Goal: Task Accomplishment & Management: Use online tool/utility

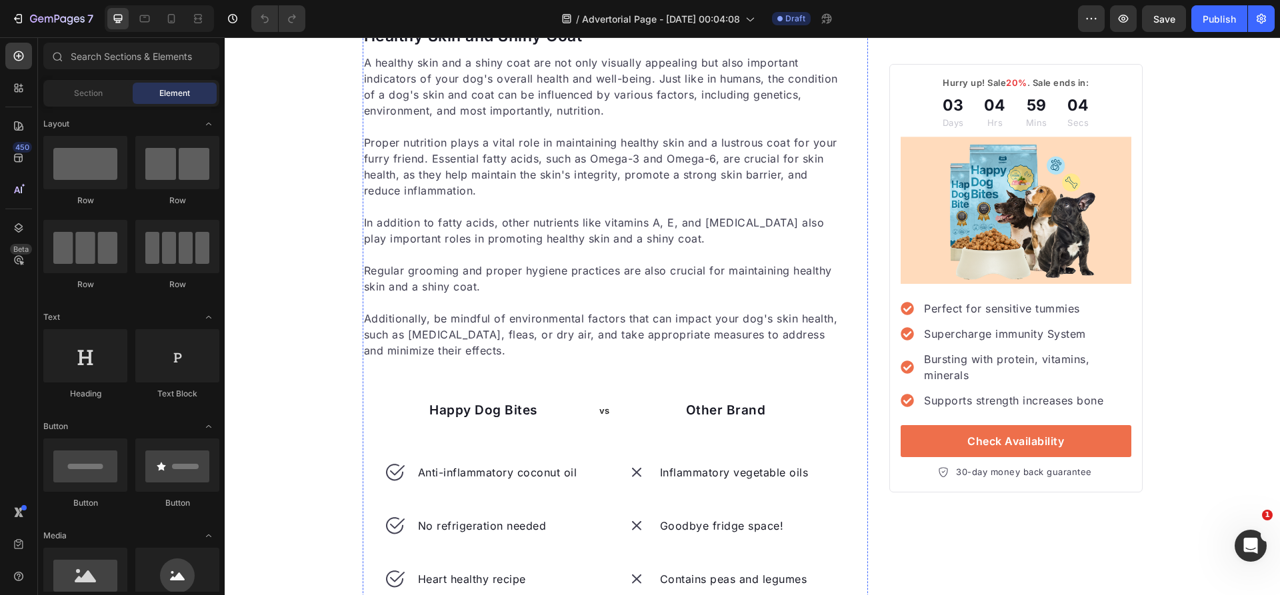
scroll to position [2291, 0]
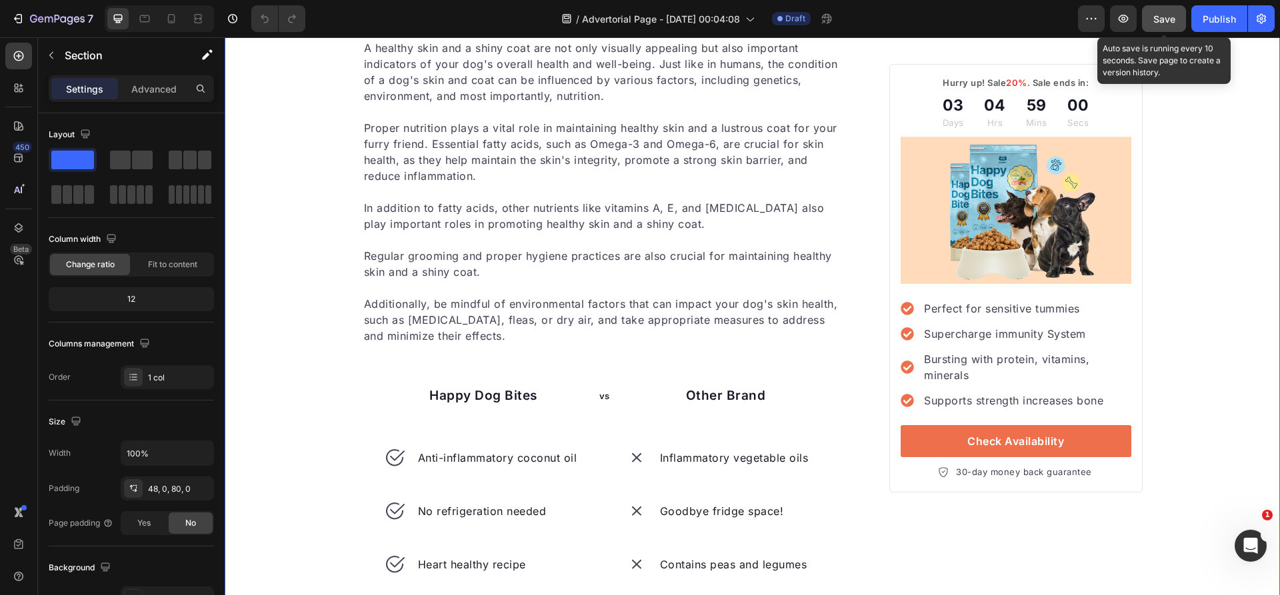
click at [1162, 29] on button "Save" at bounding box center [1164, 18] width 44 height 27
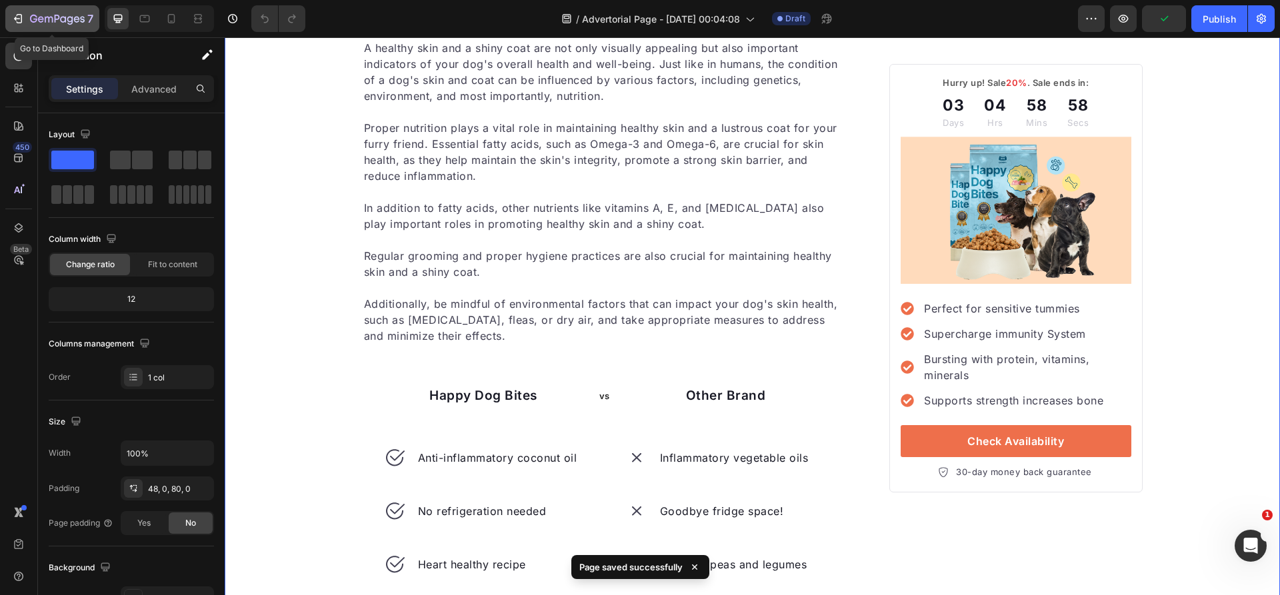
click at [31, 19] on icon "button" at bounding box center [57, 19] width 55 height 11
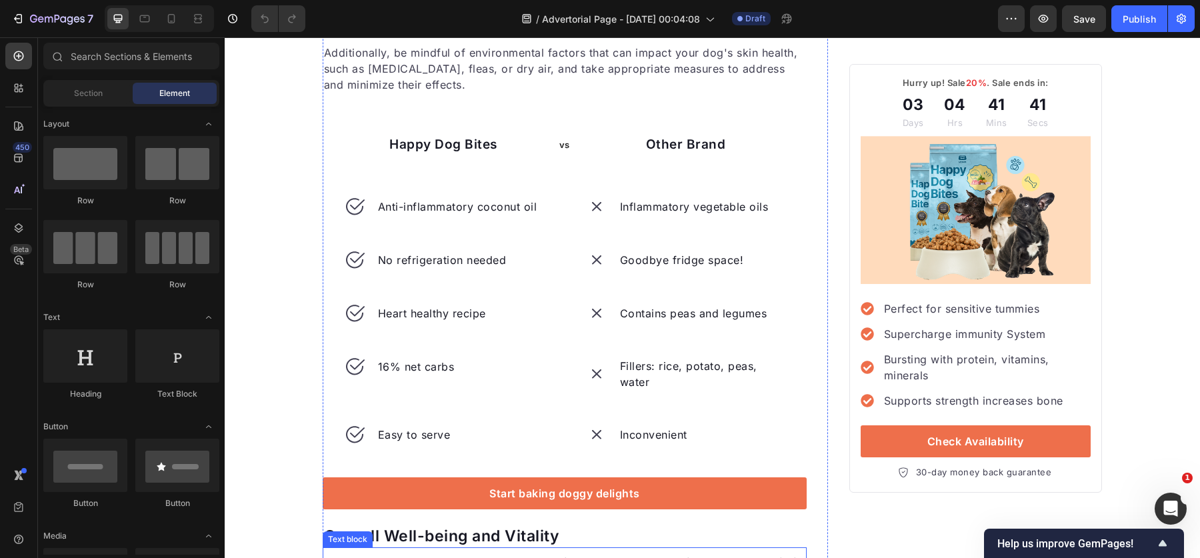
scroll to position [2540, 0]
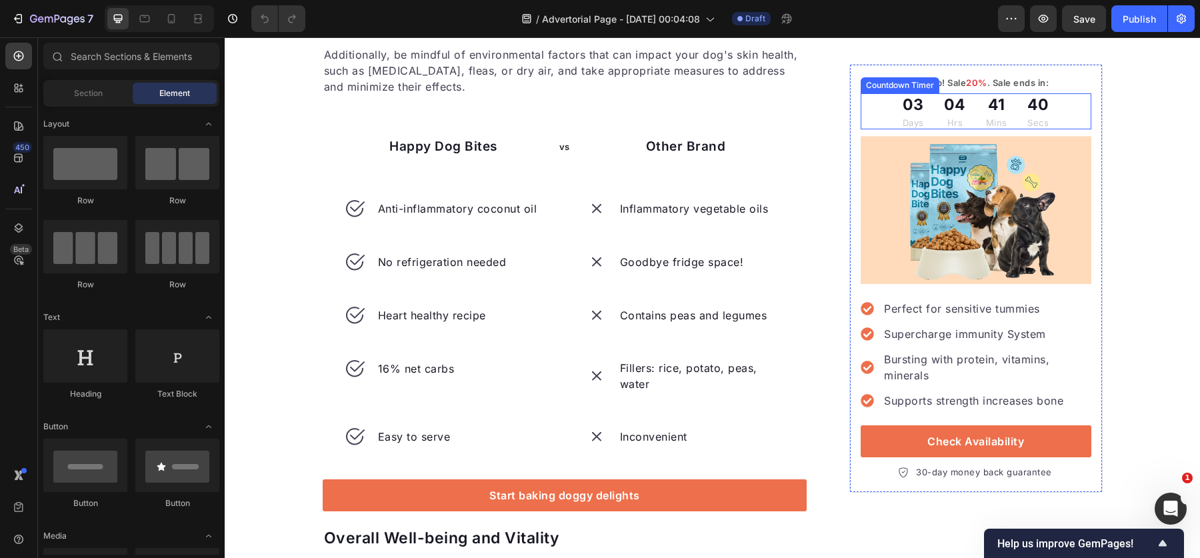
click at [918, 111] on div "03" at bounding box center [912, 105] width 21 height 23
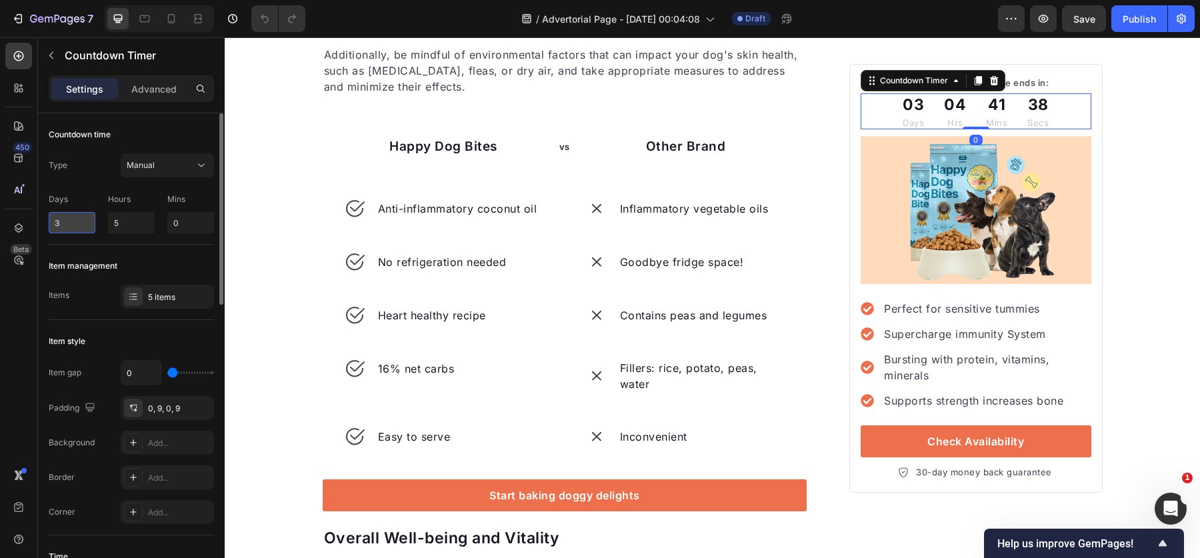
click at [75, 216] on input "3" at bounding box center [72, 222] width 47 height 21
click at [125, 222] on input "5" at bounding box center [131, 222] width 47 height 21
type input "0"
type input "2"
click at [184, 225] on input "0" at bounding box center [190, 222] width 47 height 21
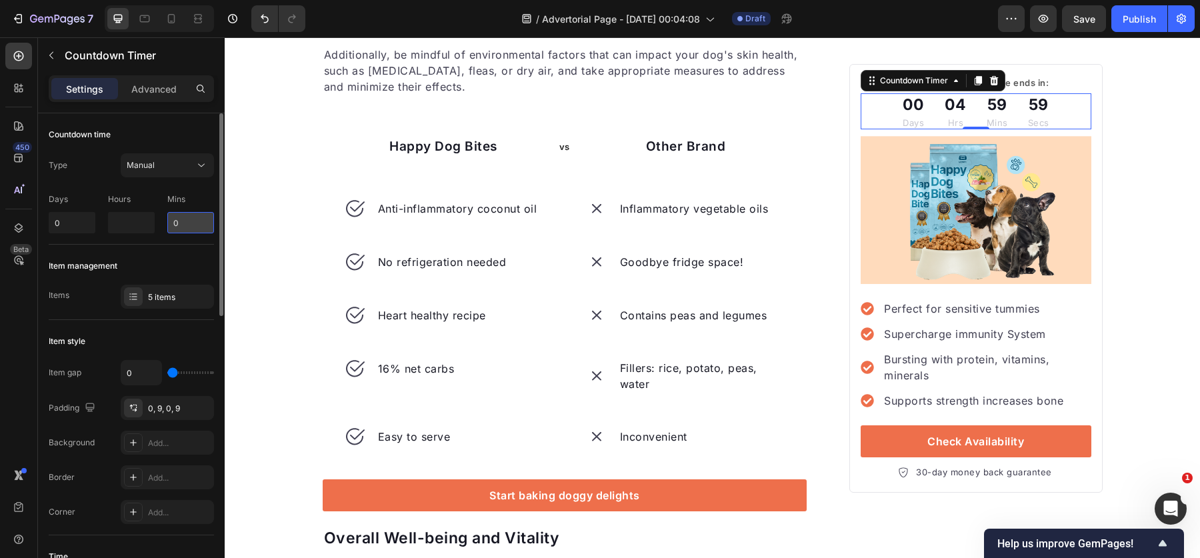
type input "0"
type input "24"
click at [168, 263] on div "Item management" at bounding box center [131, 265] width 165 height 21
click at [186, 225] on input "24" at bounding box center [190, 222] width 47 height 21
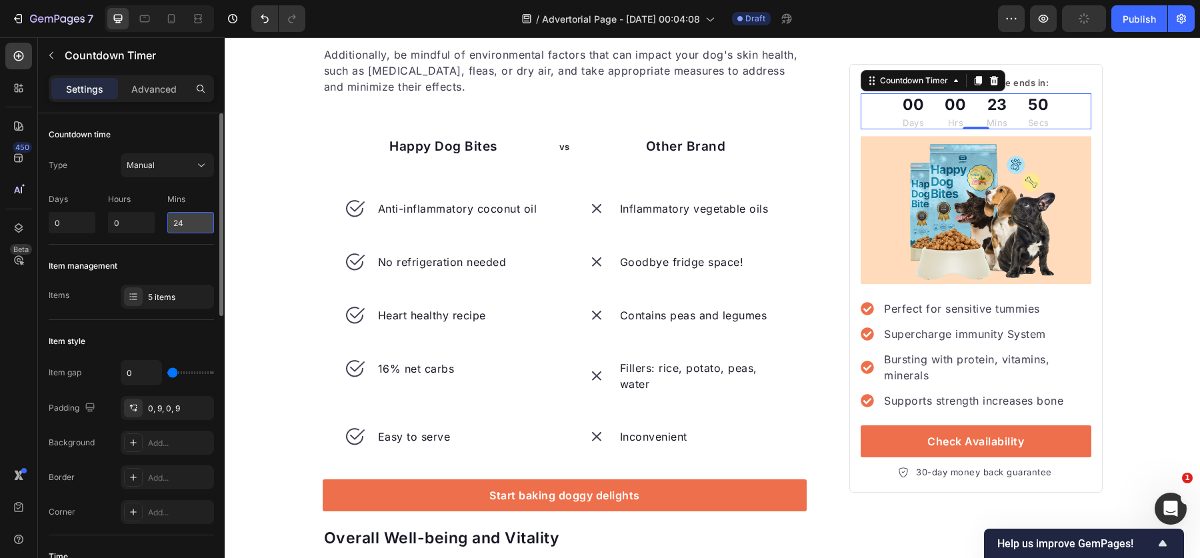
click at [203, 217] on input "24" at bounding box center [190, 222] width 47 height 21
type input "0"
click at [137, 231] on input "0" at bounding box center [131, 222] width 47 height 21
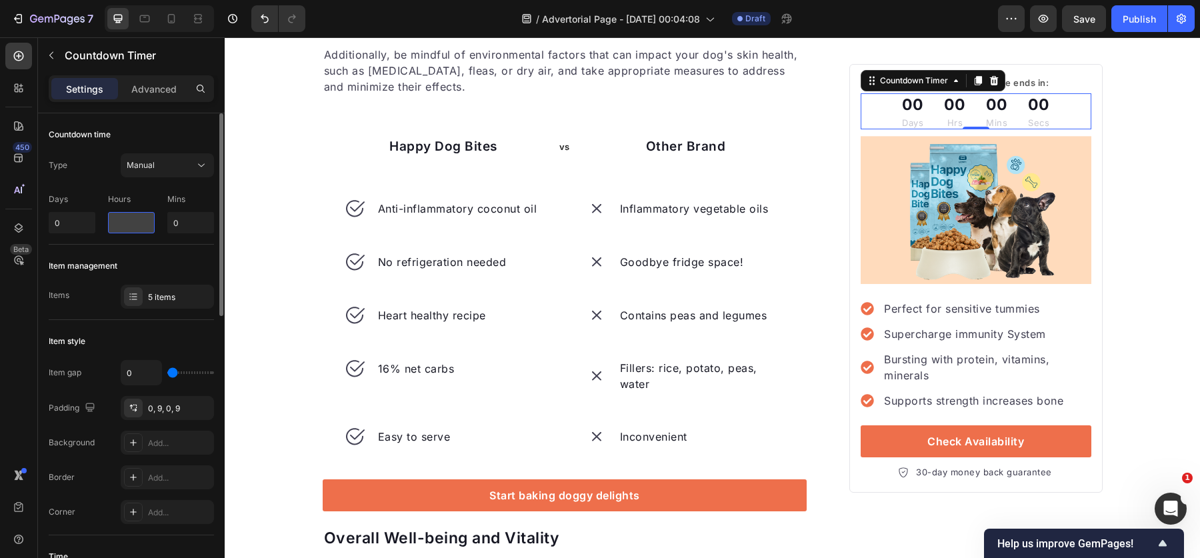
type input "1"
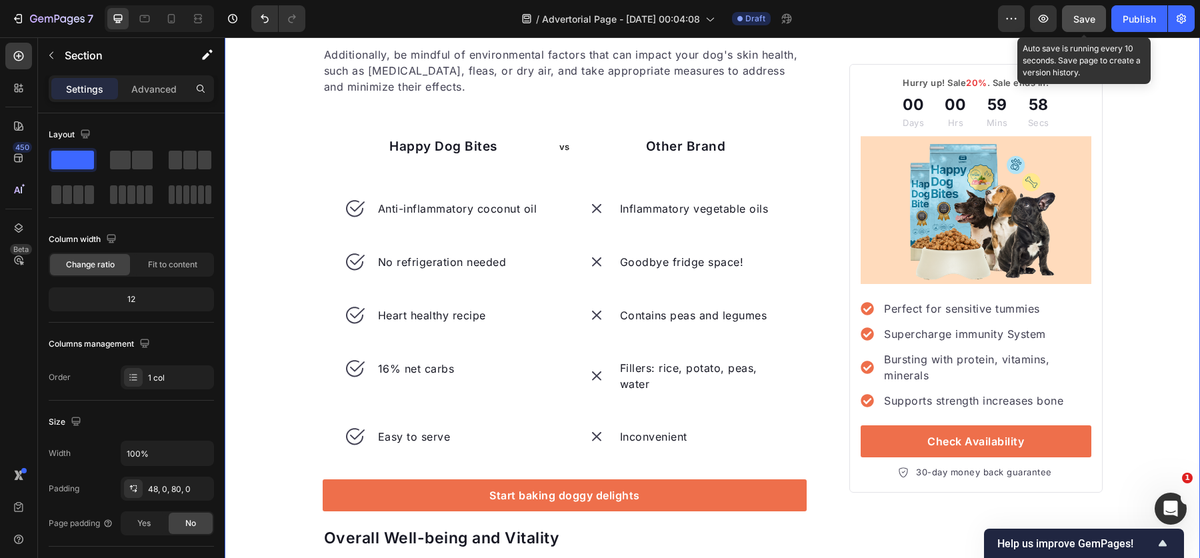
click at [1088, 25] on div "Save" at bounding box center [1084, 19] width 22 height 14
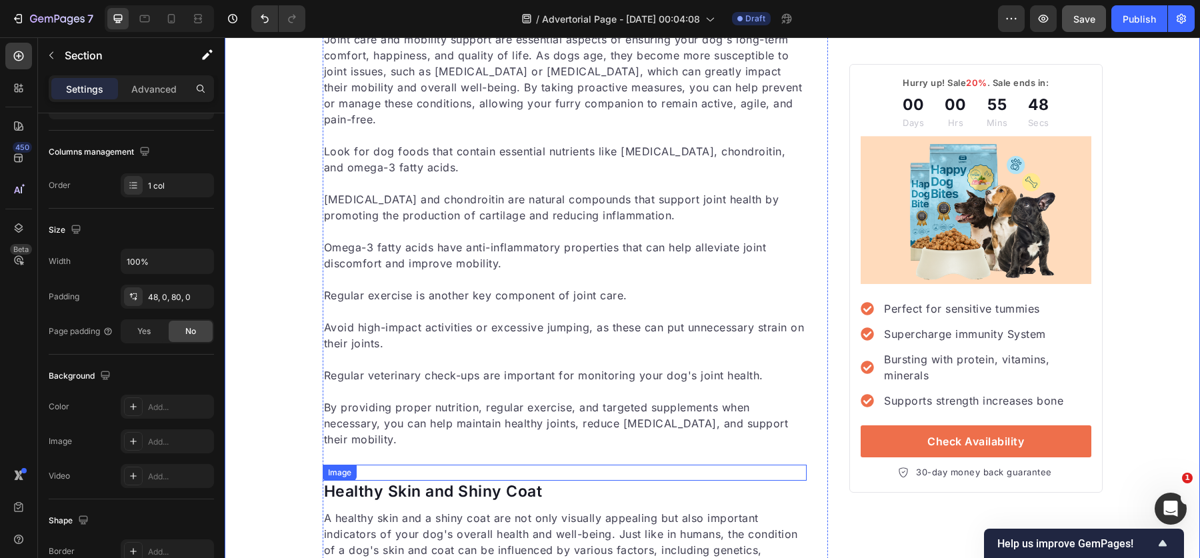
scroll to position [1817, 0]
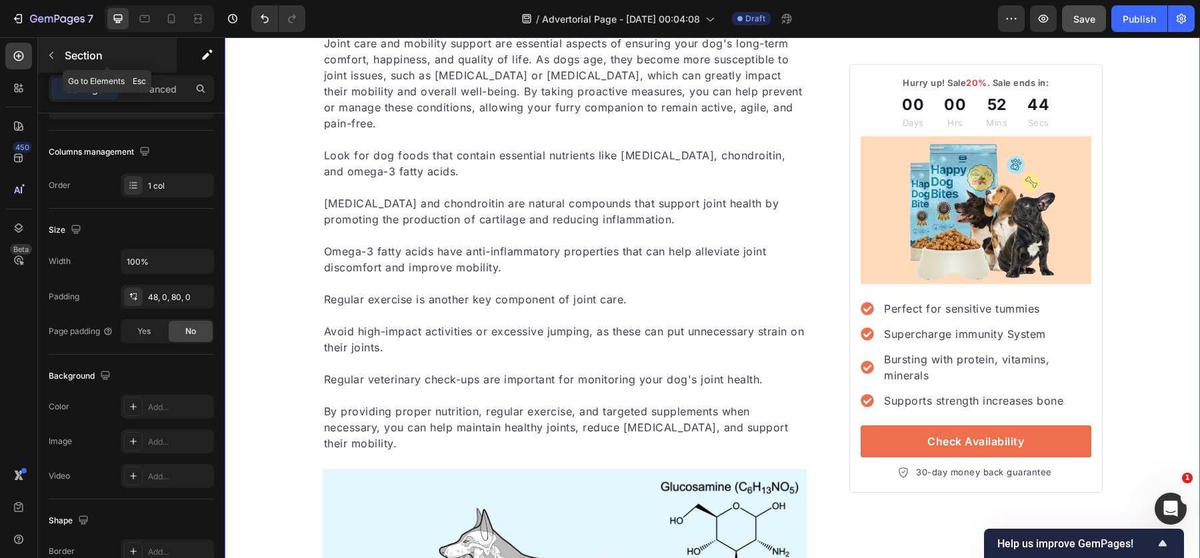
click at [82, 47] on div "Section" at bounding box center [107, 55] width 139 height 35
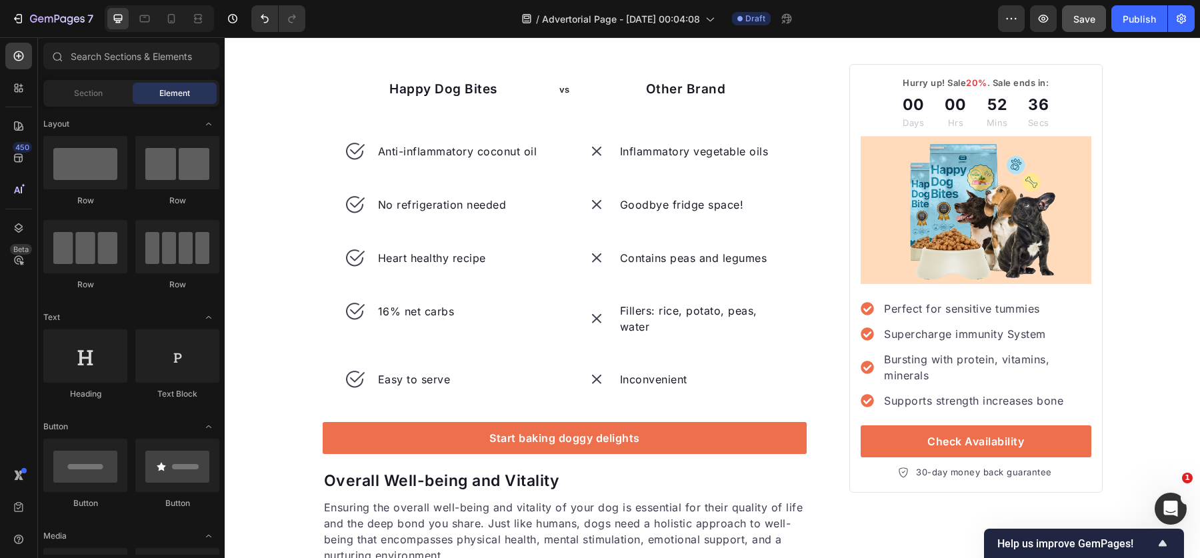
scroll to position [2864, 0]
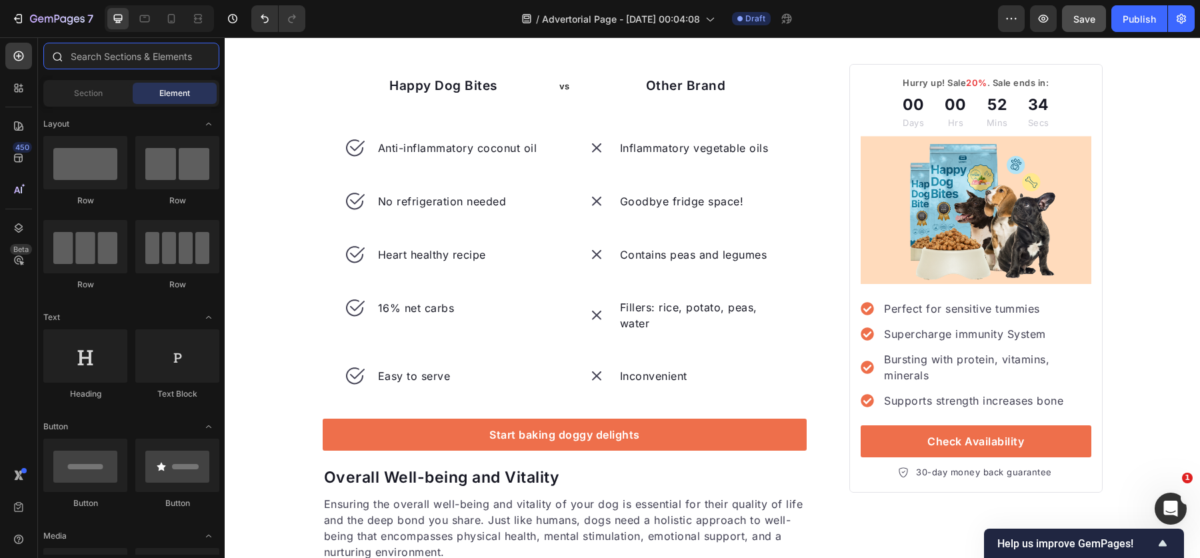
click at [146, 53] on input "text" at bounding box center [131, 56] width 176 height 27
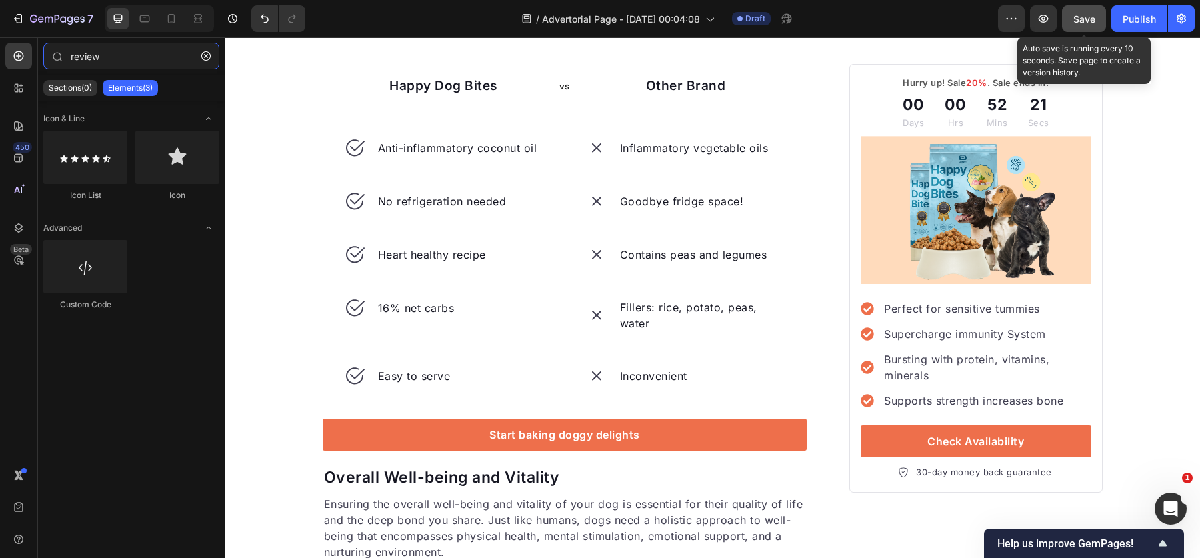
type input "review"
click at [1068, 19] on button "Save" at bounding box center [1084, 18] width 44 height 27
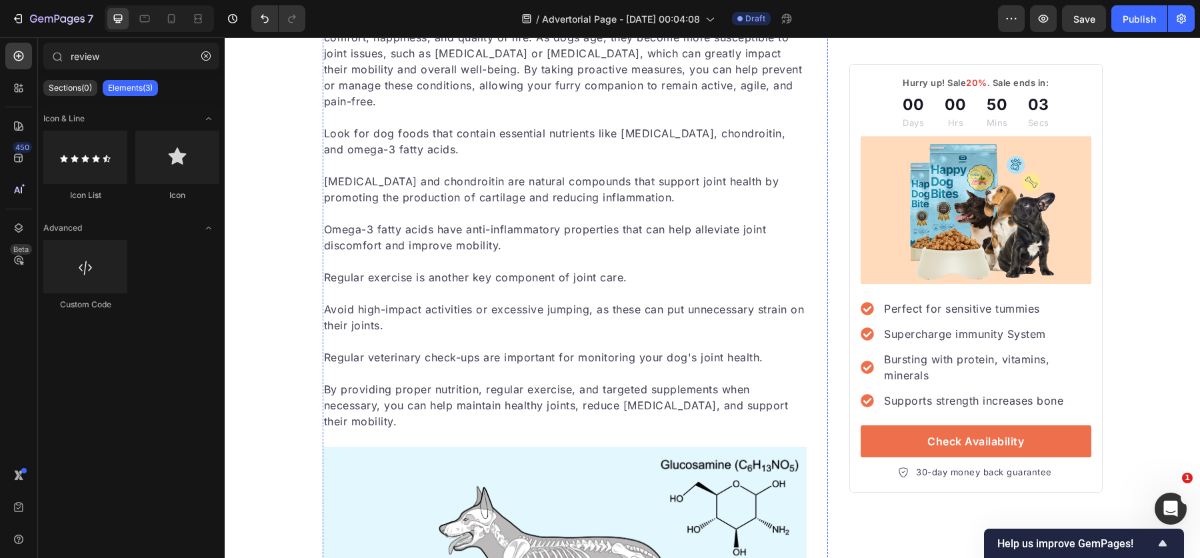
scroll to position [1833, 0]
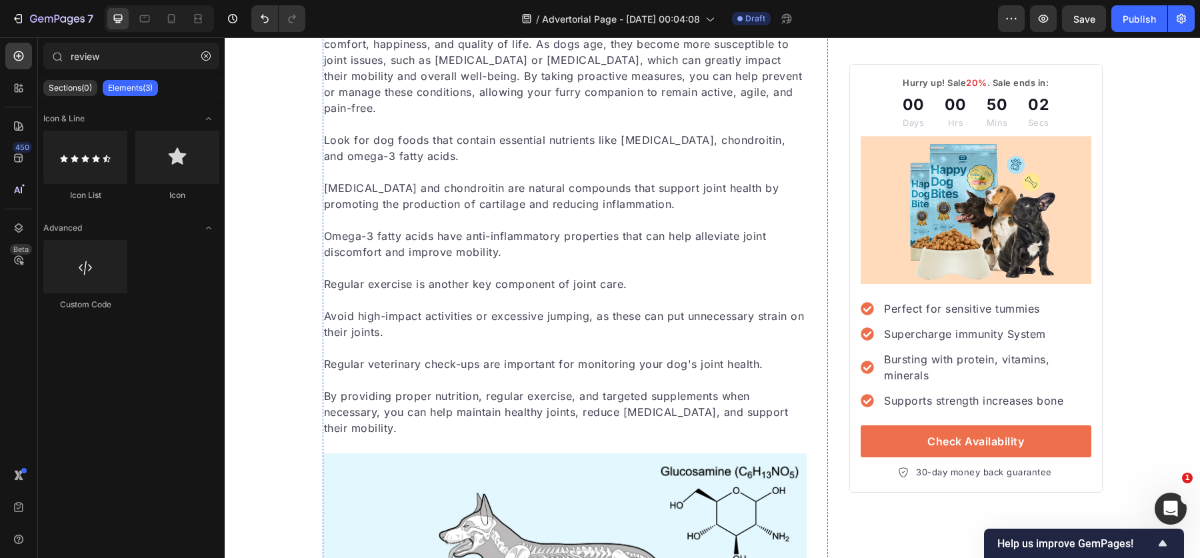
click at [615, 12] on p "Joint Care and Mobility Support" at bounding box center [565, 2] width 482 height 20
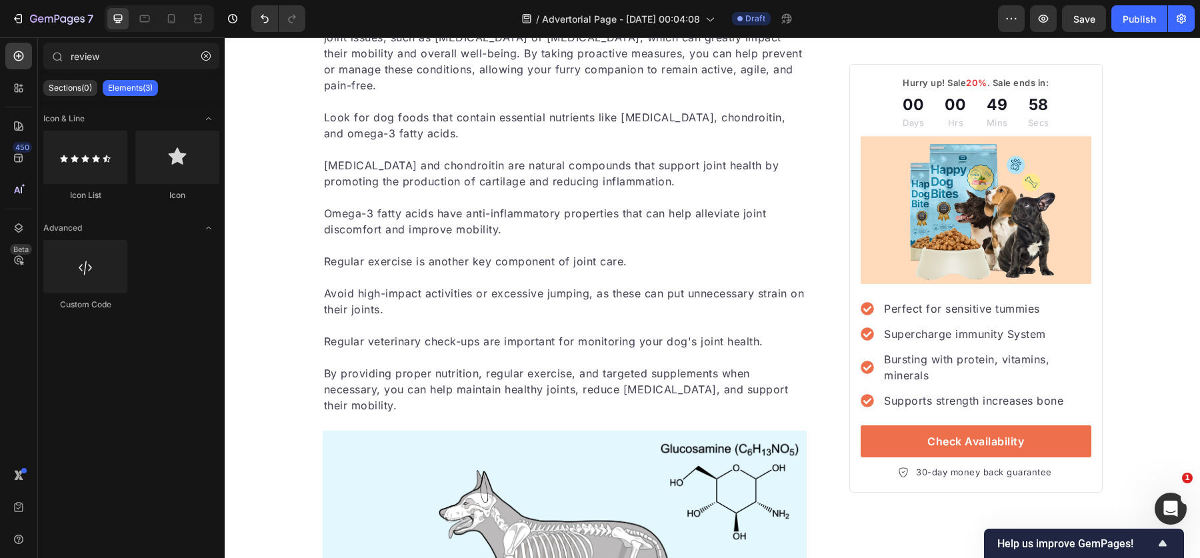
click at [421, 93] on p "Joint care and mobility support are essential aspects of ensuring your dog's lo…" at bounding box center [565, 45] width 482 height 96
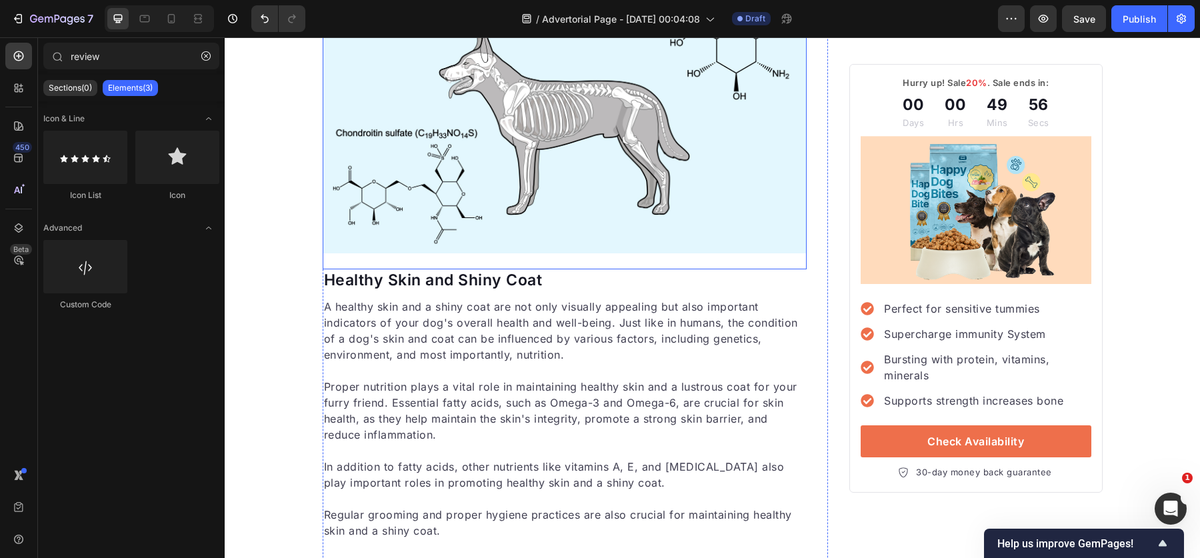
click at [442, 253] on img at bounding box center [565, 122] width 484 height 263
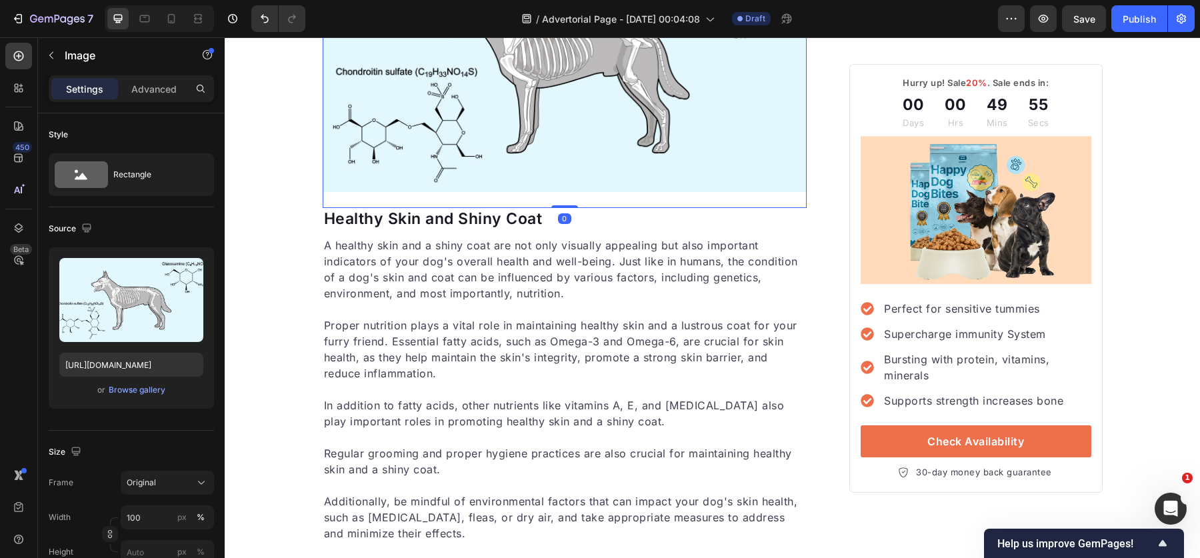
scroll to position [2007, 0]
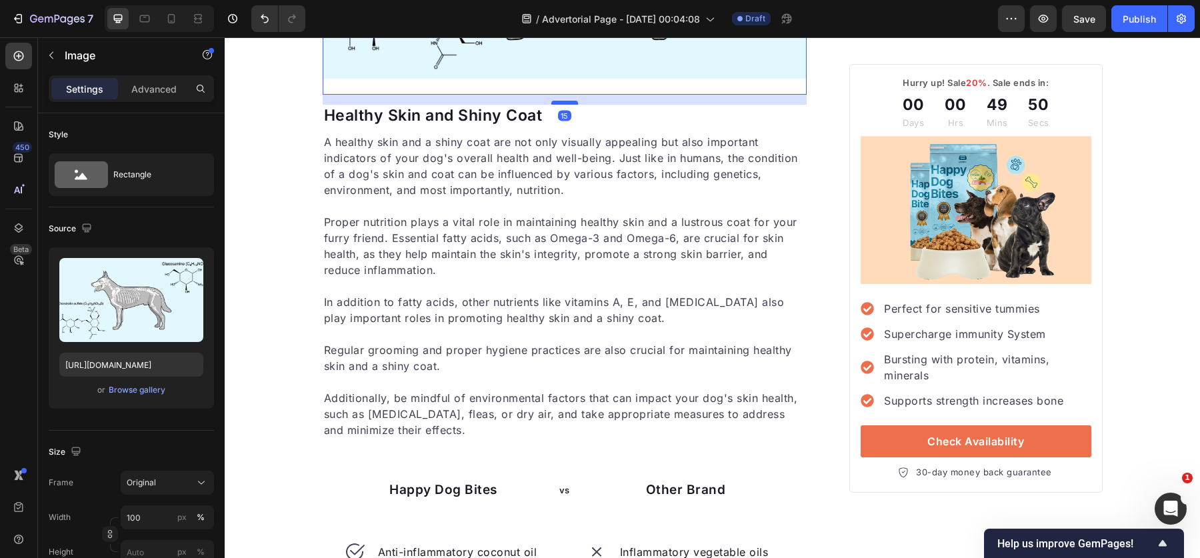
drag, startPoint x: 568, startPoint y: 354, endPoint x: 572, endPoint y: 364, distance: 10.8
click at [572, 105] on div at bounding box center [564, 103] width 27 height 4
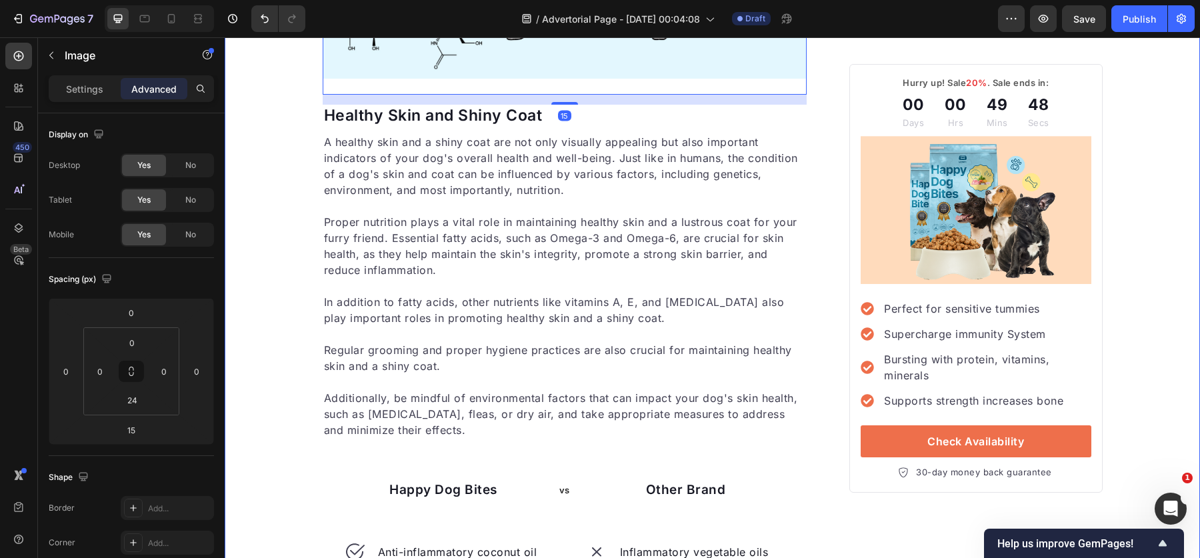
click at [288, 321] on div "Dermatologen warnen: Der wahre Grund für Haarausfall wird oft übersehen Heading…" at bounding box center [712, 72] width 975 height 3827
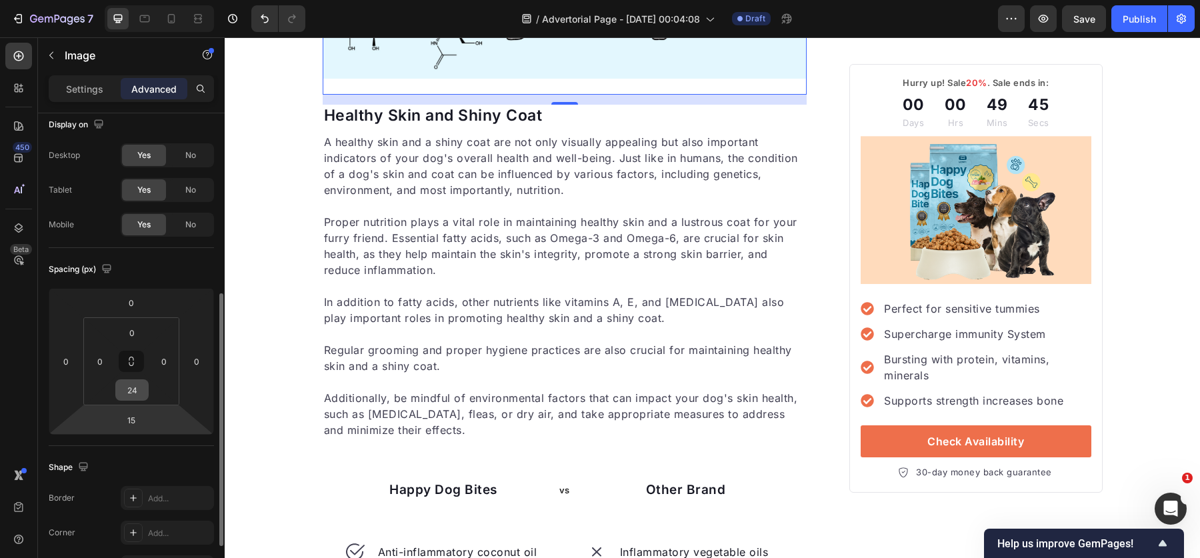
scroll to position [0, 0]
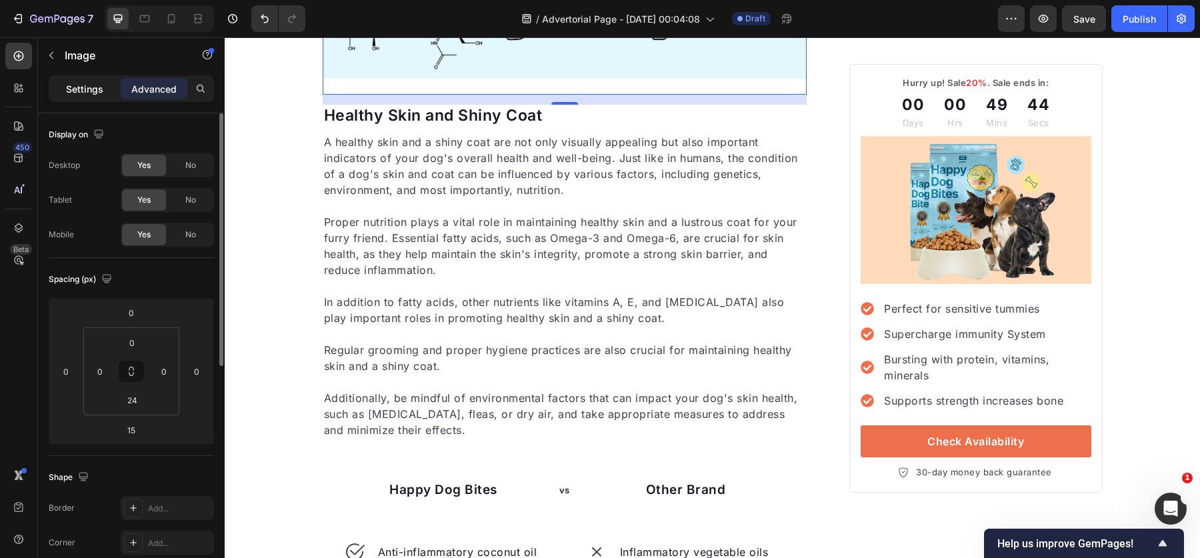
click at [71, 85] on p "Settings" at bounding box center [84, 89] width 37 height 14
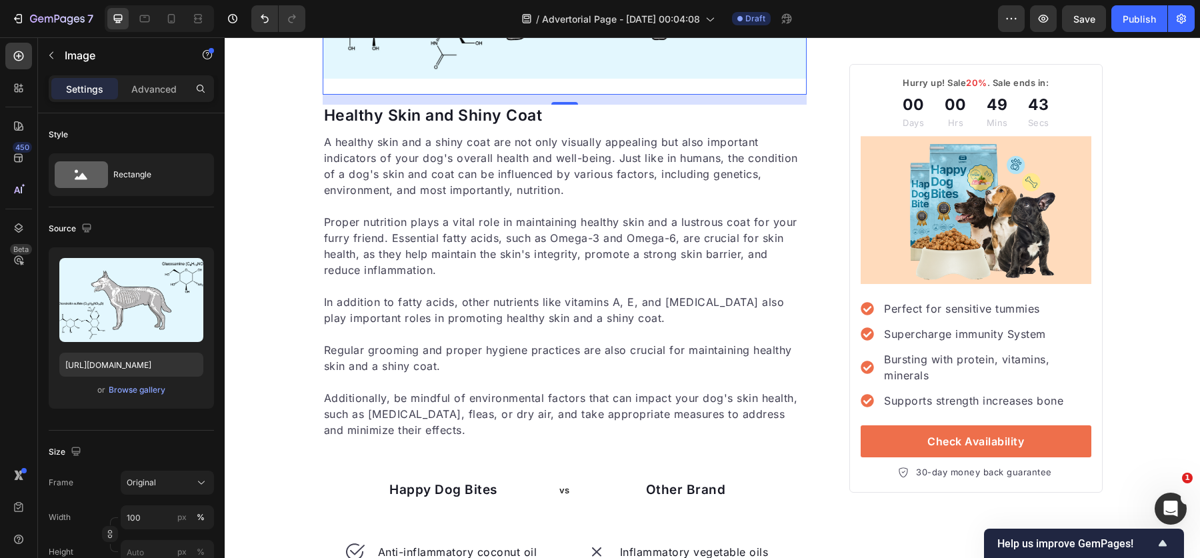
click at [71, 85] on p "Settings" at bounding box center [84, 89] width 37 height 14
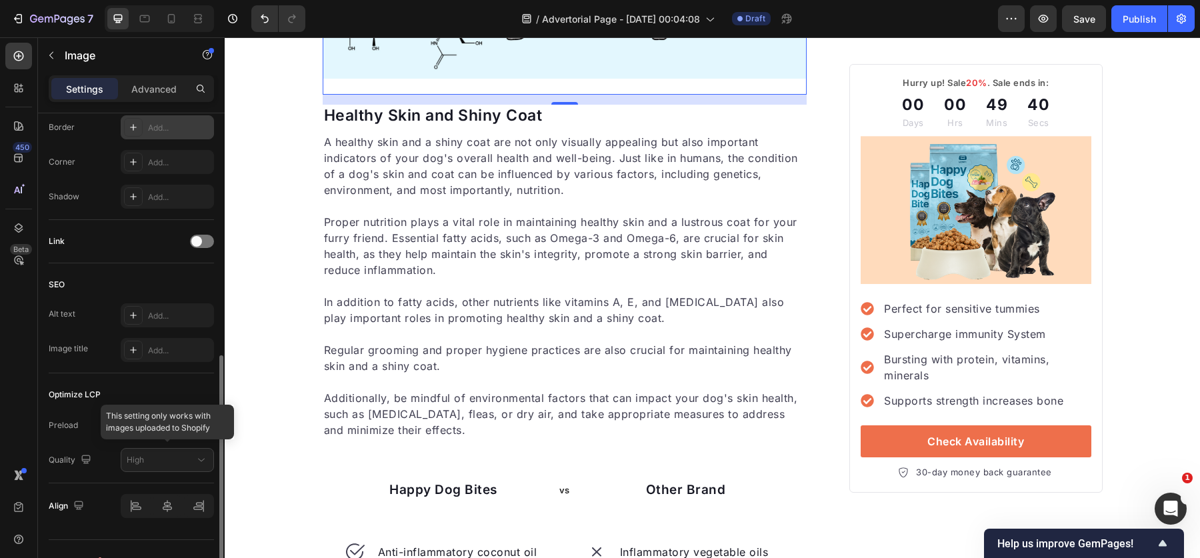
scroll to position [498, 0]
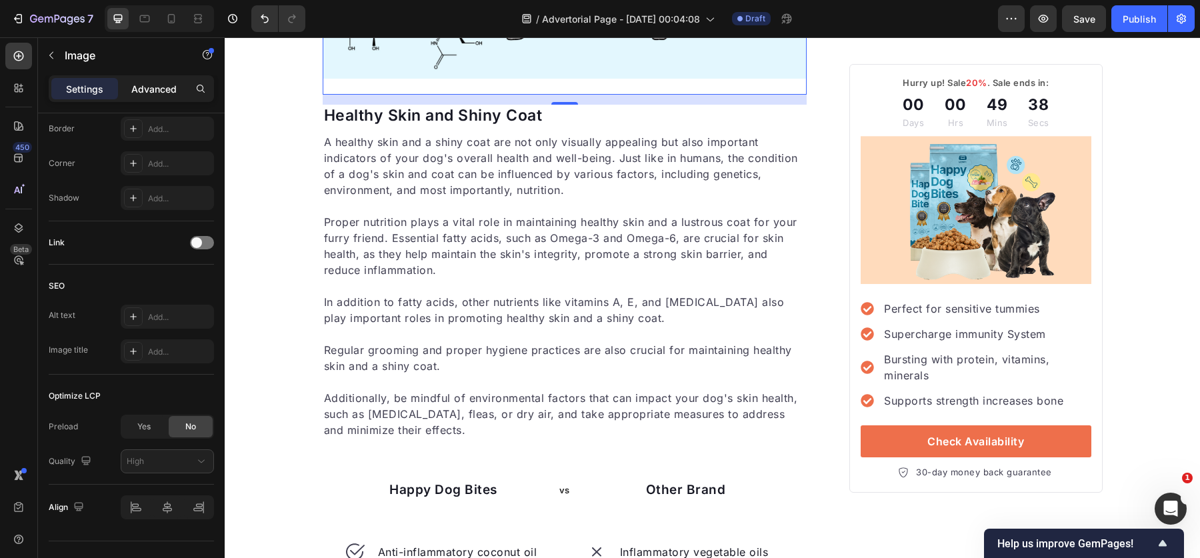
click at [145, 87] on p "Advanced" at bounding box center [153, 89] width 45 height 14
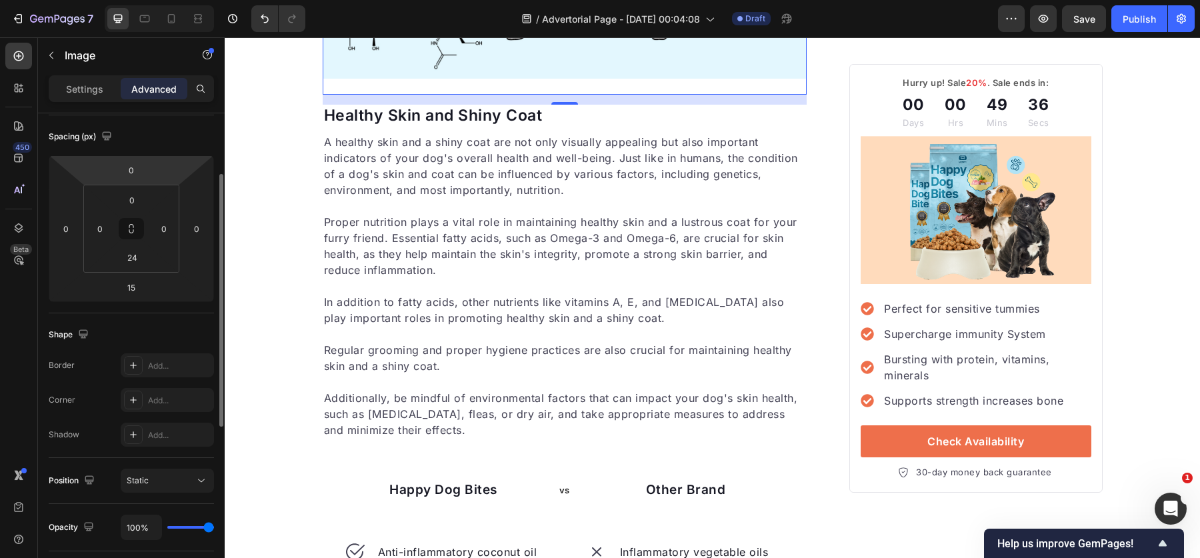
scroll to position [122, 0]
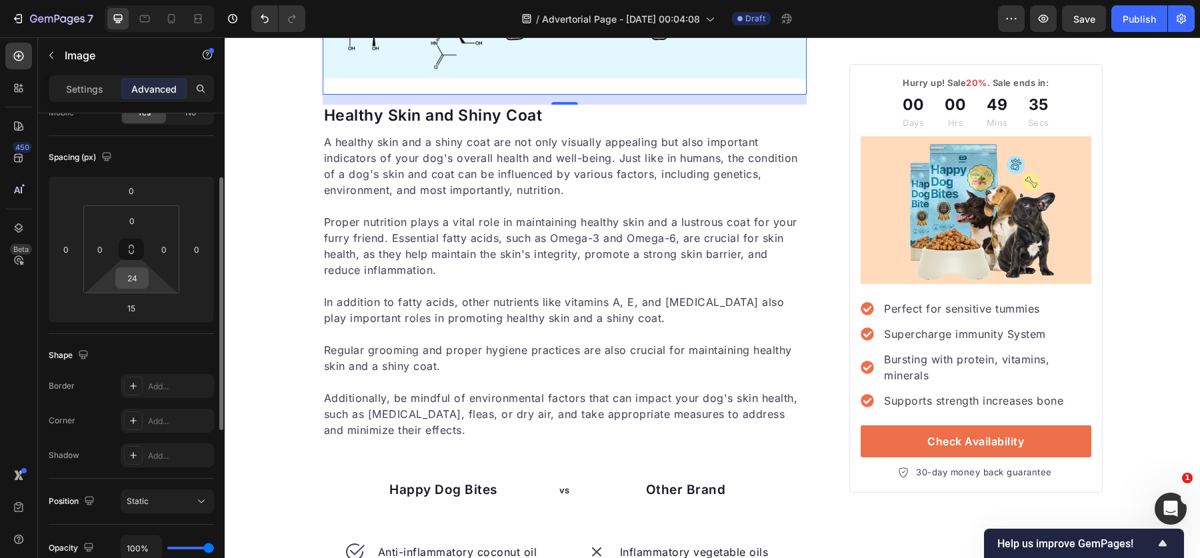
click at [138, 275] on input "24" at bounding box center [132, 278] width 27 height 20
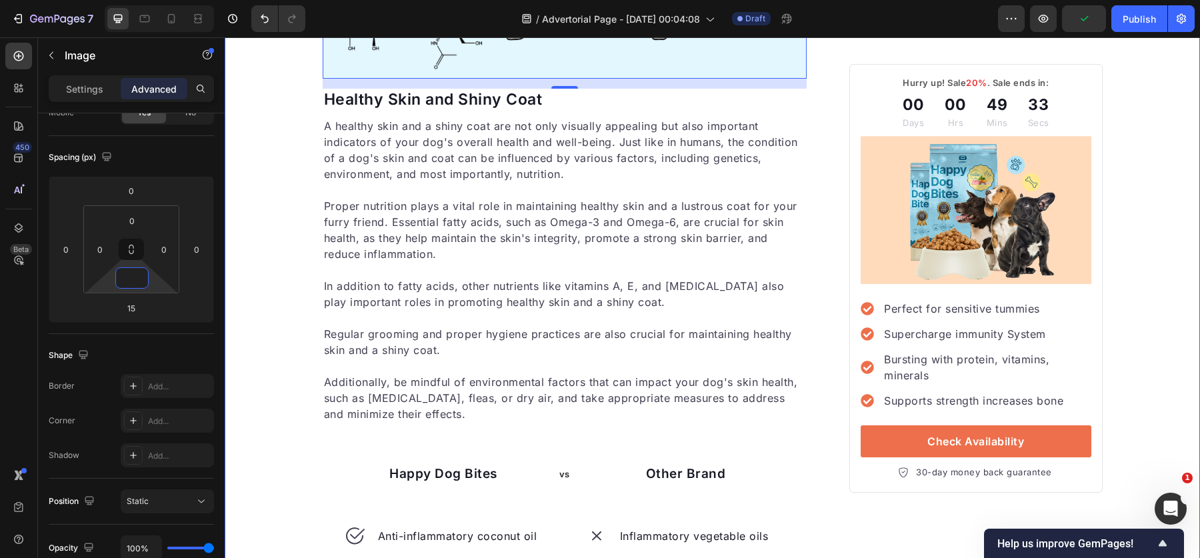
click at [252, 267] on div "Dermatologen warnen: Der wahre Grund für Haarausfall wird oft übersehen Heading…" at bounding box center [712, 64] width 975 height 3811
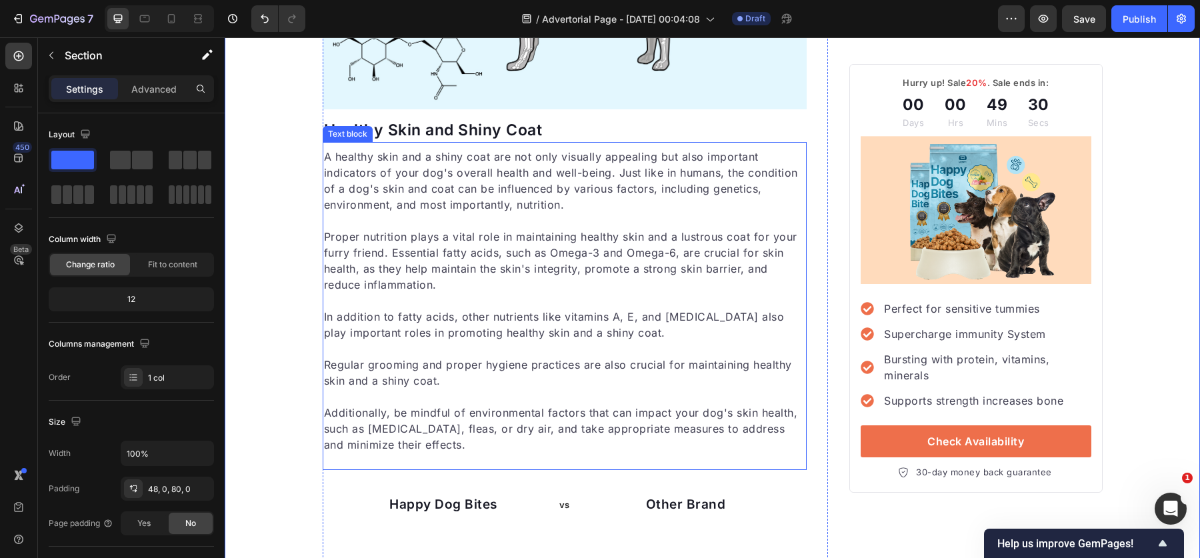
scroll to position [1975, 0]
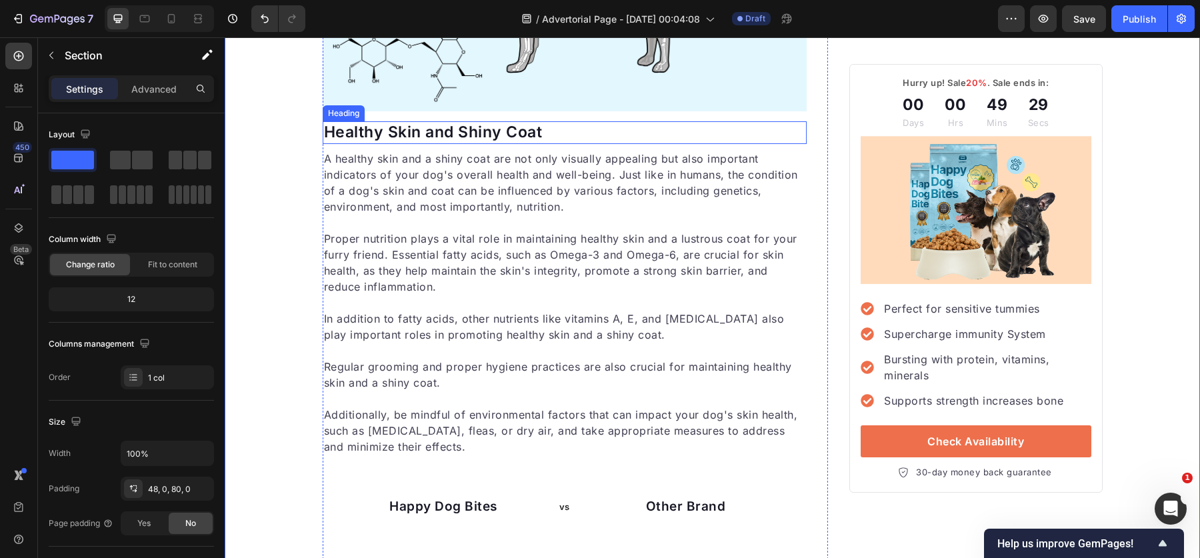
click at [537, 143] on p "Healthy Skin and Shiny Coat" at bounding box center [565, 133] width 482 height 20
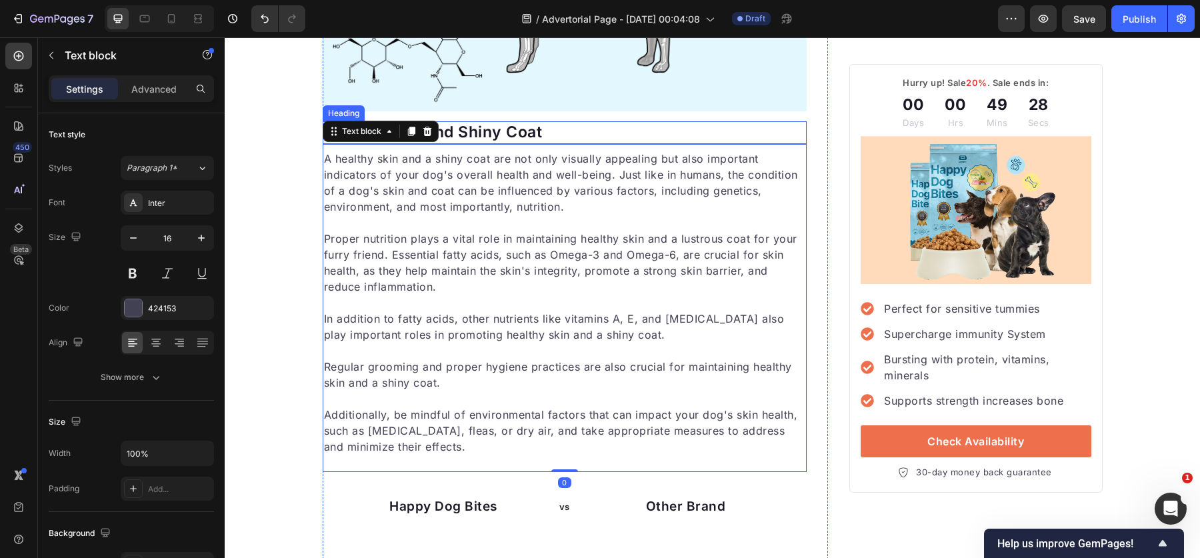
click at [557, 143] on p "Healthy Skin and Shiny Coat" at bounding box center [565, 133] width 482 height 20
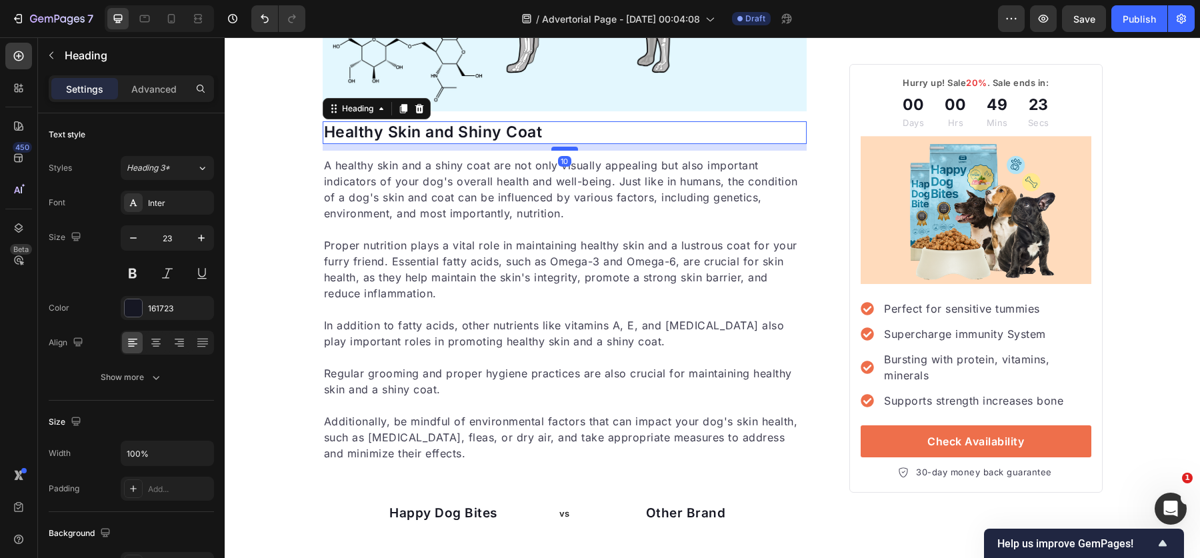
drag, startPoint x: 566, startPoint y: 405, endPoint x: 565, endPoint y: 411, distance: 6.8
click at [565, 151] on div at bounding box center [564, 149] width 27 height 4
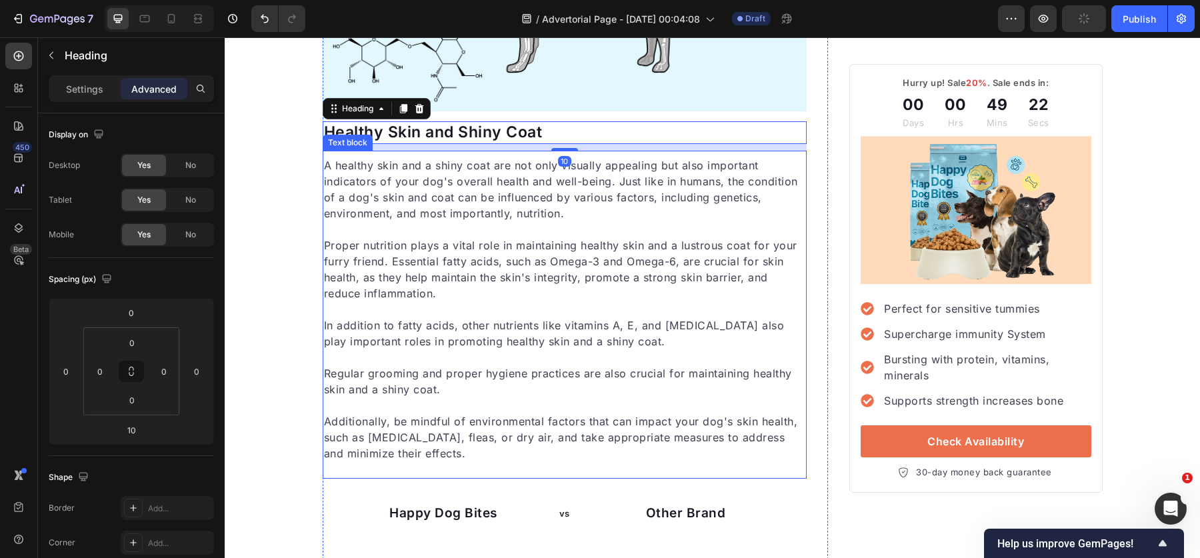
click at [290, 404] on div "Dermatologen warnen: Der wahre Grund für Haarausfall wird oft übersehen Heading…" at bounding box center [712, 99] width 975 height 3817
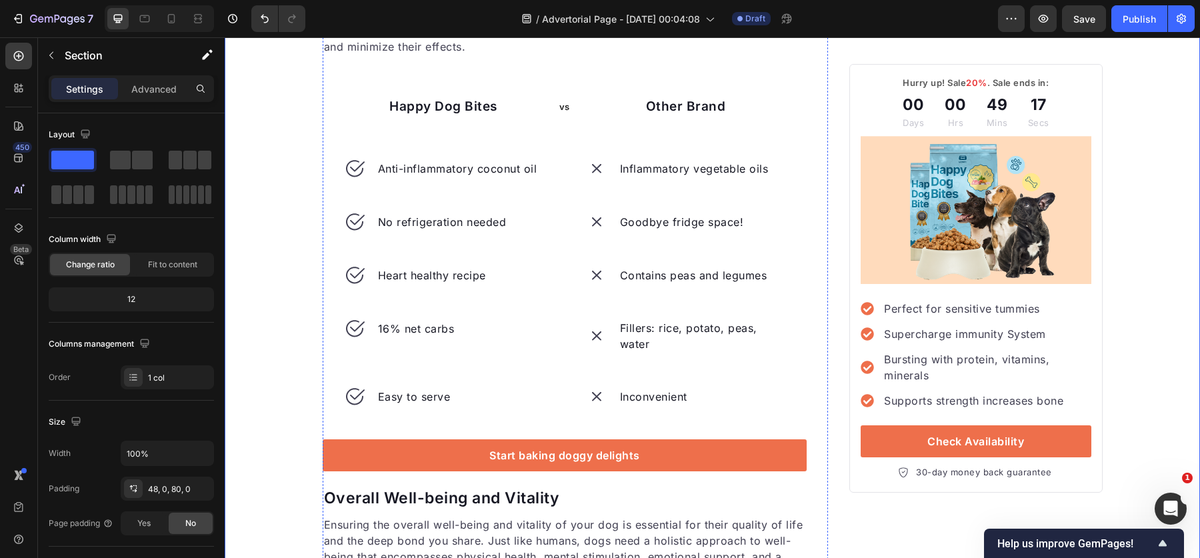
scroll to position [2317, 0]
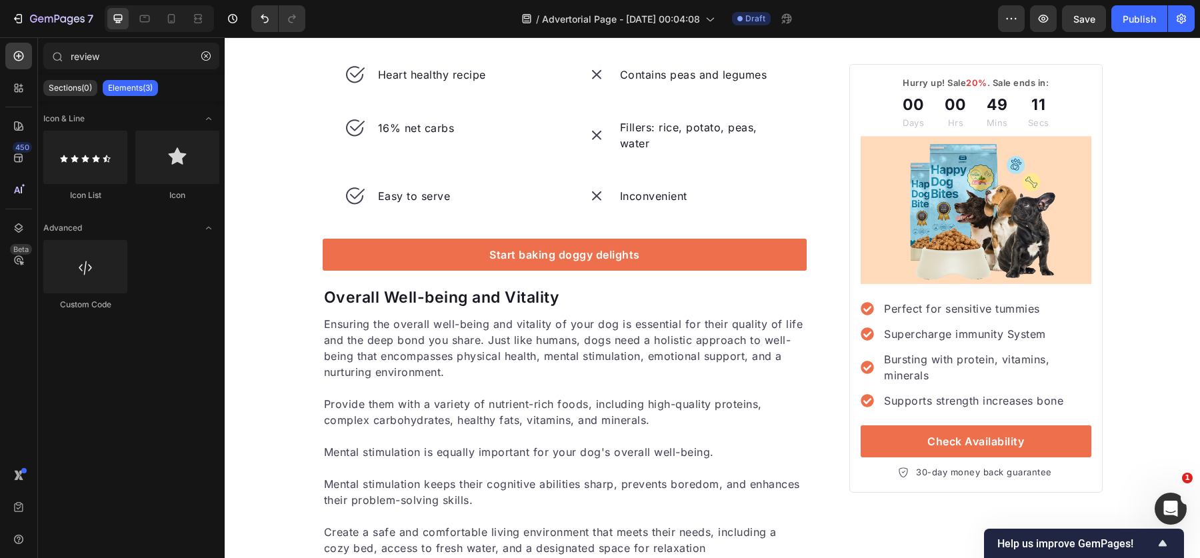
scroll to position [2192, 0]
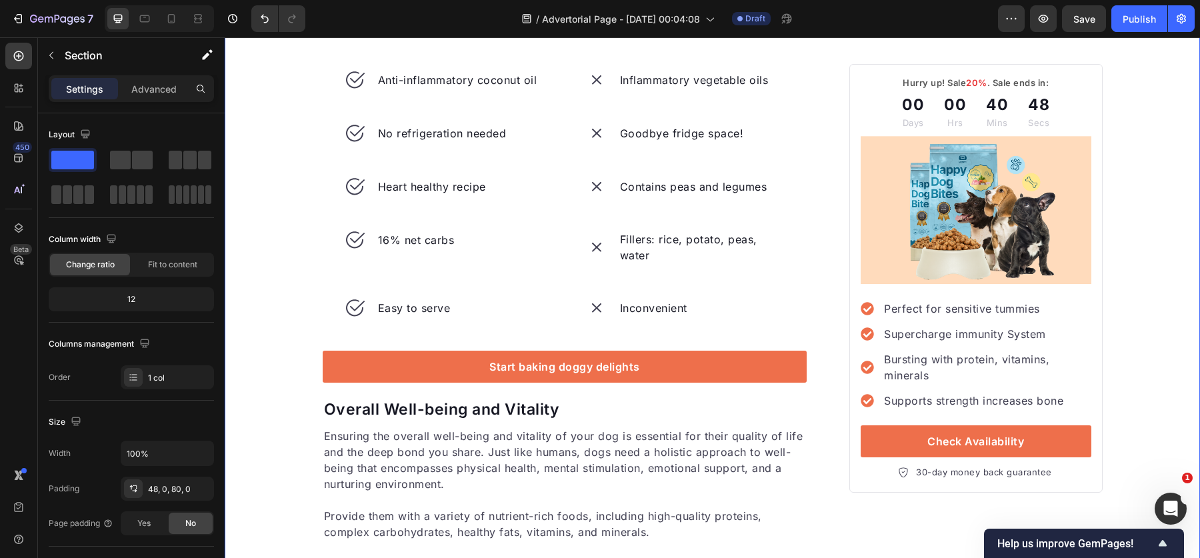
scroll to position [2123, 0]
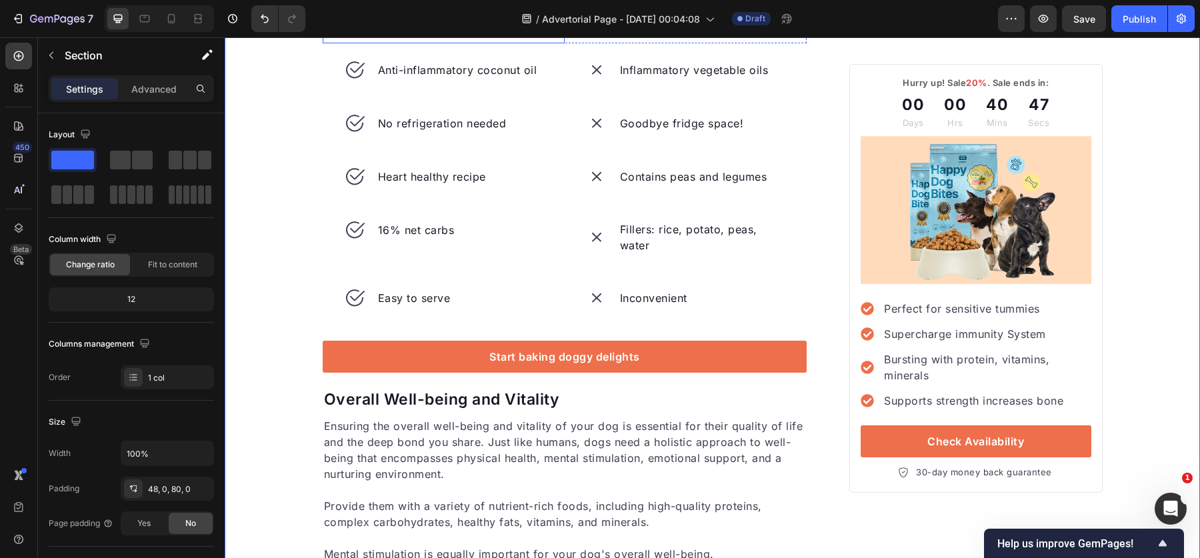
click at [465, 18] on p "Happy Dog Bites" at bounding box center [443, 8] width 239 height 19
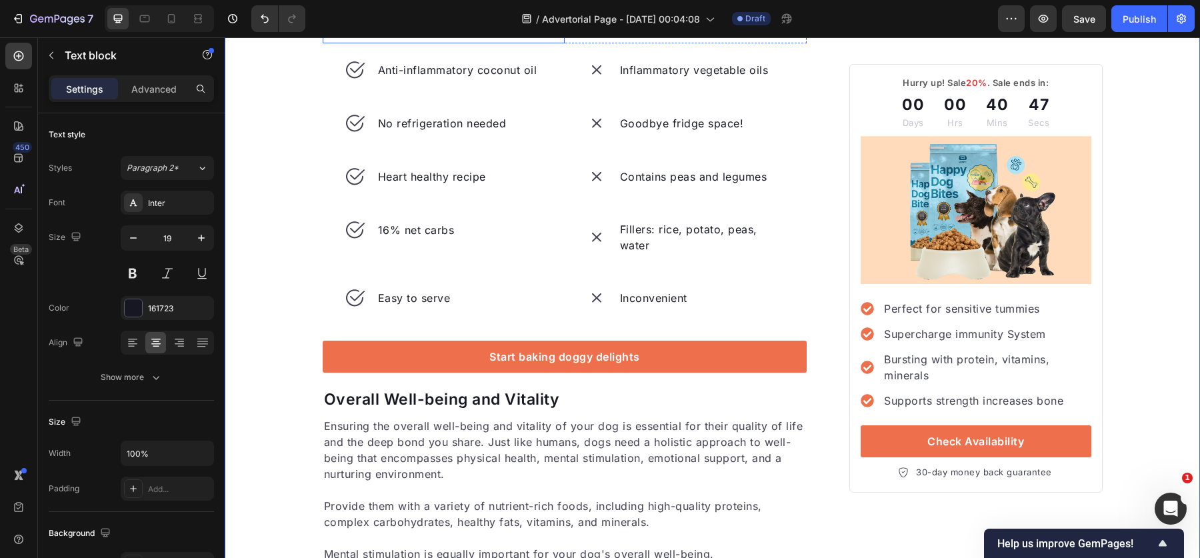
click at [465, 18] on p "Happy Dog Bites" at bounding box center [443, 8] width 239 height 19
click at [666, 18] on p "Other Brand" at bounding box center [685, 8] width 239 height 19
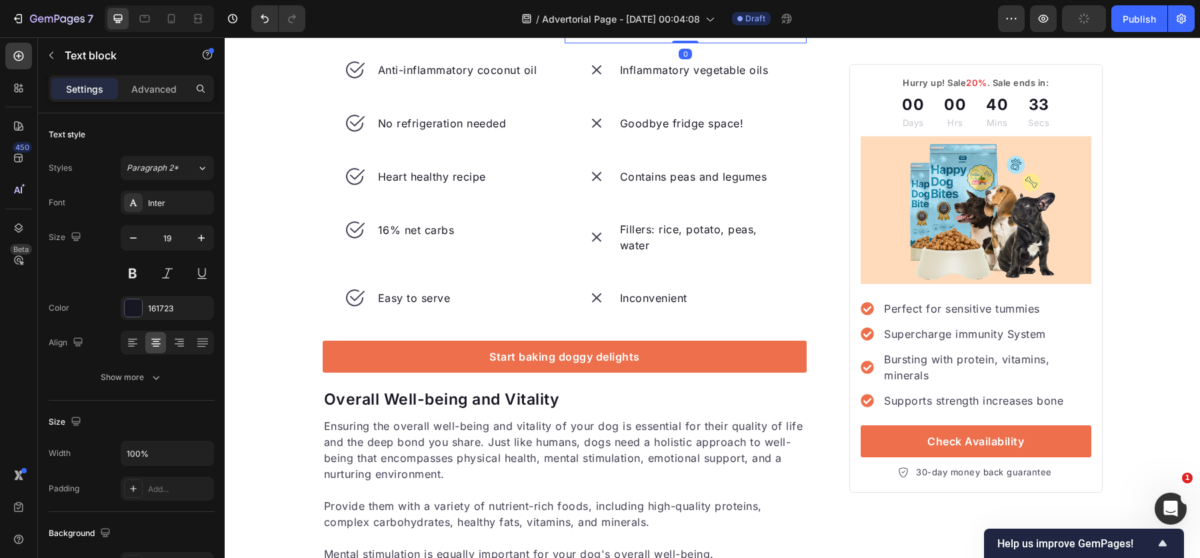
click at [666, 18] on p "Other Brand" at bounding box center [685, 8] width 239 height 19
click at [135, 239] on icon "button" at bounding box center [133, 237] width 13 height 13
click at [204, 235] on icon "button" at bounding box center [201, 237] width 13 height 13
type input "19"
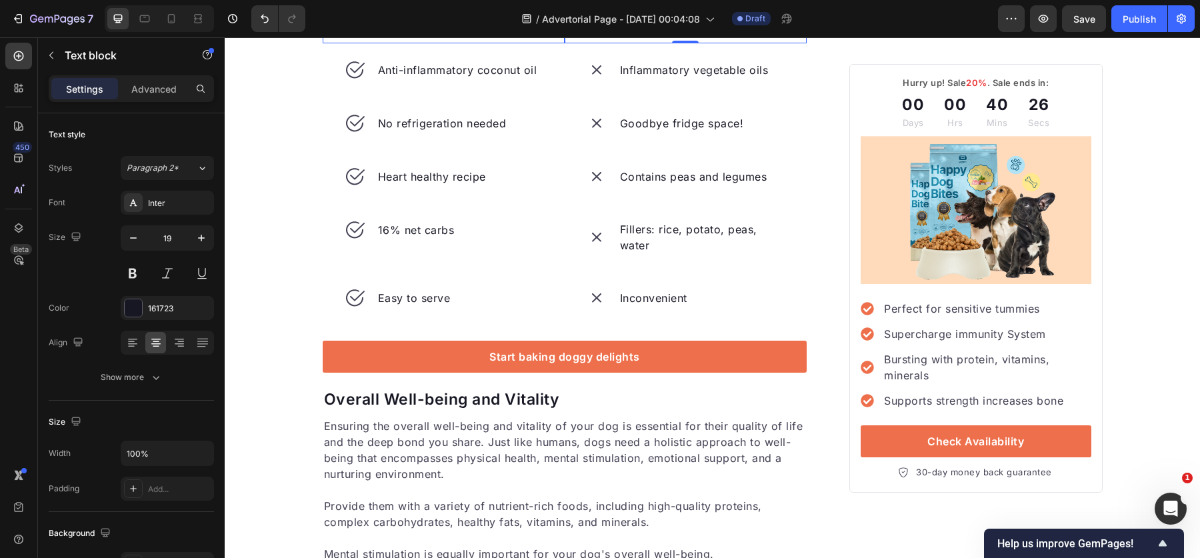
click at [403, 18] on p "Hair Boost" at bounding box center [443, 8] width 239 height 19
click at [483, 78] on p "Anti-inflammatory coconut oil" at bounding box center [457, 70] width 159 height 16
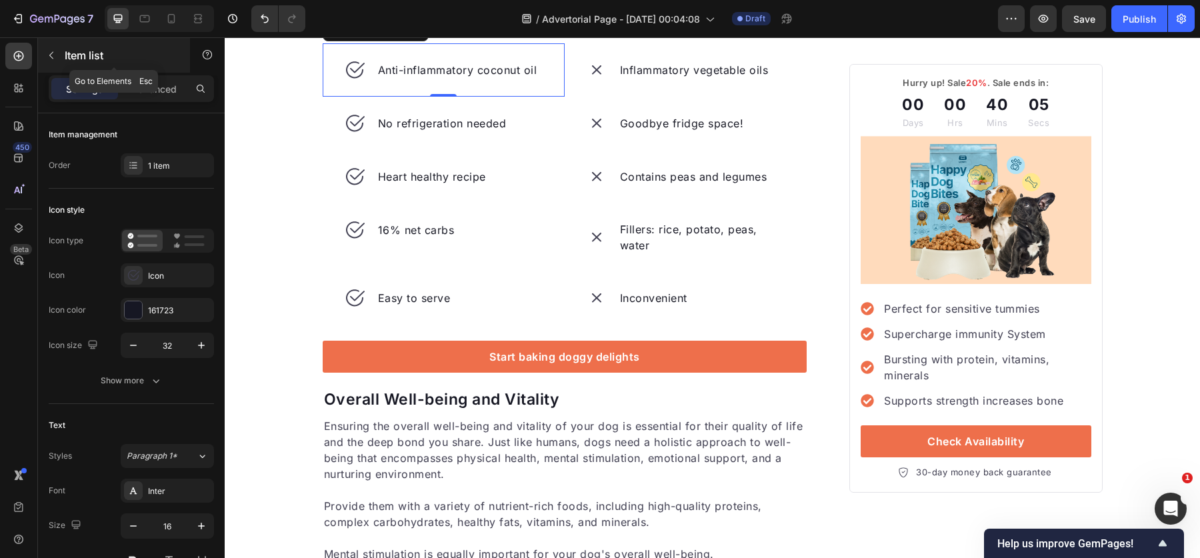
click at [89, 50] on p "Item list" at bounding box center [121, 55] width 113 height 16
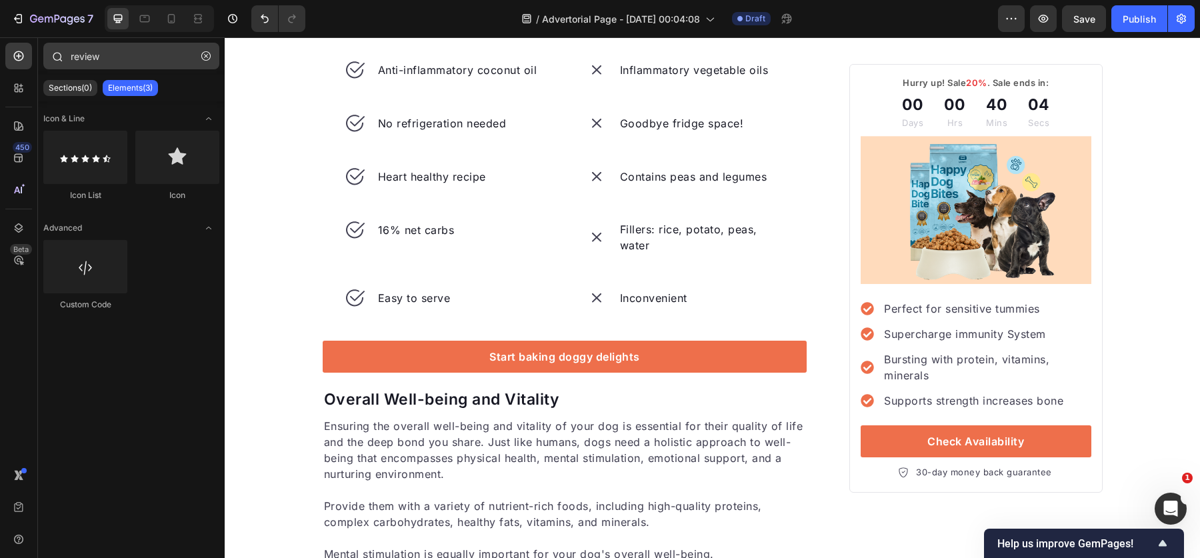
click at [204, 63] on button "button" at bounding box center [205, 55] width 21 height 21
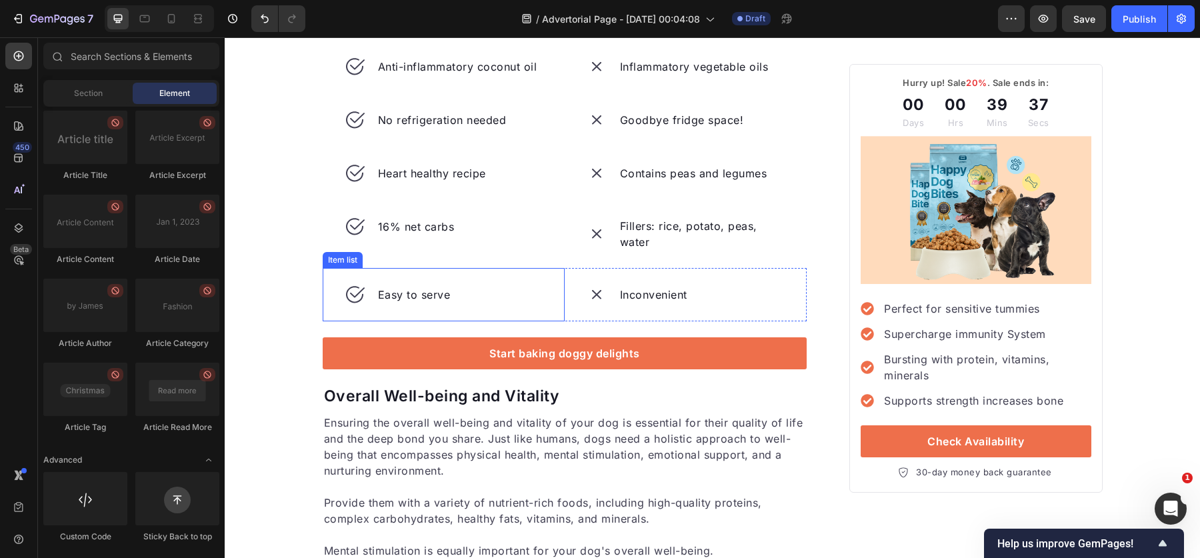
scroll to position [2287, 0]
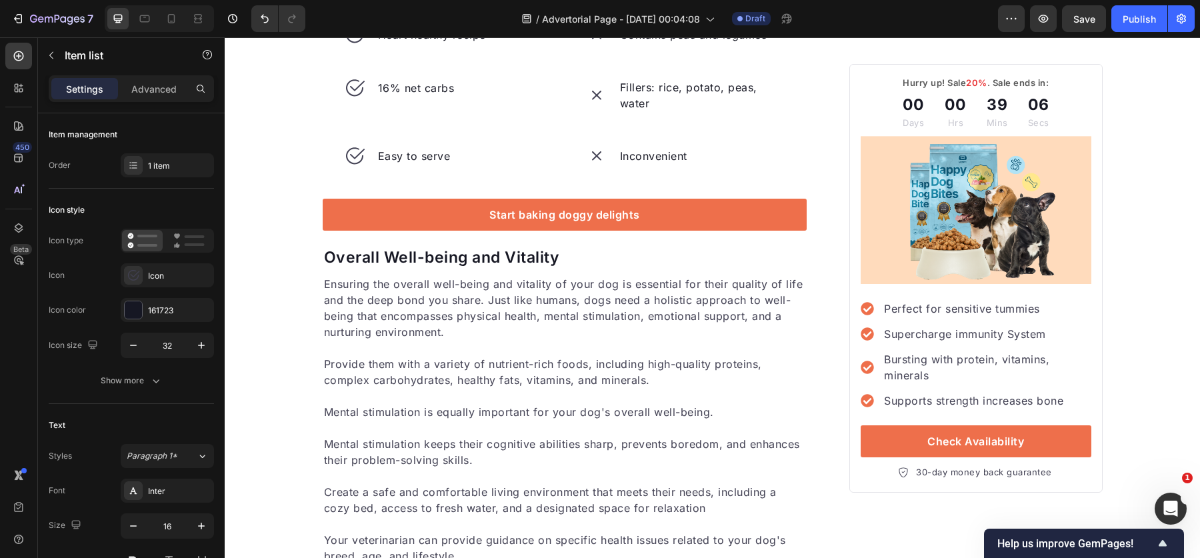
scroll to position [2278, 0]
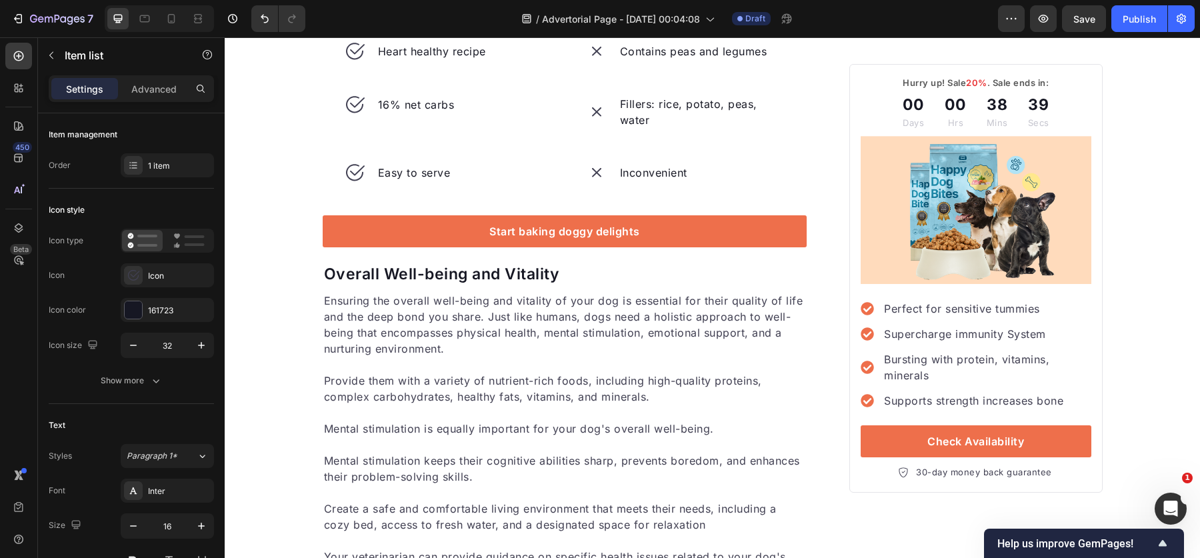
scroll to position [2261, 0]
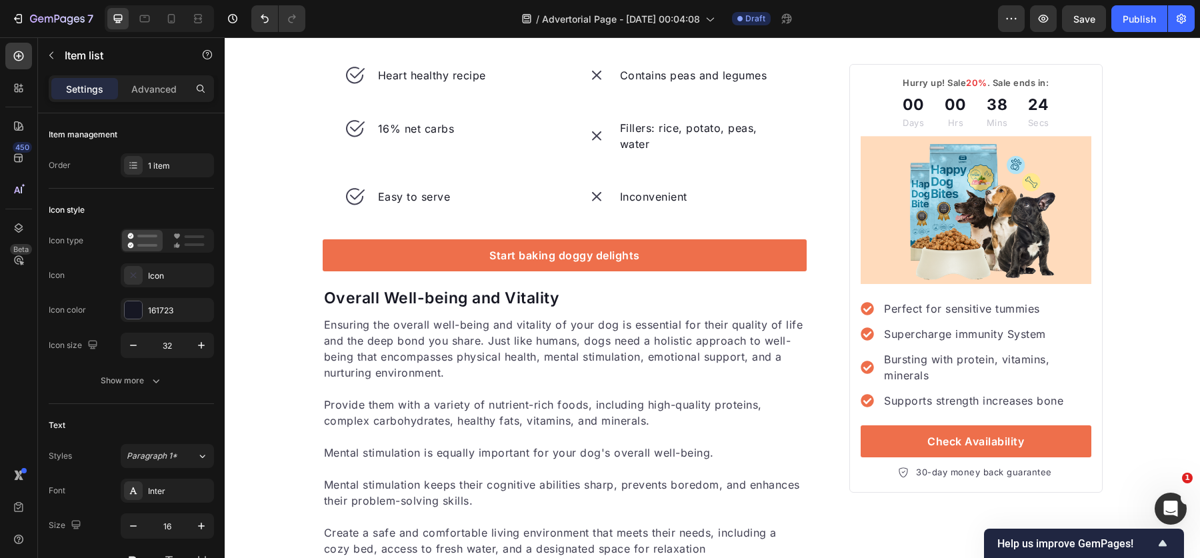
scroll to position [2252, 0]
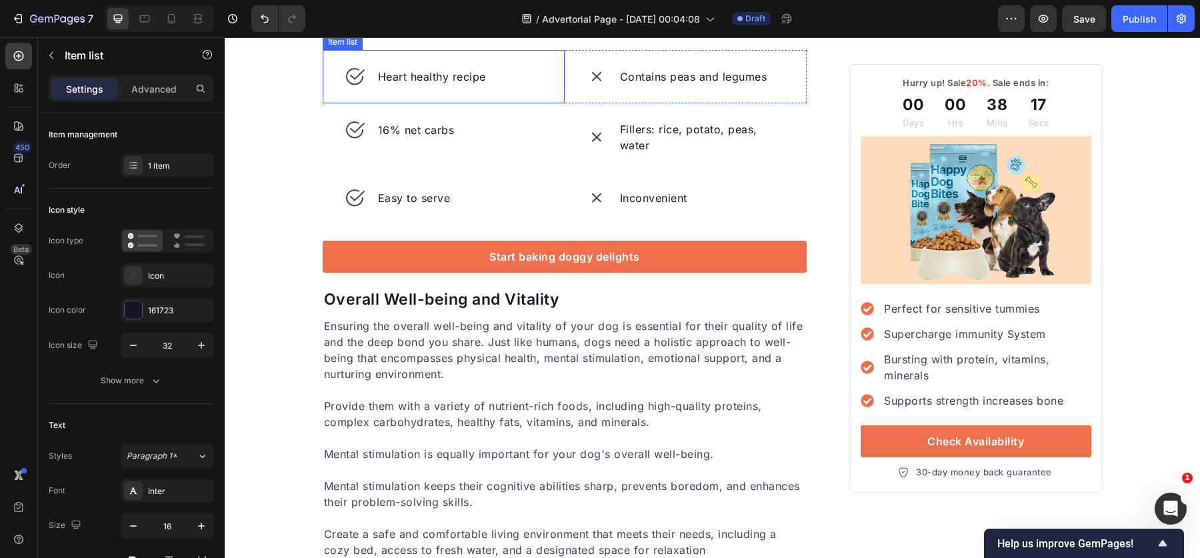
click at [451, 85] on p "Heart healthy recipe" at bounding box center [432, 77] width 108 height 16
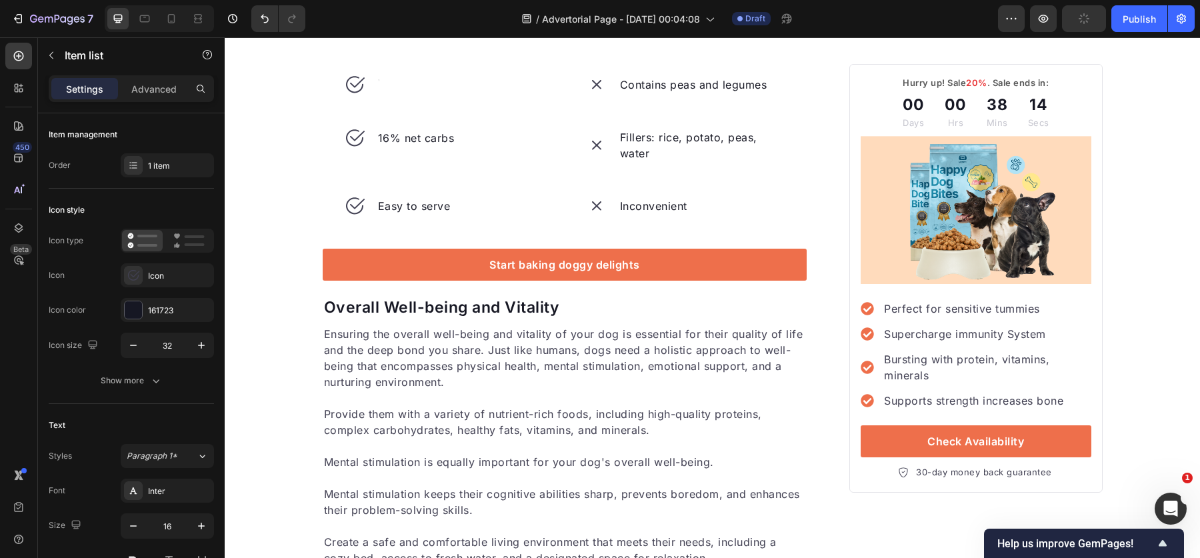
scroll to position [2242, 0]
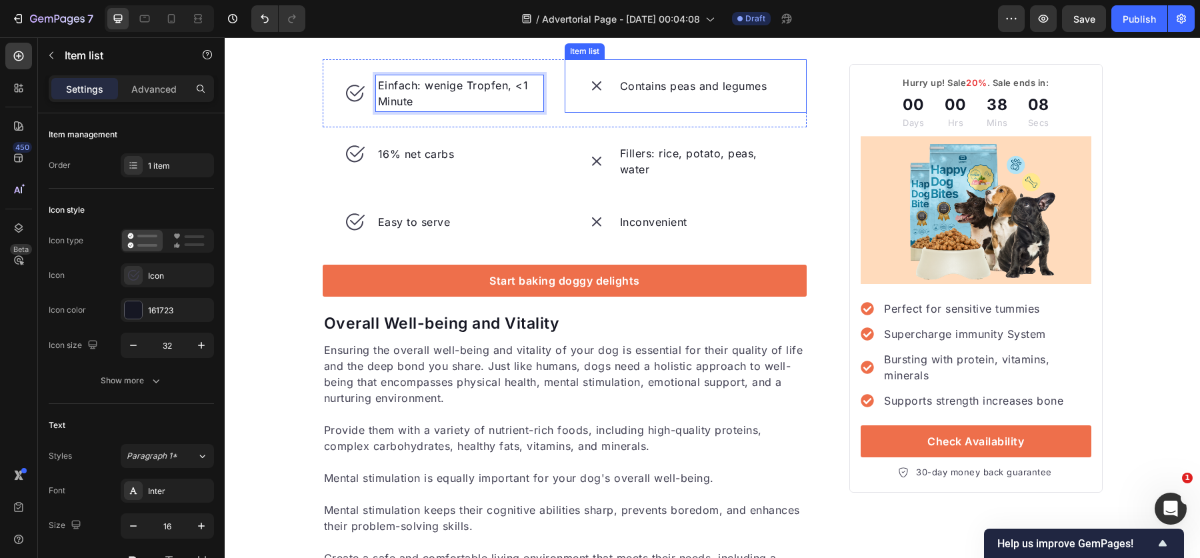
click at [671, 94] on p "Contains peas and legumes" at bounding box center [693, 86] width 147 height 16
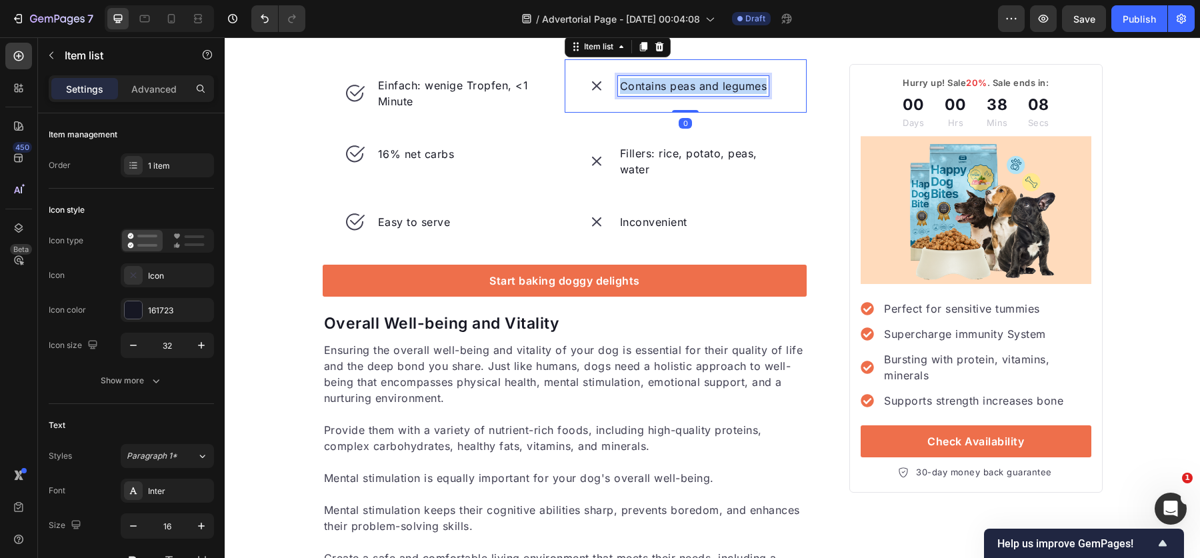
click at [671, 94] on p "Contains peas and legumes" at bounding box center [693, 86] width 147 height 16
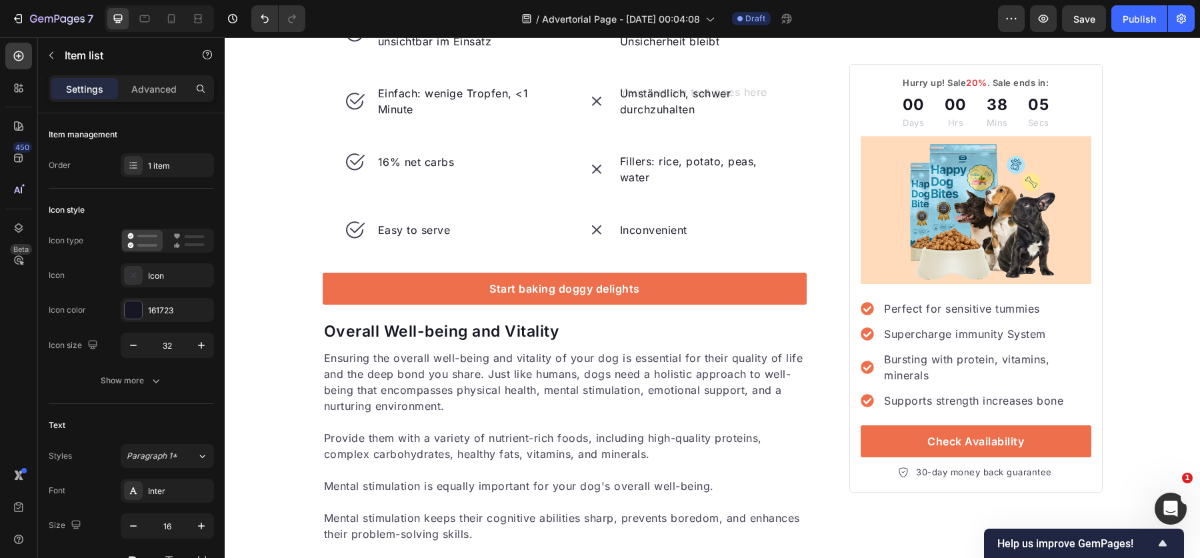
scroll to position [2233, 0]
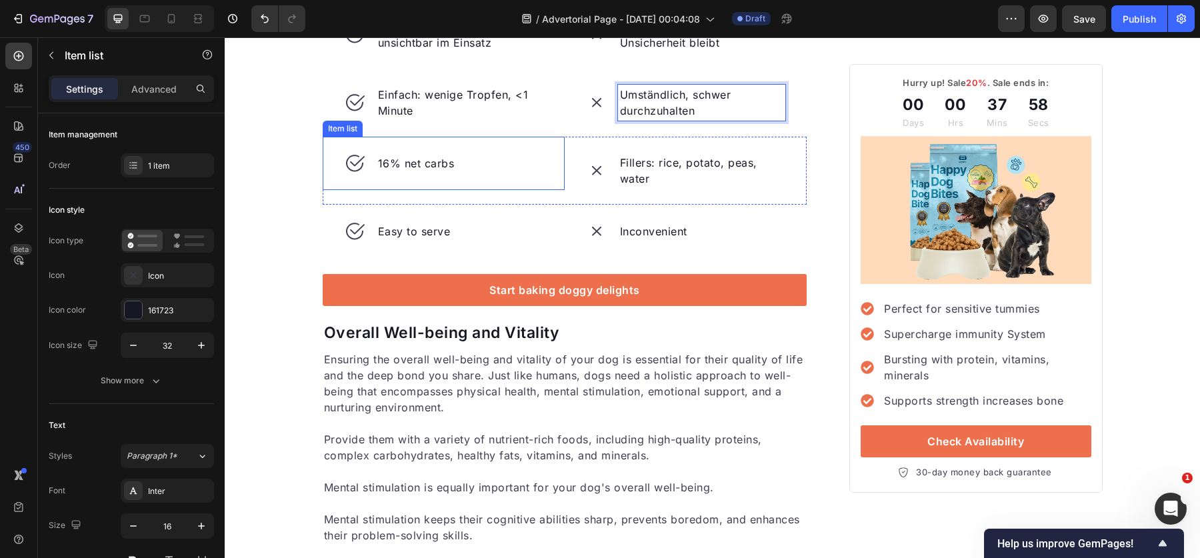
click at [426, 173] on div "16% net carbs" at bounding box center [416, 163] width 81 height 20
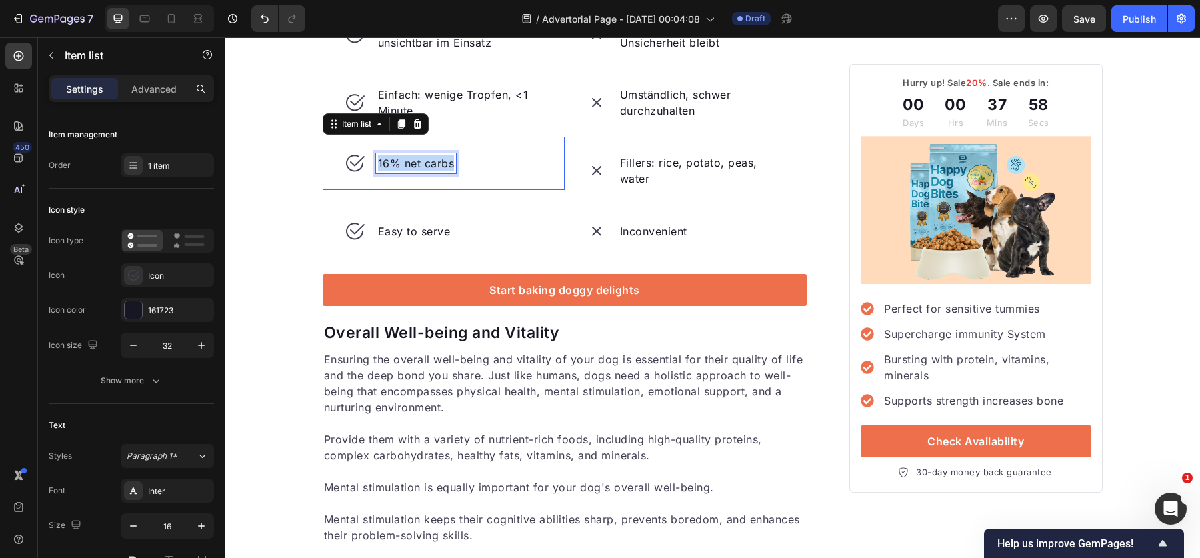
click at [424, 171] on p "16% net carbs" at bounding box center [416, 163] width 77 height 16
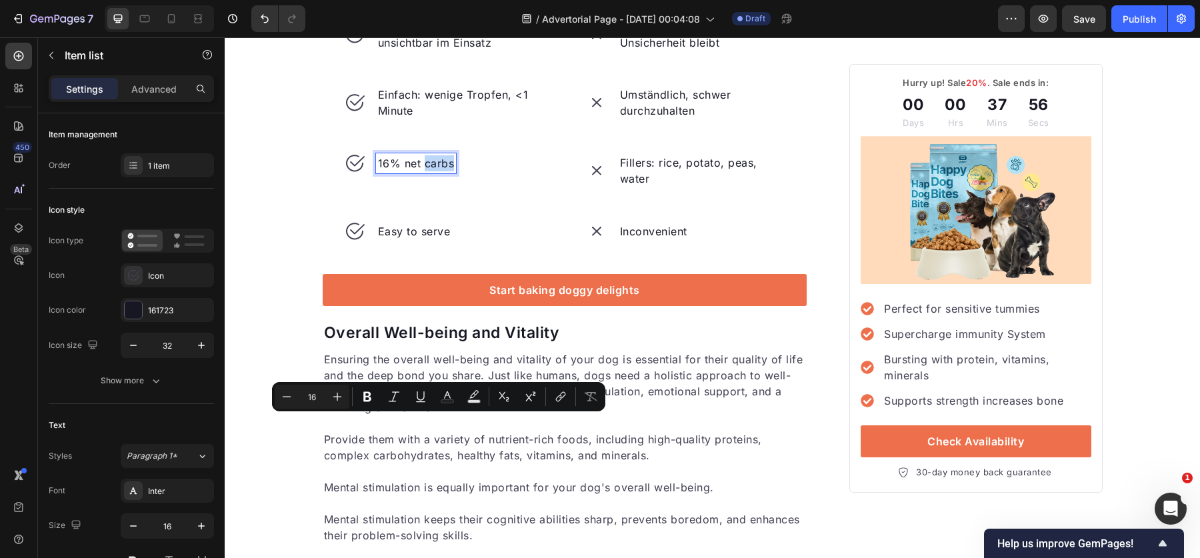
click at [424, 171] on p "16% net carbs" at bounding box center [416, 163] width 77 height 16
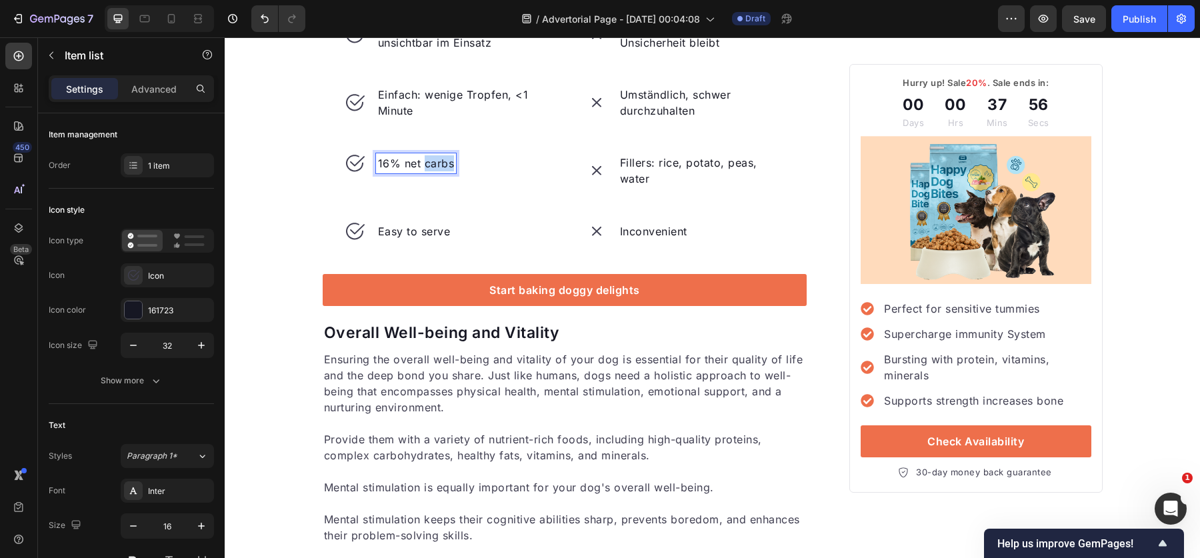
click at [424, 171] on p "16% net carbs" at bounding box center [416, 163] width 77 height 16
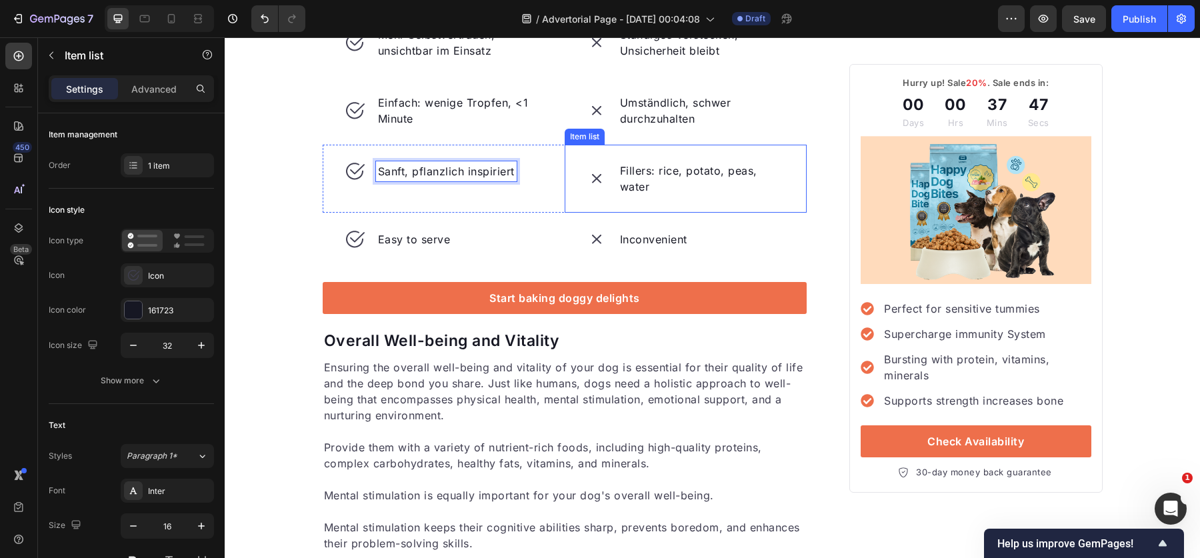
click at [696, 195] on p "Fillers: rice, potato, peas, water" at bounding box center [701, 179] width 163 height 32
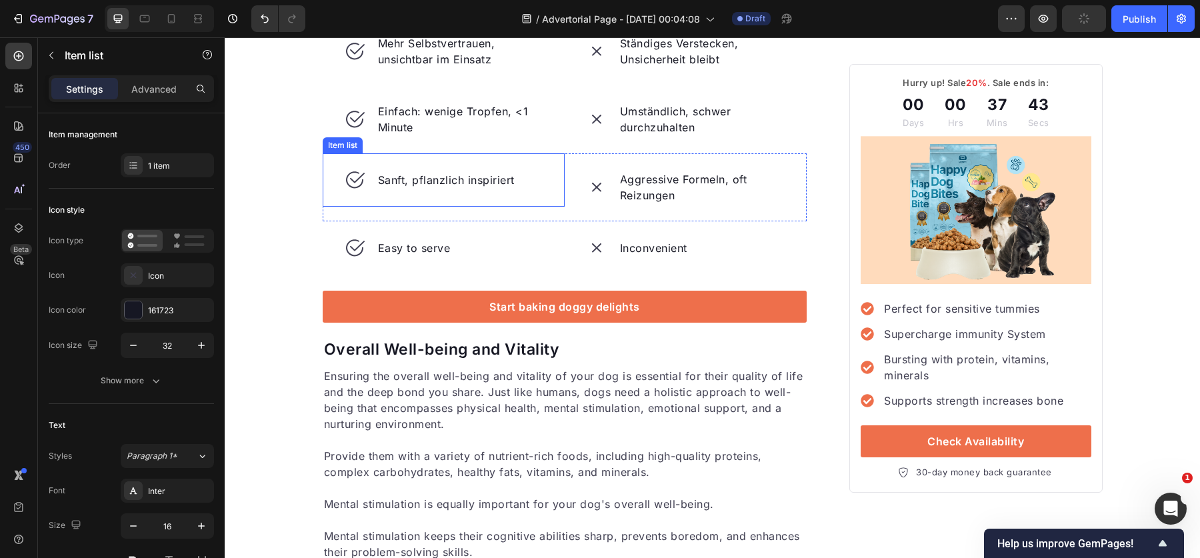
scroll to position [2318, 0]
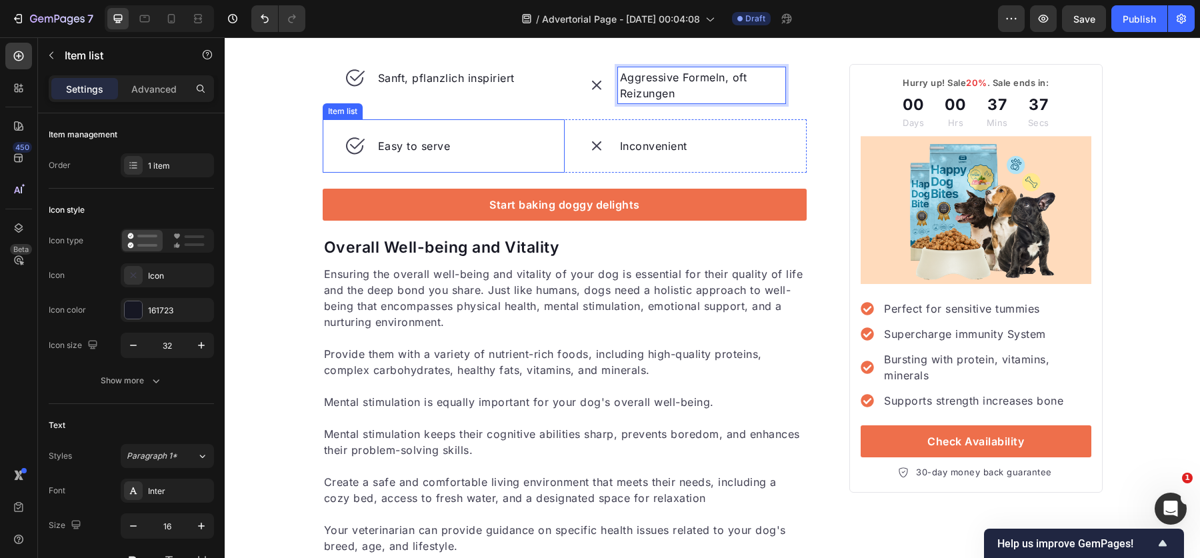
click at [421, 154] on p "Easy to serve" at bounding box center [414, 146] width 73 height 16
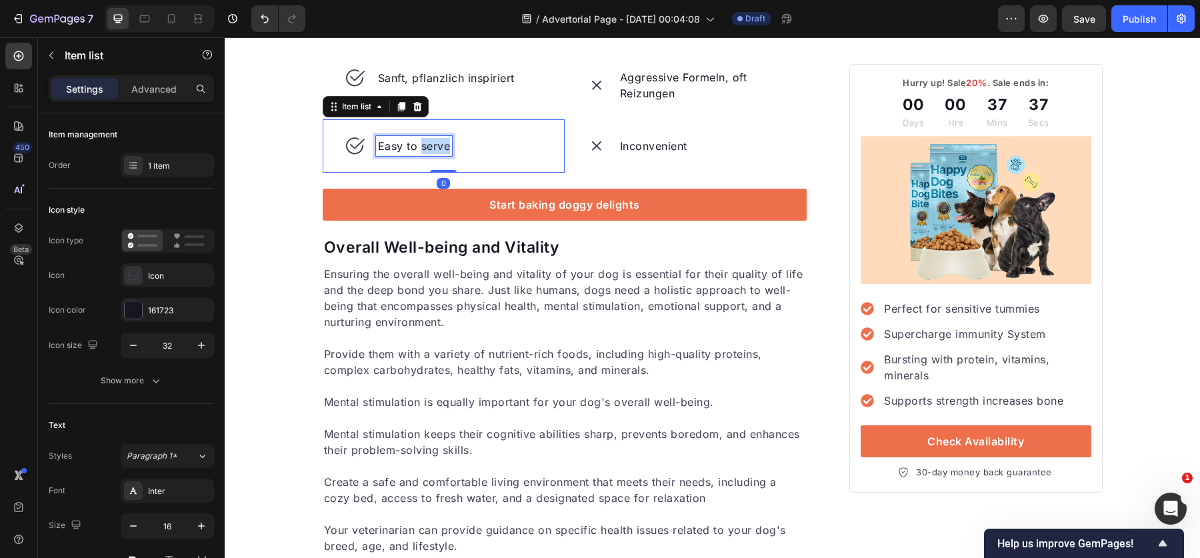
click at [421, 154] on p "Easy to serve" at bounding box center [414, 146] width 73 height 16
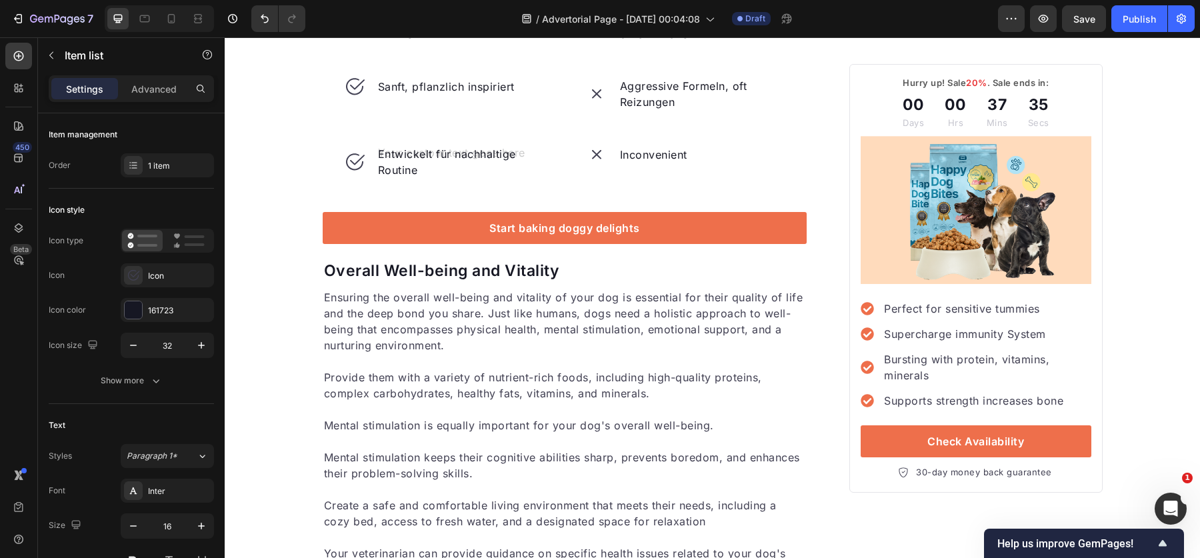
scroll to position [2309, 0]
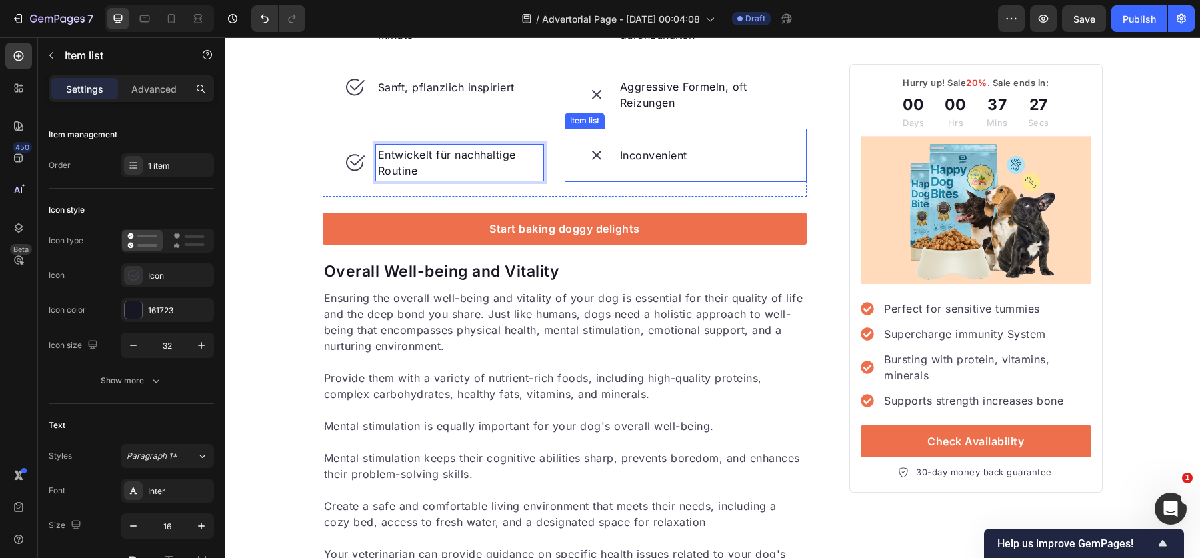
click at [677, 163] on p "Inconvenient" at bounding box center [653, 155] width 67 height 16
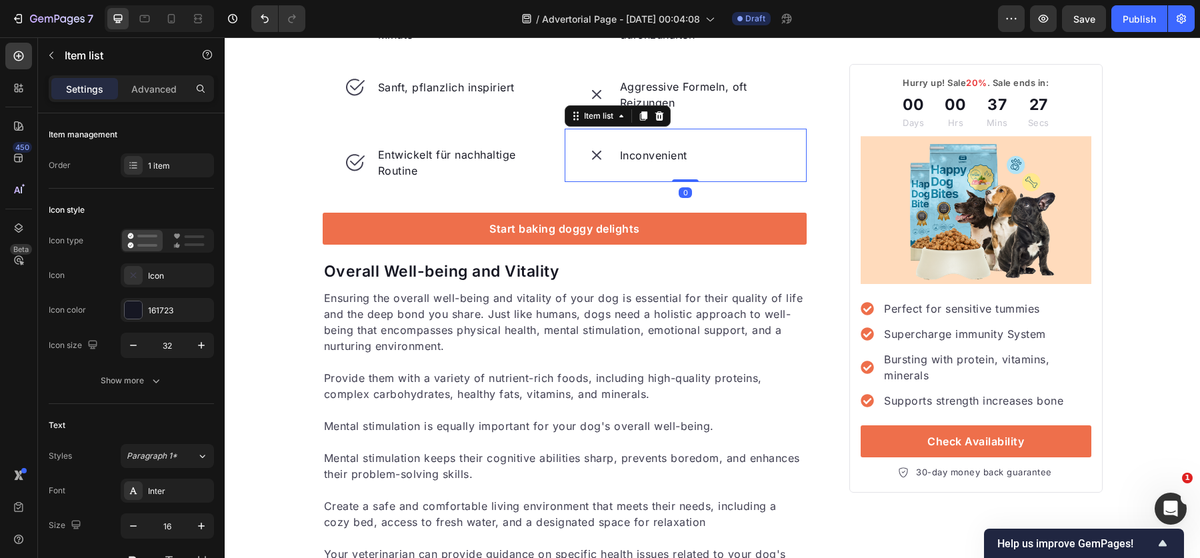
click at [677, 163] on p "Inconvenient" at bounding box center [653, 155] width 67 height 16
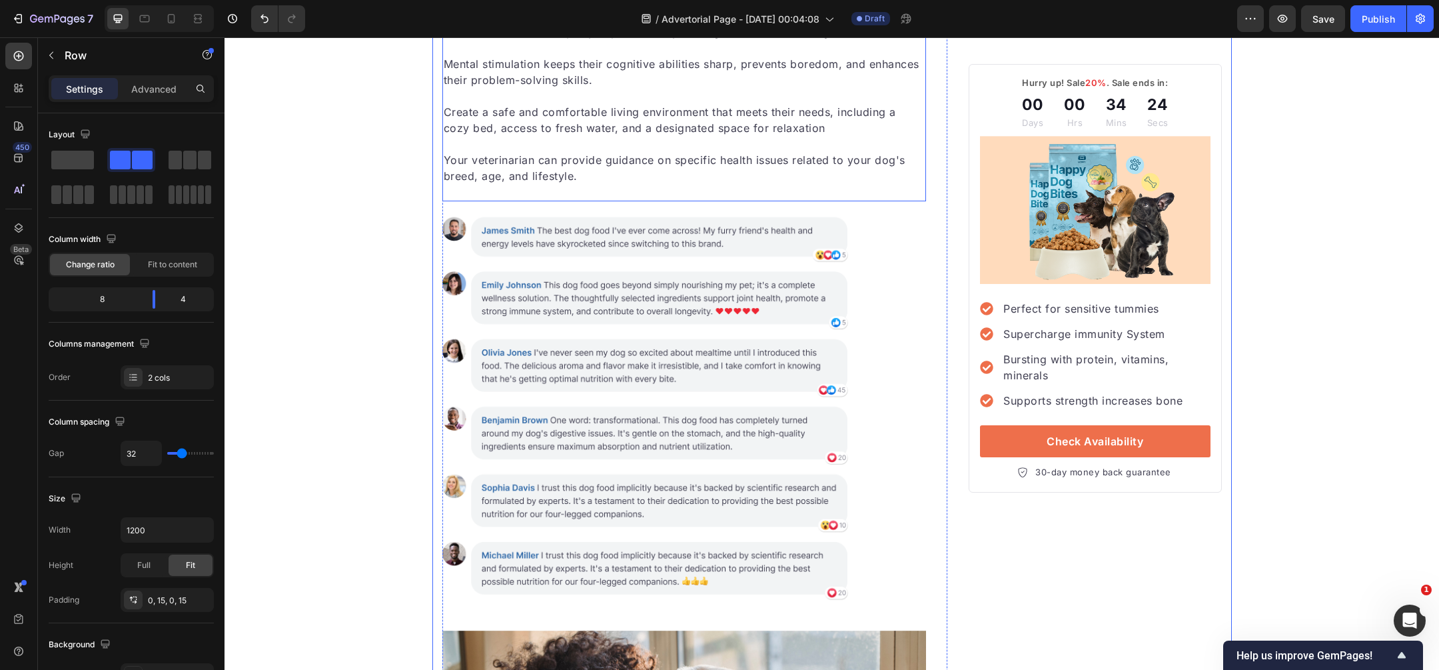
scroll to position [2670, 0]
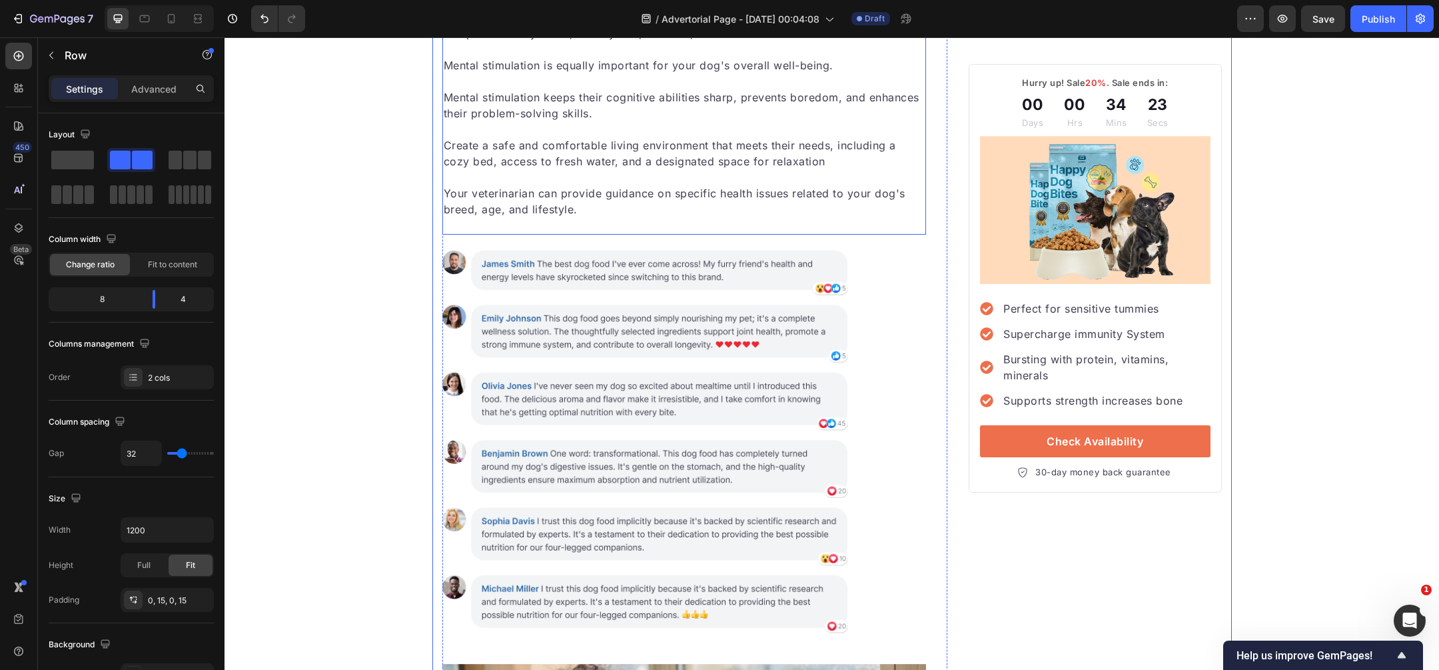
click at [563, 9] on p at bounding box center [685, 1] width 482 height 16
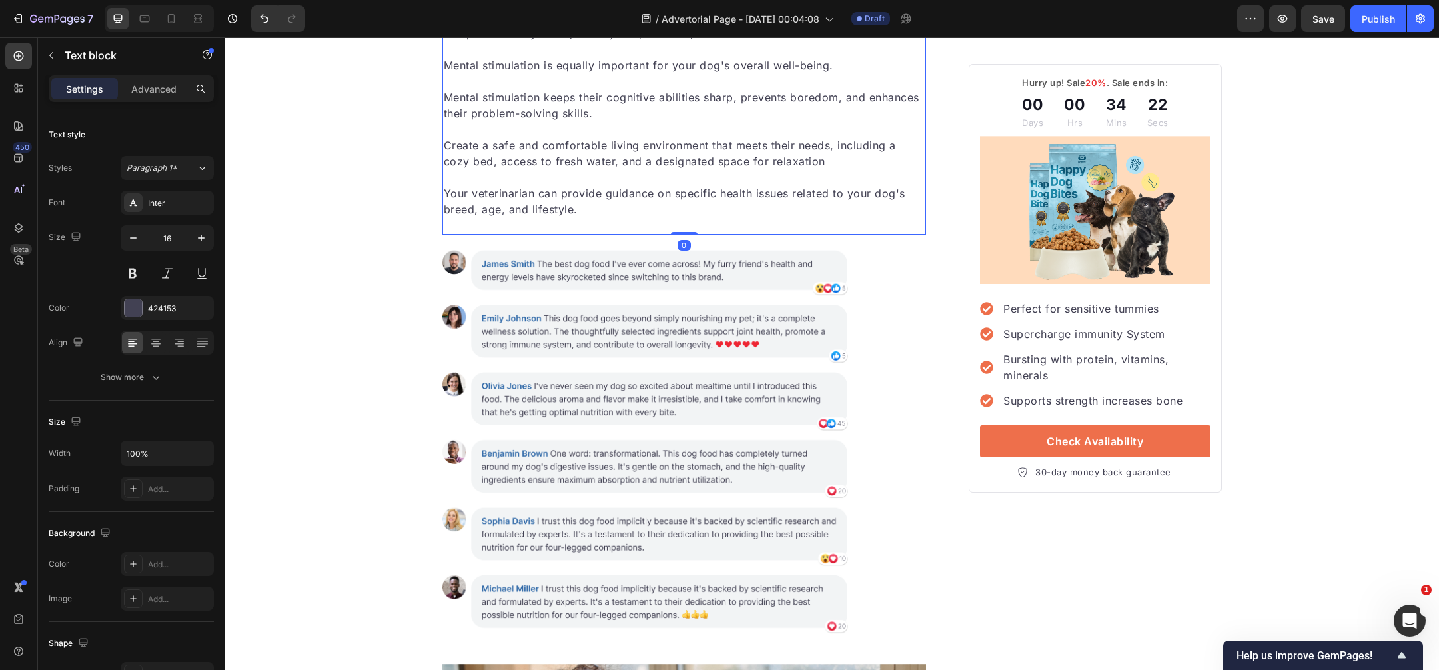
click at [563, 9] on p at bounding box center [685, 1] width 482 height 16
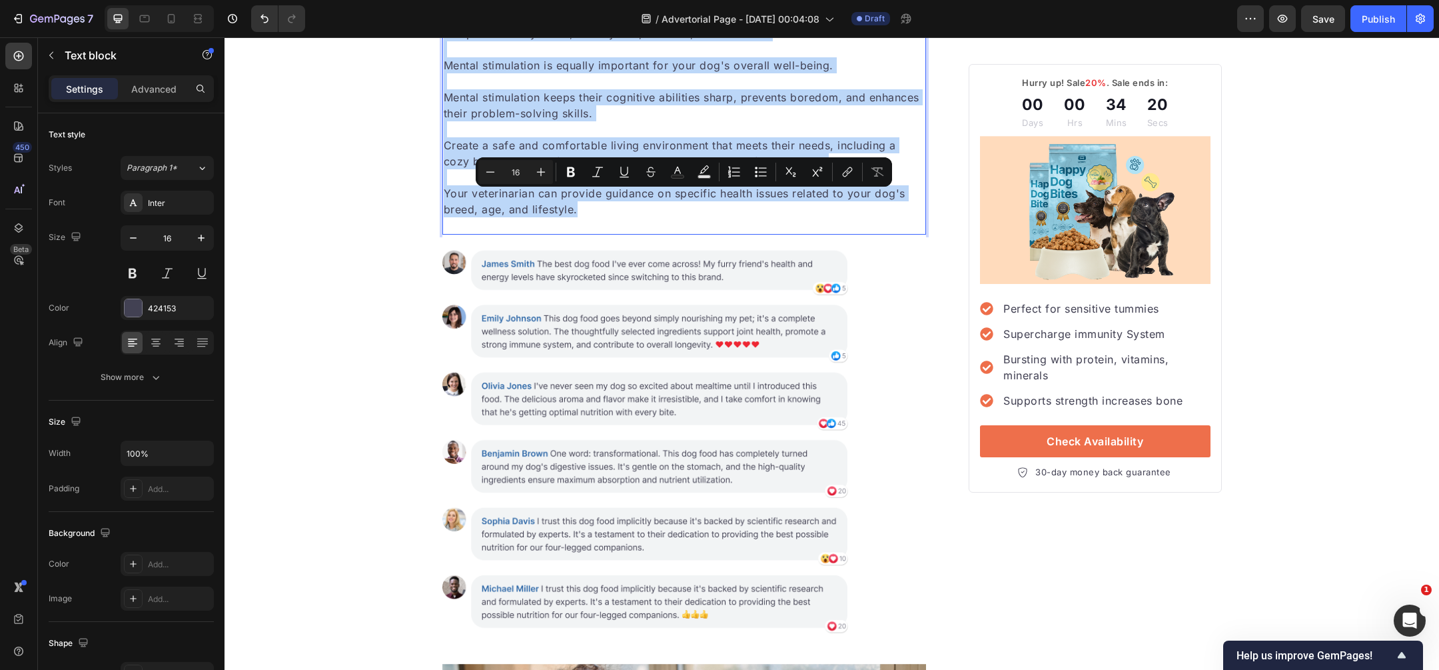
copy div "Ensuring the overall well-being and vitality of your dog is essential for their…"
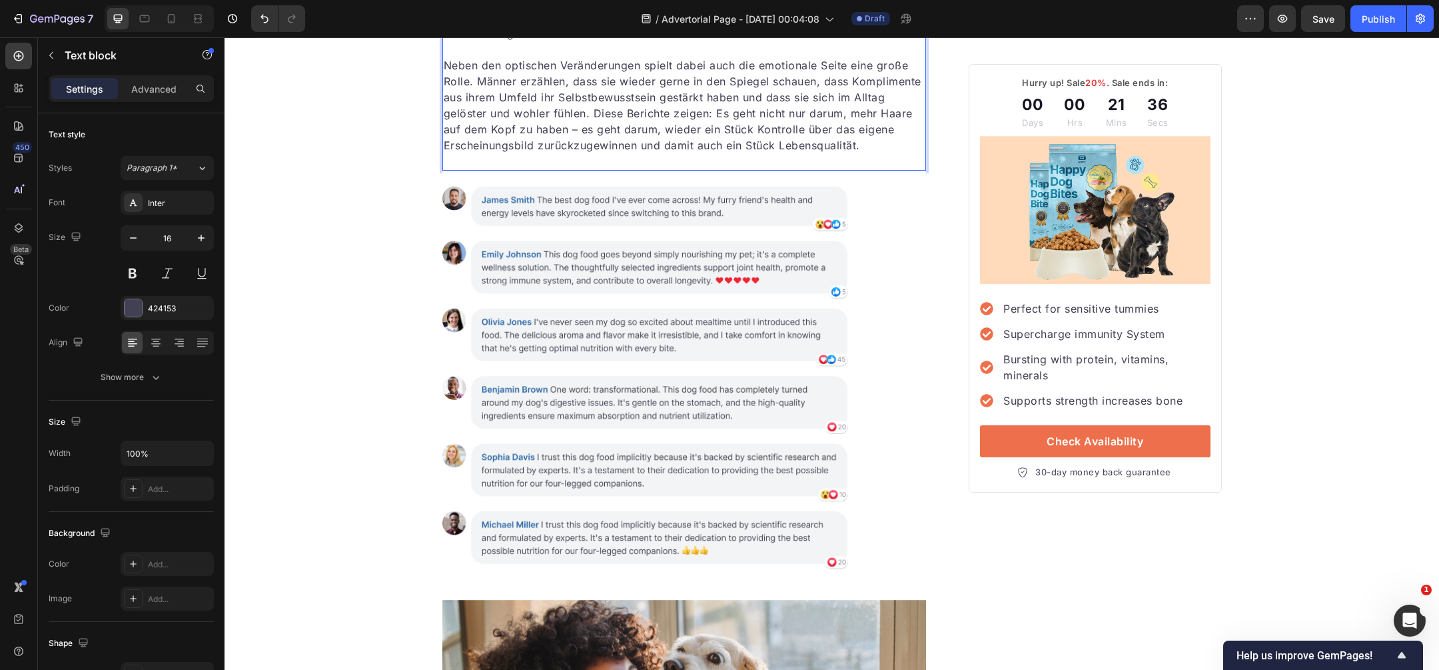
click at [497, 57] on p "Rich Text Editor. Editing area: main" at bounding box center [685, 49] width 482 height 16
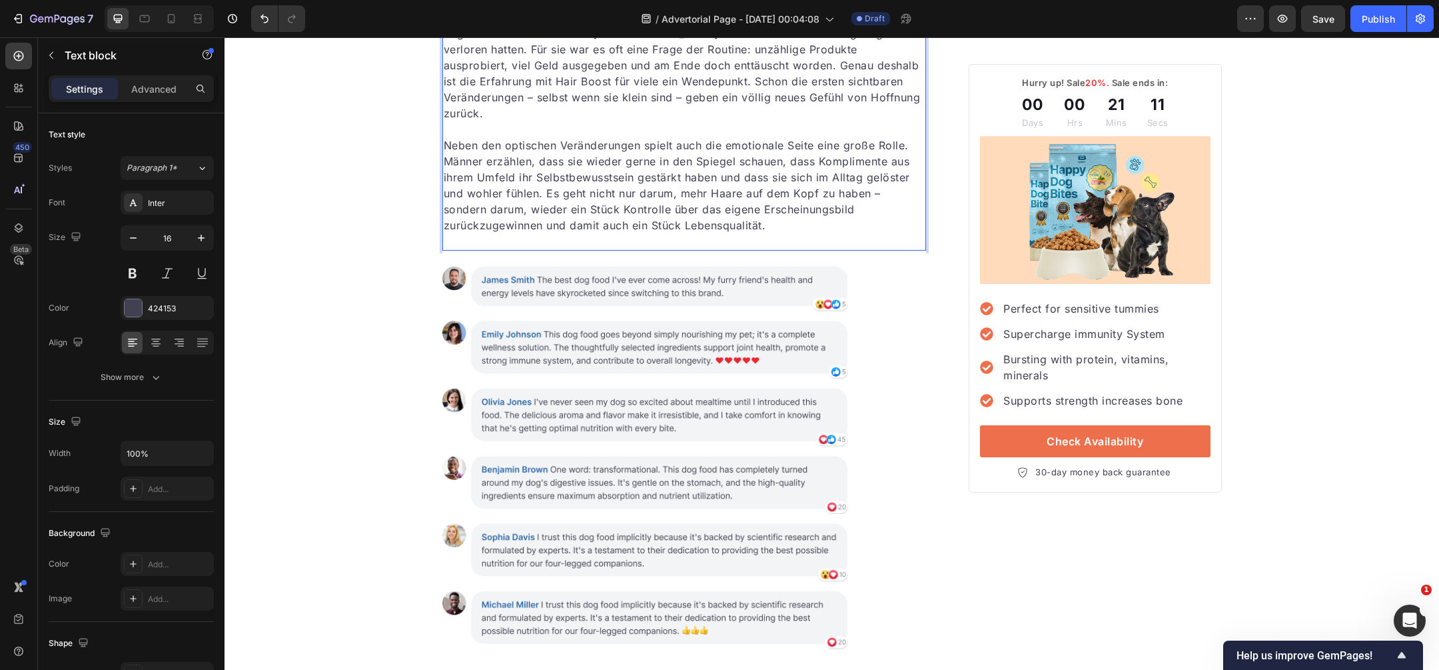
click at [750, 251] on div "Die Rückmeldungen von Männern, die Hair Boost getestet haben, zeigen deutlich, …" at bounding box center [684, 87] width 484 height 328
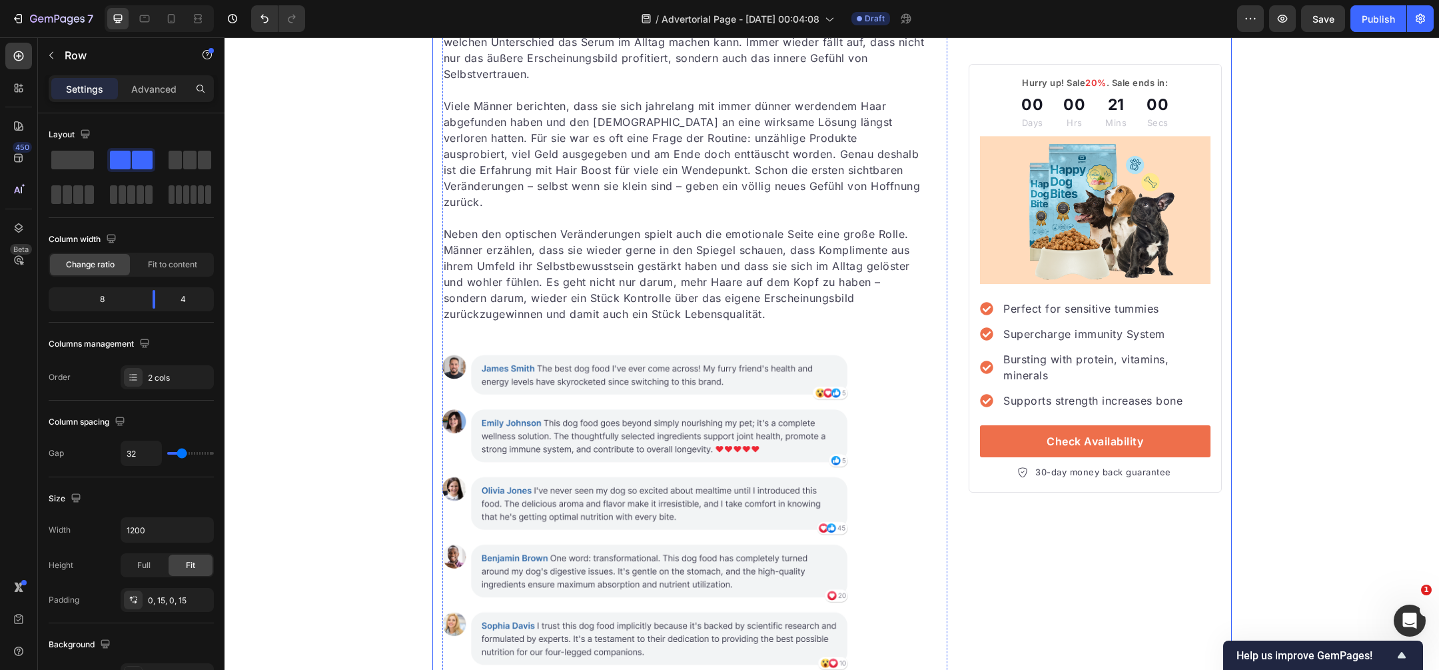
scroll to position [2583, 0]
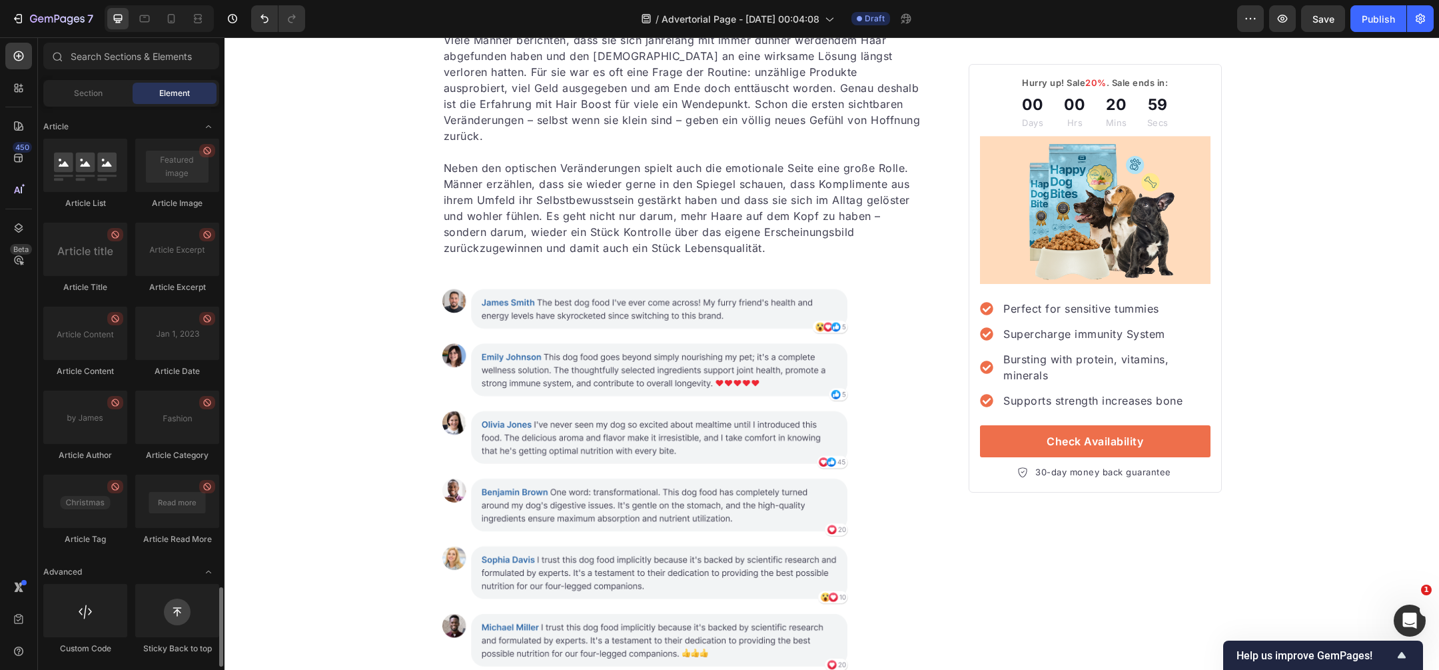
scroll to position [3389, 0]
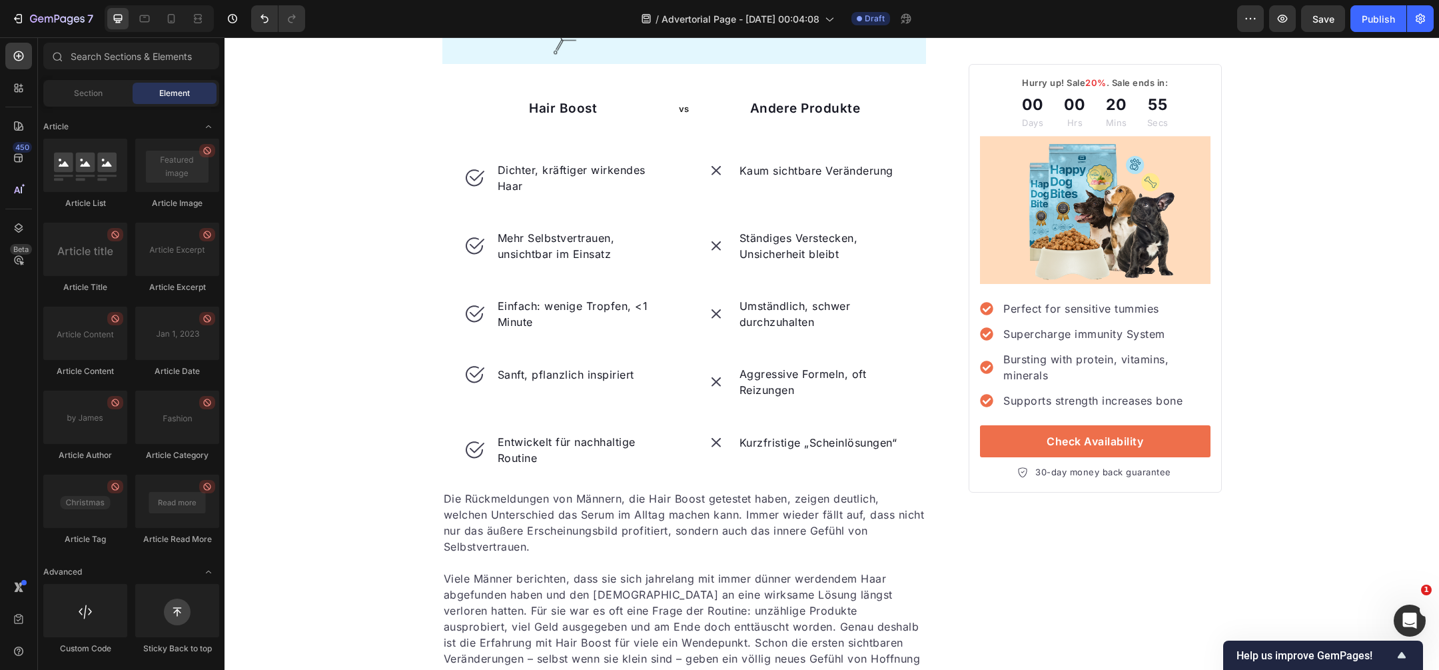
scroll to position [2030, 0]
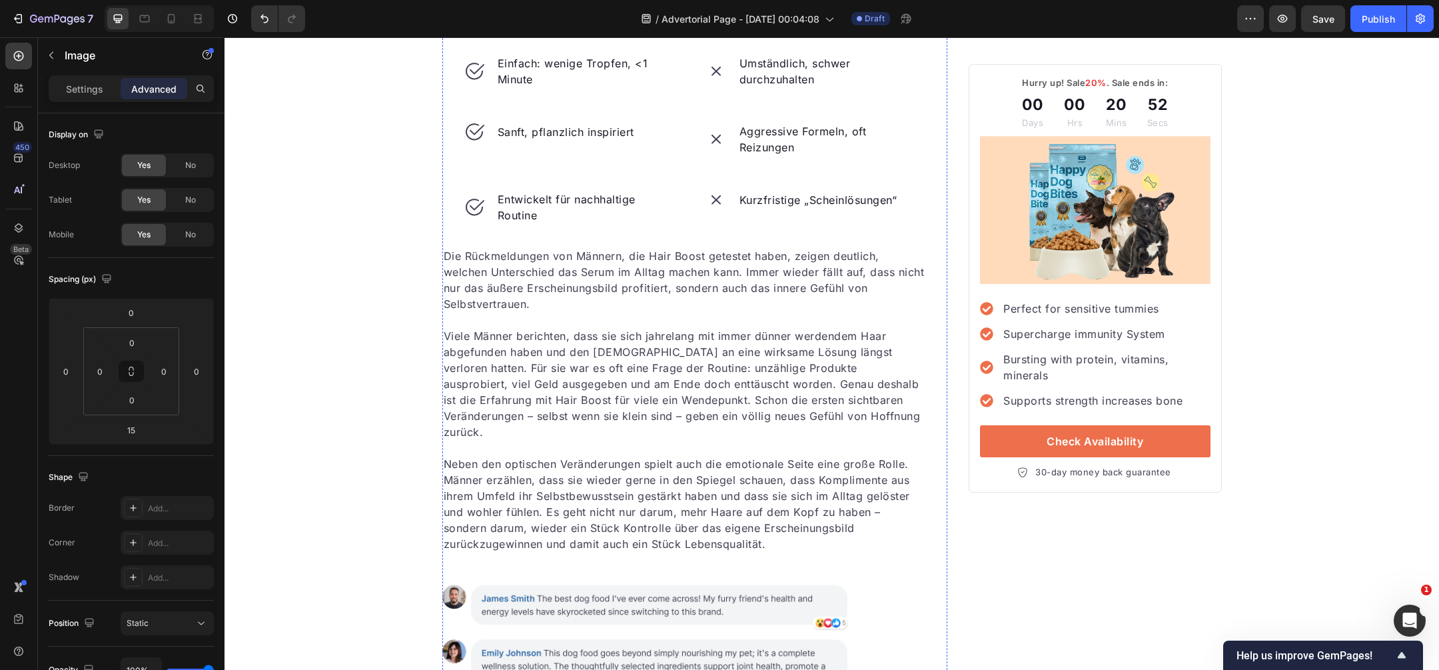
scroll to position [2536, 0]
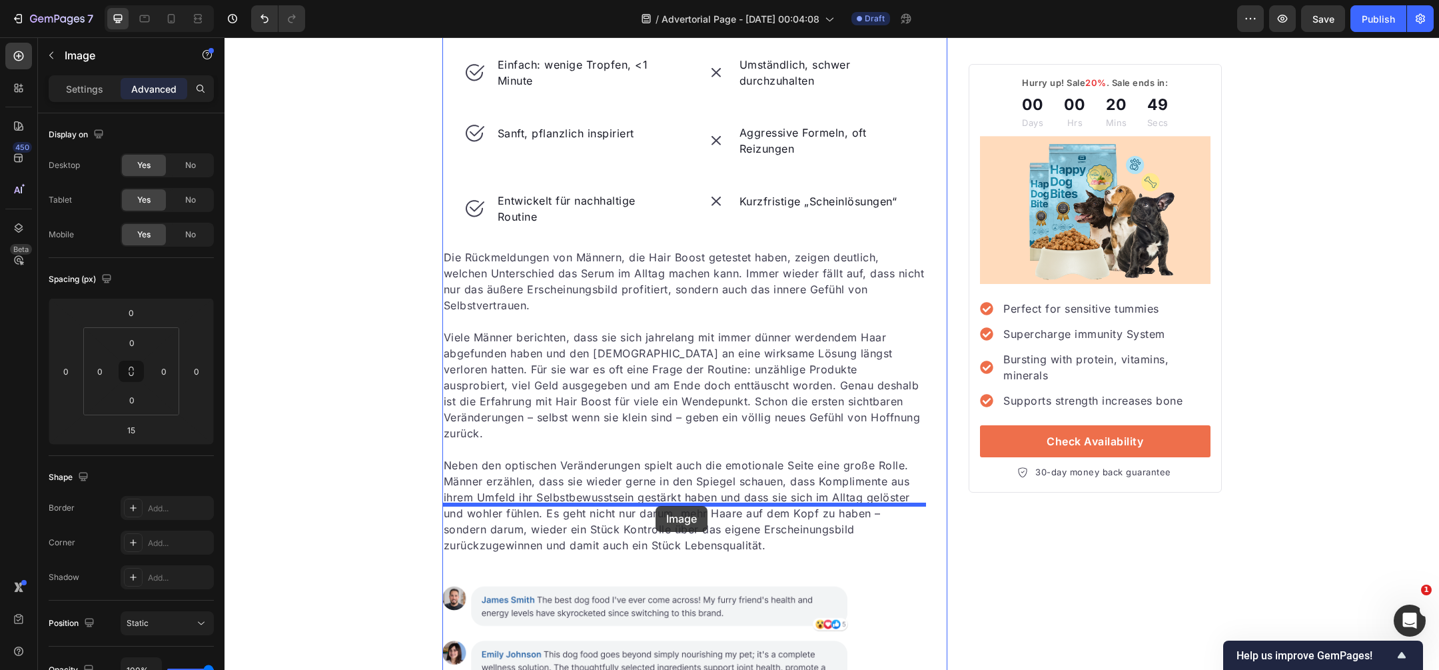
drag, startPoint x: 580, startPoint y: 61, endPoint x: 656, endPoint y: 506, distance: 451.5
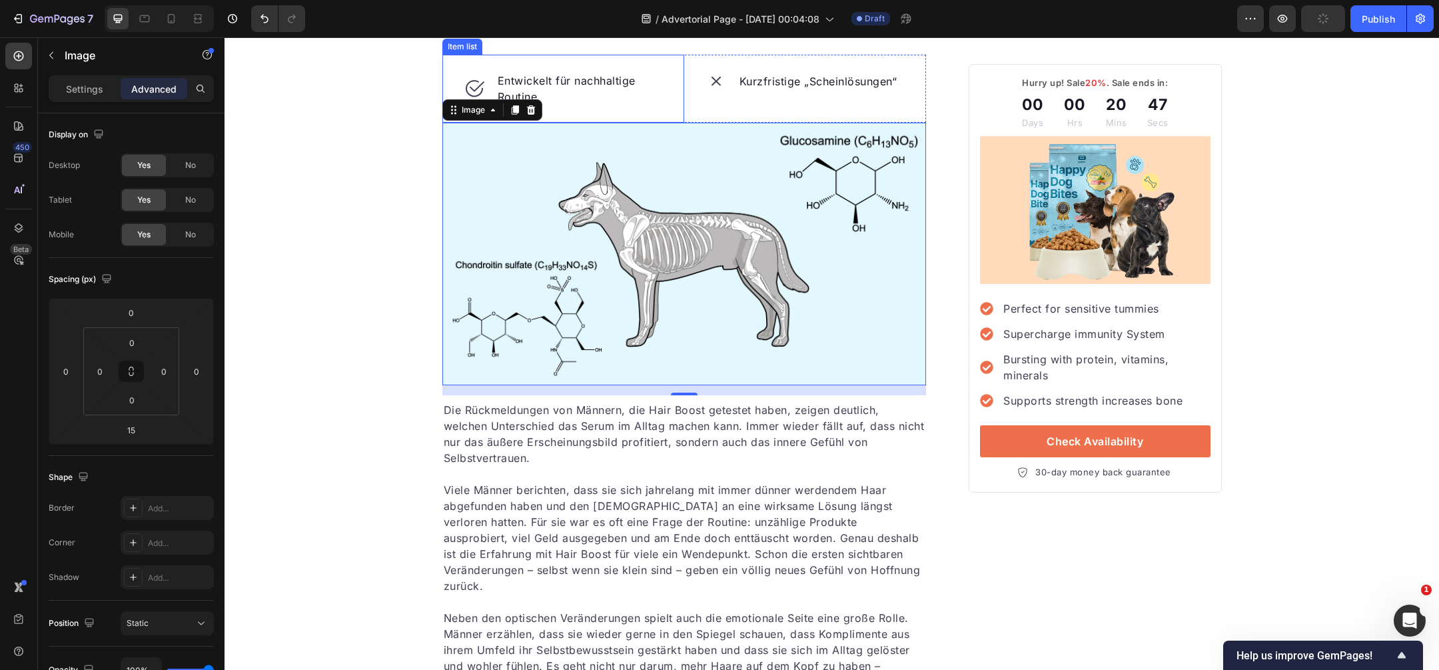
scroll to position [2385, 0]
click at [694, 121] on div "Kurzfristige „Scheinlösungen“ Item list" at bounding box center [805, 87] width 242 height 68
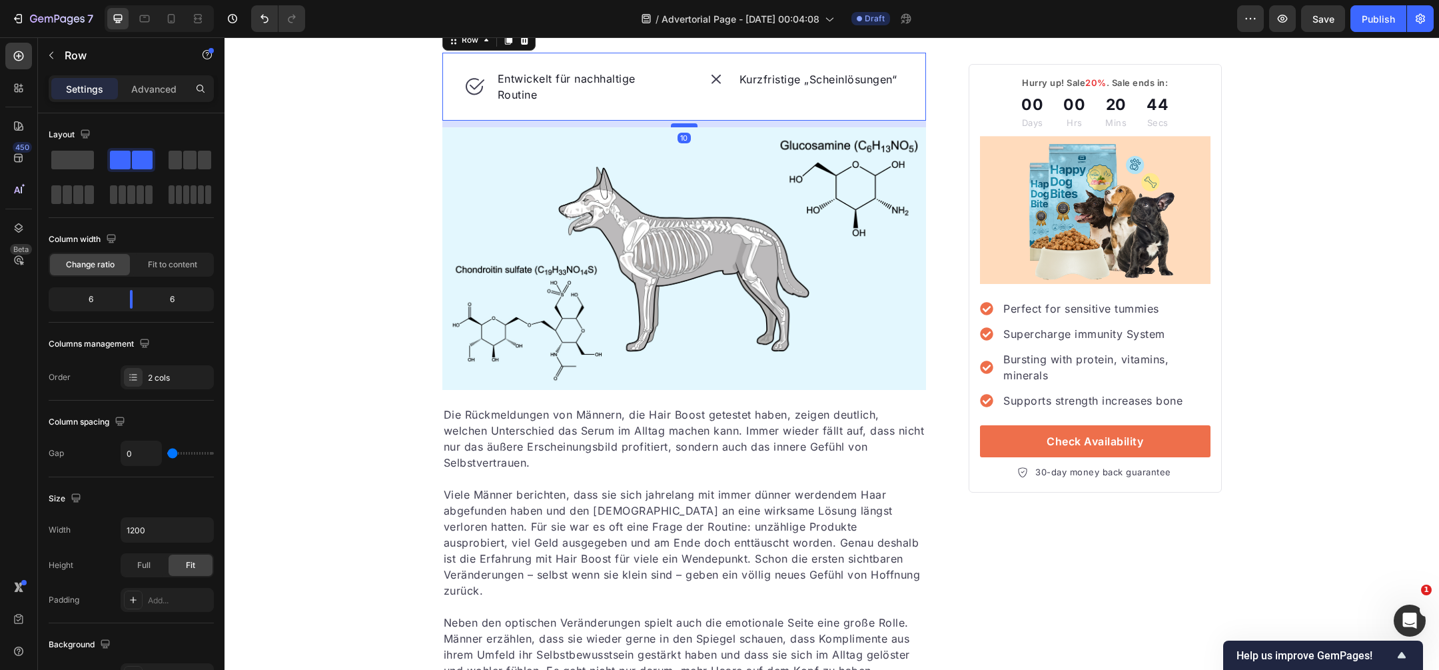
drag, startPoint x: 689, startPoint y: 379, endPoint x: 691, endPoint y: 386, distance: 7.0
click at [691, 127] on div at bounding box center [684, 125] width 27 height 4
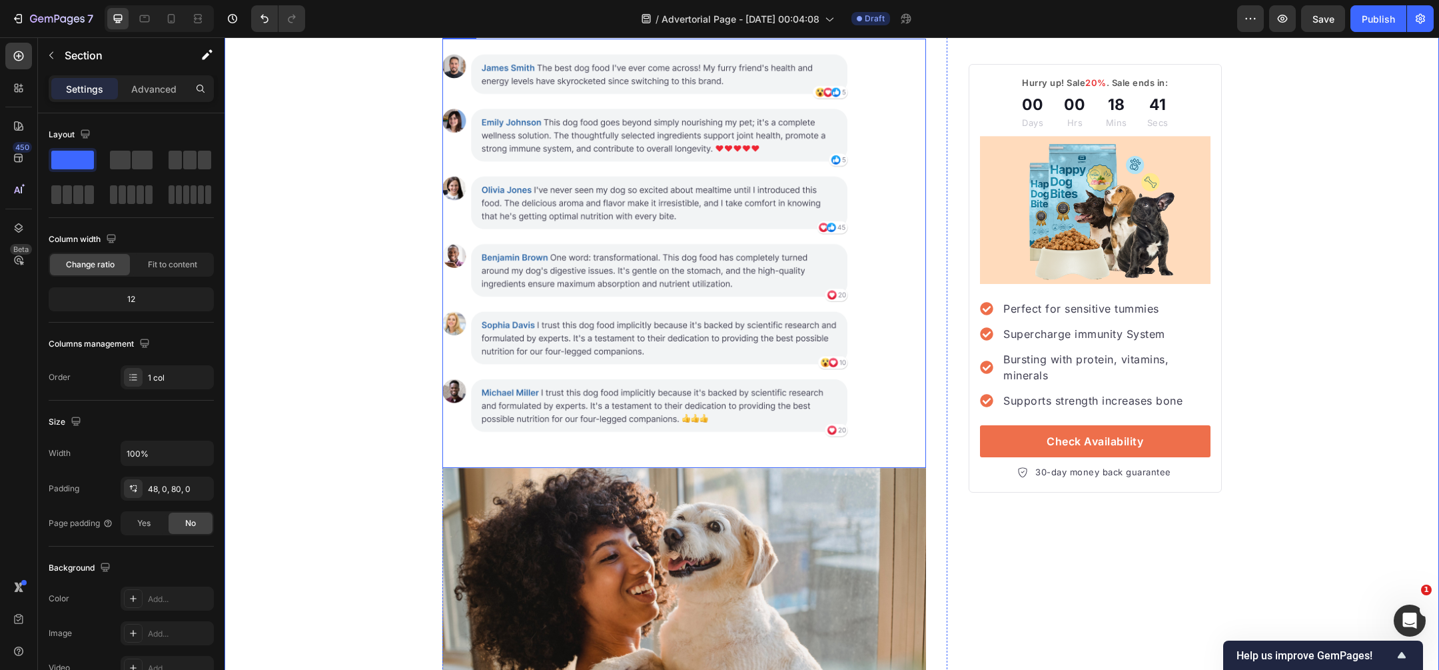
scroll to position [3087, 0]
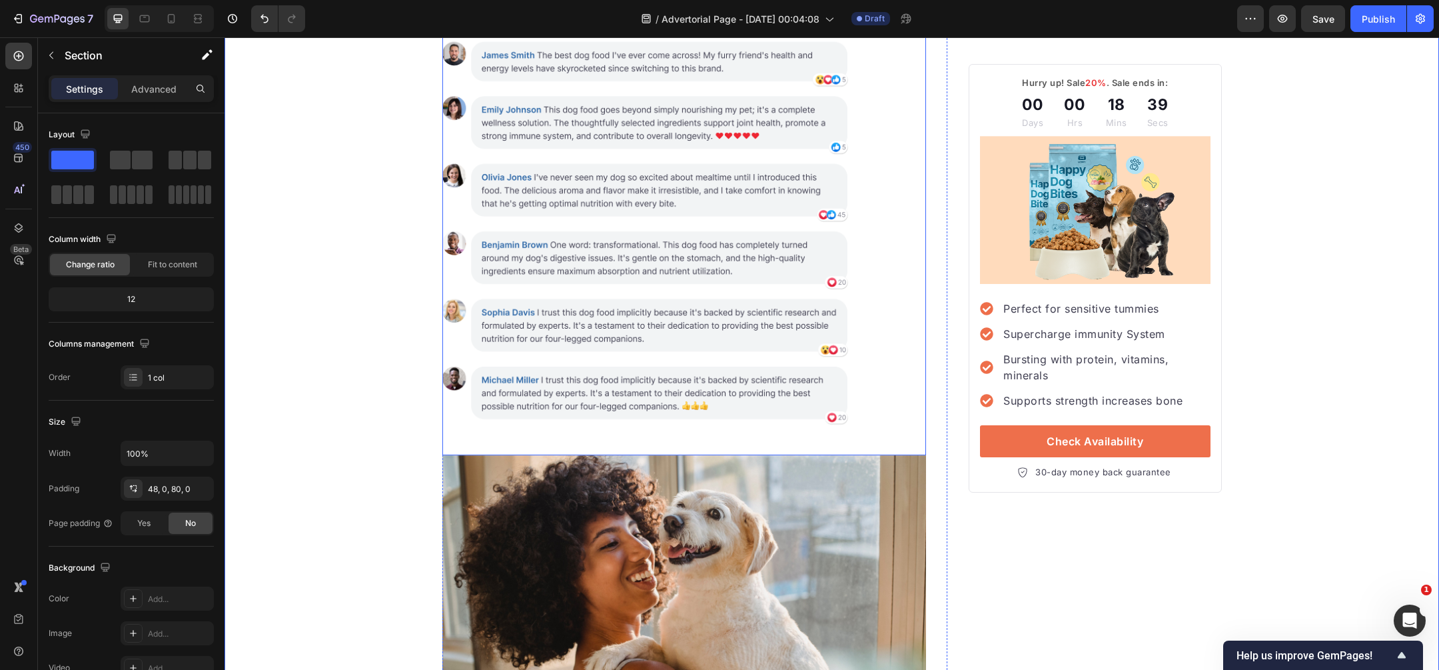
click at [899, 346] on img at bounding box center [684, 233] width 484 height 414
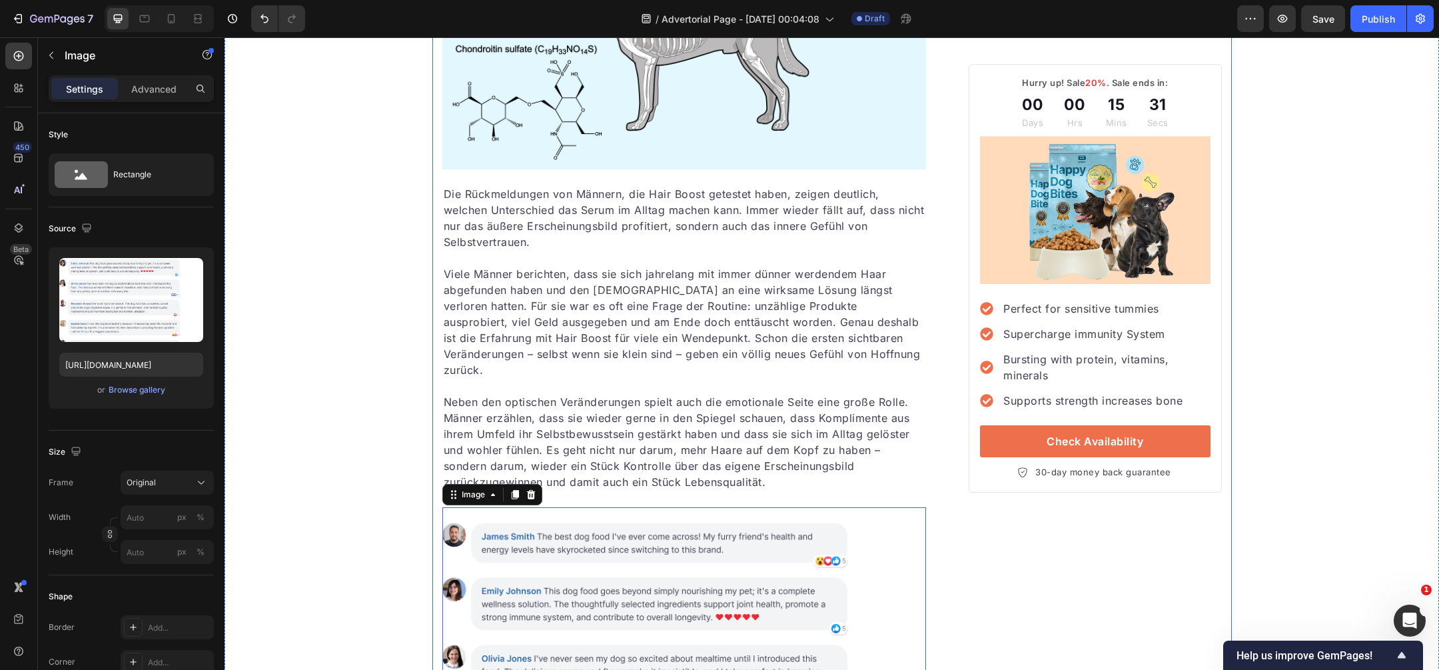
scroll to position [3030, 0]
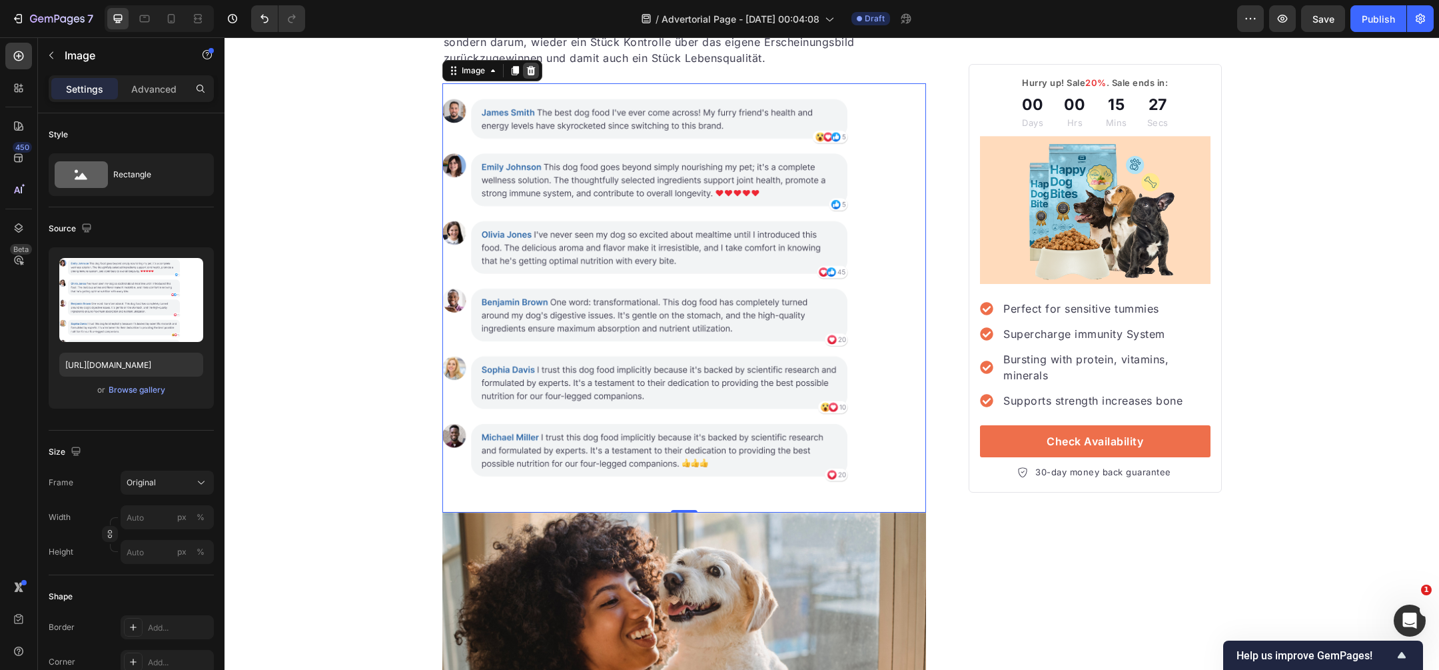
click at [528, 75] on icon at bounding box center [530, 70] width 9 height 9
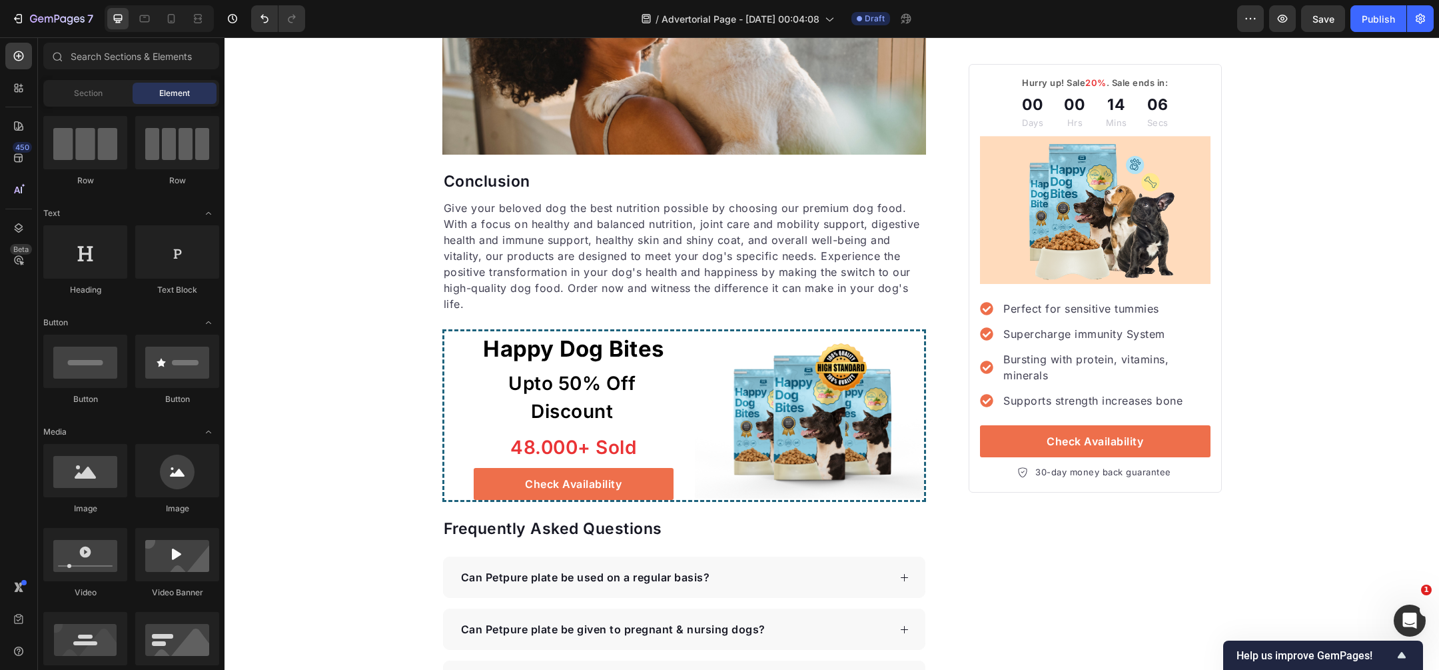
scroll to position [0, 0]
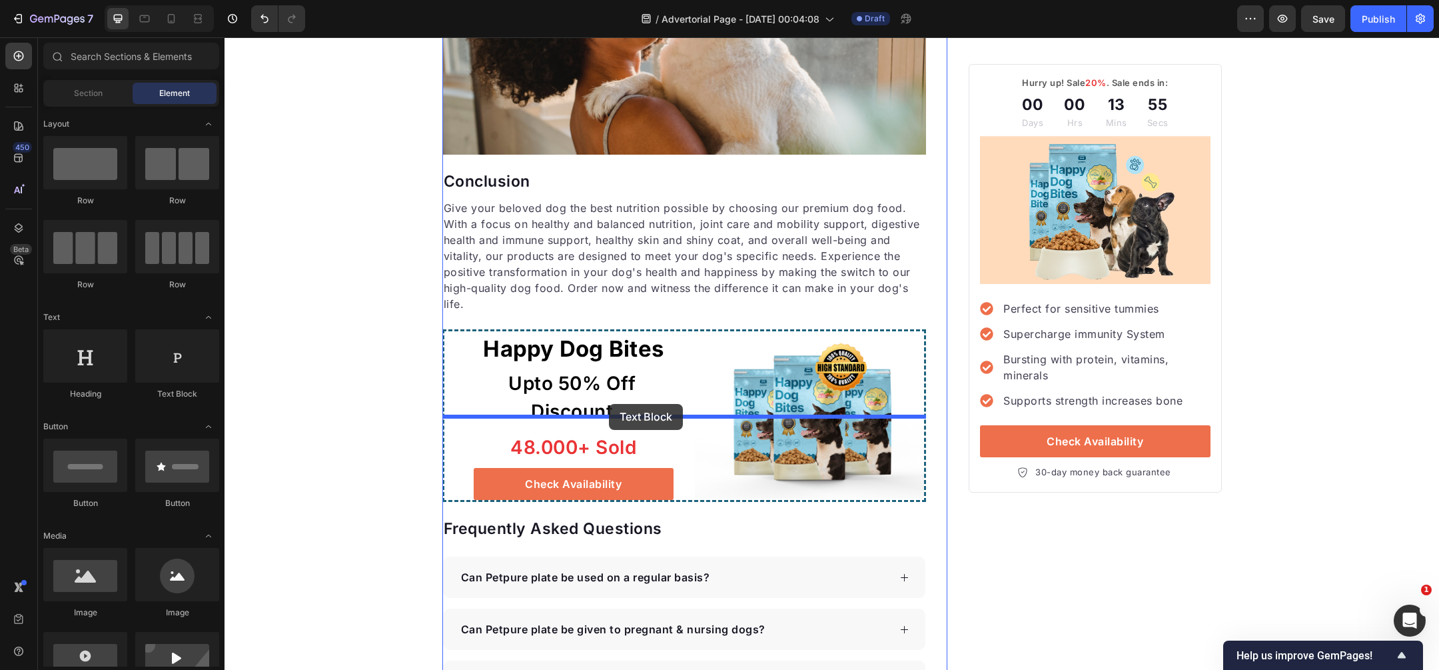
drag, startPoint x: 379, startPoint y: 385, endPoint x: 609, endPoint y: 404, distance: 231.3
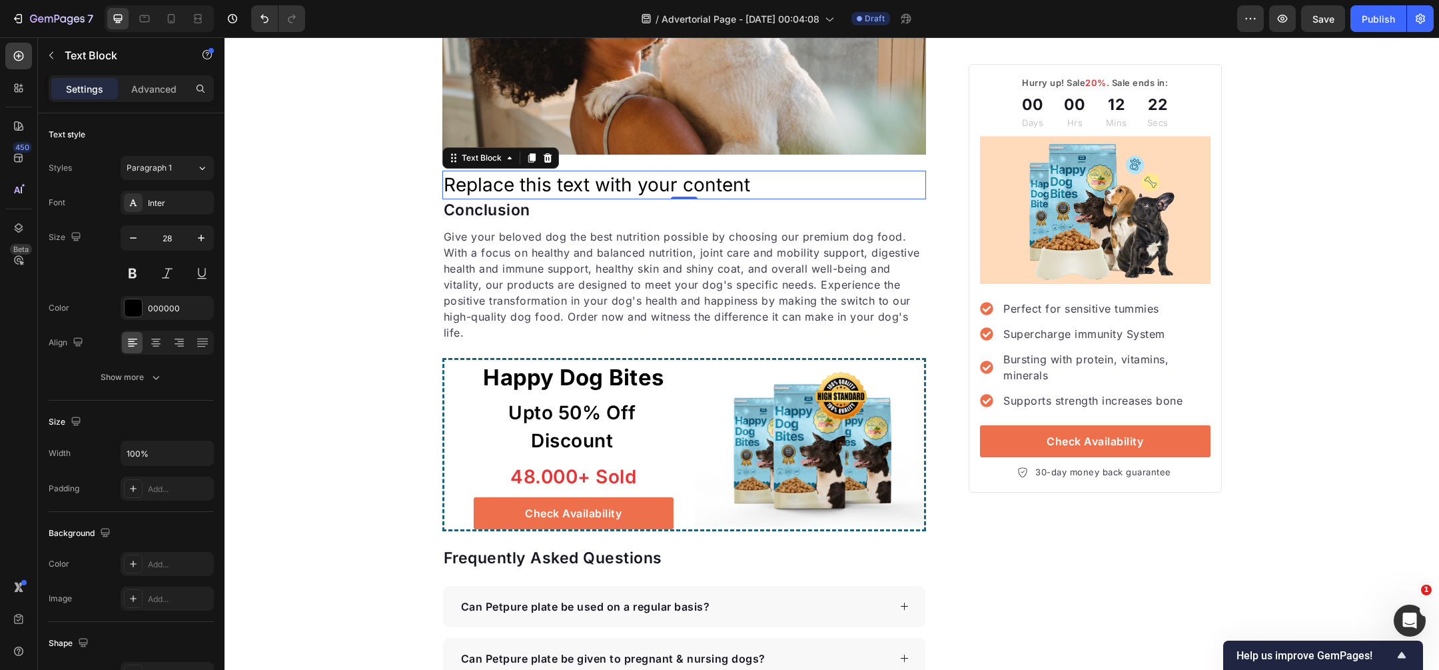
click at [622, 199] on div "Replace this text with your content" at bounding box center [684, 185] width 484 height 29
click at [622, 198] on p "Replace this text with your content" at bounding box center [685, 185] width 482 height 26
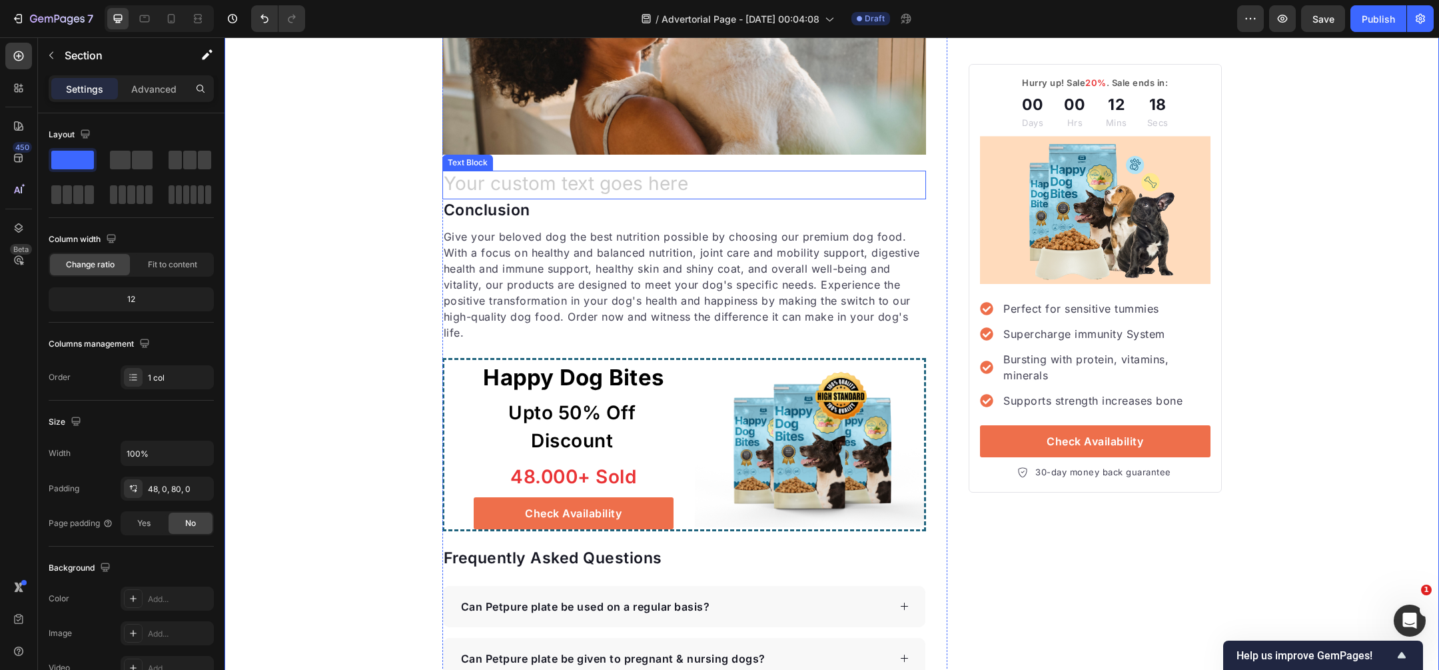
click at [520, 199] on div "Rich Text Editor. Editing area: main" at bounding box center [684, 185] width 484 height 29
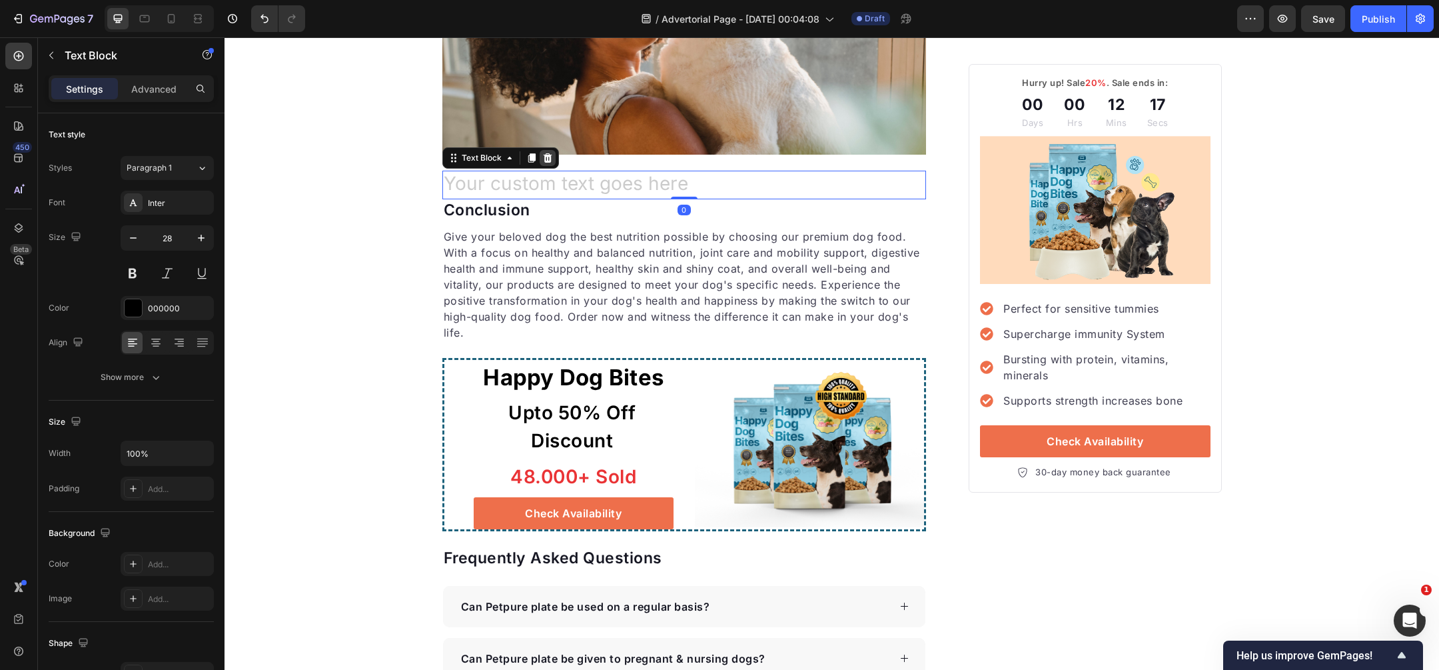
click at [546, 163] on icon at bounding box center [547, 157] width 9 height 9
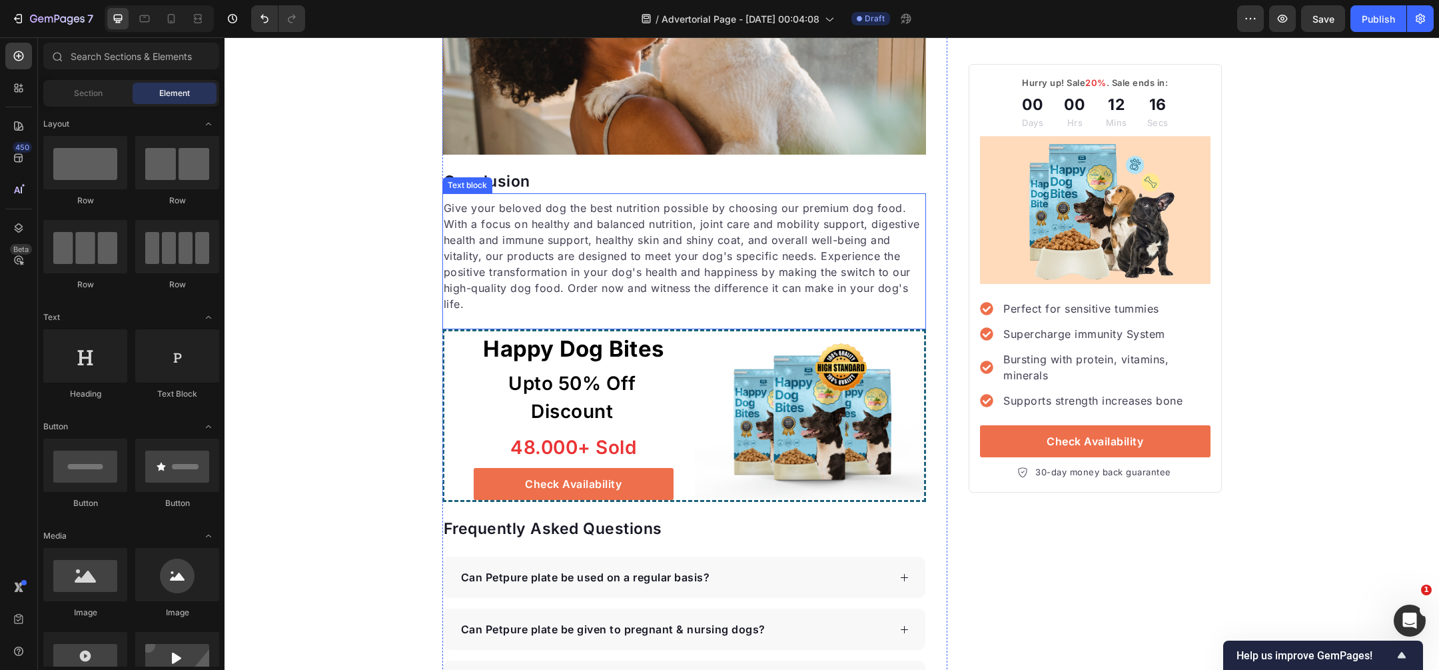
click at [553, 312] on p "Give your beloved dog the best nutrition possible by choosing our premium dog f…" at bounding box center [685, 256] width 482 height 112
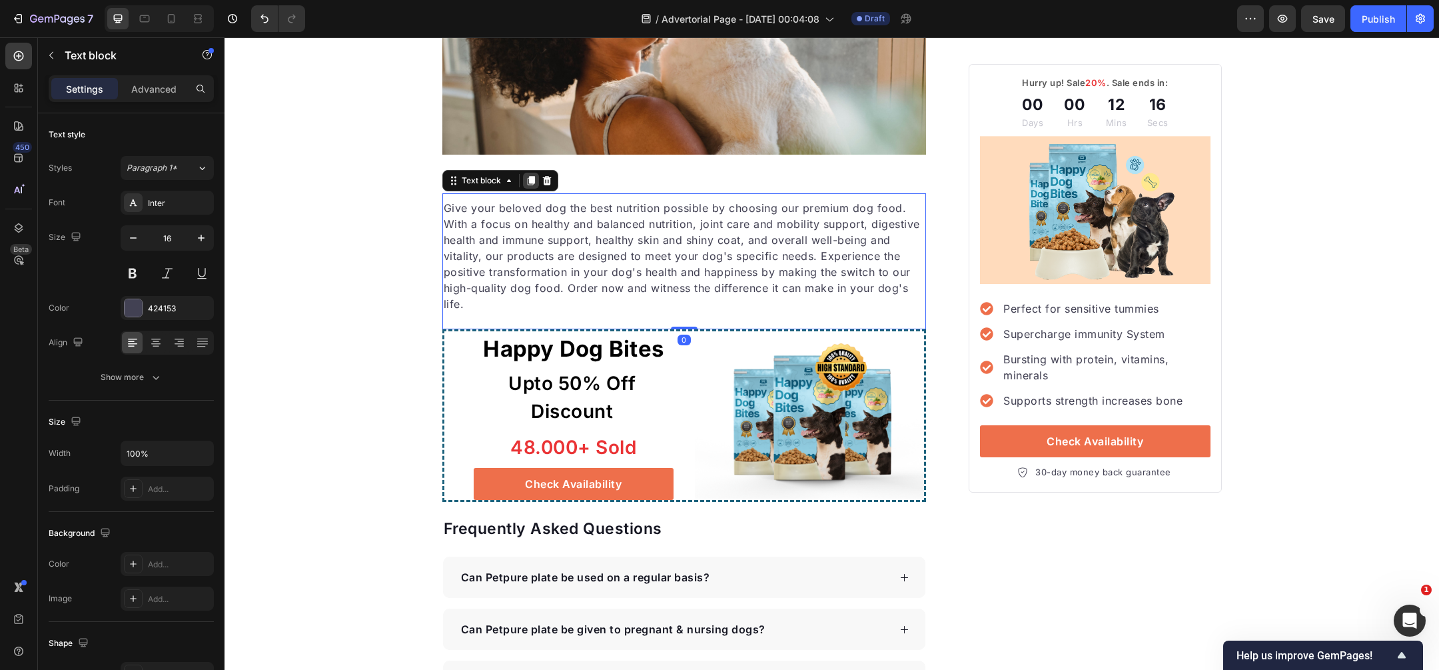
click at [528, 186] on icon at bounding box center [531, 180] width 11 height 11
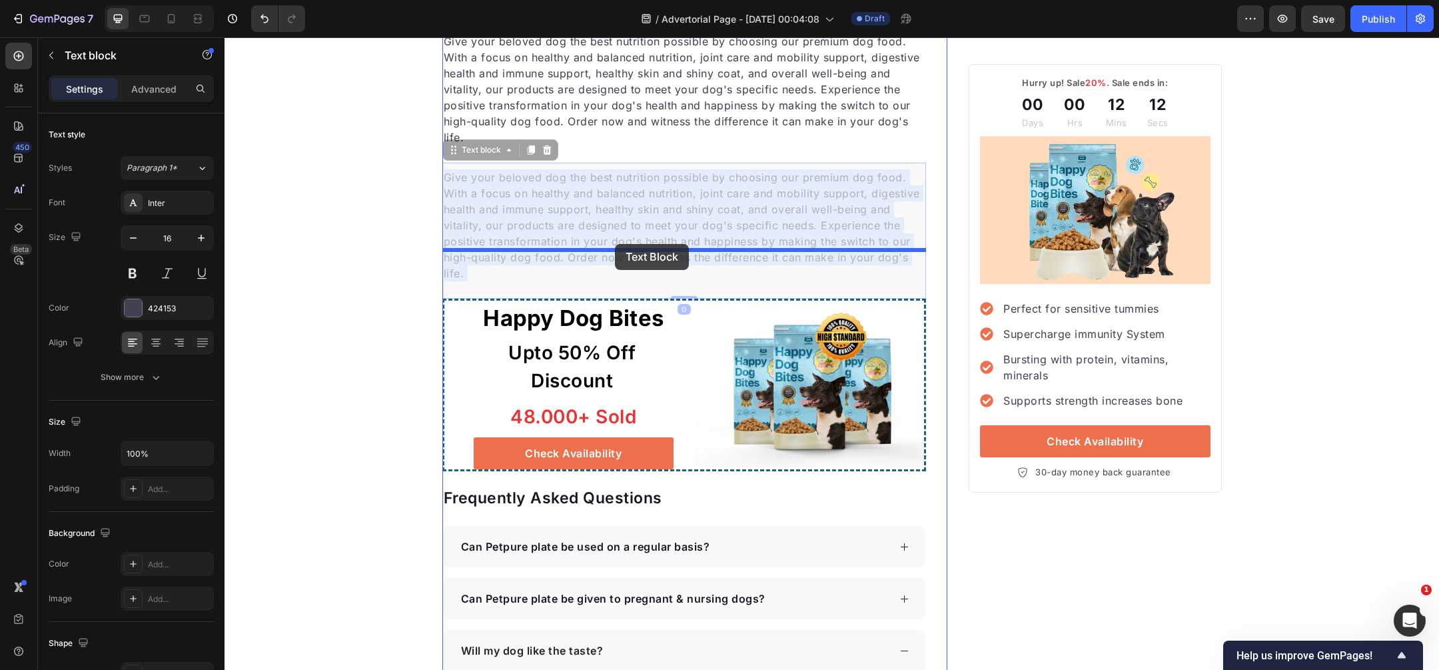
scroll to position [3381, 0]
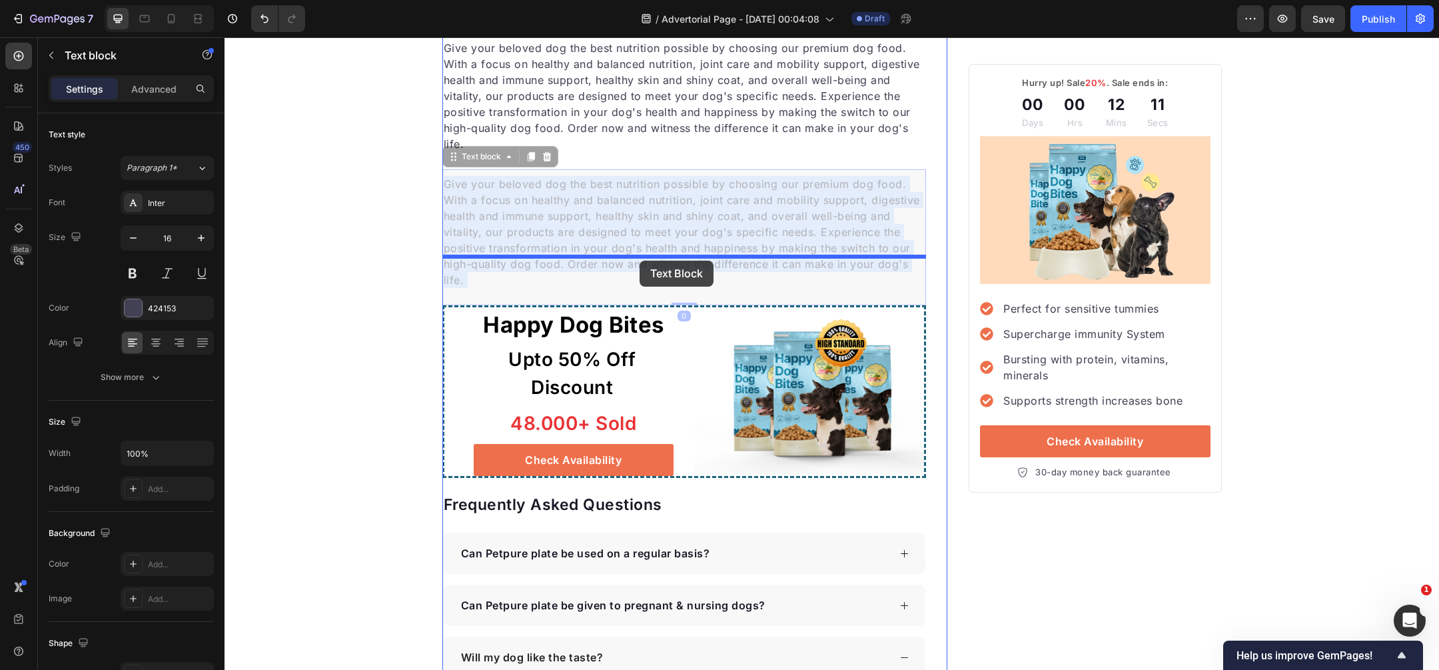
drag, startPoint x: 620, startPoint y: 267, endPoint x: 640, endPoint y: 261, distance: 20.9
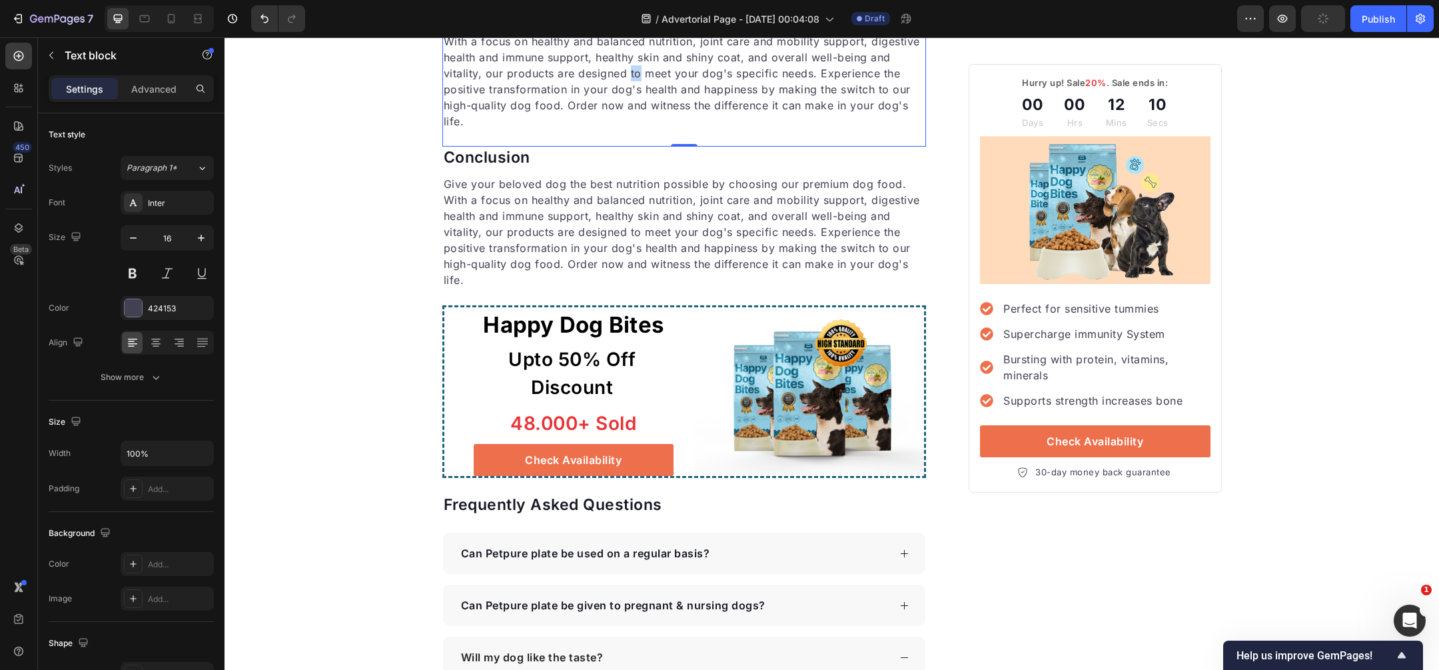
click at [636, 129] on p "Give your beloved dog the best nutrition possible by choosing our premium dog f…" at bounding box center [685, 73] width 482 height 112
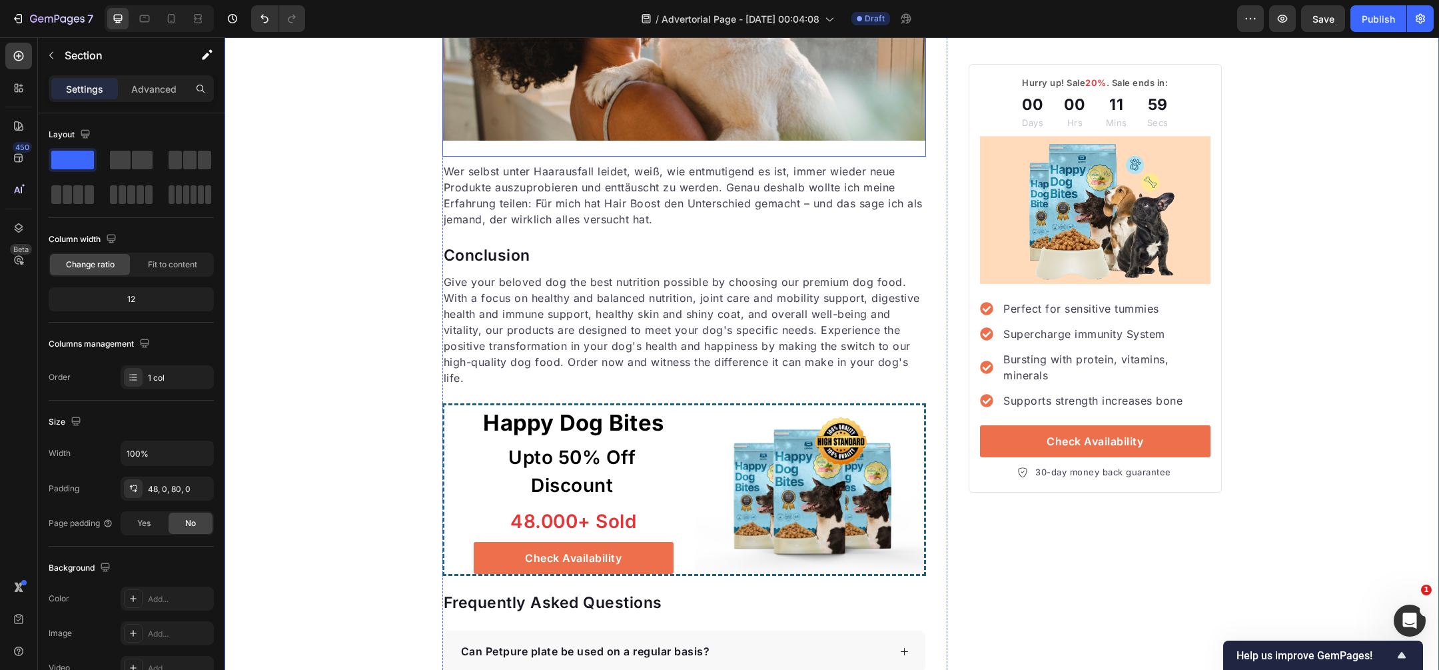
scroll to position [3233, 0]
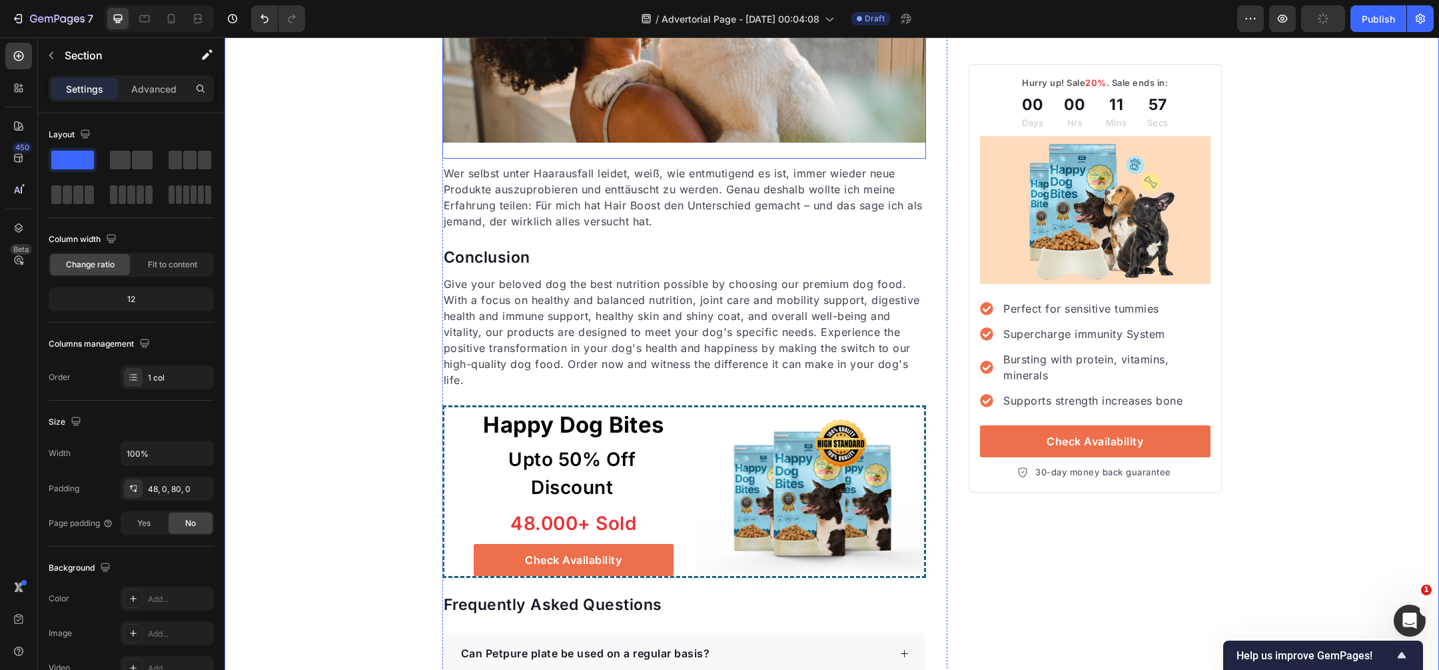
click at [740, 143] on img at bounding box center [684, 11] width 484 height 263
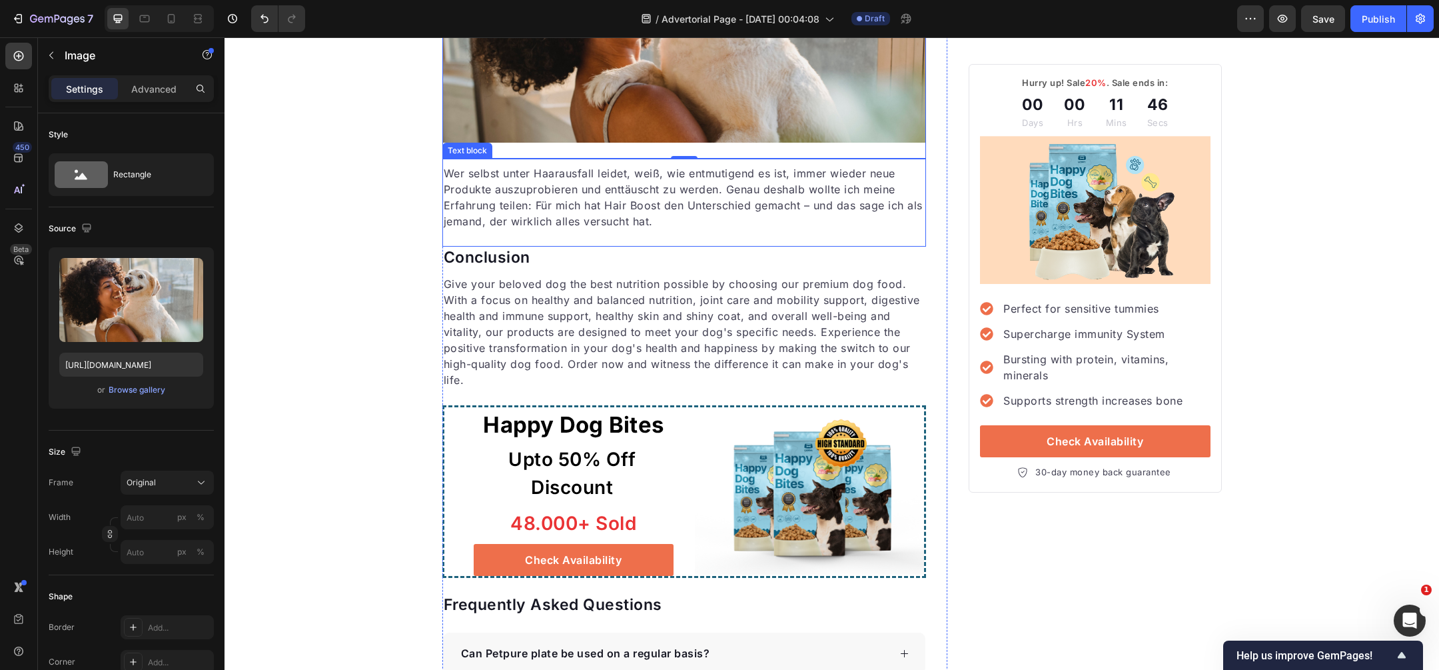
click at [619, 229] on p "Wer selbst unter Haarausfall leidet, weiß, wie entmutigend es ist, immer wieder…" at bounding box center [685, 197] width 482 height 64
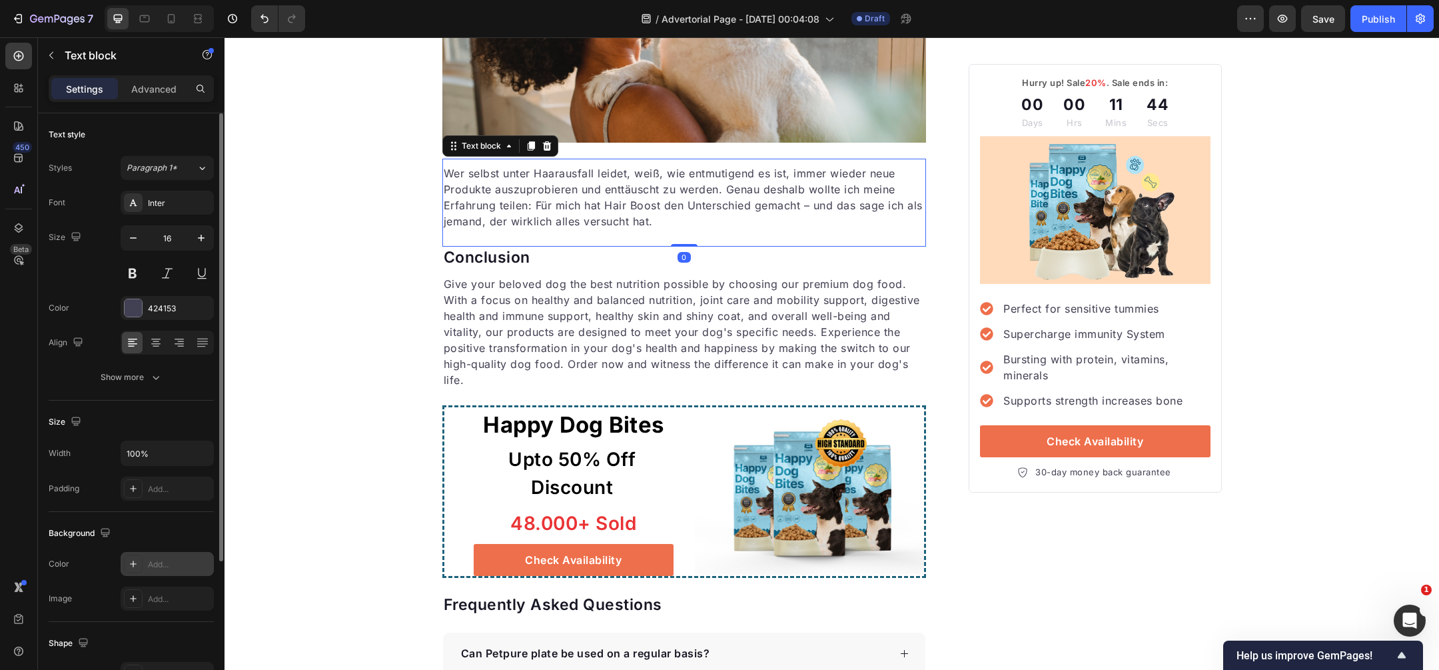
click at [167, 558] on div "Add..." at bounding box center [179, 564] width 63 height 12
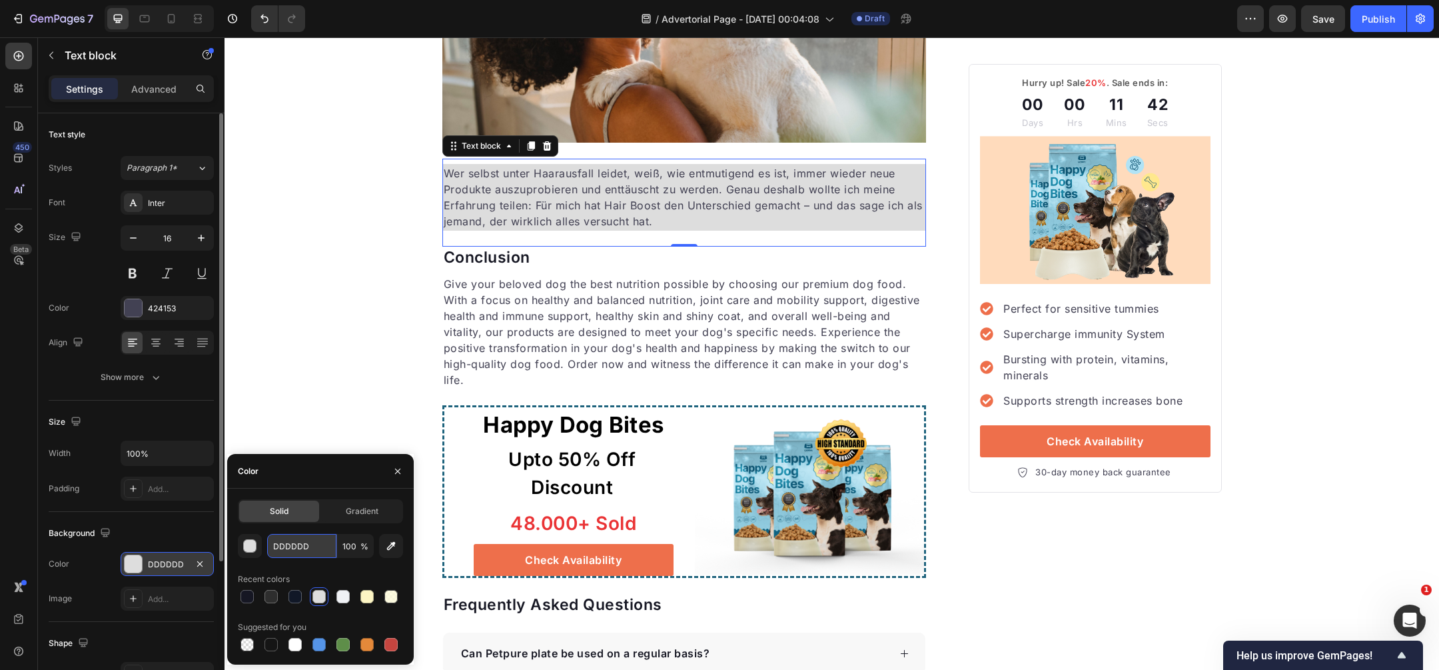
click at [321, 550] on input "DDDDDD" at bounding box center [301, 546] width 69 height 24
paste input "F0F2F5"
type input "F0F2F5"
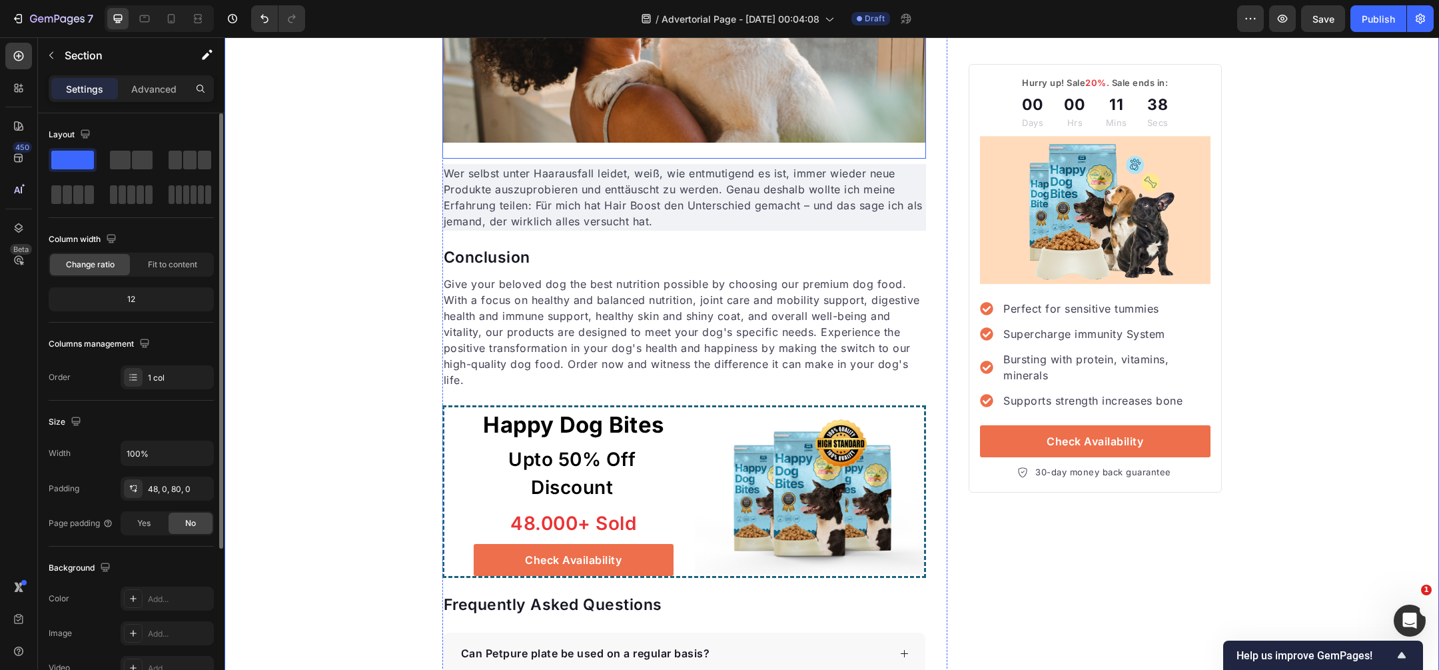
click at [698, 143] on img at bounding box center [684, 11] width 484 height 263
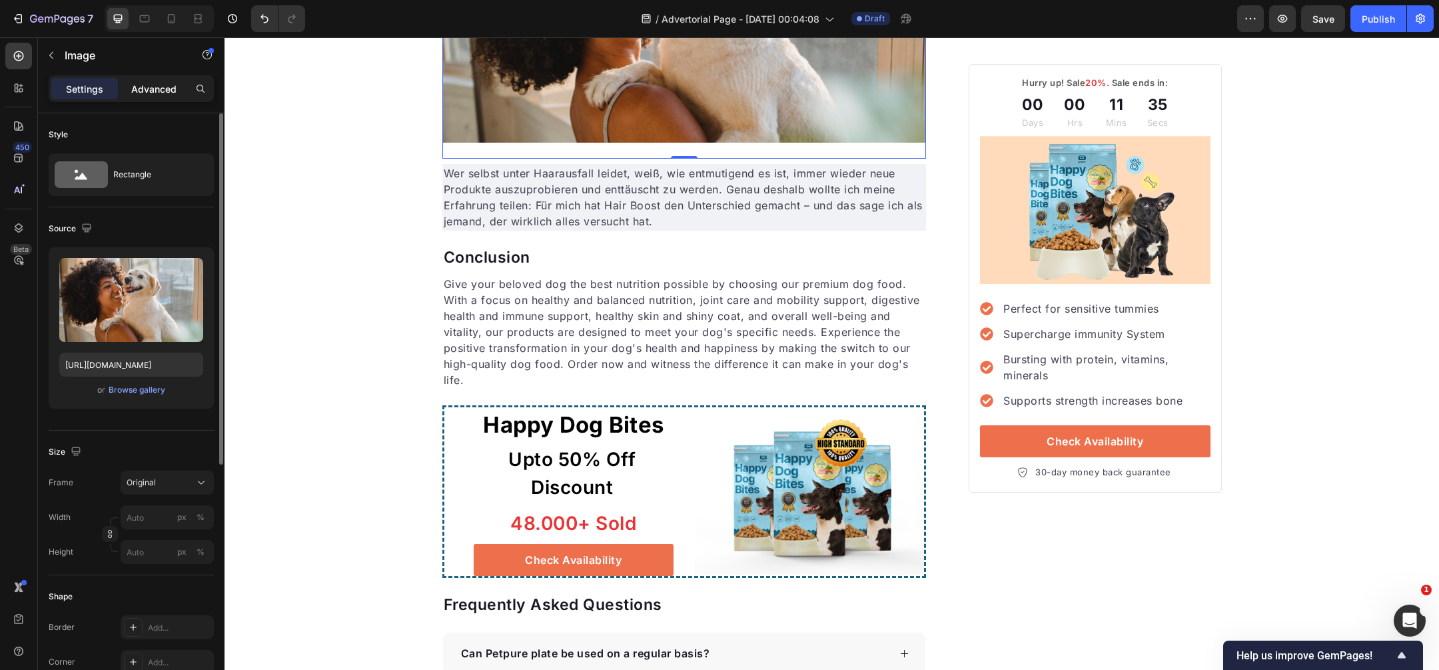
click at [160, 91] on p "Advanced" at bounding box center [153, 89] width 45 height 14
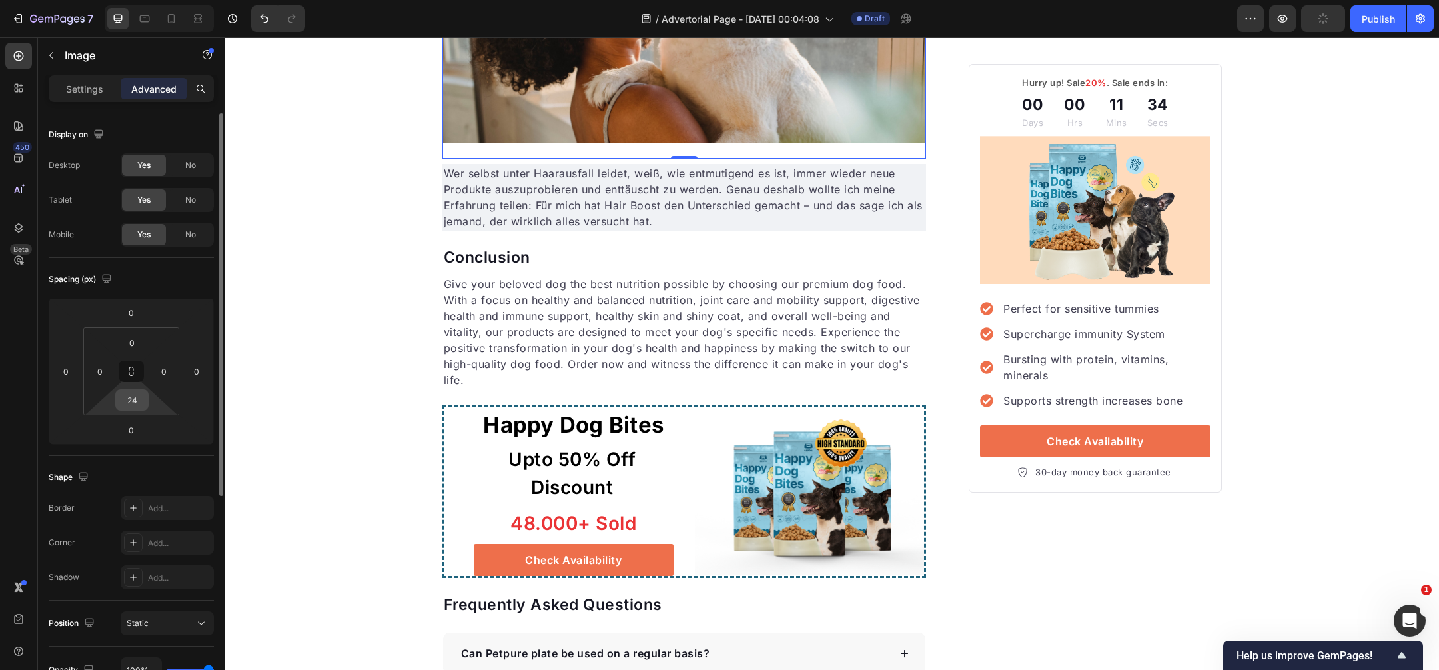
click at [134, 393] on input "24" at bounding box center [132, 400] width 27 height 20
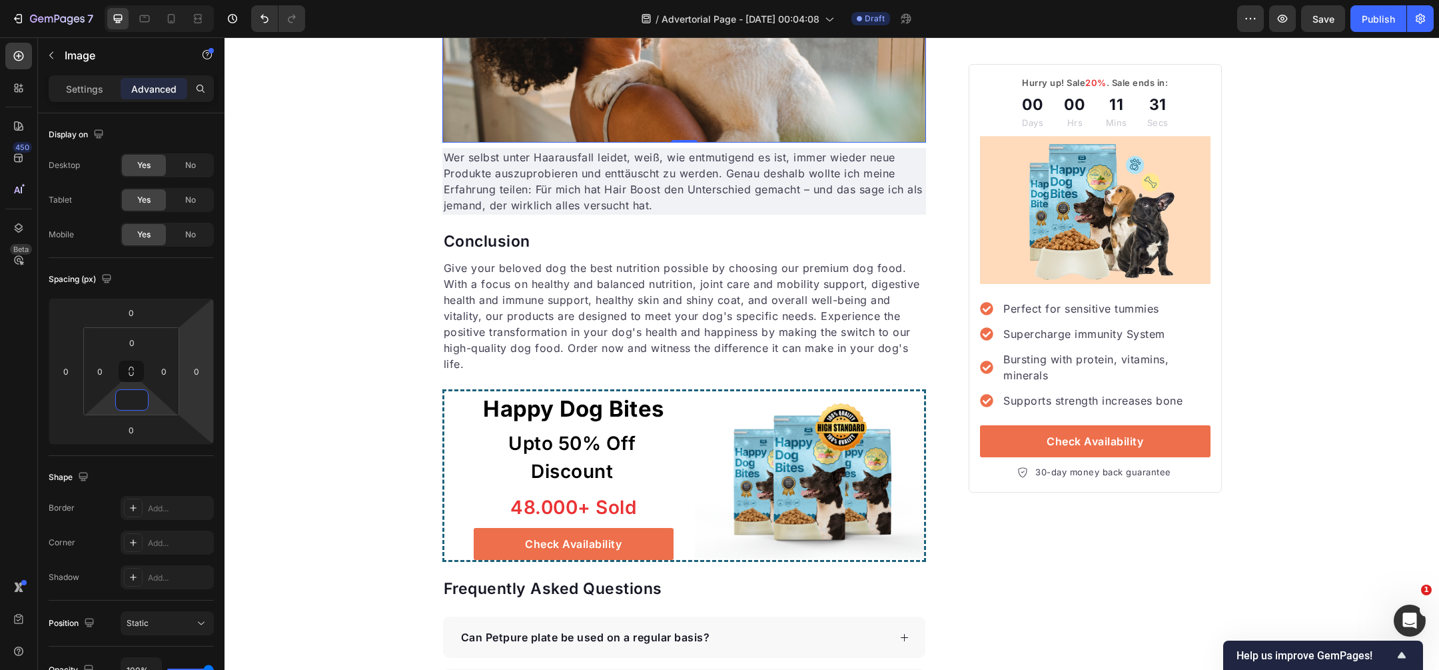
click at [690, 143] on img at bounding box center [684, 11] width 484 height 263
type input "0"
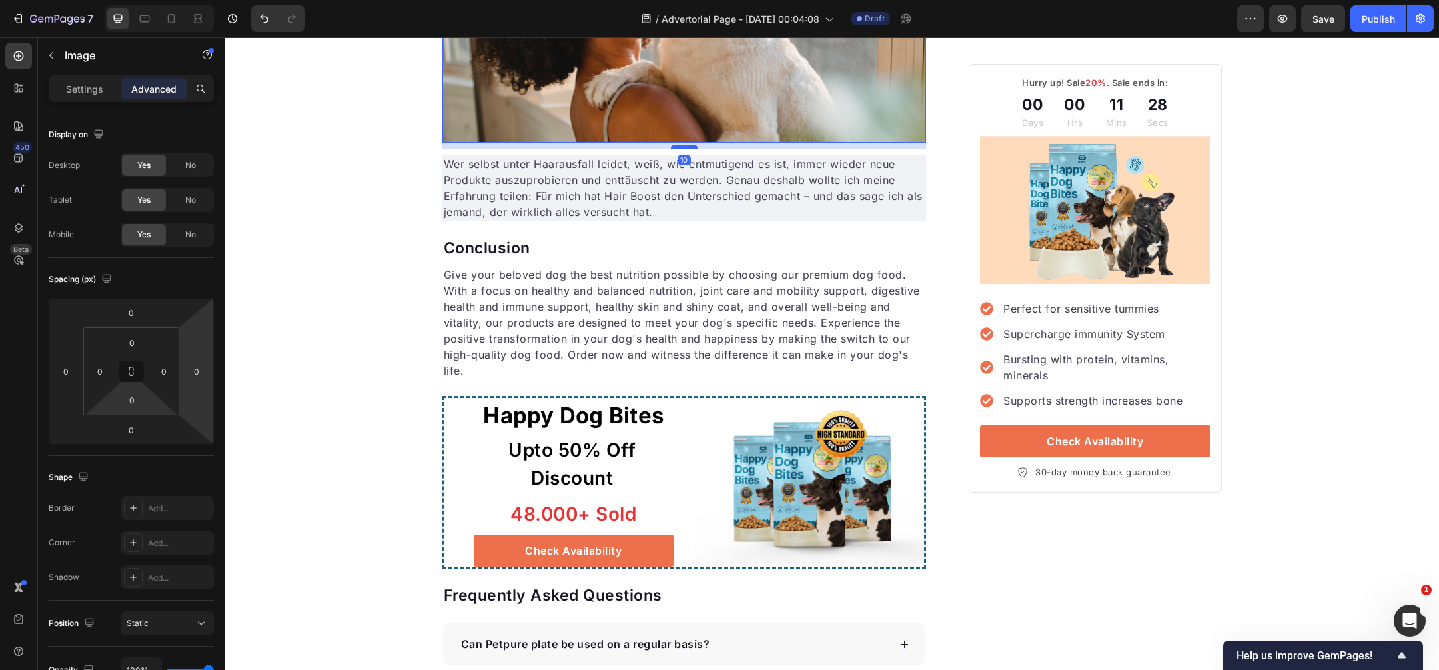
drag, startPoint x: 689, startPoint y: 387, endPoint x: 692, endPoint y: 394, distance: 7.2
click at [692, 149] on div at bounding box center [684, 147] width 27 height 4
type input "10"
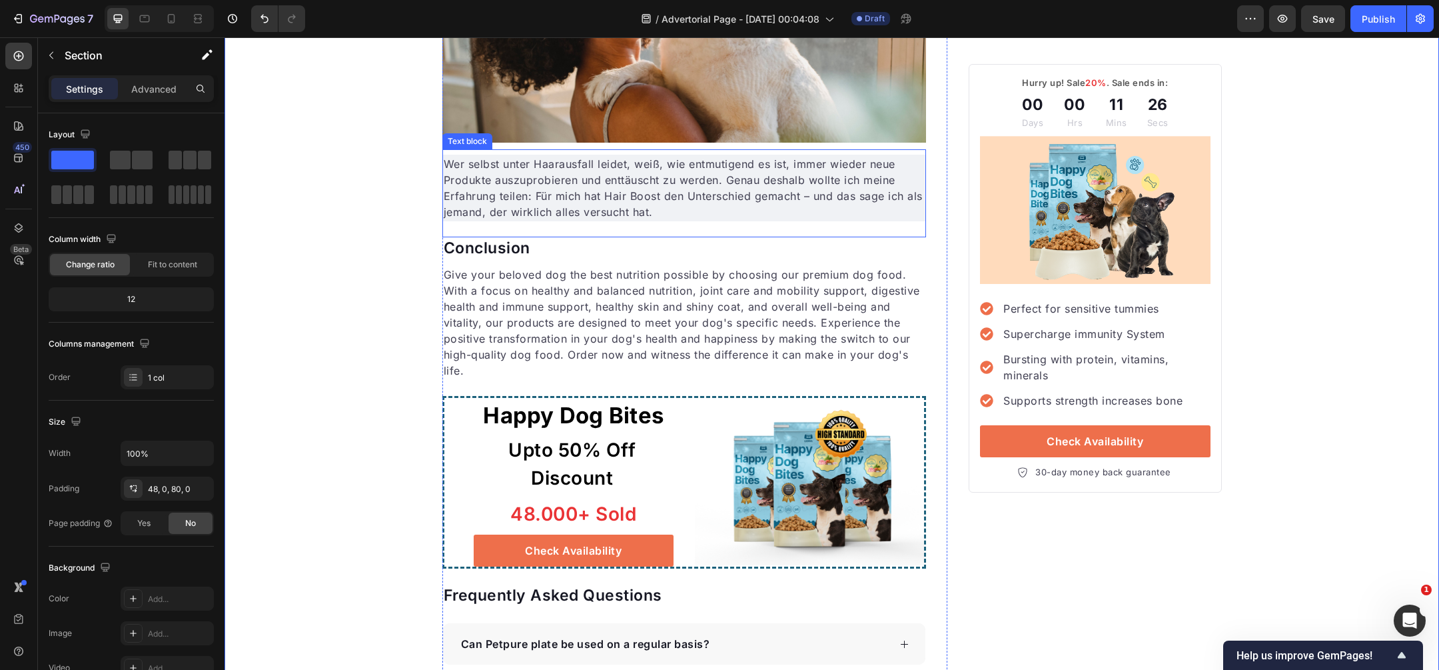
click at [590, 220] on p "Wer selbst unter Haarausfall leidet, weiß, wie entmutigend es ist, immer wieder…" at bounding box center [685, 188] width 482 height 64
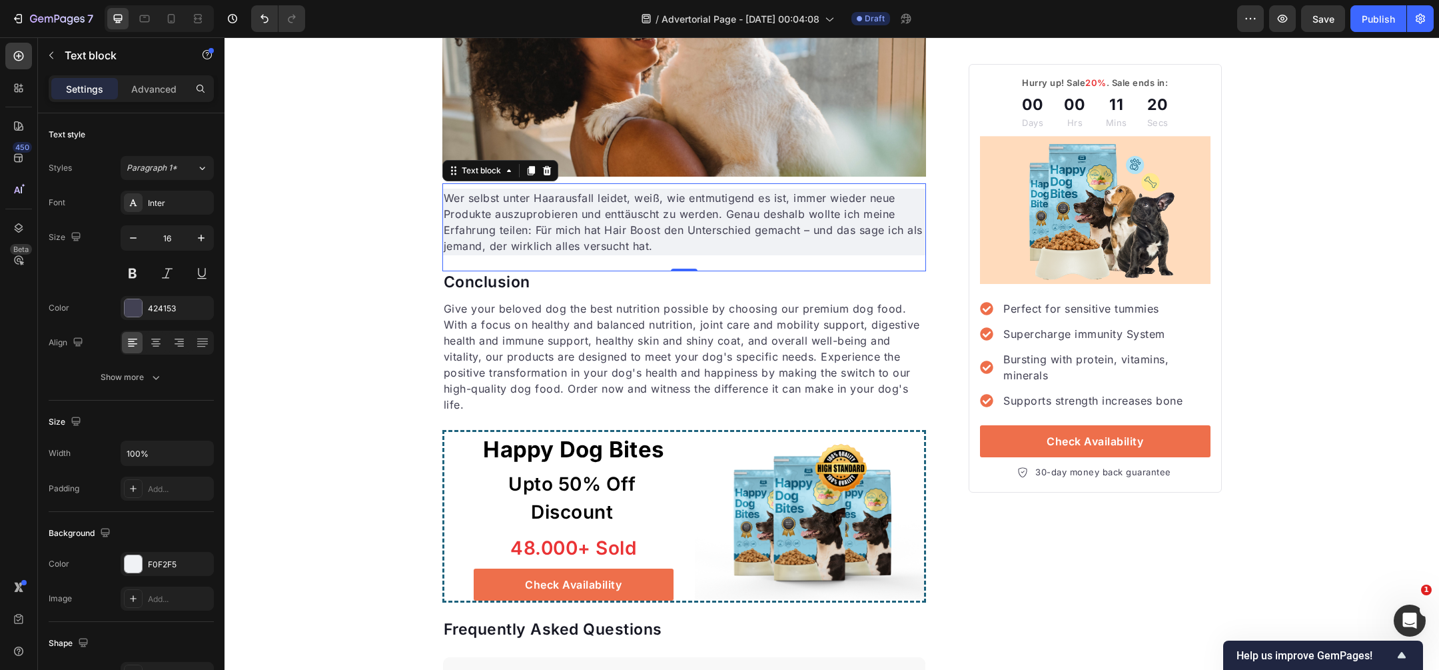
scroll to position [3198, 0]
click at [680, 177] on img at bounding box center [684, 46] width 484 height 263
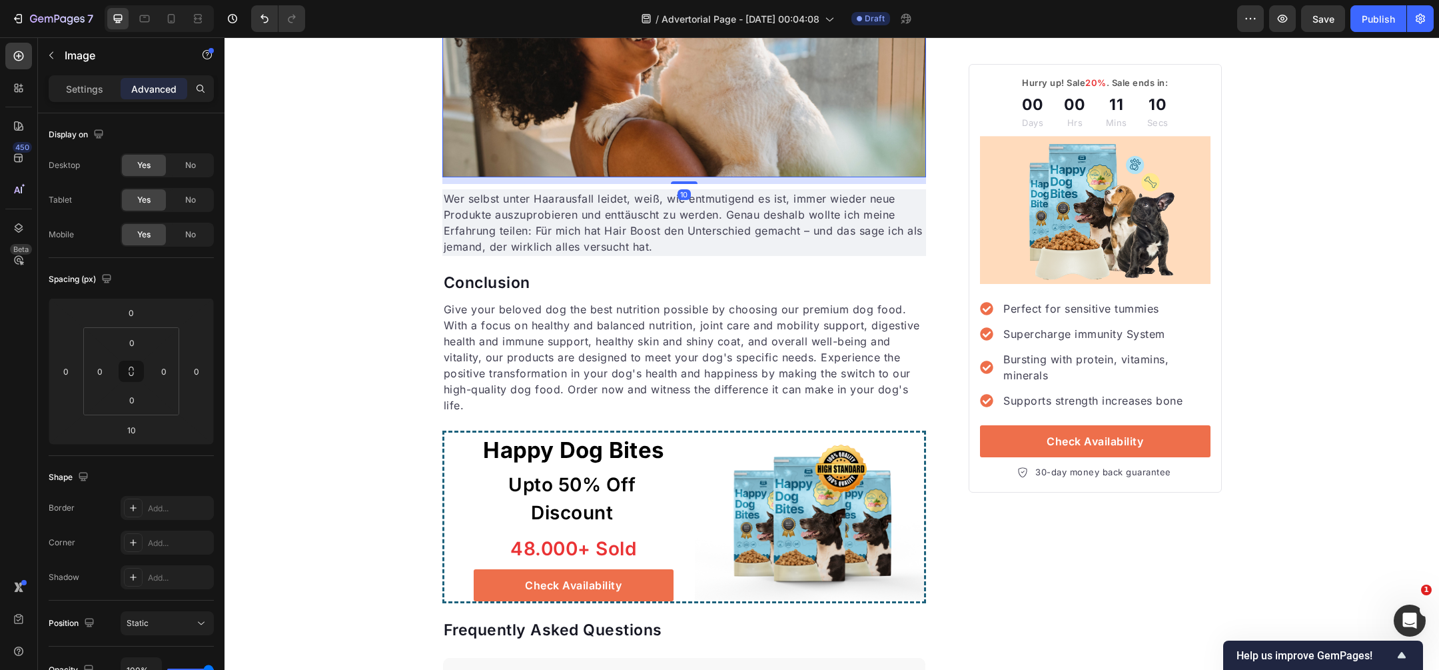
click at [556, 177] on img at bounding box center [684, 46] width 484 height 263
click at [578, 255] on p "Wer selbst unter Haarausfall leidet, weiß, wie entmutigend es ist, immer wieder…" at bounding box center [685, 223] width 482 height 64
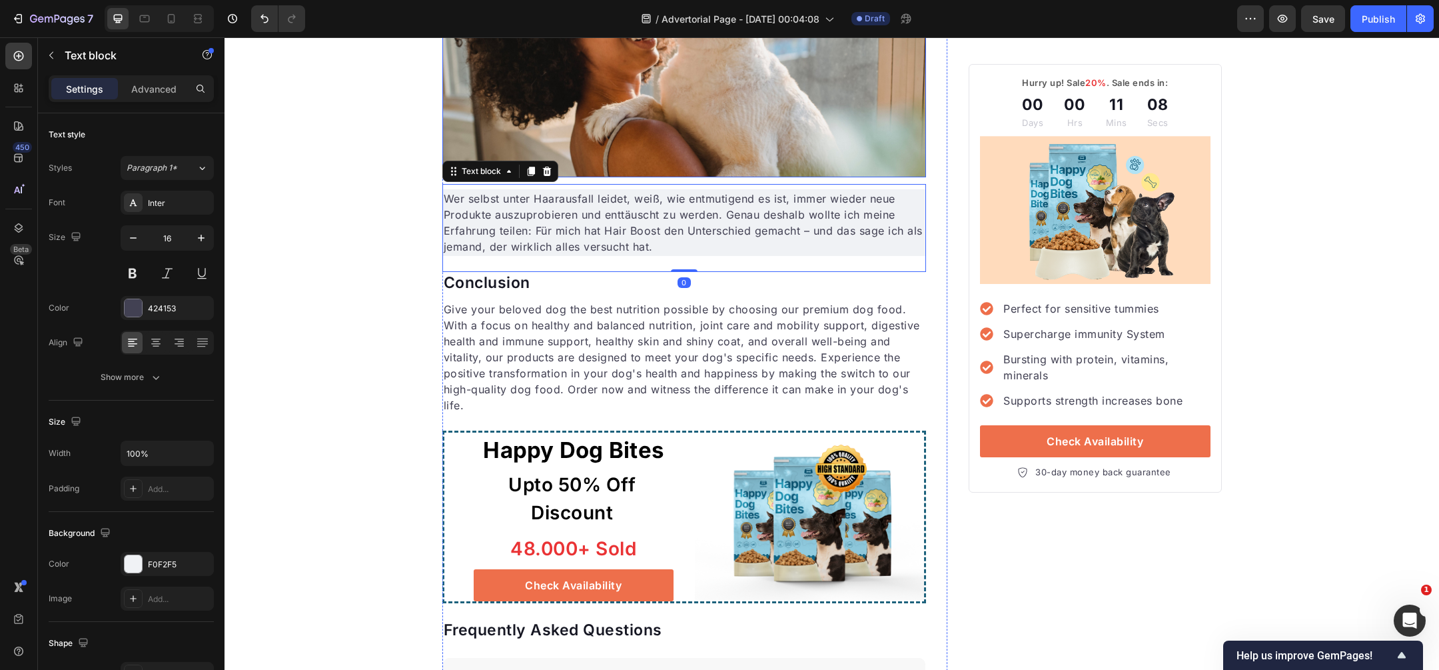
click at [588, 177] on img at bounding box center [684, 46] width 484 height 263
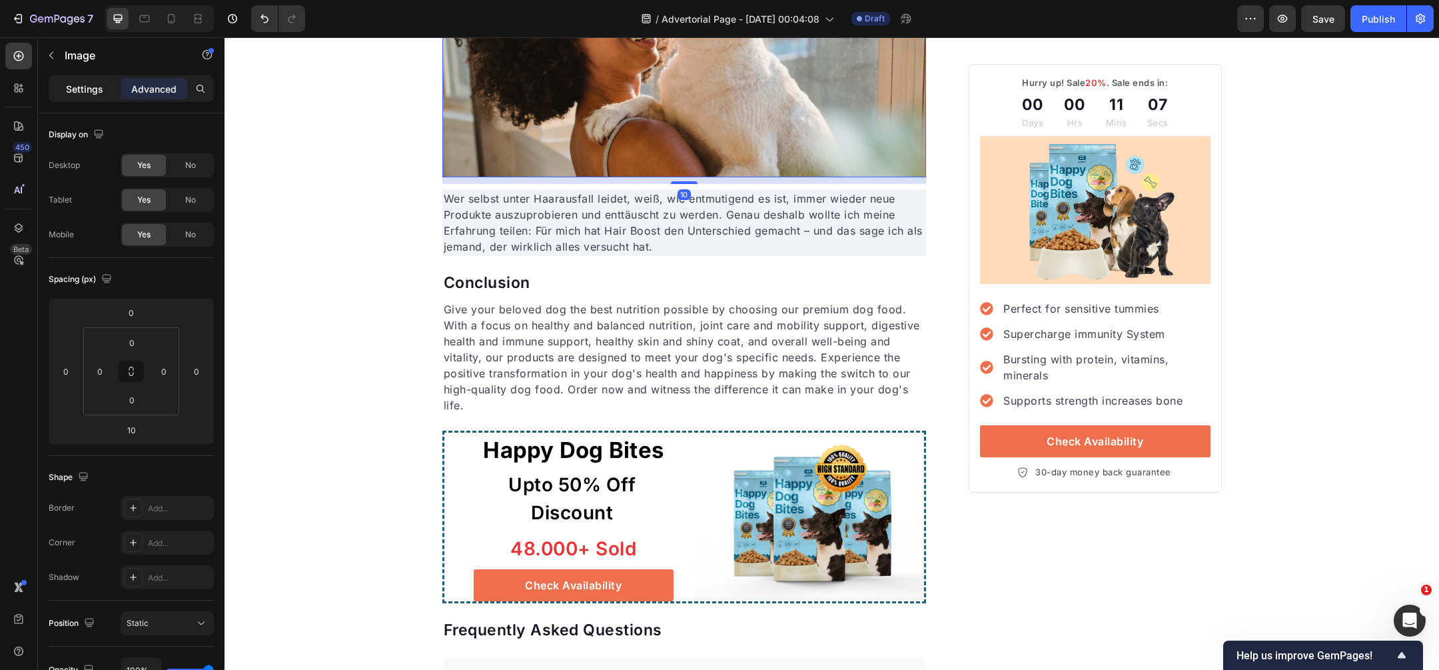
click at [76, 85] on p "Settings" at bounding box center [84, 89] width 37 height 14
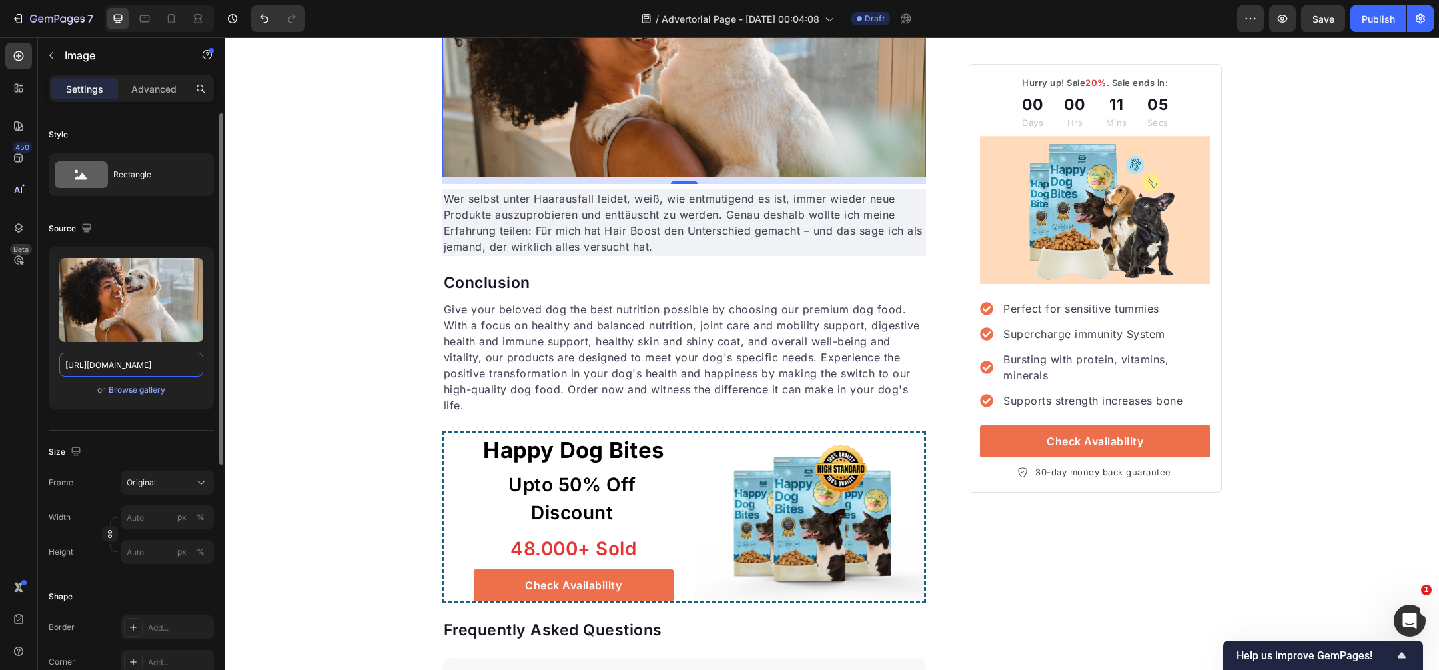
click at [117, 357] on input "https://gempages-demo.myshopify.com/cdn/shop/t/1/assets/495611768014373769-cec7…" at bounding box center [131, 365] width 144 height 24
paste input "img.funnelish.com/49883/705167/1738151588-Untitled%20design%20%2892%29.png"
type input "https://img.funnelish.com/49883/705167/1738151588-Untitled%20design%20%2892%29.…"
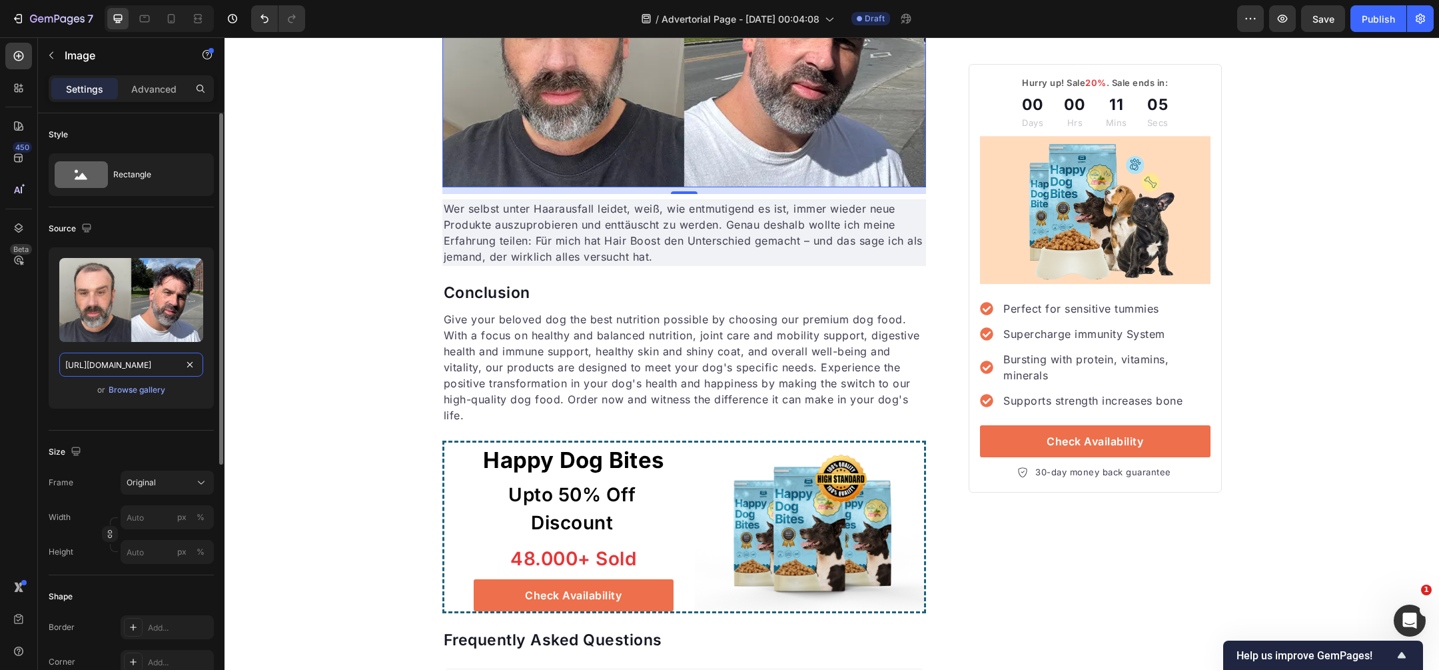
scroll to position [0, 245]
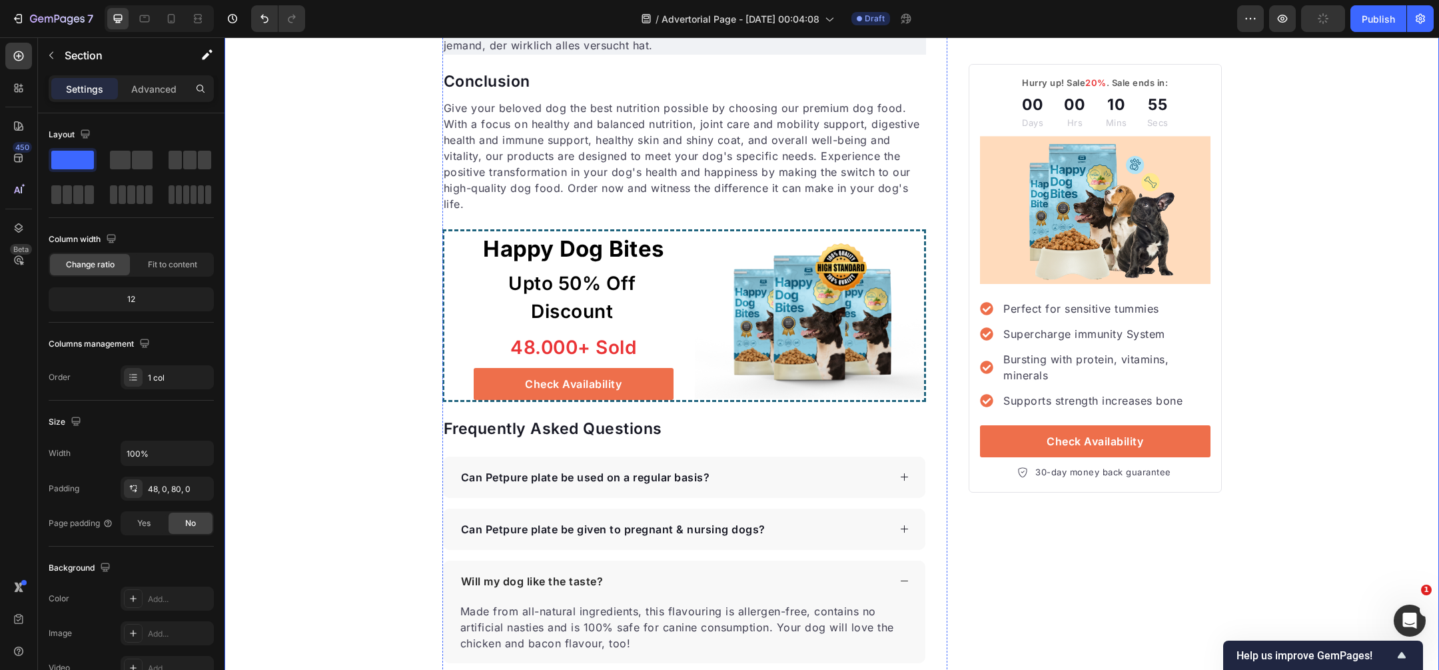
scroll to position [3445, 0]
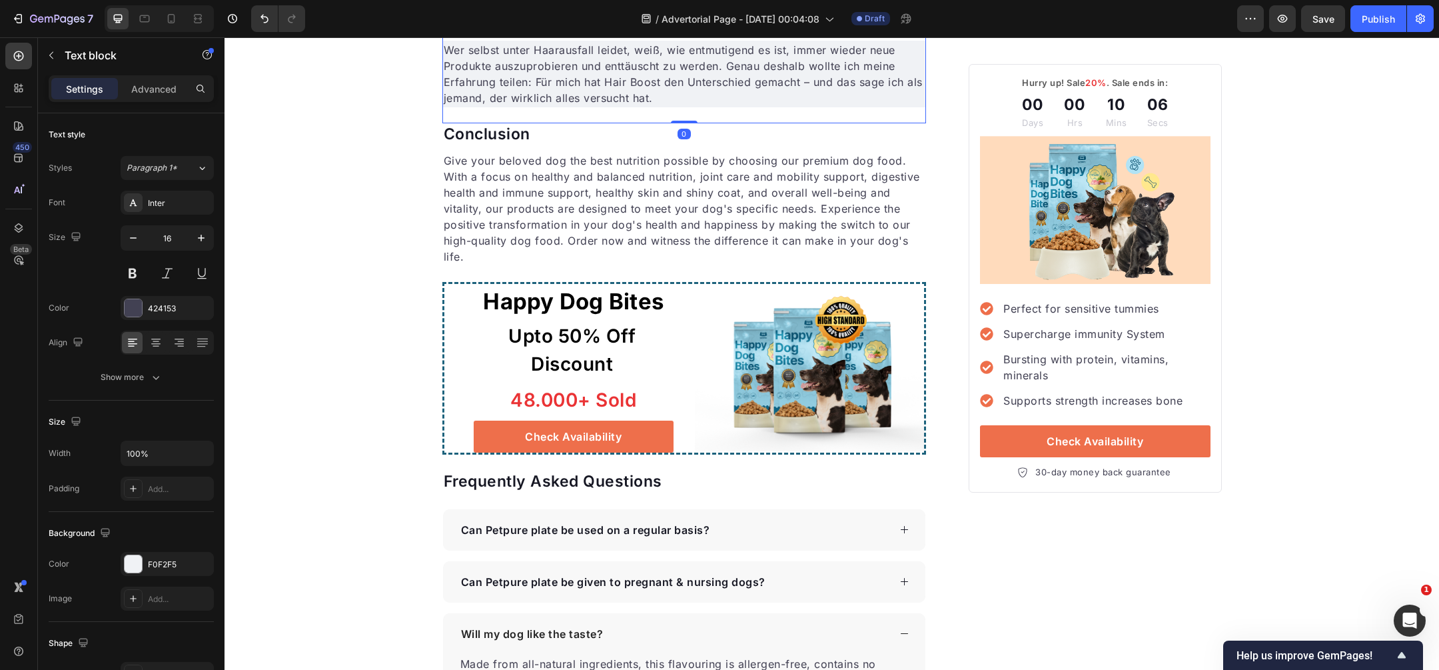
click at [583, 106] on p "Wer selbst unter Haarausfall leidet, weiß, wie entmutigend es ist, immer wieder…" at bounding box center [685, 74] width 482 height 64
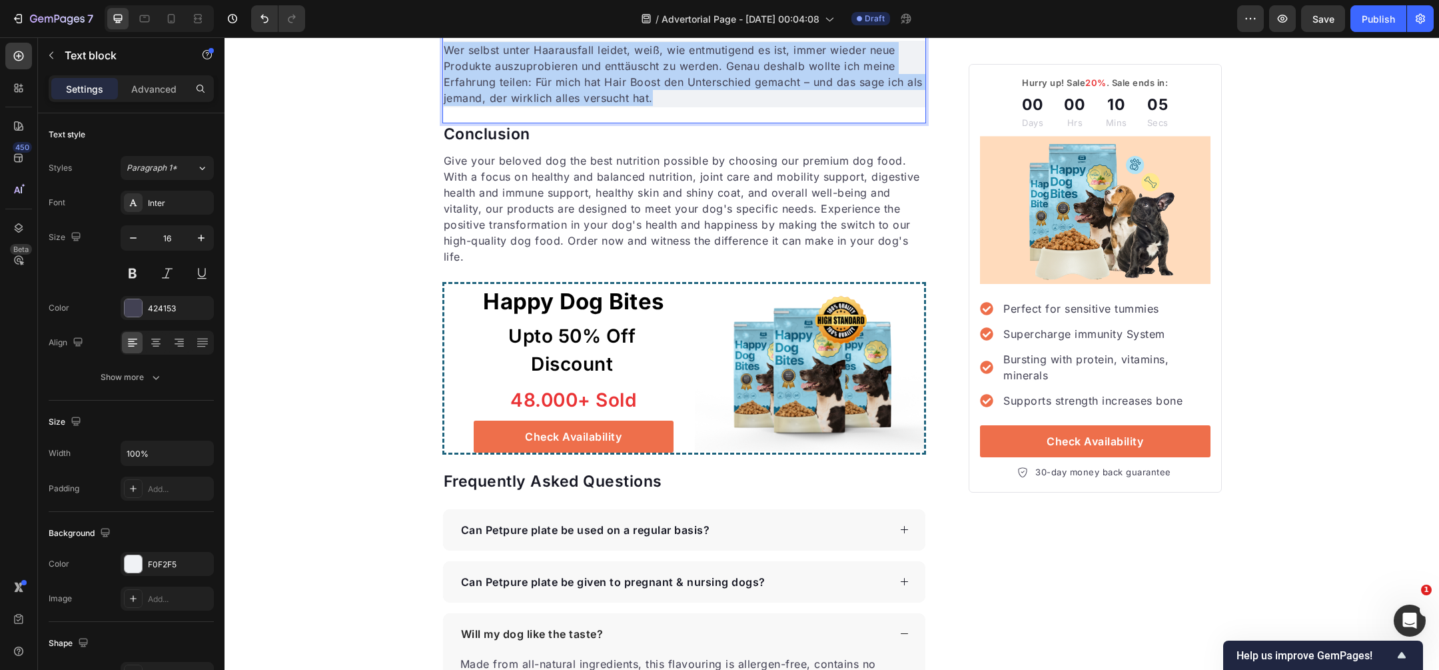
click at [583, 106] on p "Wer selbst unter Haarausfall leidet, weiß, wie entmutigend es ist, immer wieder…" at bounding box center [685, 74] width 482 height 64
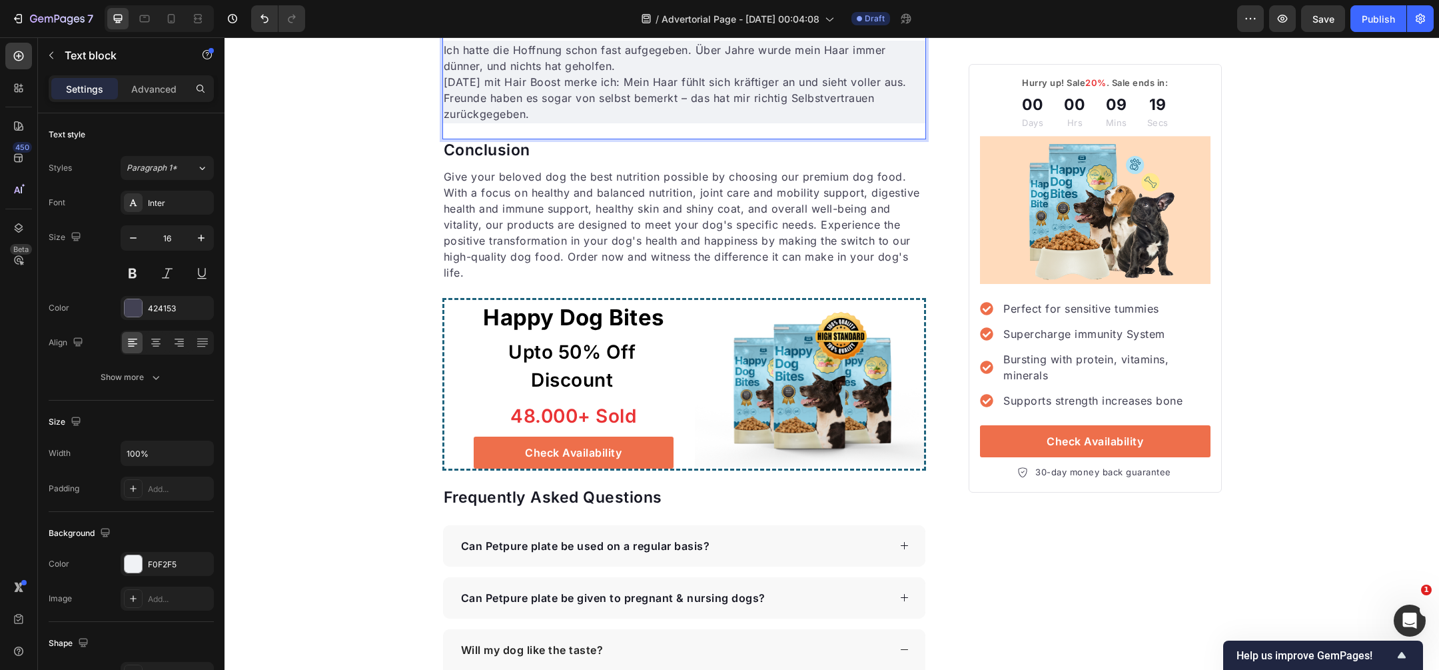
click at [446, 122] on p "Nach drei Monaten mit Hair Boost merke ich: Mein Haar fühlt sich kräftiger an u…" at bounding box center [685, 98] width 482 height 48
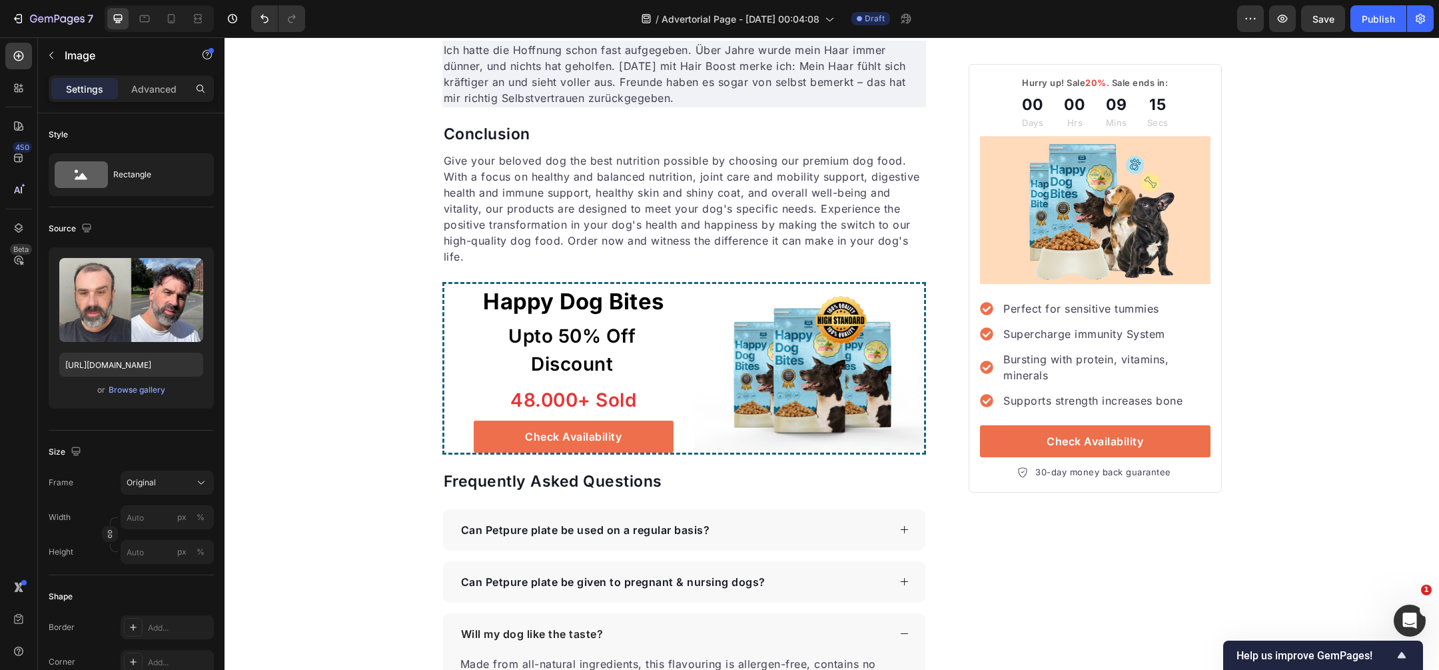
scroll to position [3245, 0]
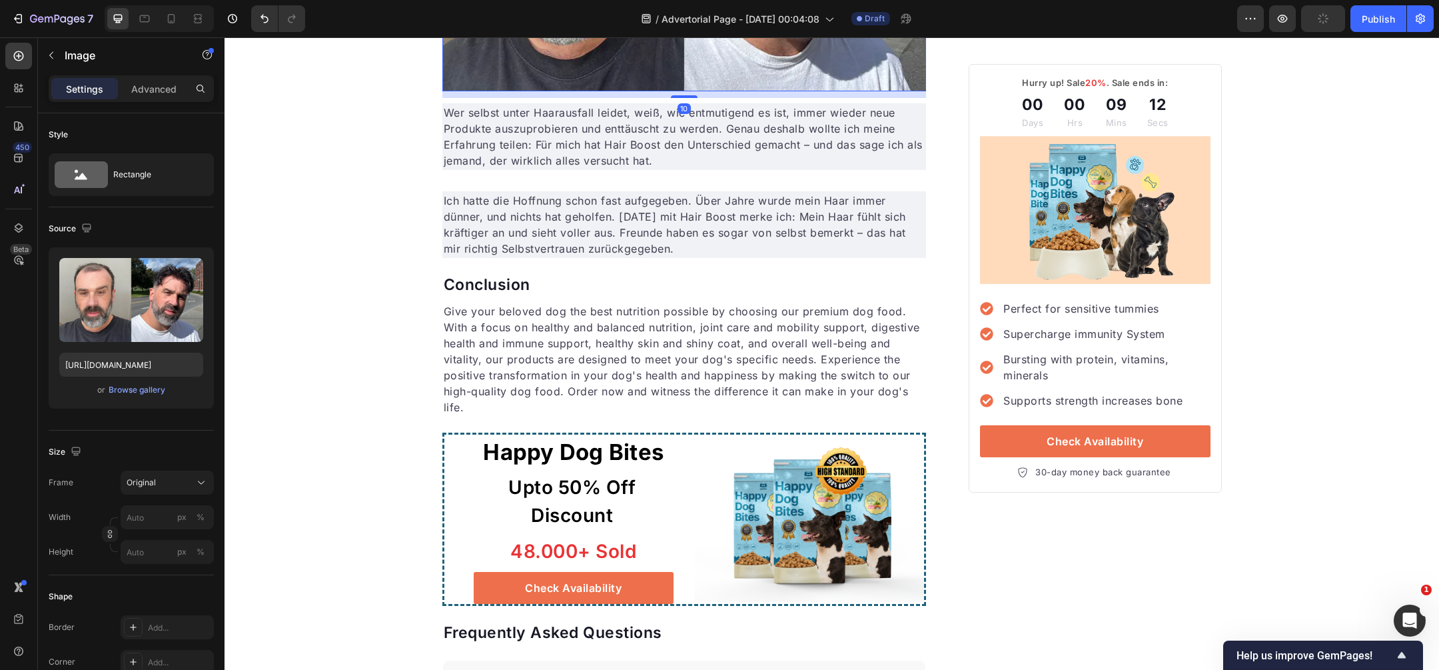
scroll to position [3575, 0]
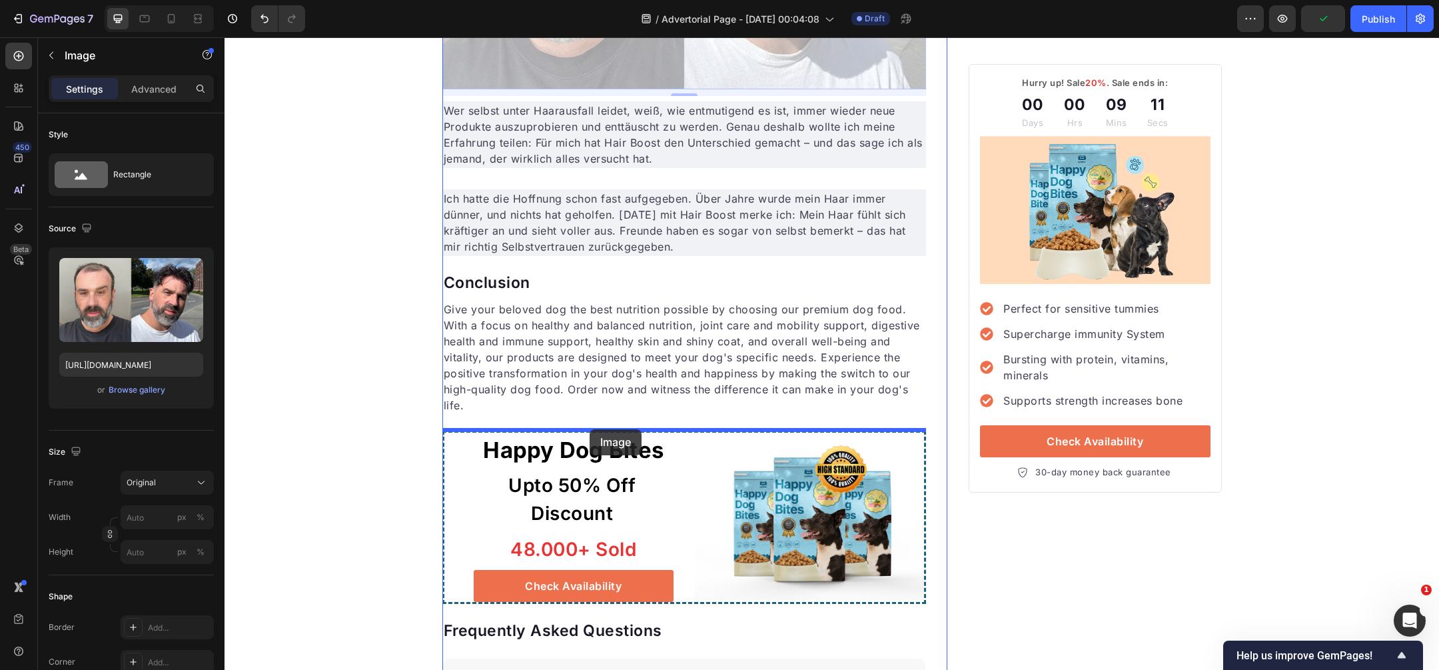
drag, startPoint x: 586, startPoint y: 225, endPoint x: 590, endPoint y: 429, distance: 204.0
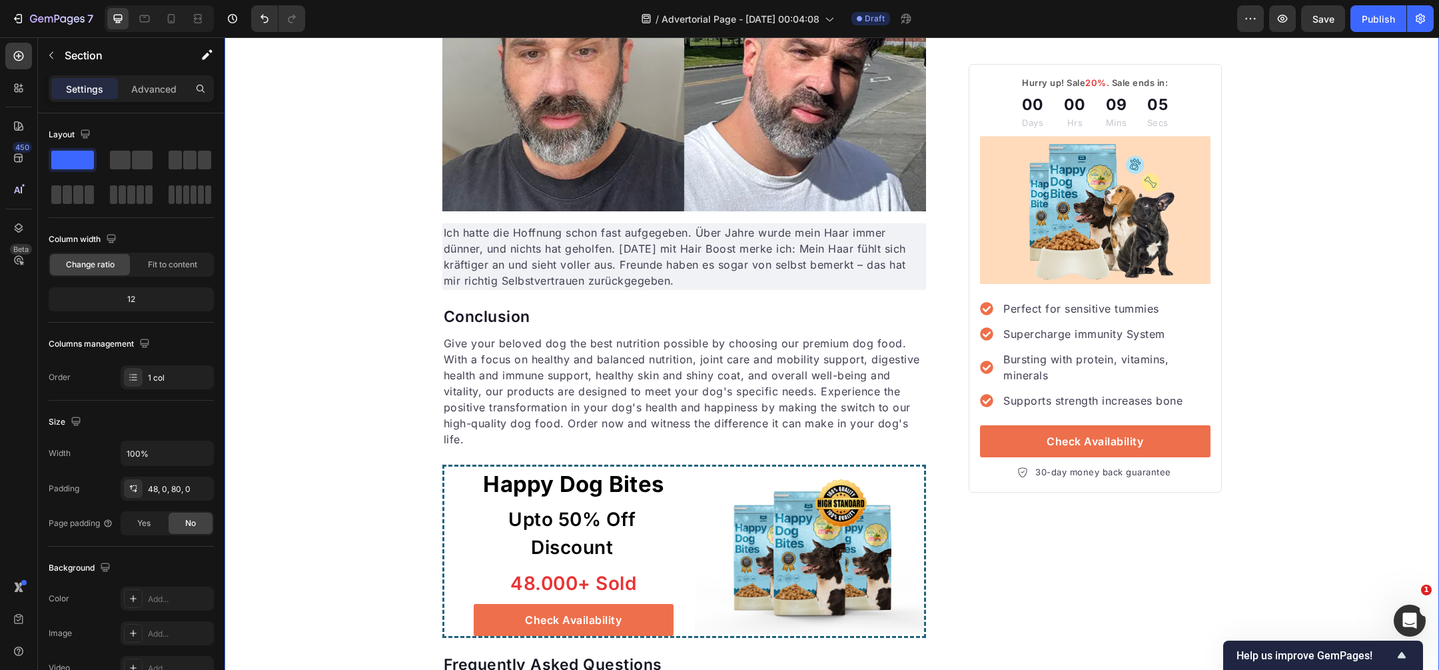
scroll to position [3539, 0]
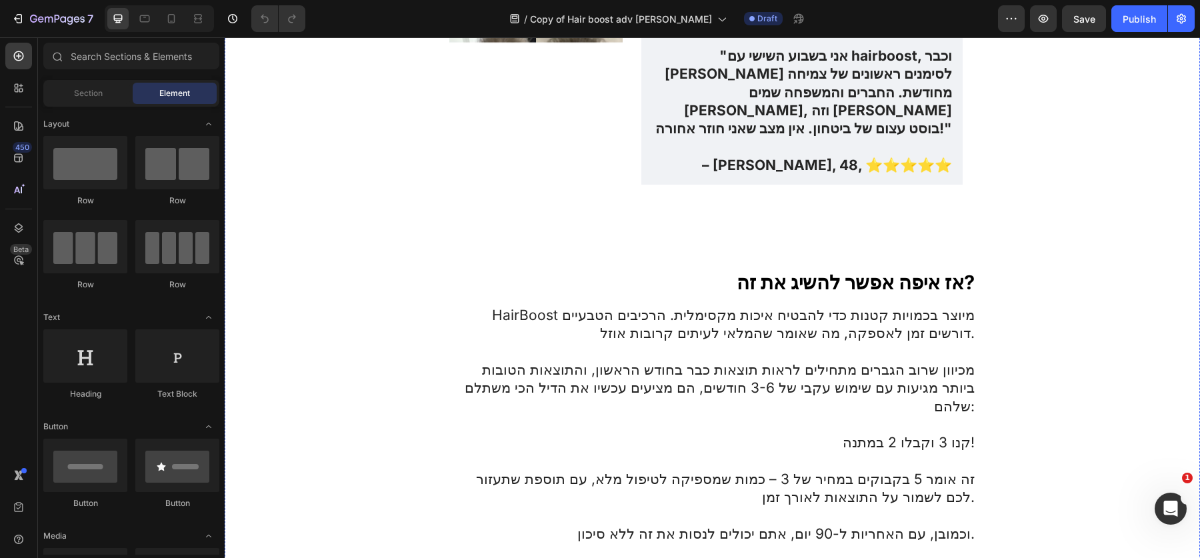
scroll to position [3974, 0]
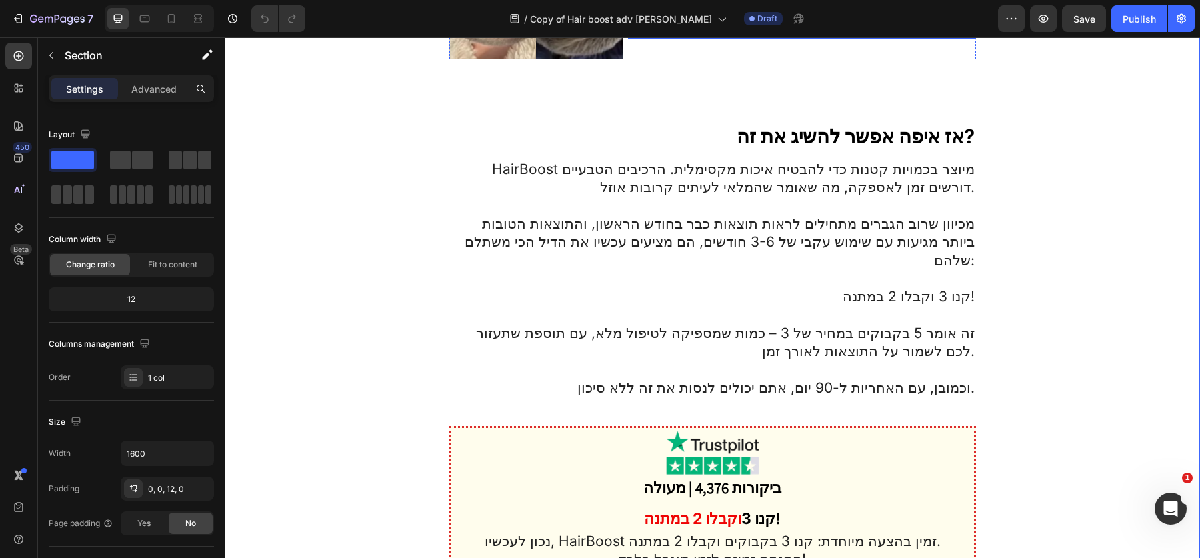
scroll to position [4170, 0]
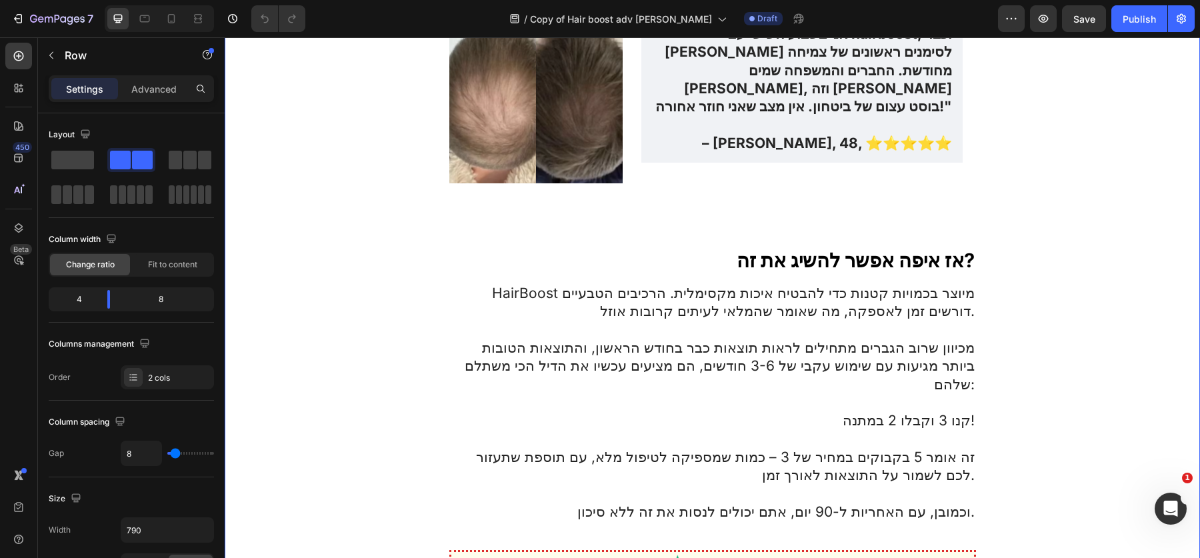
scroll to position [3919, 0]
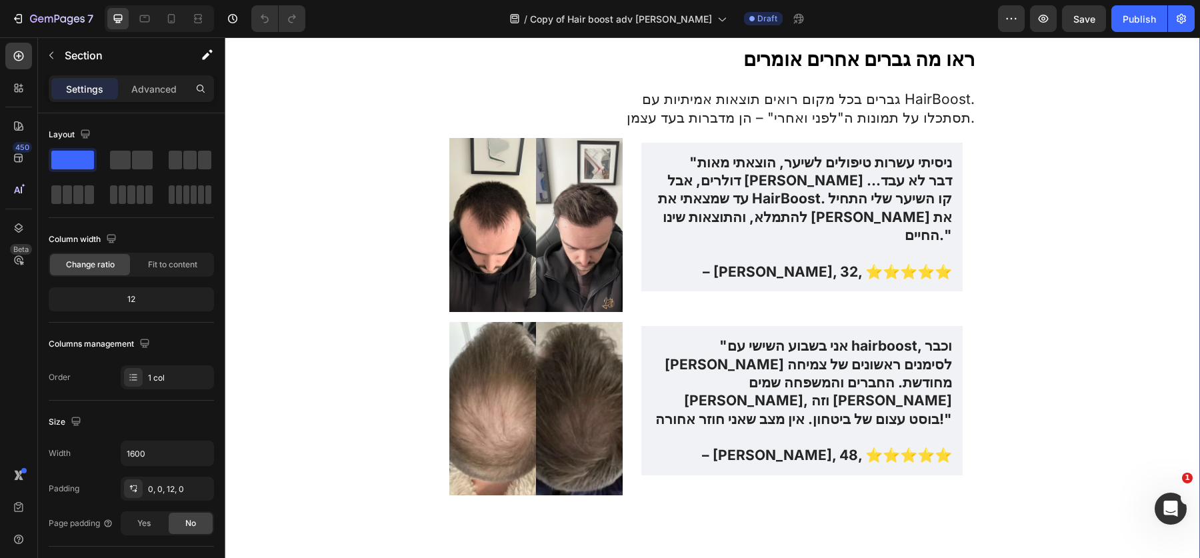
scroll to position [3897, 0]
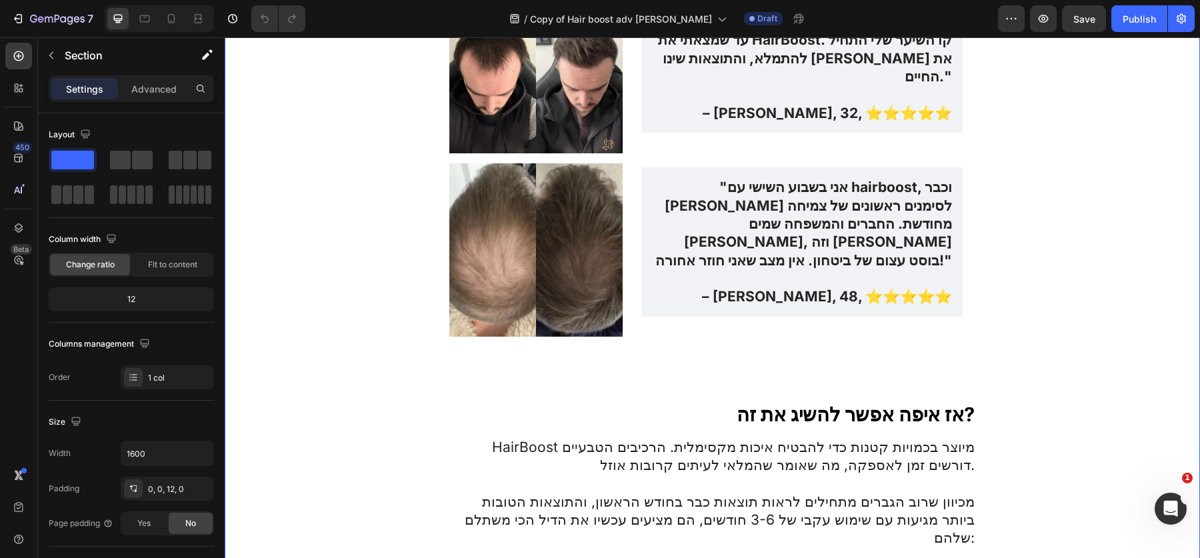
click at [470, 153] on img at bounding box center [536, 66] width 174 height 174
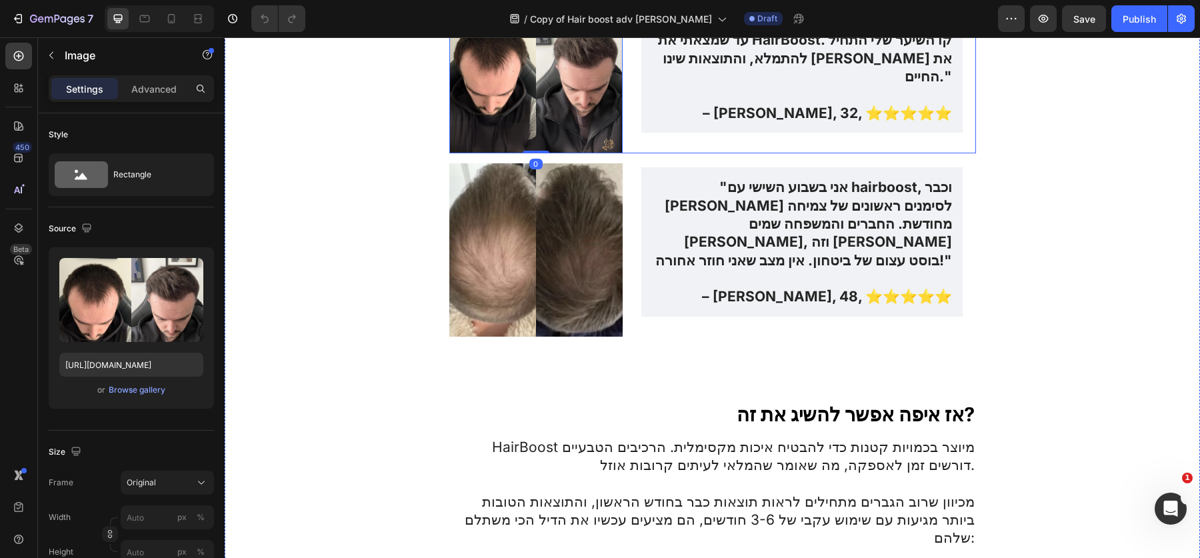
click at [633, 153] on div ""ניסיתי עשרות טיפולים לשיער, הוצאתי מאות דולרים, אבל שום דבר לא עבד… עד שמצאתי …" at bounding box center [801, 66] width 347 height 174
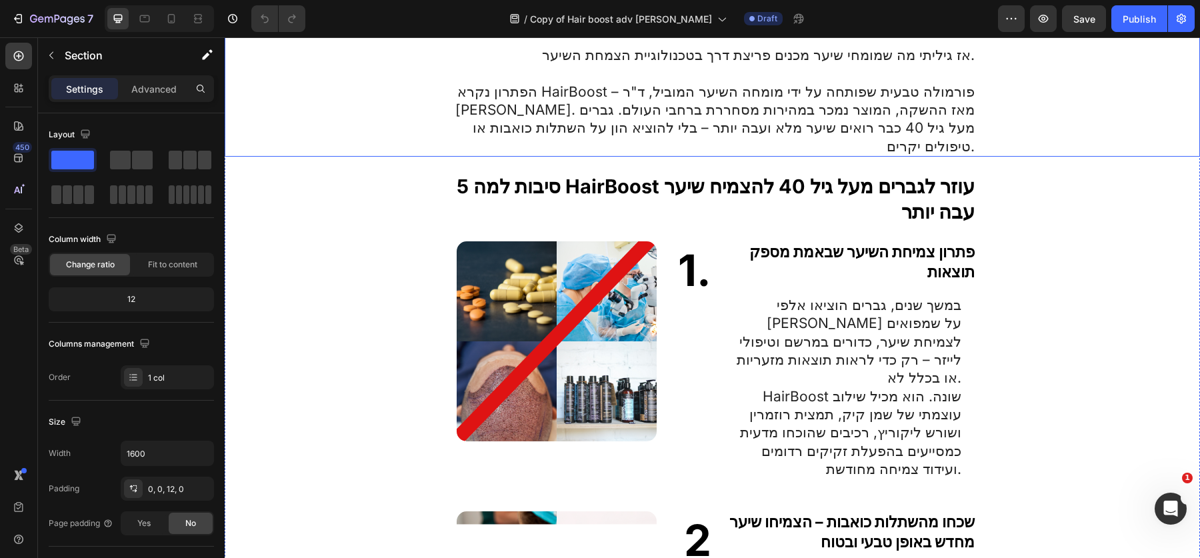
scroll to position [867, 0]
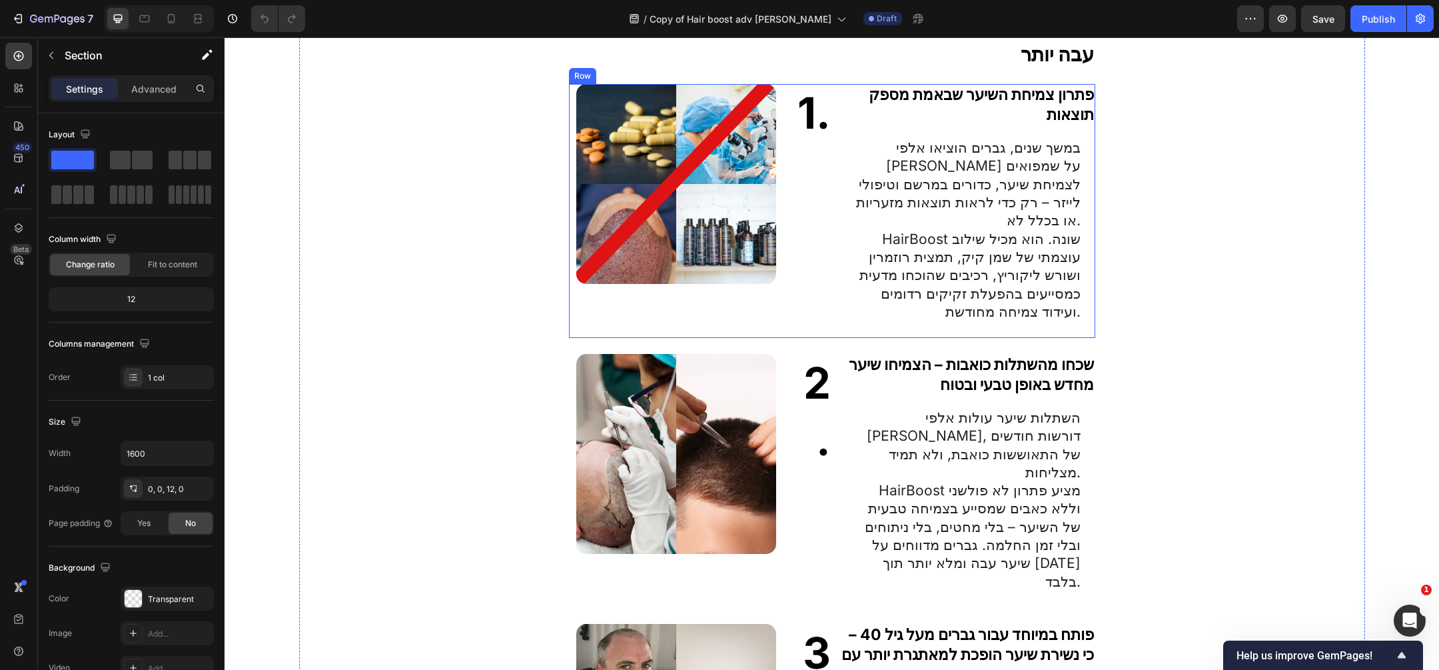
click at [821, 224] on div "1. Heading" at bounding box center [810, 211] width 43 height 254
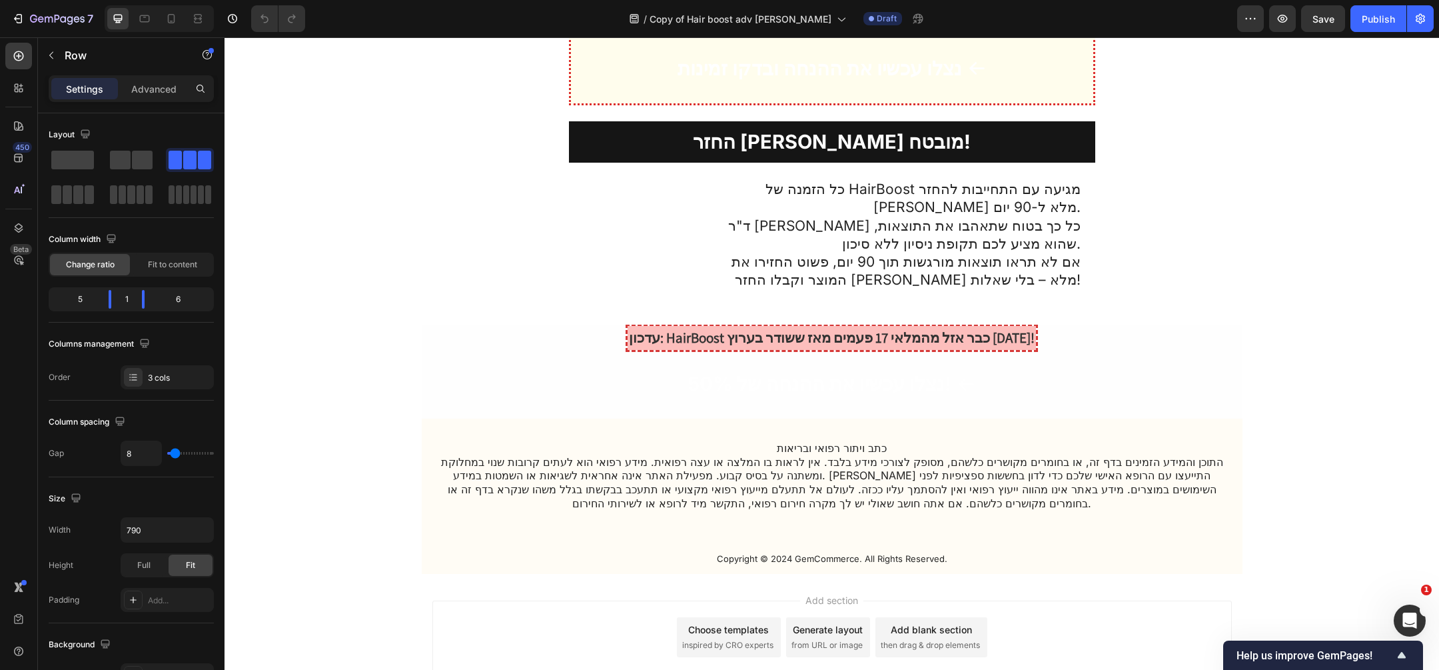
scroll to position [5044, 0]
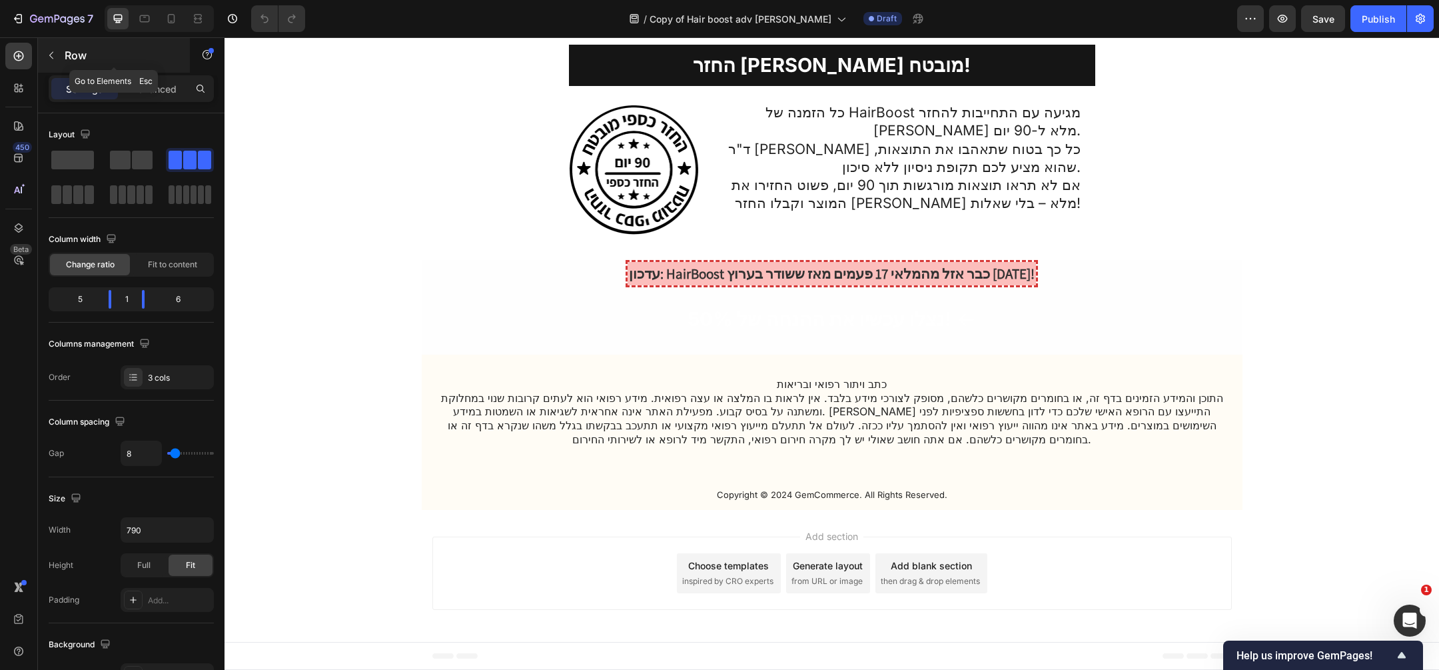
click at [75, 47] on p "Row" at bounding box center [121, 55] width 113 height 16
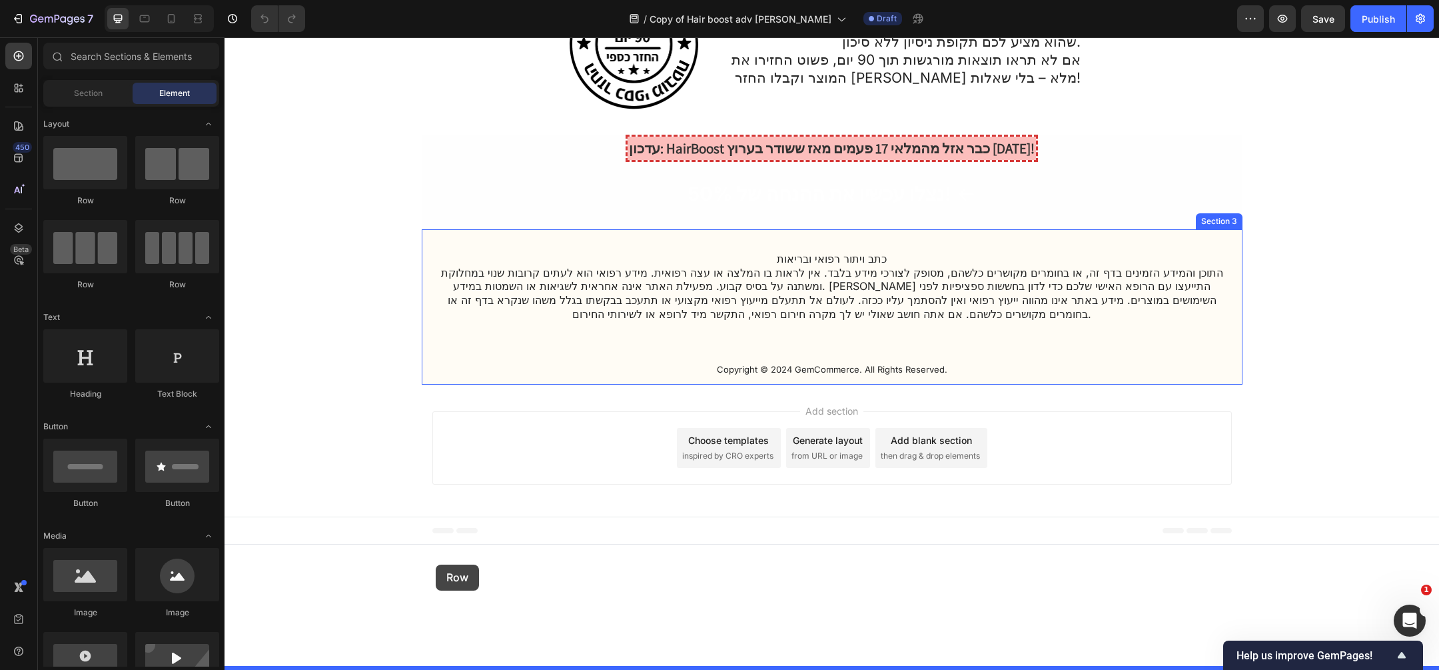
drag, startPoint x: 311, startPoint y: 214, endPoint x: 436, endPoint y: 565, distance: 372.7
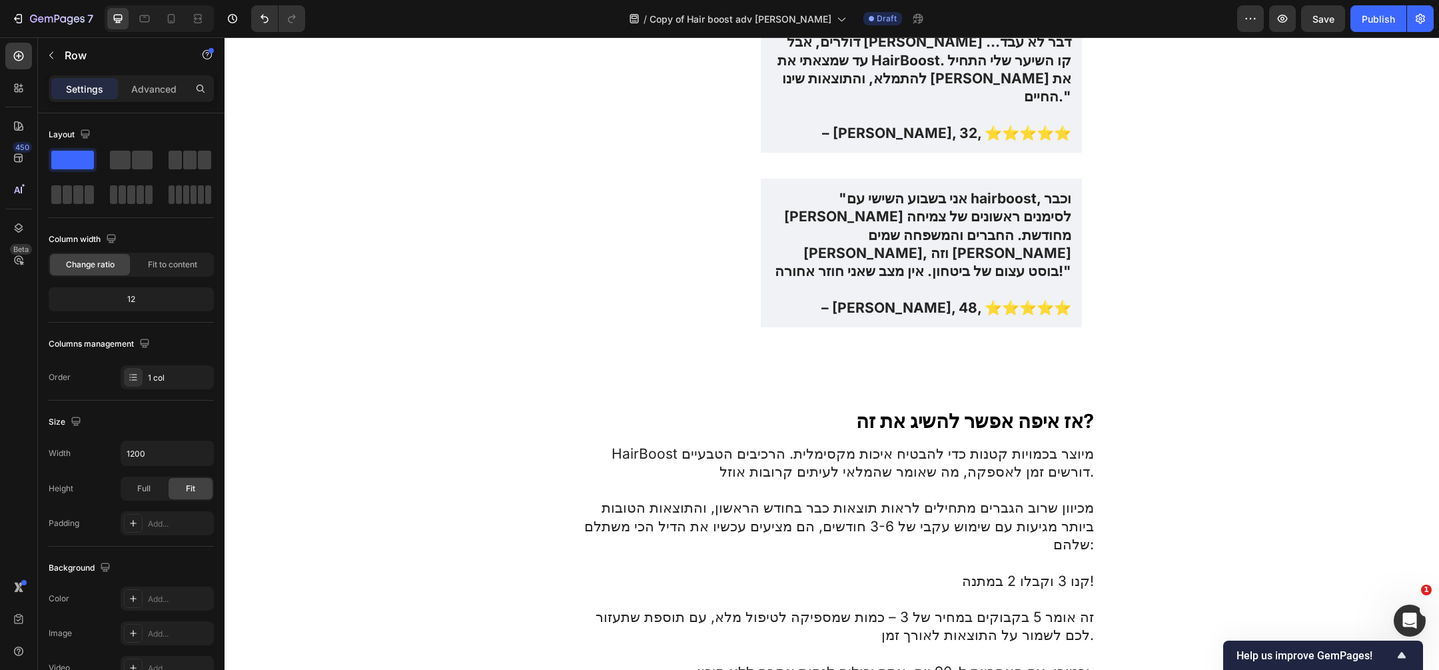
scroll to position [3832, 0]
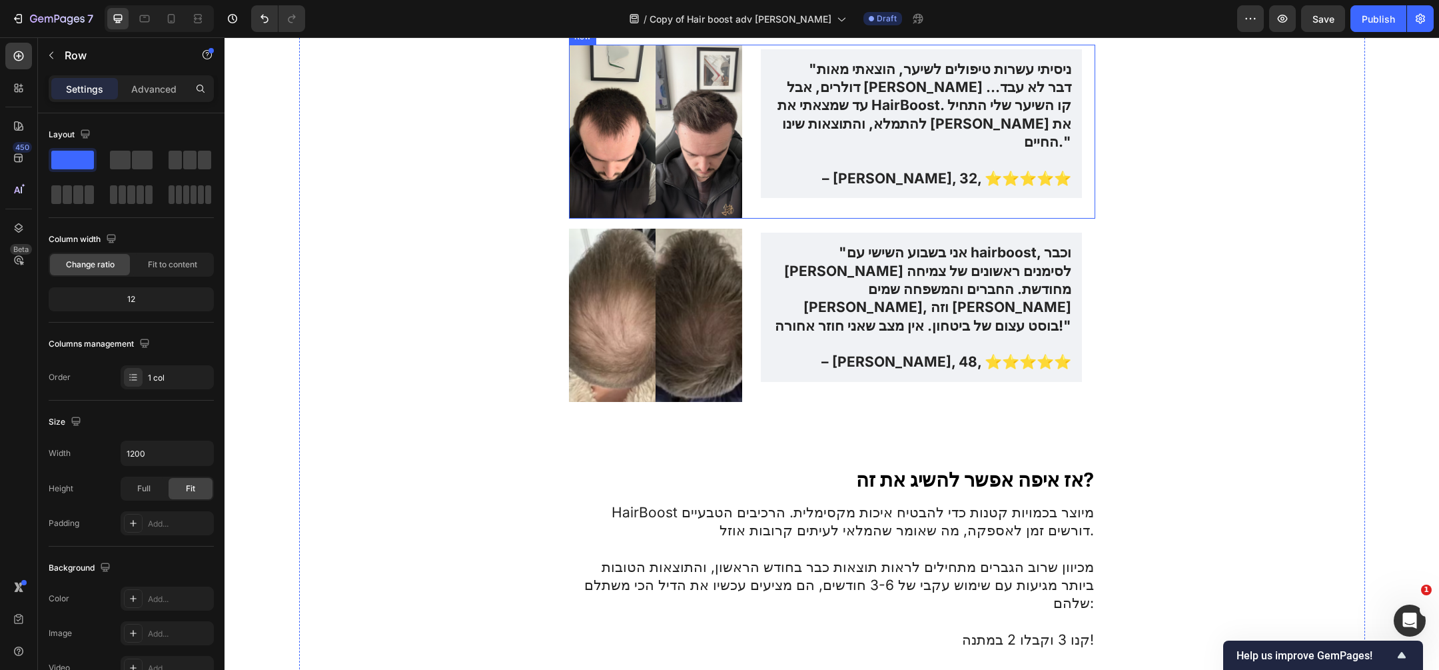
click at [747, 219] on div "Image "ניסיתי עשרות טיפולים לשיער, הוצאתי מאות דולרים, אבל שום דבר לא עבד… עד ש…" at bounding box center [832, 132] width 526 height 174
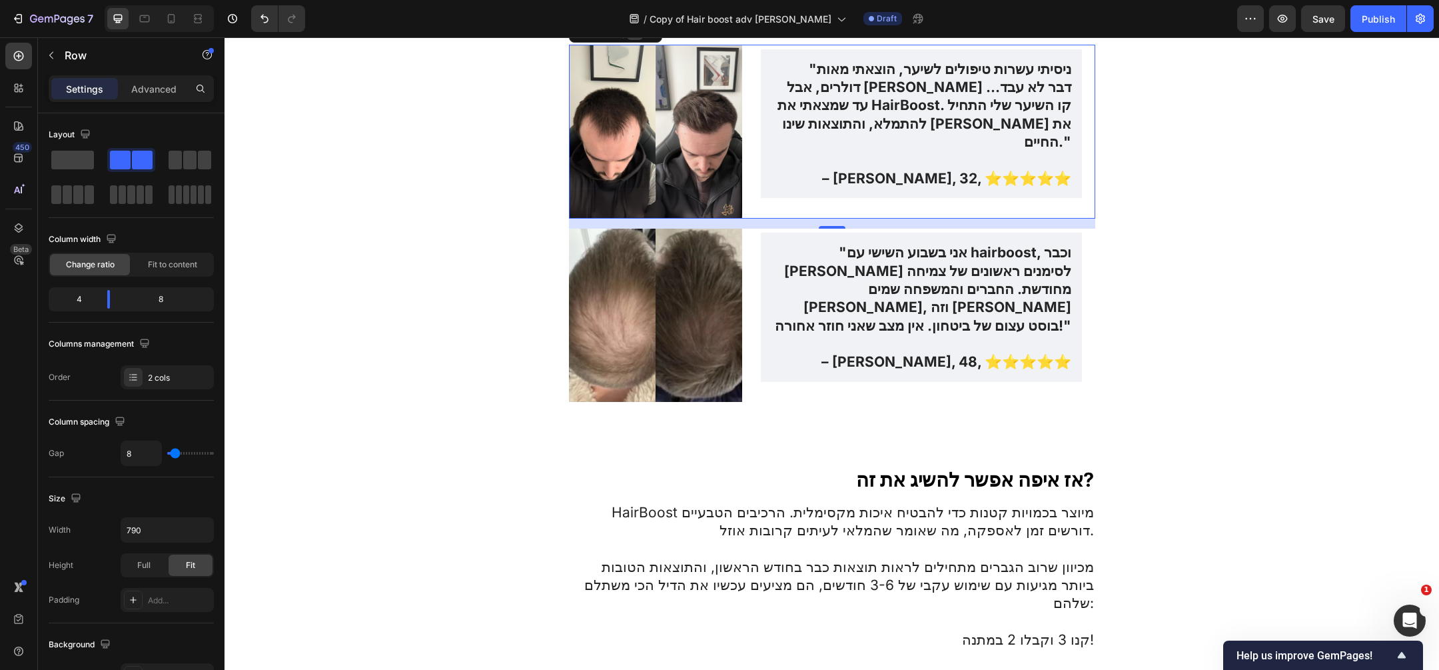
click at [634, 37] on icon at bounding box center [635, 32] width 11 height 11
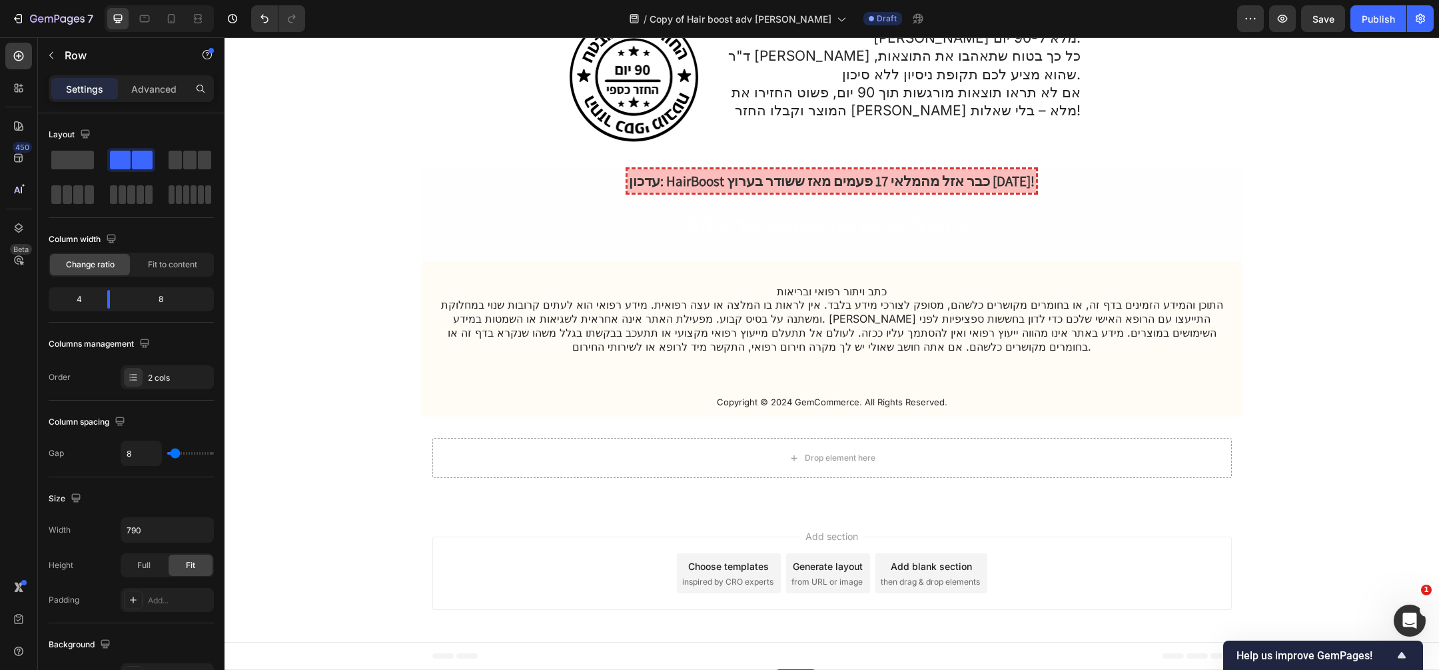
scroll to position [5322, 0]
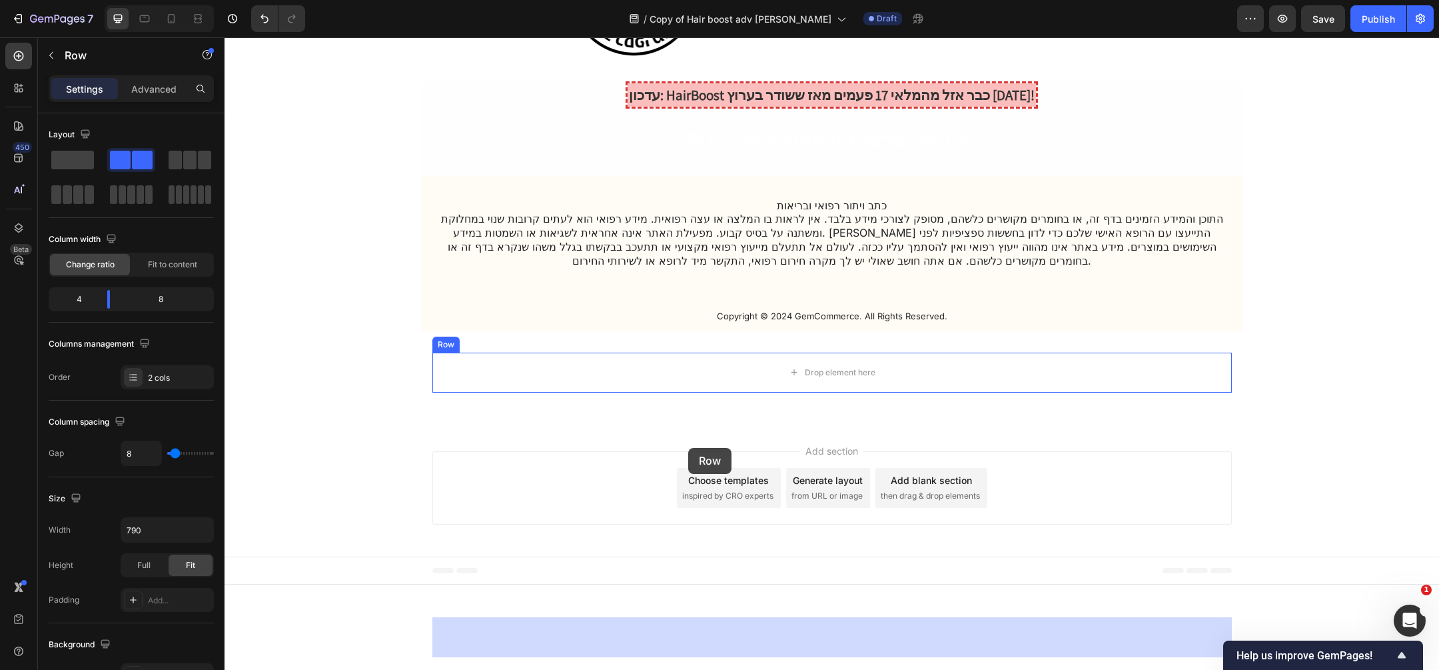
drag, startPoint x: 768, startPoint y: 359, endPoint x: 688, endPoint y: 448, distance: 119.4
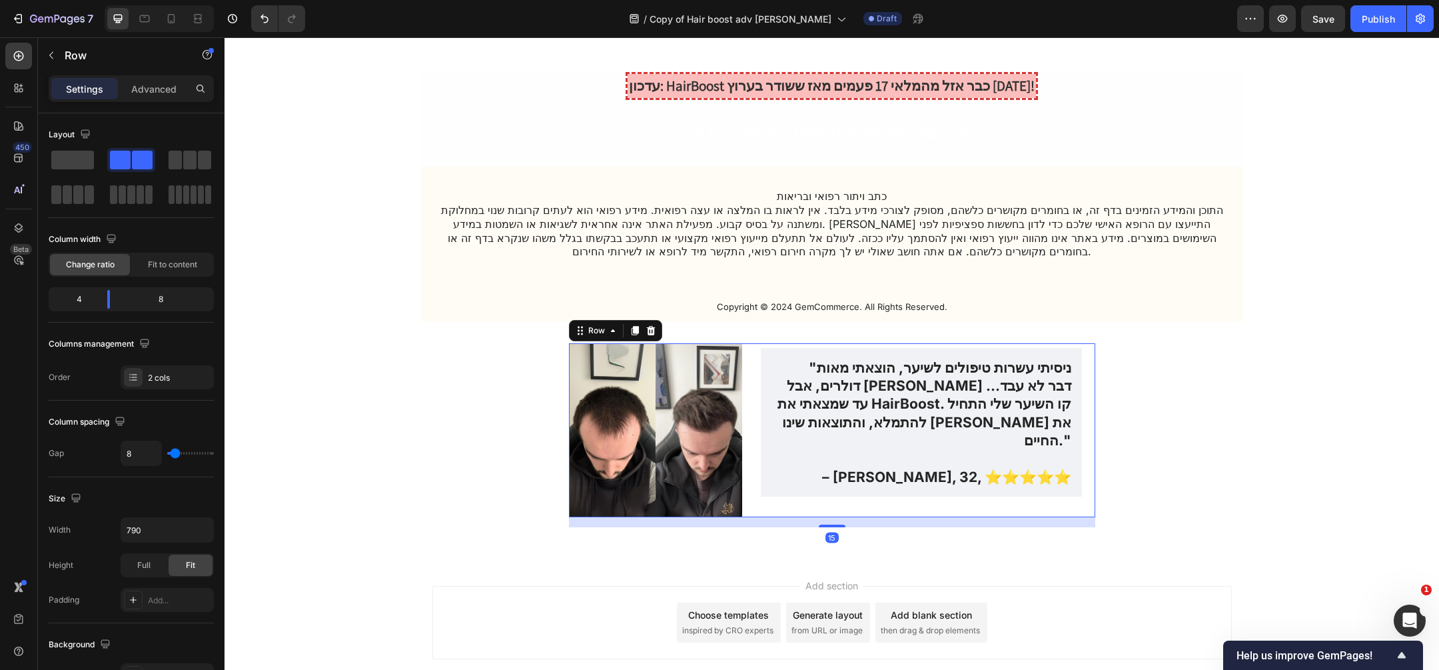
scroll to position [5282, 0]
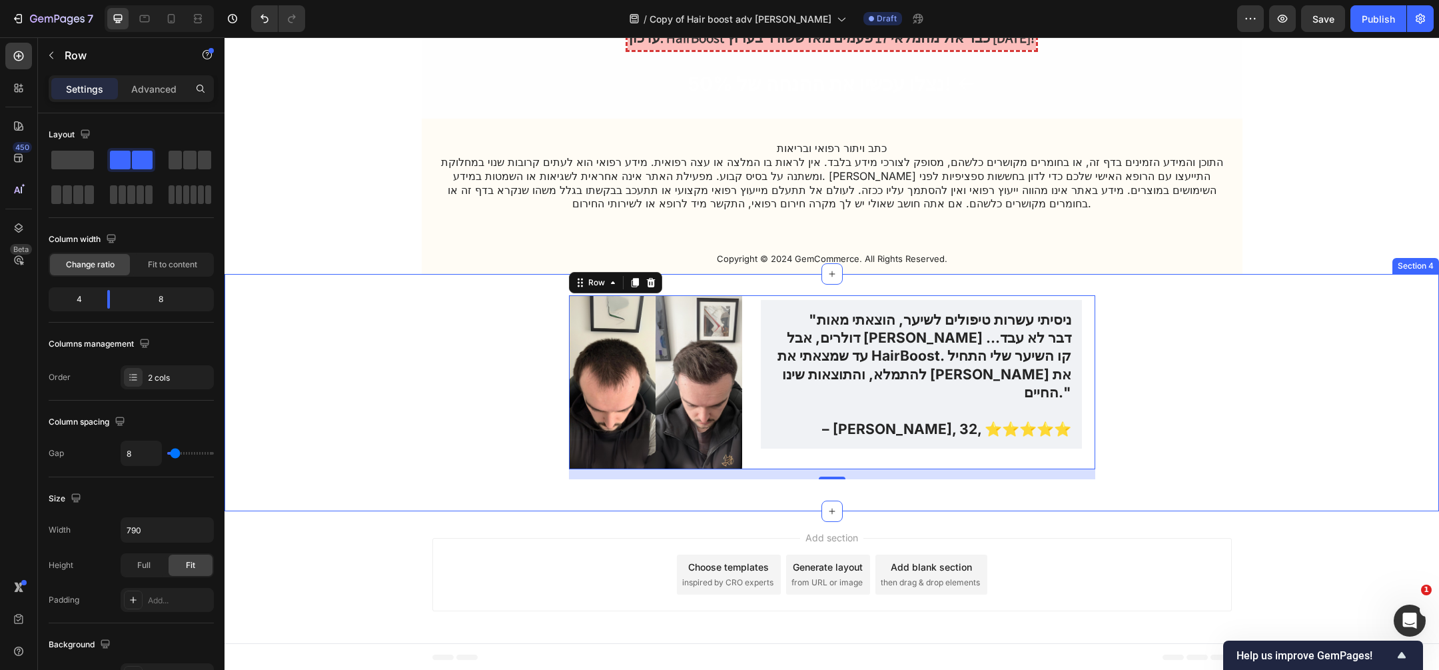
click at [333, 370] on div "Image "ניסיתי עשרות טיפולים לשיער, הוצאתי מאות דולרים, אבל שום דבר לא עבד… עד ש…" at bounding box center [832, 392] width 1215 height 195
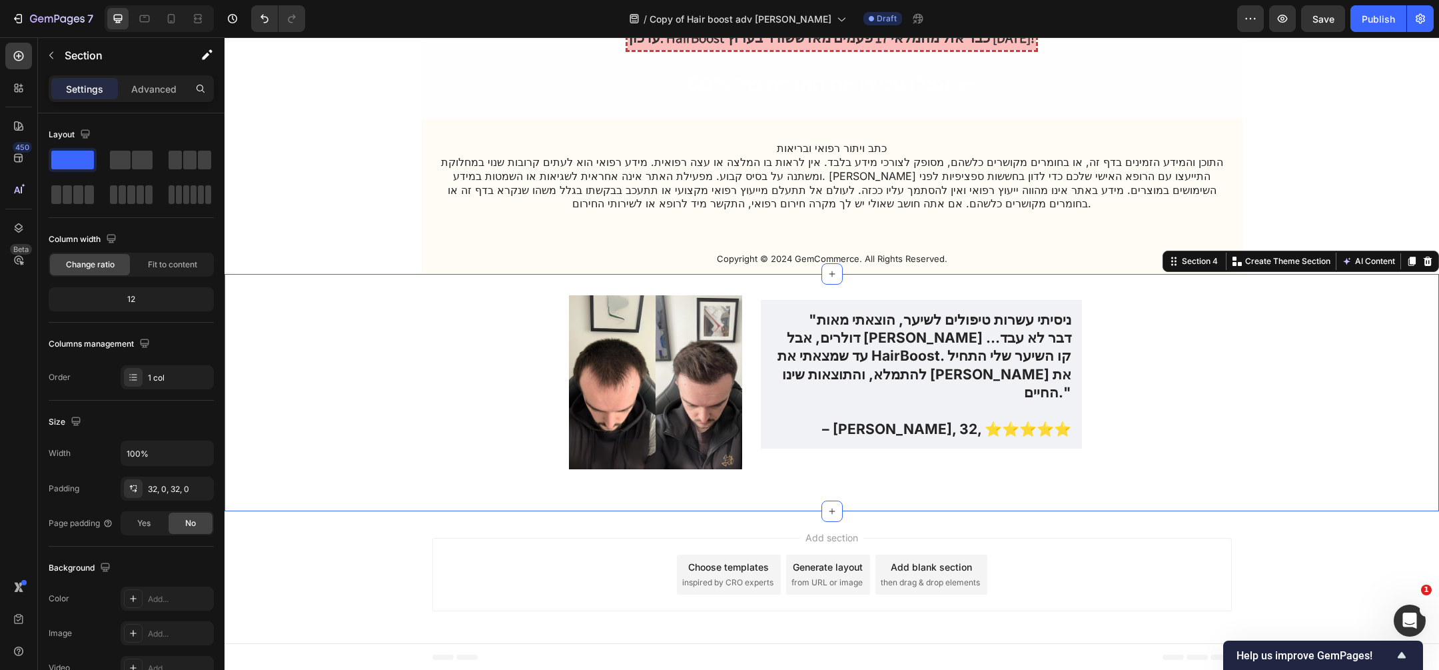
click at [1369, 331] on div "Image "ניסיתי עשרות טיפולים לשיער, הוצאתי מאות דולרים, אבל שום דבר לא עבד… עד ש…" at bounding box center [832, 392] width 1215 height 195
click at [1429, 264] on icon at bounding box center [1428, 261] width 9 height 9
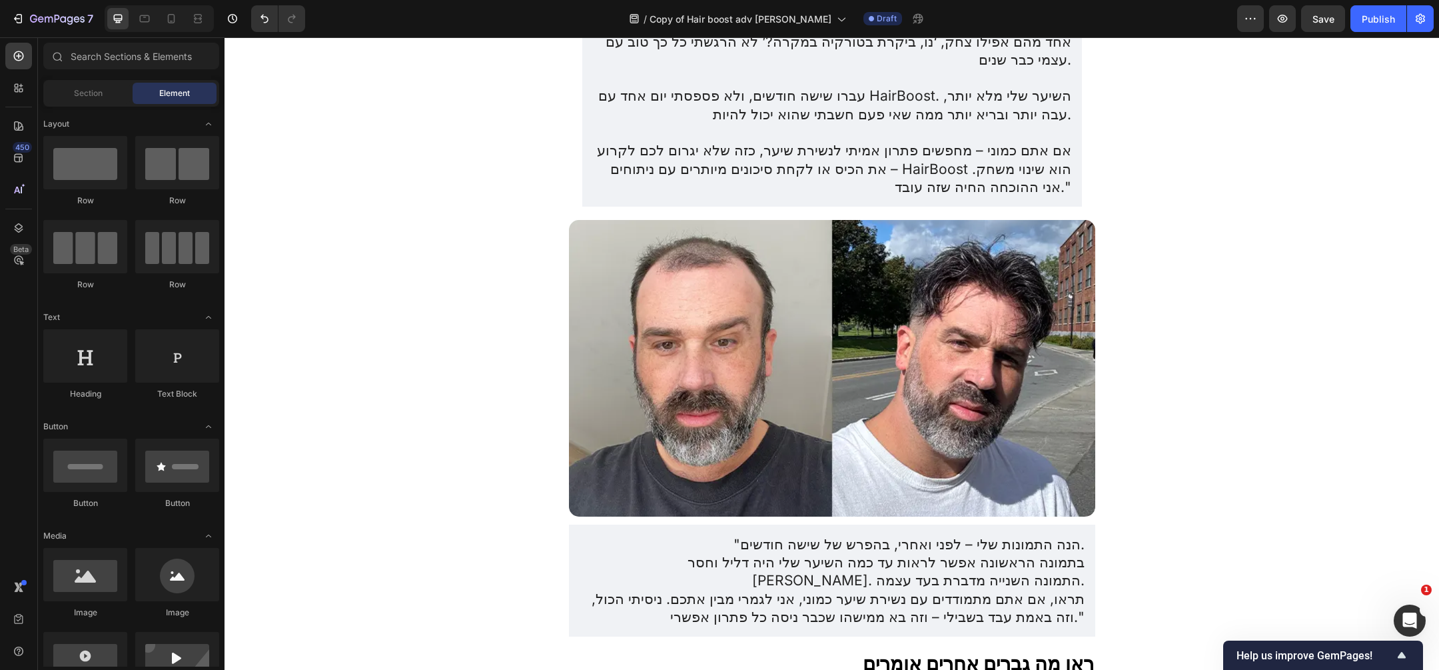
scroll to position [3465, 0]
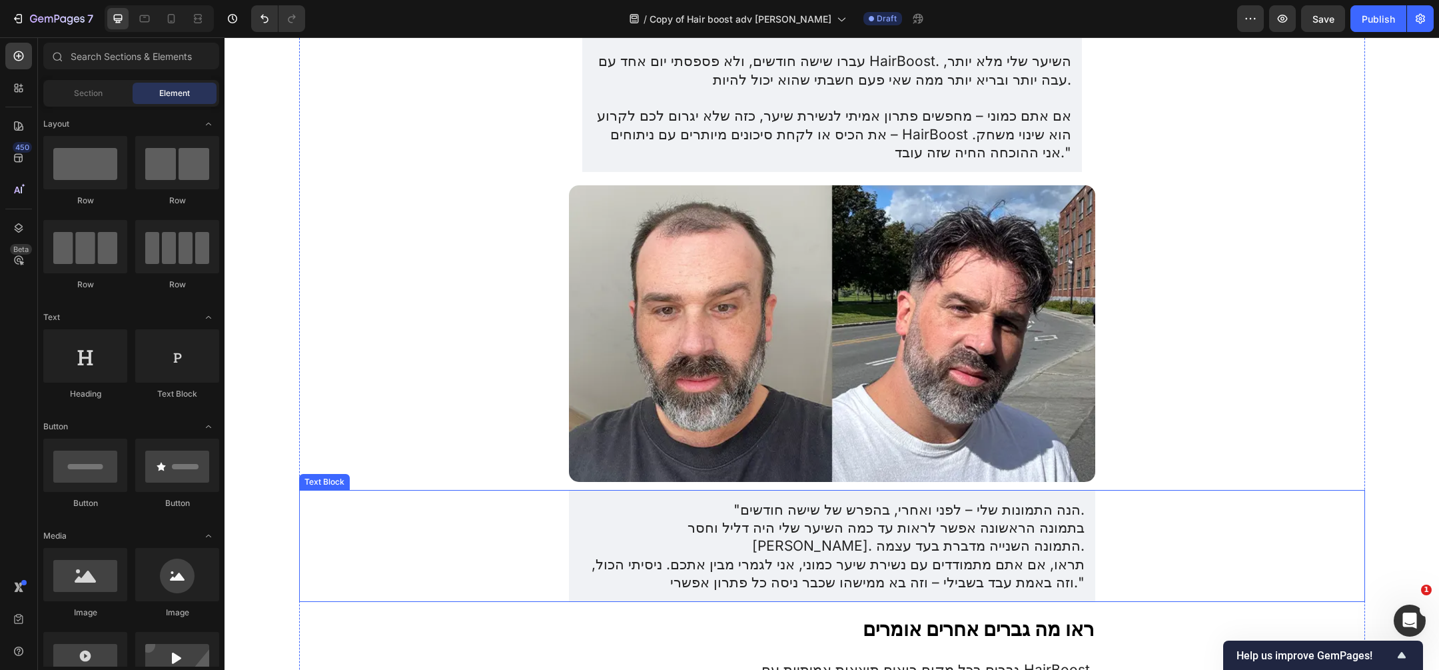
click at [580, 518] on p "בתמונה הראשונה אפשר לראות עד כמה השיער שלי היה דליל וחסר חיים. התמונה השנייה מד…" at bounding box center [832, 536] width 505 height 37
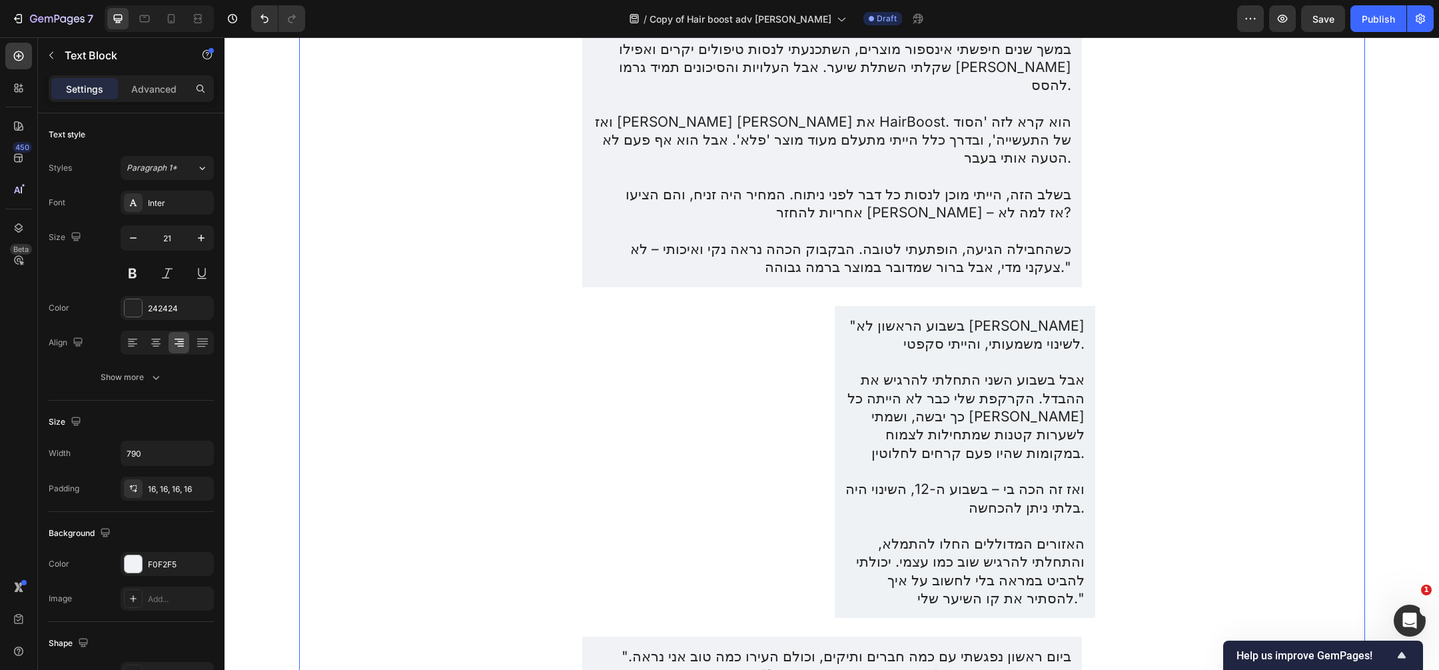
scroll to position [2854, 0]
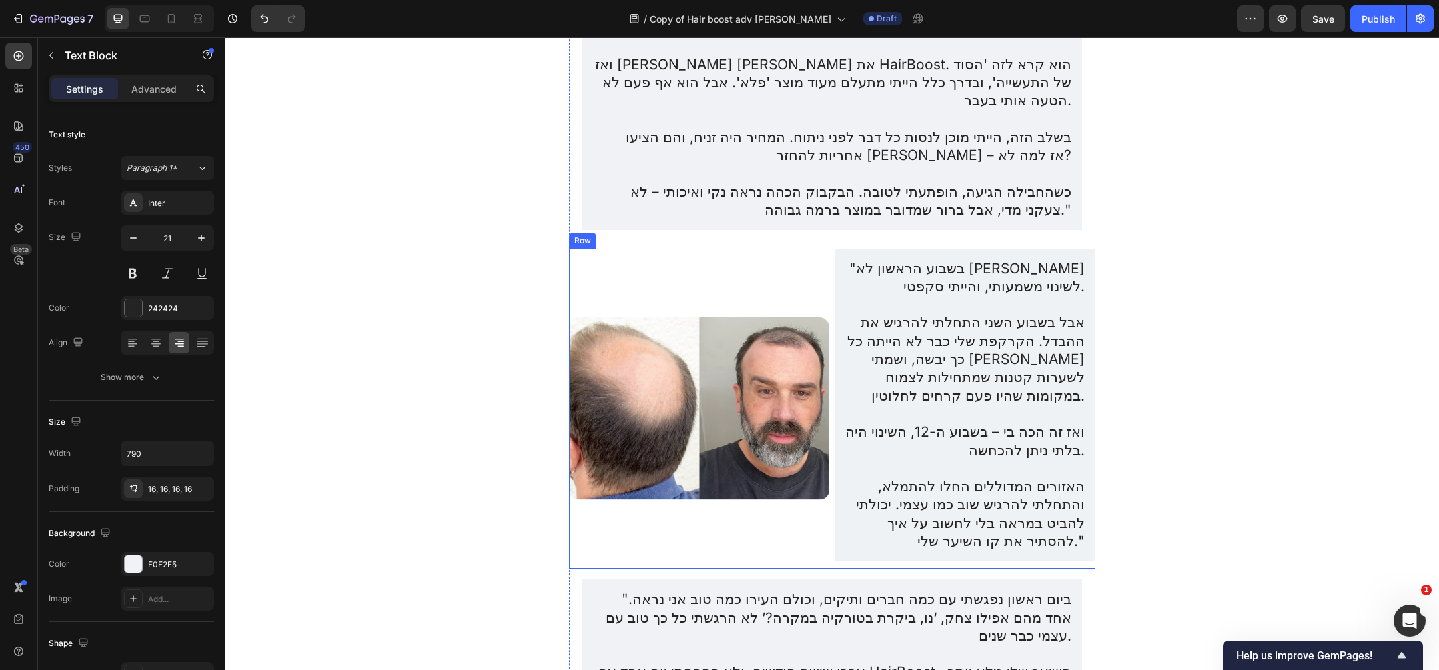
click at [766, 249] on div "Image" at bounding box center [699, 409] width 261 height 321
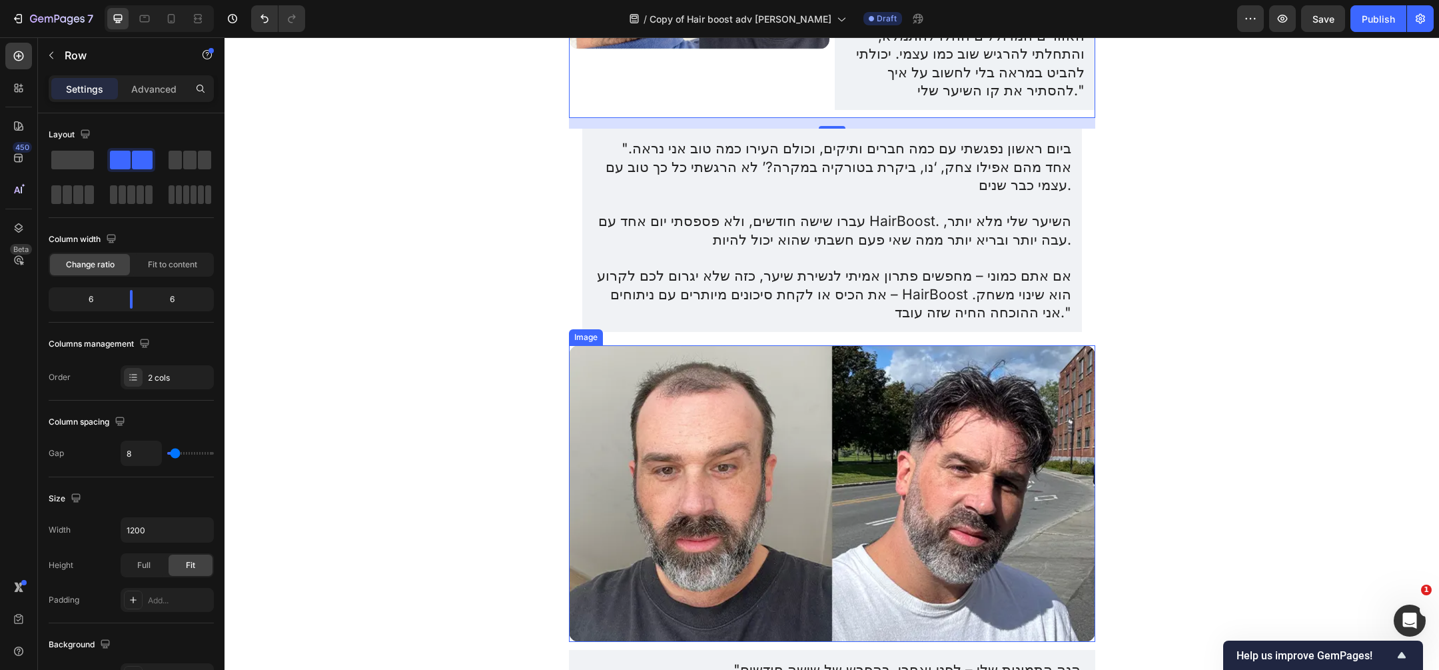
scroll to position [3399, 0]
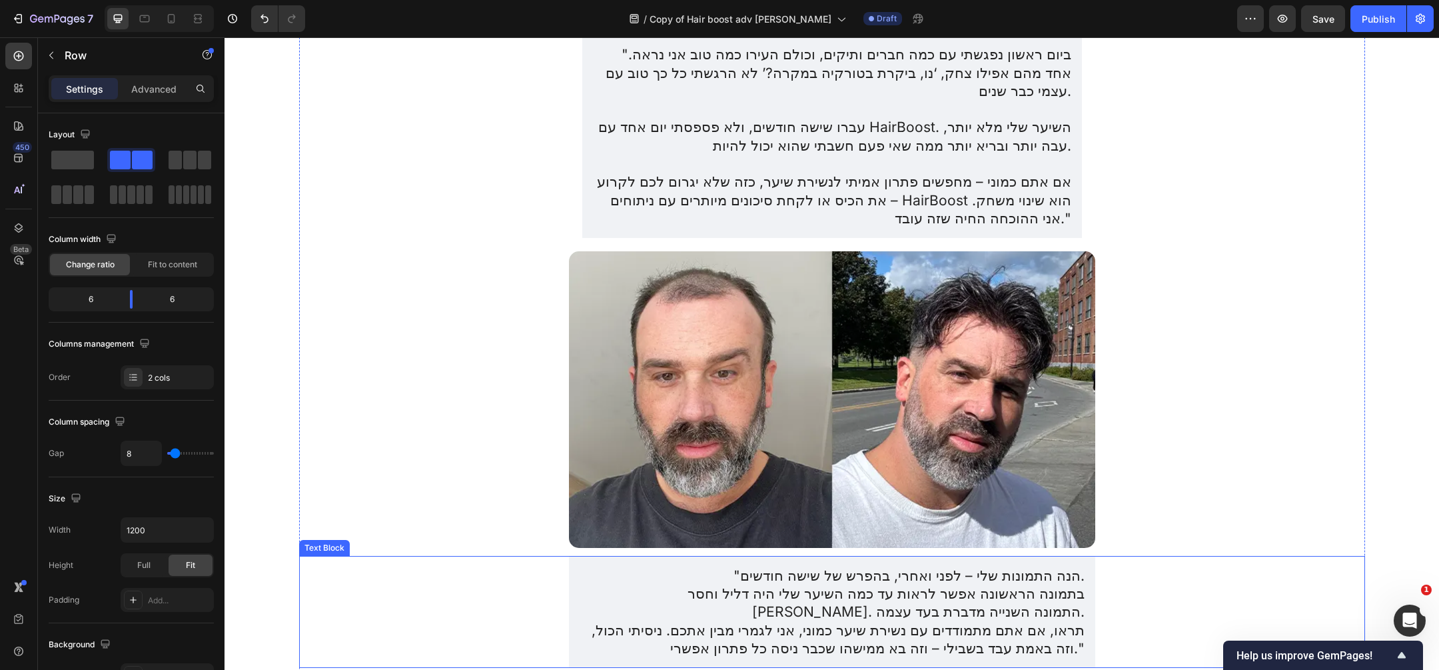
click at [1040, 584] on p "בתמונה הראשונה אפשר לראות עד כמה השיער שלי היה דליל וחסר חיים. התמונה השנייה מד…" at bounding box center [832, 602] width 505 height 37
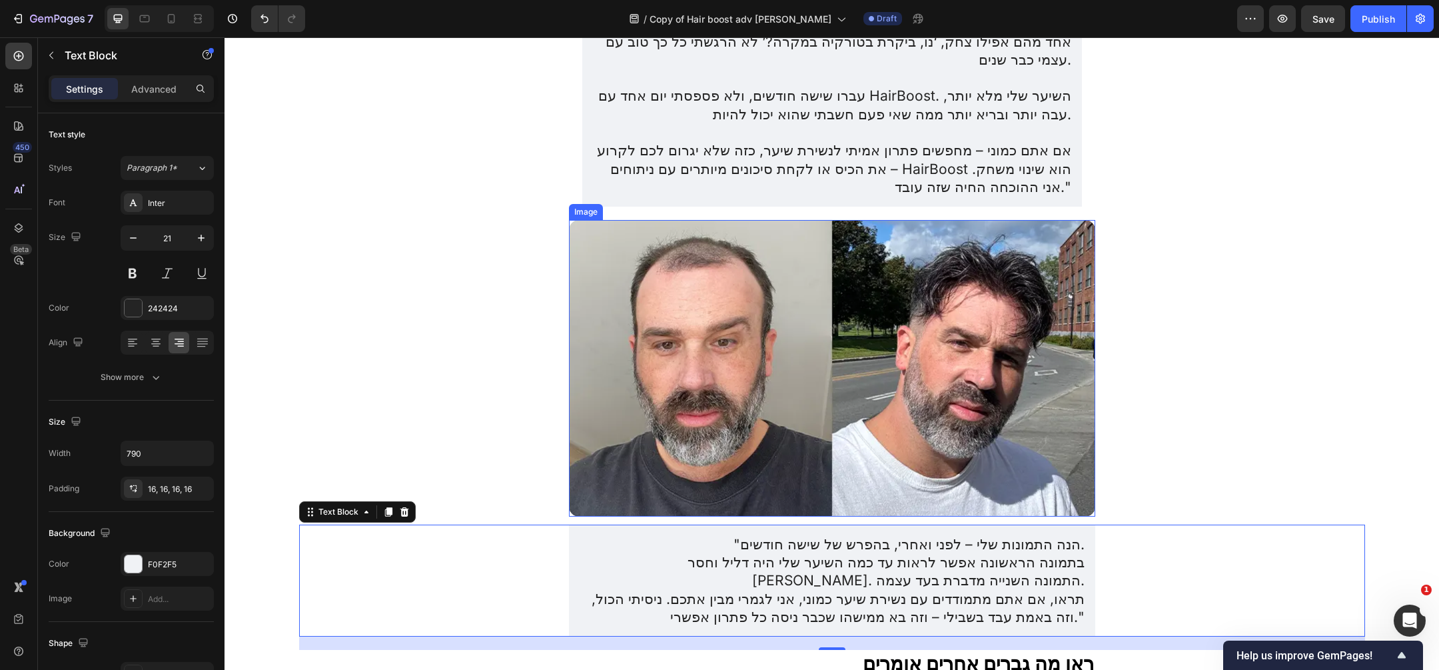
scroll to position [3431, 0]
click at [1025, 589] on p "תראו, אם אתם מתמודדים עם נשירת שיער כמוני, אני לגמרי מבין אתכם. ניסיתי הכול, וז…" at bounding box center [832, 607] width 505 height 37
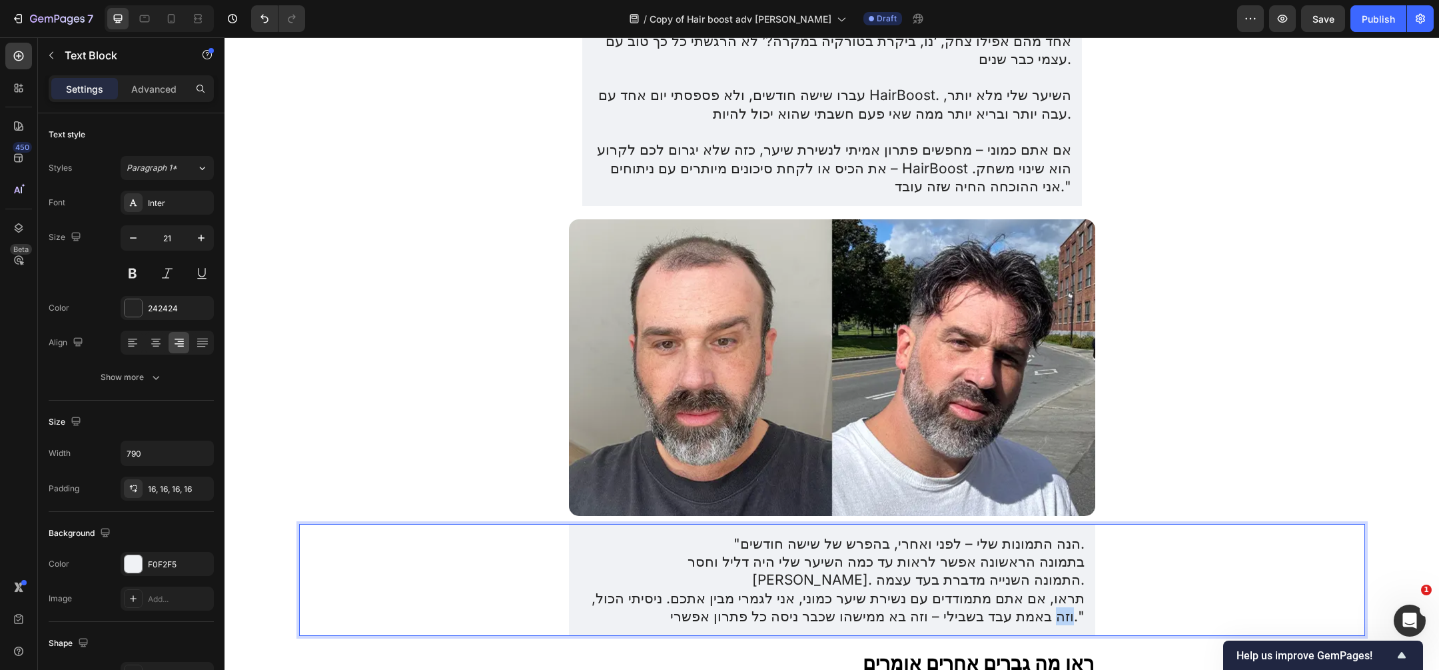
click at [1025, 589] on p "תראו, אם אתם מתמודדים עם נשירת שיער כמוני, אני לגמרי מבין אתכם. ניסיתי הכול, וז…" at bounding box center [832, 607] width 505 height 37
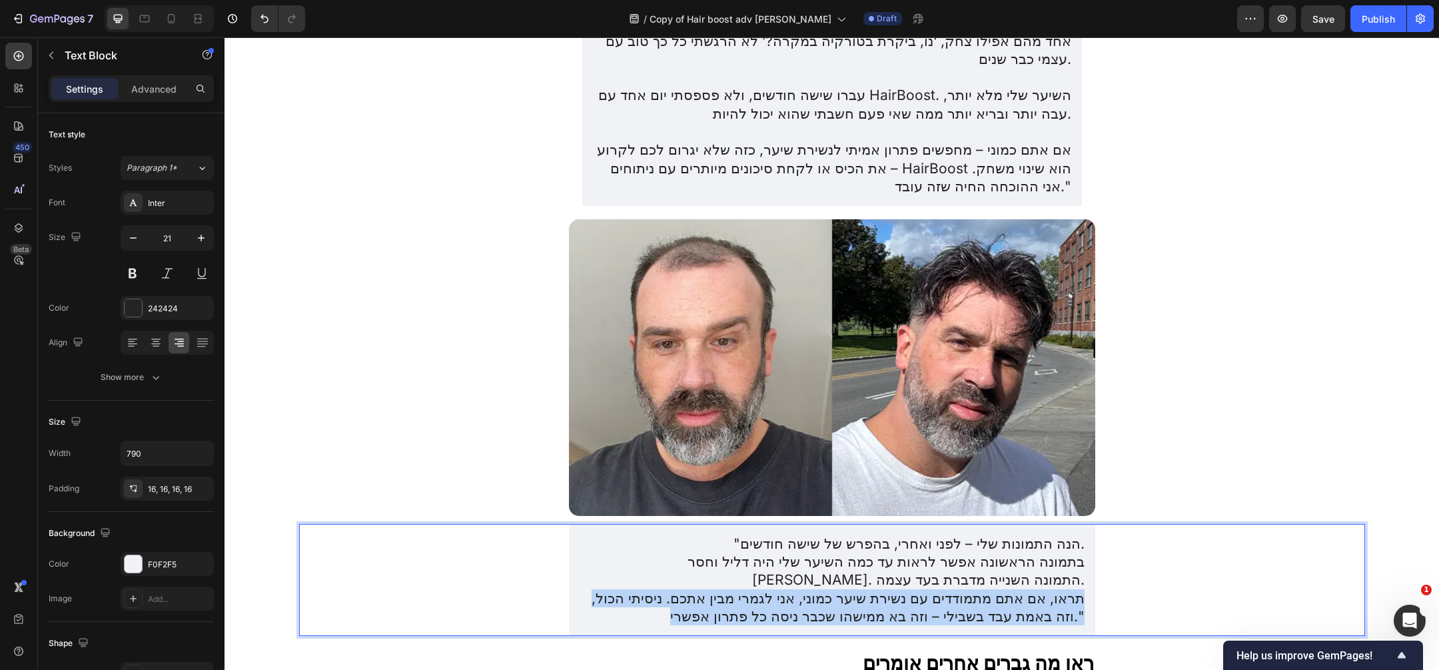
click at [1025, 589] on p "תראו, אם אתם מתמודדים עם נשירת שיער כמוני, אני לגמרי מבין אתכם. ניסיתי הכול, וז…" at bounding box center [832, 607] width 505 height 37
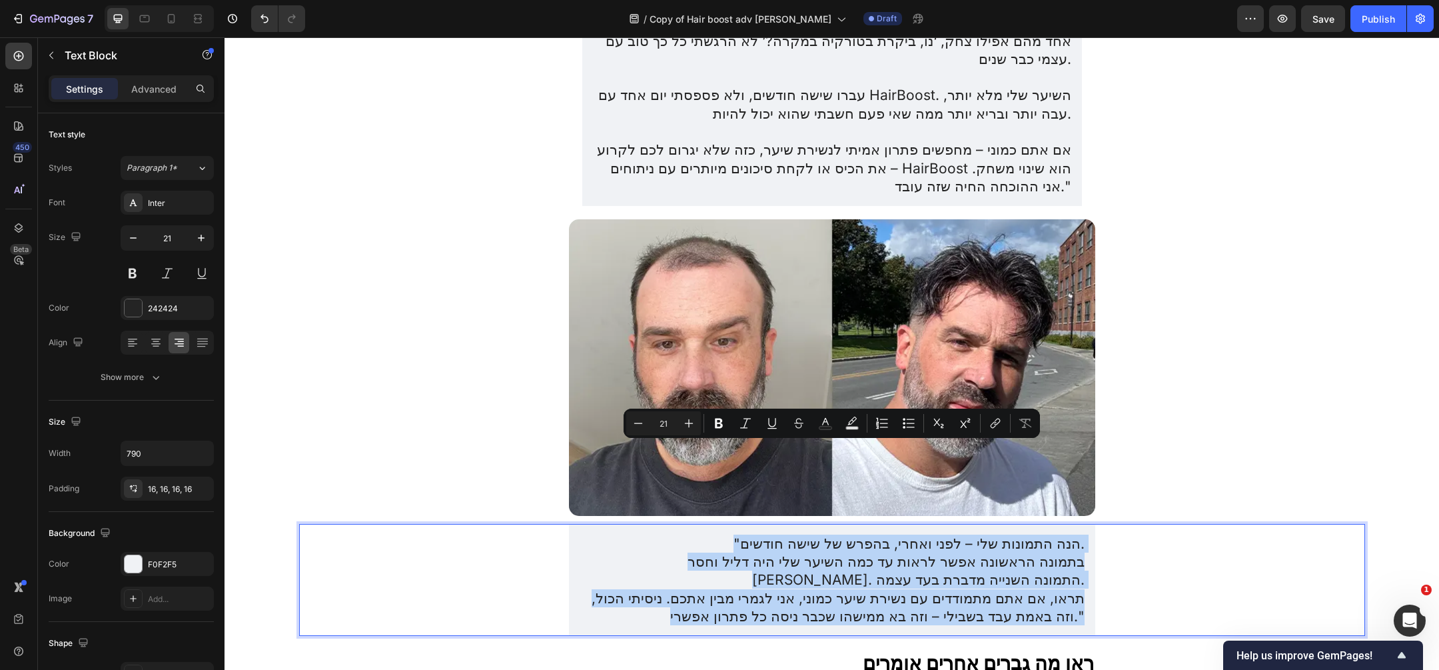
copy div ""הנה התמונות שלי – לפני ואחרי, בהפרש של שישה חודשים. בתמונה הראשונה אפשר לראות …"
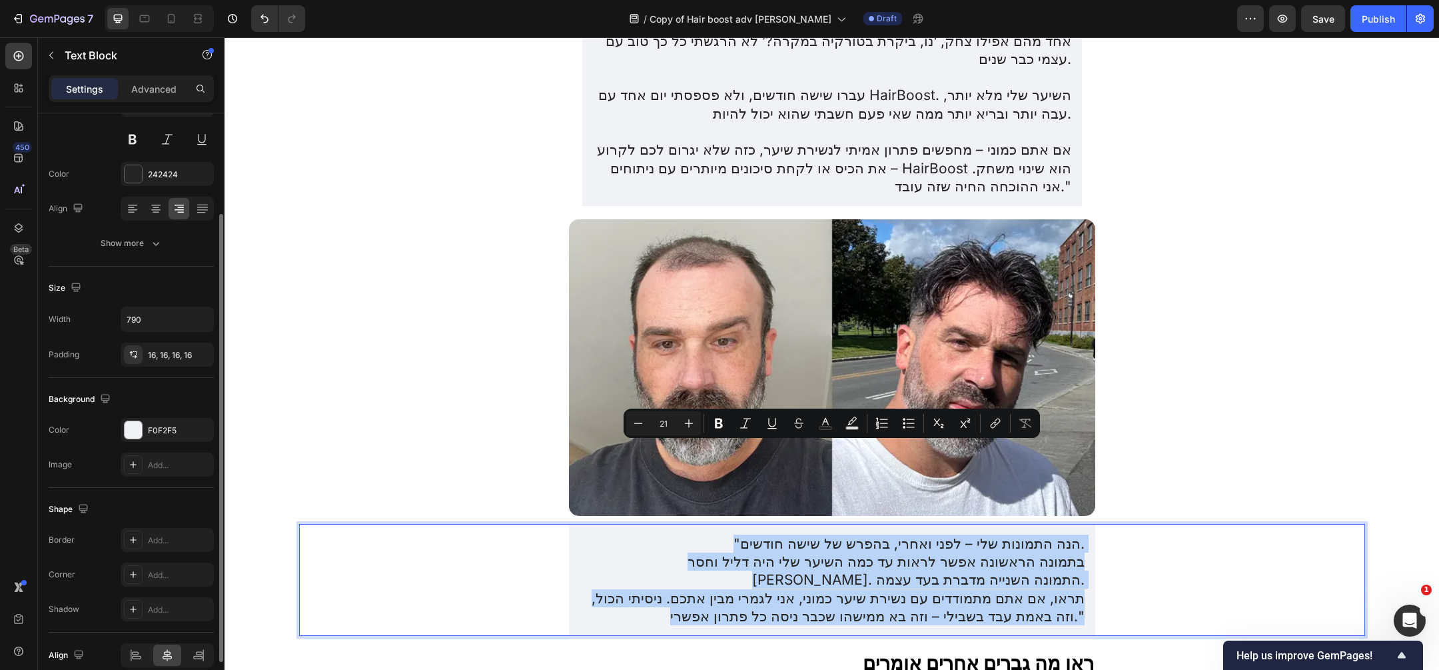
scroll to position [164, 0]
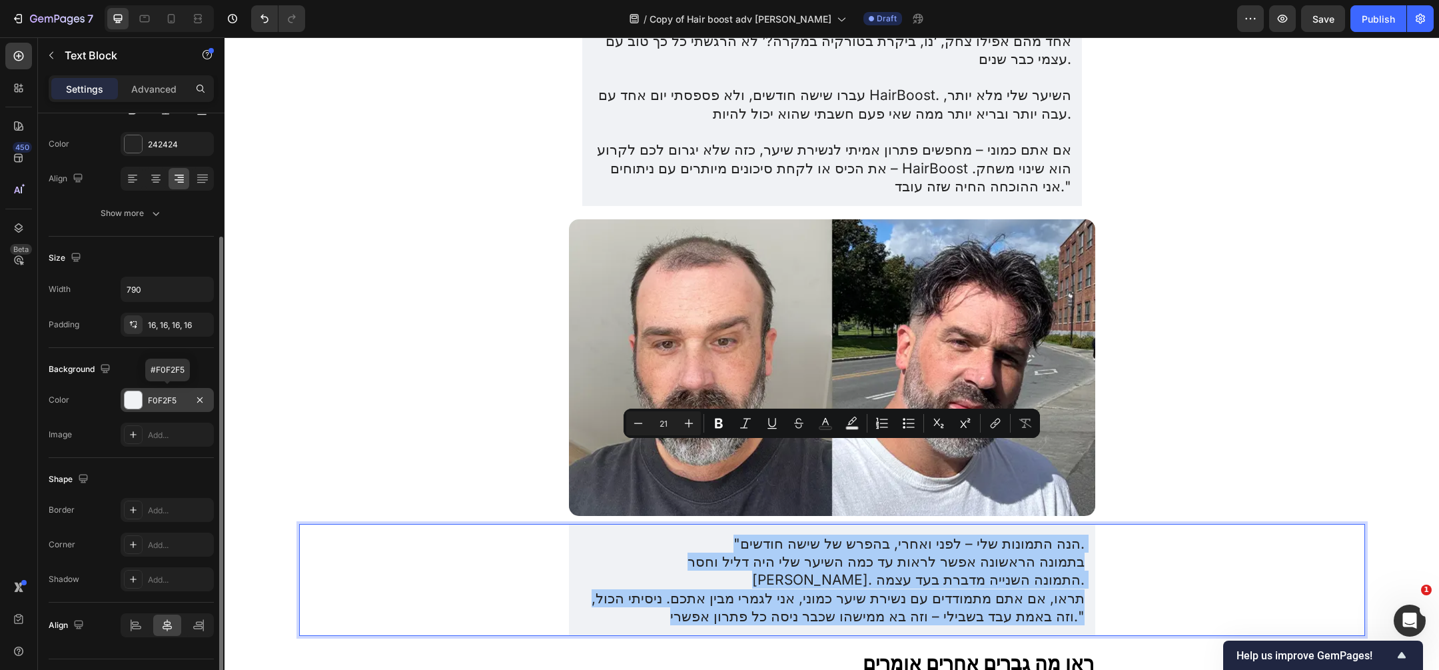
click at [163, 401] on div "F0F2F5" at bounding box center [167, 401] width 39 height 12
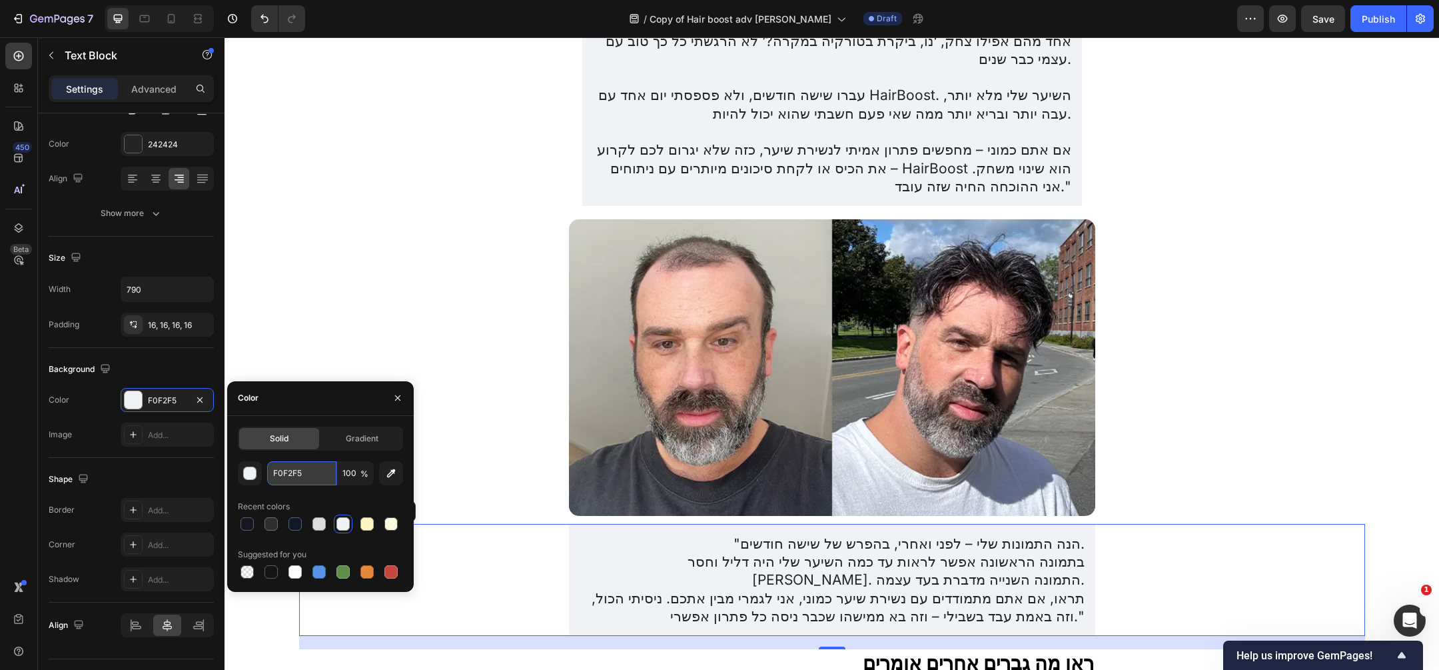
click at [317, 470] on input "F0F2F5" at bounding box center [301, 473] width 69 height 24
copy div ""הנה התמונות שלי – לפני ואחרי, בהפרש של שישה חודשים. בתמונה הראשונה אפשר לראות …"
click at [852, 219] on img at bounding box center [832, 367] width 526 height 296
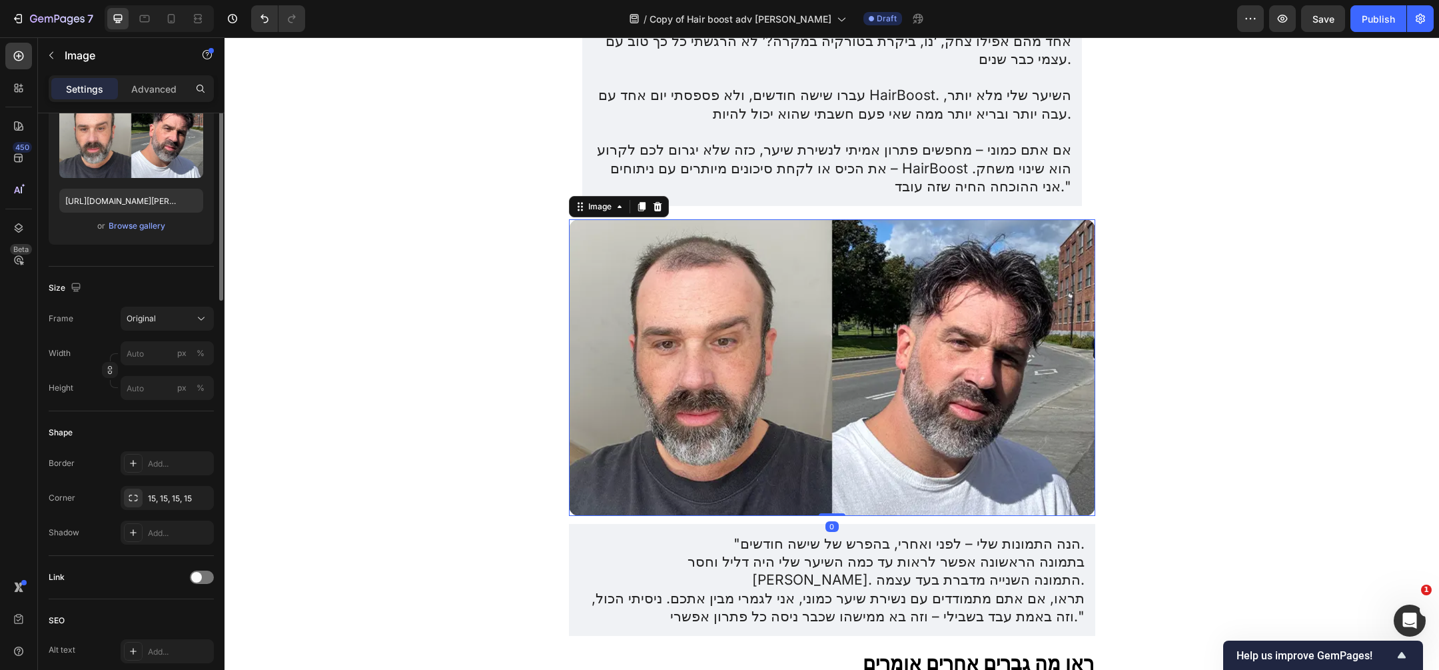
scroll to position [0, 0]
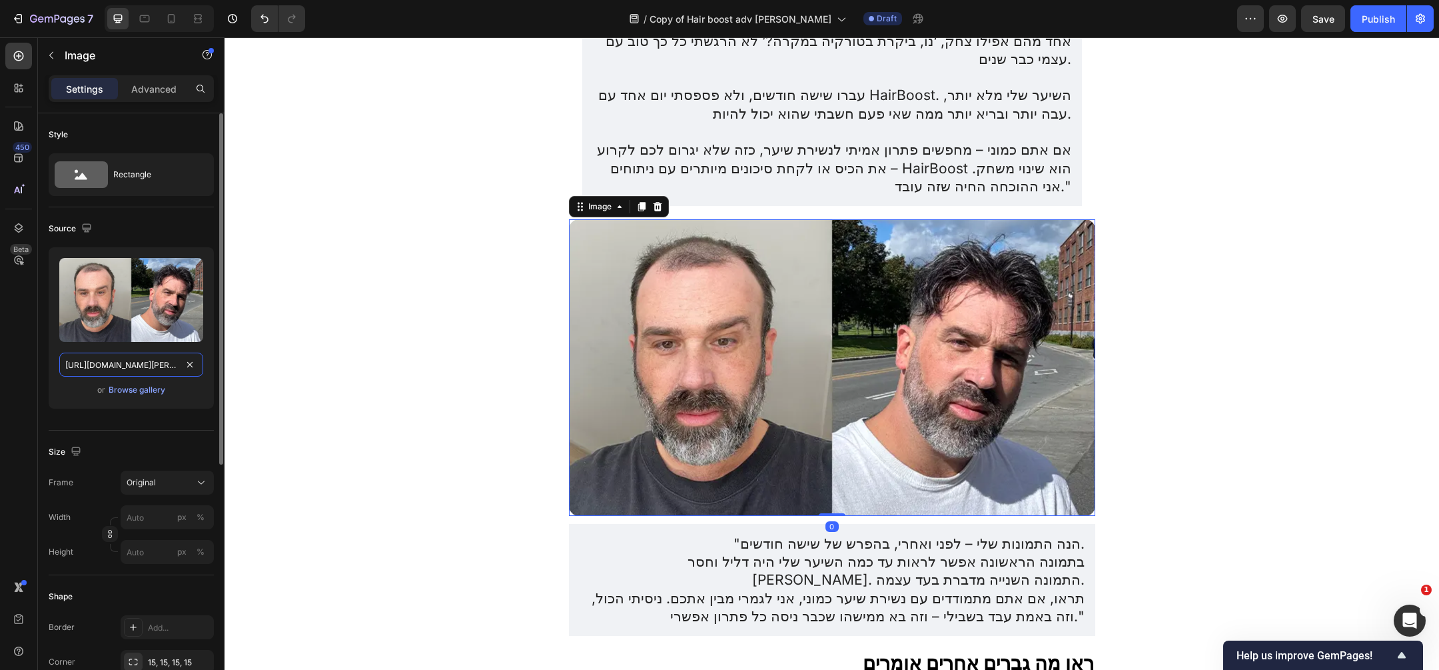
click at [125, 362] on input "https://img.funnelish.com/49883/705167/1738151588-Untitled%20design%20%2892%29.…" at bounding box center [131, 365] width 144 height 24
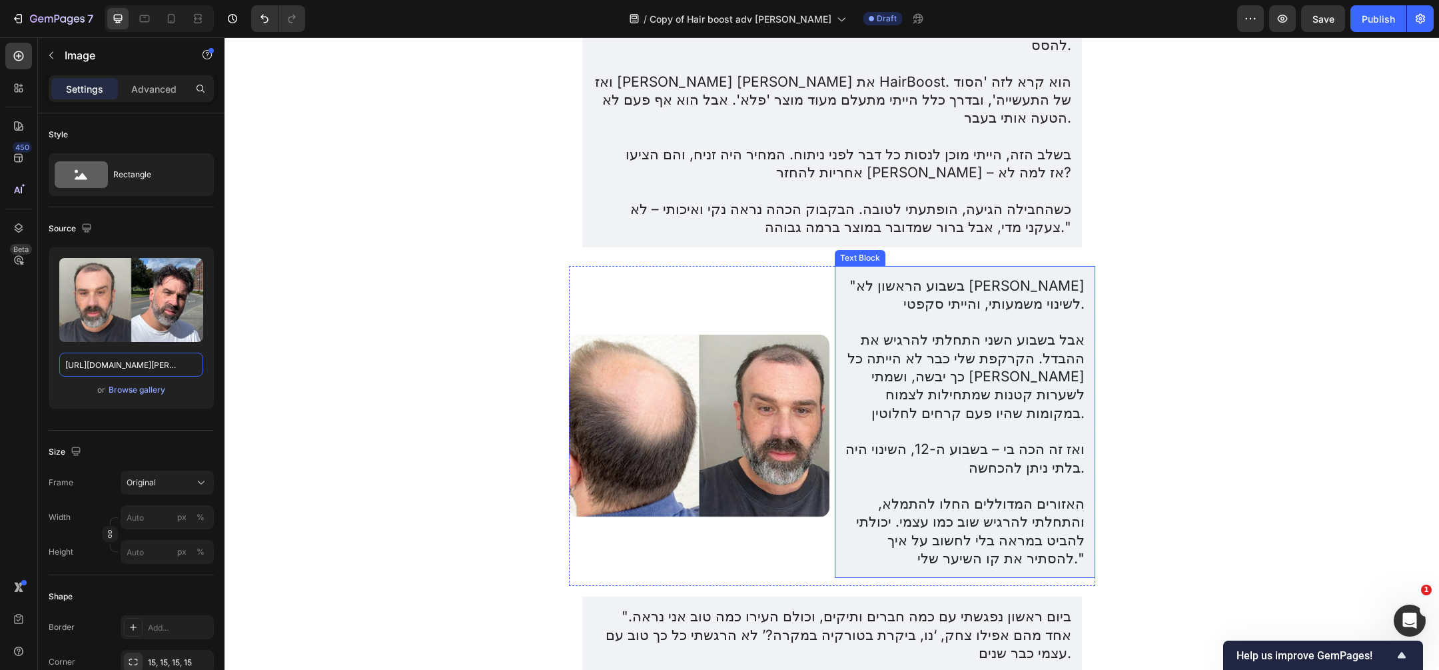
scroll to position [2850, 0]
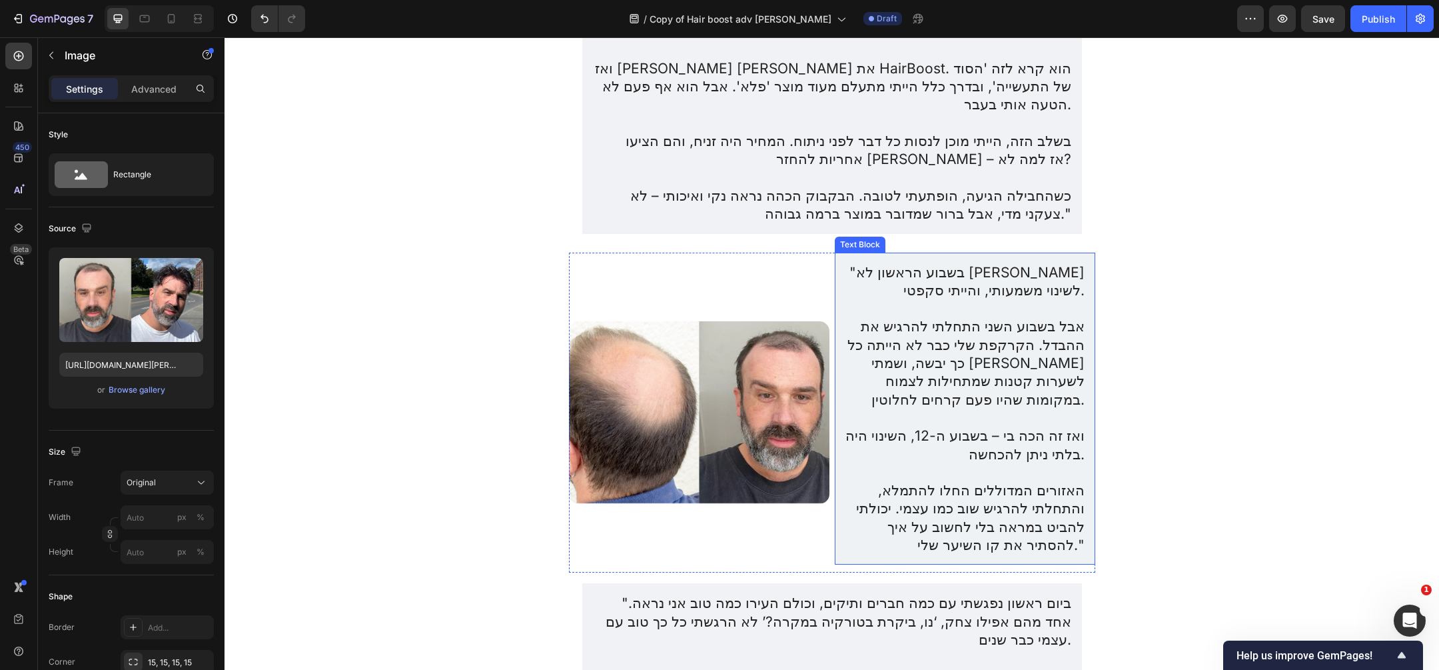
click at [1053, 427] on p "ואז זה הכה בי – בשבוע ה-12, השינוי היה בלתי ניתן להכחשה." at bounding box center [965, 445] width 239 height 37
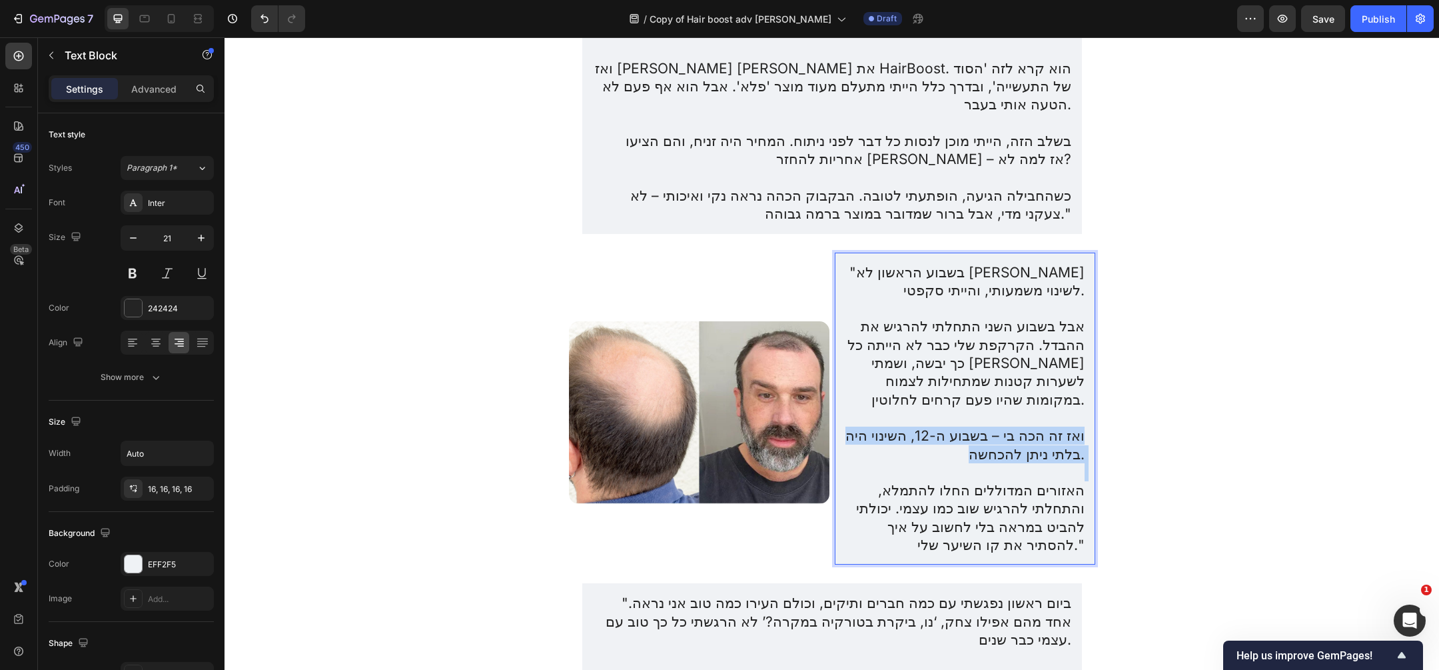
click at [1053, 427] on p "ואז זה הכה בי – בשבוע ה-12, השינוי היה בלתי ניתן להכחשה." at bounding box center [965, 445] width 239 height 37
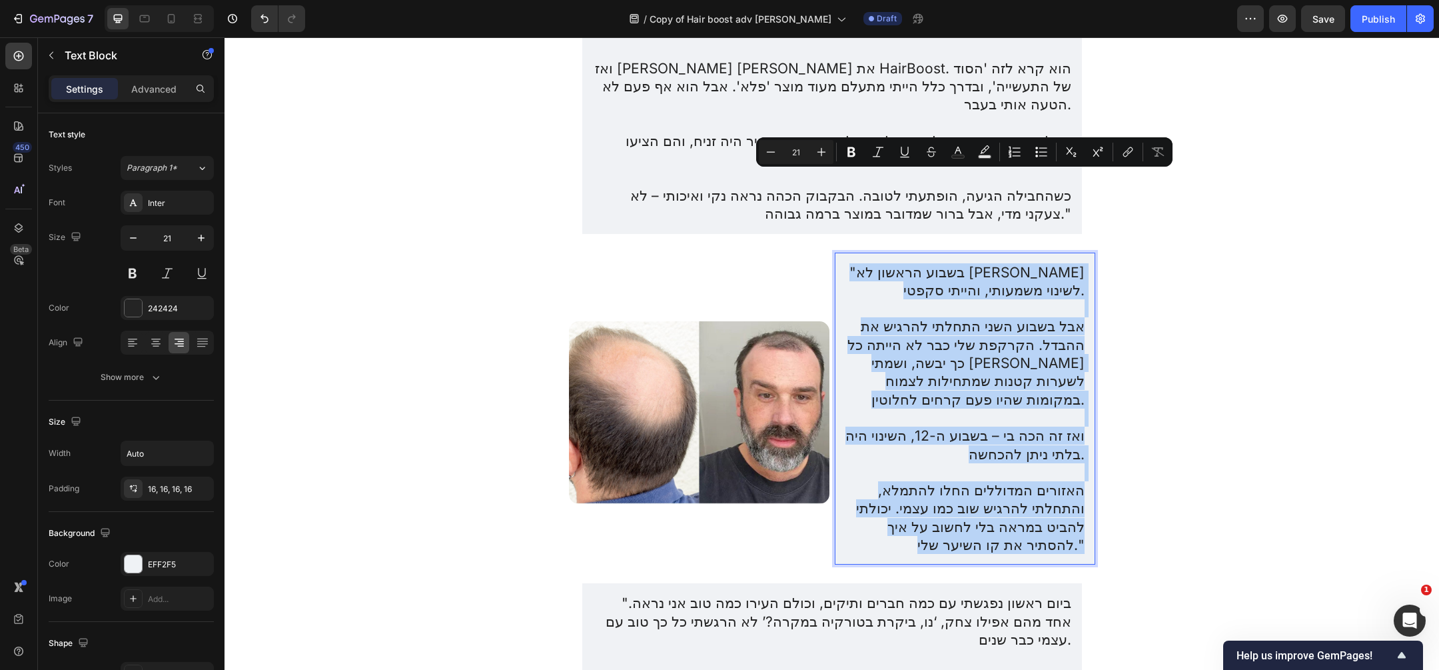
copy div ""בשבוע הראשון לא שמתי לב לשינוי משמעותי, והייתי סקפטי. אבל בשבוע השני התחלתי לה…"
click at [614, 321] on img at bounding box center [699, 412] width 261 height 183
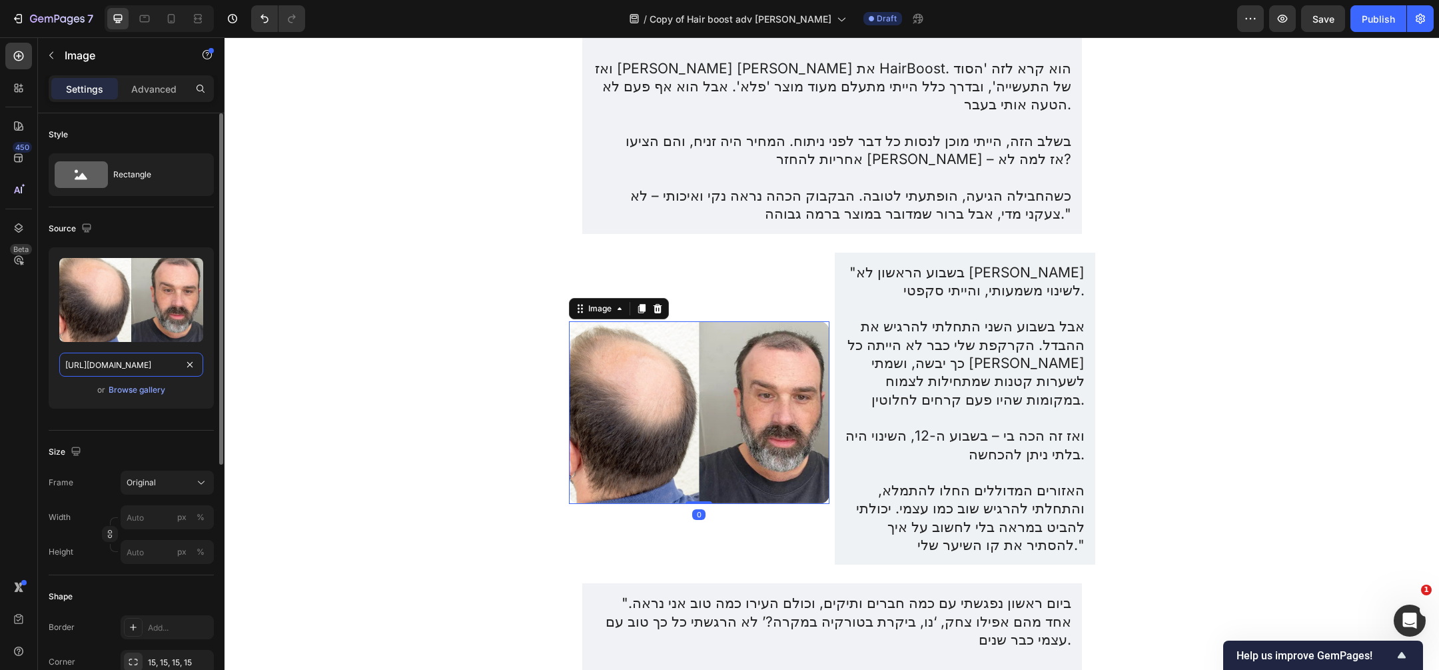
click at [114, 359] on input "[URL][DOMAIN_NAME]" at bounding box center [131, 365] width 144 height 24
click at [972, 317] on p "אבל בשבוע השני התחלתי להרגיש את ההבדל. הקרקפת שלי כבר לא הייתה כל כך יבשה, ושמת…" at bounding box center [965, 362] width 239 height 91
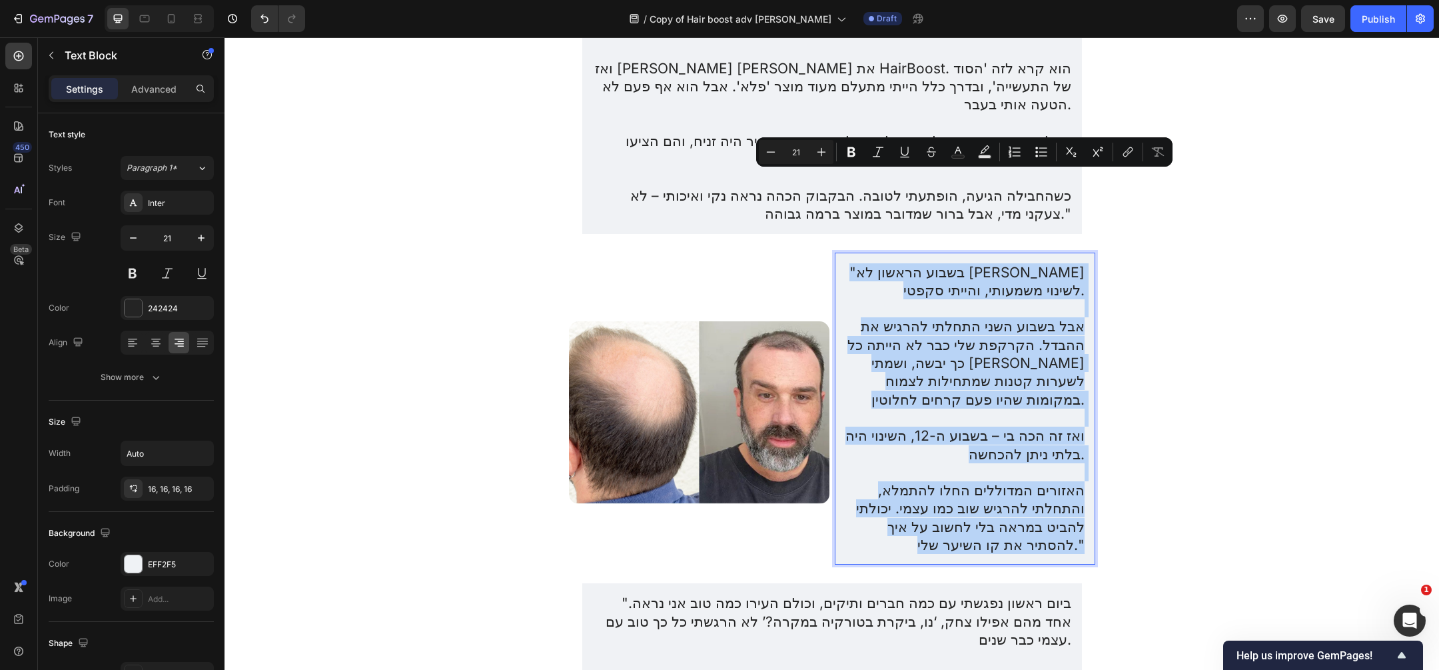
copy div ""בשבוע הראשון לא שמתי לב לשינוי משמעותי, והייתי סקפטי. אבל בשבוע השני התחלתי לה…"
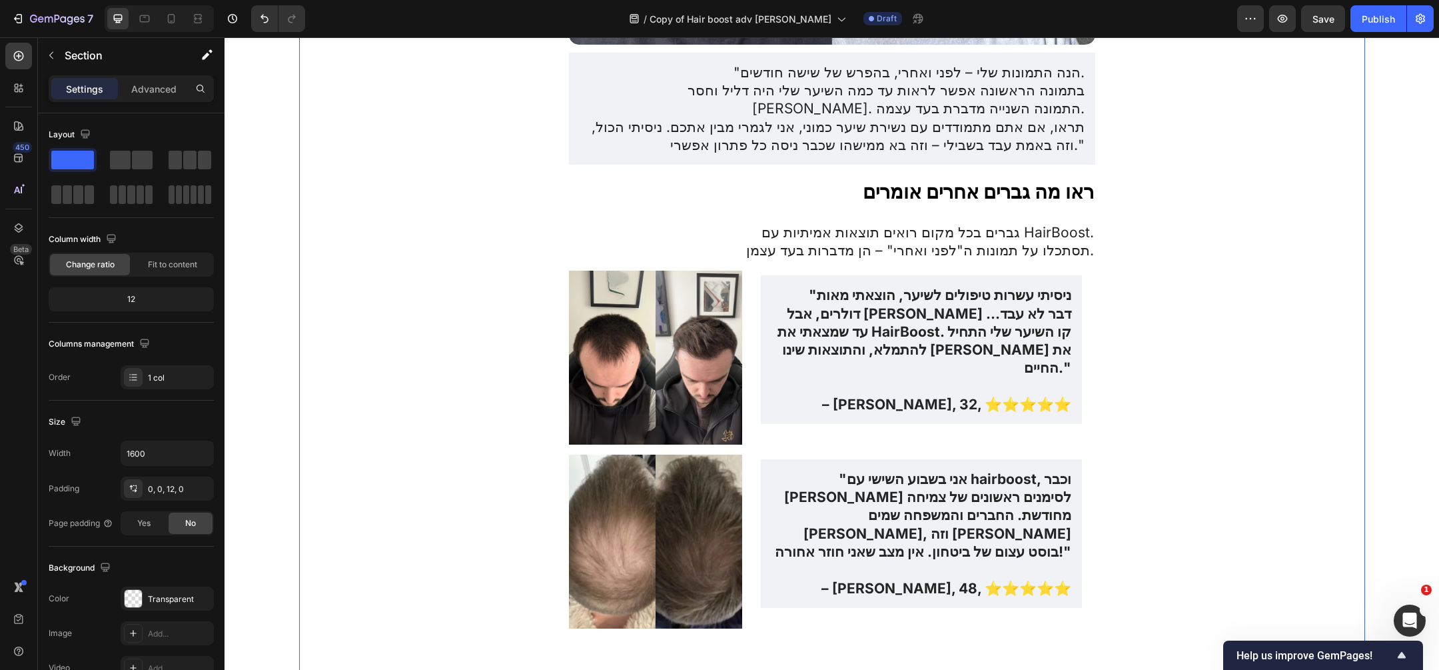
scroll to position [3926, 0]
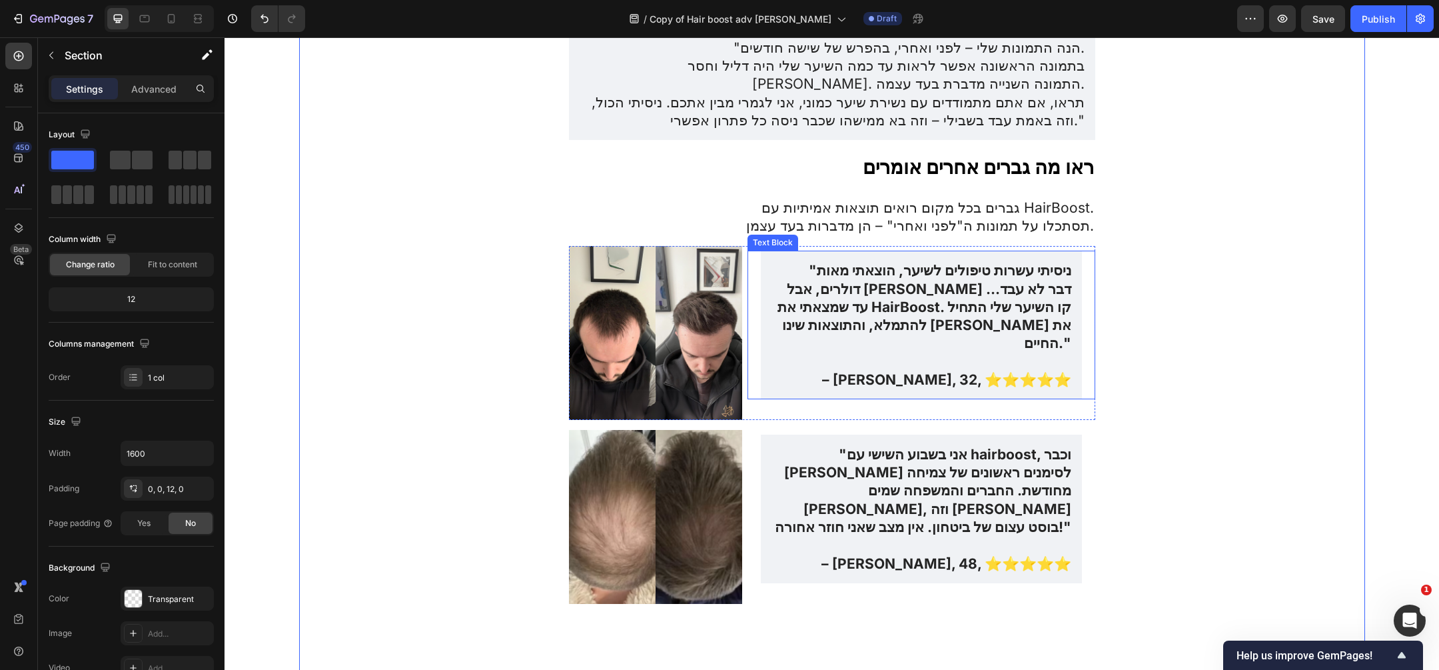
click at [1005, 261] on p ""ניסיתי עשרות טיפולים לשיער, הוצאתי מאות דולרים, אבל שום דבר לא עבד… עד שמצאתי …" at bounding box center [921, 306] width 299 height 91
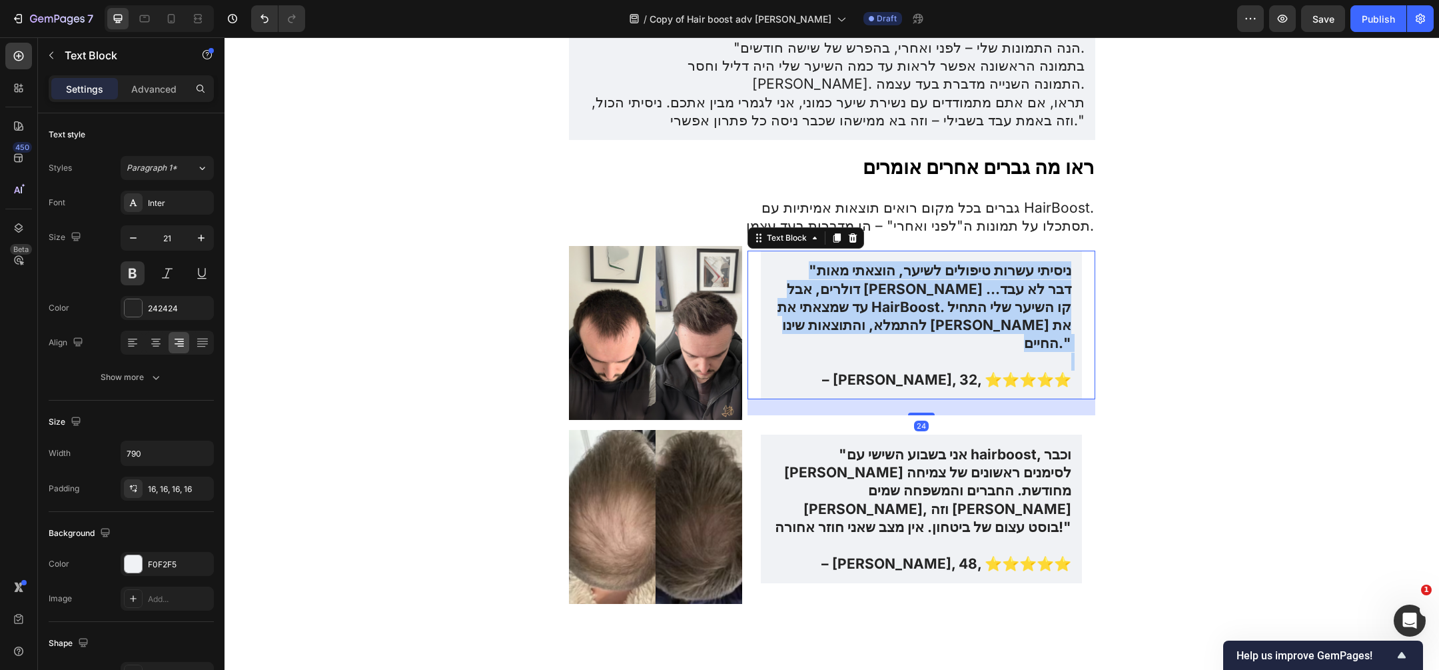
click at [1005, 261] on p ""ניסיתי עשרות טיפולים לשיער, הוצאתי מאות דולרים, אבל שום דבר לא עבד… עד שמצאתי …" at bounding box center [921, 306] width 299 height 91
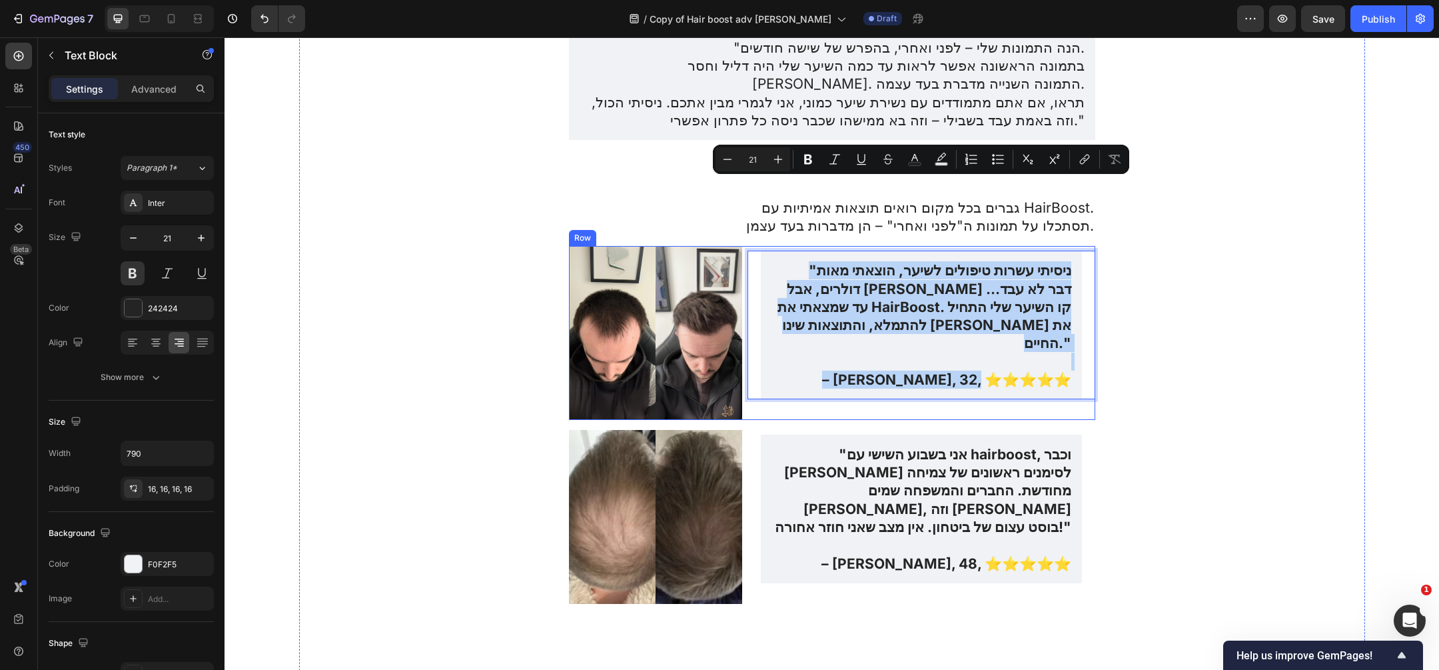
drag, startPoint x: 1080, startPoint y: 286, endPoint x: 894, endPoint y: 157, distance: 225.5
click at [894, 246] on div ""ניסיתי עשרות טיפולים לשיער, הוצאתי מאות דולרים, אבל שום דבר לא עבד… עד שמצאתי …" at bounding box center [921, 333] width 347 height 174
copy div ""ניסיתי עשרות טיפולים לשיער, הוצאתי מאות דולרים, אבל שום דבר לא עבד… עד שמצאתי …"
click at [1065, 371] on p "– מאור ר., 32, ⭐⭐⭐⭐⭐" at bounding box center [921, 380] width 299 height 18
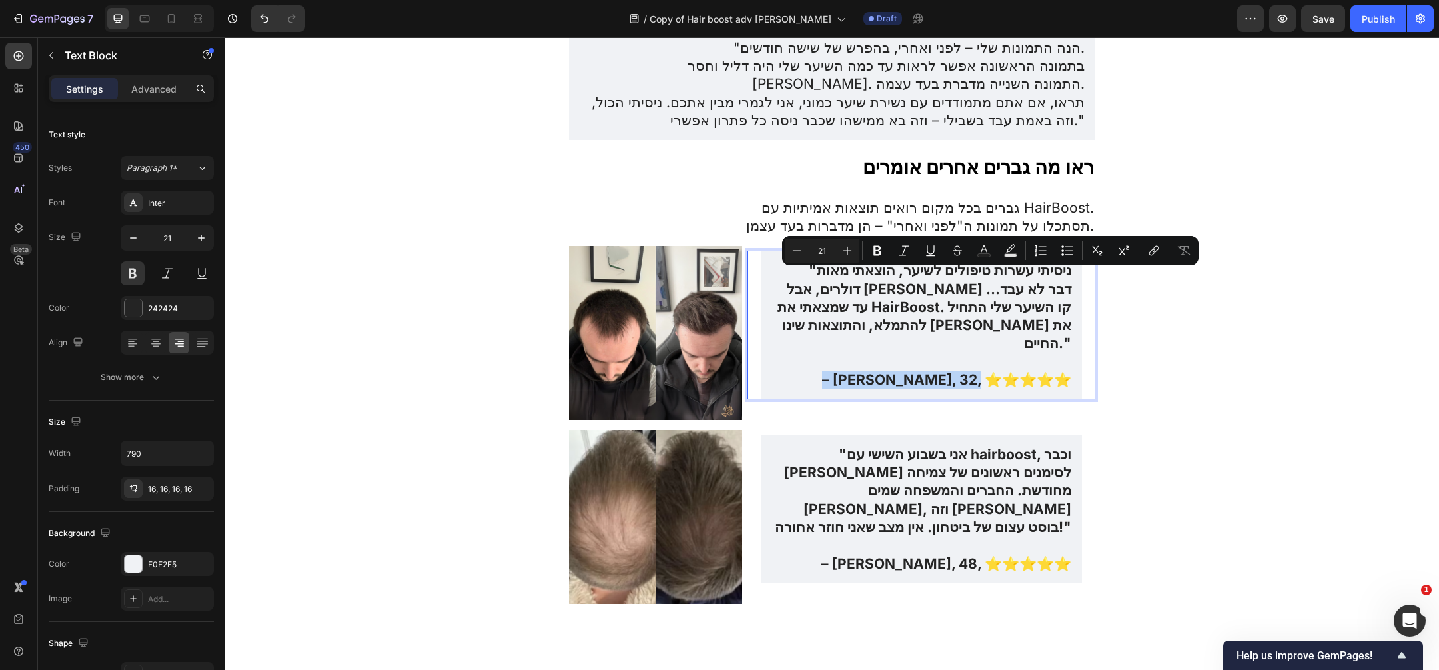
drag, startPoint x: 1070, startPoint y: 279, endPoint x: 903, endPoint y: 286, distance: 166.7
click at [903, 371] on p "– מאור ר., 32, ⭐⭐⭐⭐⭐" at bounding box center [921, 380] width 299 height 18
drag, startPoint x: 903, startPoint y: 285, endPoint x: 1106, endPoint y: 278, distance: 202.7
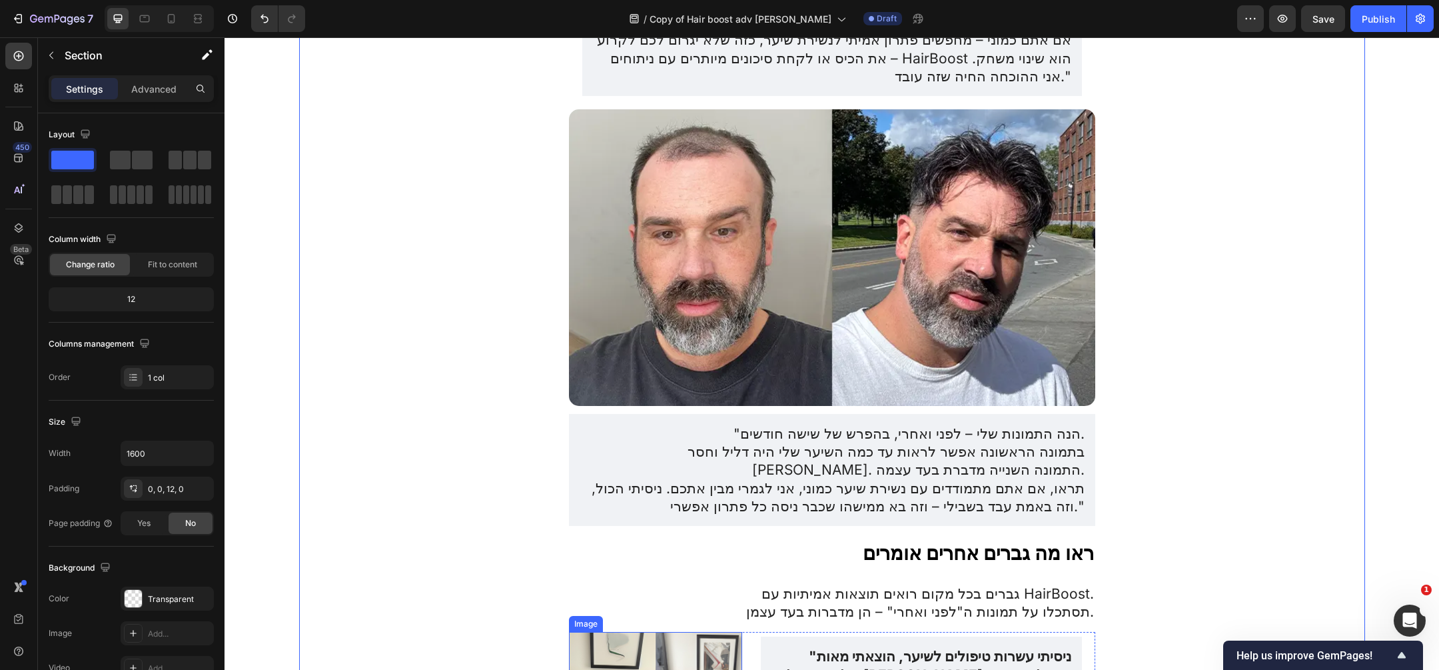
scroll to position [3662, 0]
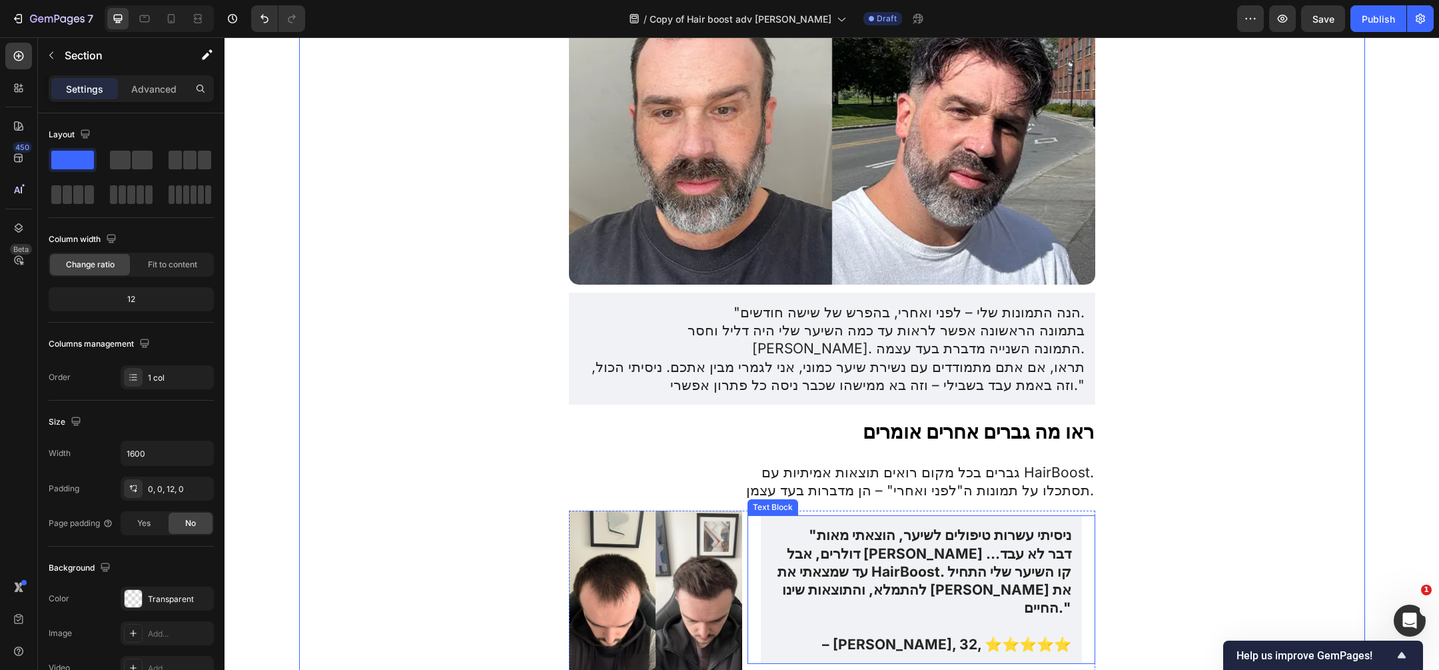
click at [836, 617] on p "Rich Text Editor. Editing area: main" at bounding box center [921, 626] width 299 height 18
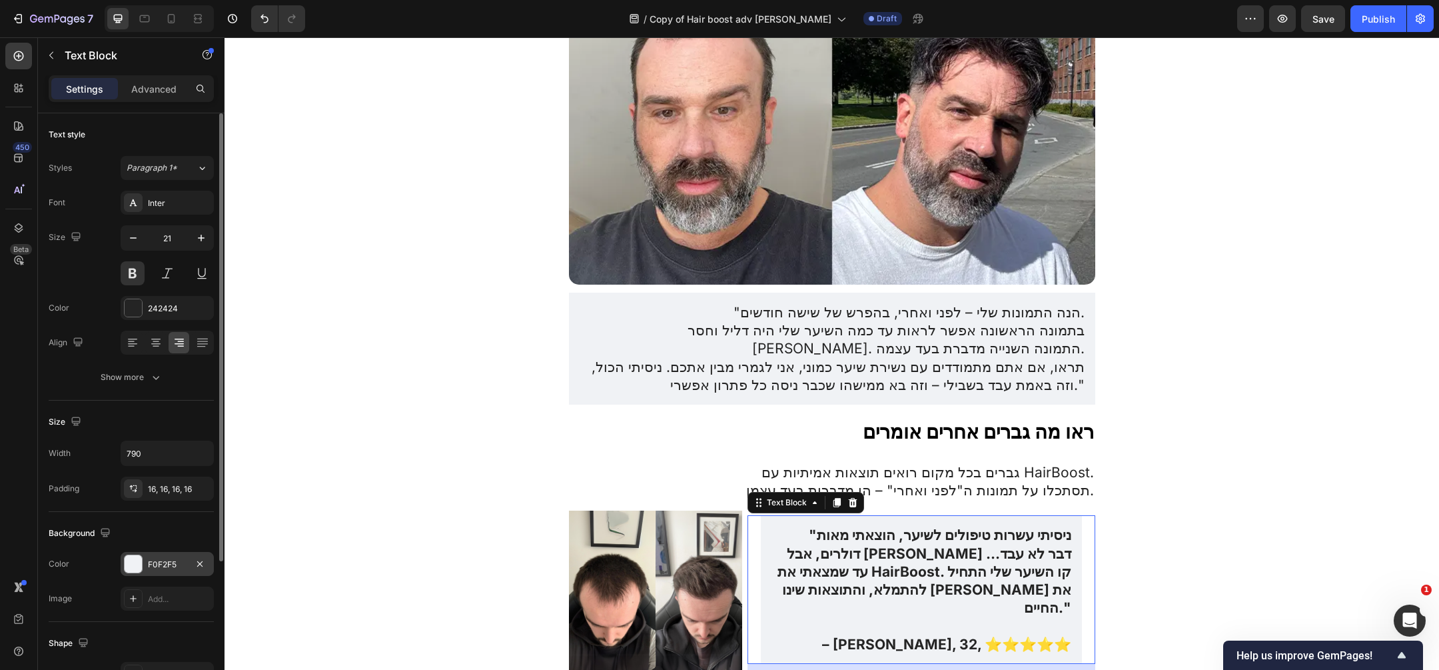
click at [163, 561] on div "F0F2F5" at bounding box center [167, 564] width 39 height 12
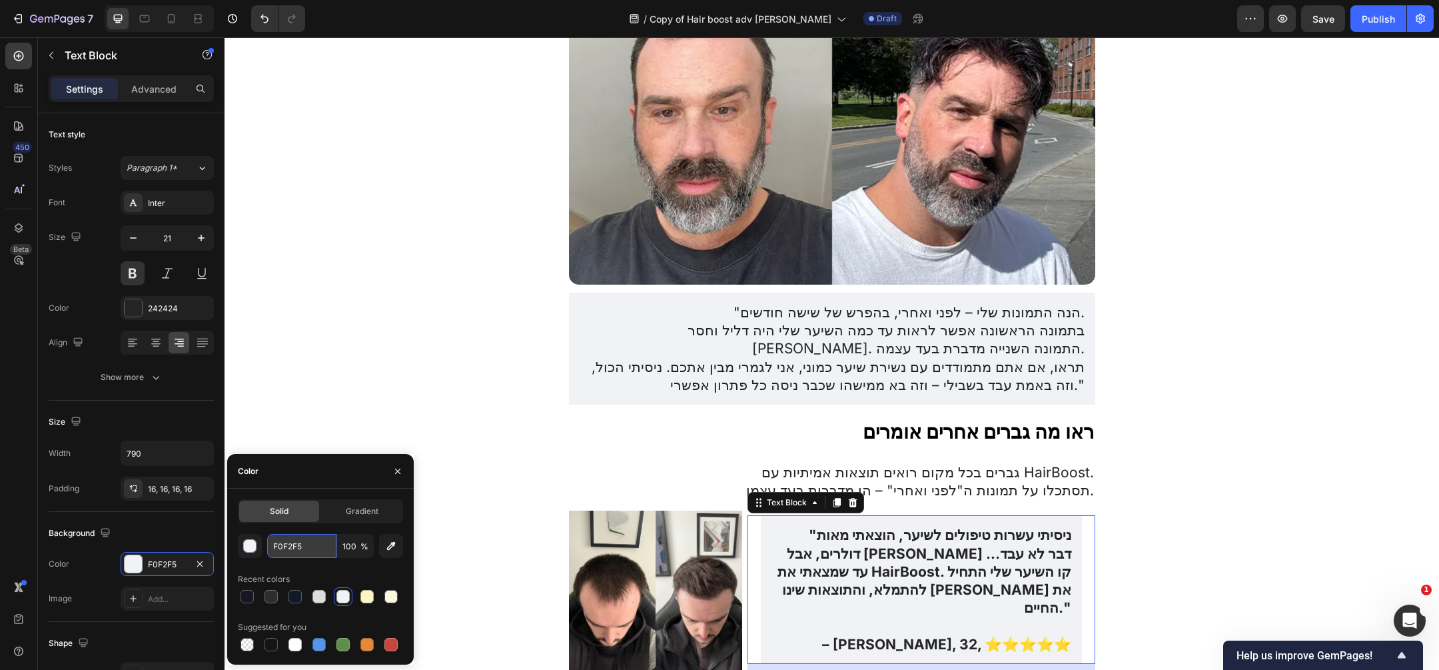
click at [296, 544] on input "F0F2F5" at bounding box center [301, 546] width 69 height 24
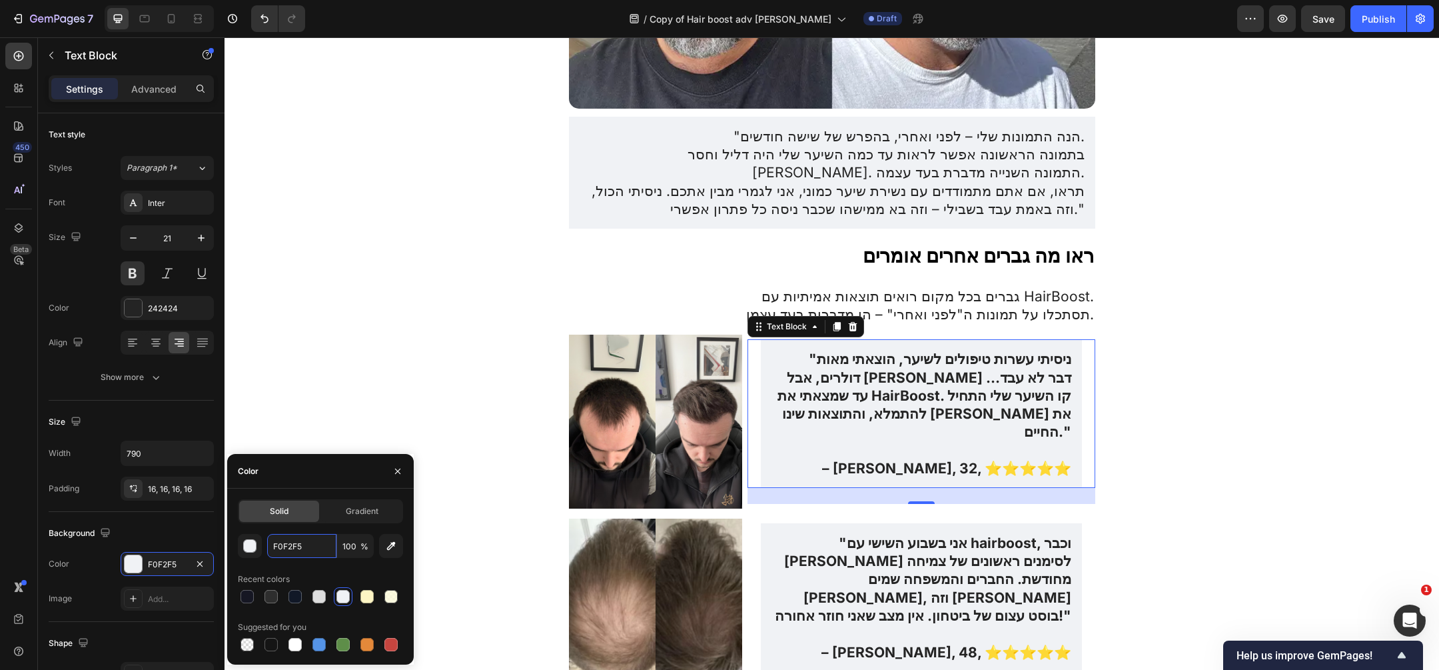
scroll to position [3839, 0]
click at [924, 533] on p ""אני בשבוע השישי עם hairboost, וכבר שמתי לב לסימנים ראשונים של צמיחה מחודשת. הח…" at bounding box center [921, 578] width 299 height 91
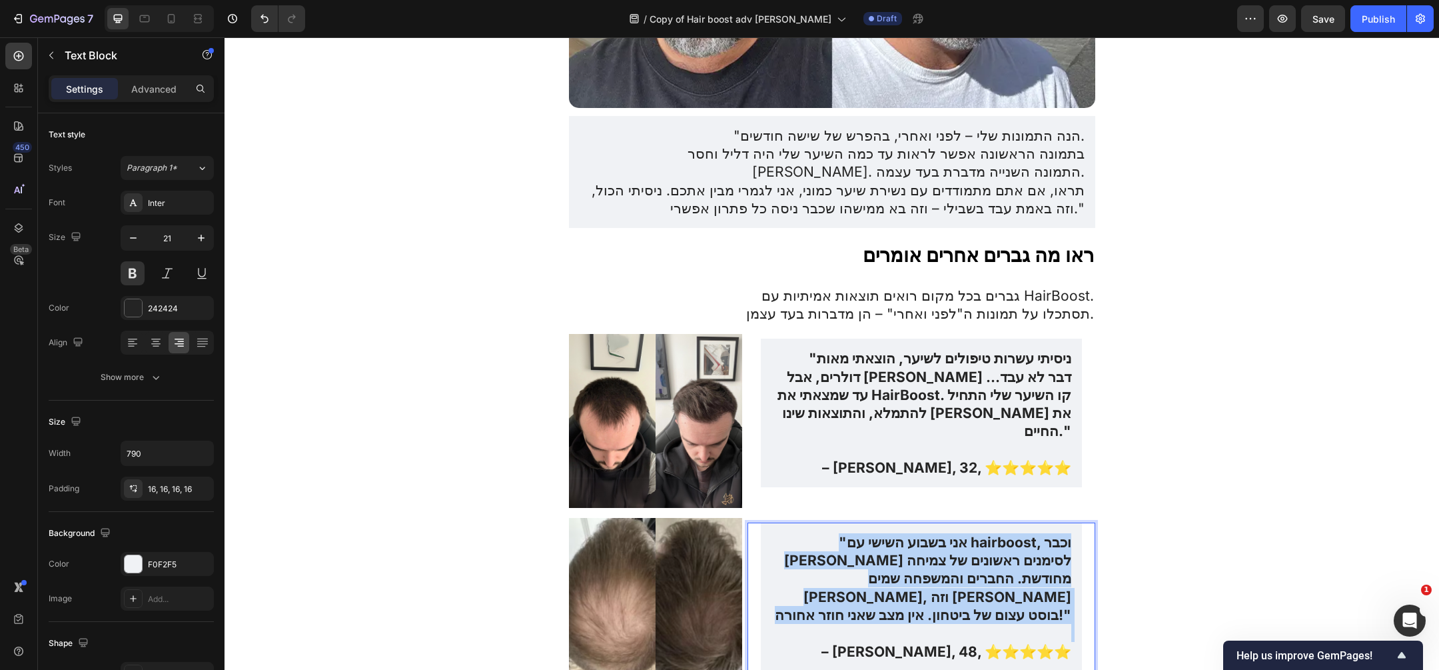
click at [924, 533] on p ""אני בשבוע השישי עם hairboost, וכבר שמתי לב לסימנים ראשונים של צמיחה מחודשת. הח…" at bounding box center [921, 578] width 299 height 91
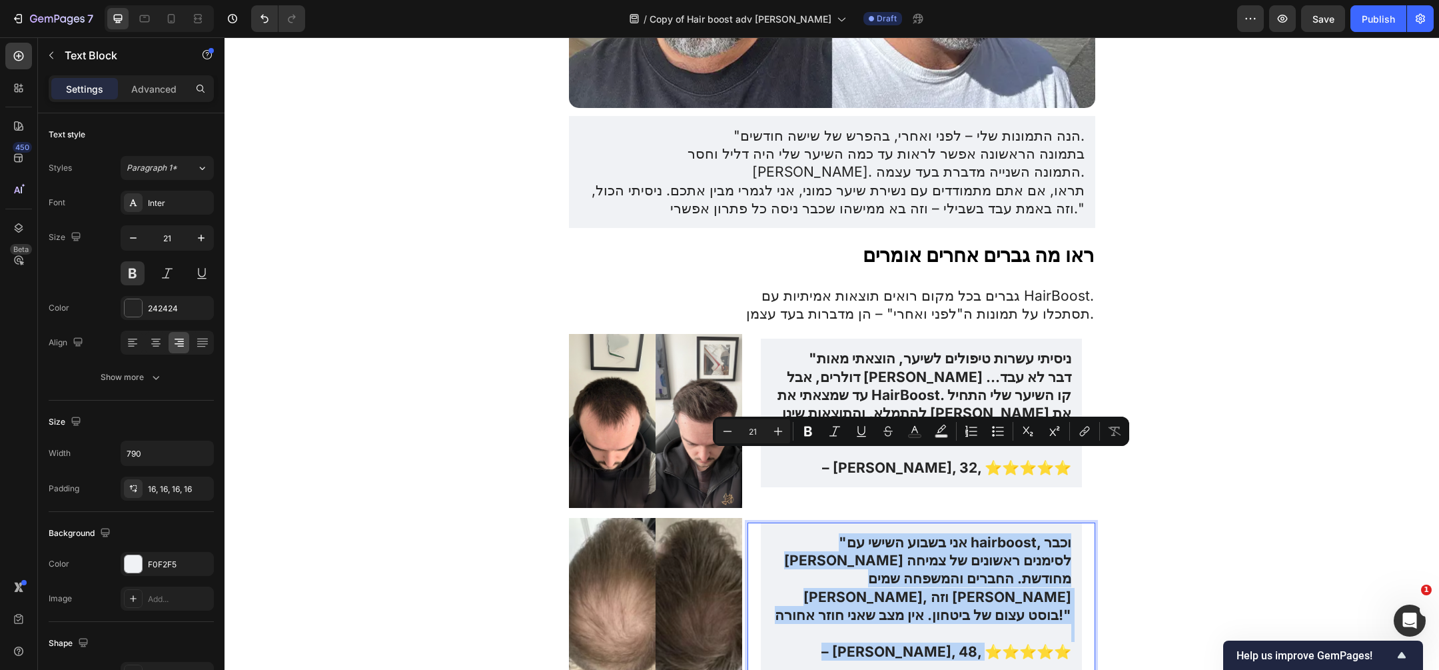
copy div ""אני בשבוע השישי עם hairboost, וכבר שמתי לב לסימנים ראשונים של צמיחה מחודשת. הח…"
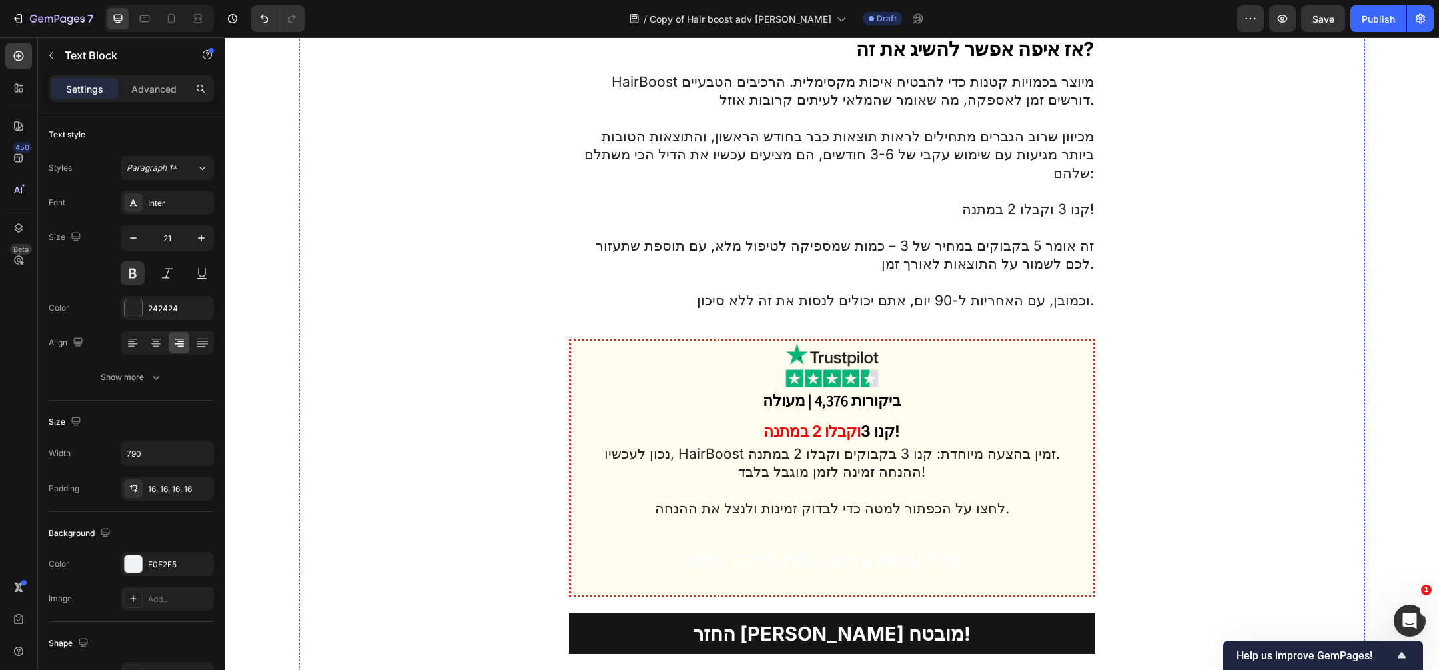
scroll to position [4602, 0]
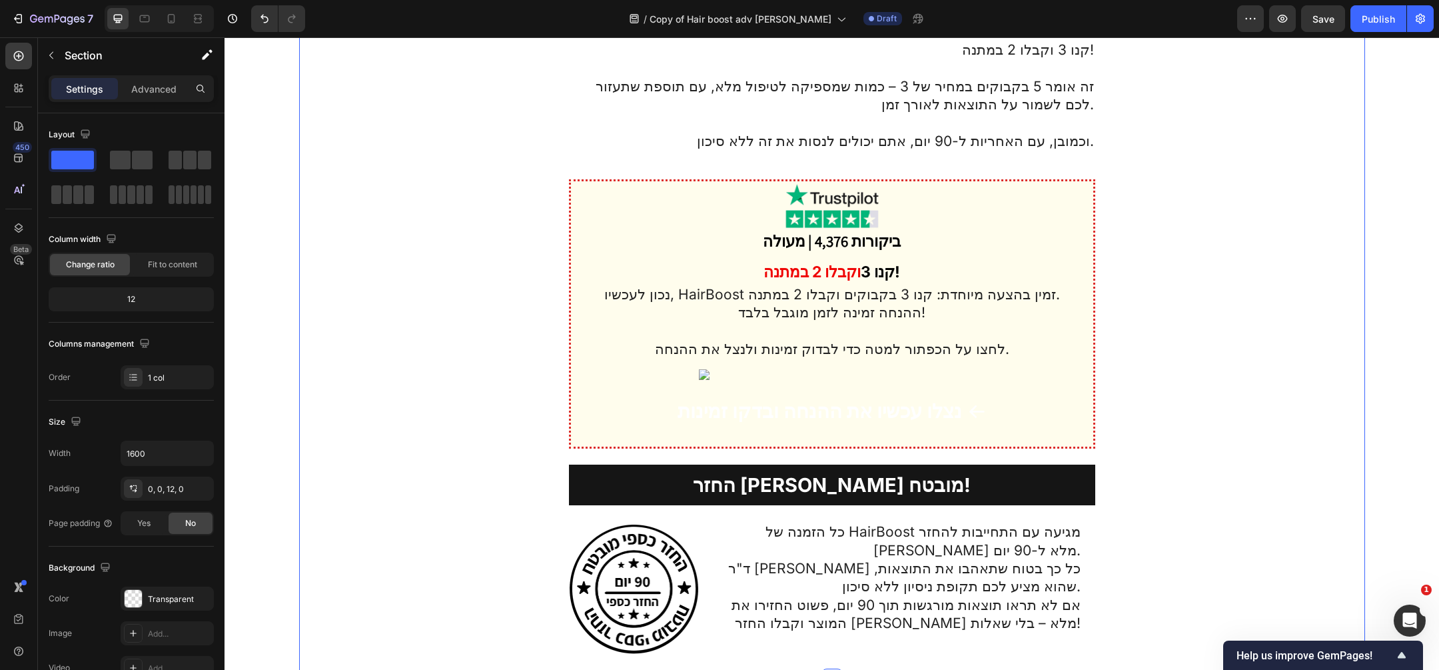
scroll to position [4708, 0]
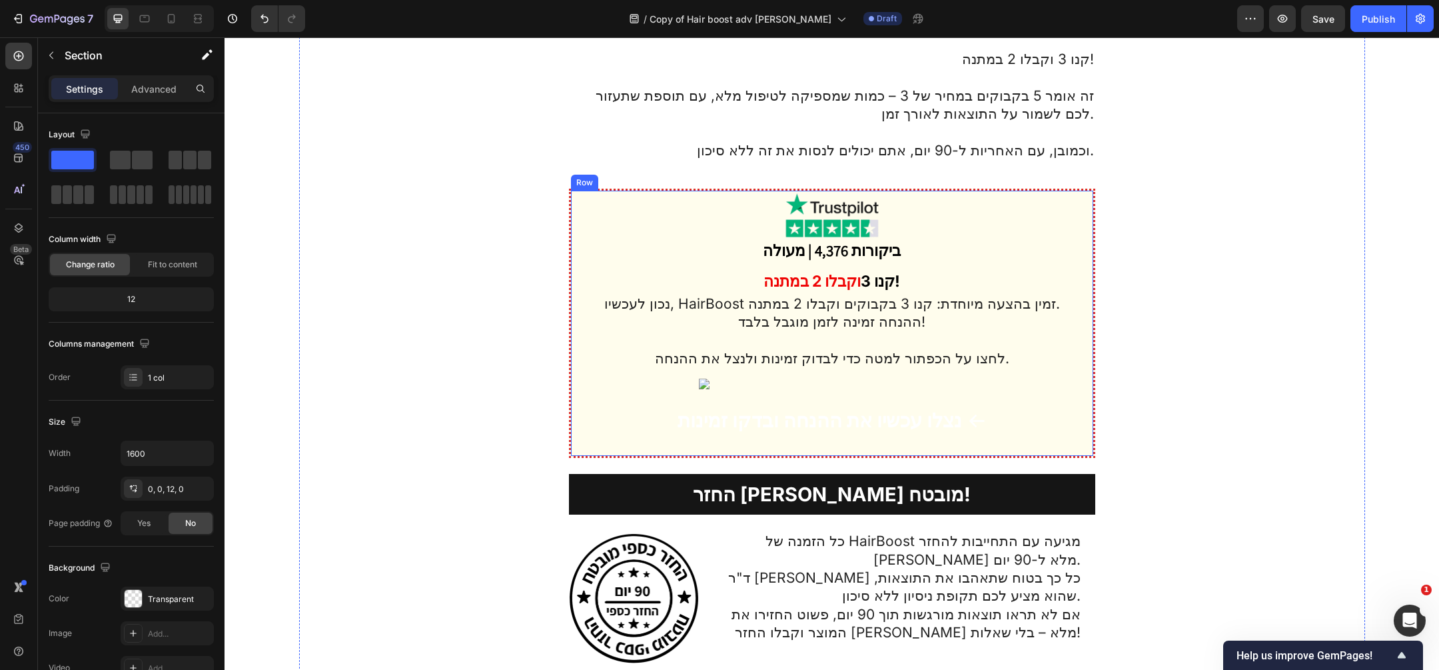
click at [1084, 191] on div "Image מעולה Heading | 4,376 ביקורות Heading Row קנו 3 וקבלו 2 במתנה ! Heading נ…" at bounding box center [832, 323] width 522 height 265
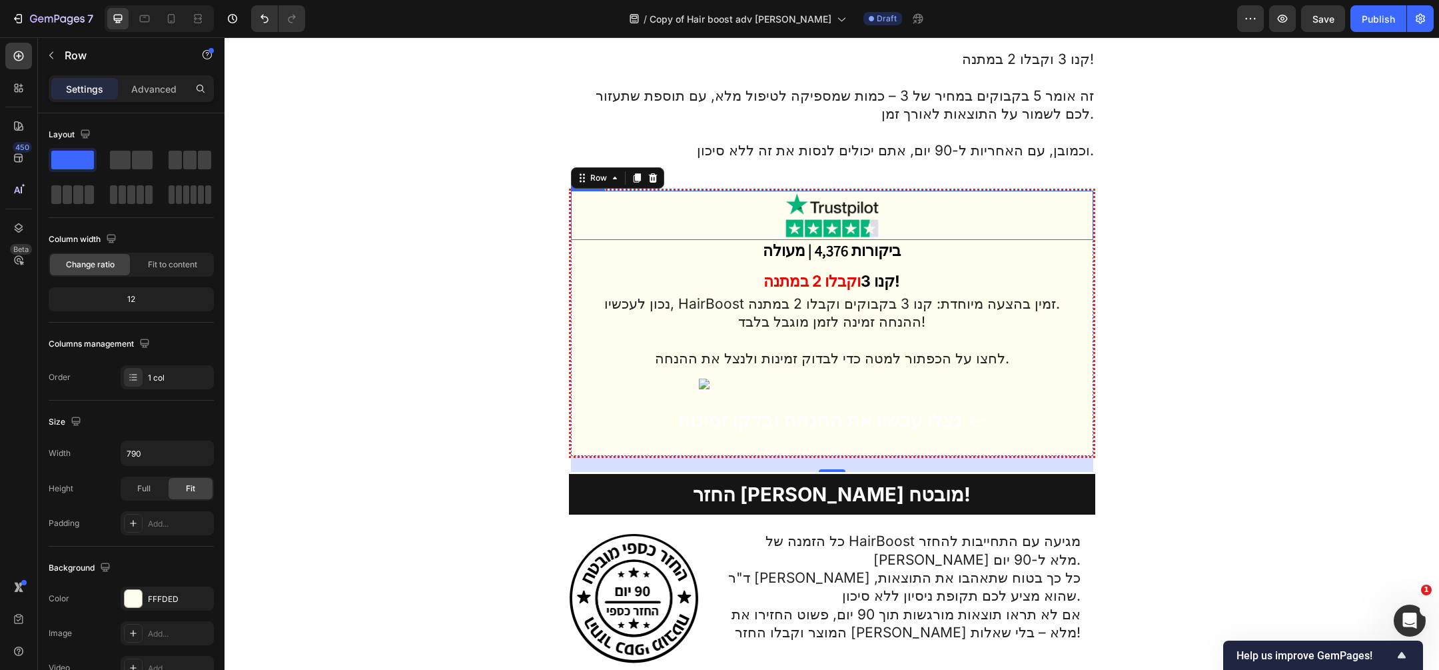
click at [858, 191] on img at bounding box center [832, 215] width 100 height 49
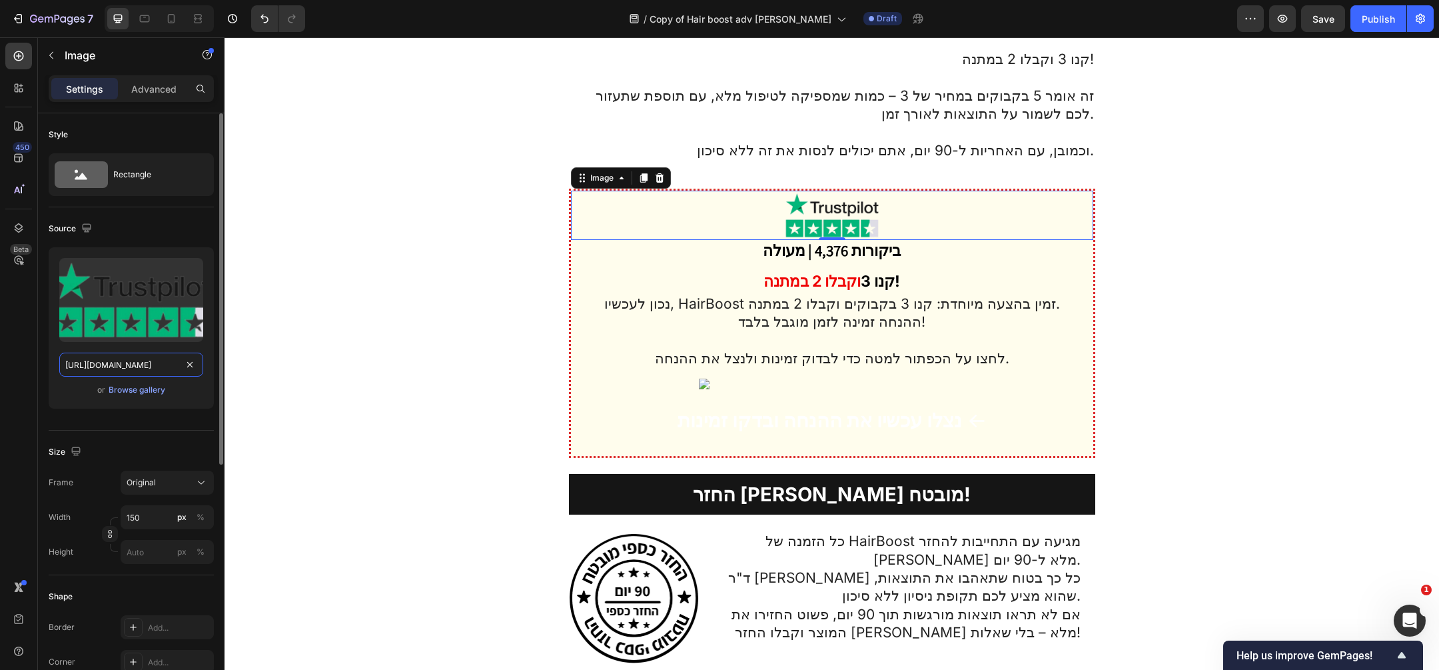
click at [153, 361] on input "[URL][DOMAIN_NAME]" at bounding box center [131, 365] width 144 height 24
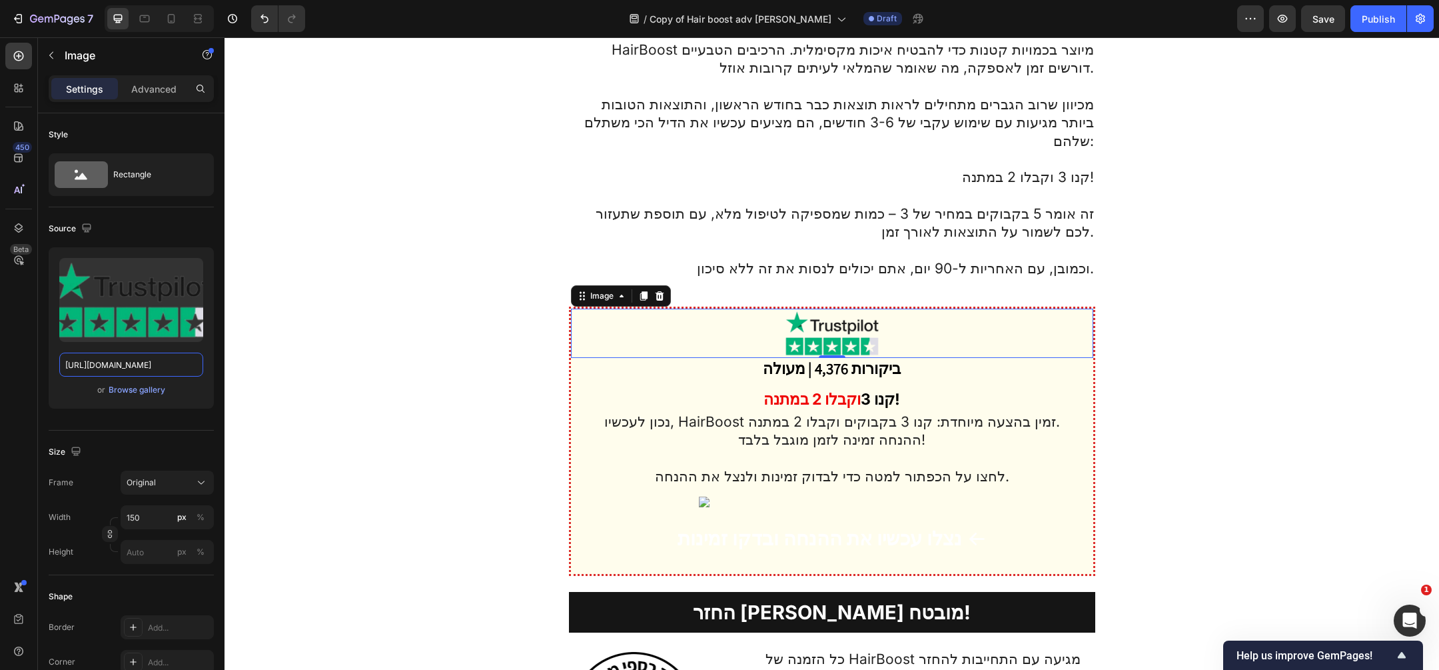
scroll to position [4544, 0]
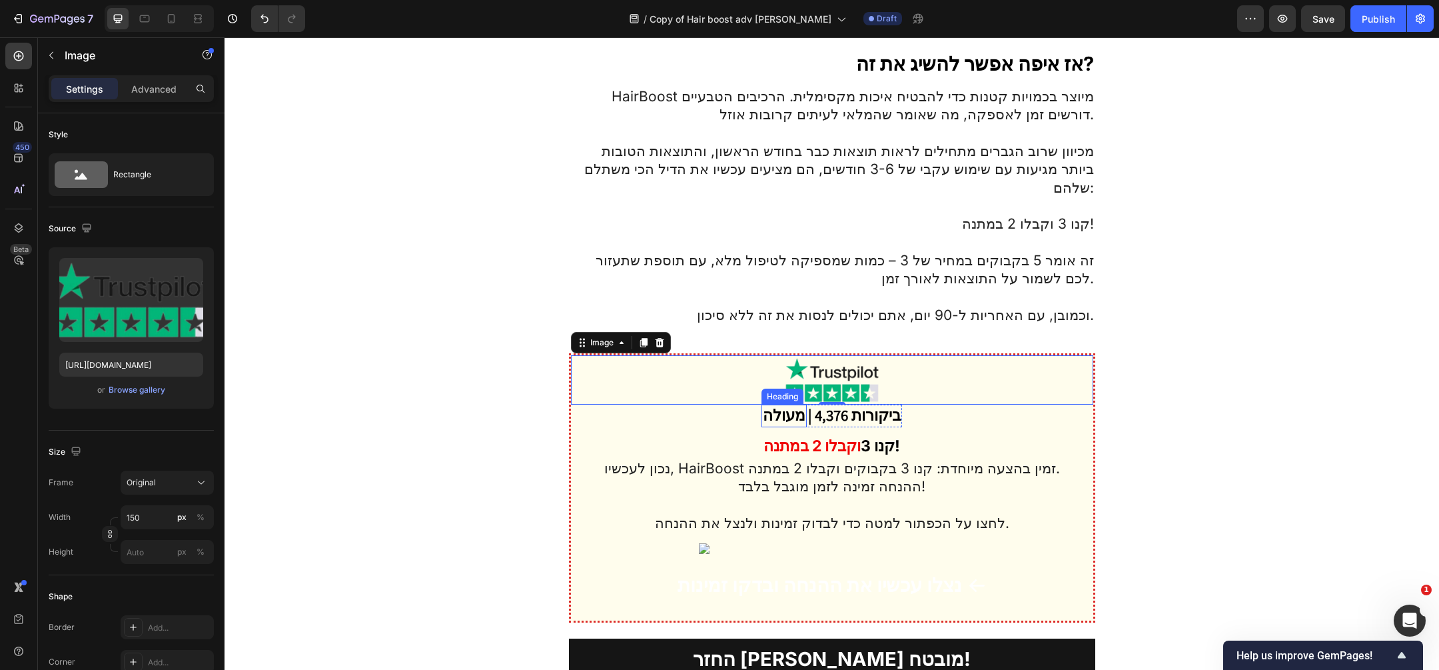
click at [800, 405] on h2 "מעולה" at bounding box center [784, 416] width 45 height 23
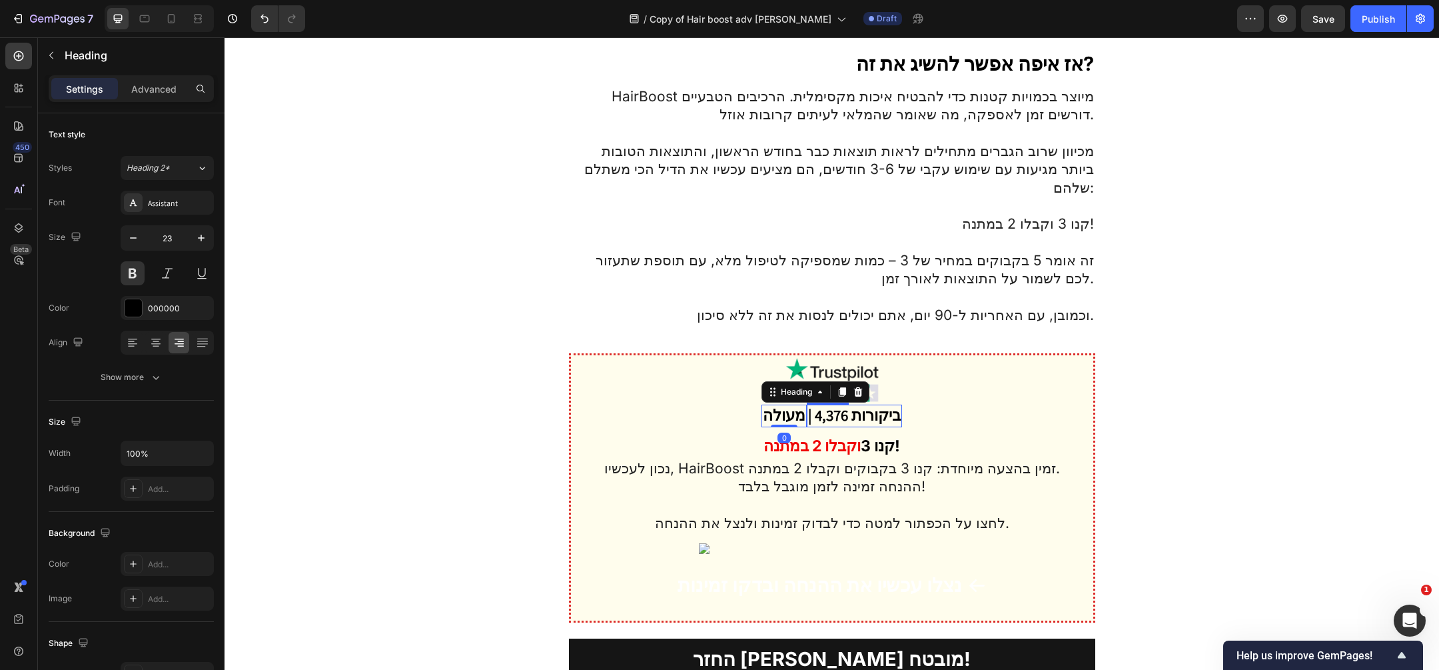
click at [810, 405] on h2 "| 4,376 ביקורות" at bounding box center [854, 416] width 95 height 23
click at [807, 405] on h2 "| 4,376 ביקורות" at bounding box center [854, 416] width 95 height 23
click at [812, 406] on p "| 4,376 ביקורות" at bounding box center [854, 416] width 93 height 20
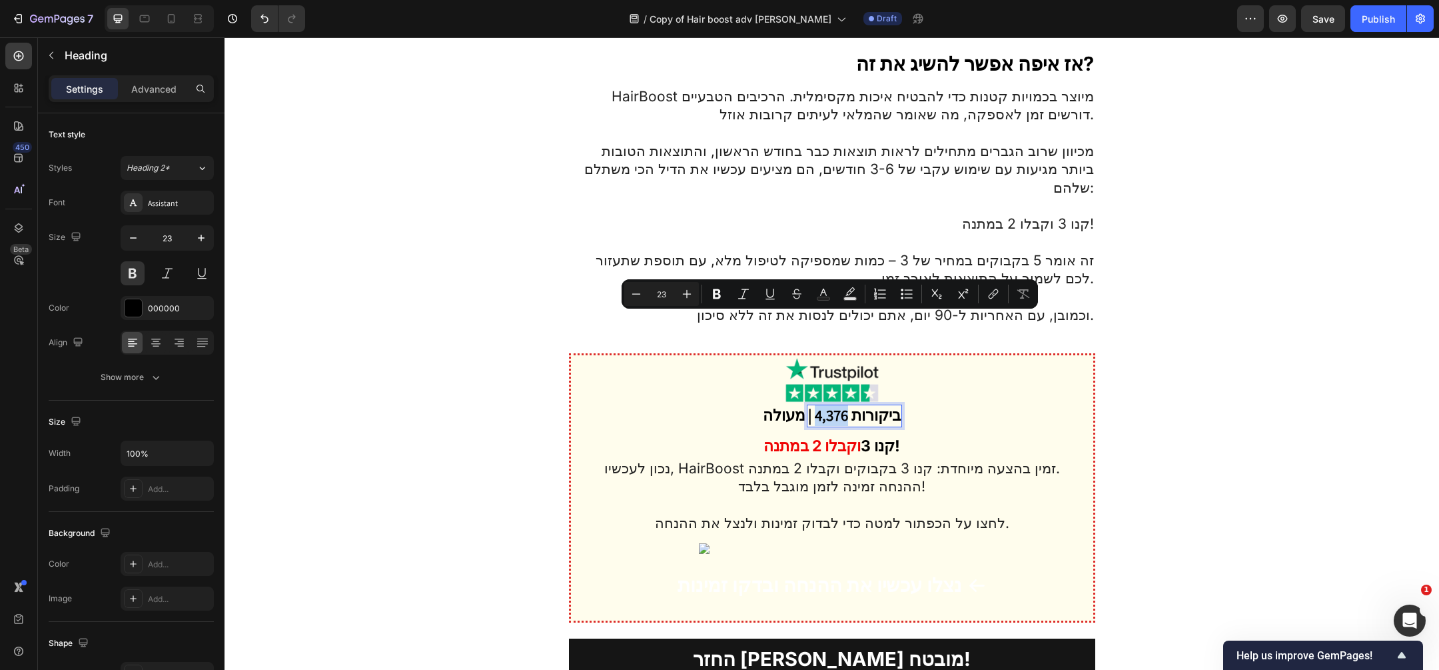
click at [812, 406] on p "| 4,376 ביקורות" at bounding box center [854, 416] width 93 height 20
drag, startPoint x: 810, startPoint y: 325, endPoint x: 798, endPoint y: 325, distance: 12.0
click at [798, 405] on div "מעולה Heading | 4,376 ביקורות Heading 0 Row" at bounding box center [832, 416] width 141 height 23
copy p "|"
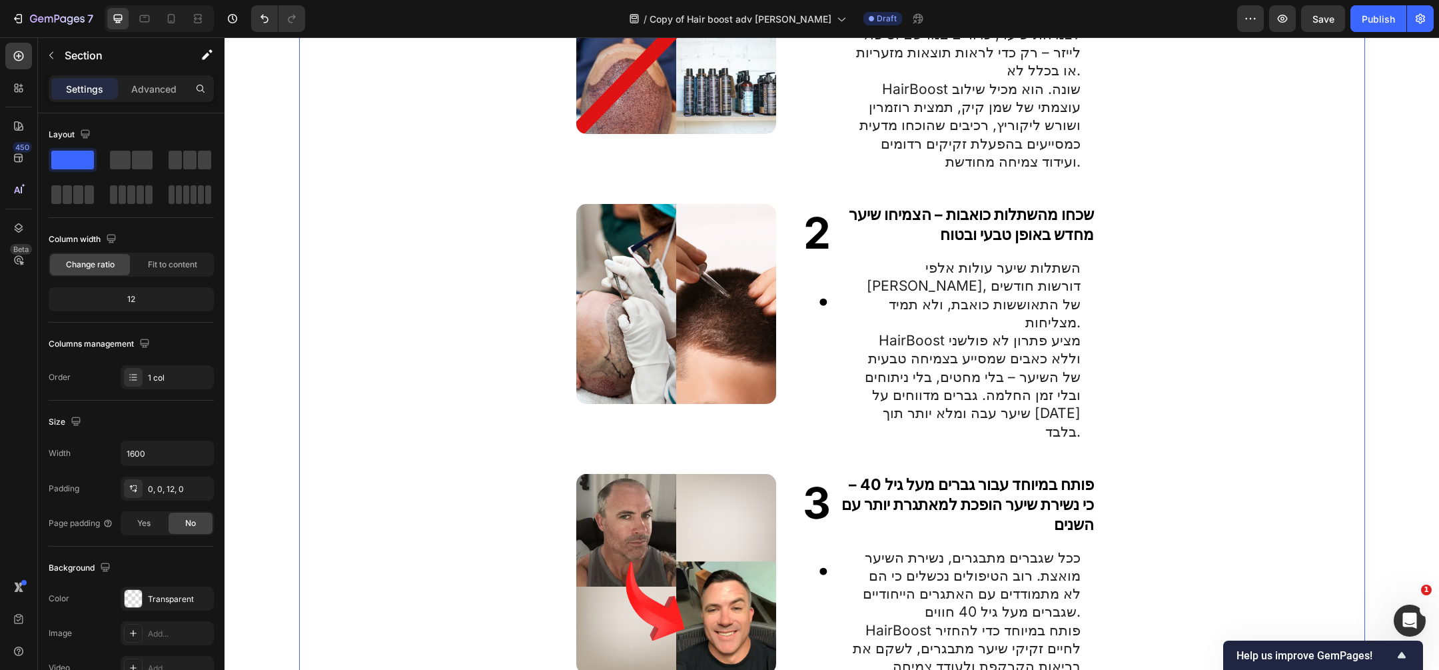
scroll to position [0, 0]
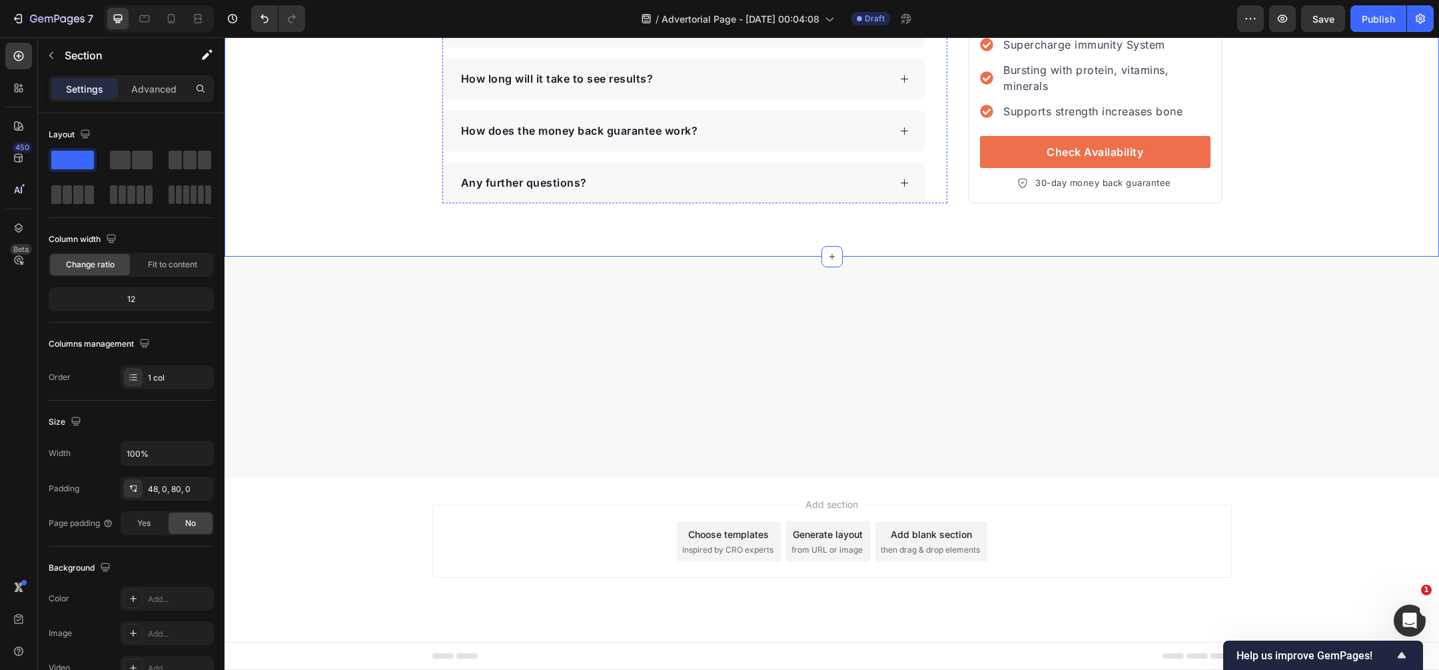
scroll to position [3811, 0]
click at [102, 56] on p "Section" at bounding box center [119, 55] width 109 height 16
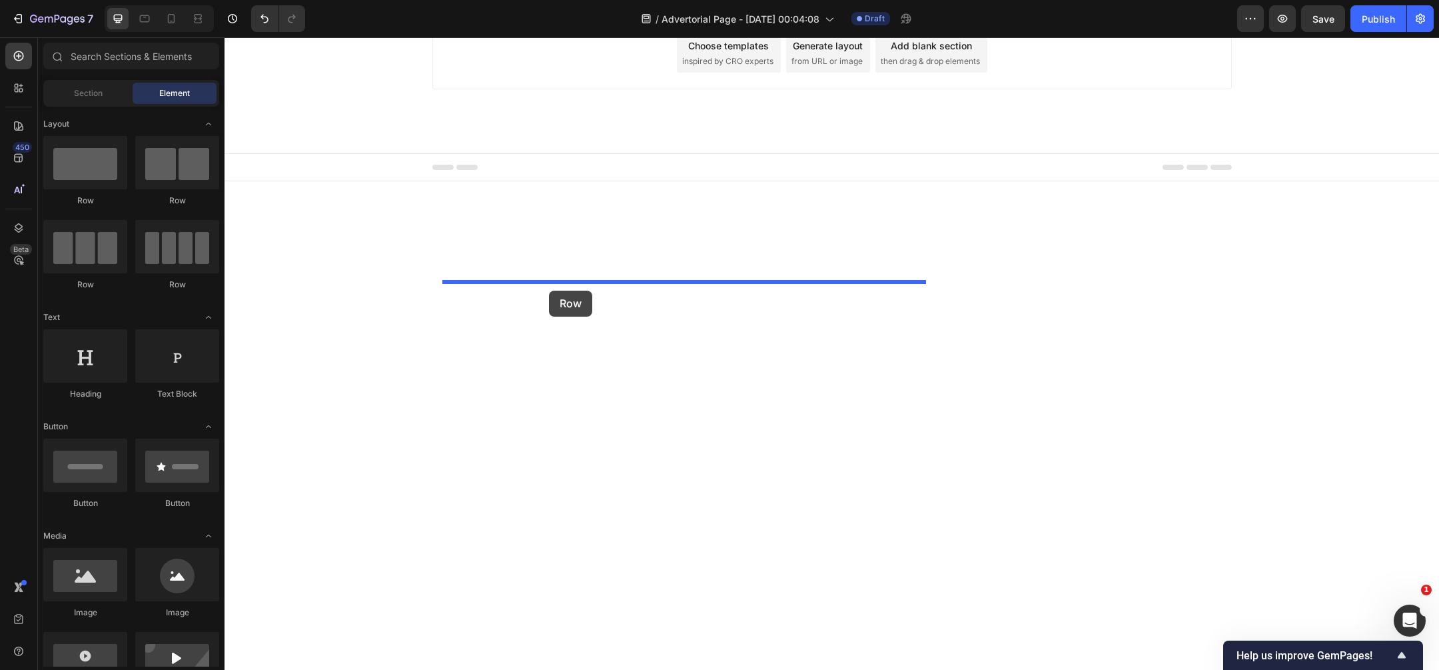
drag, startPoint x: 395, startPoint y: 208, endPoint x: 549, endPoint y: 291, distance: 175.3
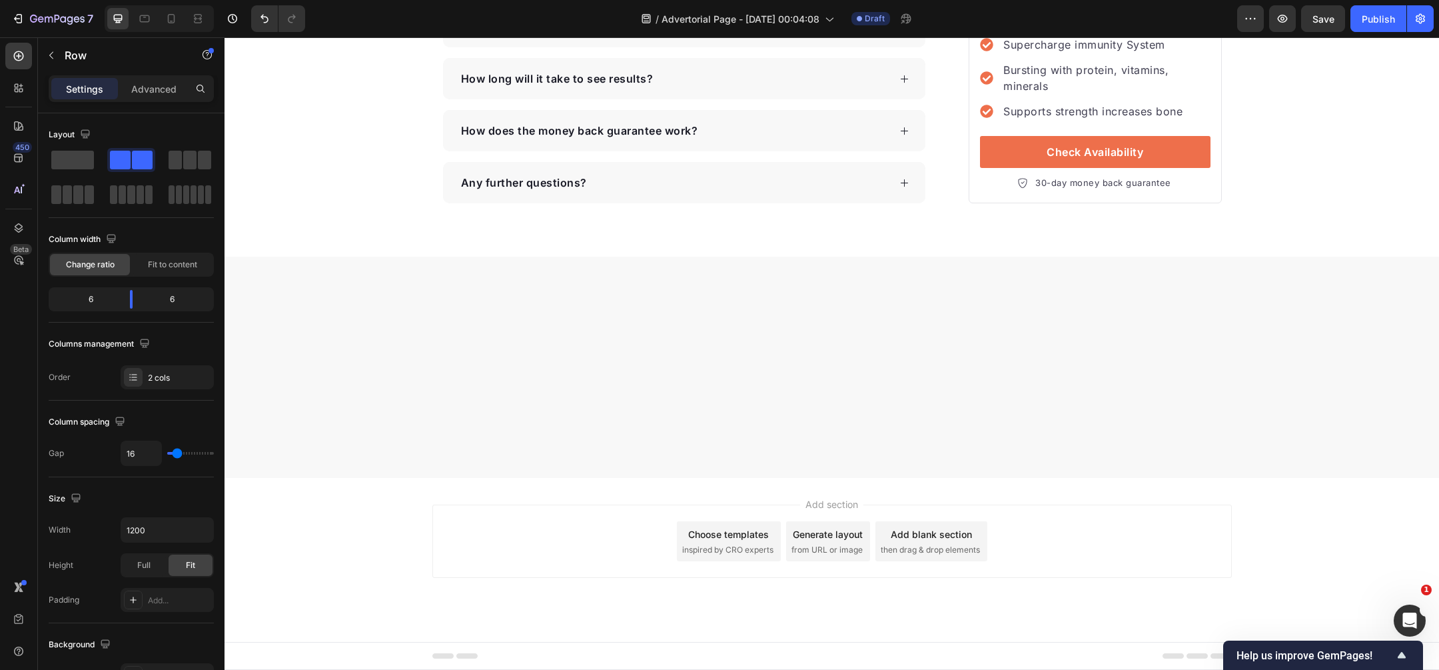
click at [81, 49] on p "Row" at bounding box center [121, 55] width 113 height 16
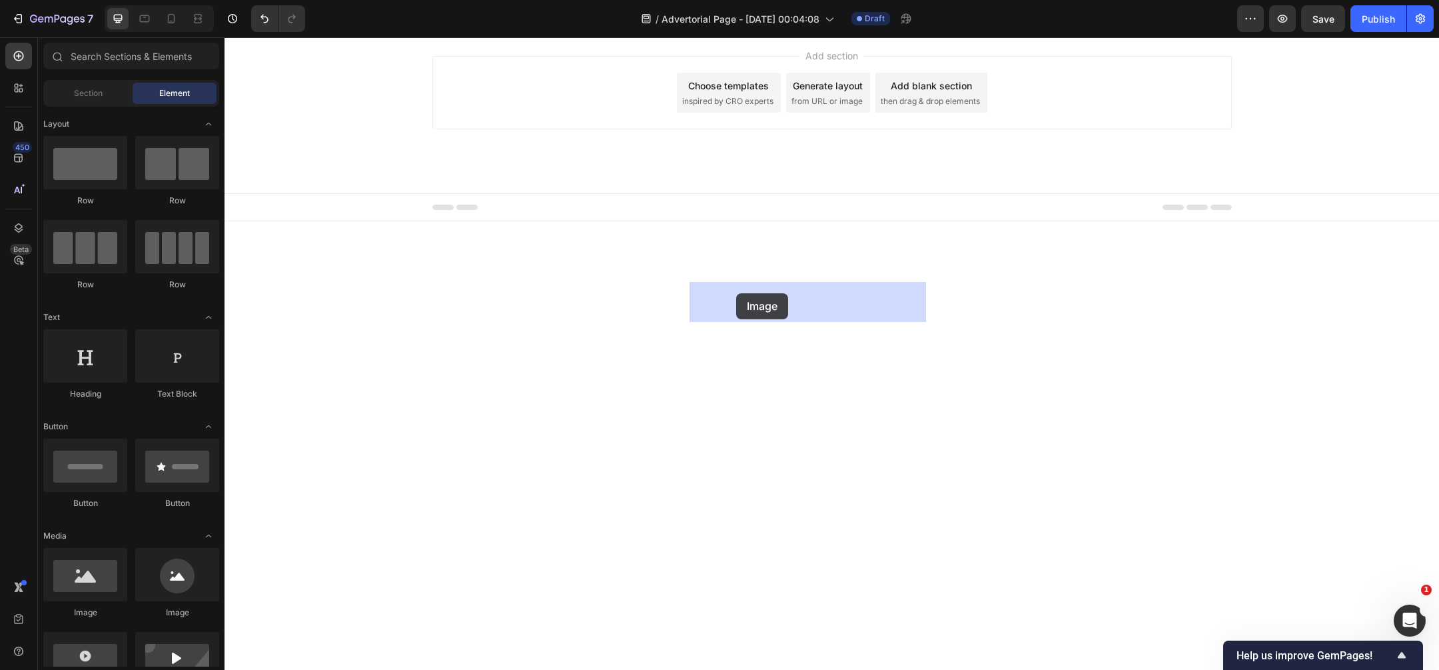
drag, startPoint x: 302, startPoint y: 612, endPoint x: 736, endPoint y: 294, distance: 538.4
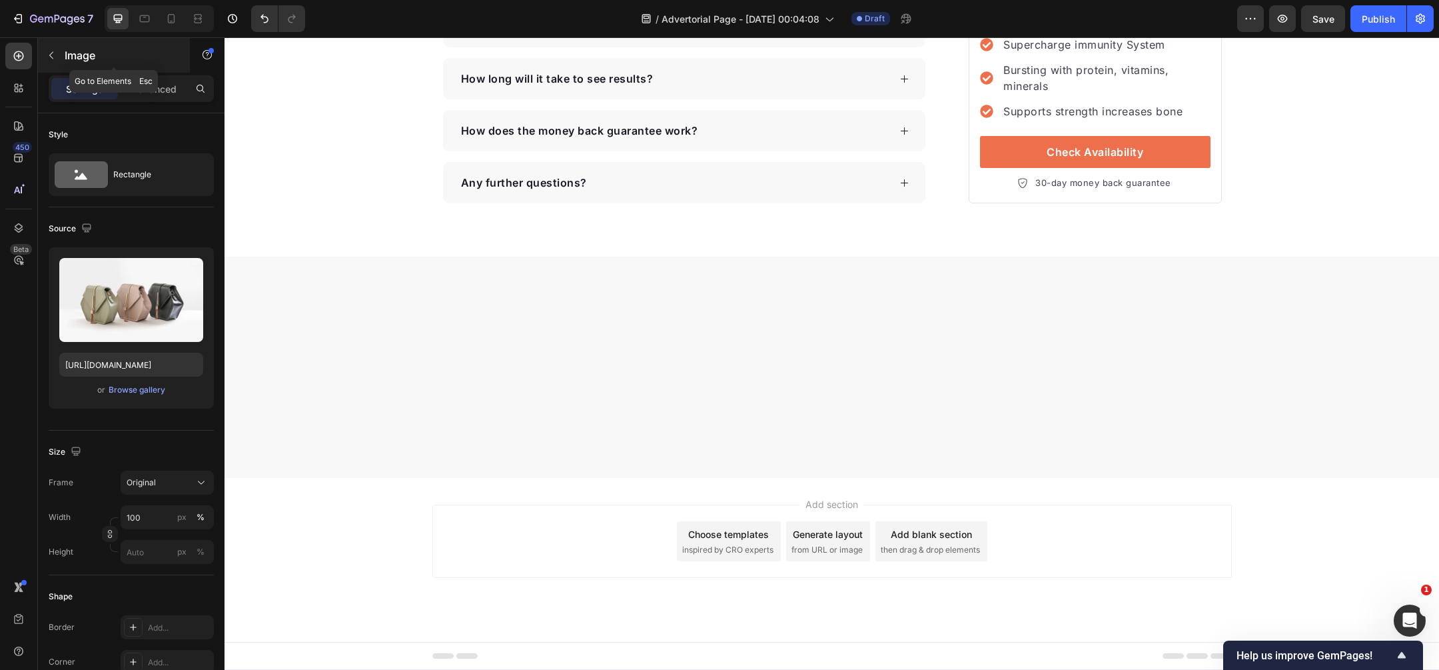
click at [112, 54] on p "Image" at bounding box center [121, 55] width 113 height 16
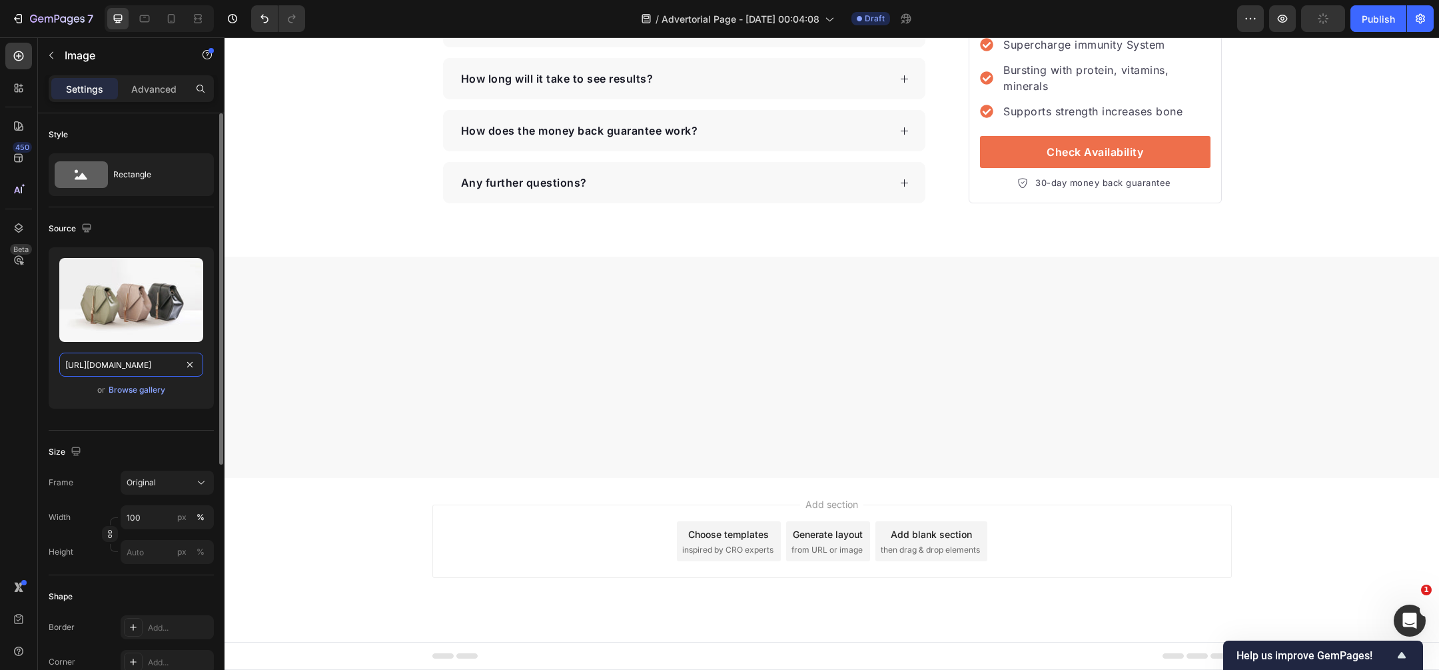
click at [151, 367] on input "[URL][DOMAIN_NAME]" at bounding box center [131, 365] width 144 height 24
paste input "[DOMAIN_NAME][URL]"
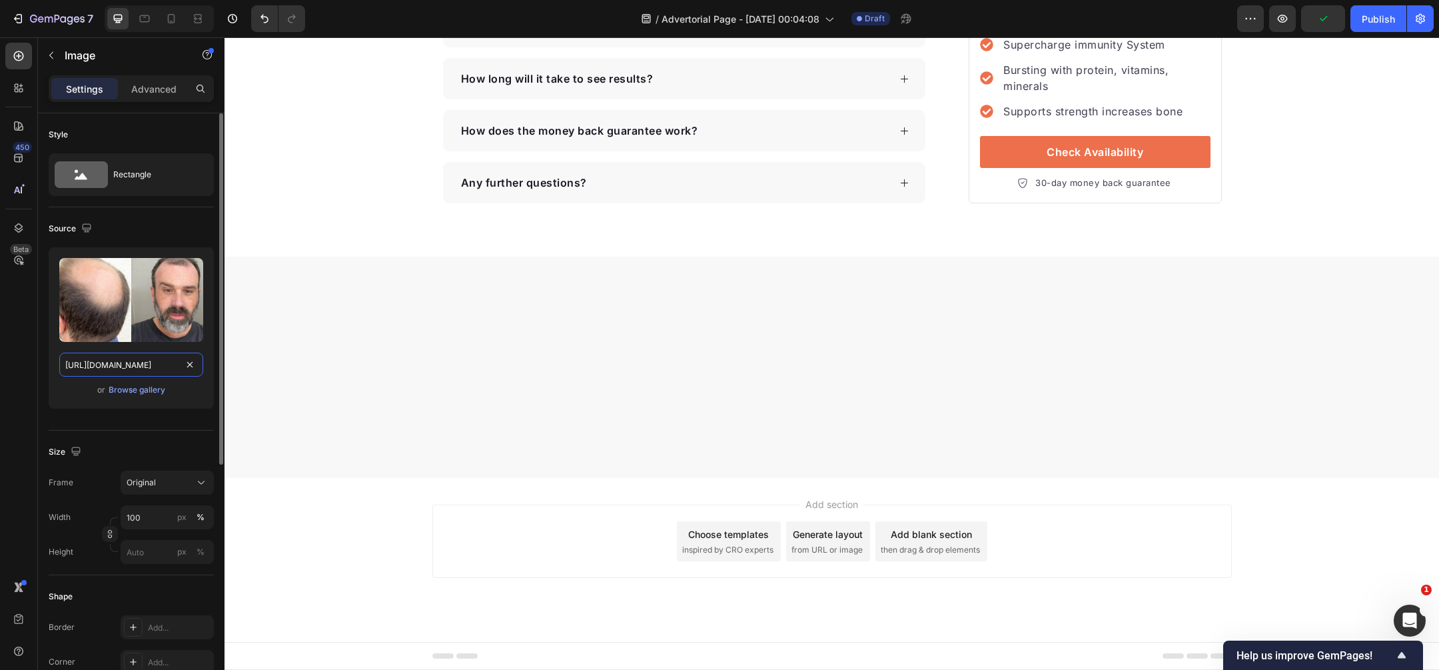
scroll to position [0, 325]
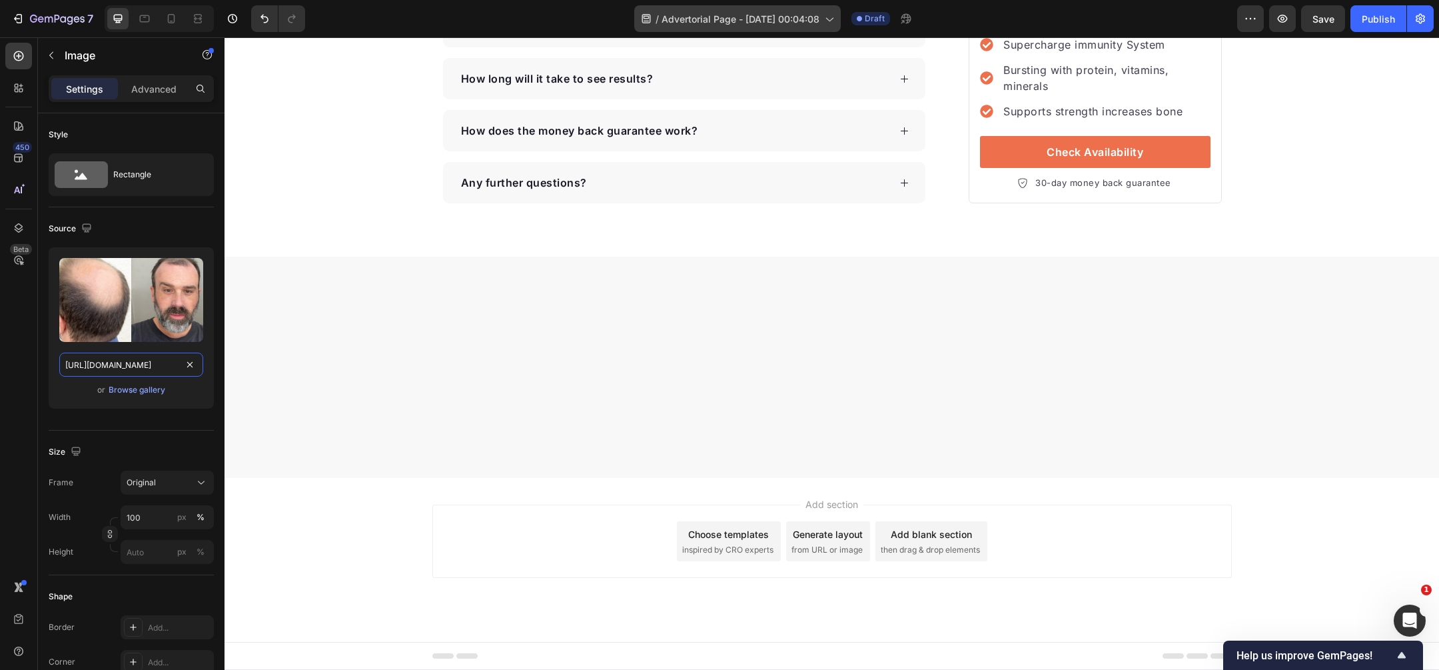
type input "[URL][DOMAIN_NAME]"
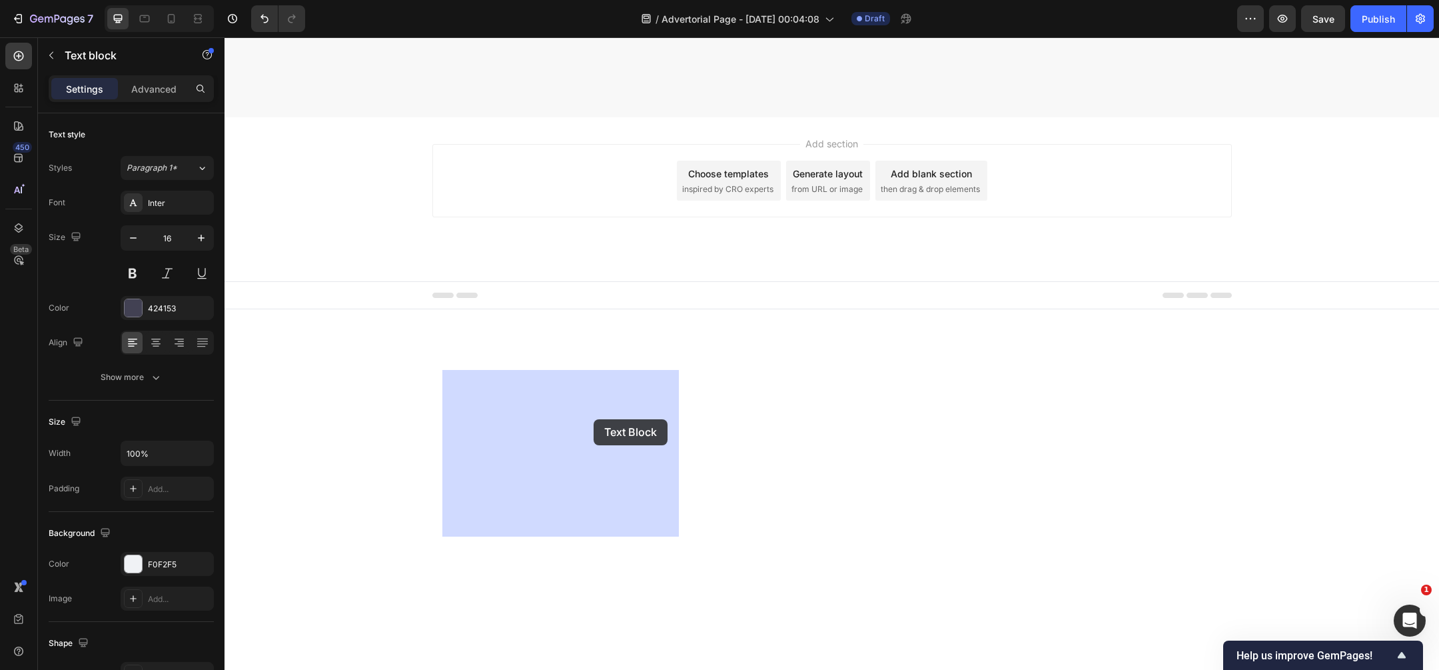
drag, startPoint x: 596, startPoint y: 308, endPoint x: 594, endPoint y: 419, distance: 111.3
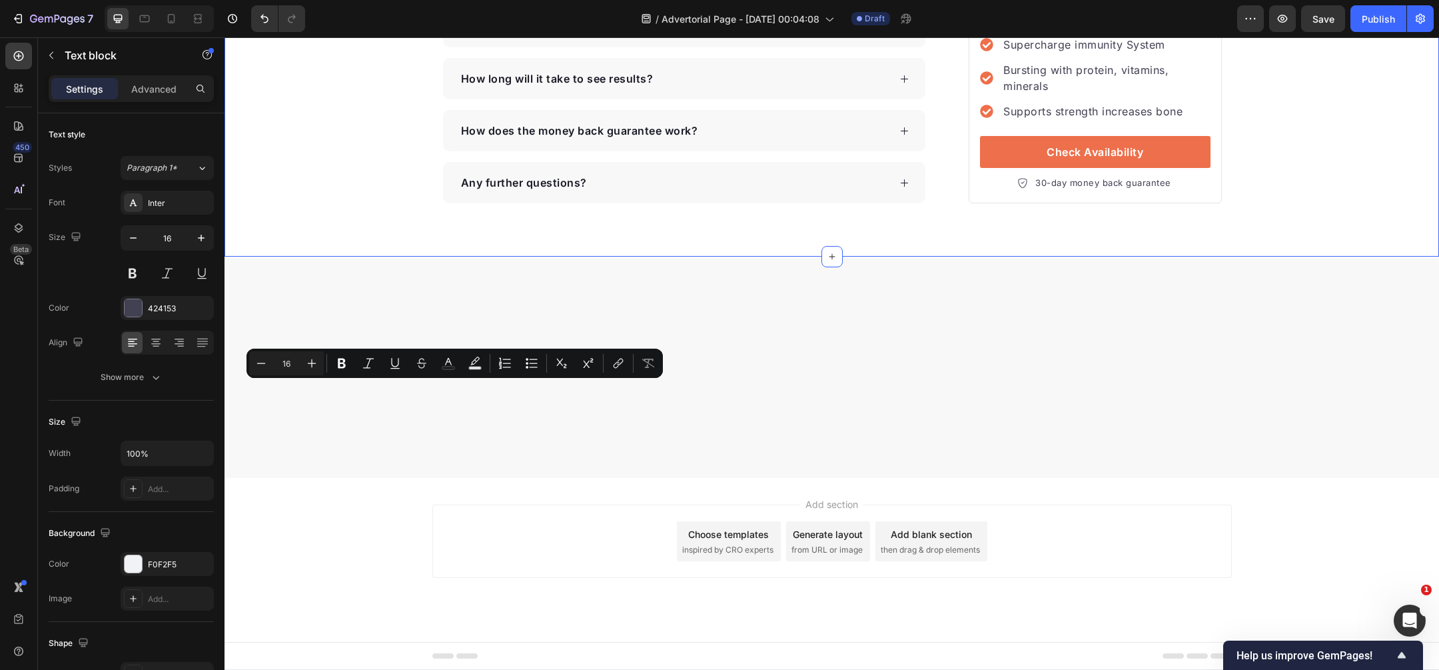
drag, startPoint x: 467, startPoint y: 391, endPoint x: 422, endPoint y: 391, distance: 45.3
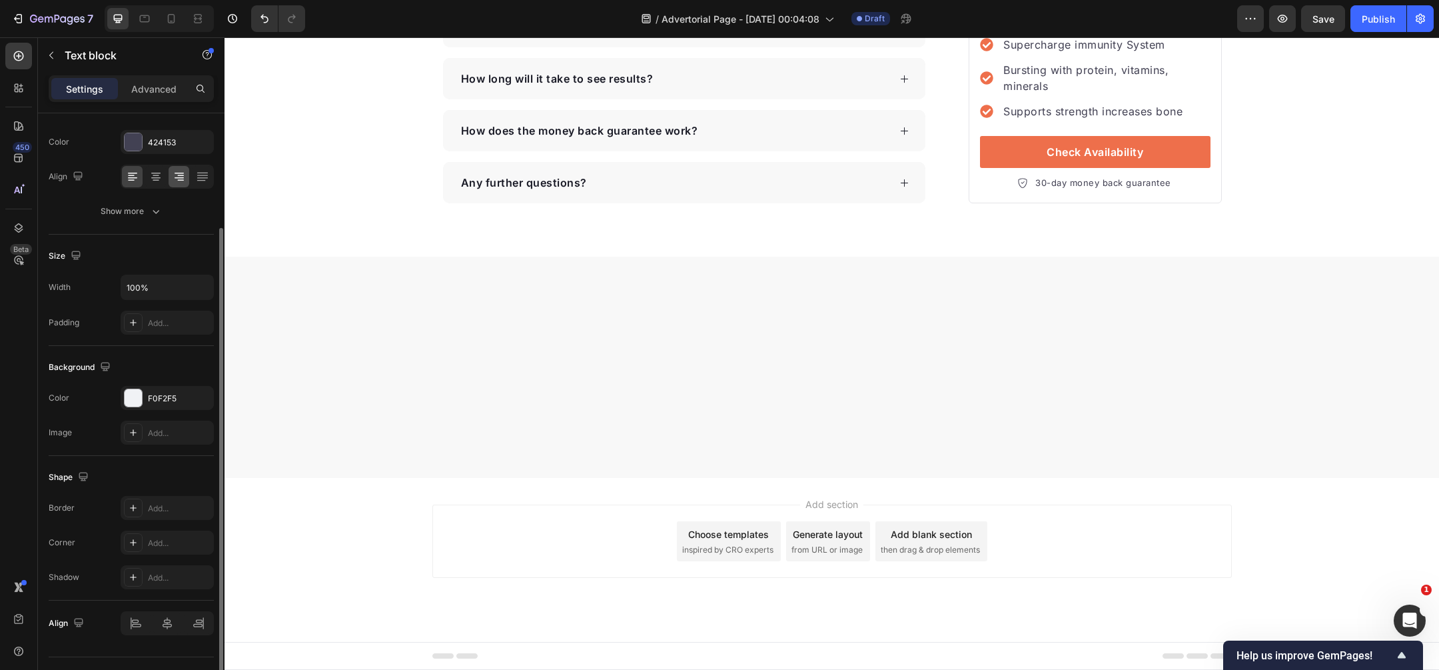
scroll to position [178, 0]
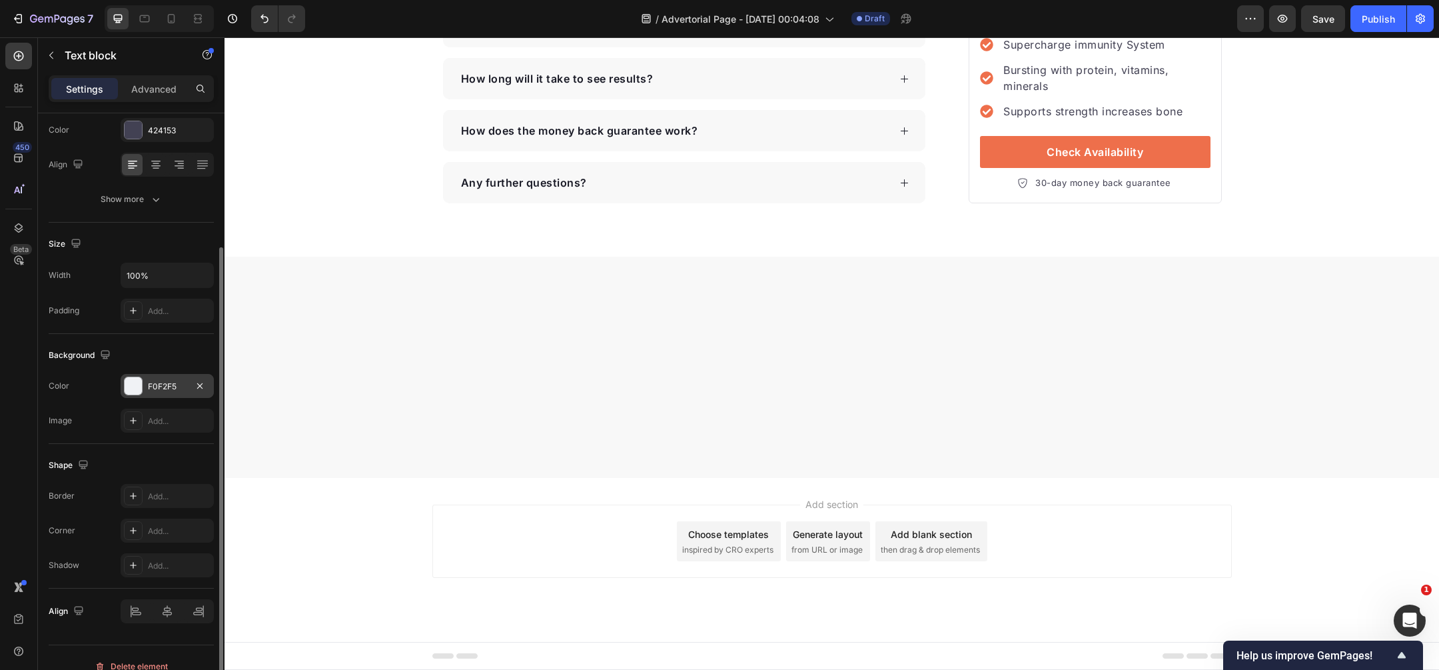
click at [171, 381] on div "F0F2F5" at bounding box center [167, 387] width 39 height 12
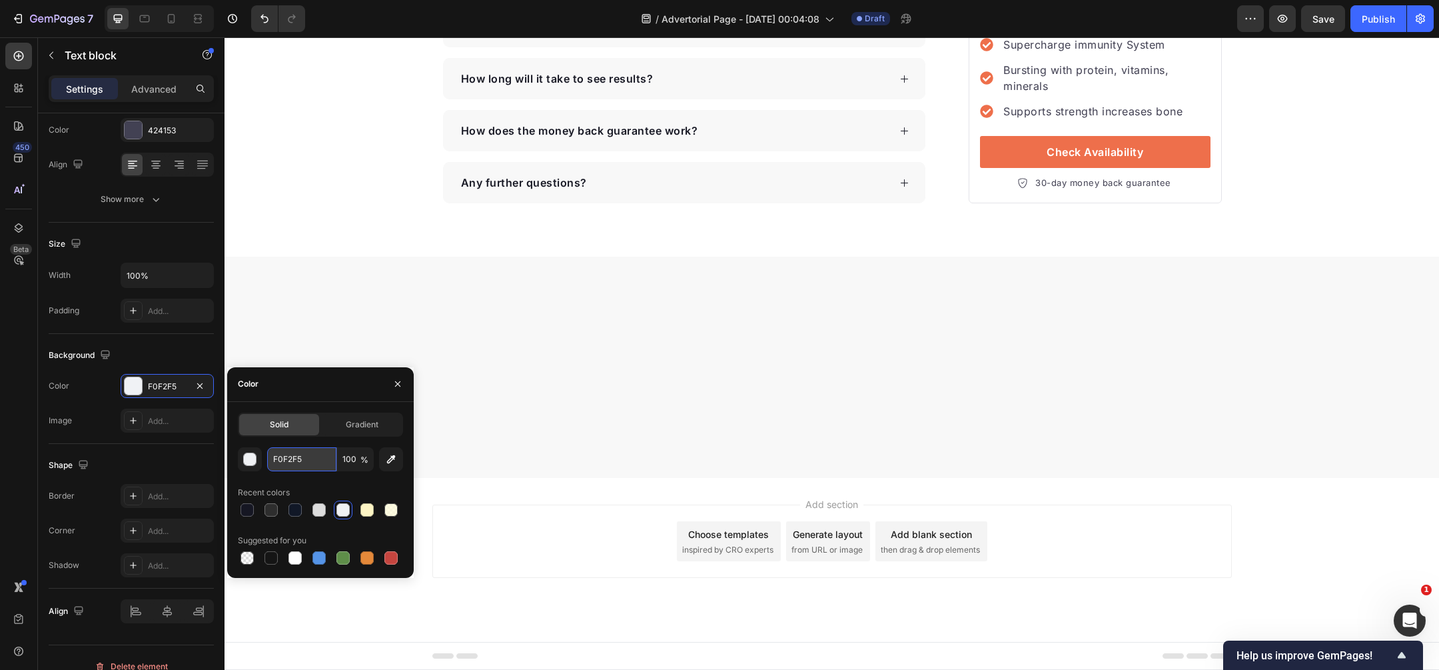
click at [319, 469] on input "F0F2F5" at bounding box center [301, 459] width 69 height 24
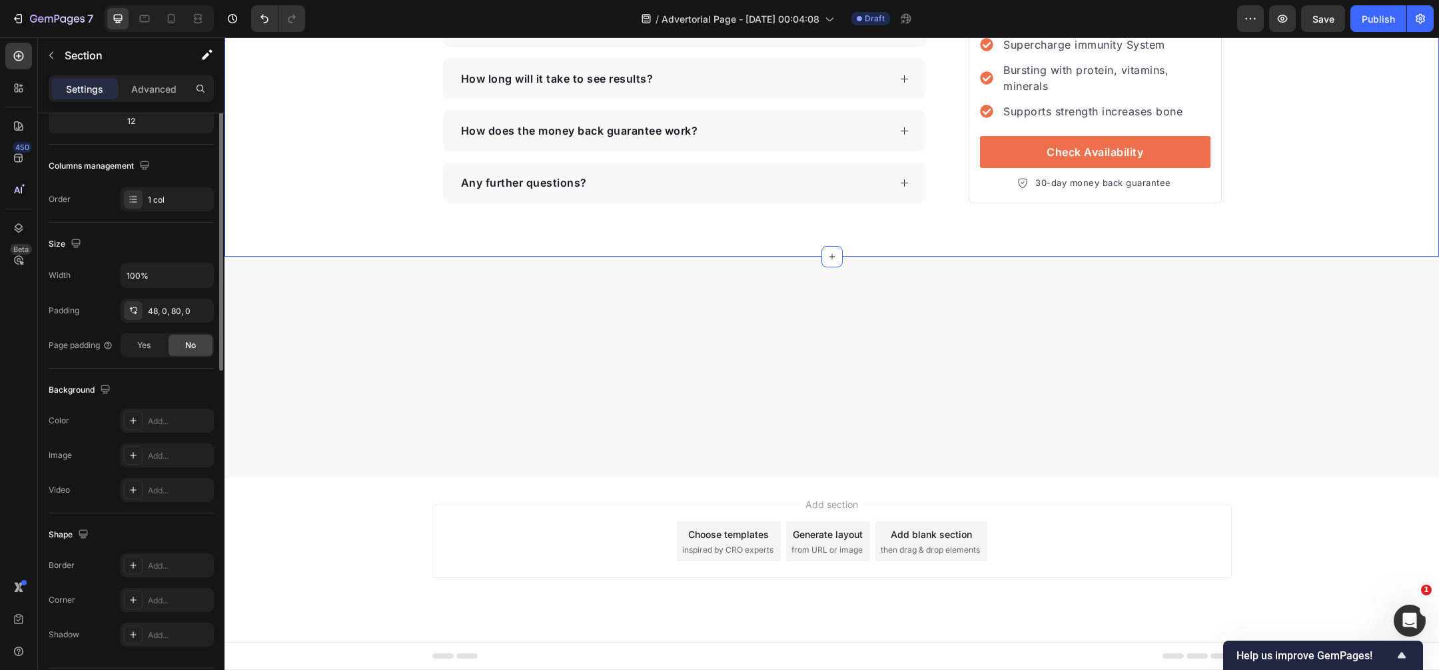
scroll to position [0, 0]
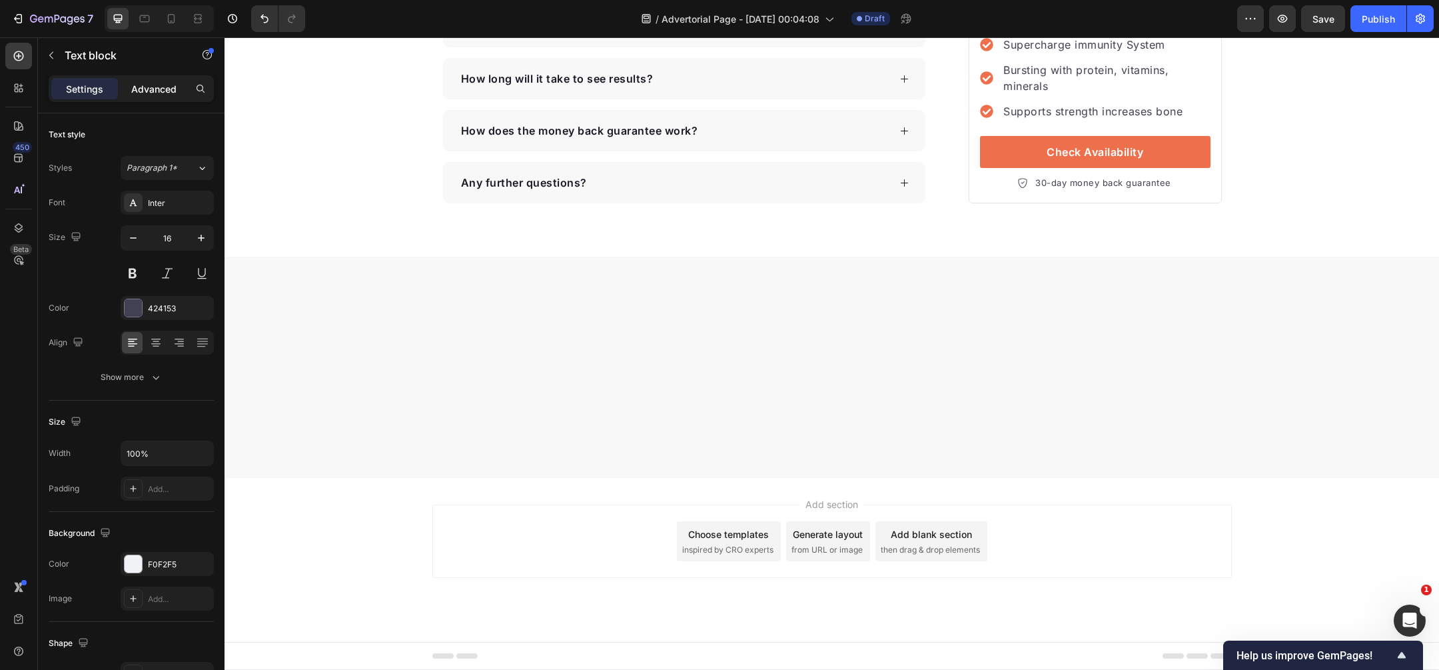
click at [168, 89] on p "Advanced" at bounding box center [153, 89] width 45 height 14
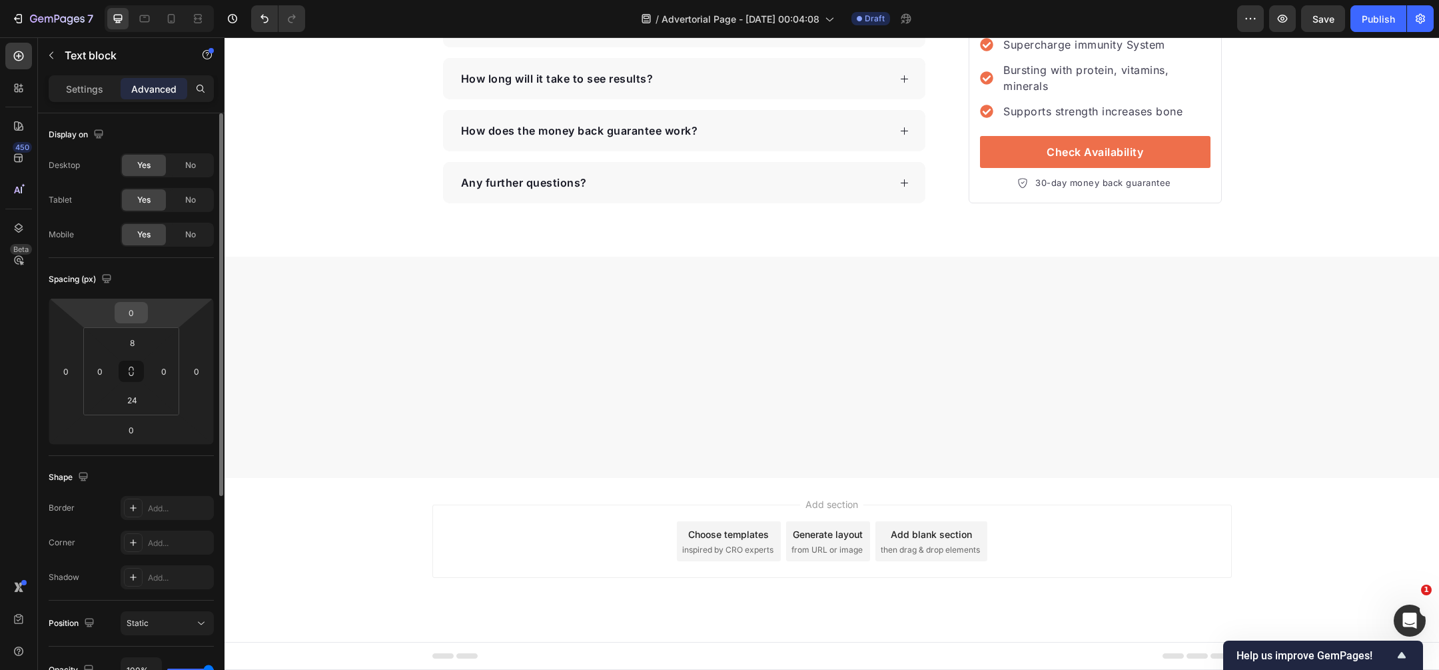
click at [134, 318] on input "0" at bounding box center [131, 313] width 27 height 20
type input "2"
type input "30"
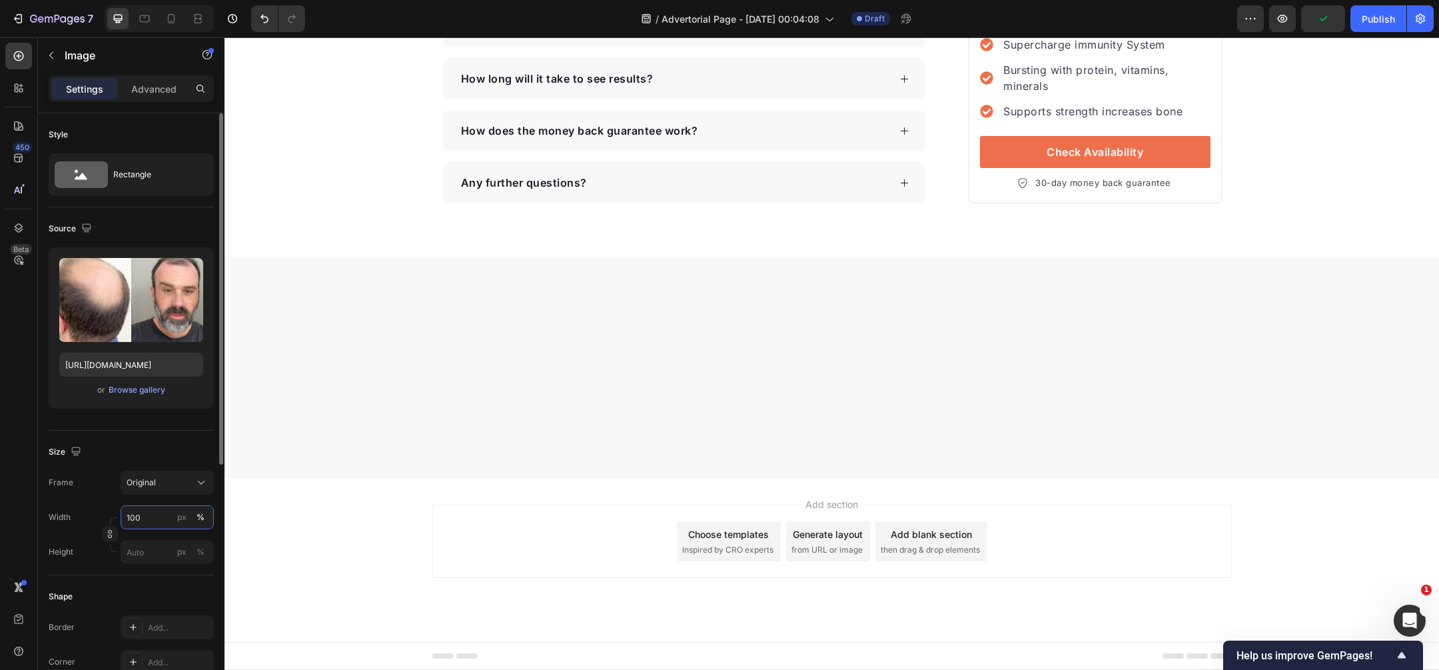
click at [166, 516] on input "100" at bounding box center [167, 517] width 93 height 24
type input "80"
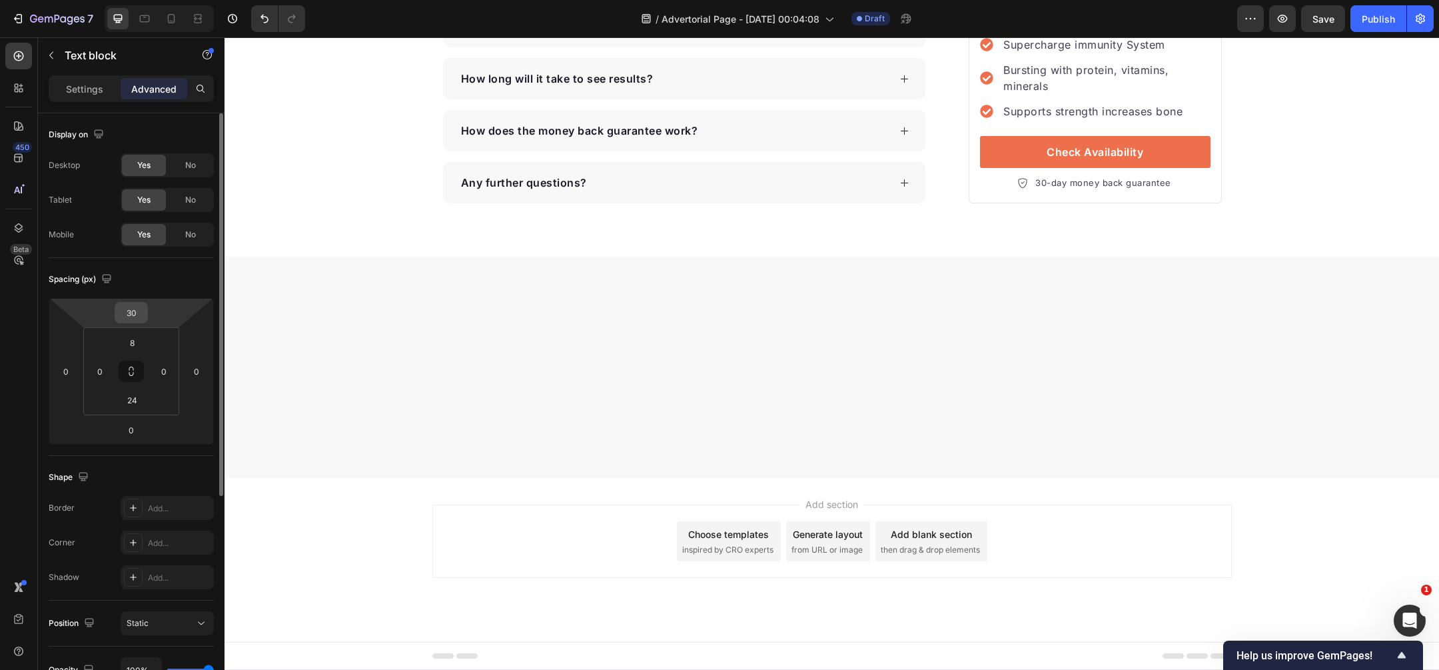
click at [143, 315] on input "30" at bounding box center [131, 313] width 27 height 20
type input "15"
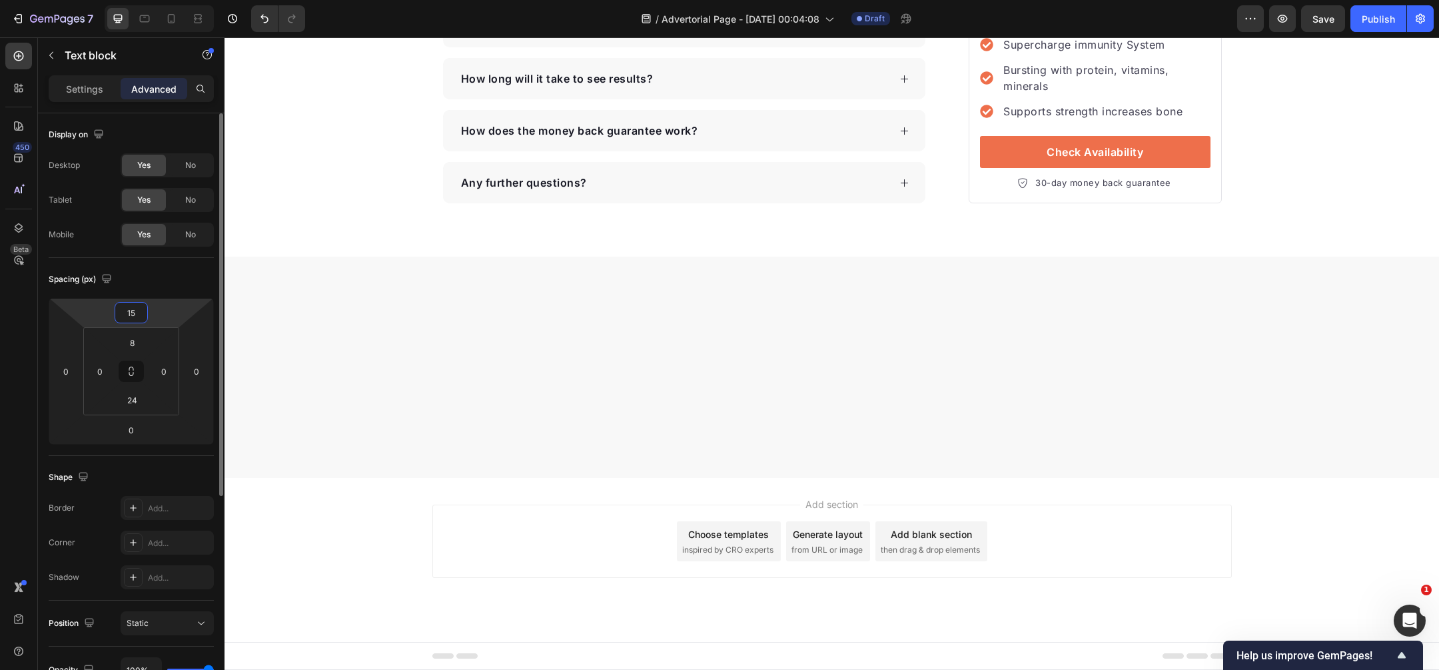
click at [134, 310] on input "15" at bounding box center [131, 313] width 27 height 20
type input "10"
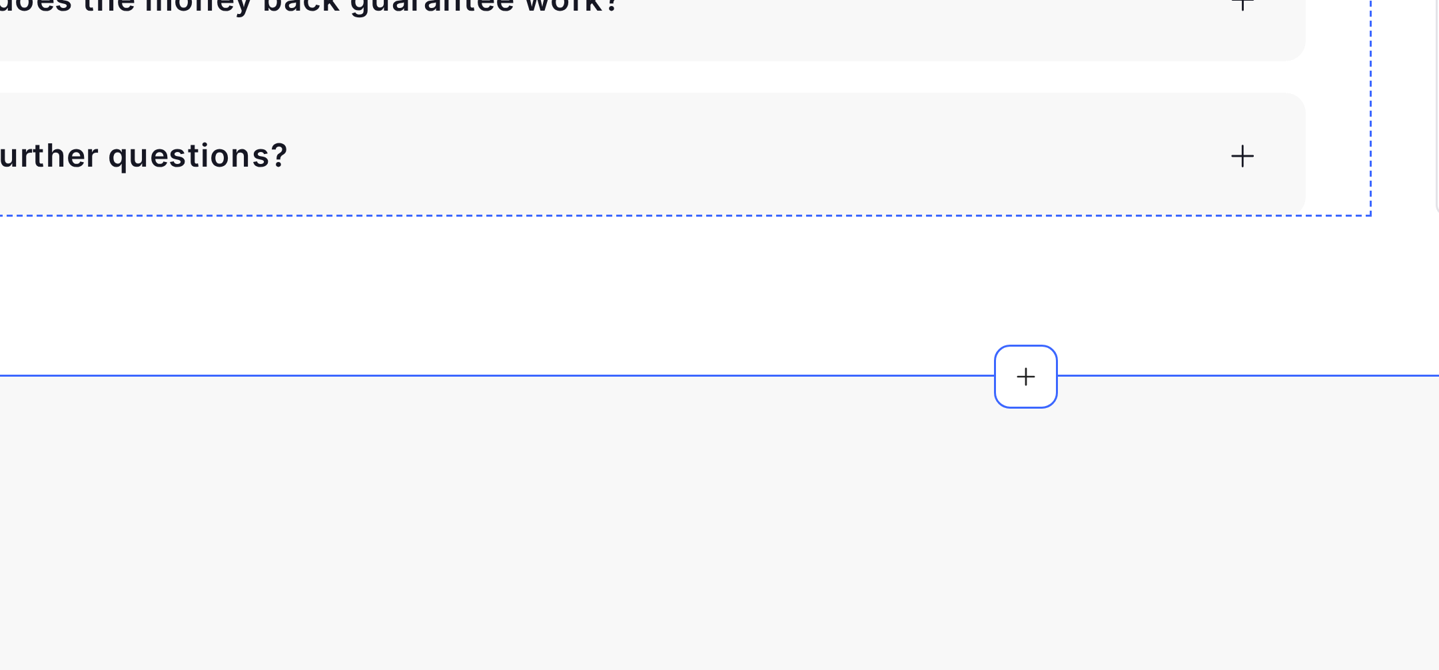
scroll to position [3936, 0]
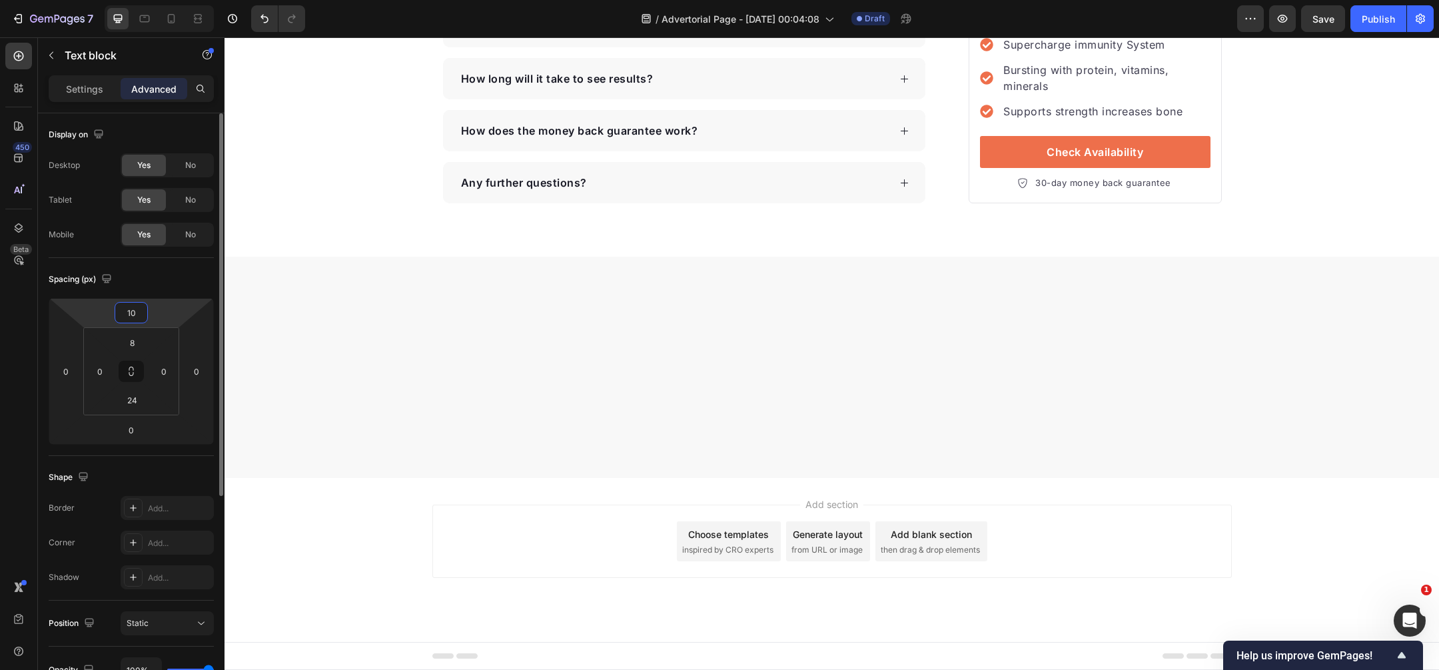
click at [143, 309] on input "10" at bounding box center [131, 313] width 27 height 20
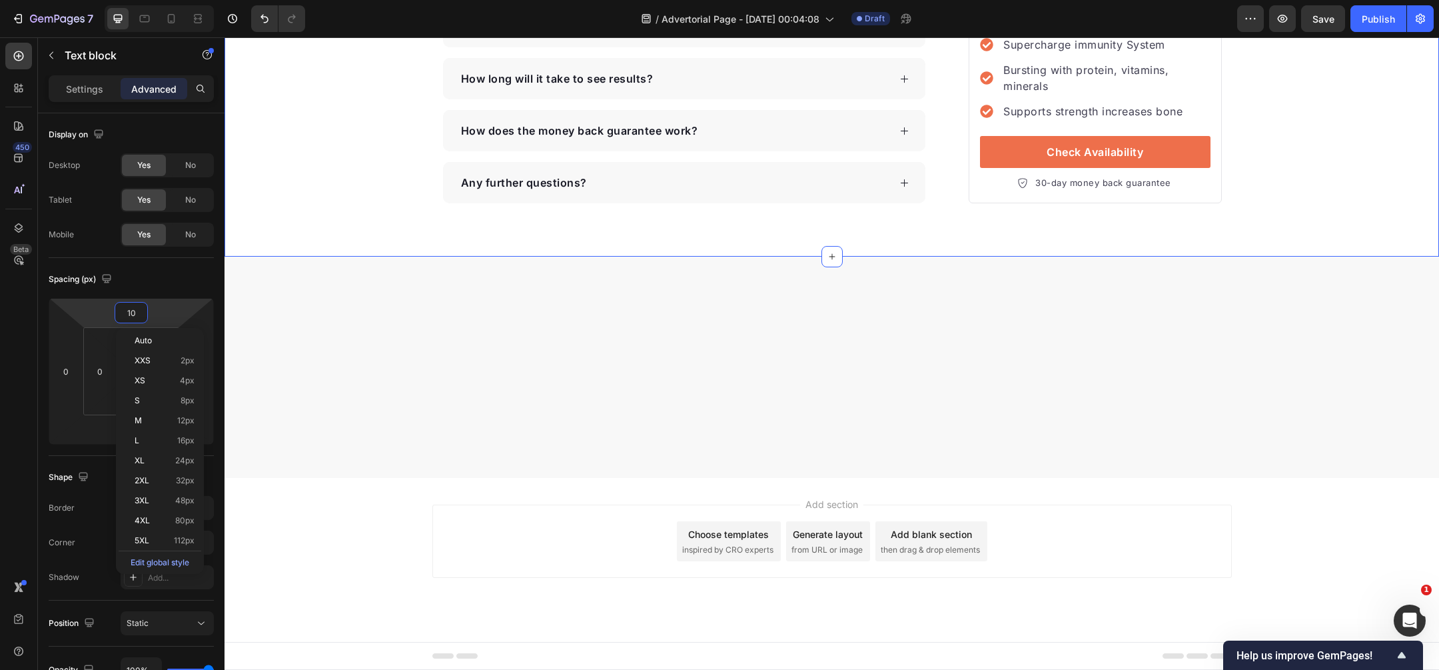
type input "5"
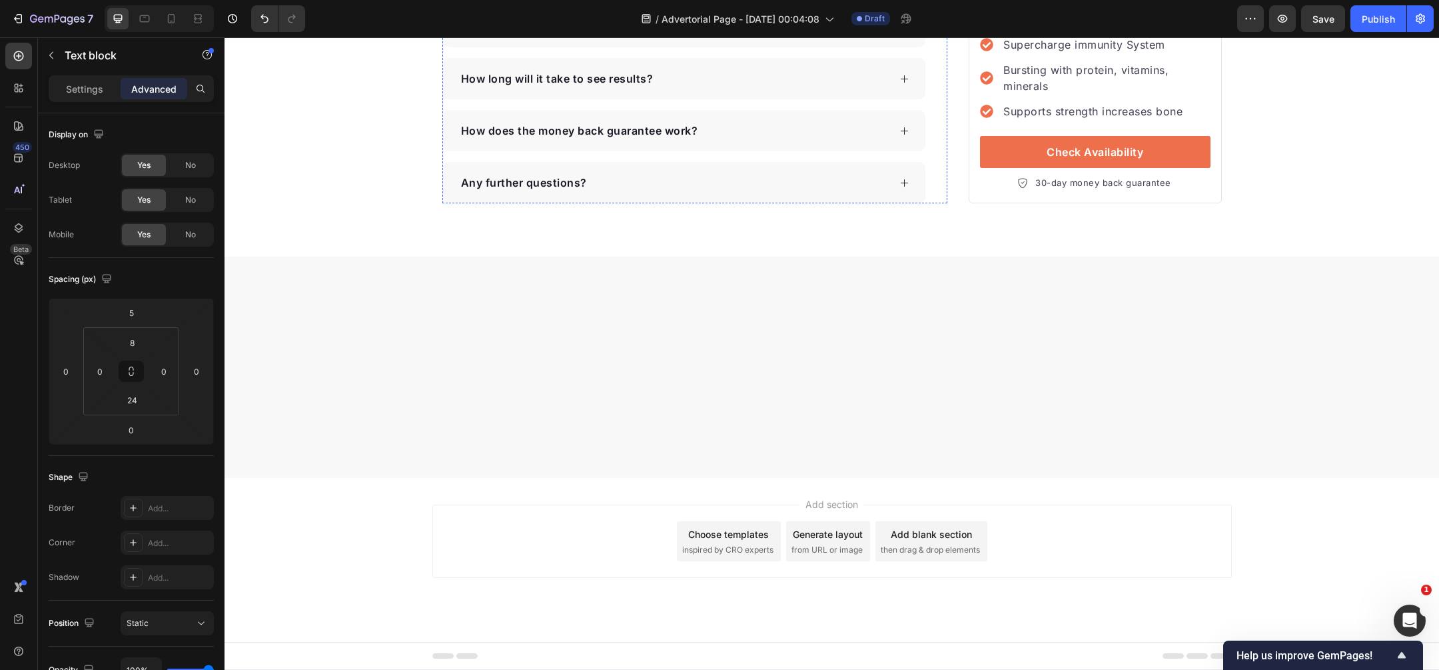
scroll to position [3891, 0]
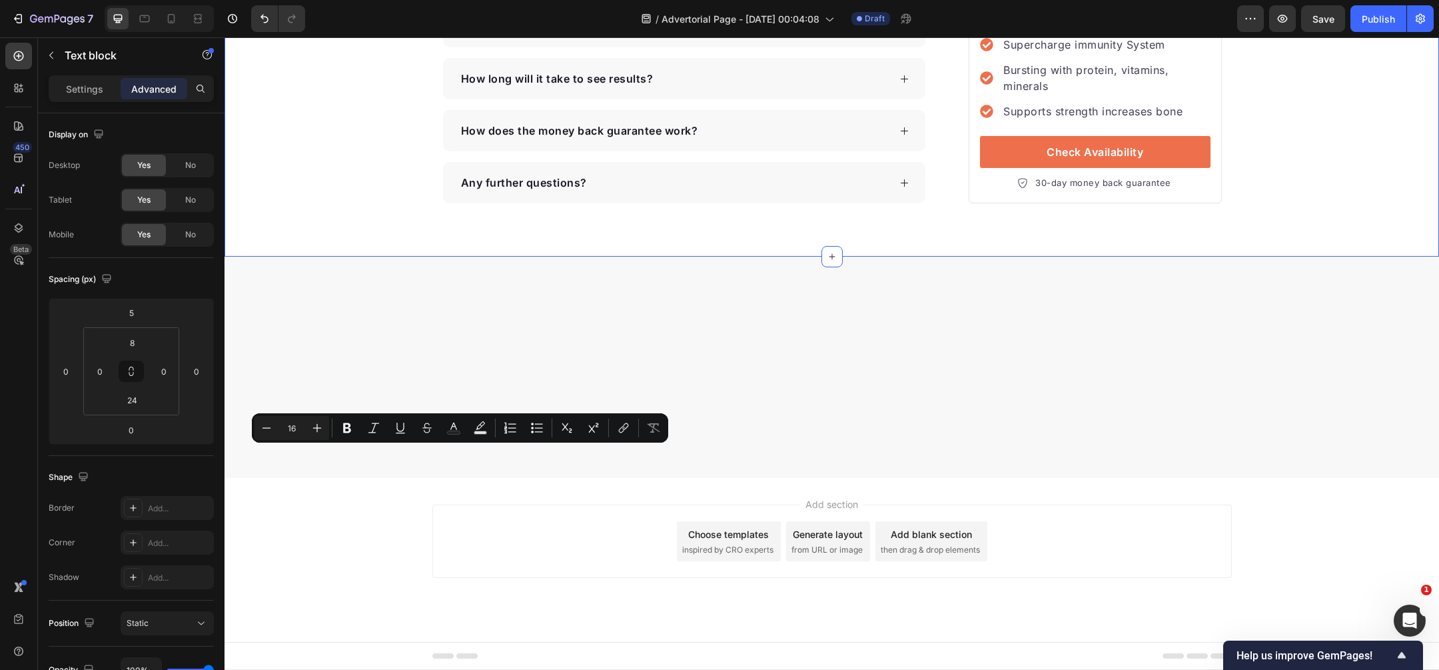
drag, startPoint x: 478, startPoint y: 455, endPoint x: 419, endPoint y: 458, distance: 60.0
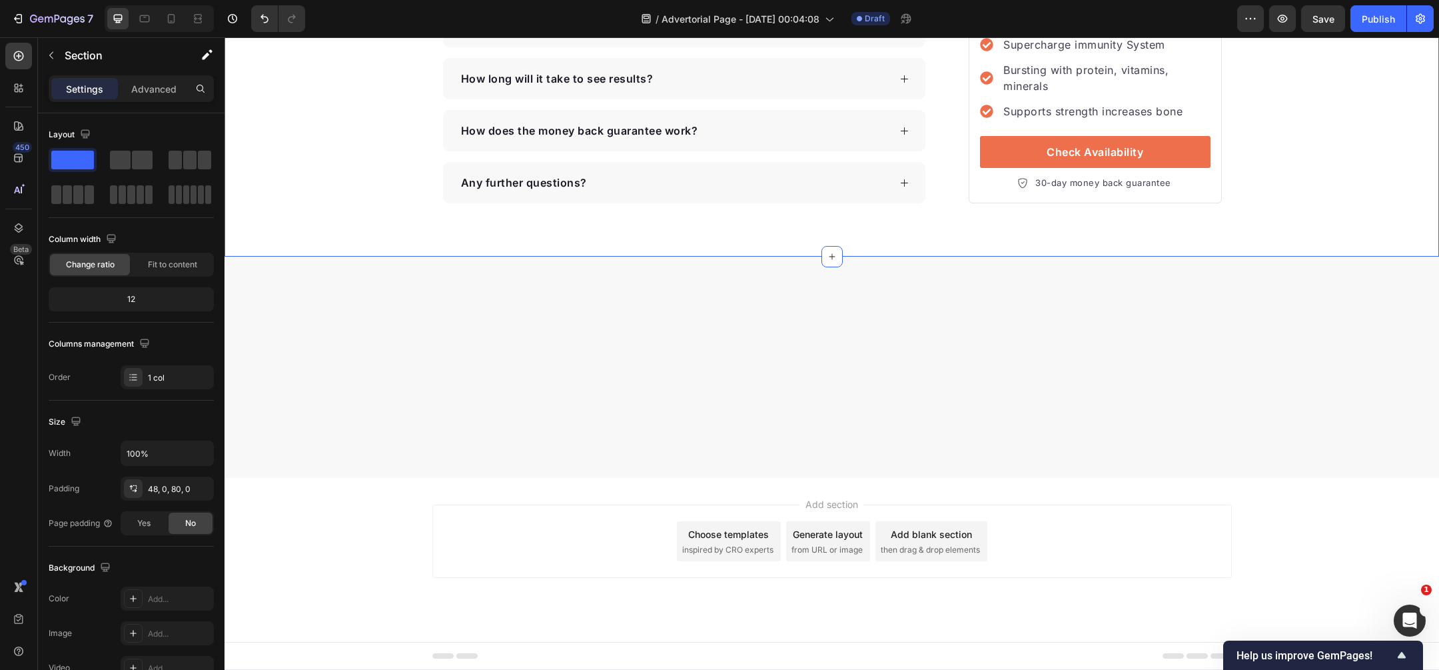
scroll to position [3745, 0]
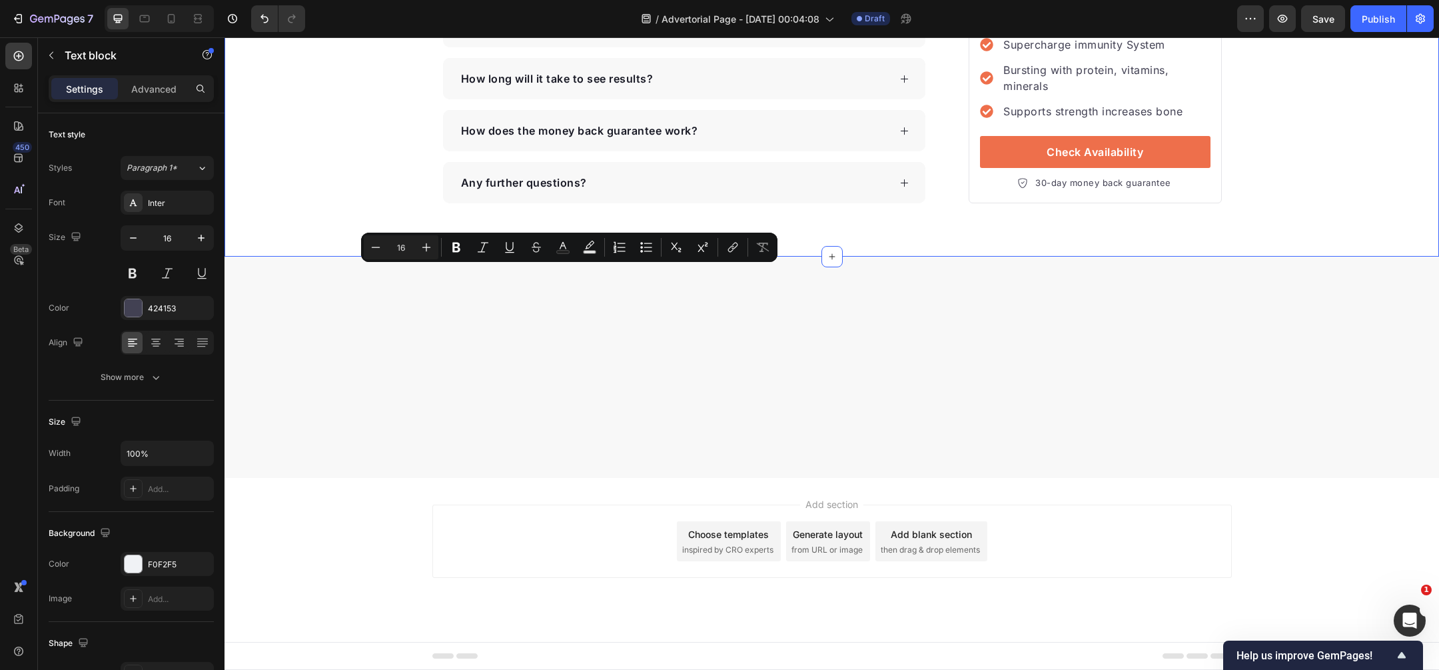
drag, startPoint x: 695, startPoint y: 276, endPoint x: 280, endPoint y: 261, distance: 415.4
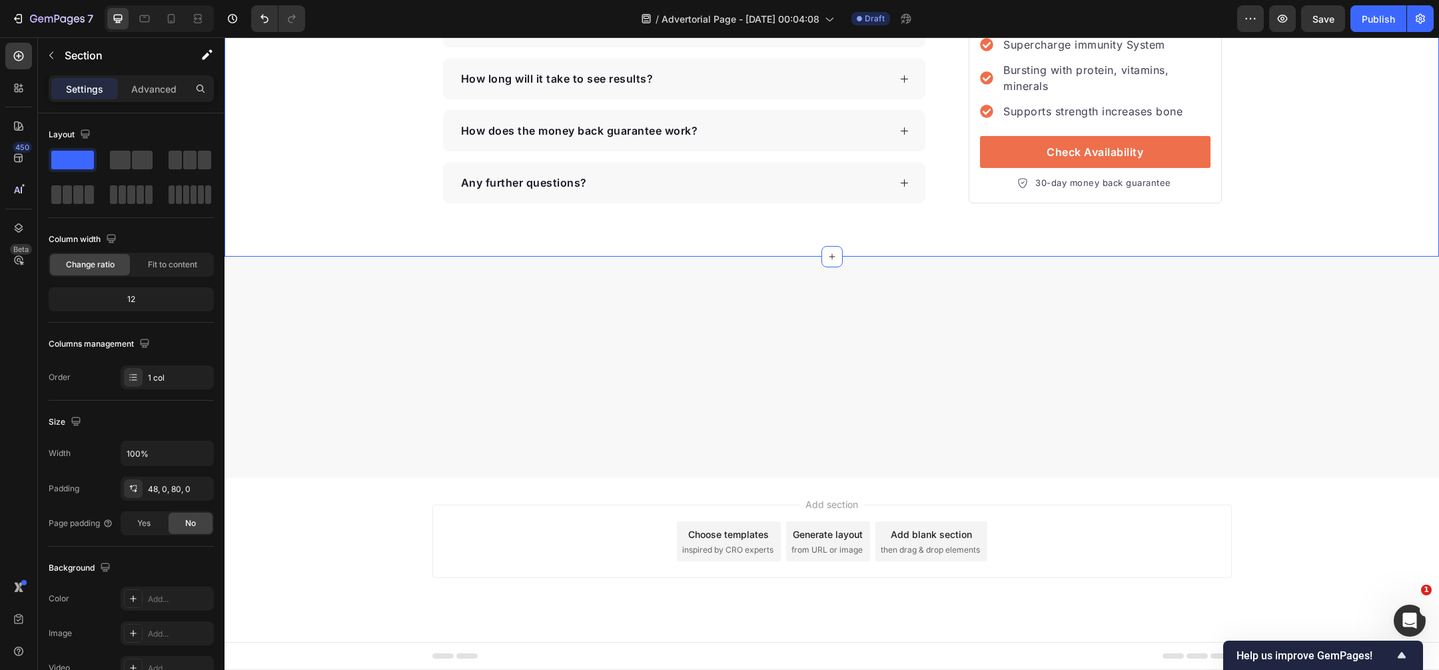
scroll to position [3834, 0]
click at [1326, 23] on span "Save" at bounding box center [1324, 18] width 22 height 11
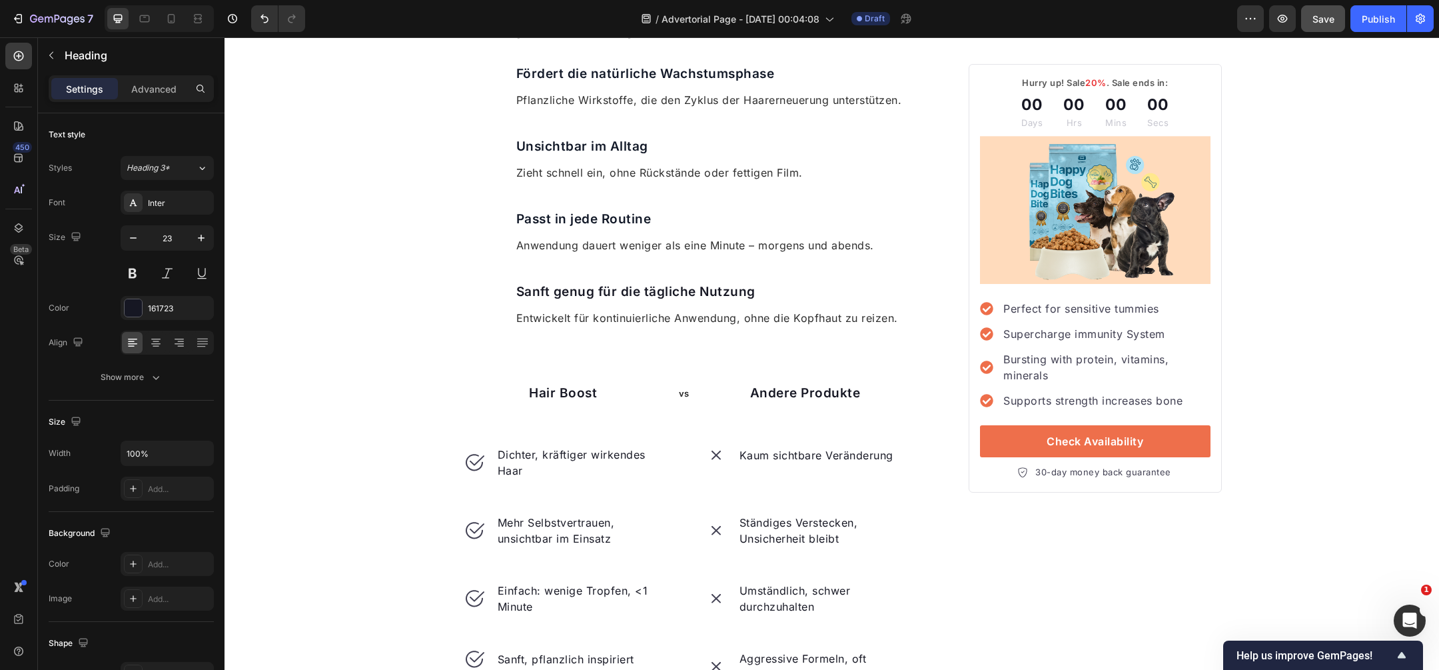
scroll to position [1395, 0]
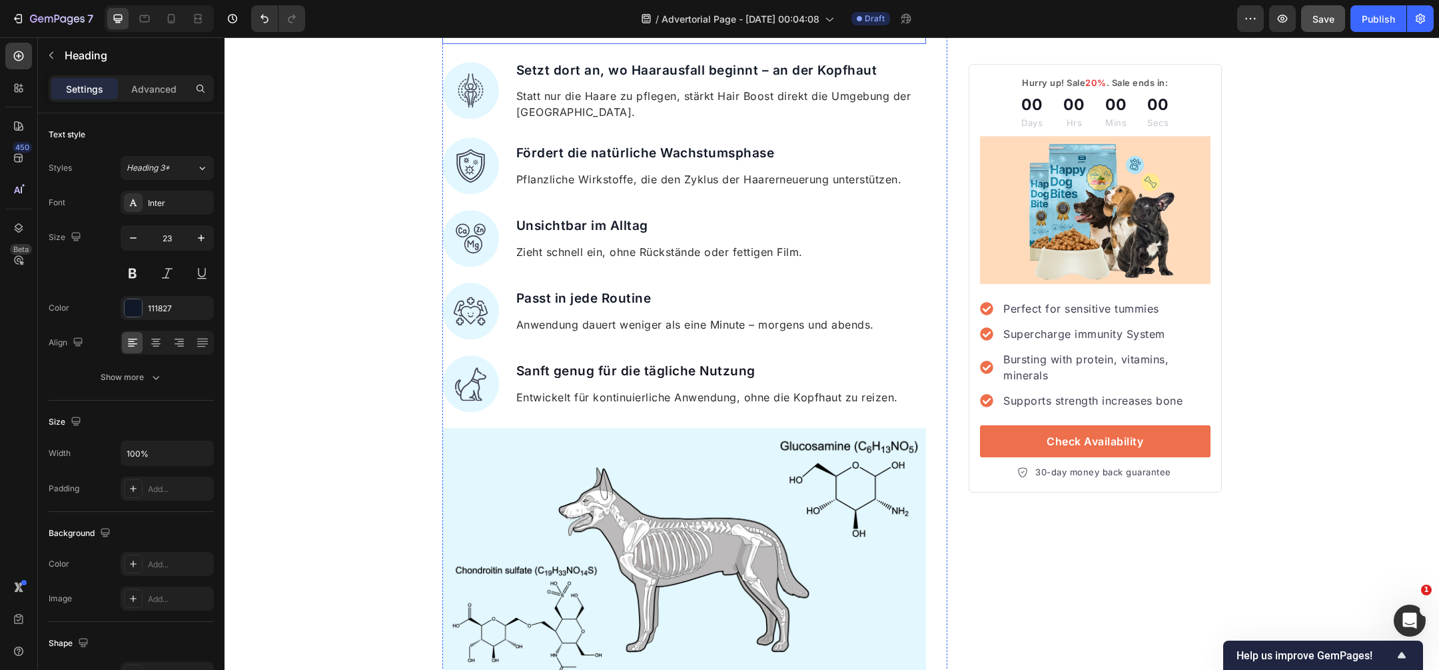
click at [573, 44] on h2 "Was Hair Boost so besonders macht" at bounding box center [684, 32] width 484 height 23
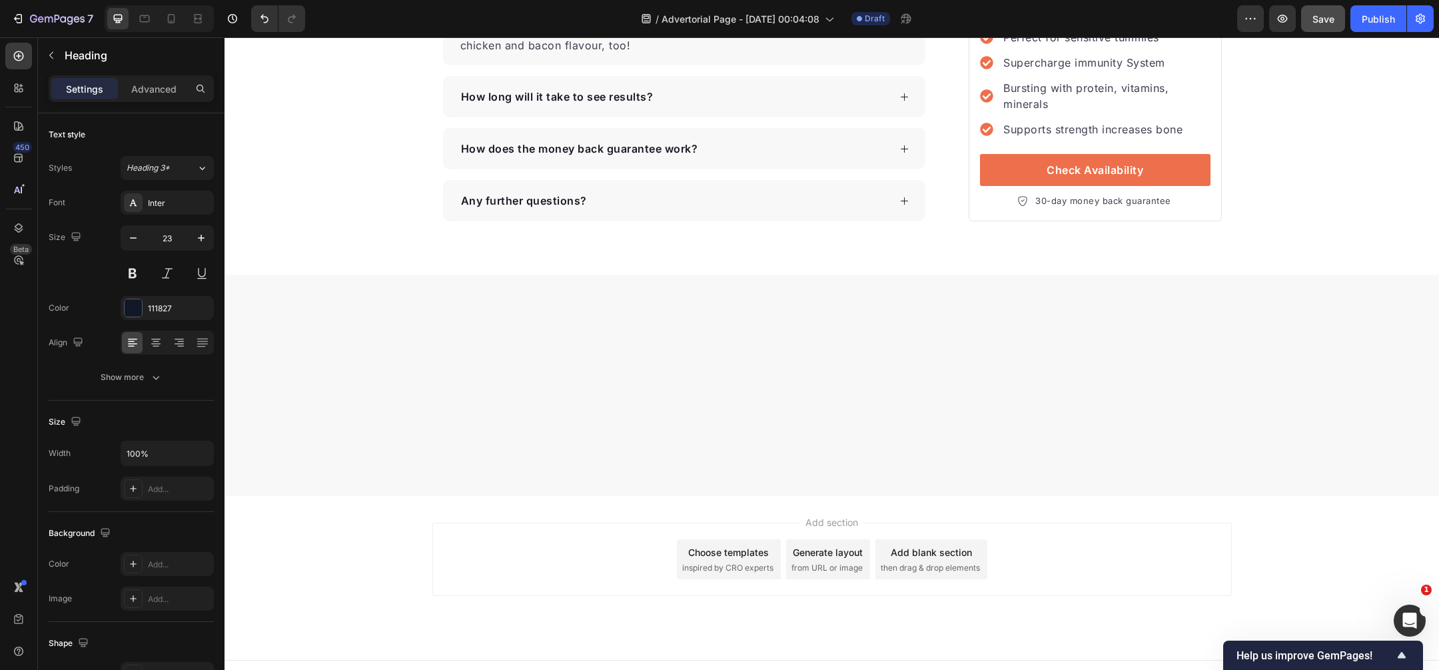
scroll to position [4092, 0]
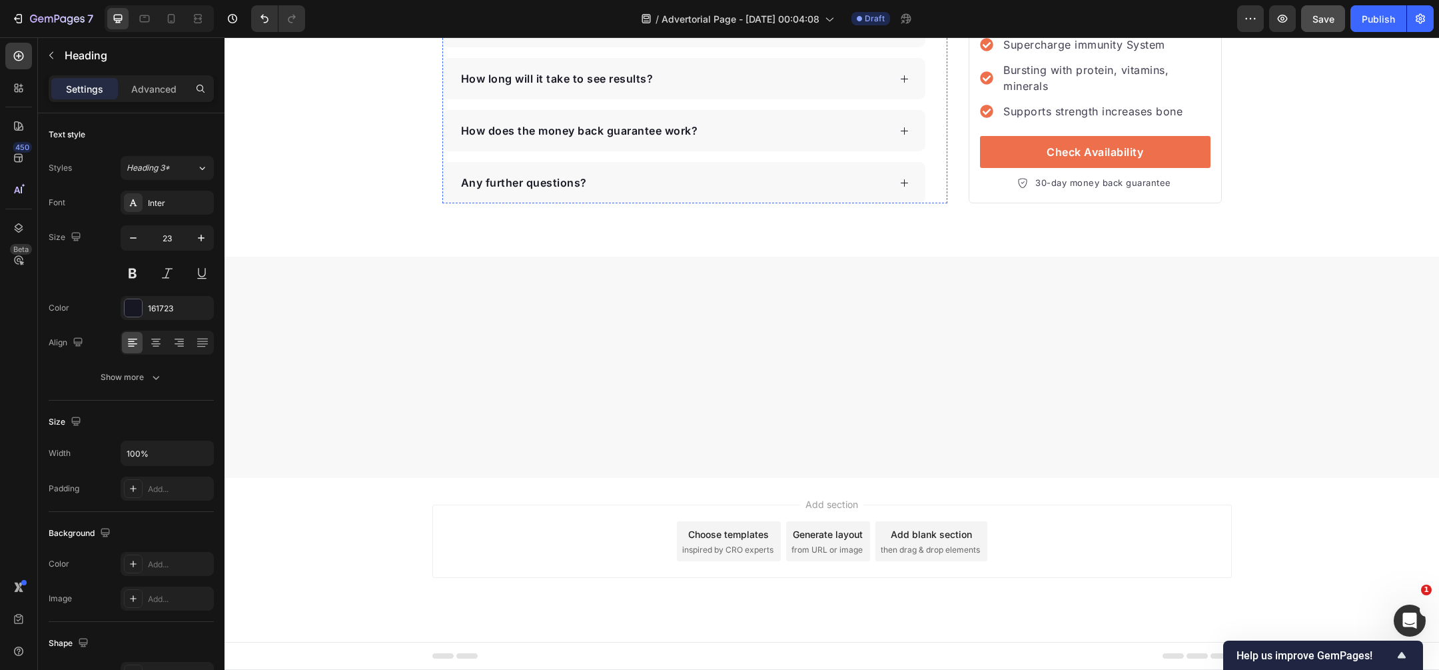
scroll to position [4146, 0]
click at [89, 49] on p "Text block" at bounding box center [121, 55] width 113 height 16
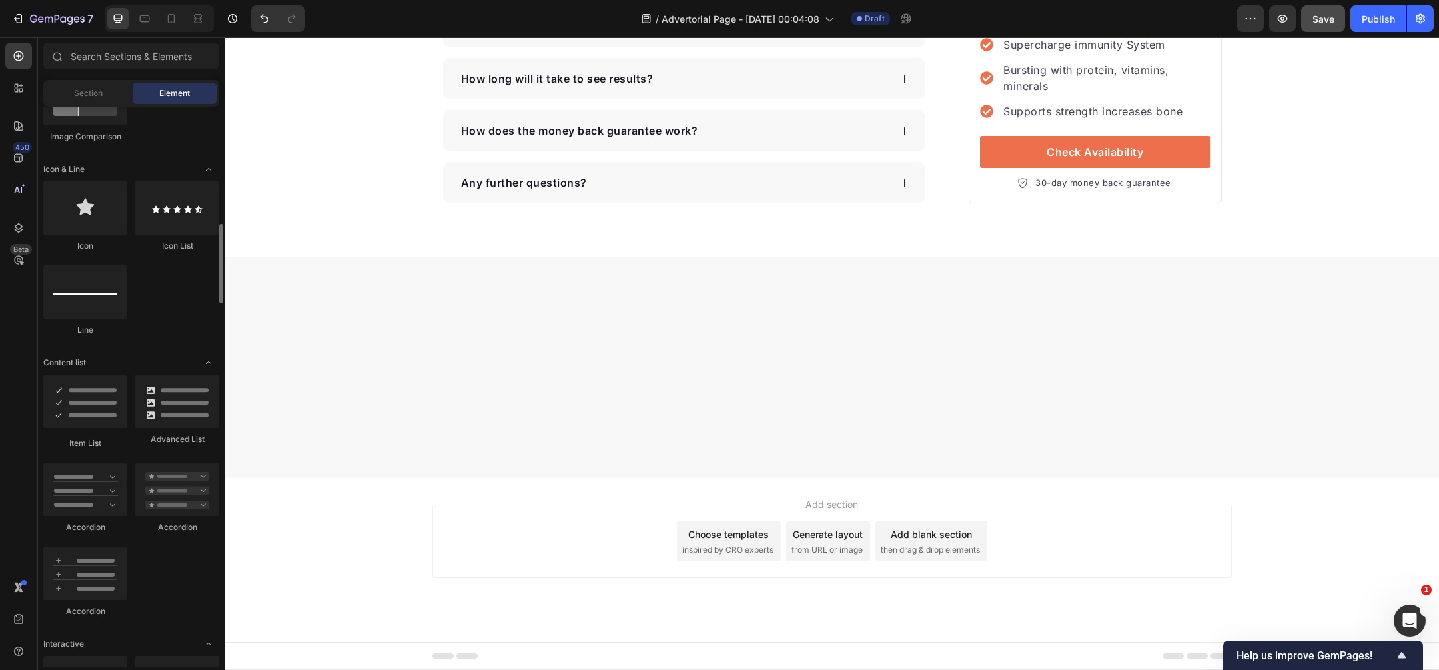
scroll to position [814, 0]
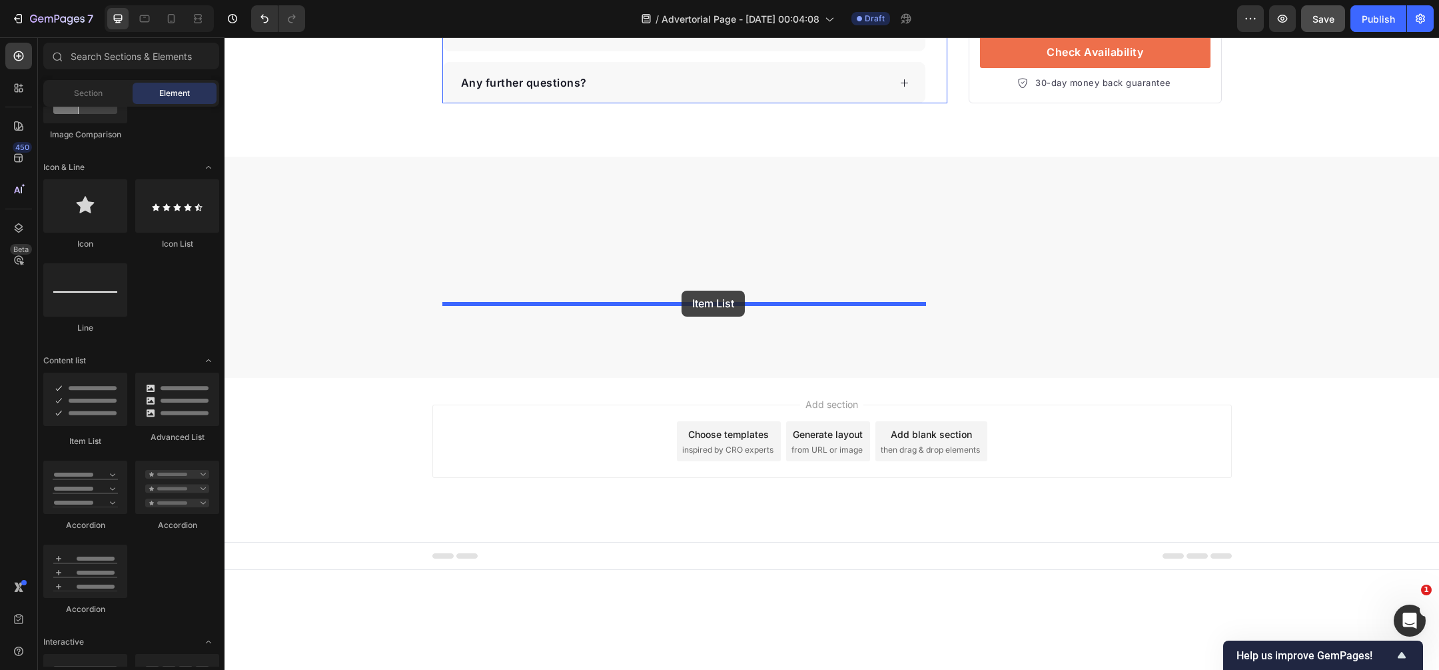
drag, startPoint x: 301, startPoint y: 433, endPoint x: 682, endPoint y: 291, distance: 407.0
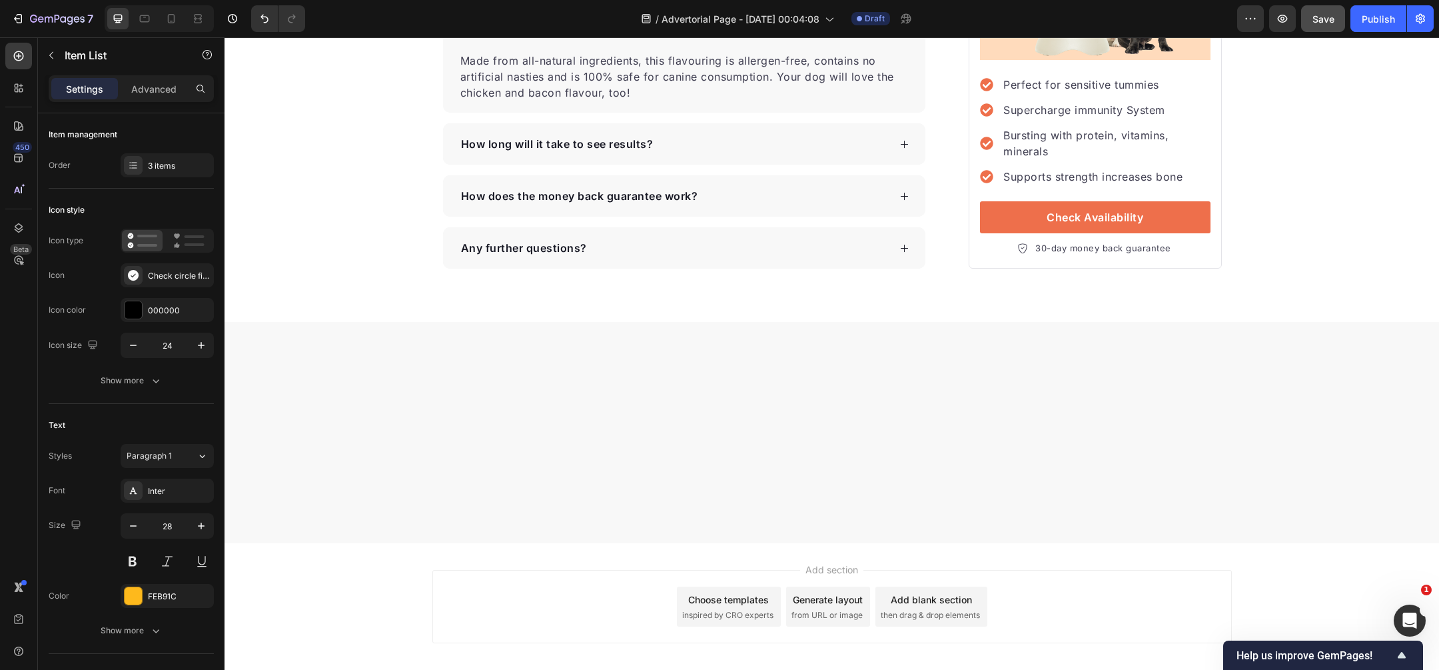
click at [134, 348] on icon "button" at bounding box center [133, 345] width 13 height 13
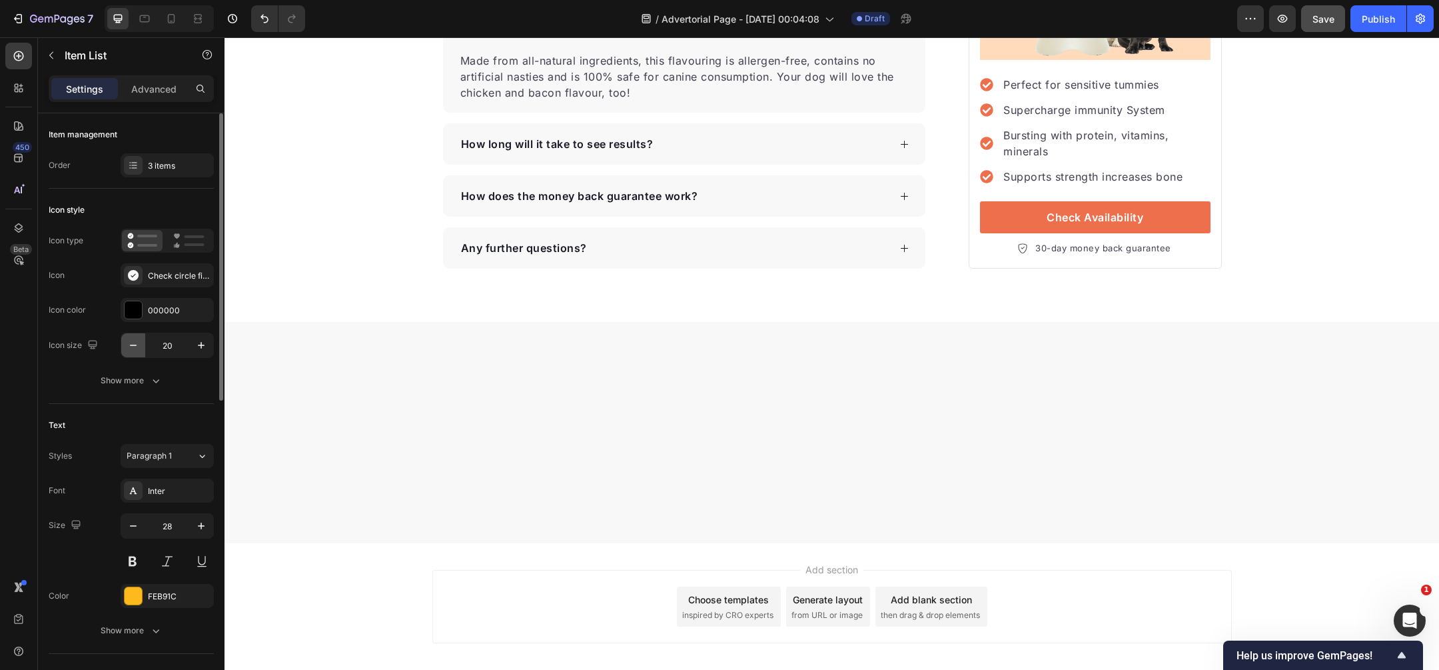
click at [134, 348] on icon "button" at bounding box center [133, 345] width 13 height 13
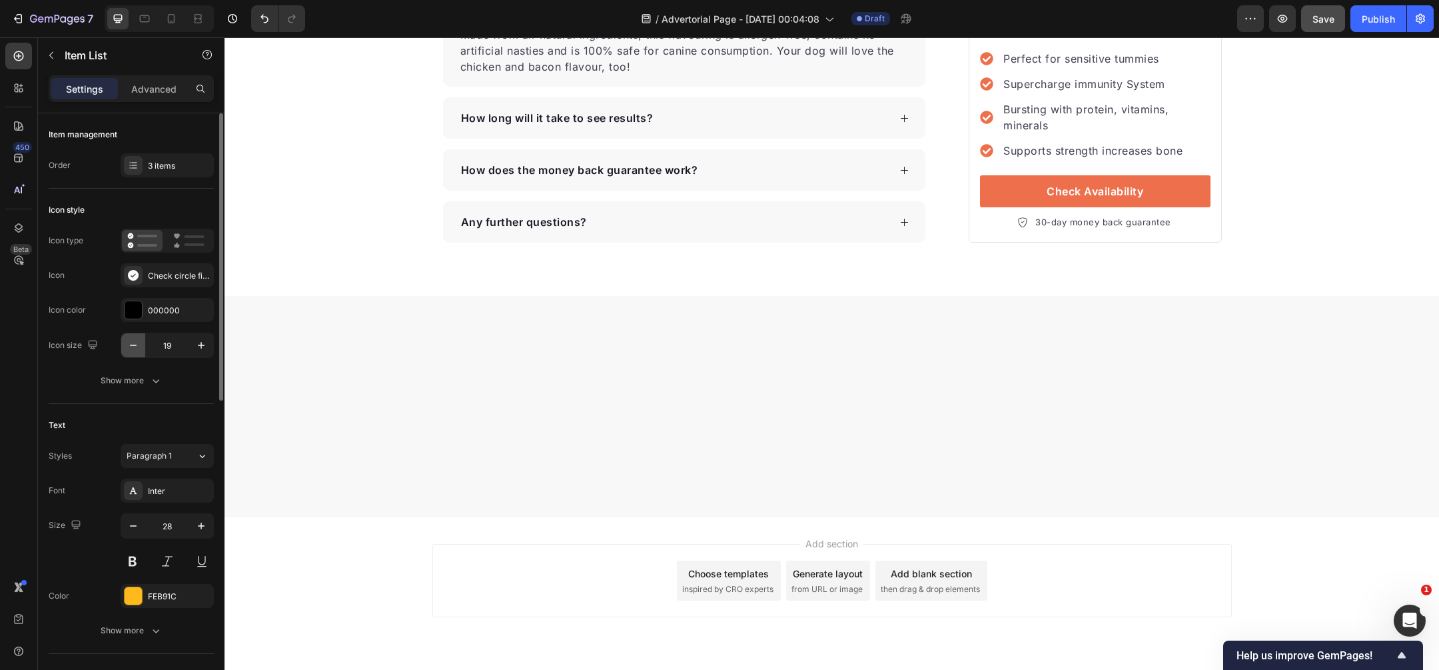
click at [134, 348] on icon "button" at bounding box center [133, 345] width 13 height 13
click at [217, 344] on div at bounding box center [219, 256] width 7 height 287
click at [211, 343] on button "button" at bounding box center [201, 345] width 24 height 24
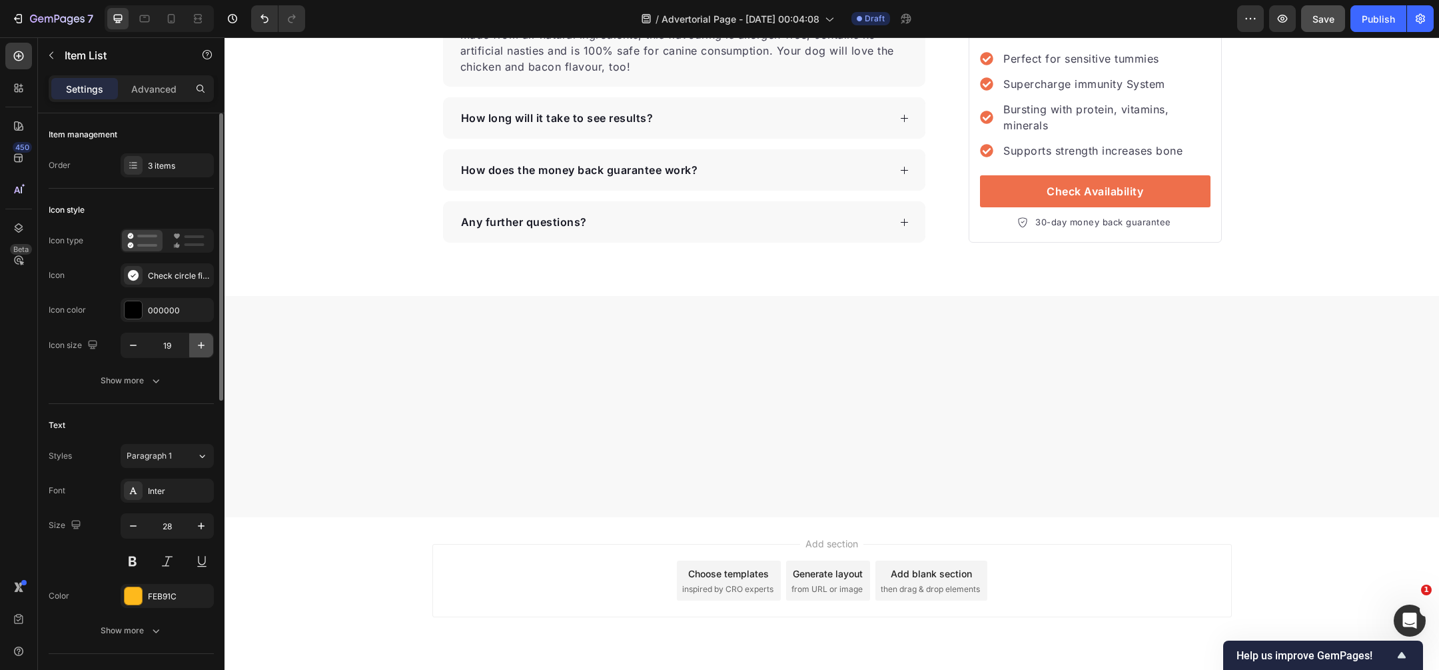
click at [211, 343] on button "button" at bounding box center [201, 345] width 24 height 24
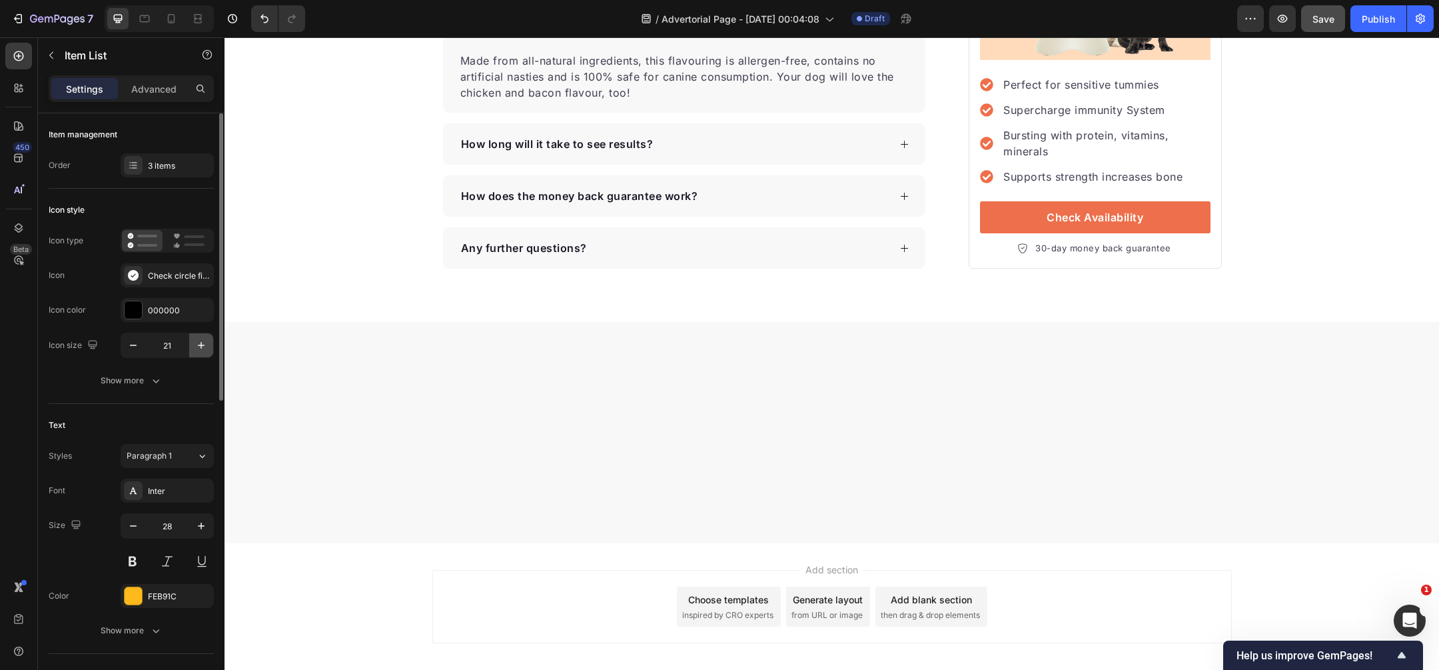
click at [211, 343] on button "button" at bounding box center [201, 345] width 24 height 24
type input "22"
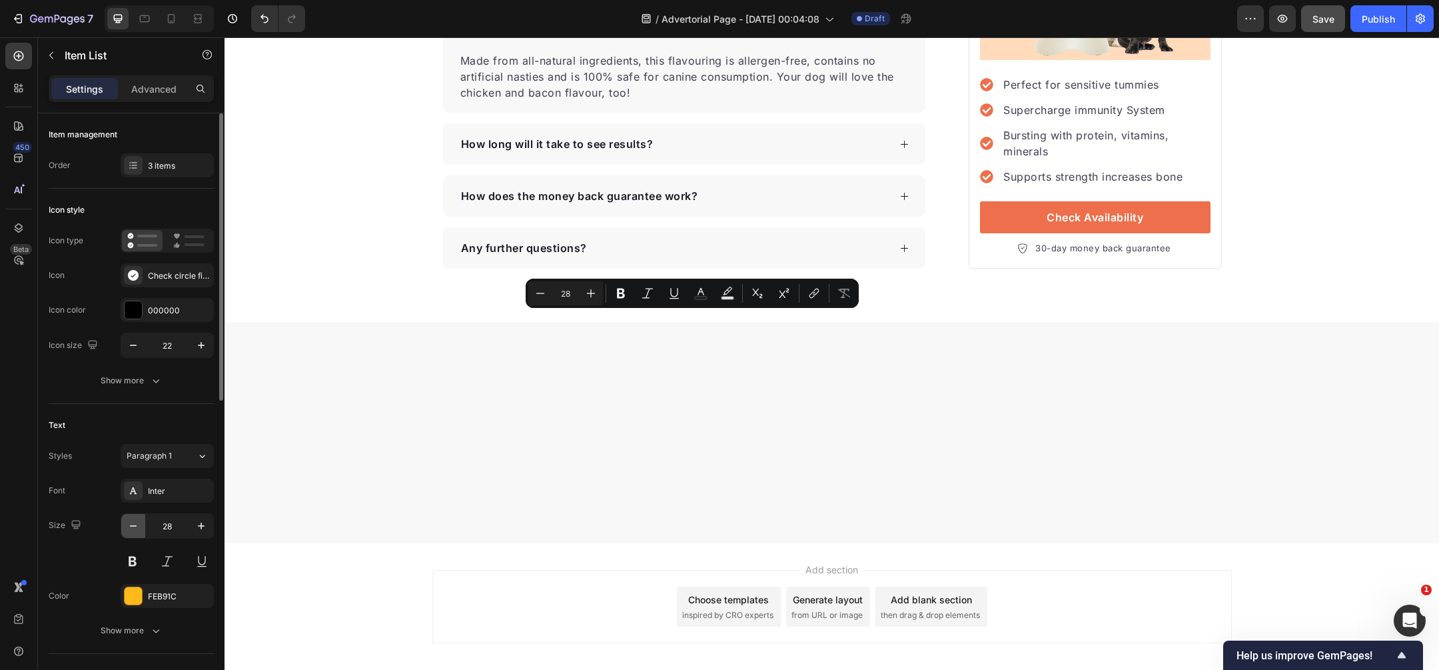
click at [127, 523] on icon "button" at bounding box center [133, 525] width 13 height 13
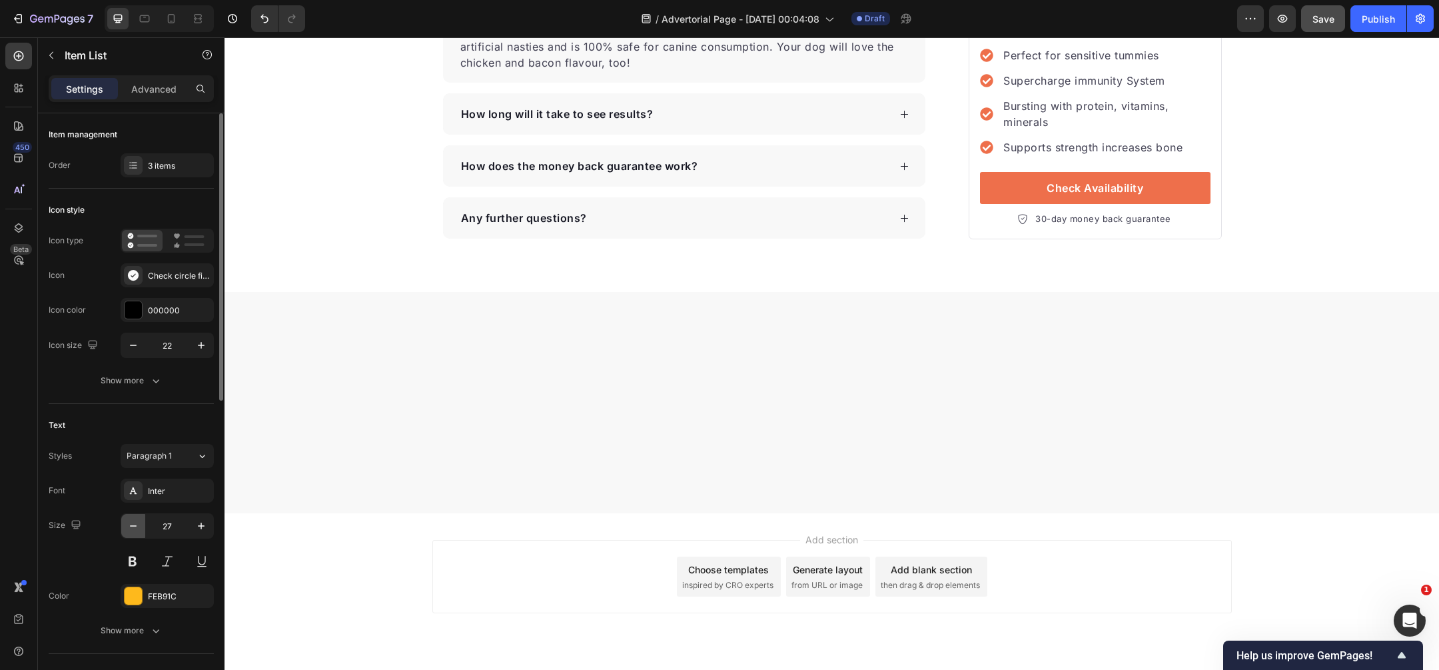
click at [127, 523] on icon "button" at bounding box center [133, 525] width 13 height 13
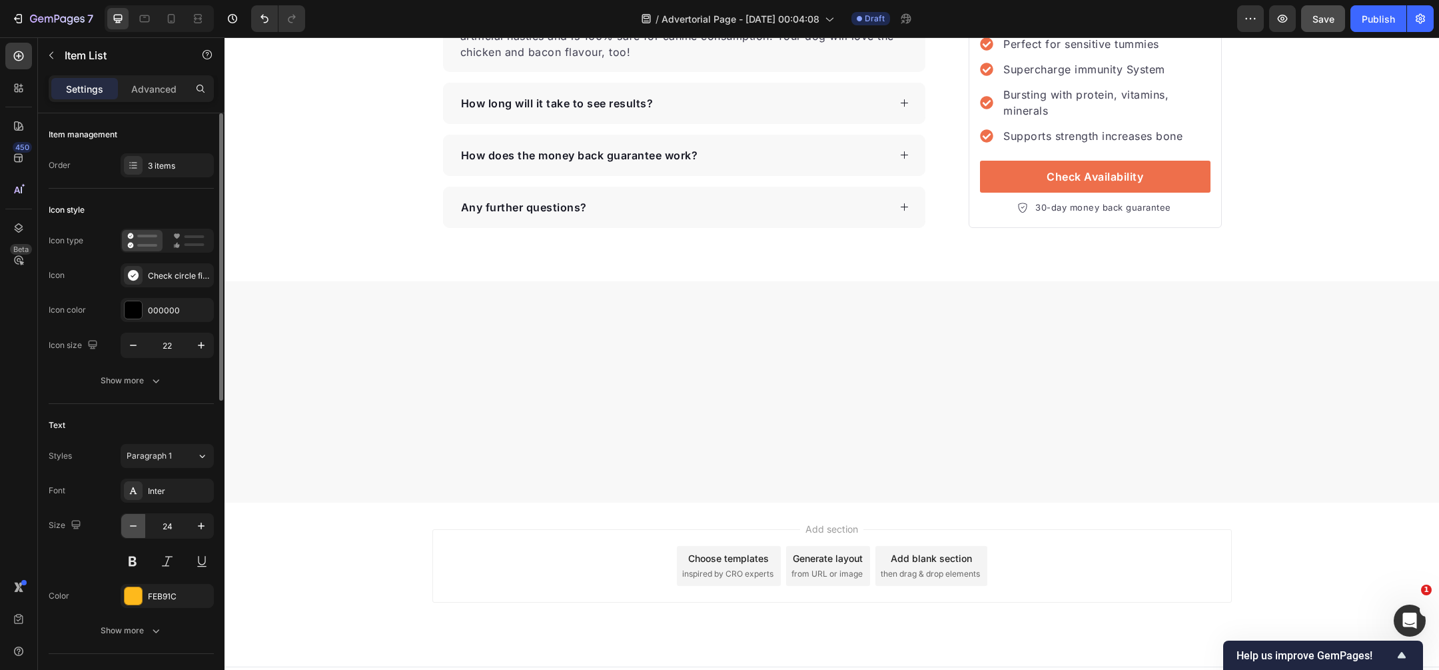
click at [127, 523] on icon "button" at bounding box center [133, 525] width 13 height 13
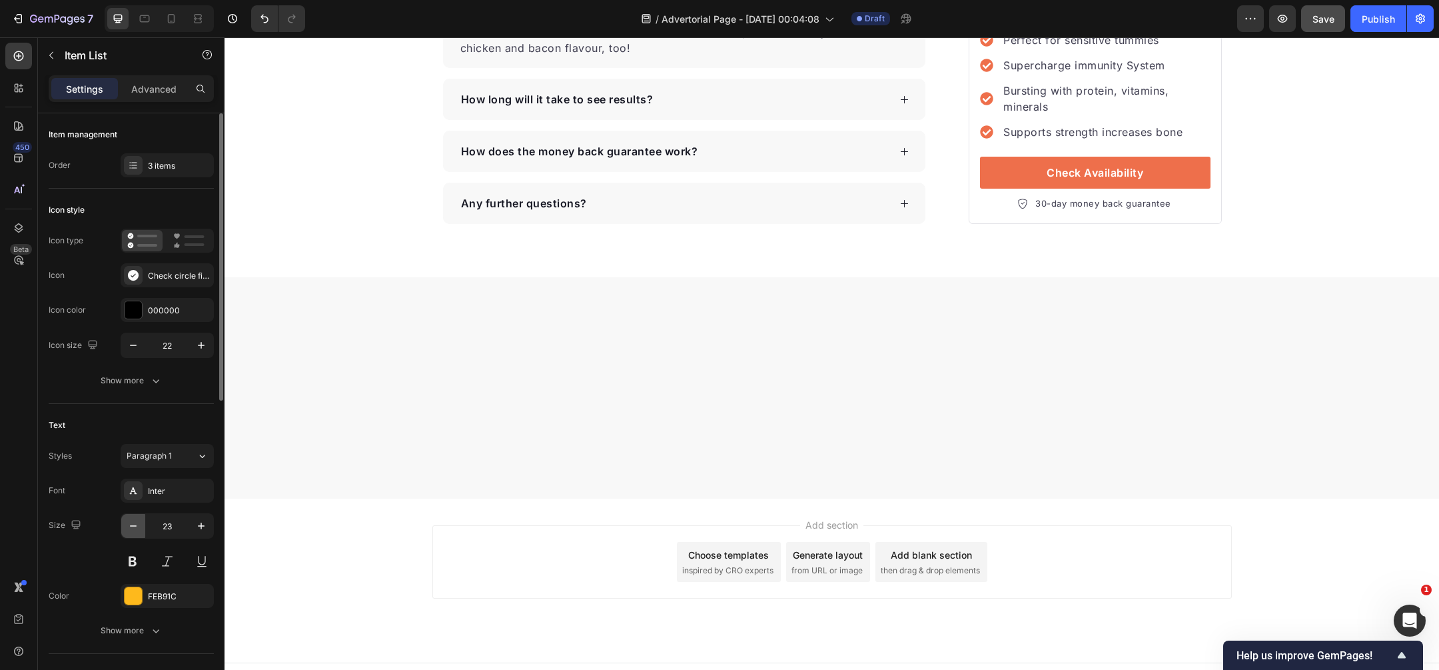
click at [127, 524] on icon "button" at bounding box center [133, 525] width 13 height 13
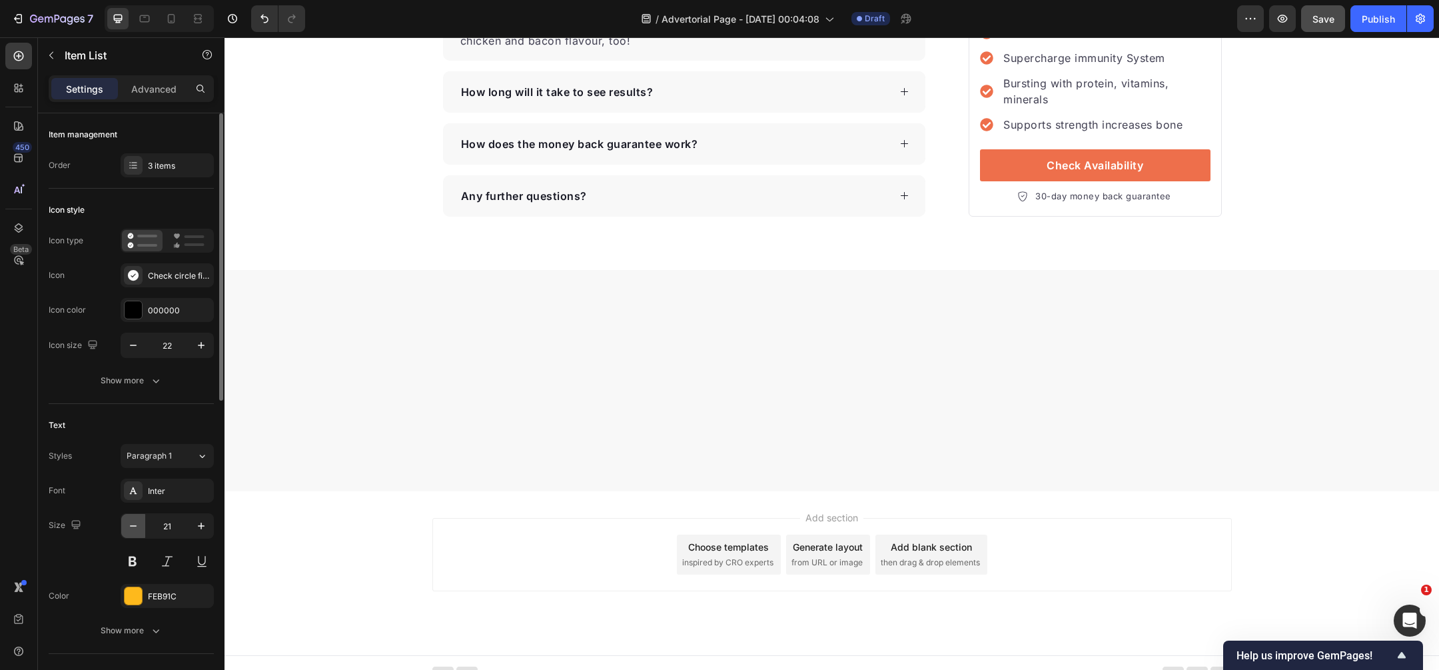
click at [127, 524] on icon "button" at bounding box center [133, 525] width 13 height 13
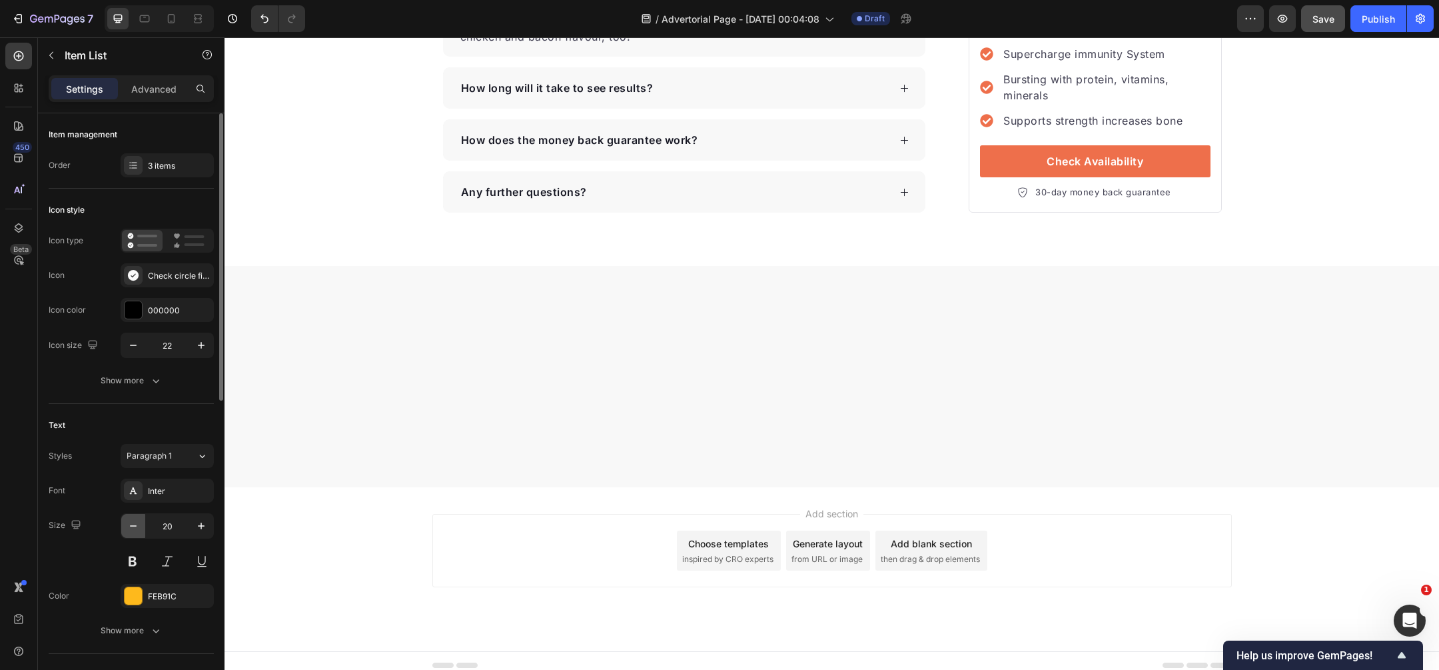
click at [127, 524] on icon "button" at bounding box center [133, 525] width 13 height 13
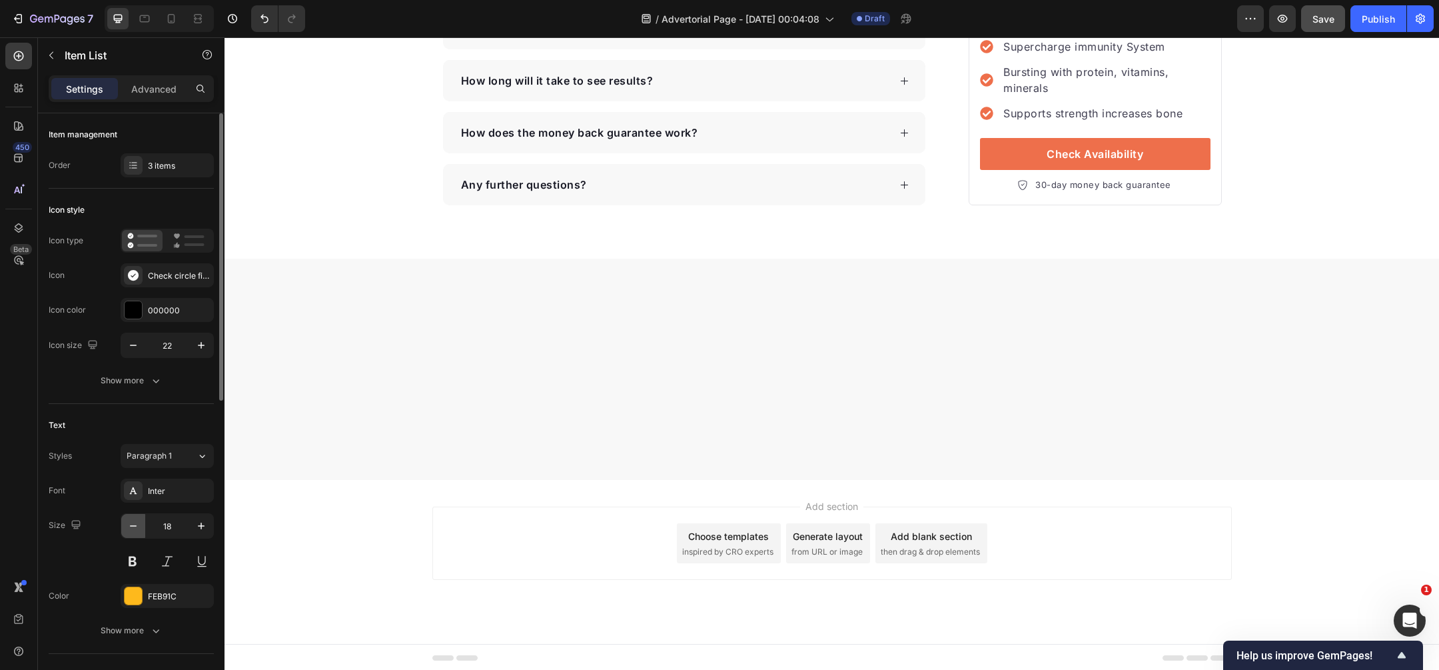
click at [127, 524] on icon "button" at bounding box center [133, 525] width 13 height 13
click at [204, 524] on icon "button" at bounding box center [201, 525] width 7 height 7
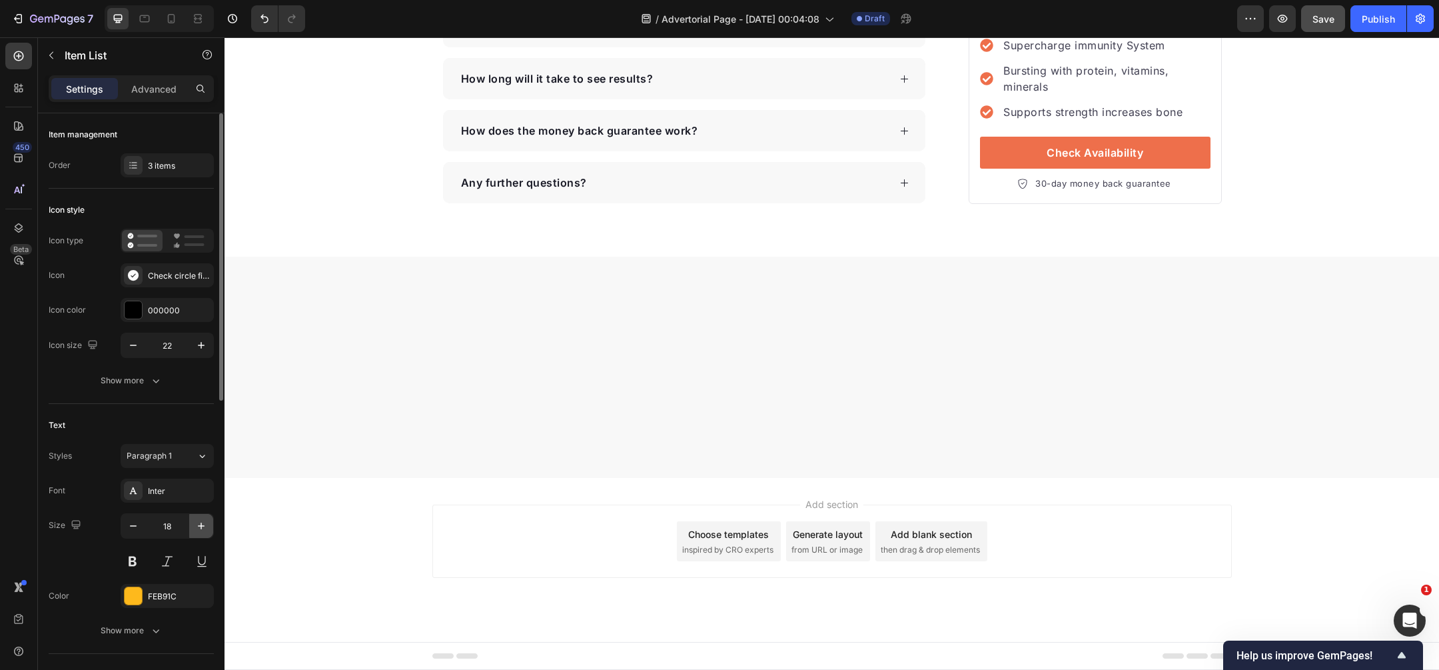
click at [204, 524] on icon "button" at bounding box center [201, 525] width 7 height 7
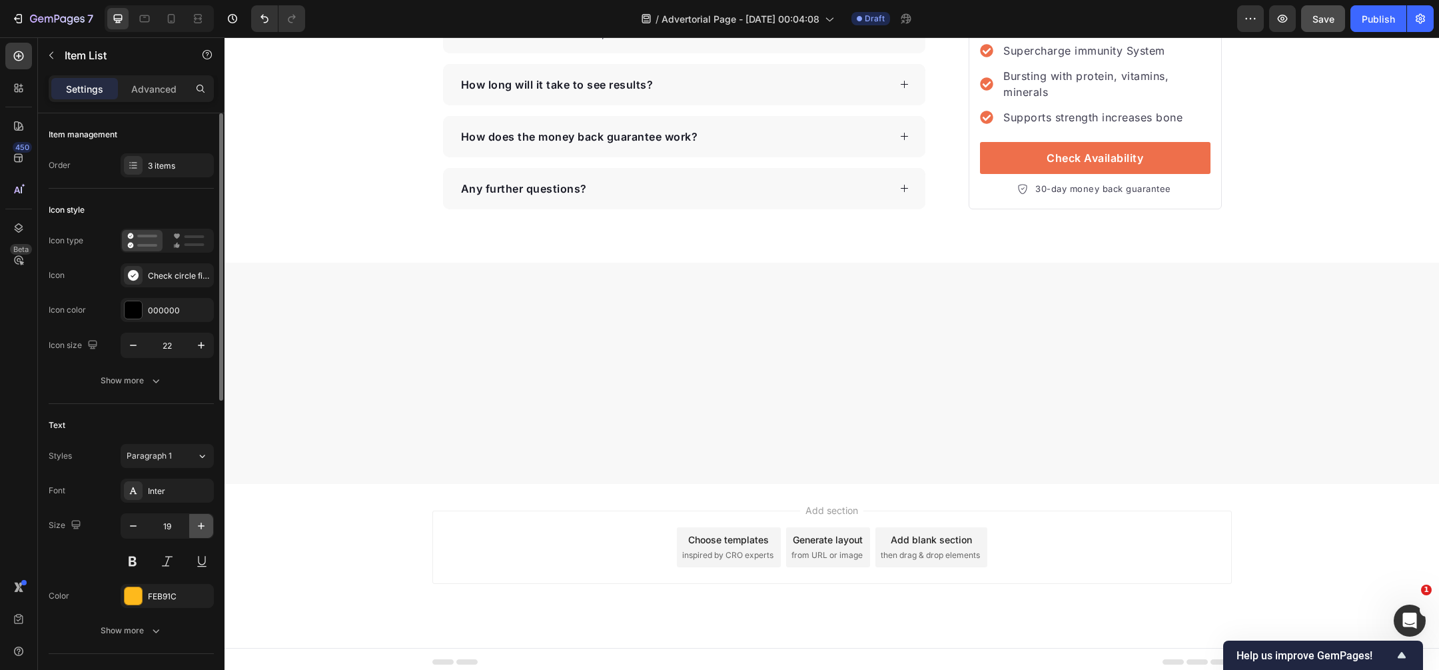
click at [204, 524] on icon "button" at bounding box center [201, 525] width 7 height 7
type input "20"
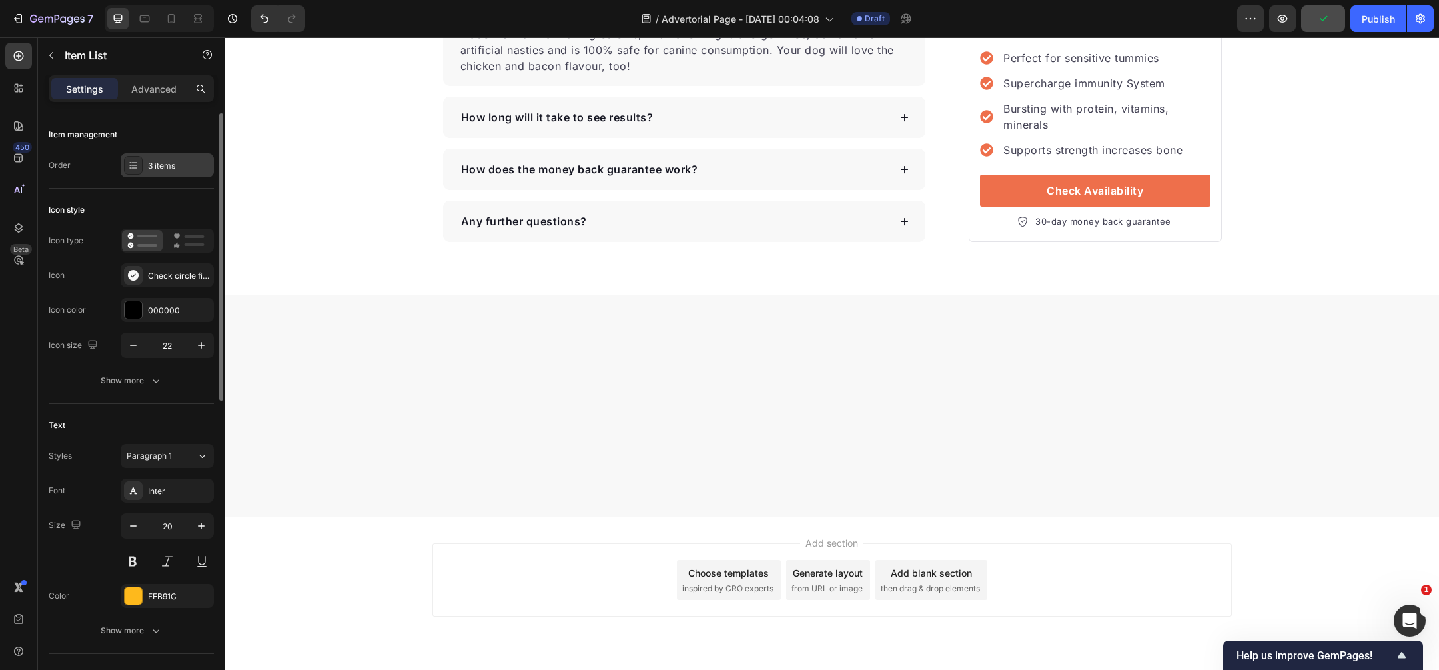
click at [172, 161] on div "3 items" at bounding box center [179, 166] width 63 height 12
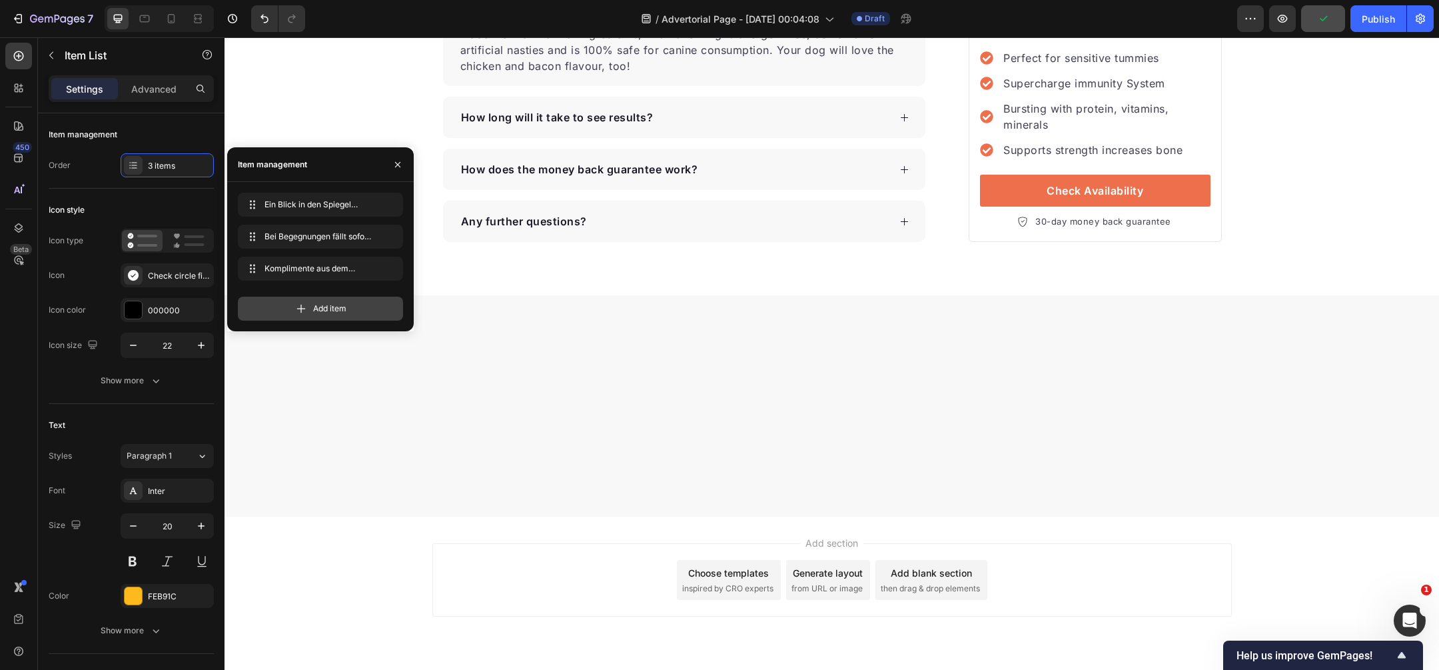
click at [325, 310] on span "Add item" at bounding box center [329, 309] width 33 height 12
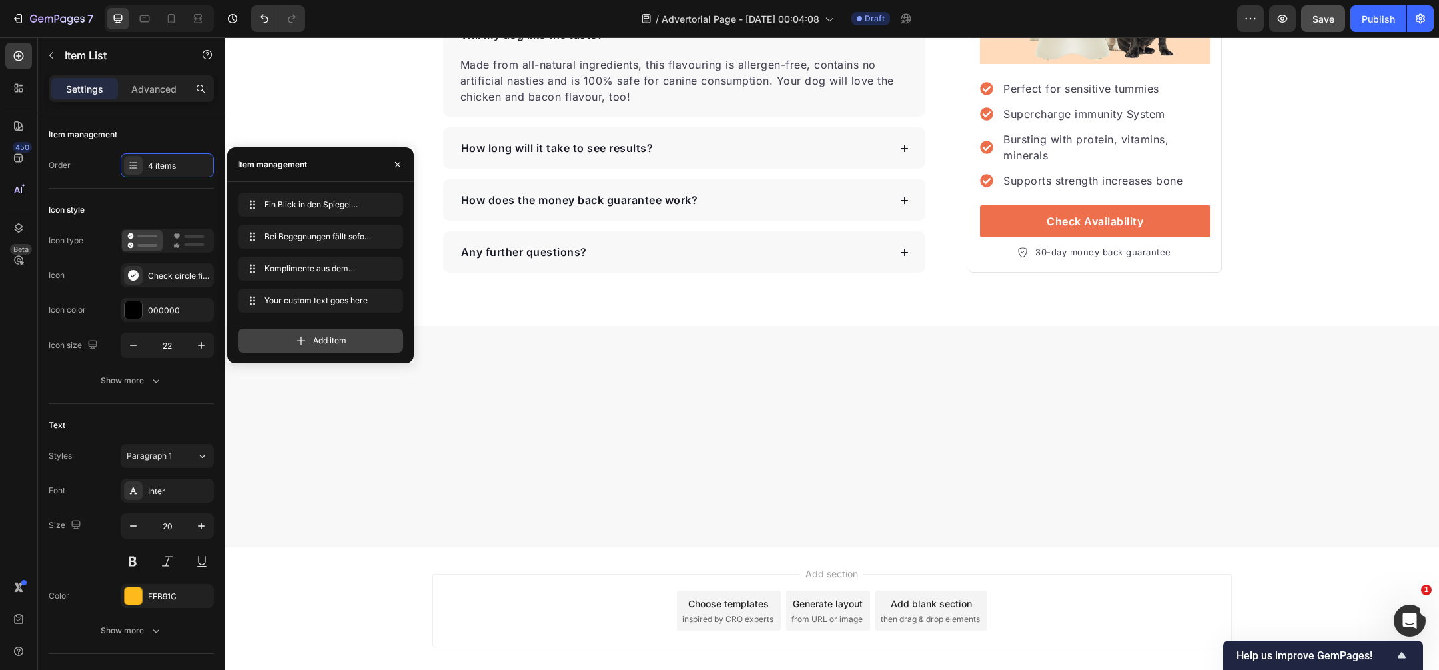
click at [325, 343] on span "Add item" at bounding box center [329, 341] width 33 height 12
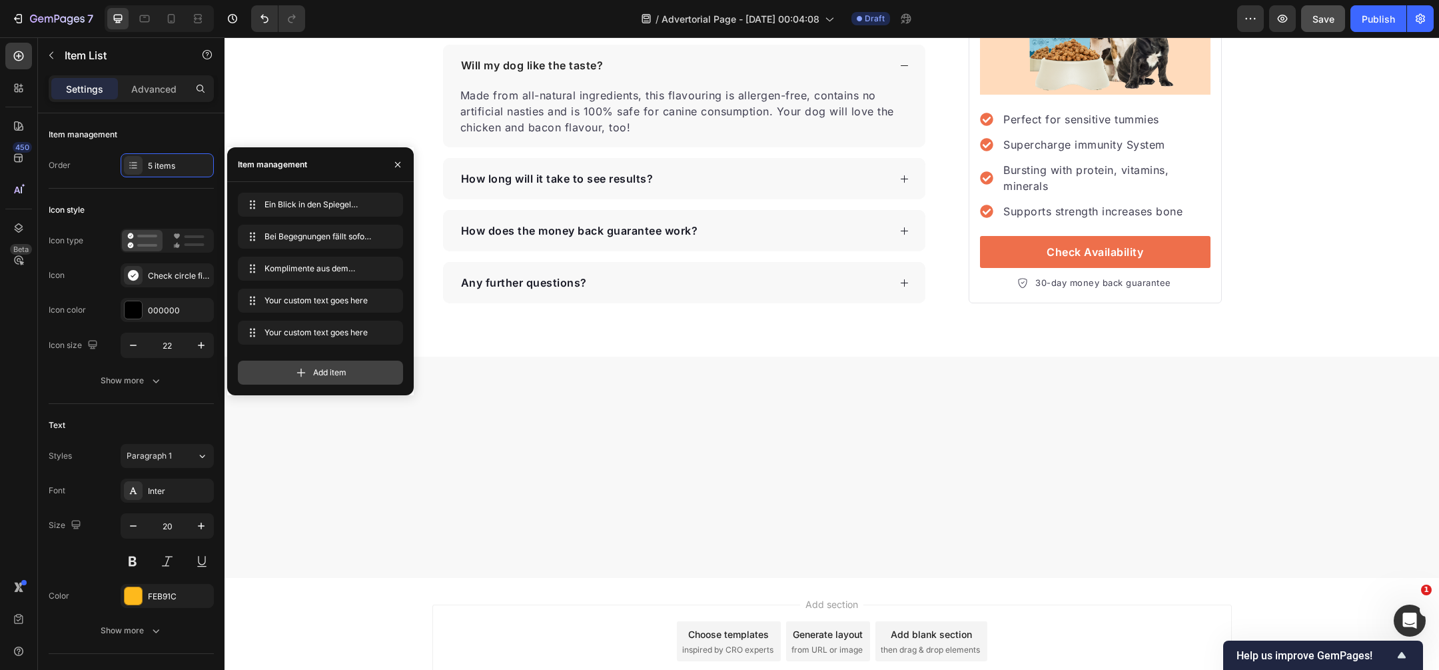
click at [323, 381] on div "Add item" at bounding box center [320, 373] width 165 height 24
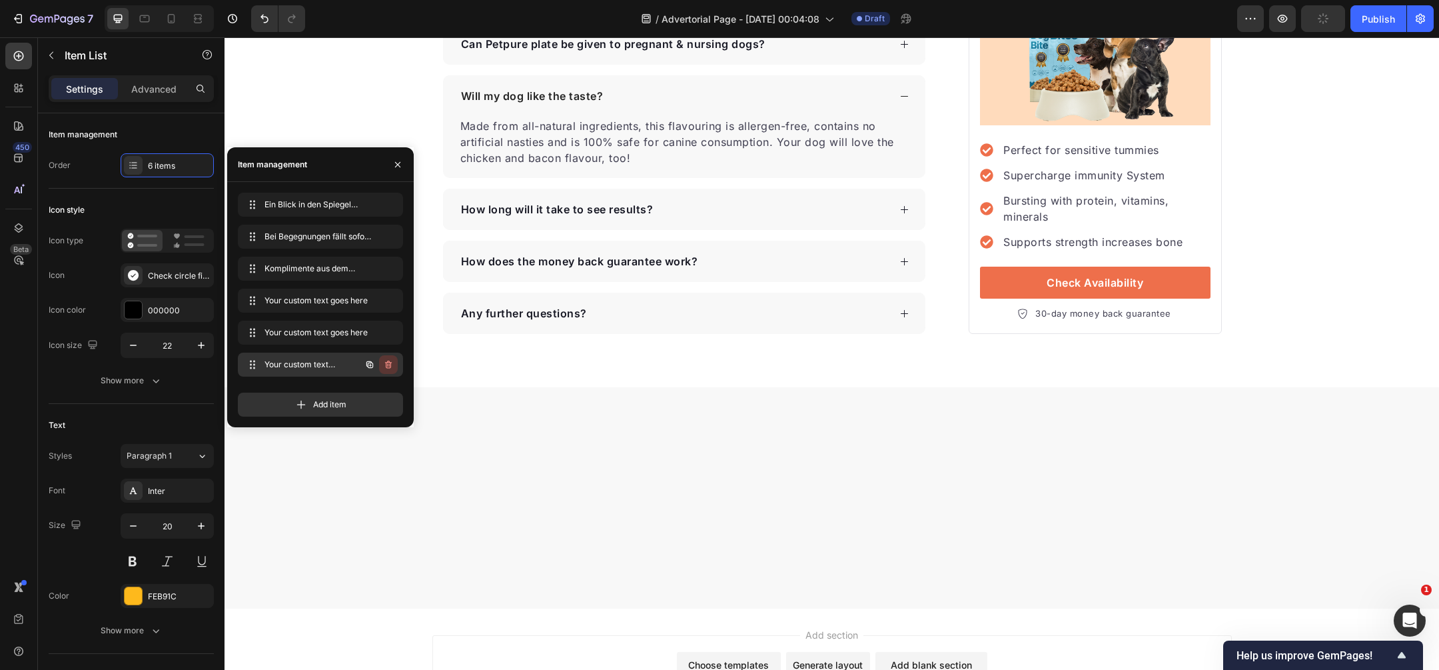
click at [389, 367] on icon "button" at bounding box center [388, 364] width 11 height 11
click at [389, 367] on div "Delete" at bounding box center [379, 365] width 25 height 12
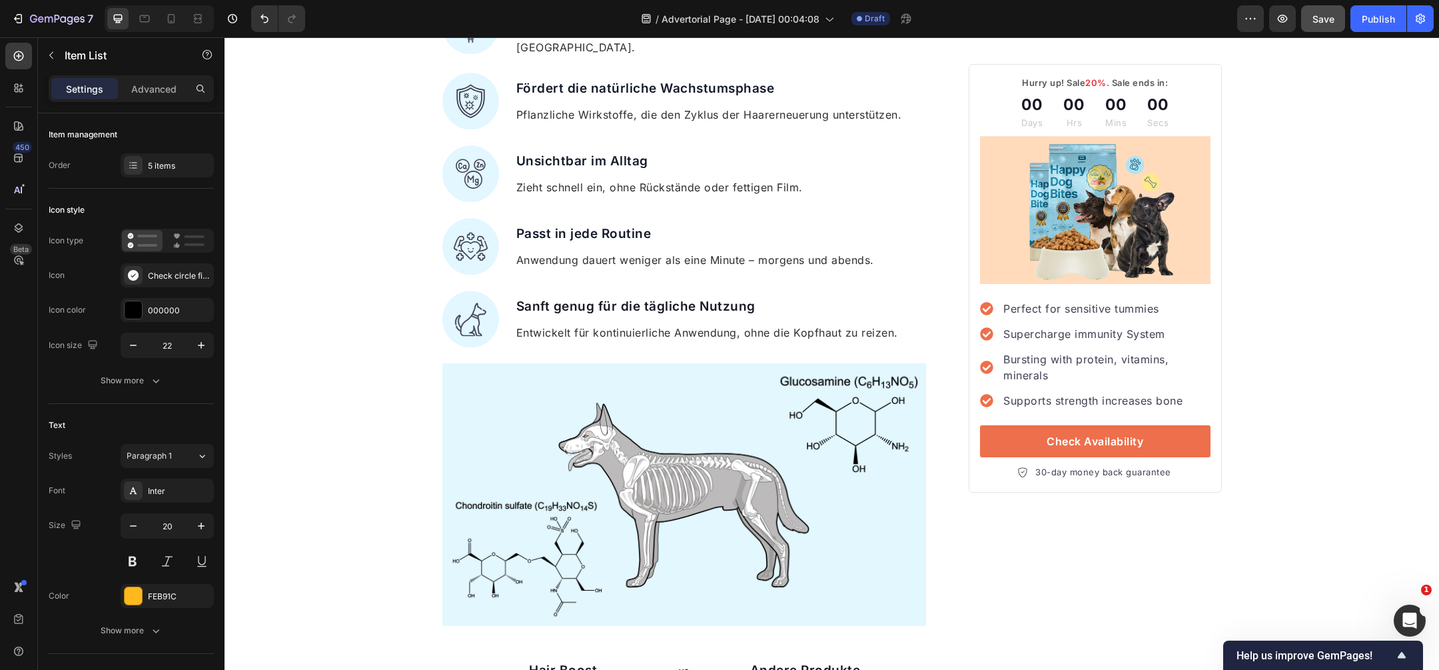
scroll to position [1314, 0]
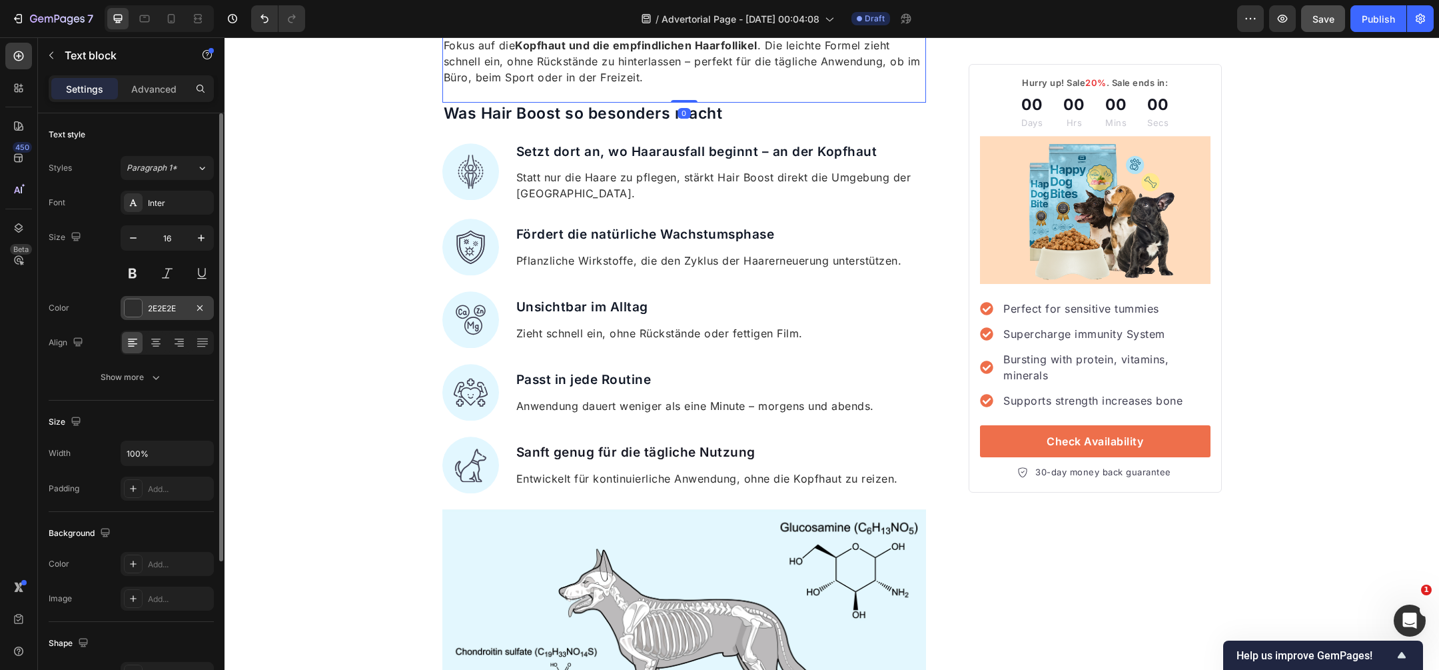
click at [163, 313] on div "2E2E2E" at bounding box center [167, 309] width 39 height 12
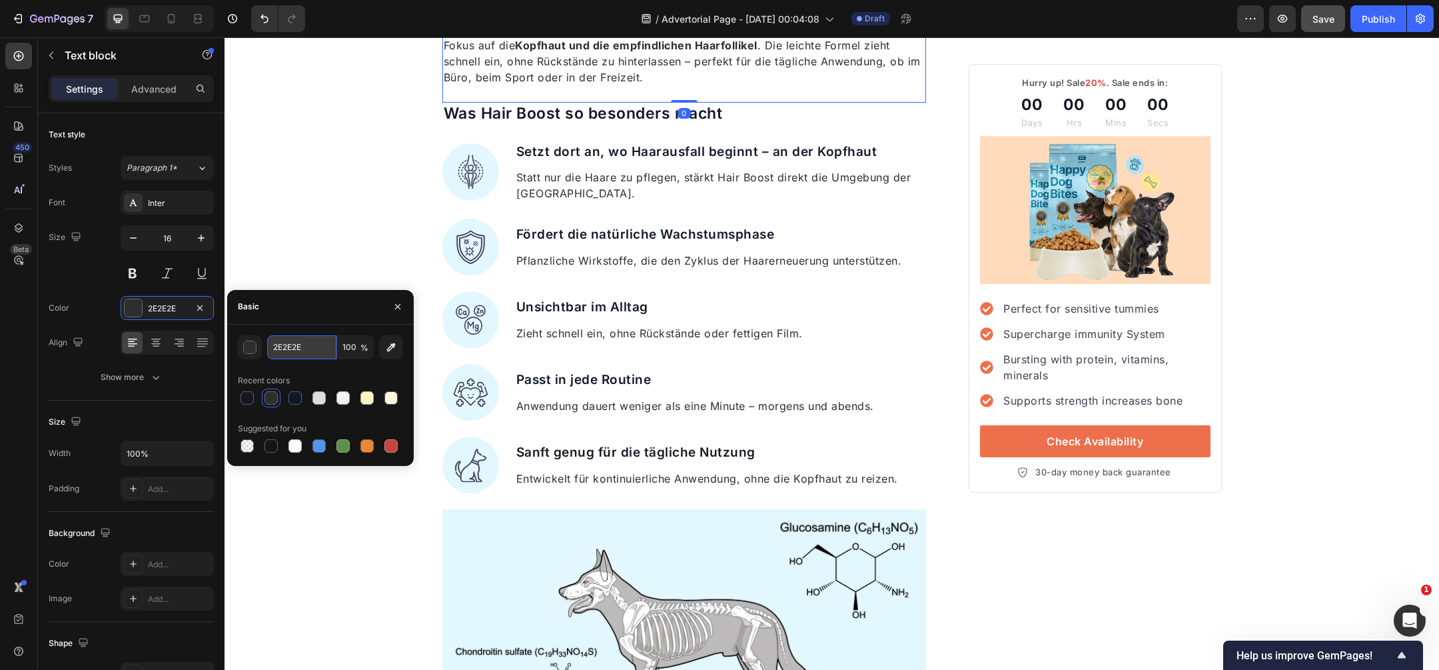
click at [305, 342] on input "2E2E2E" at bounding box center [301, 347] width 69 height 24
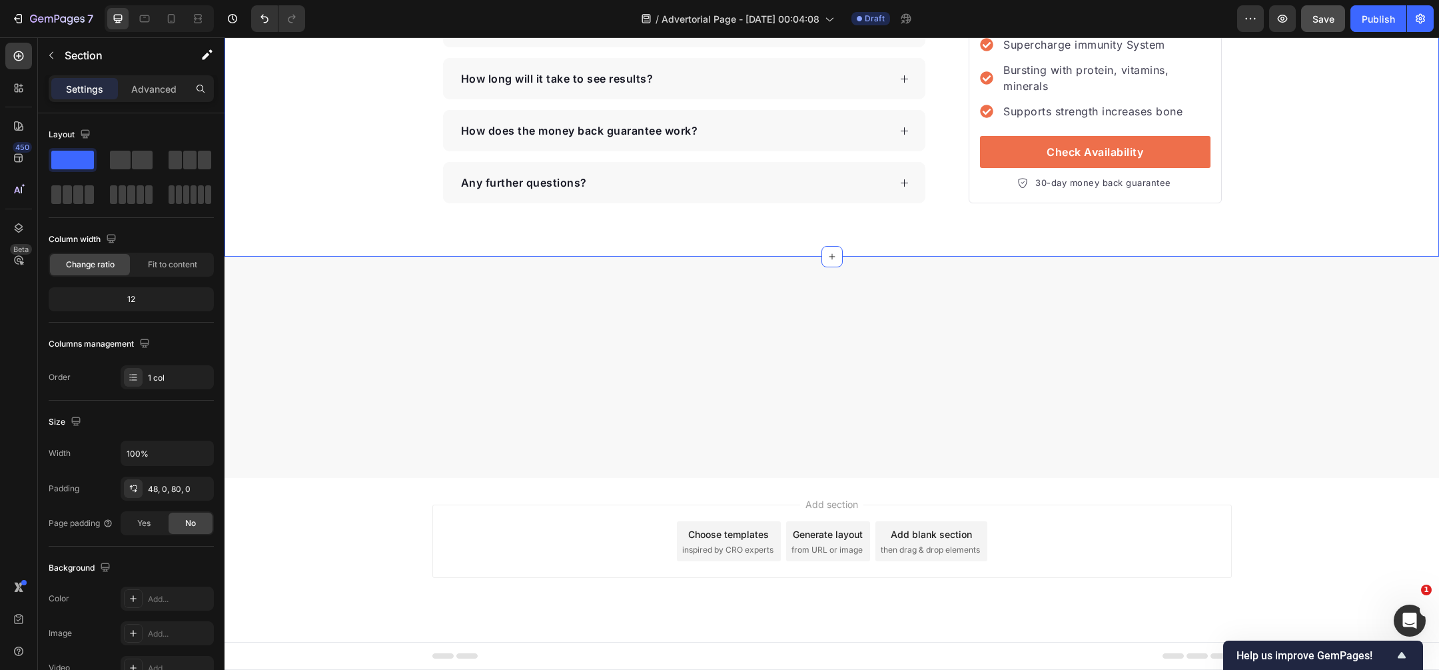
scroll to position [4273, 0]
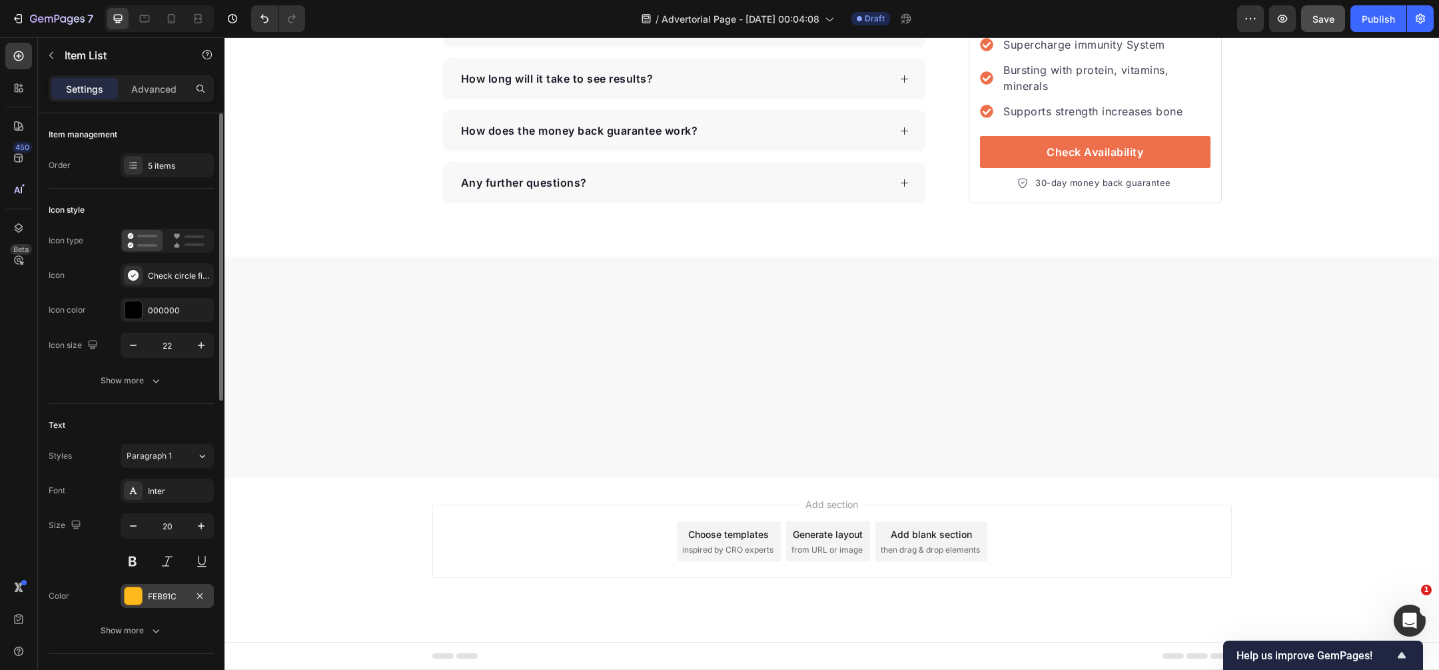
click at [169, 591] on div "FEB91C" at bounding box center [167, 596] width 39 height 12
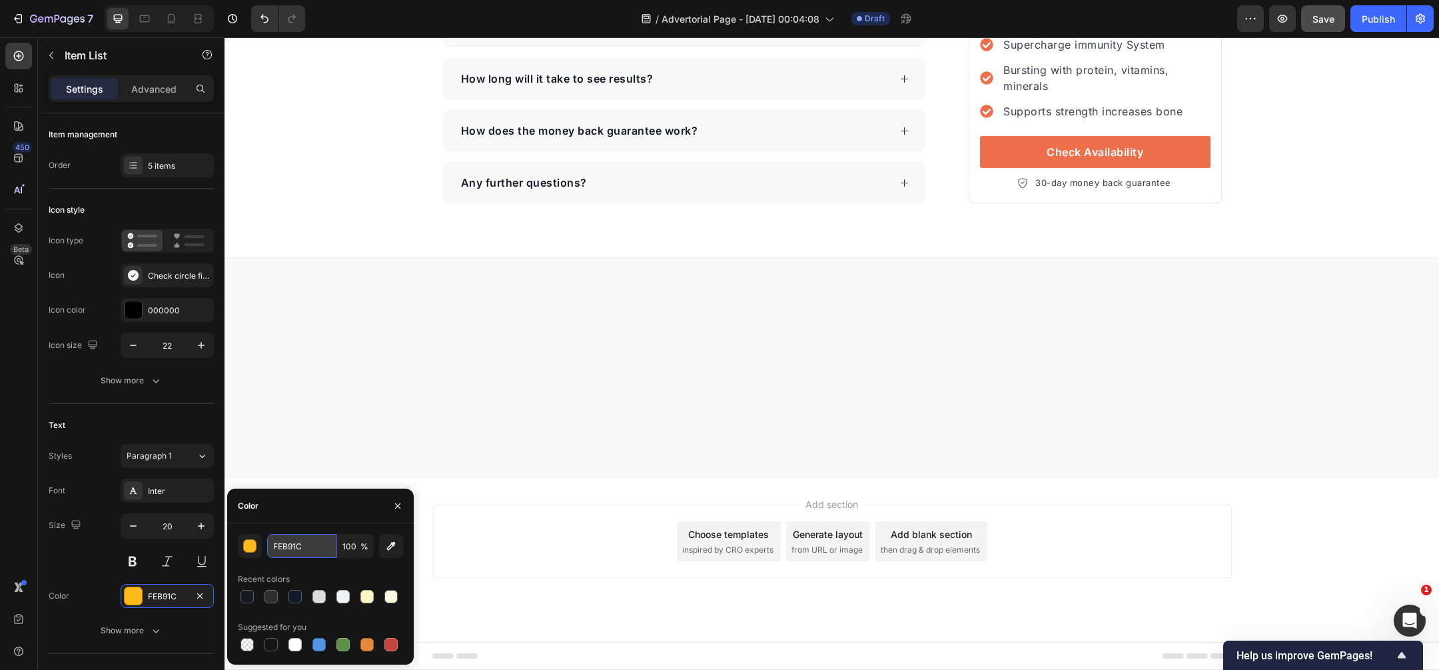
click at [281, 548] on input "FEB91C" at bounding box center [301, 546] width 69 height 24
click at [282, 548] on input "FEB91C" at bounding box center [301, 546] width 69 height 24
paste input "2E2E2E"
type input "2E2E2E"
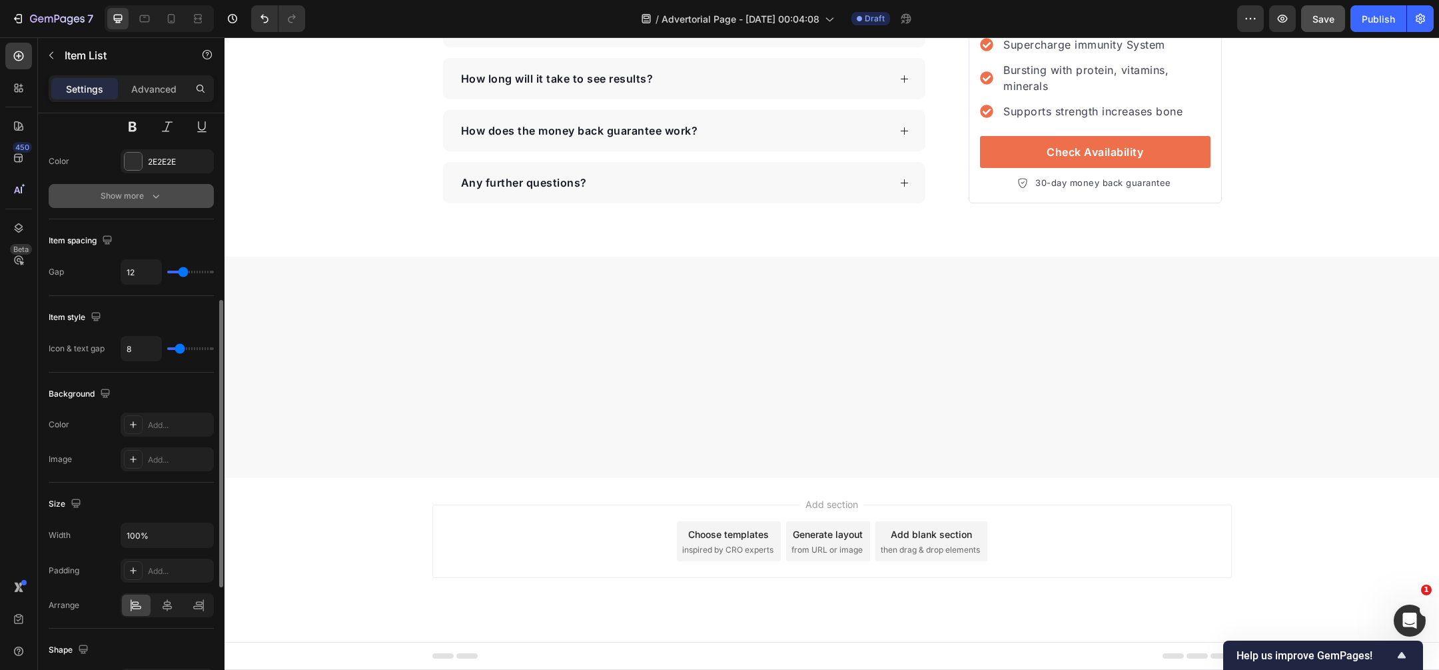
scroll to position [436, 0]
click at [168, 422] on div "Add..." at bounding box center [179, 424] width 63 height 12
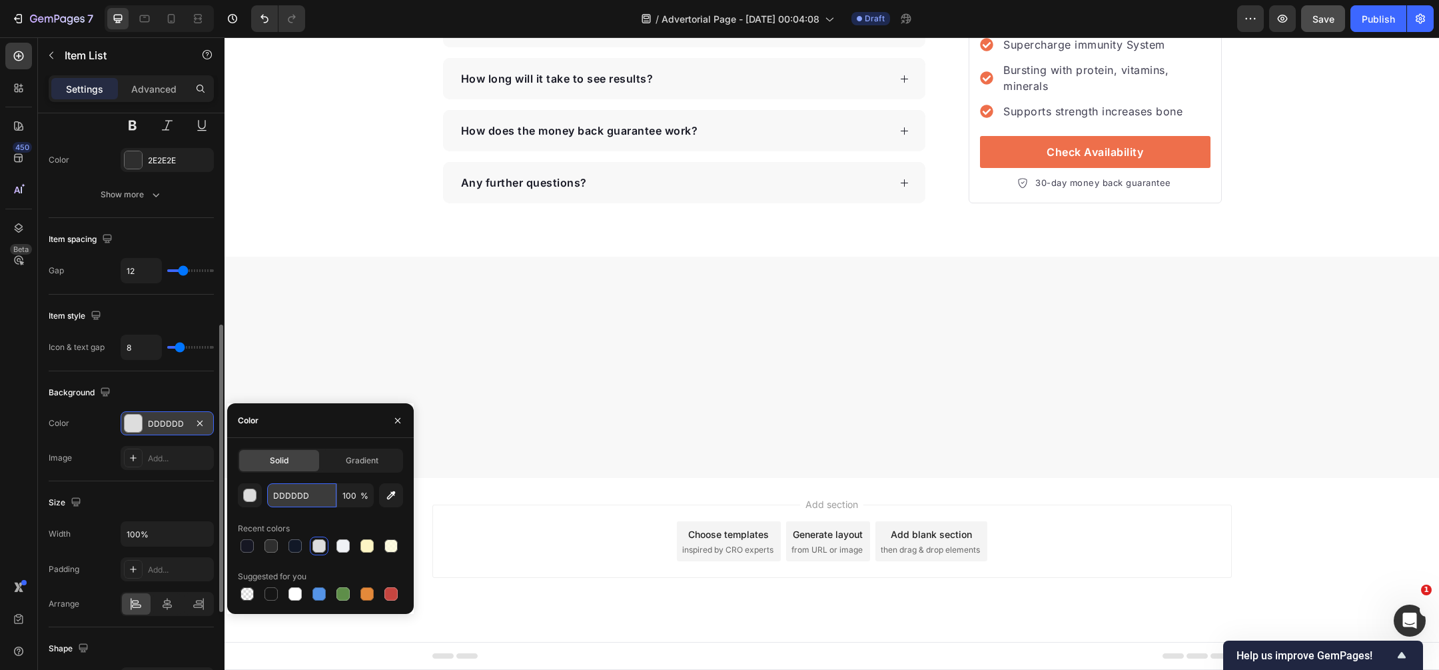
click at [321, 487] on input "DDDDDD" at bounding box center [301, 495] width 69 height 24
paste input "#cbfaff"
type input "#cbfaff"
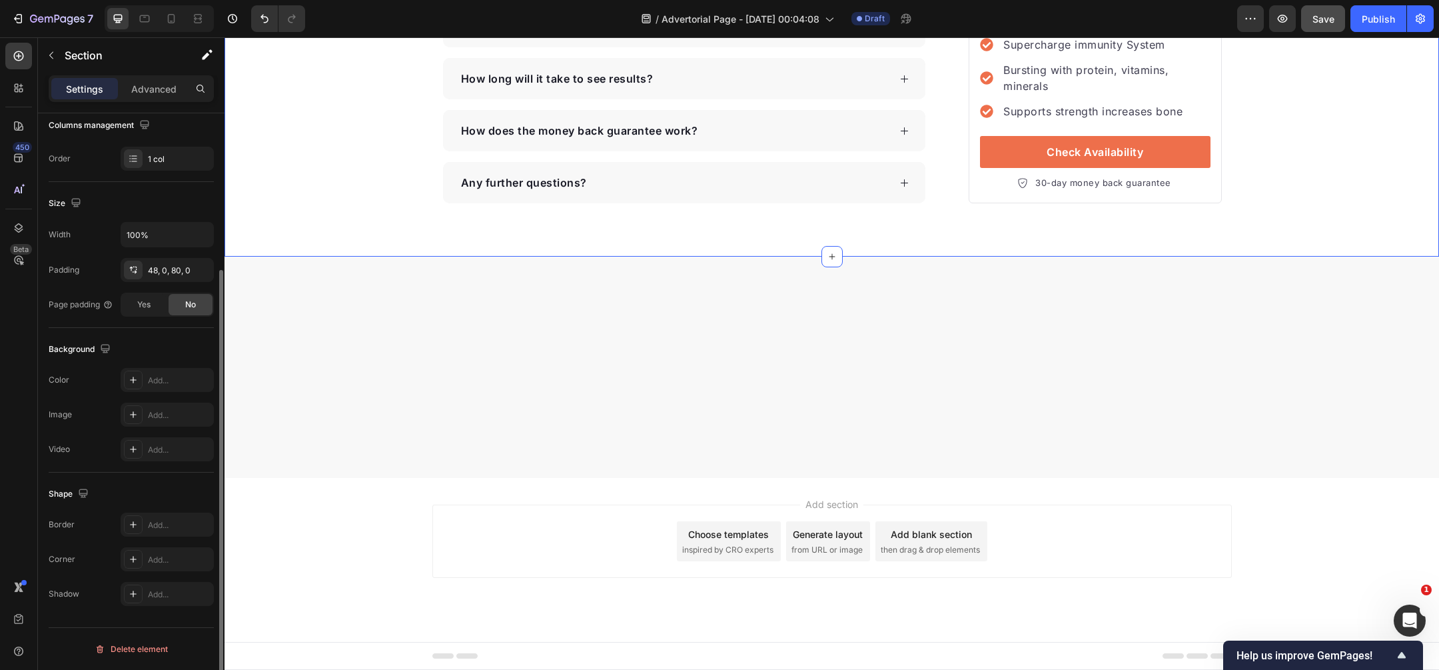
scroll to position [0, 0]
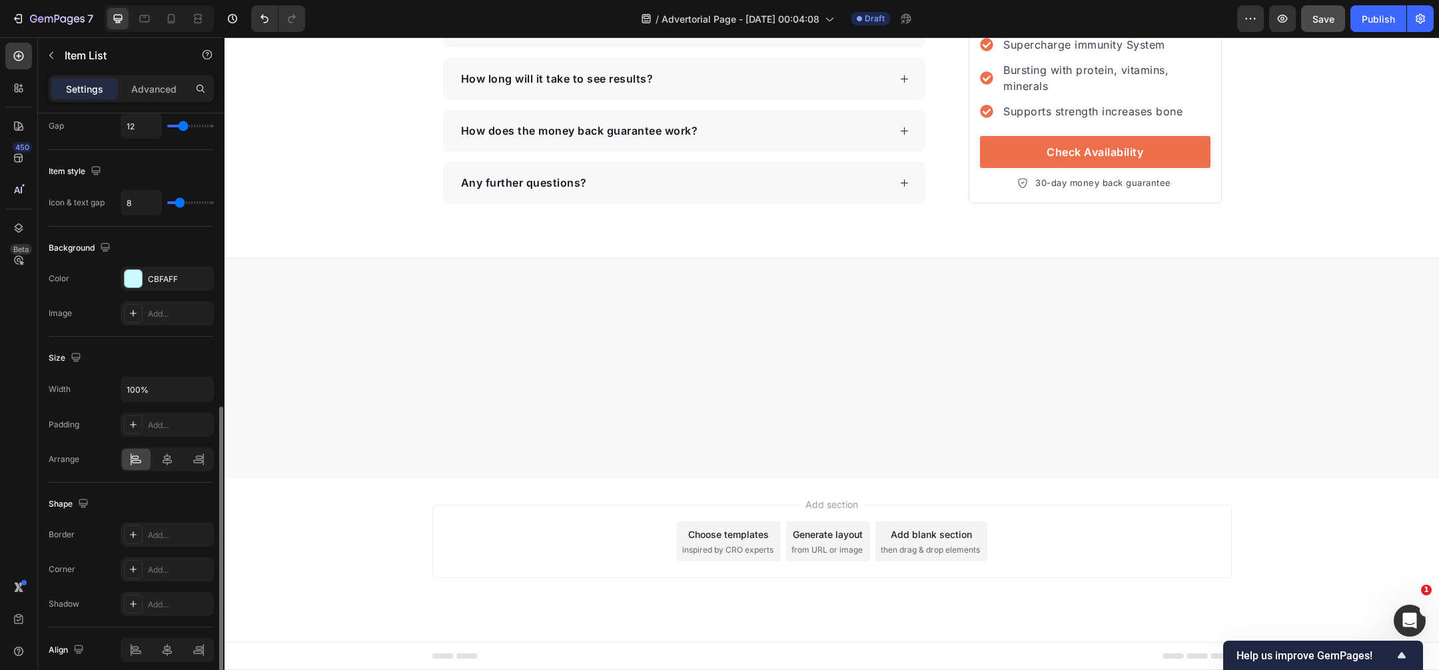
scroll to position [588, 0]
click at [156, 269] on div "CBFAFF" at bounding box center [167, 271] width 39 height 12
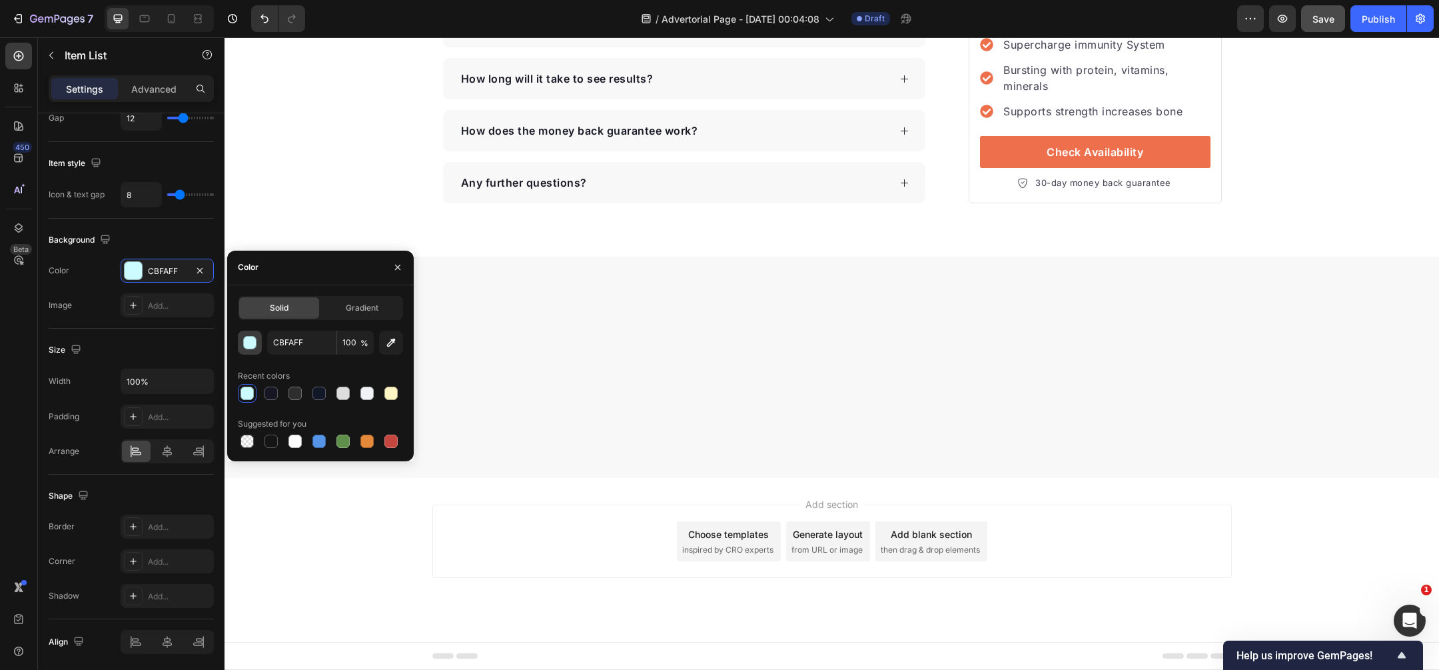
click at [249, 350] on button "button" at bounding box center [250, 343] width 24 height 24
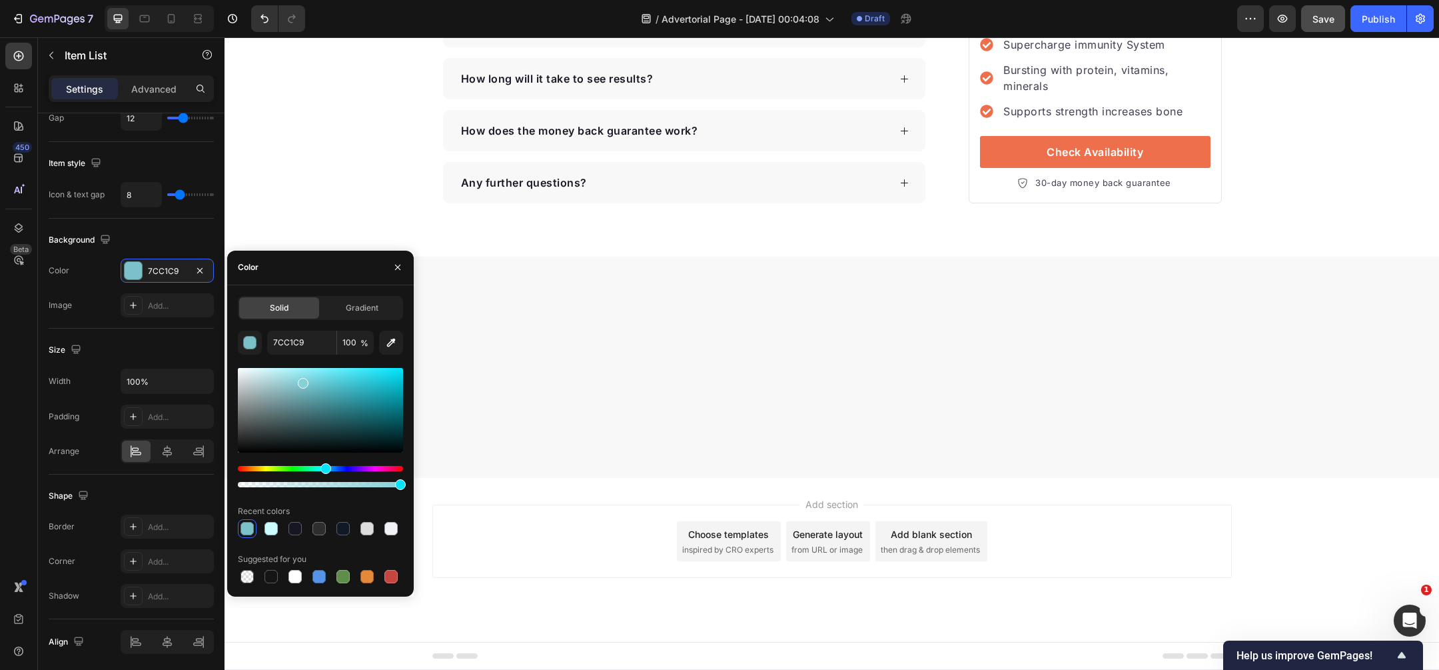
drag, startPoint x: 277, startPoint y: 371, endPoint x: 302, endPoint y: 380, distance: 26.4
click at [302, 380] on div at bounding box center [303, 383] width 11 height 11
type input "C4F9FF"
drag, startPoint x: 305, startPoint y: 355, endPoint x: 270, endPoint y: 352, distance: 34.8
click at [271, 352] on div "C4F9FF 100 % Recent colors Suggested for you" at bounding box center [320, 458] width 165 height 255
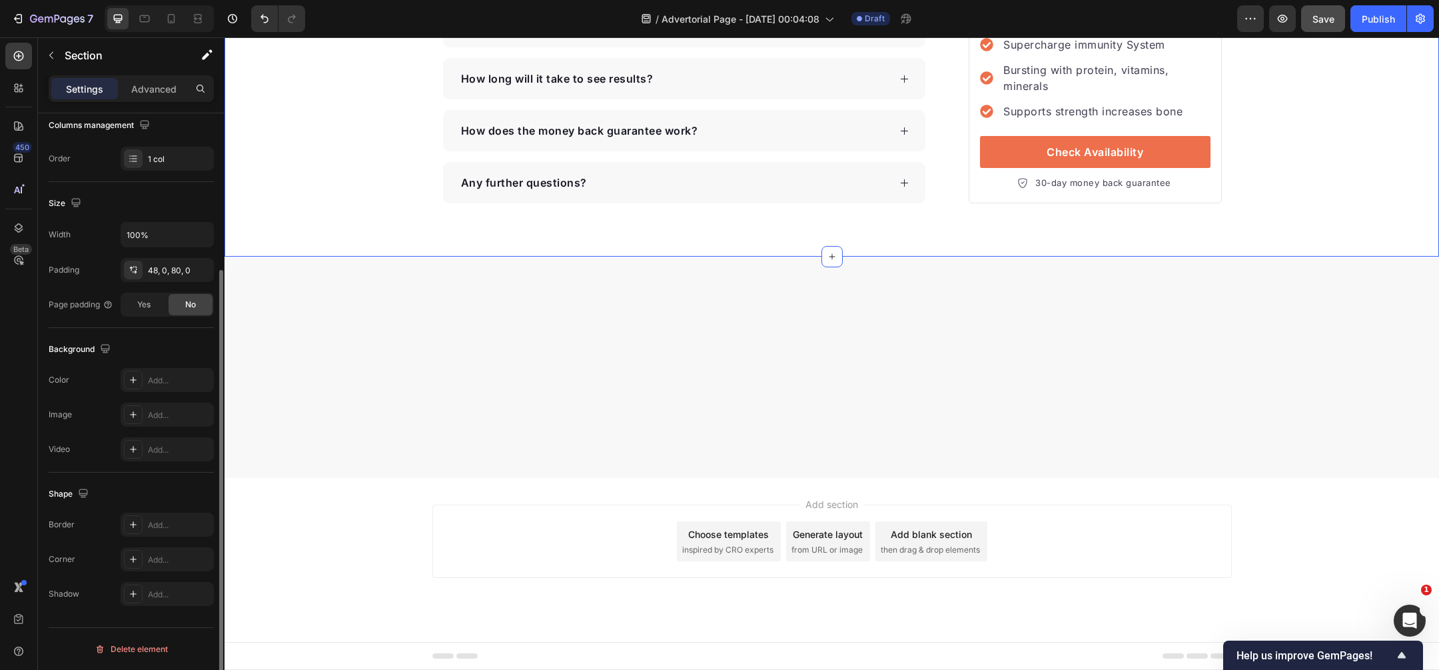
scroll to position [0, 0]
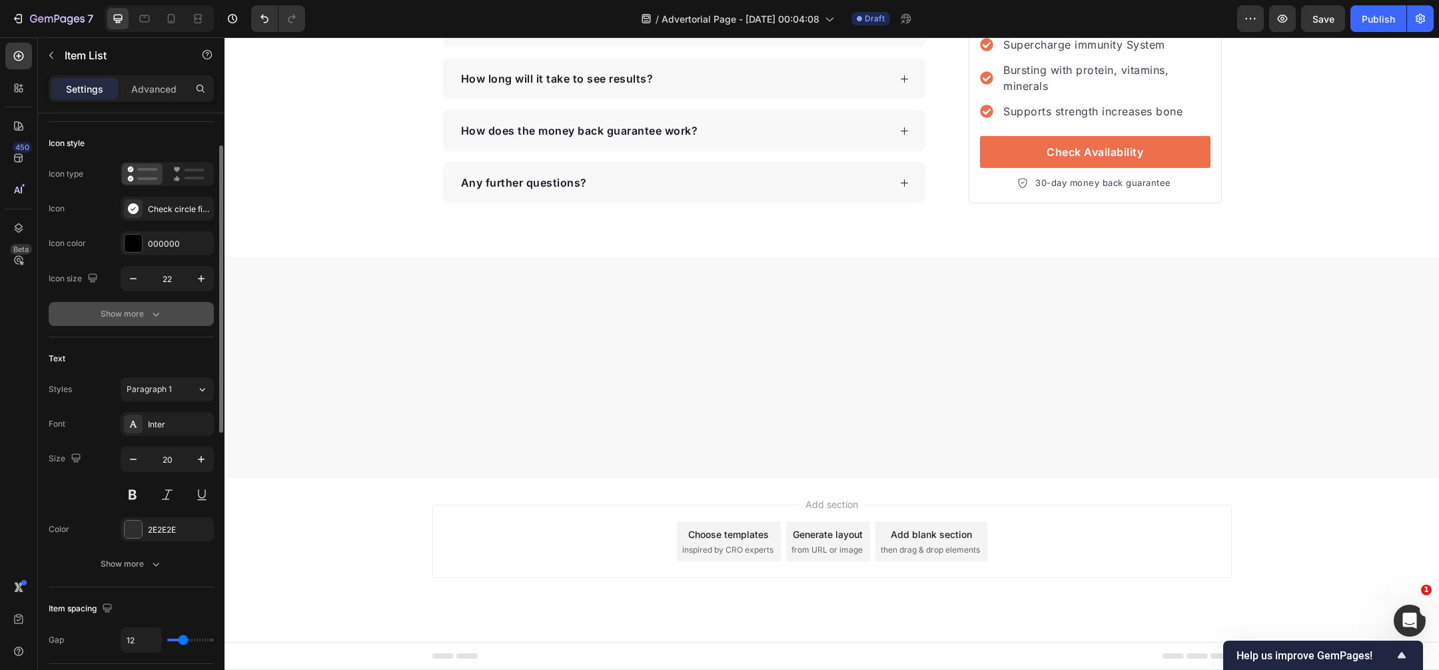
scroll to position [152, 0]
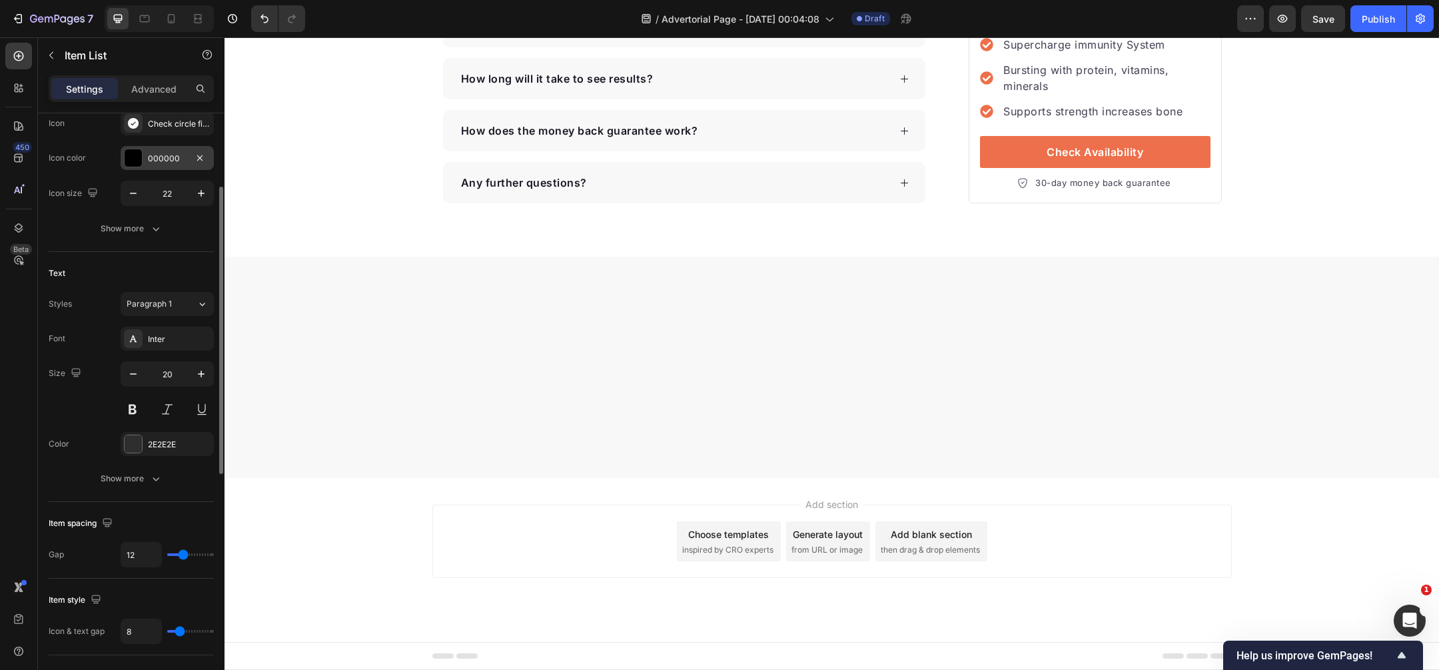
click at [162, 158] on div "000000" at bounding box center [167, 159] width 39 height 12
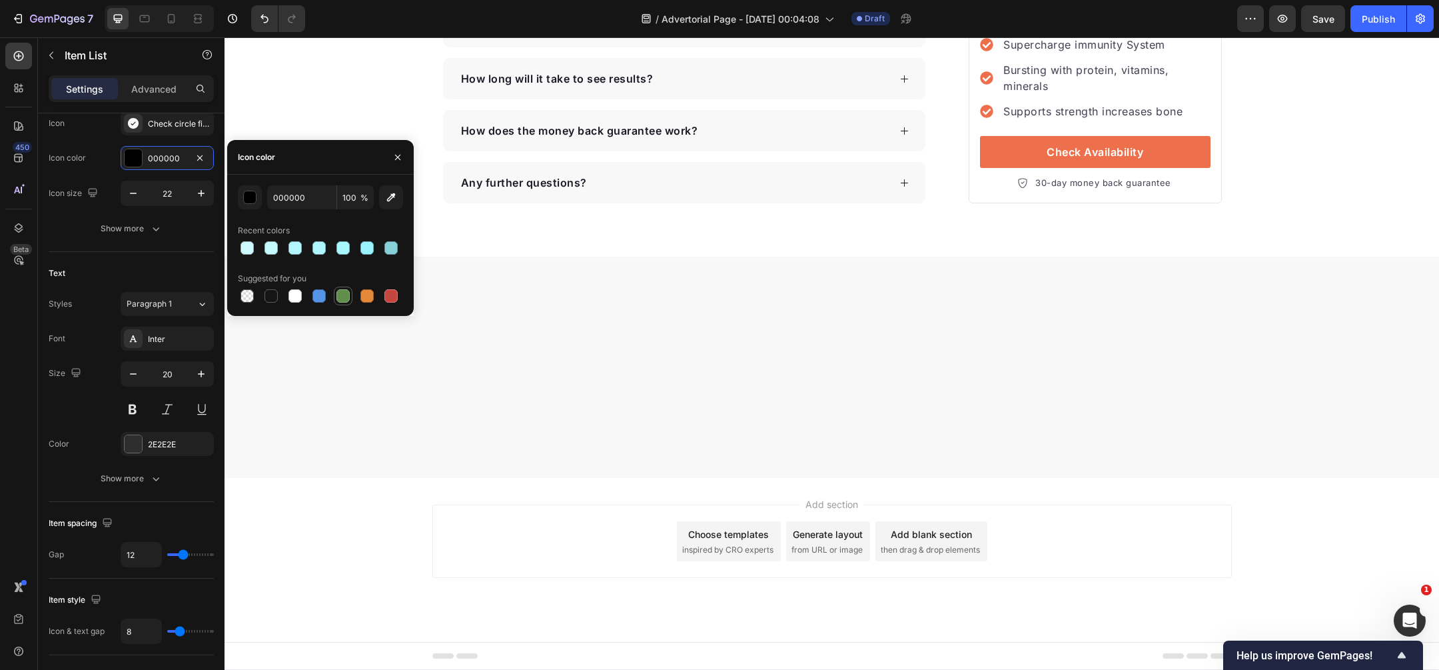
click at [342, 303] on div at bounding box center [343, 296] width 16 height 16
type input "5E8E49"
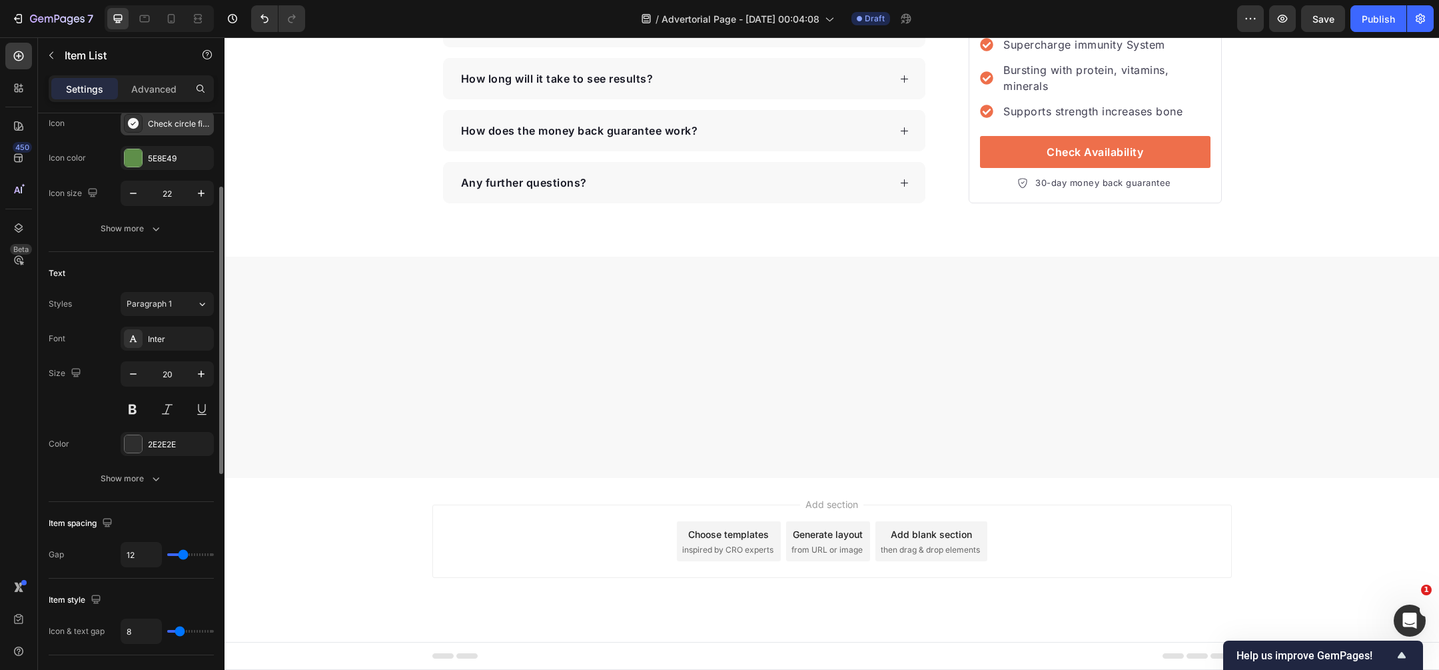
click at [176, 128] on div "Check circle filled" at bounding box center [179, 124] width 63 height 12
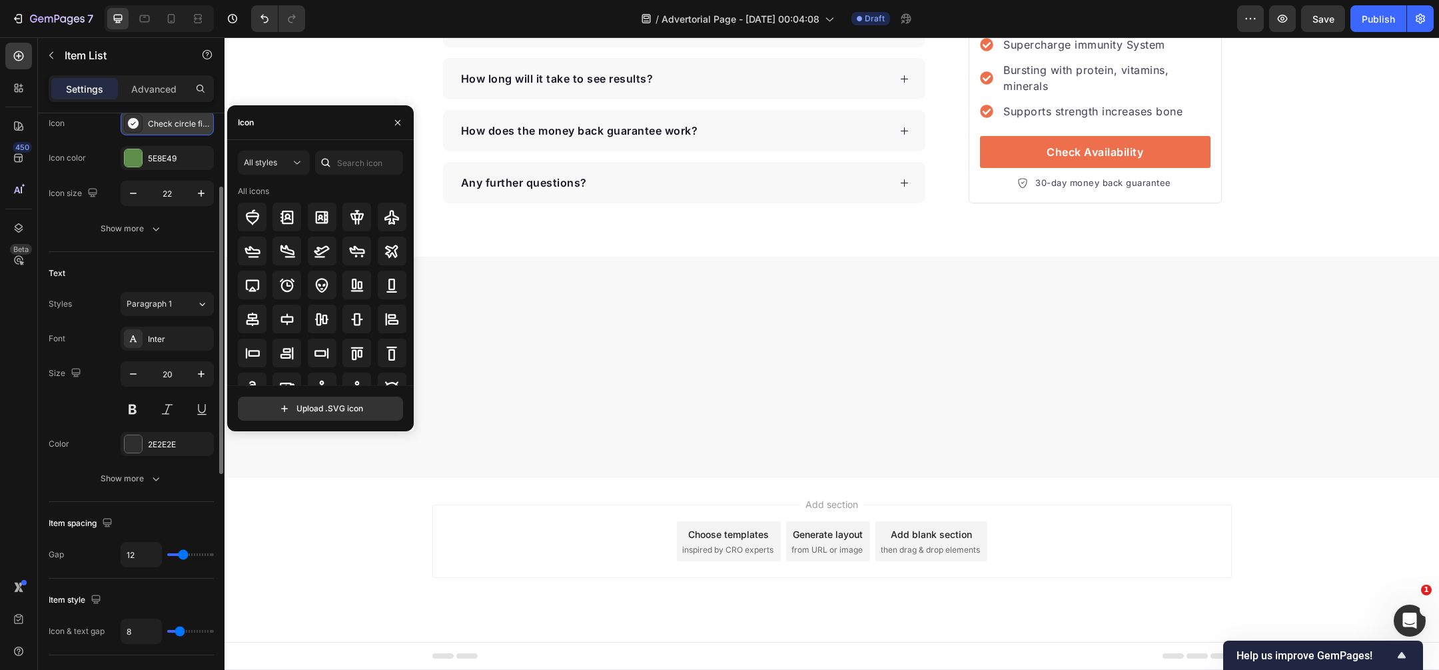
click at [176, 127] on div "Check circle filled" at bounding box center [179, 124] width 63 height 12
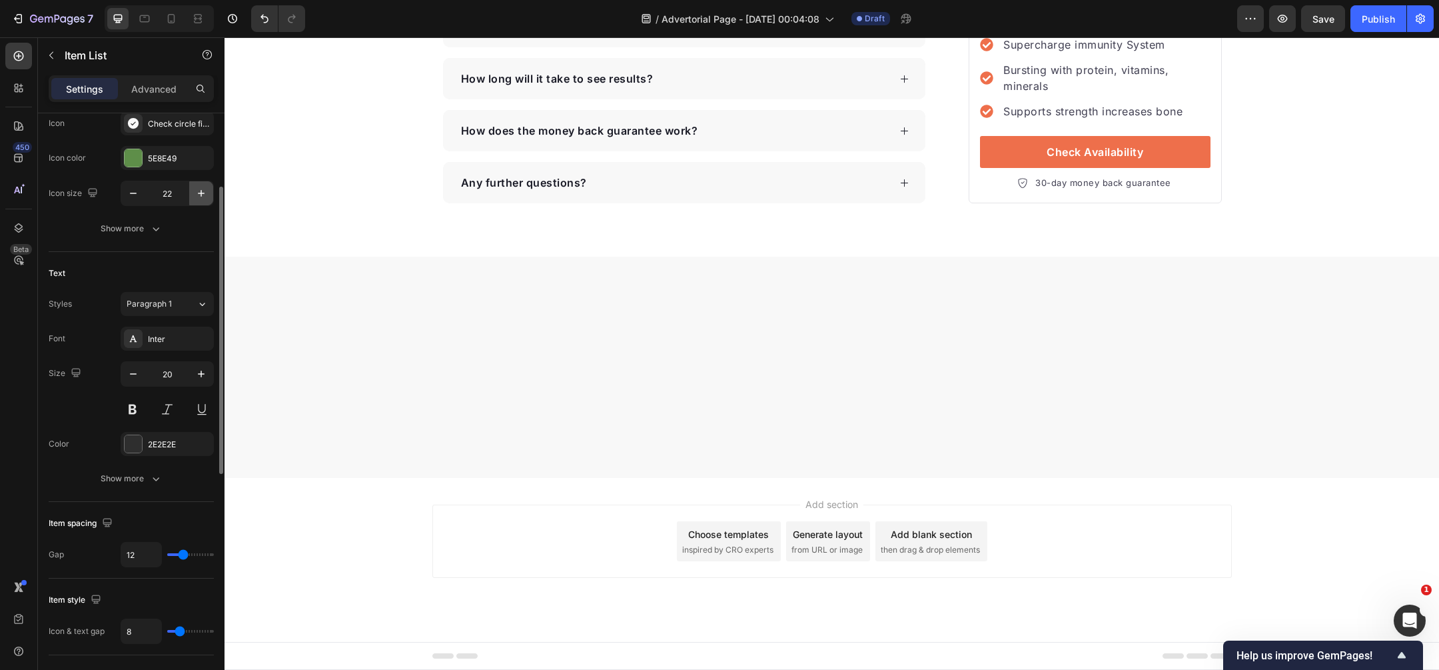
click at [199, 197] on icon "button" at bounding box center [201, 193] width 13 height 13
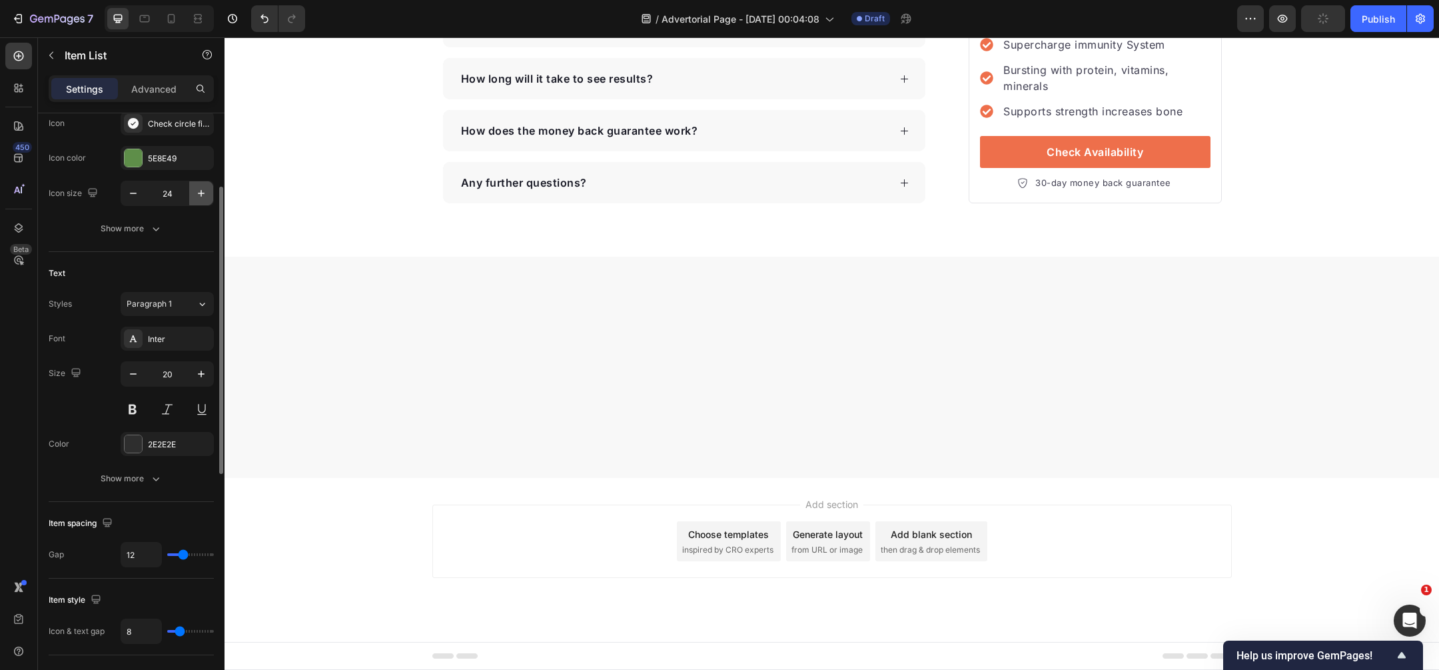
click at [199, 197] on icon "button" at bounding box center [201, 193] width 13 height 13
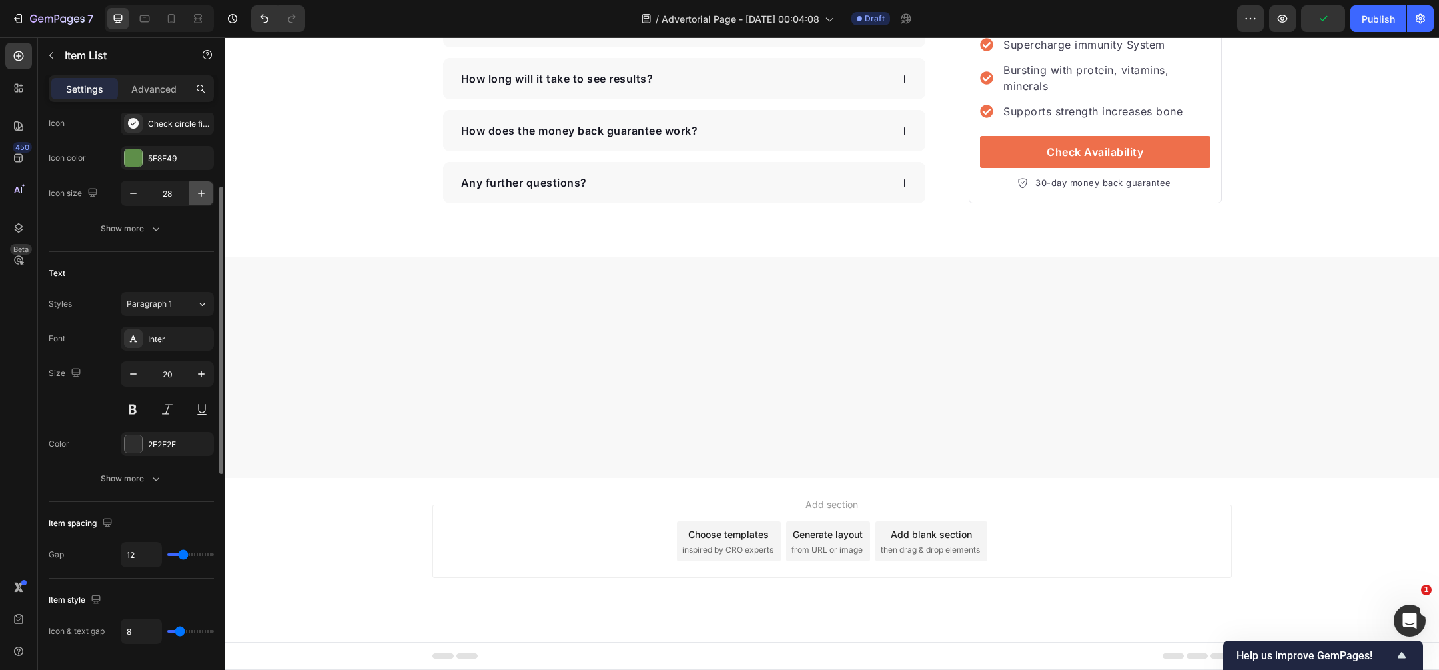
type input "29"
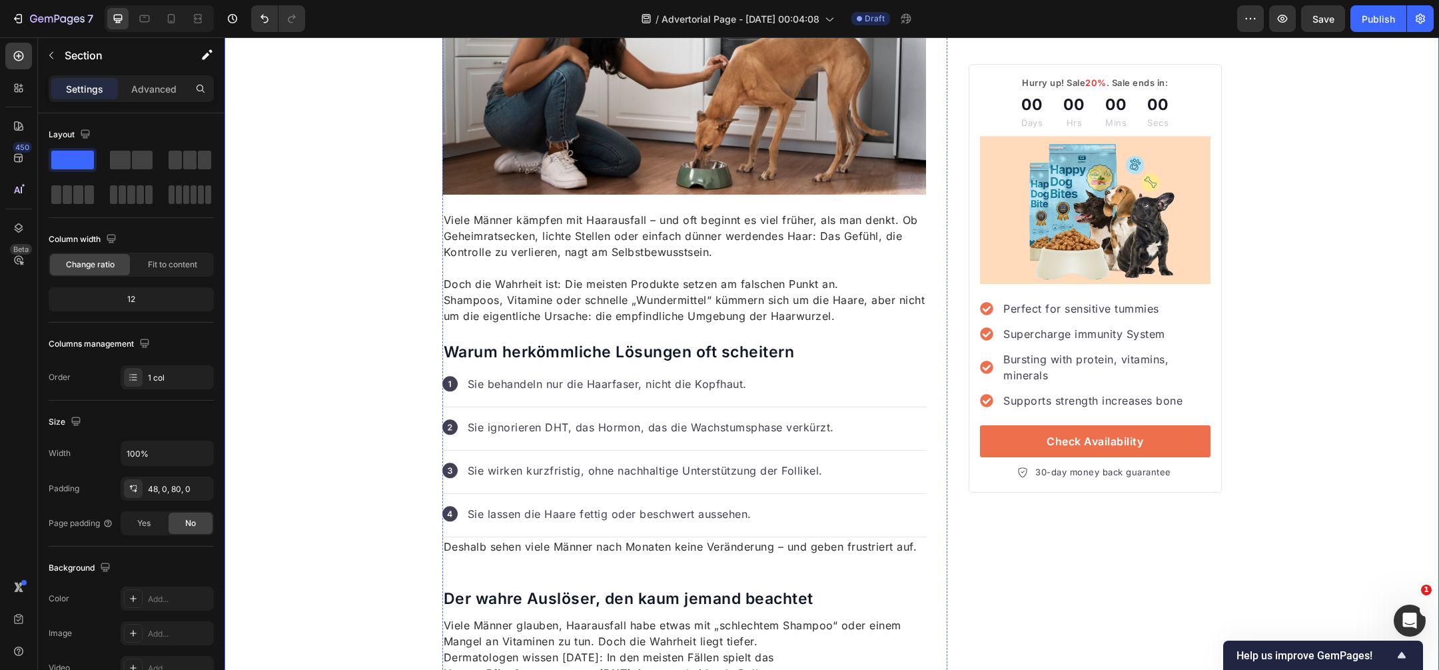
scroll to position [387, 0]
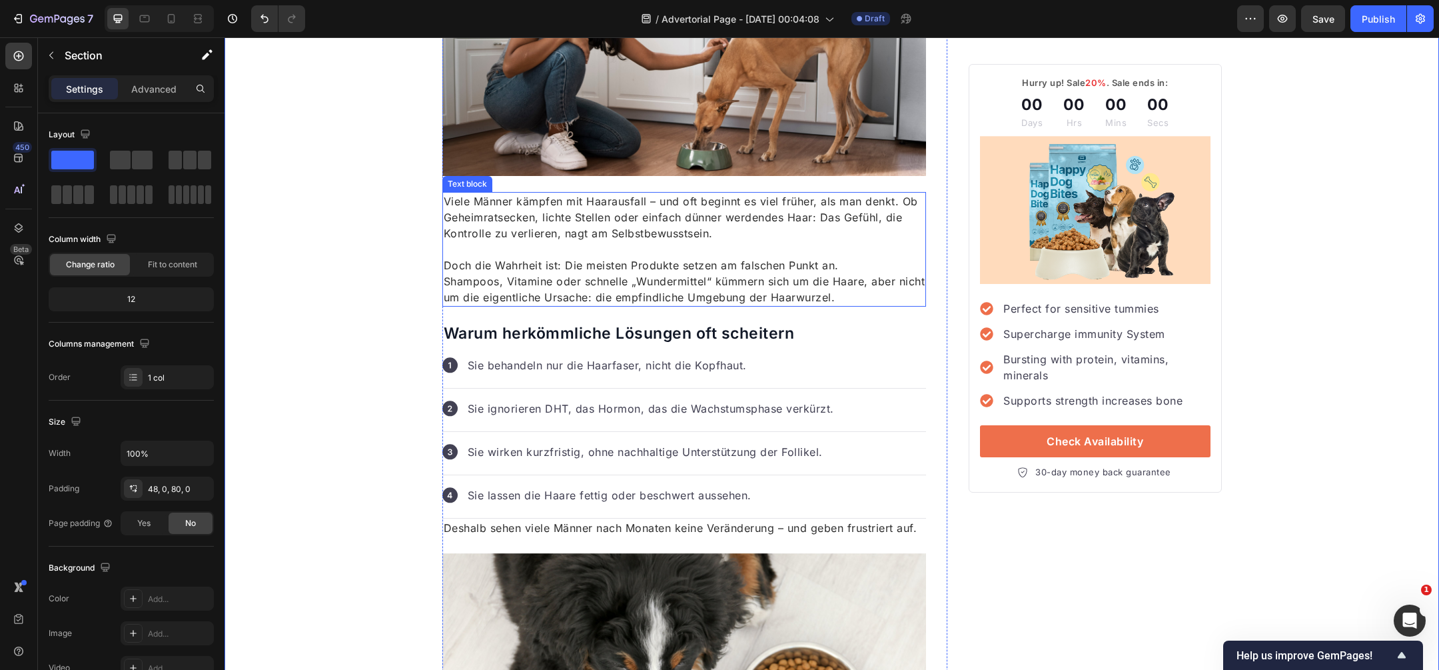
click at [686, 251] on p at bounding box center [685, 249] width 482 height 16
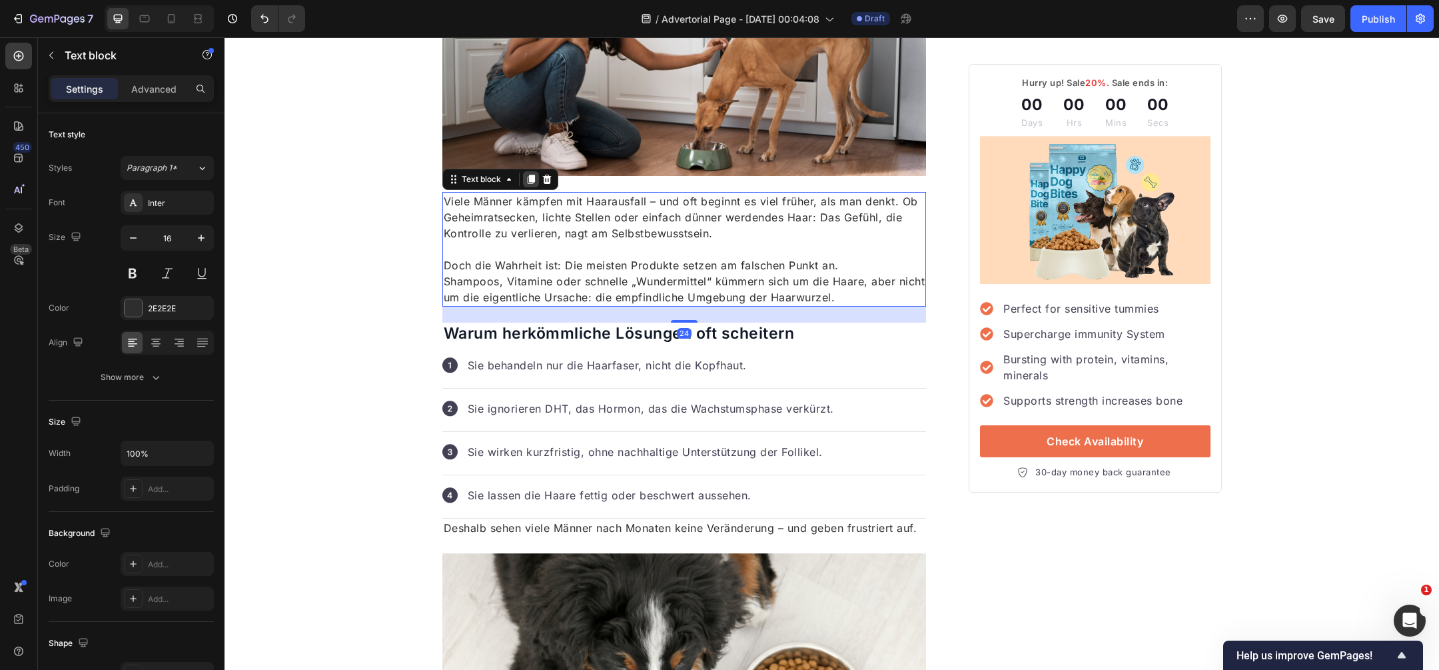
click at [527, 181] on icon at bounding box center [531, 179] width 11 height 11
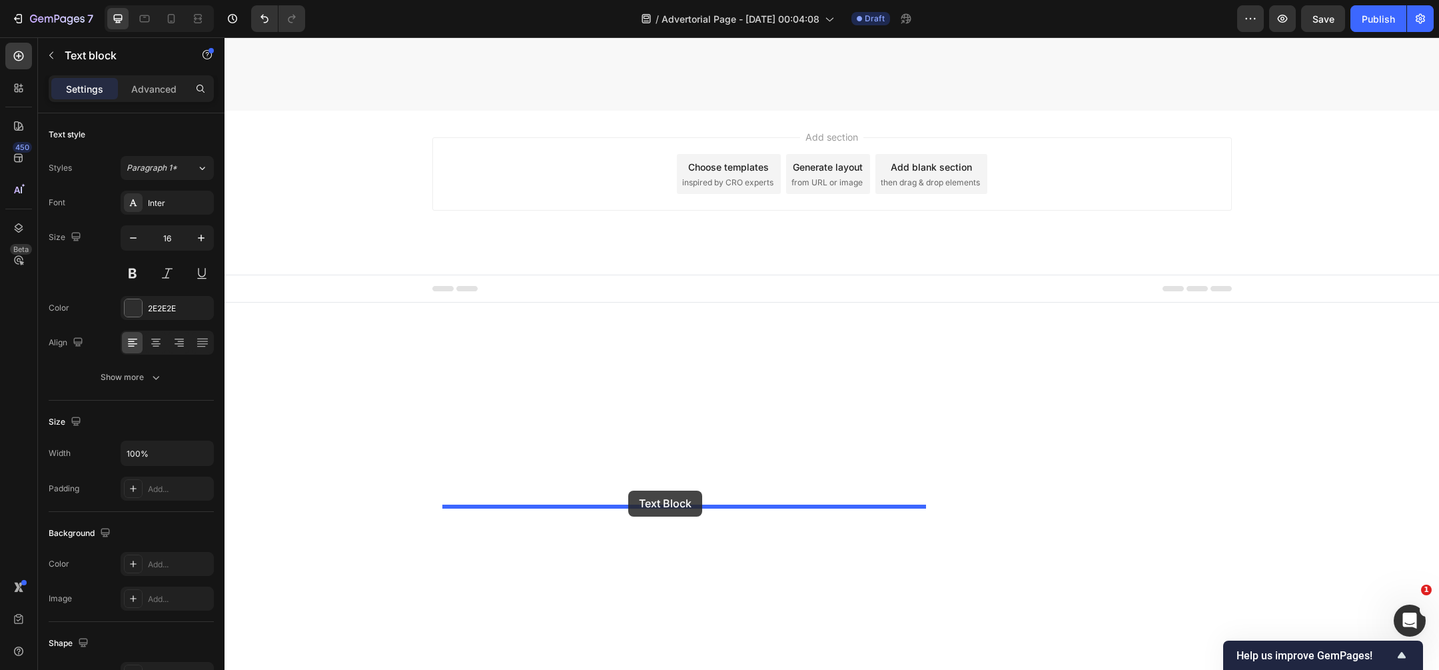
scroll to position [4542, 0]
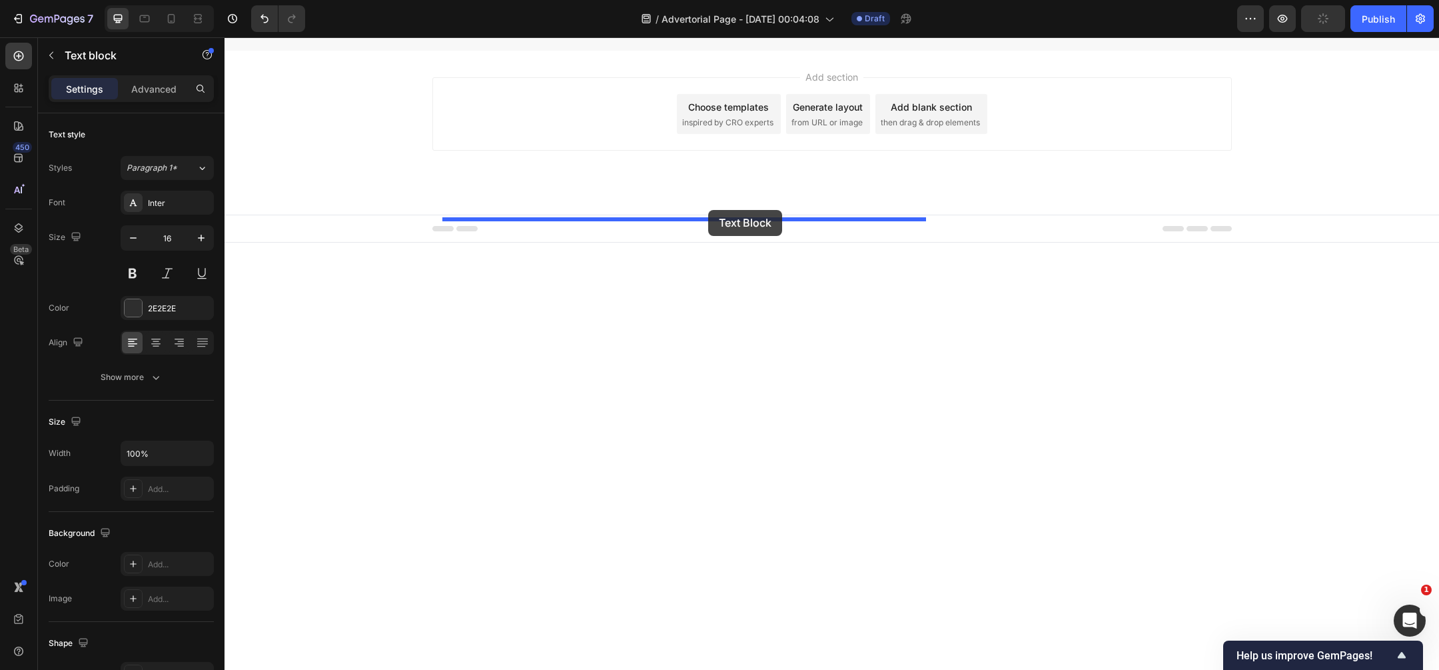
drag, startPoint x: 583, startPoint y: 371, endPoint x: 708, endPoint y: 211, distance: 202.8
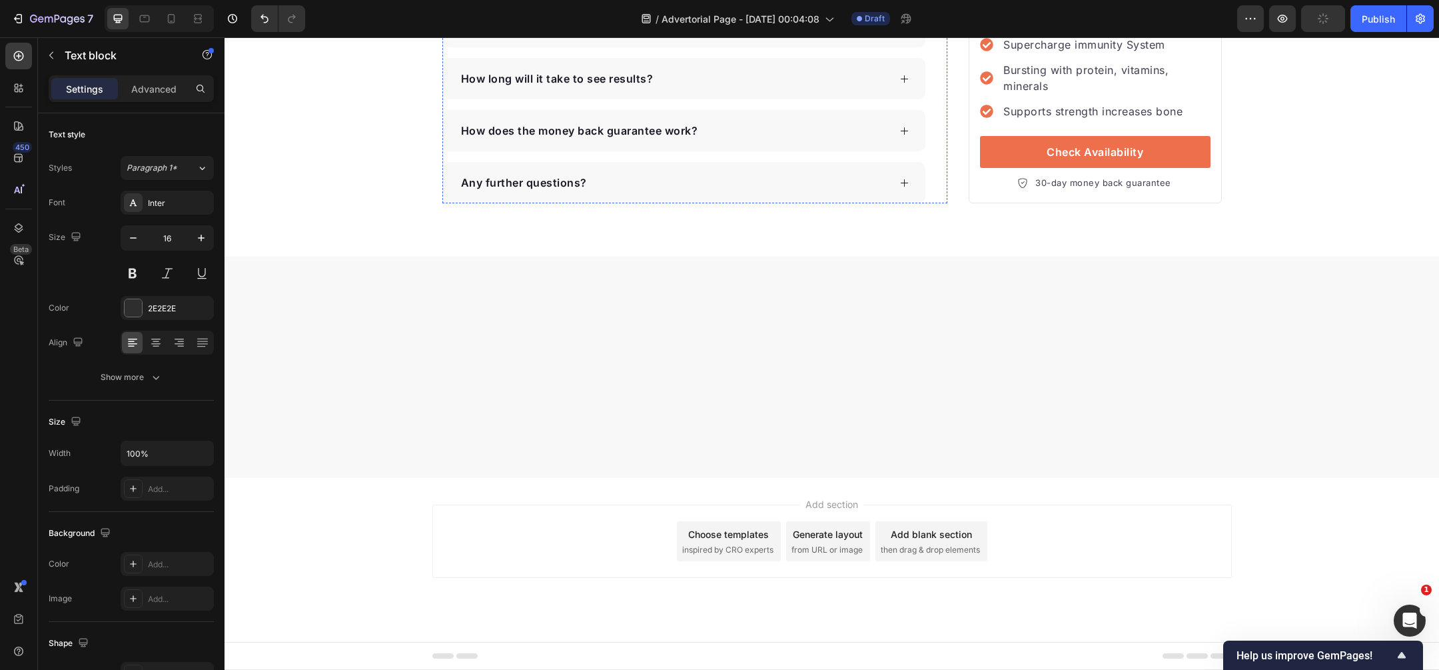
scroll to position [4412, 0]
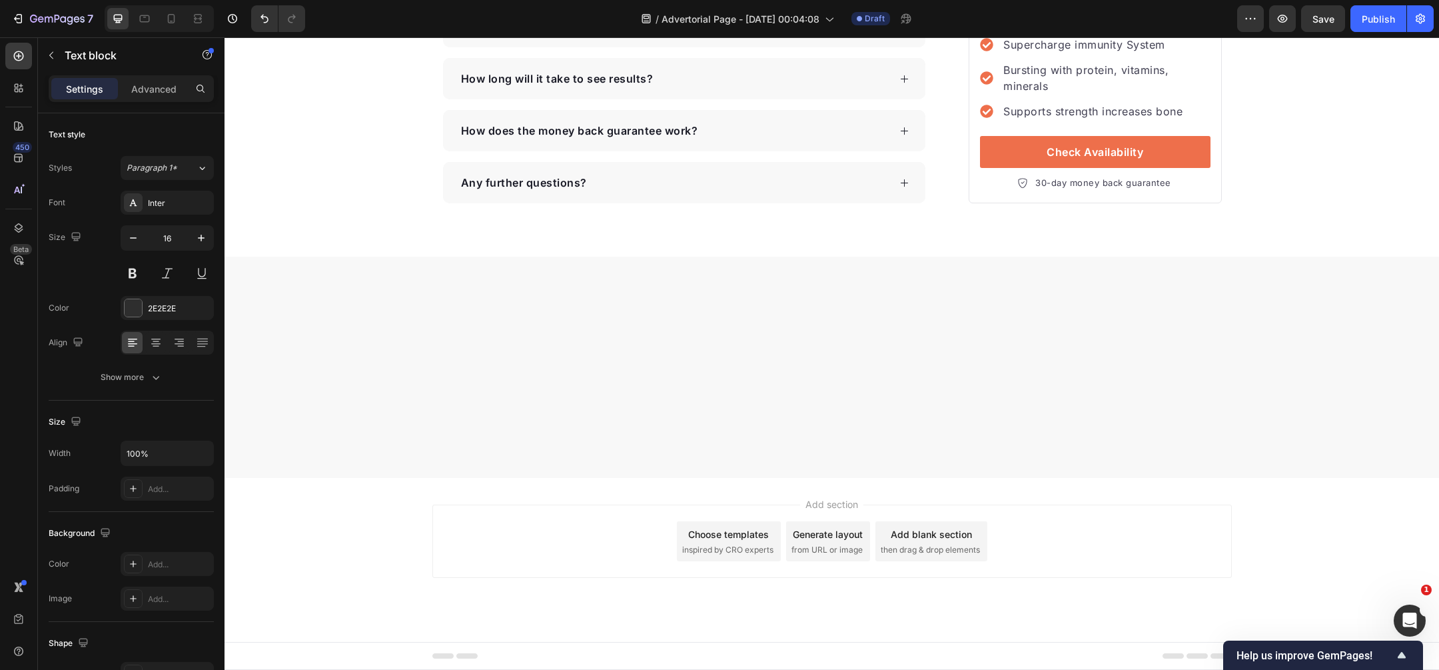
drag, startPoint x: 636, startPoint y: 352, endPoint x: 608, endPoint y: 352, distance: 28.7
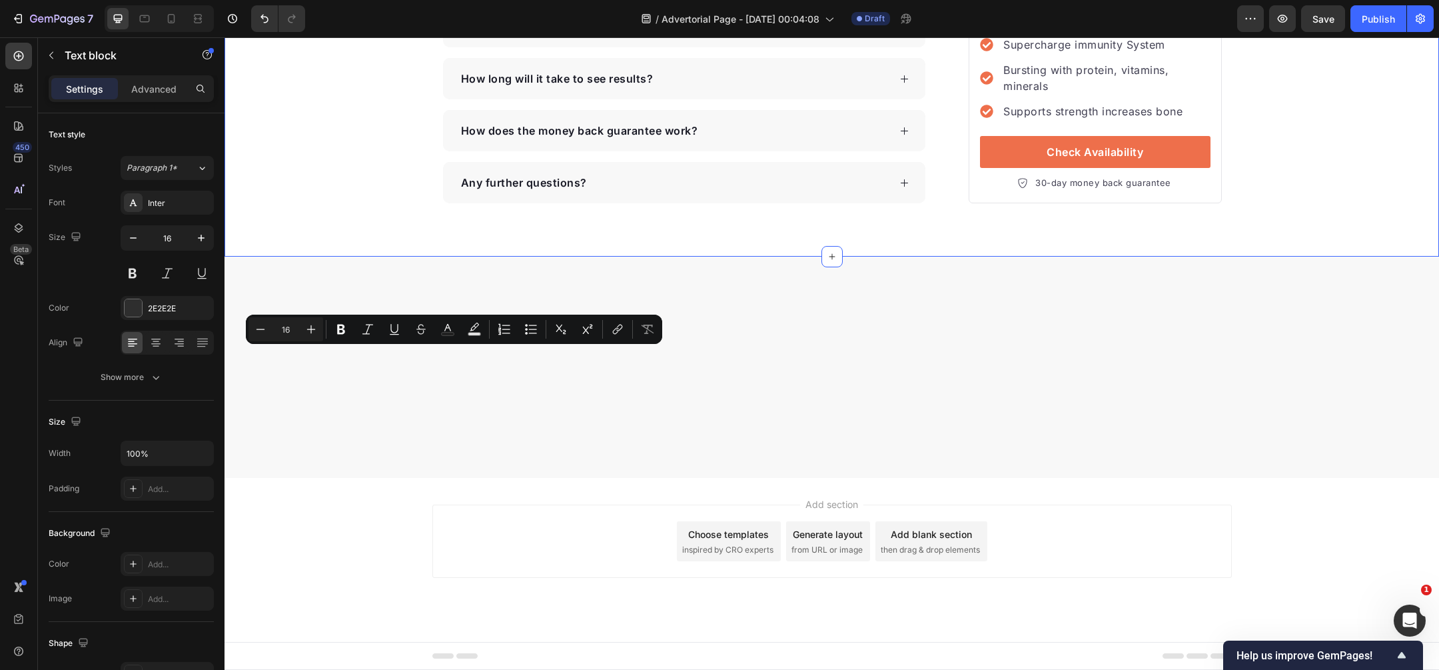
drag, startPoint x: 465, startPoint y: 363, endPoint x: 420, endPoint y: 362, distance: 45.3
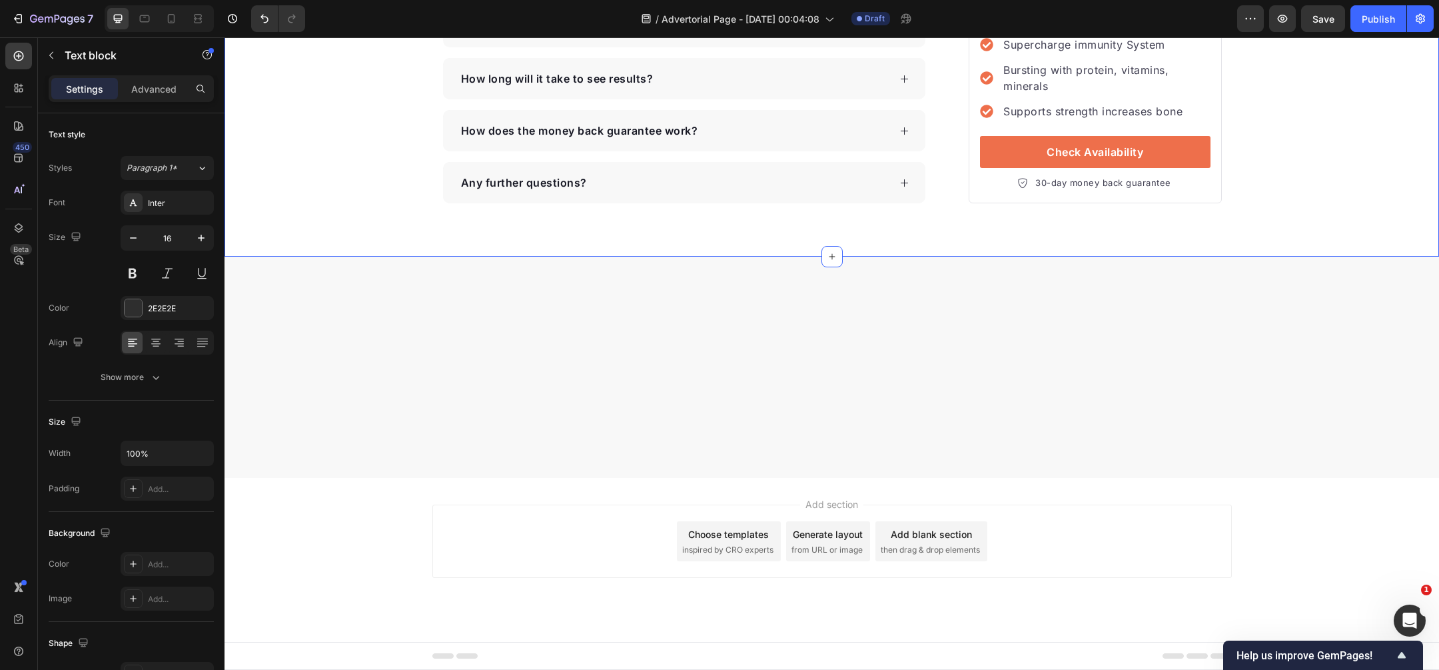
drag, startPoint x: 459, startPoint y: 362, endPoint x: 423, endPoint y: 363, distance: 36.0
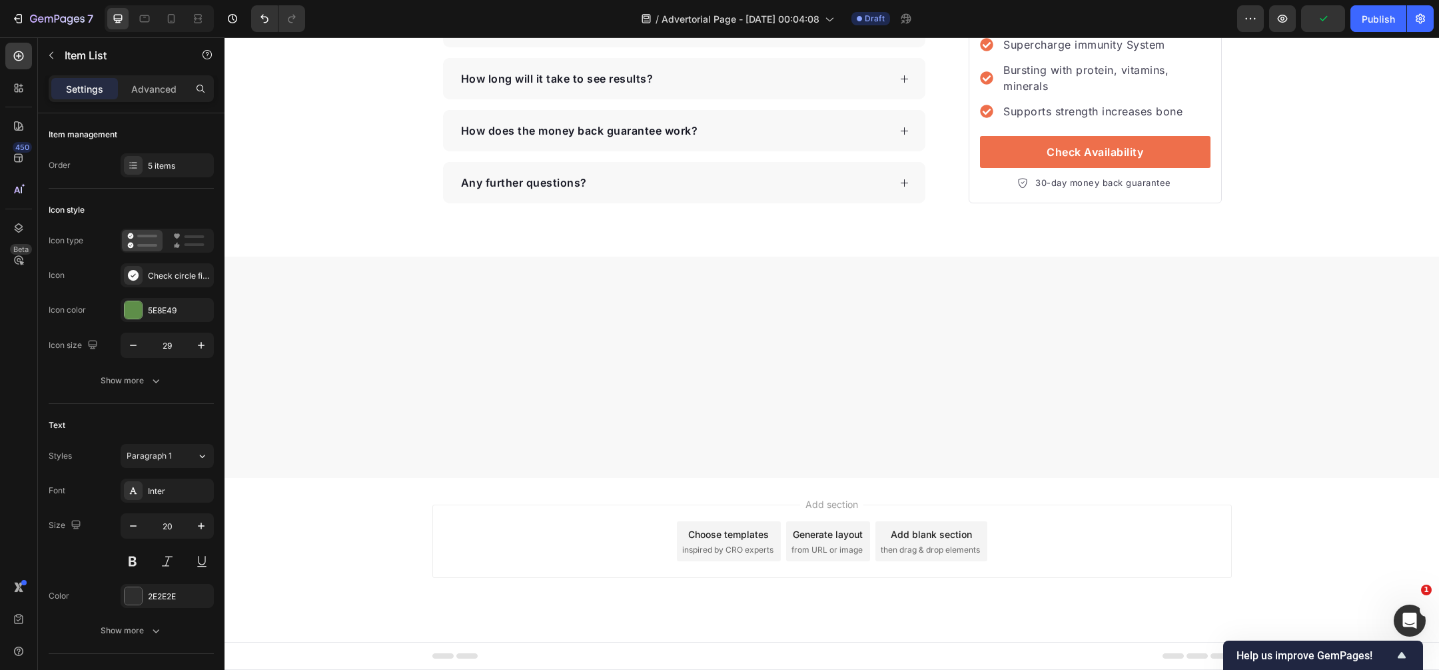
drag, startPoint x: 686, startPoint y: 167, endPoint x: 694, endPoint y: 178, distance: 13.7
type input "100%"
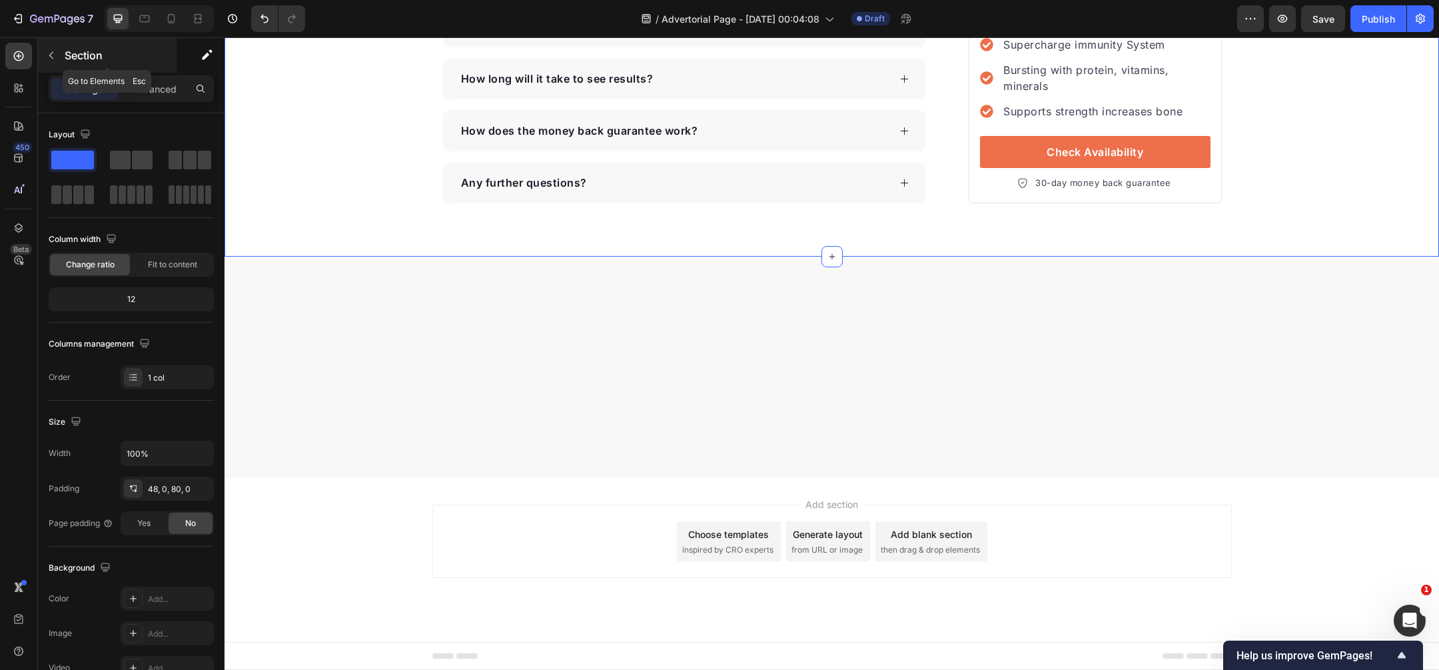
click at [79, 59] on p "Section" at bounding box center [119, 55] width 109 height 16
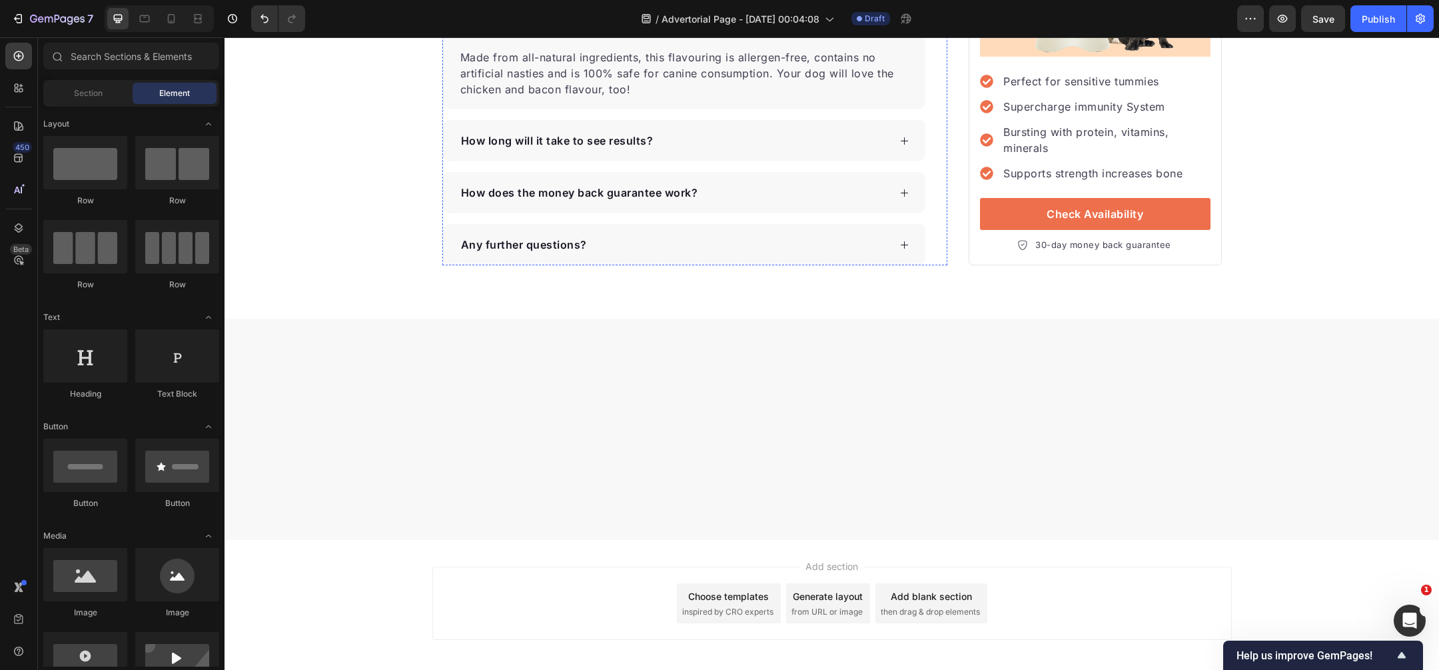
scroll to position [4184, 0]
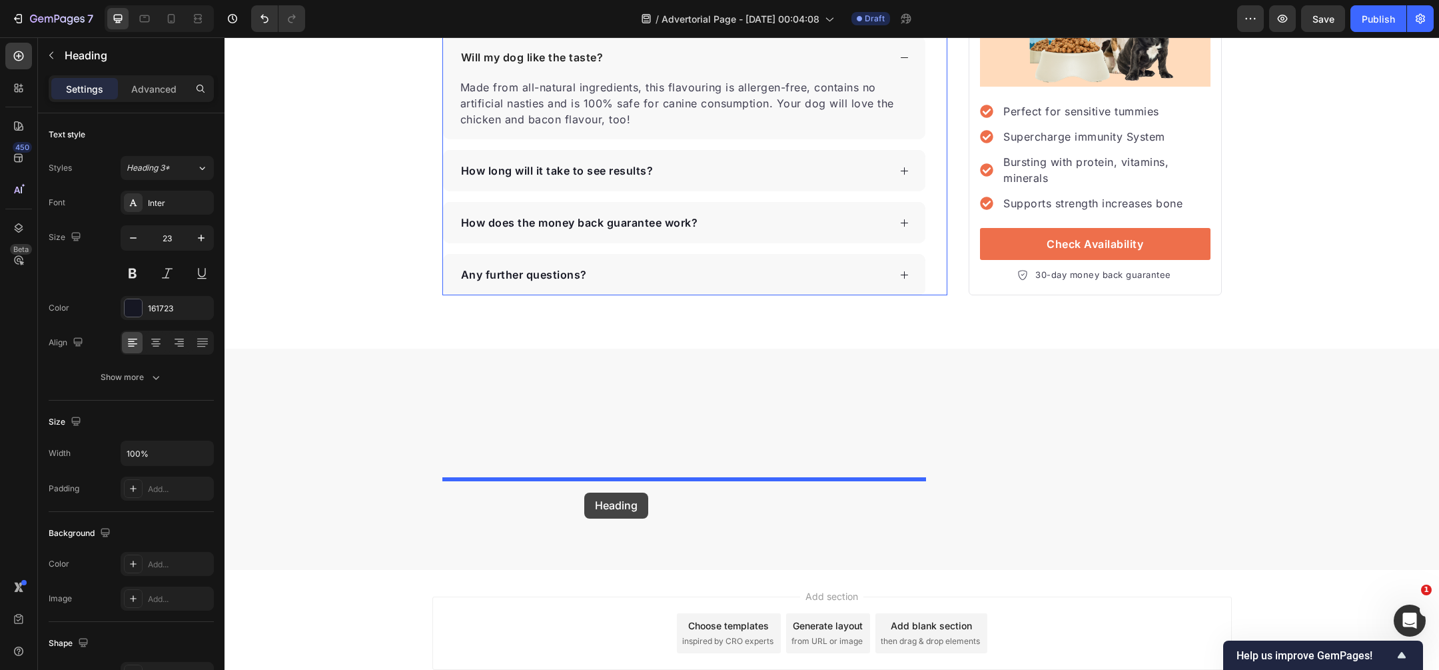
drag, startPoint x: 592, startPoint y: 204, endPoint x: 584, endPoint y: 491, distance: 287.3
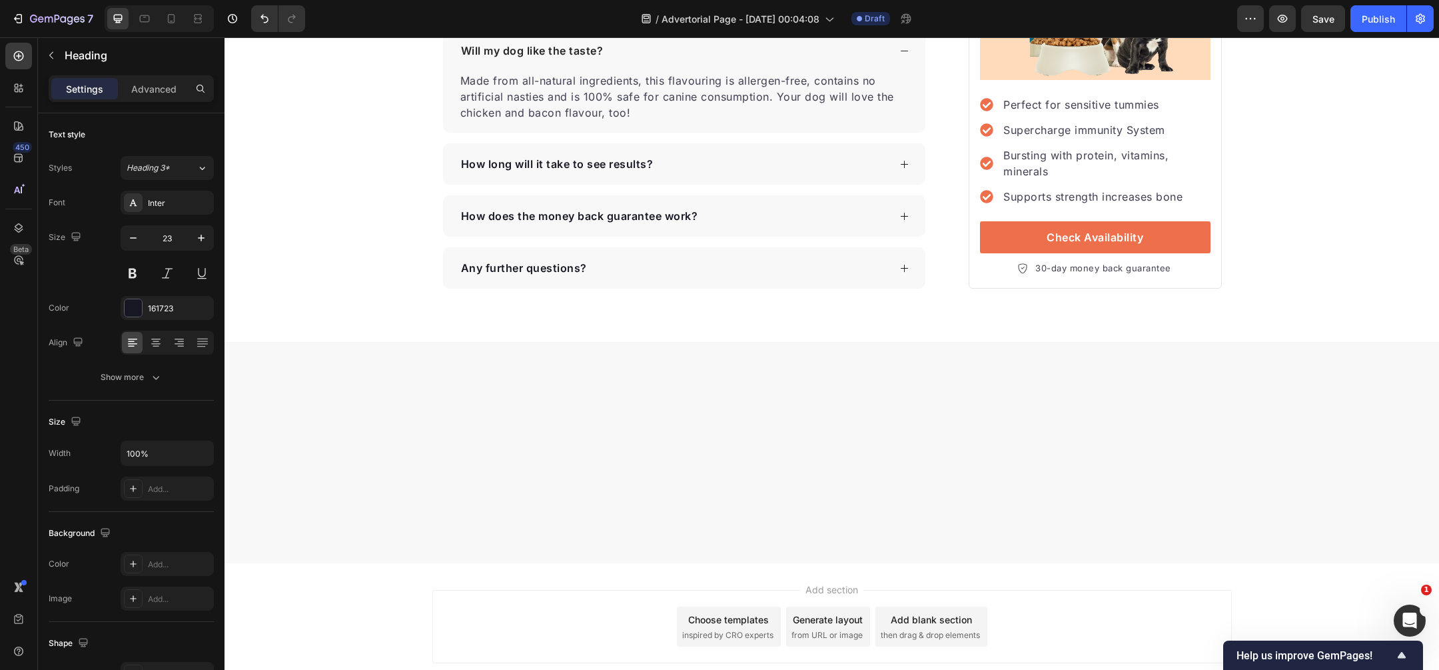
scroll to position [4204, 0]
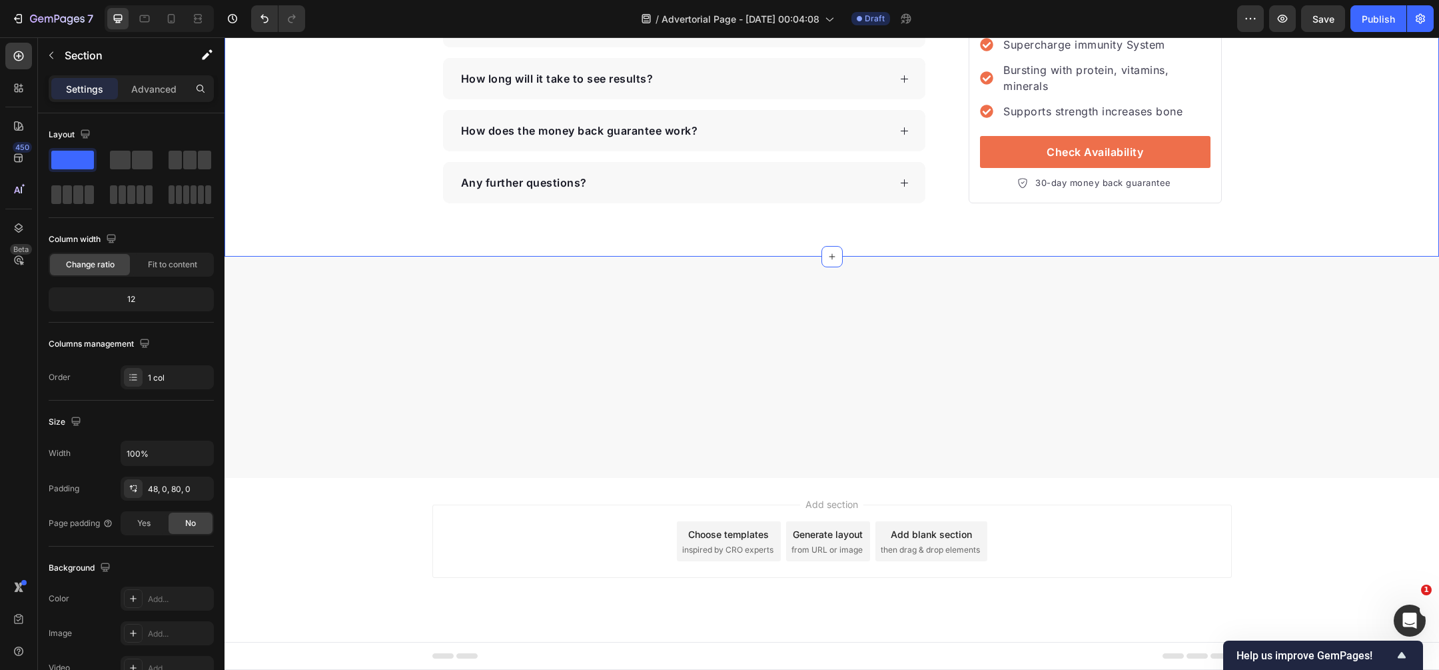
scroll to position [4712, 0]
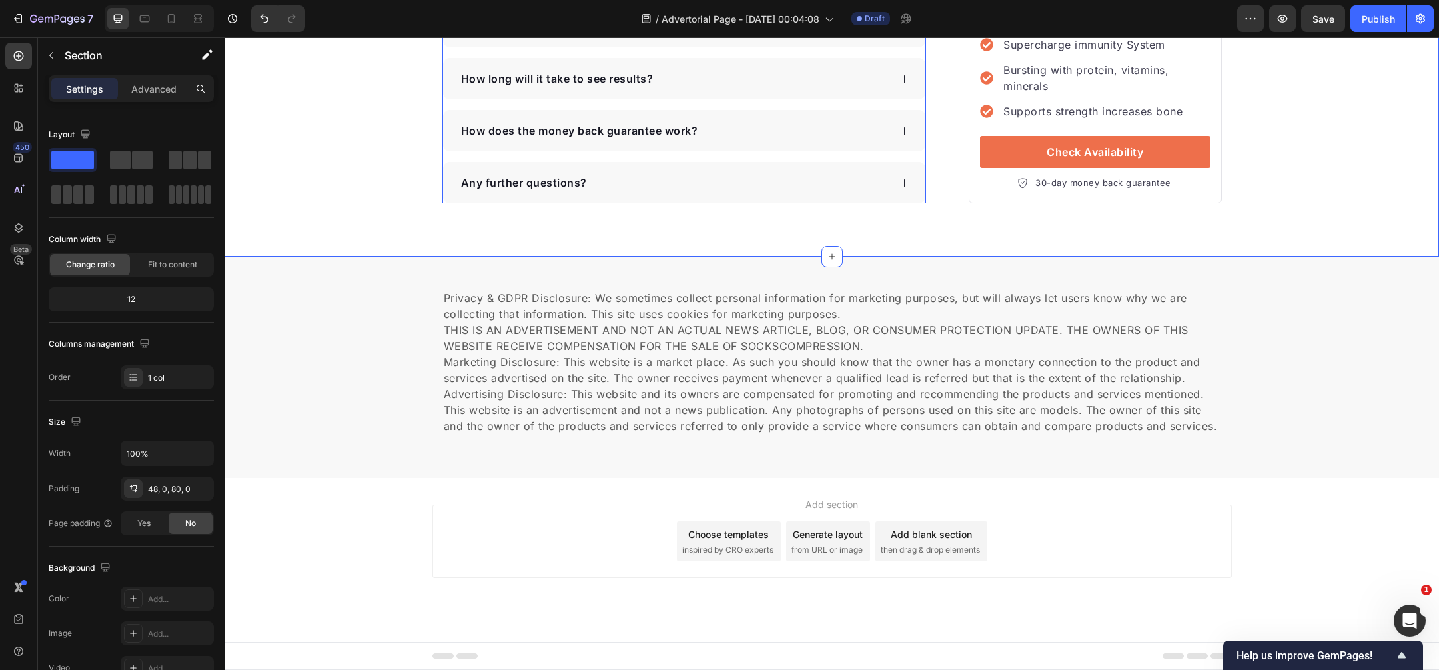
scroll to position [5042, 0]
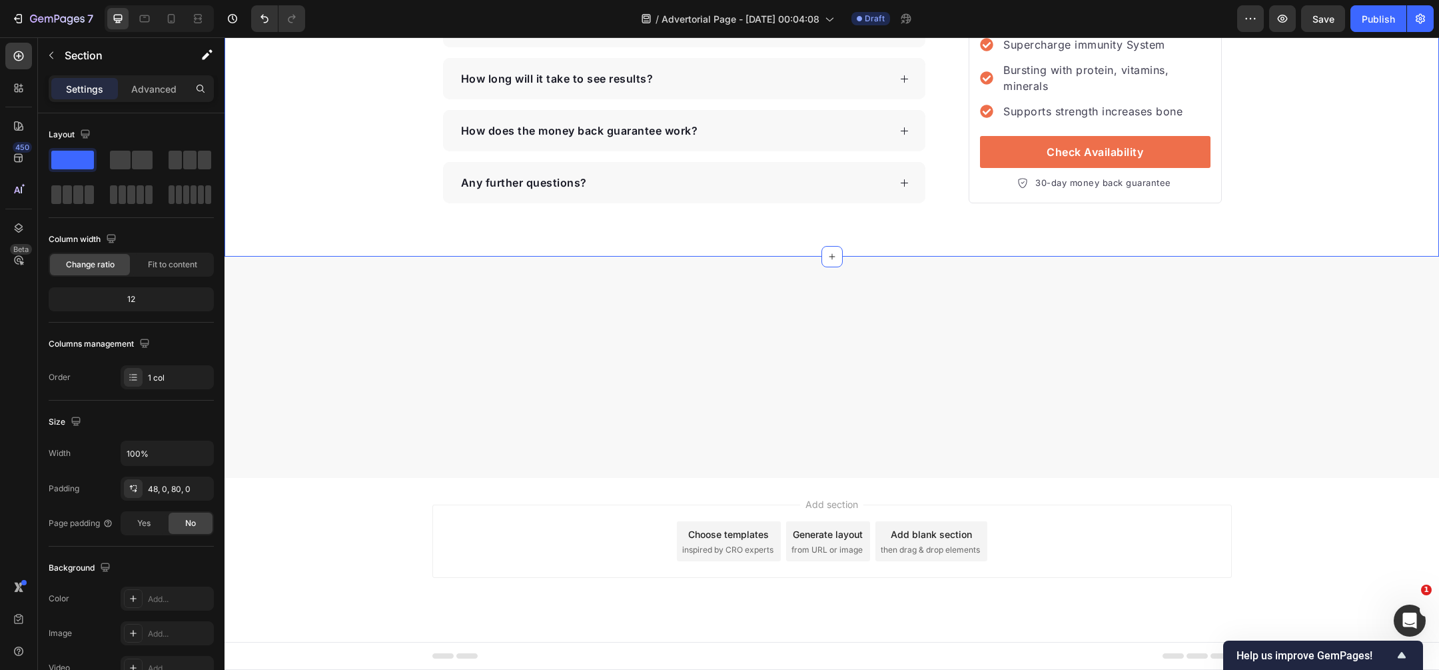
scroll to position [4814, 0]
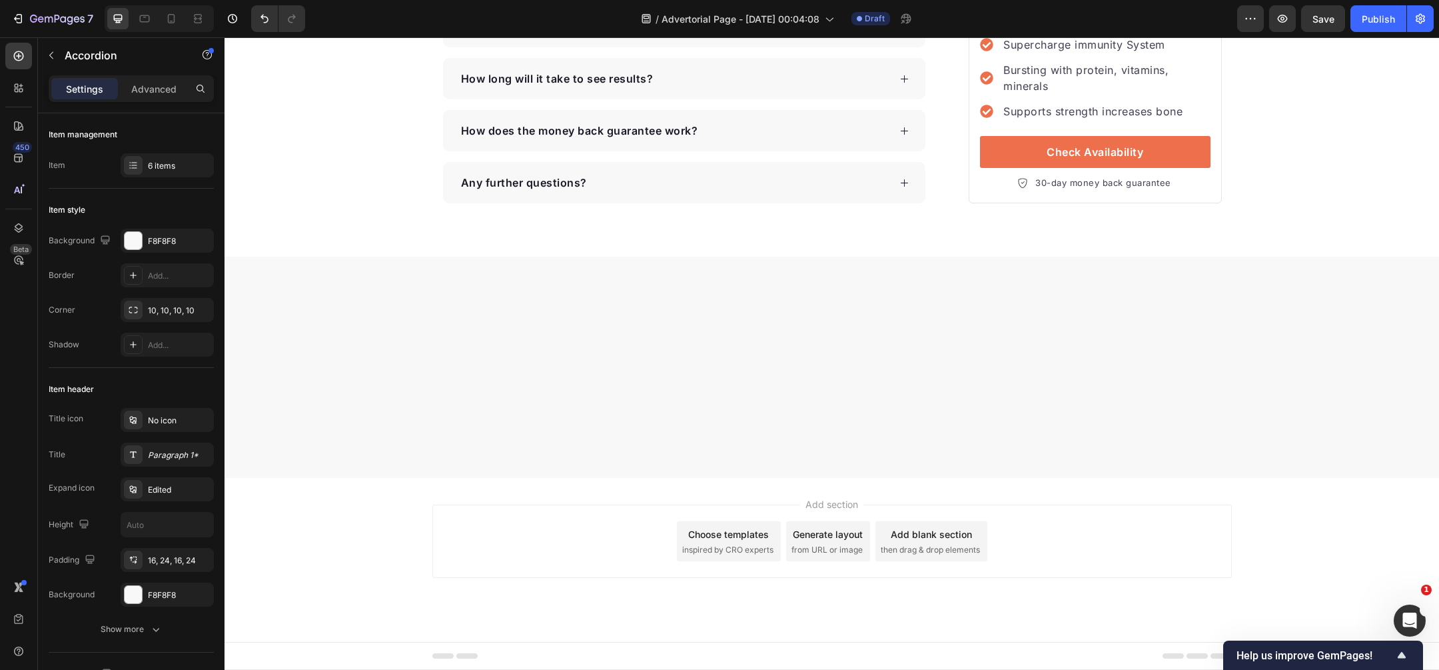
scroll to position [4811, 0]
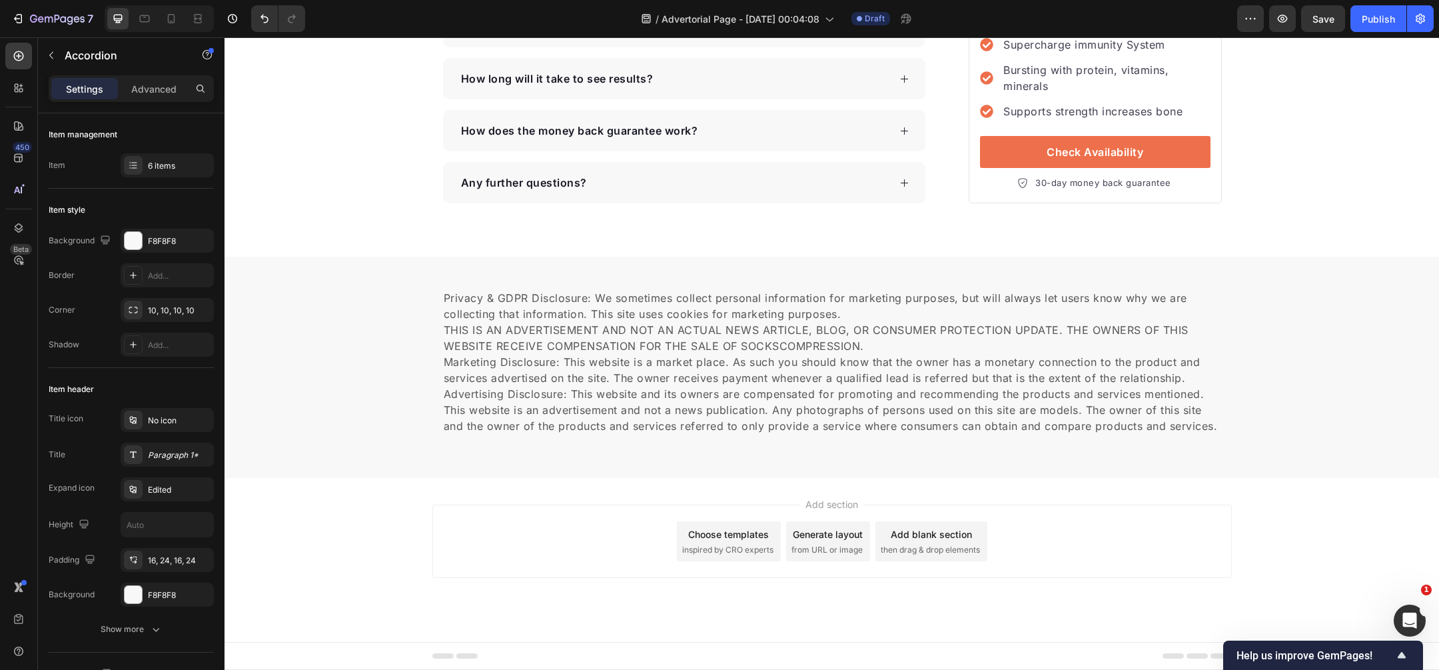
scroll to position [5010, 0]
click at [562, 35] on p "Made from all-natural ingredients, this flavouring is allergen-free, contains n…" at bounding box center [684, 11] width 448 height 48
click at [563, 35] on p "Made from all-natural ingredients, this flavouring is allergen-free, contains n…" at bounding box center [684, 11] width 448 height 48
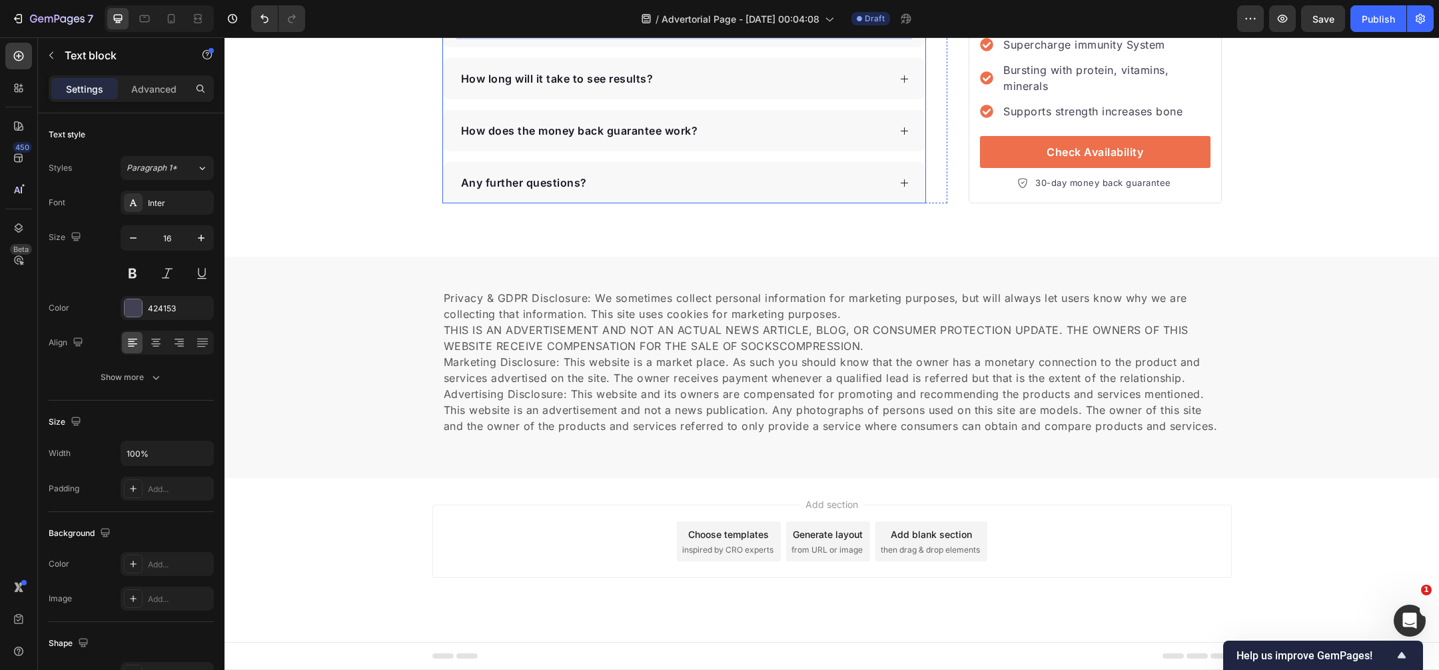
click at [539, 89] on div "How long will it take to see results?" at bounding box center [557, 79] width 197 height 20
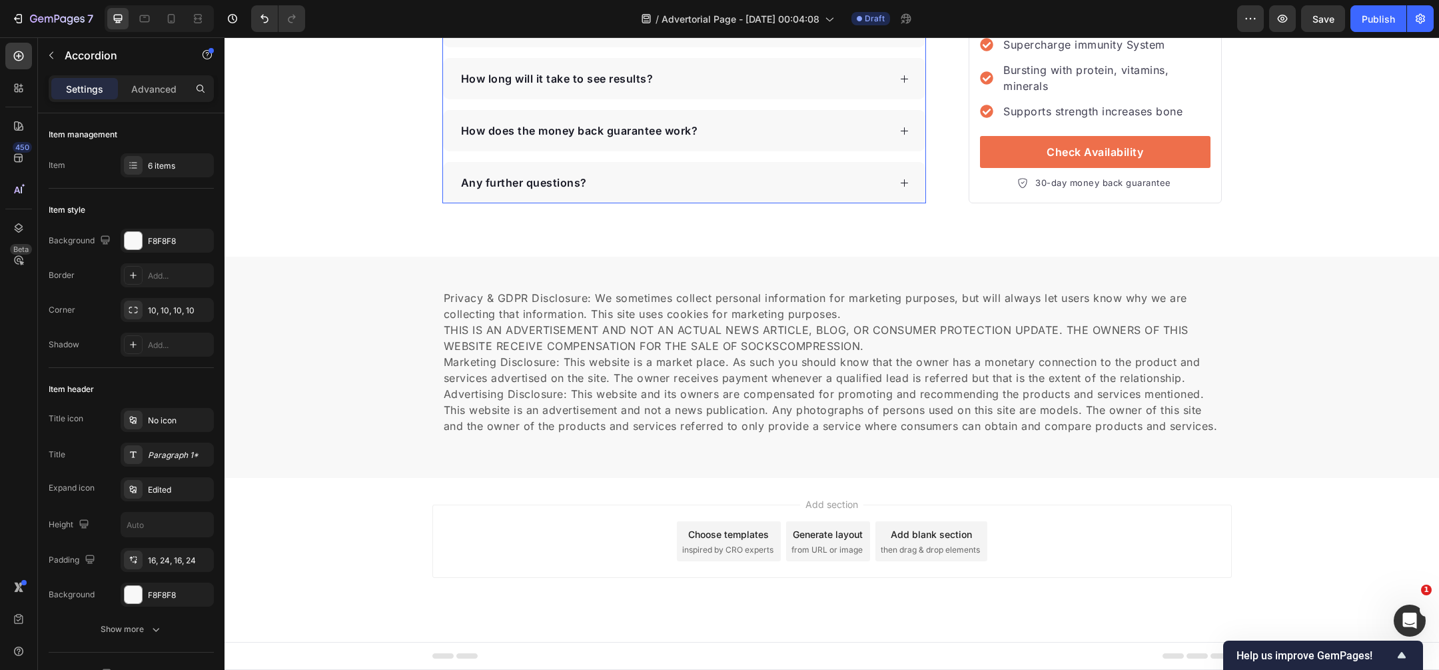
click at [539, 89] on div "How long will it take to see results?" at bounding box center [557, 79] width 197 height 20
click at [865, 89] on div "Kann Hair Boost mit anderen Pflegeprodukten kombiniert werden?" at bounding box center [674, 79] width 431 height 20
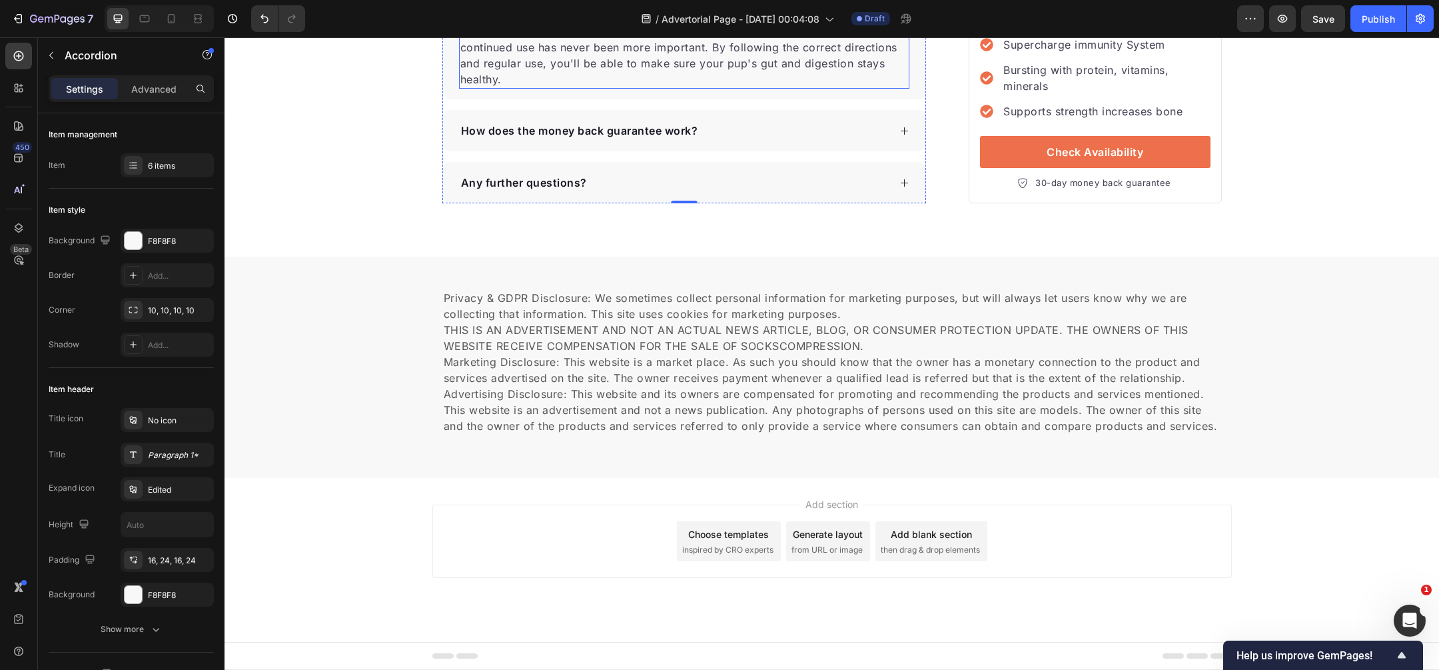
click at [640, 87] on p "When taken on a regular daily basis, most dogs will begin to show results withi…" at bounding box center [684, 39] width 448 height 96
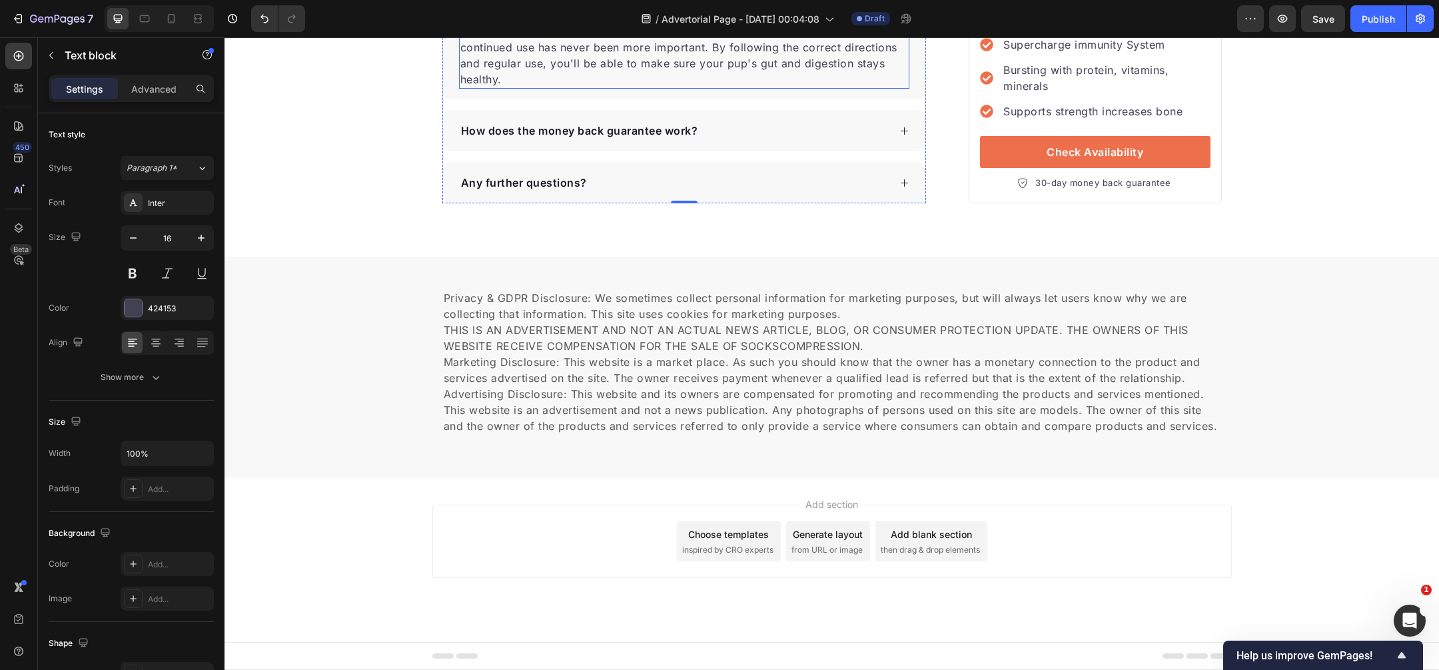
click at [640, 87] on p "When taken on a regular daily basis, most dogs will begin to show results withi…" at bounding box center [684, 39] width 448 height 96
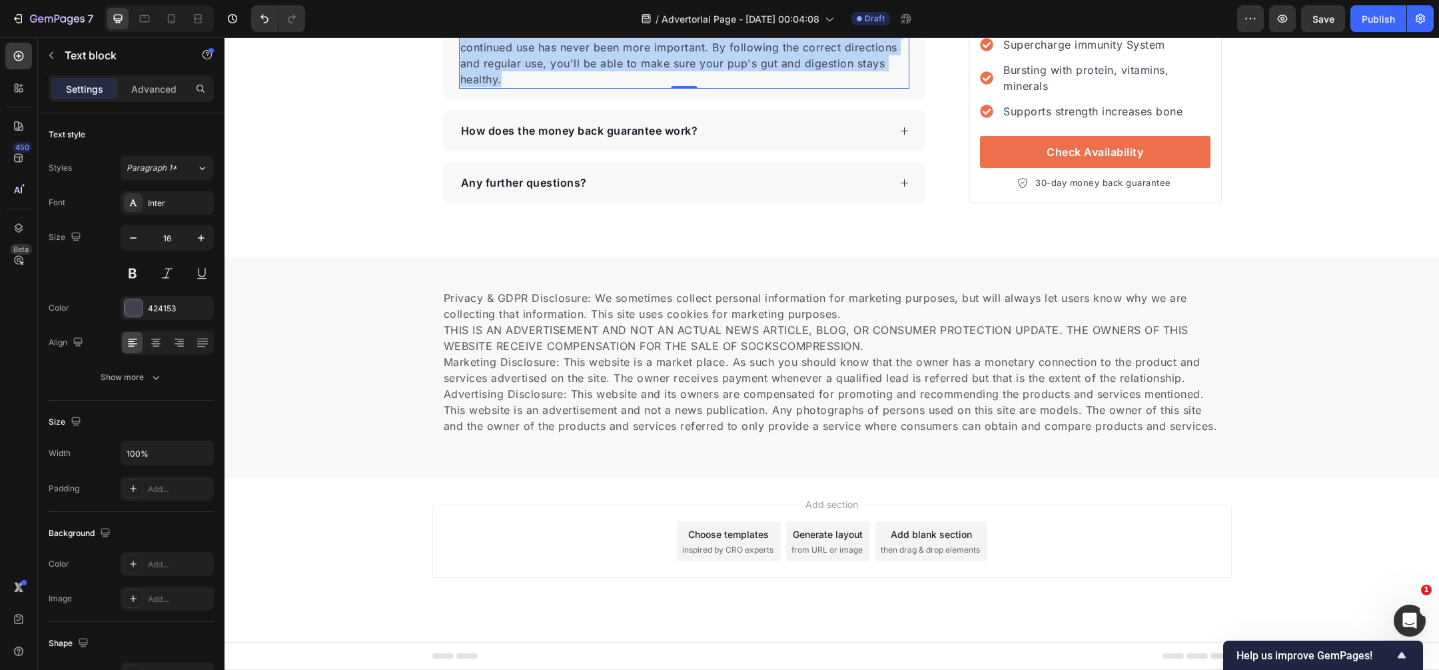
click at [640, 87] on p "When taken on a regular daily basis, most dogs will begin to show results withi…" at bounding box center [684, 39] width 448 height 96
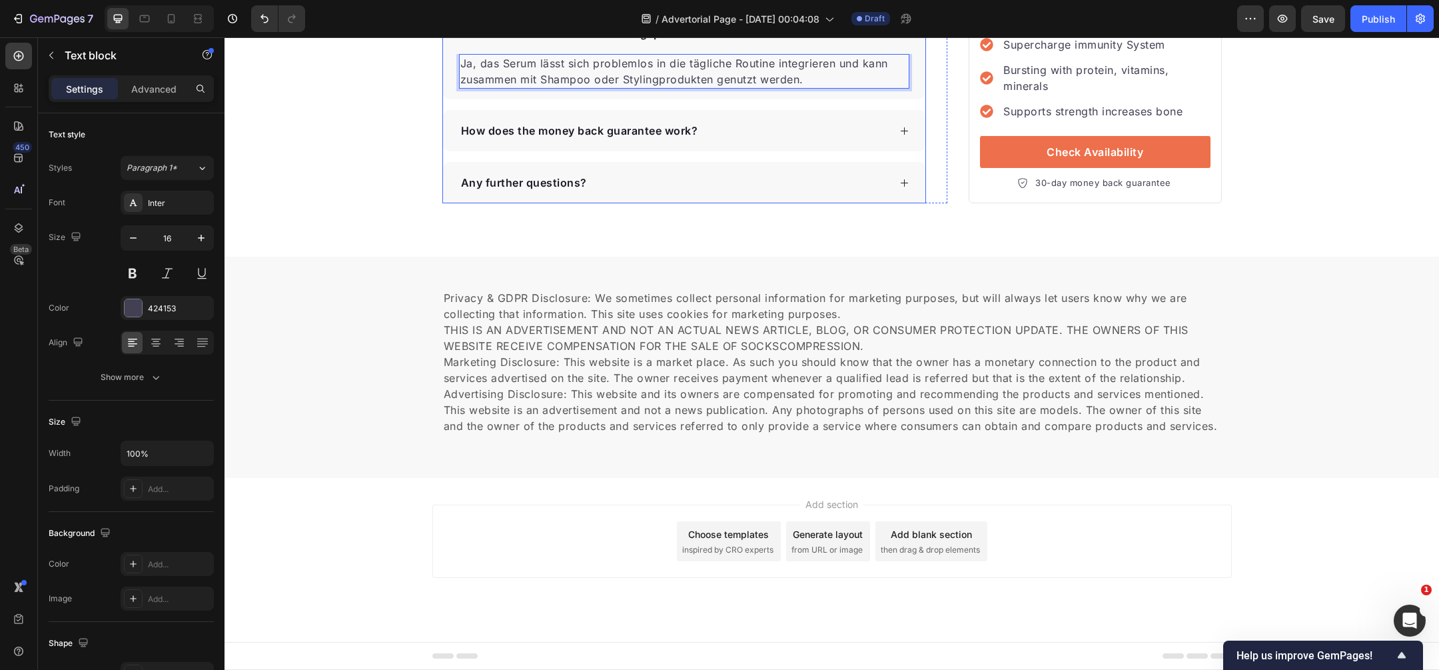
click at [606, 139] on p "How does the money back guarantee work?" at bounding box center [579, 131] width 237 height 16
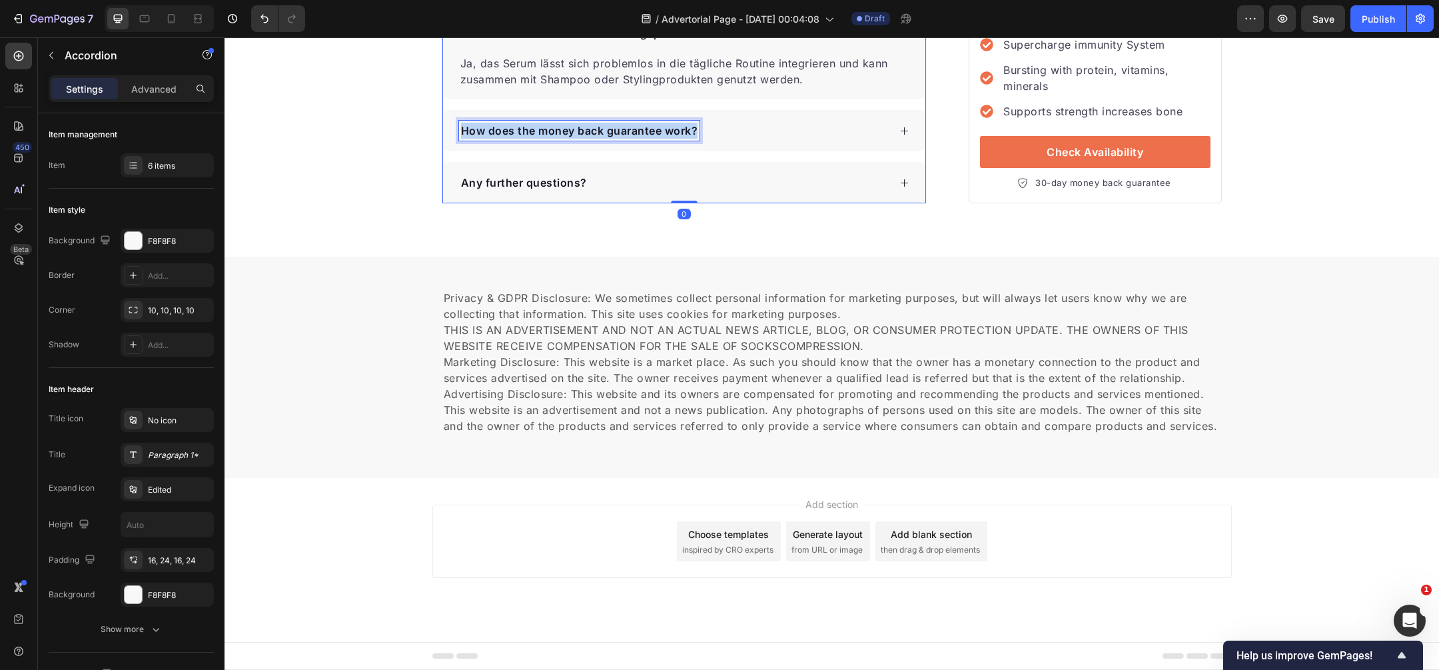
click at [606, 139] on p "How does the money back guarantee work?" at bounding box center [579, 131] width 237 height 16
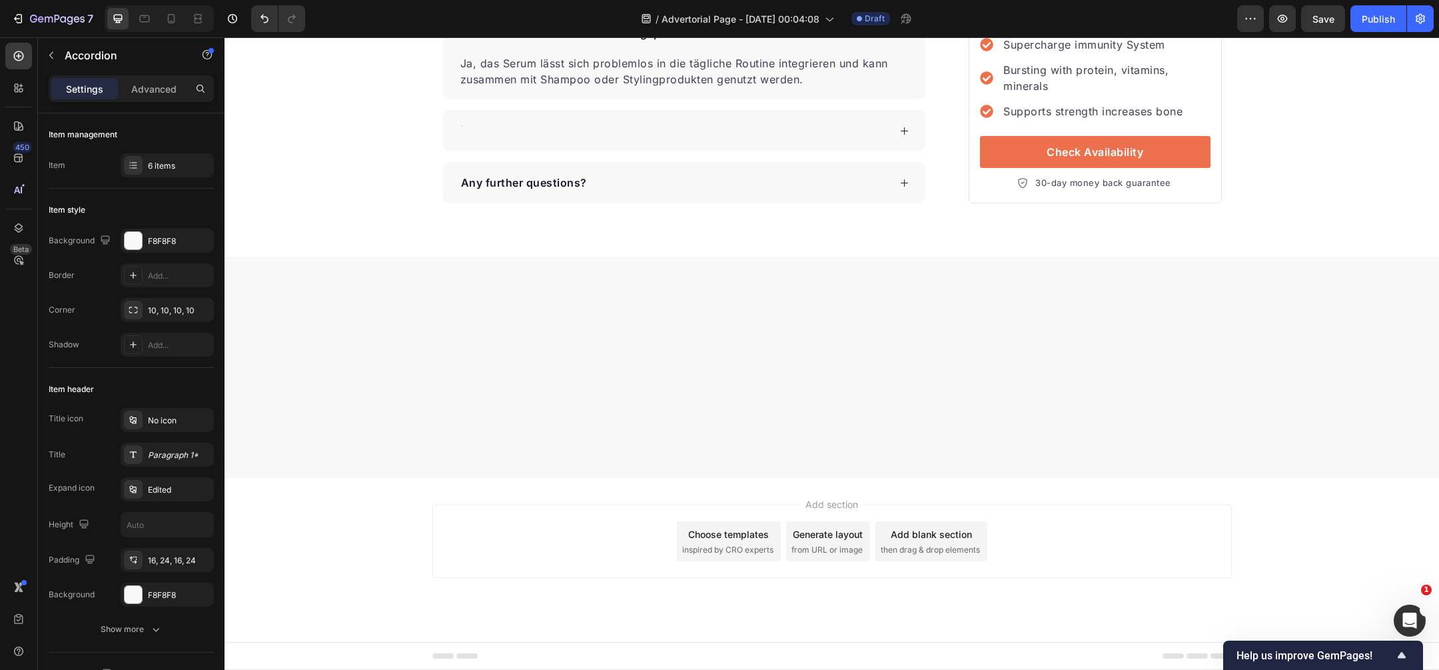
scroll to position [5003, 0]
click at [846, 141] on div "Wie funktioniert die Geld-zurück-Garantie?" at bounding box center [674, 131] width 431 height 20
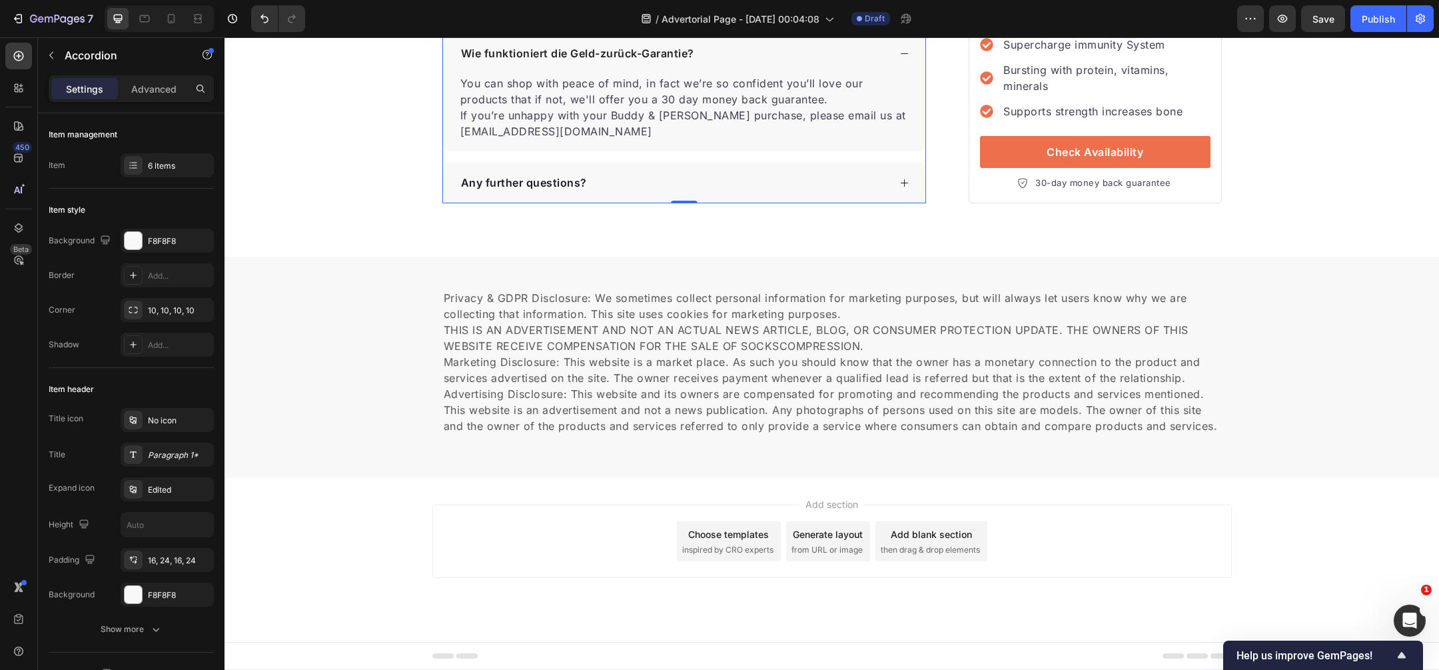
scroll to position [5259, 0]
click at [627, 139] on p "You can shop with peace of mind, in fact we’re so confident you’ll love our pro…" at bounding box center [684, 107] width 448 height 64
click at [628, 139] on p "You can shop with peace of mind, in fact we’re so confident you’ll love our pro…" at bounding box center [684, 107] width 448 height 64
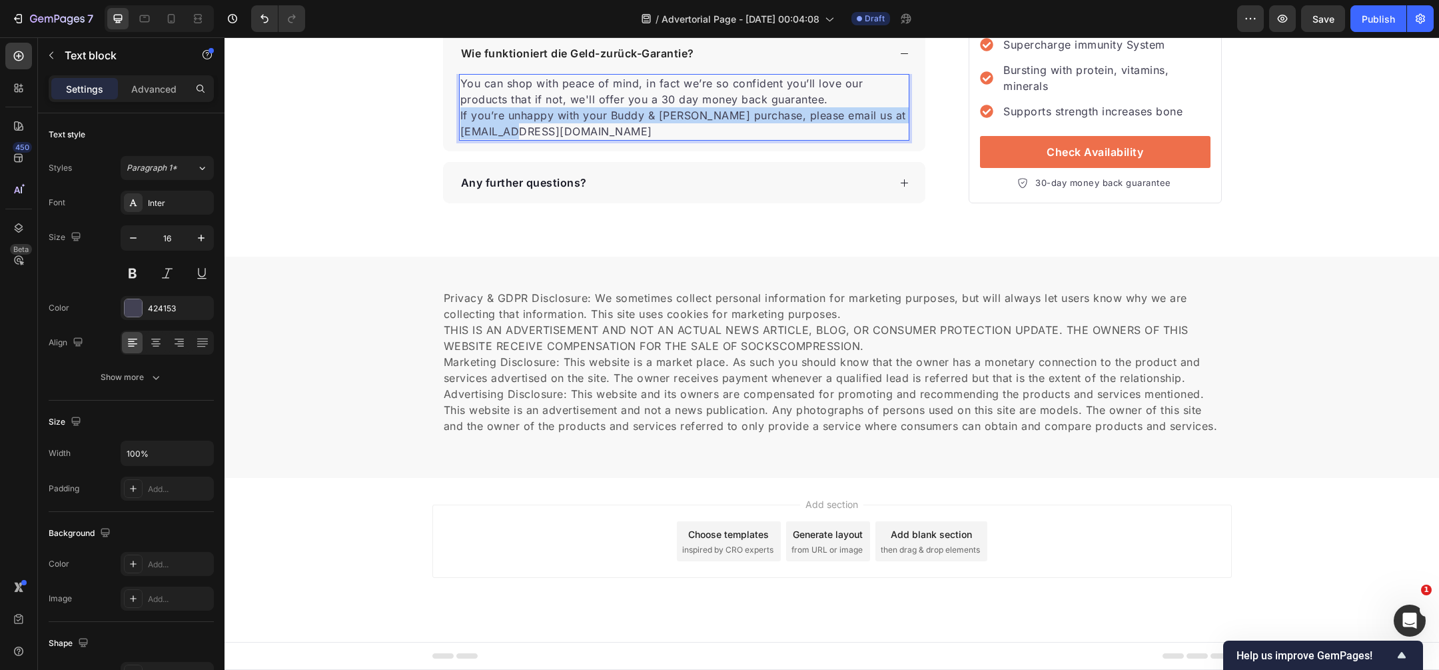
click at [628, 139] on p "You can shop with peace of mind, in fact we’re so confident you’ll love our pro…" at bounding box center [684, 107] width 448 height 64
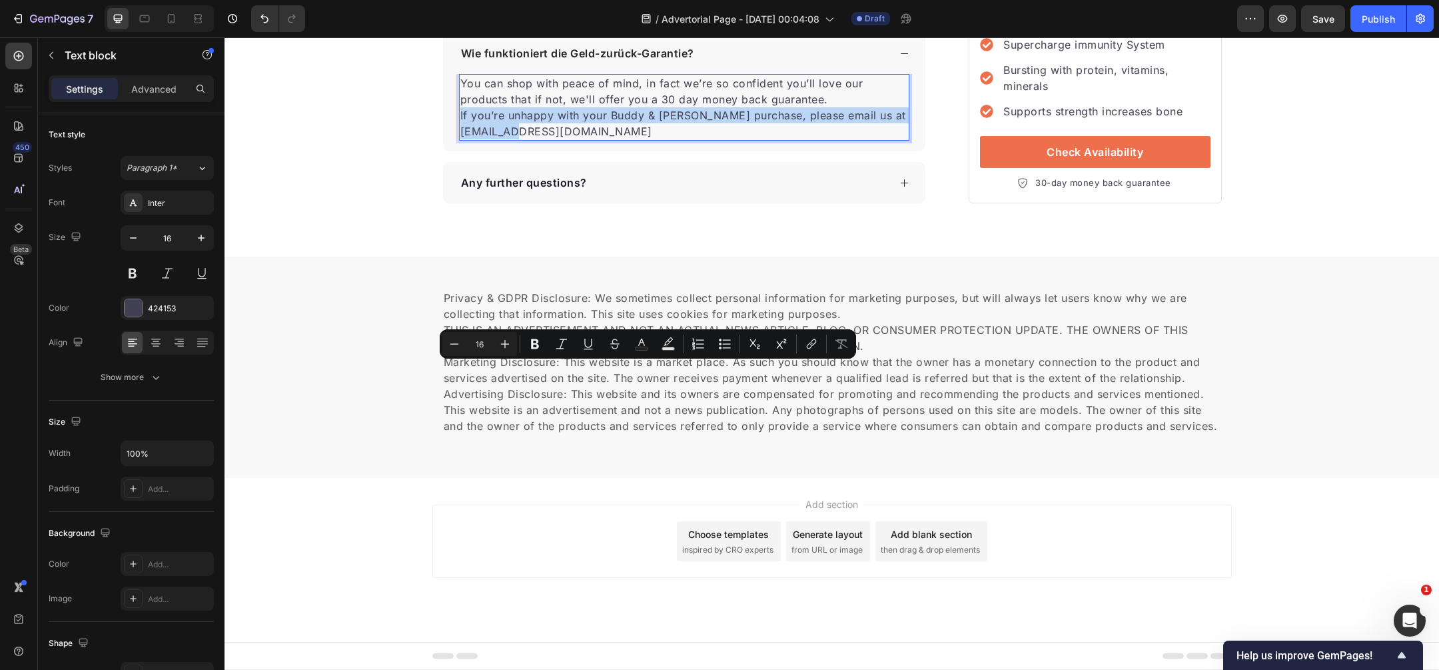
click at [634, 139] on p "You can shop with peace of mind, in fact we’re so confident you’ll love our pro…" at bounding box center [684, 107] width 448 height 64
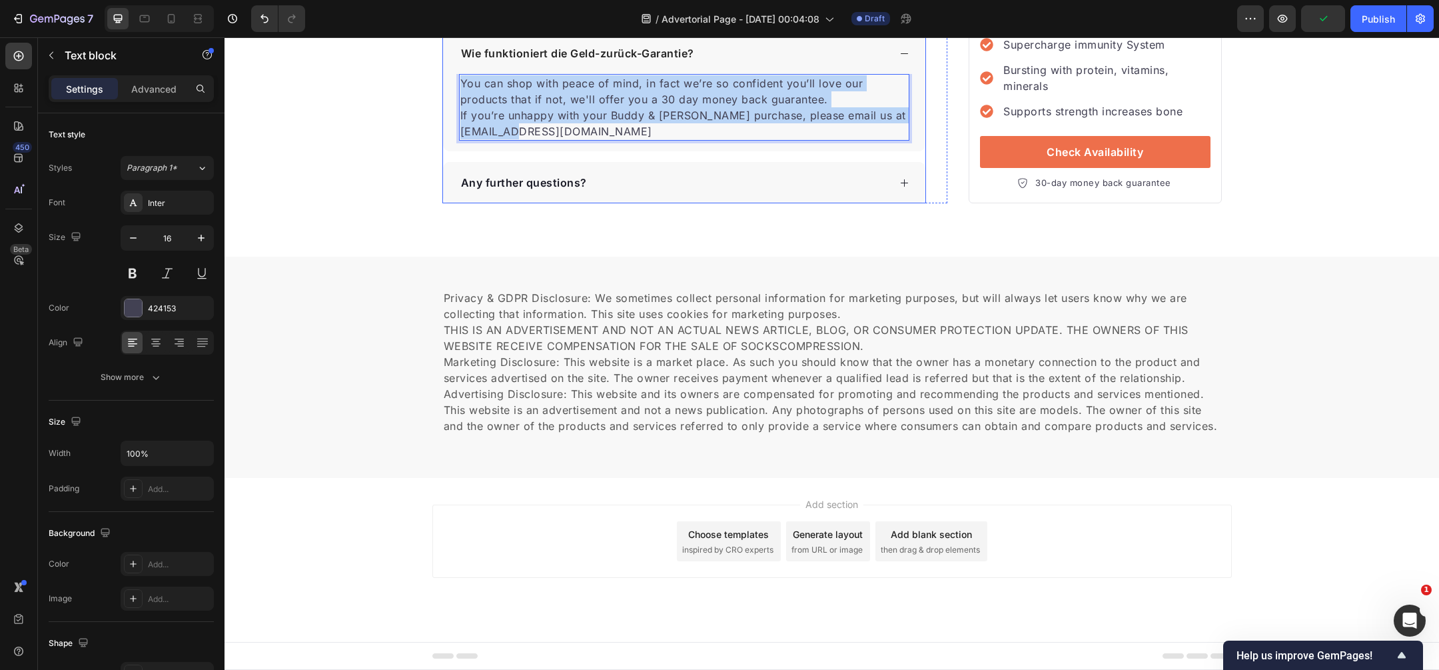
drag, startPoint x: 635, startPoint y: 387, endPoint x: 627, endPoint y: 321, distance: 66.5
click at [627, 151] on div "Wie funktioniert die Geld-zurück-Garantie? You can shop with peace of mind, in …" at bounding box center [684, 92] width 483 height 119
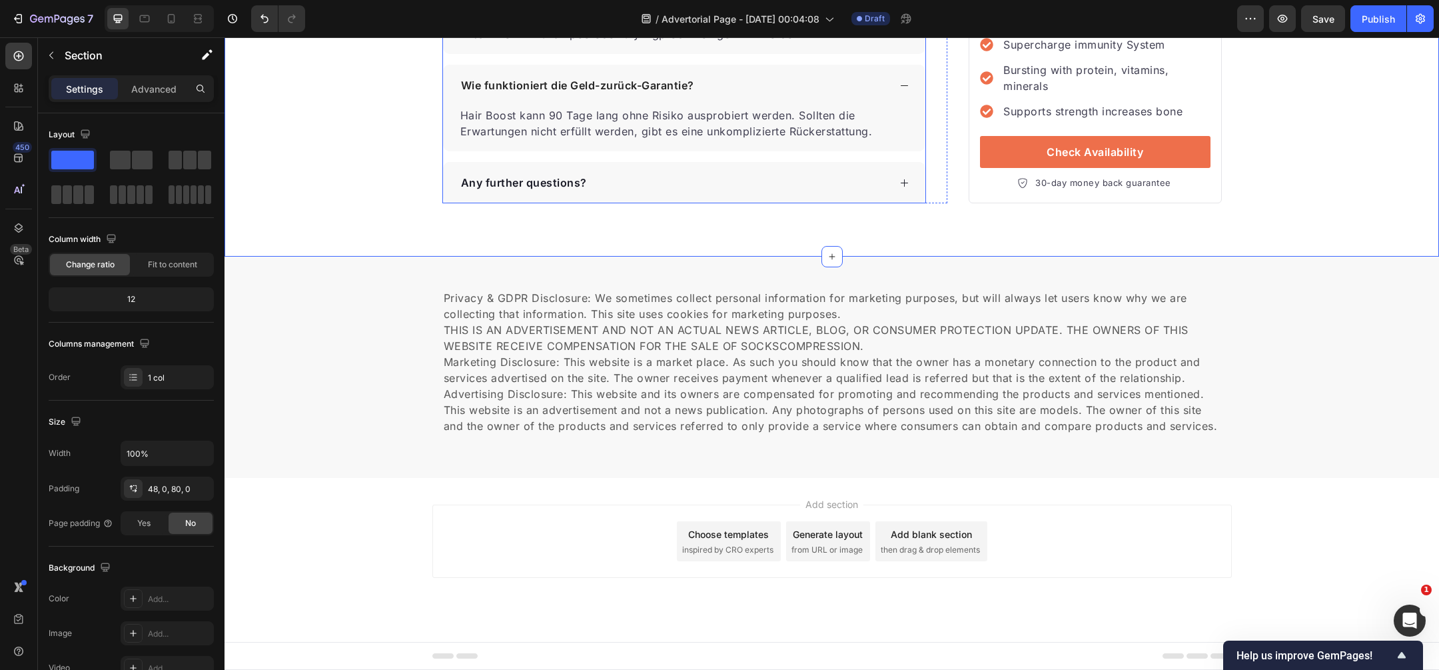
click at [654, 203] on div "Any further questions?" at bounding box center [684, 182] width 483 height 41
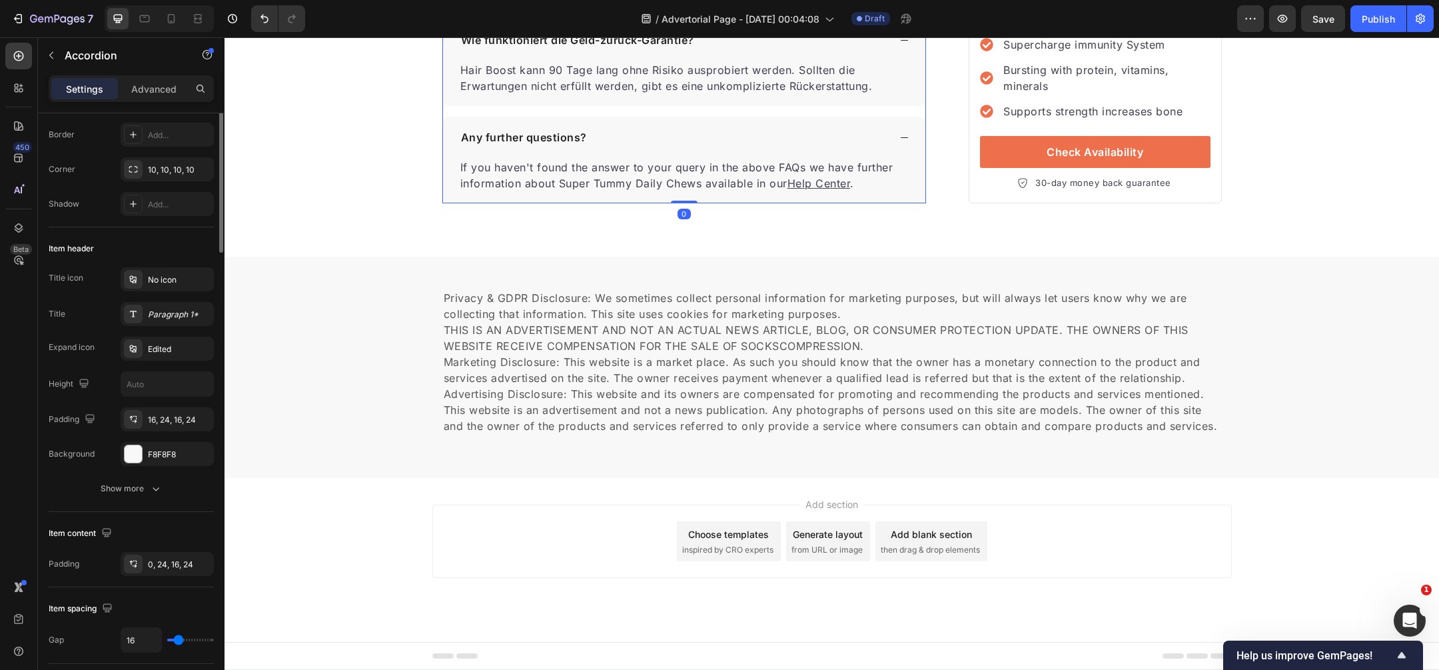
scroll to position [0, 0]
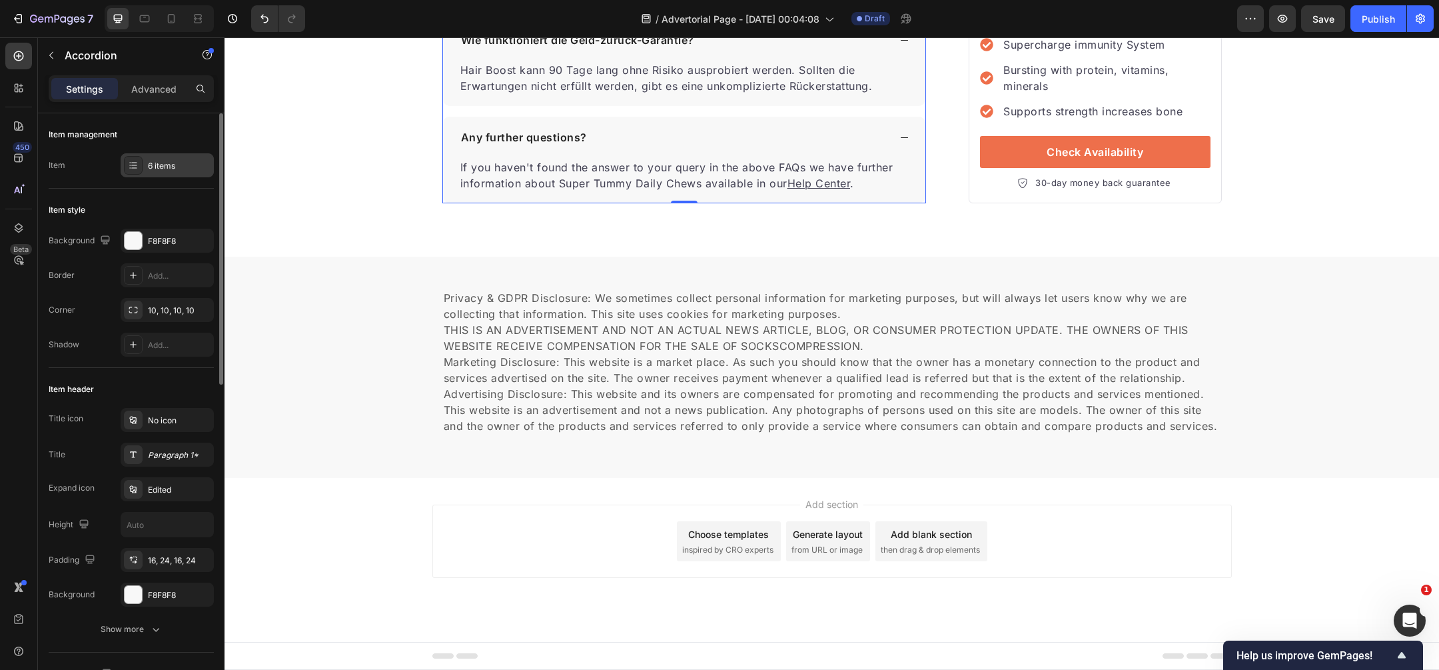
click at [193, 164] on div "6 items" at bounding box center [179, 166] width 63 height 12
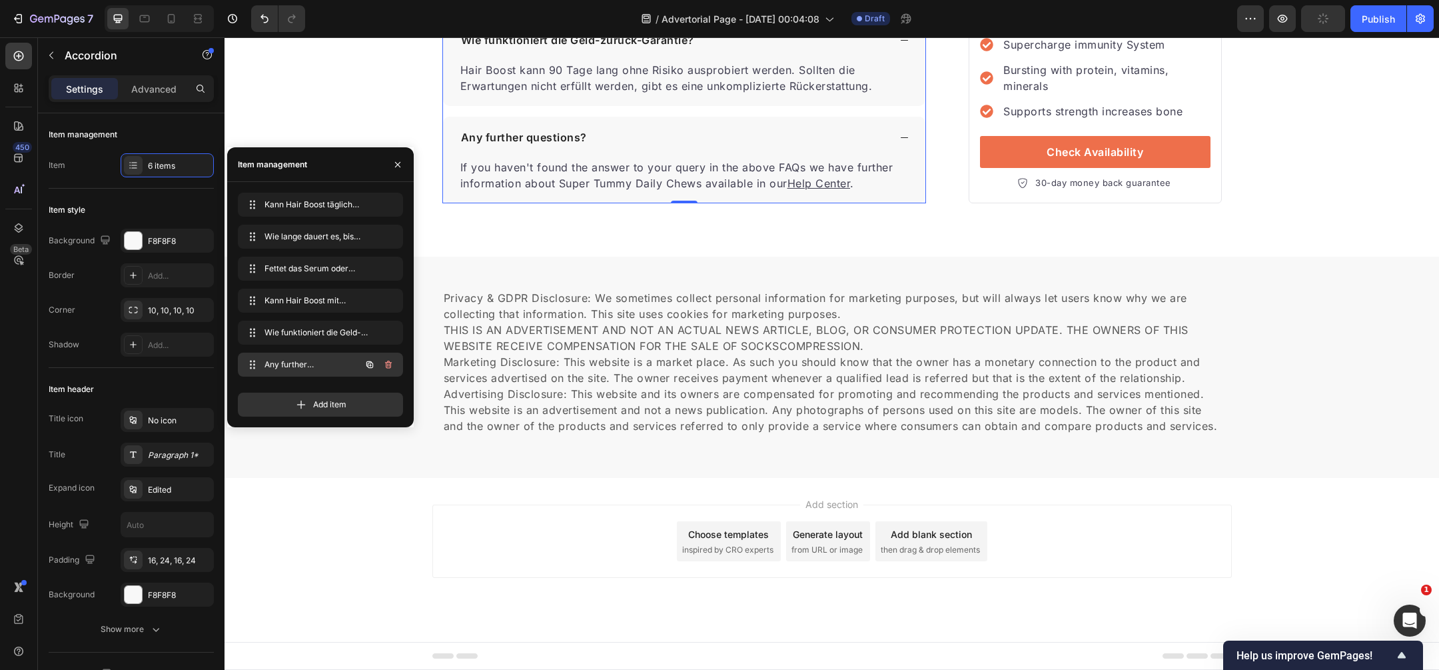
click at [399, 369] on div "Any further questions? Any further questions?" at bounding box center [320, 365] width 165 height 24
click at [390, 364] on icon "button" at bounding box center [388, 364] width 11 height 11
click at [390, 364] on div "Delete" at bounding box center [379, 365] width 25 height 12
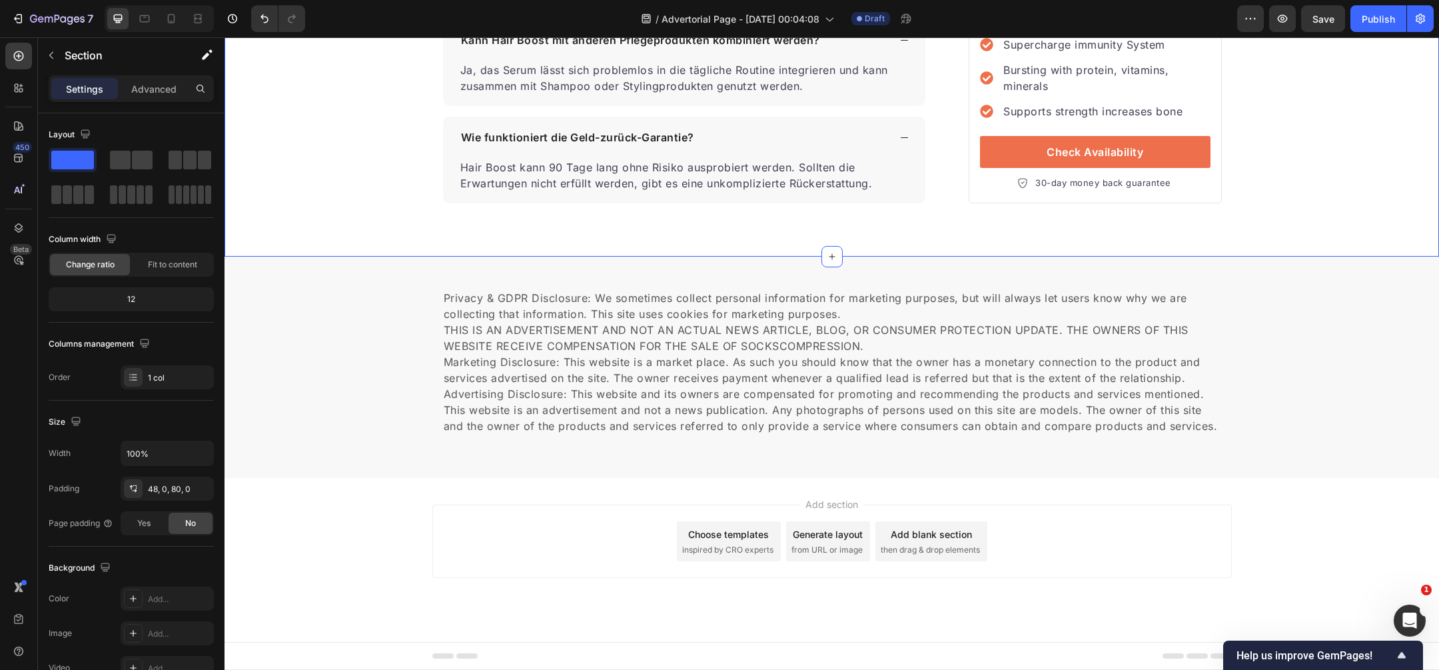
scroll to position [5098, 0]
click at [1327, 17] on span "Save" at bounding box center [1324, 18] width 22 height 11
click at [1325, 19] on span "Save" at bounding box center [1324, 18] width 22 height 11
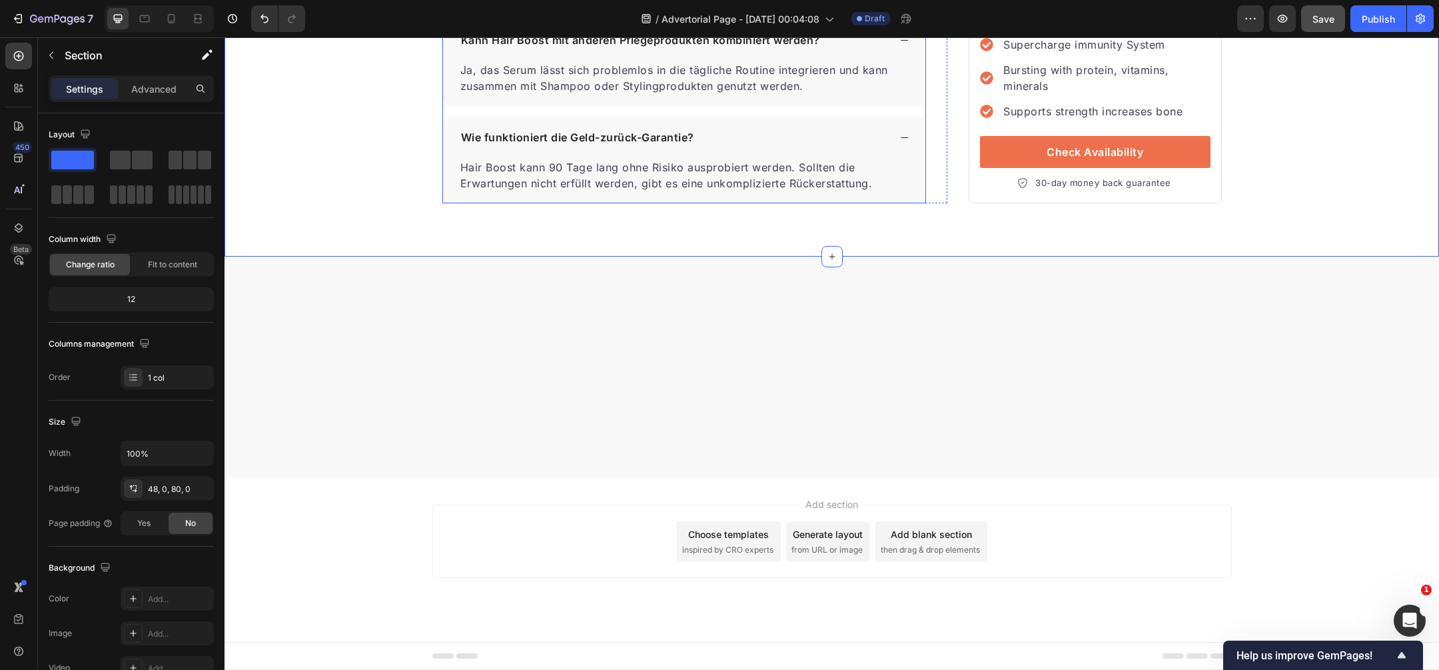
scroll to position [4907, 0]
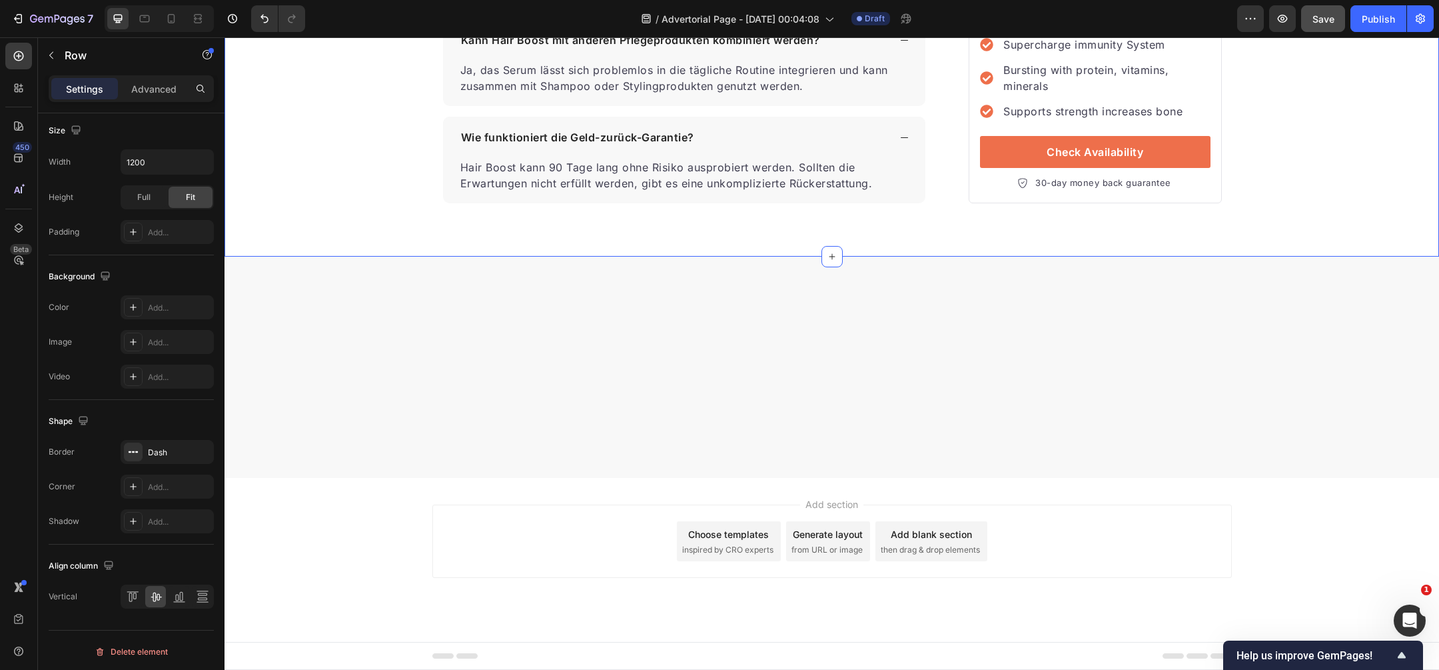
scroll to position [4694, 0]
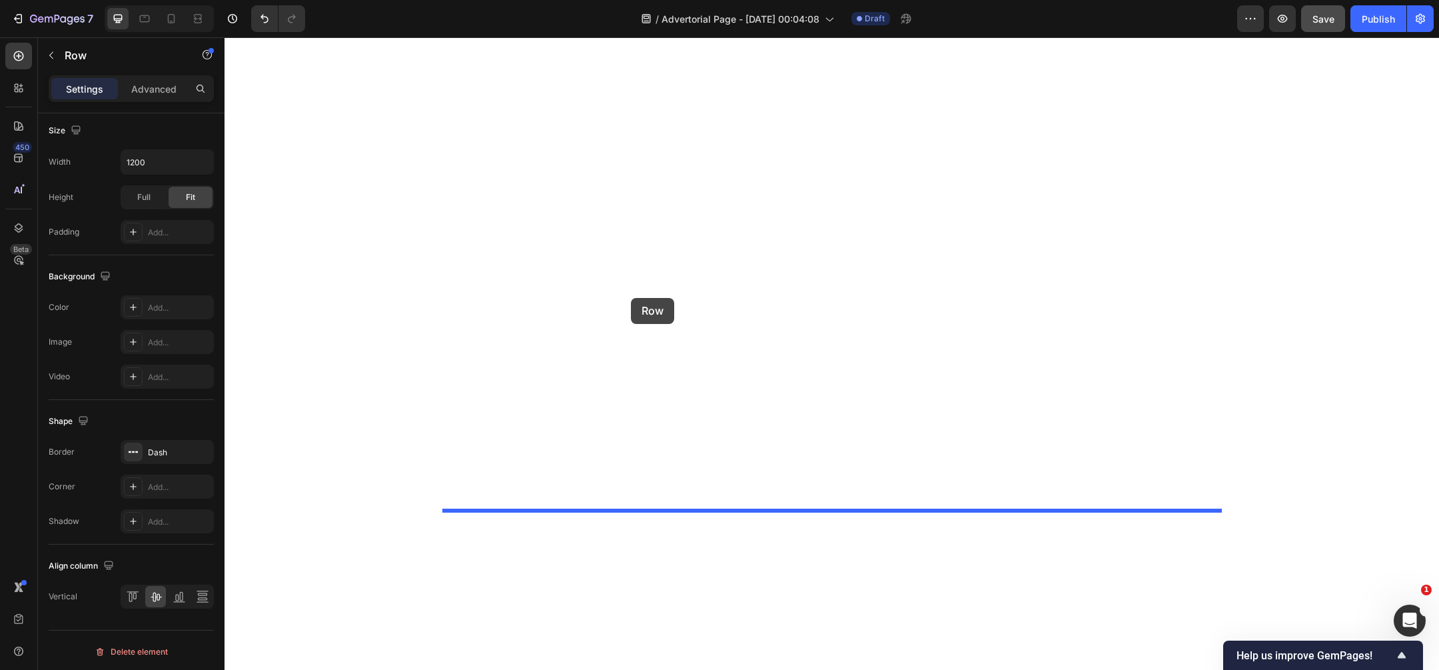
scroll to position [5603, 0]
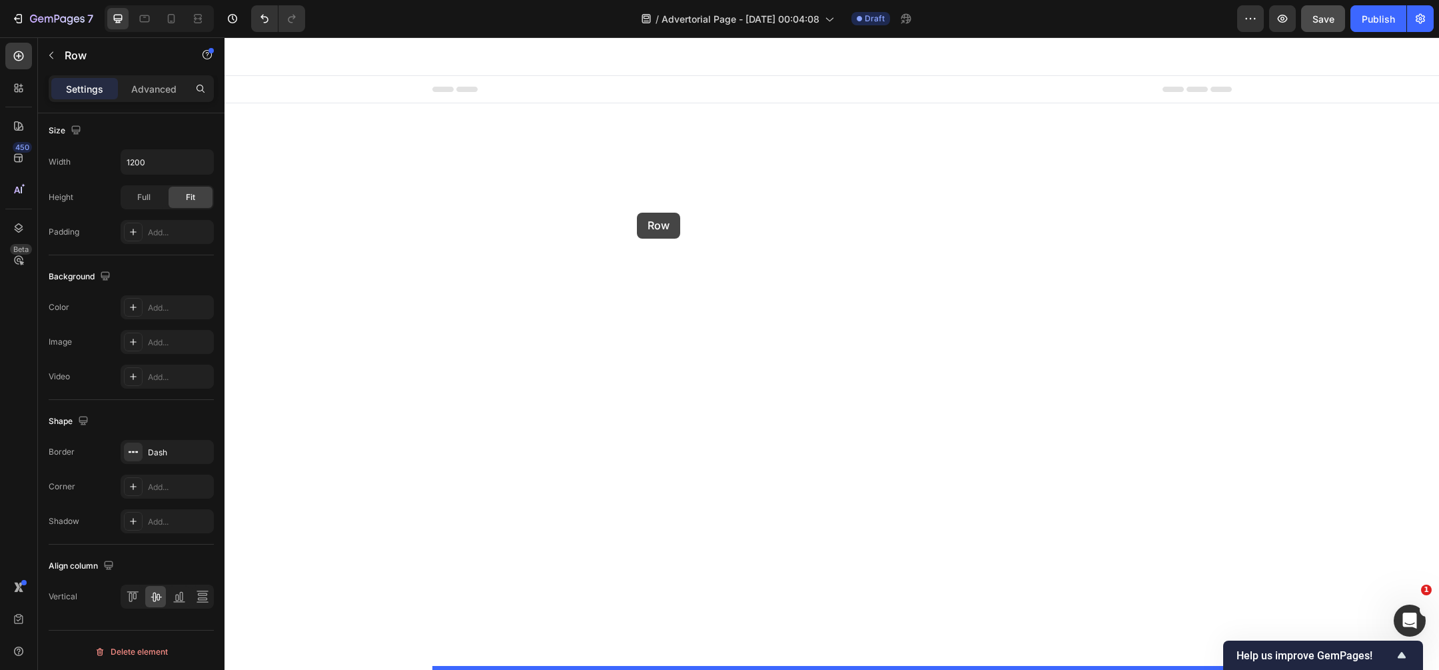
drag, startPoint x: 694, startPoint y: 183, endPoint x: 637, endPoint y: 213, distance: 63.8
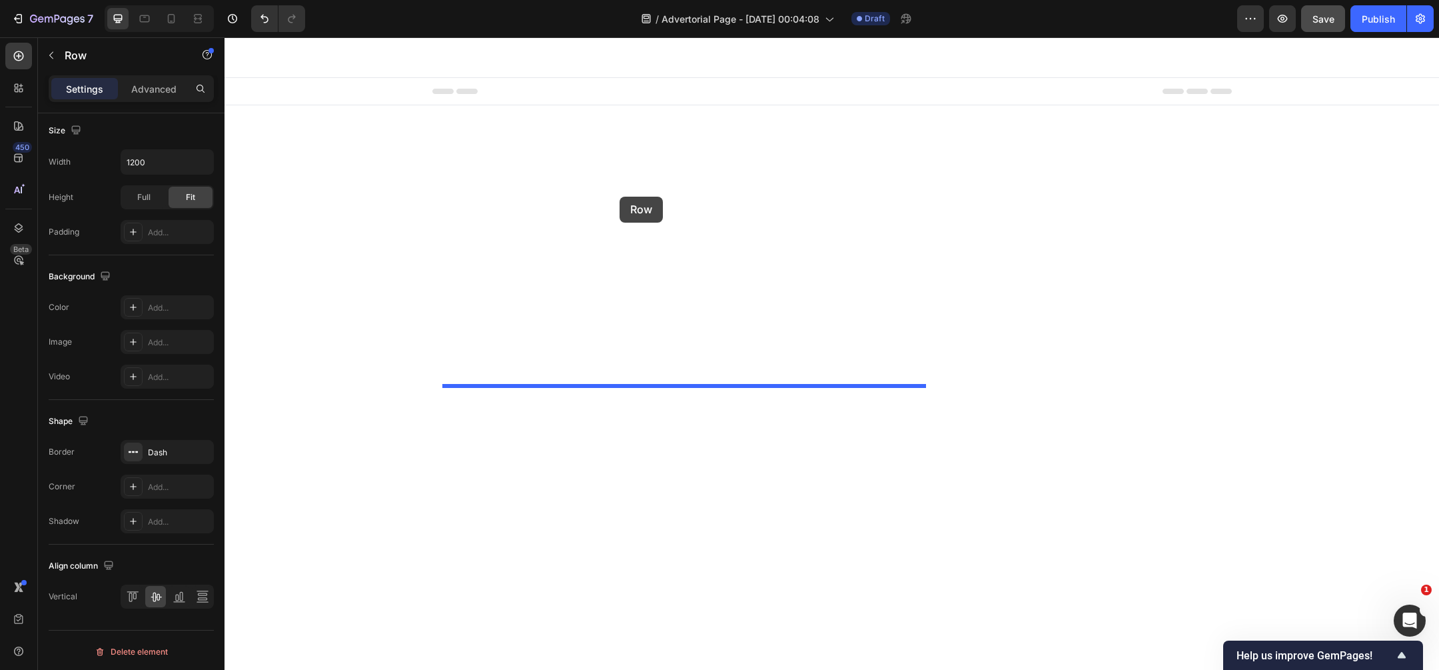
drag, startPoint x: 656, startPoint y: 241, endPoint x: 620, endPoint y: 197, distance: 57.8
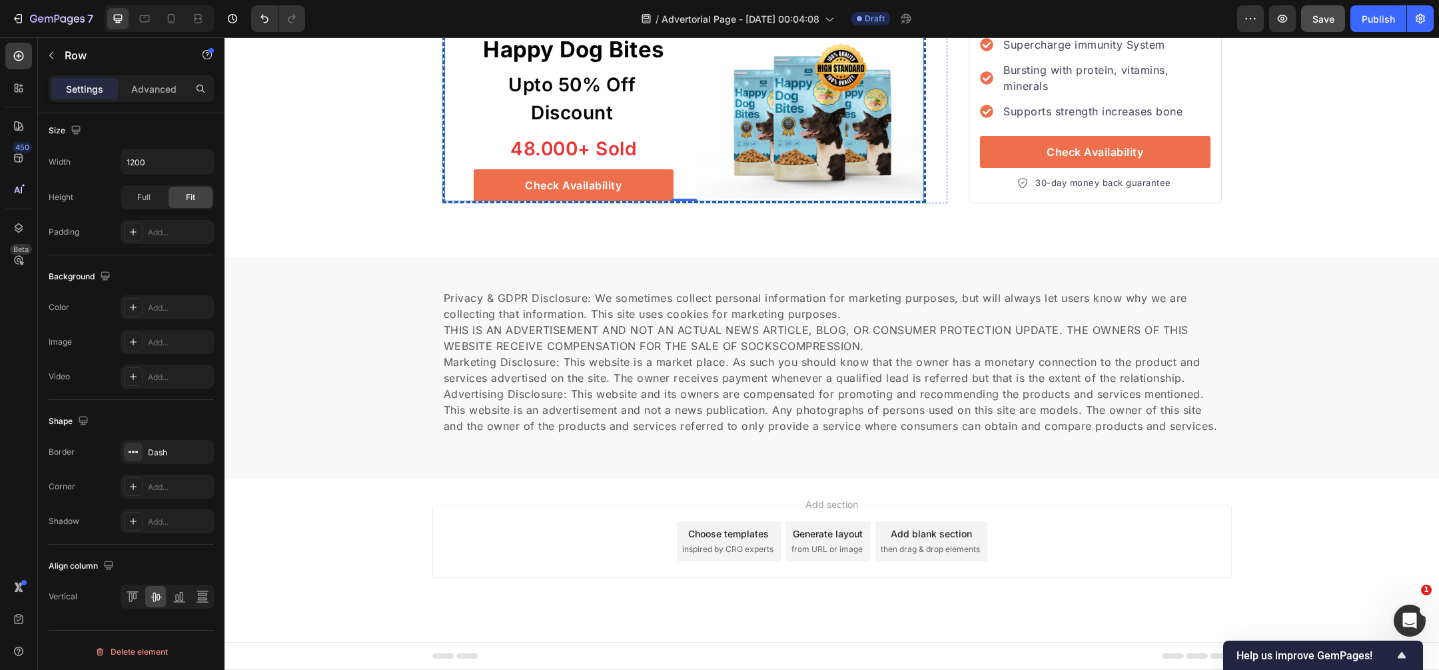
click at [903, 30] on div "Hair Boost kann 90 Tage lang ohne Risiko ausprobiert werden. Sollten die Erwart…" at bounding box center [684, 7] width 483 height 45
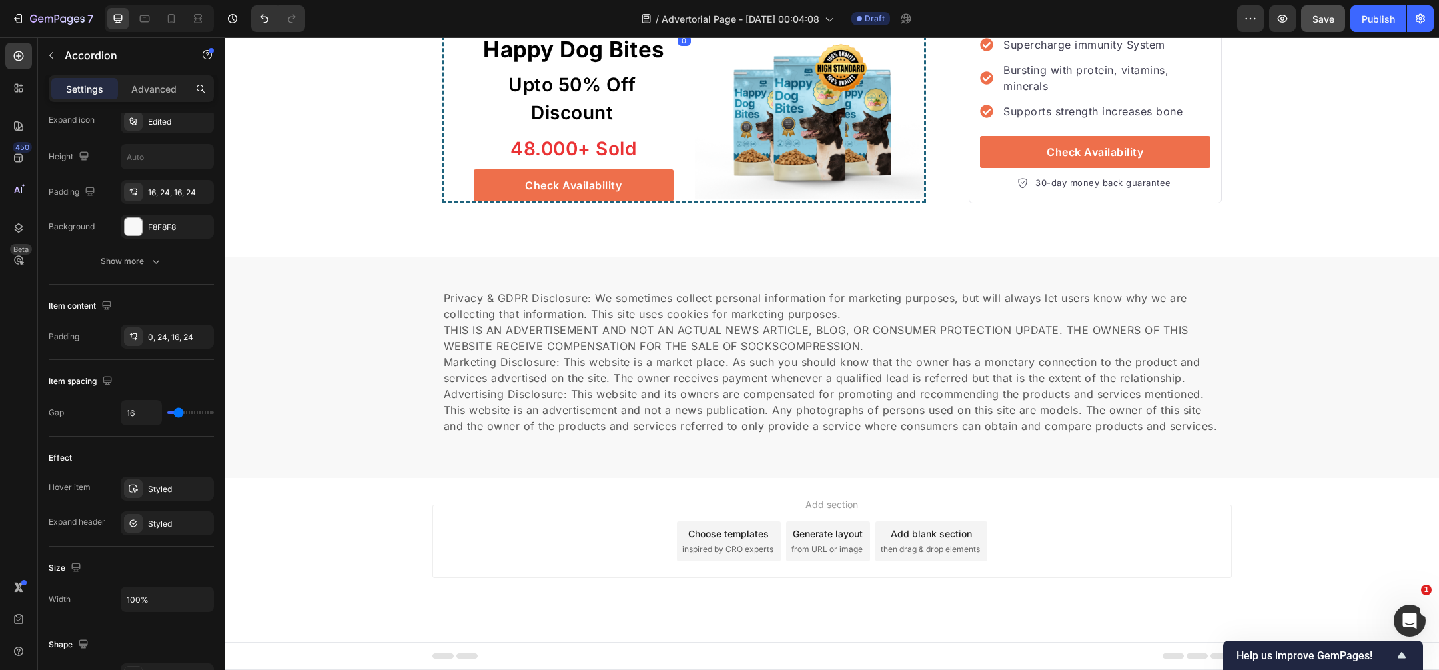
scroll to position [0, 0]
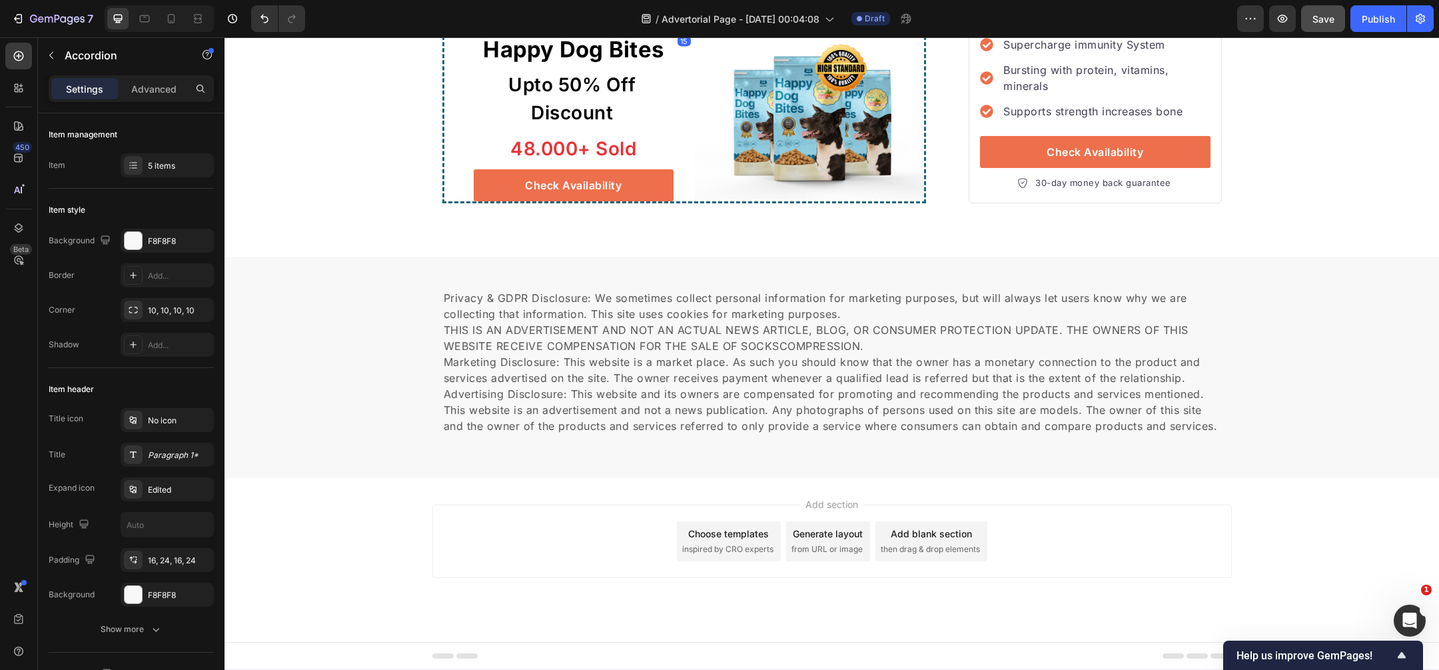
drag, startPoint x: 693, startPoint y: 201, endPoint x: 693, endPoint y: 211, distance: 10.0
click at [693, 30] on div at bounding box center [684, 28] width 27 height 4
type input "100%"
type input "100"
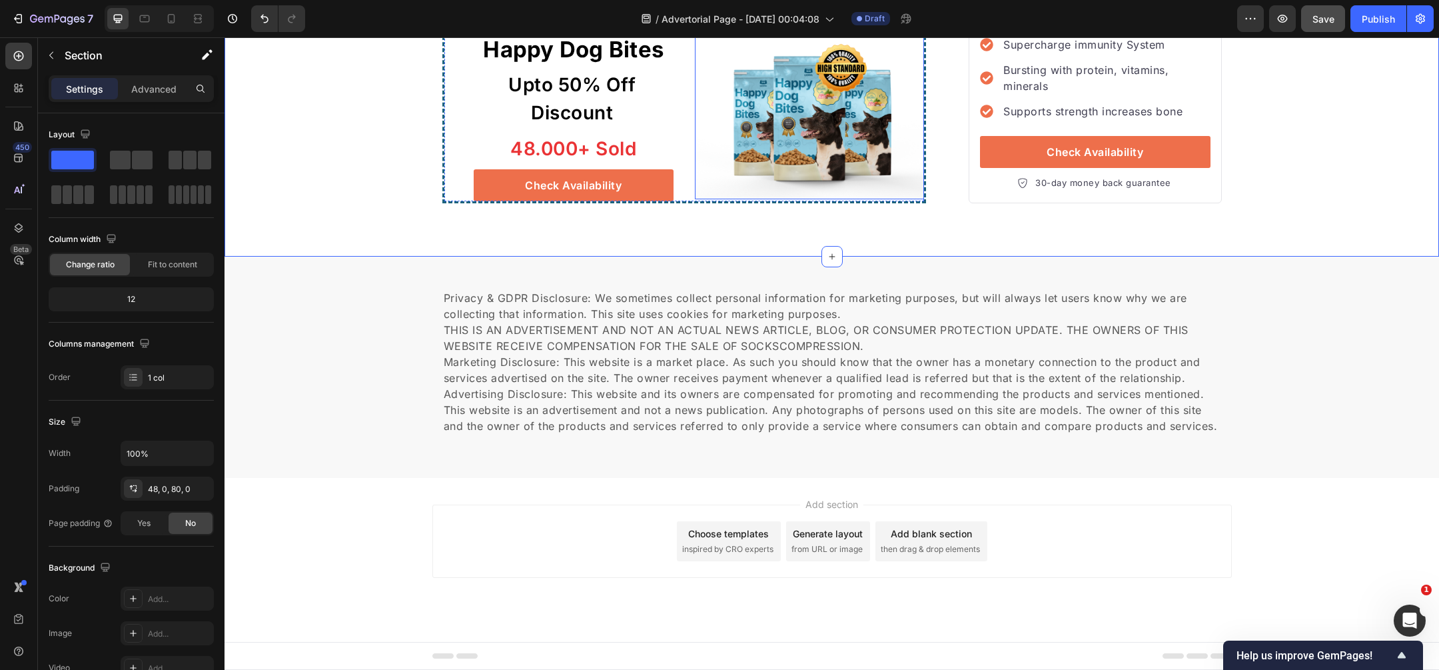
click at [810, 199] on img at bounding box center [809, 116] width 229 height 166
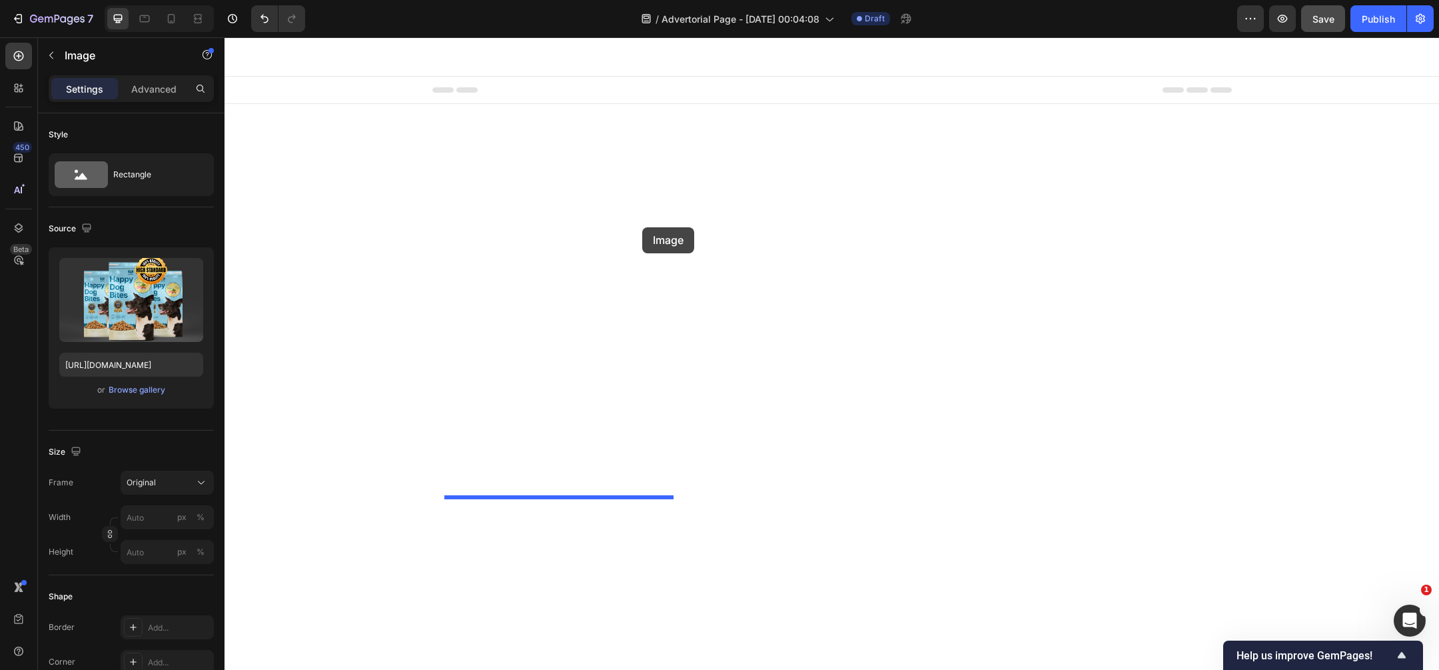
drag, startPoint x: 871, startPoint y: 301, endPoint x: 642, endPoint y: 227, distance: 240.7
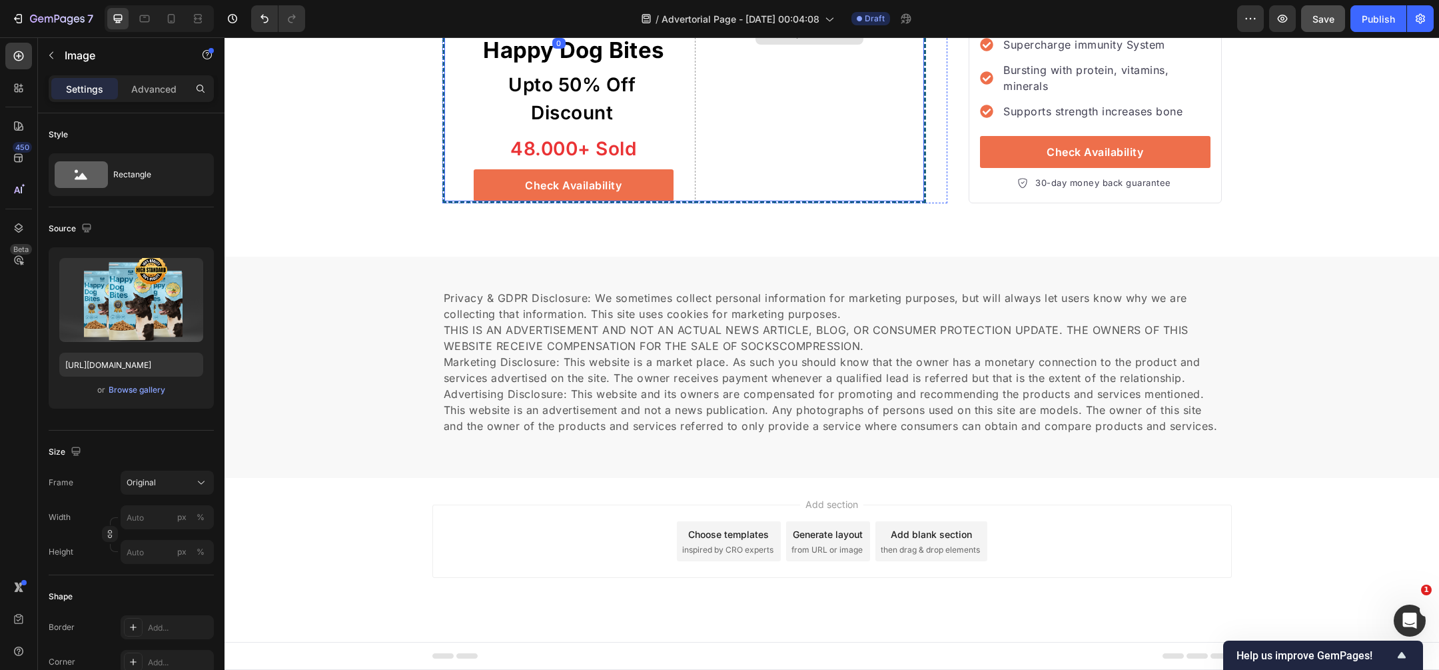
click at [738, 201] on div "Drop element here" at bounding box center [809, 34] width 229 height 335
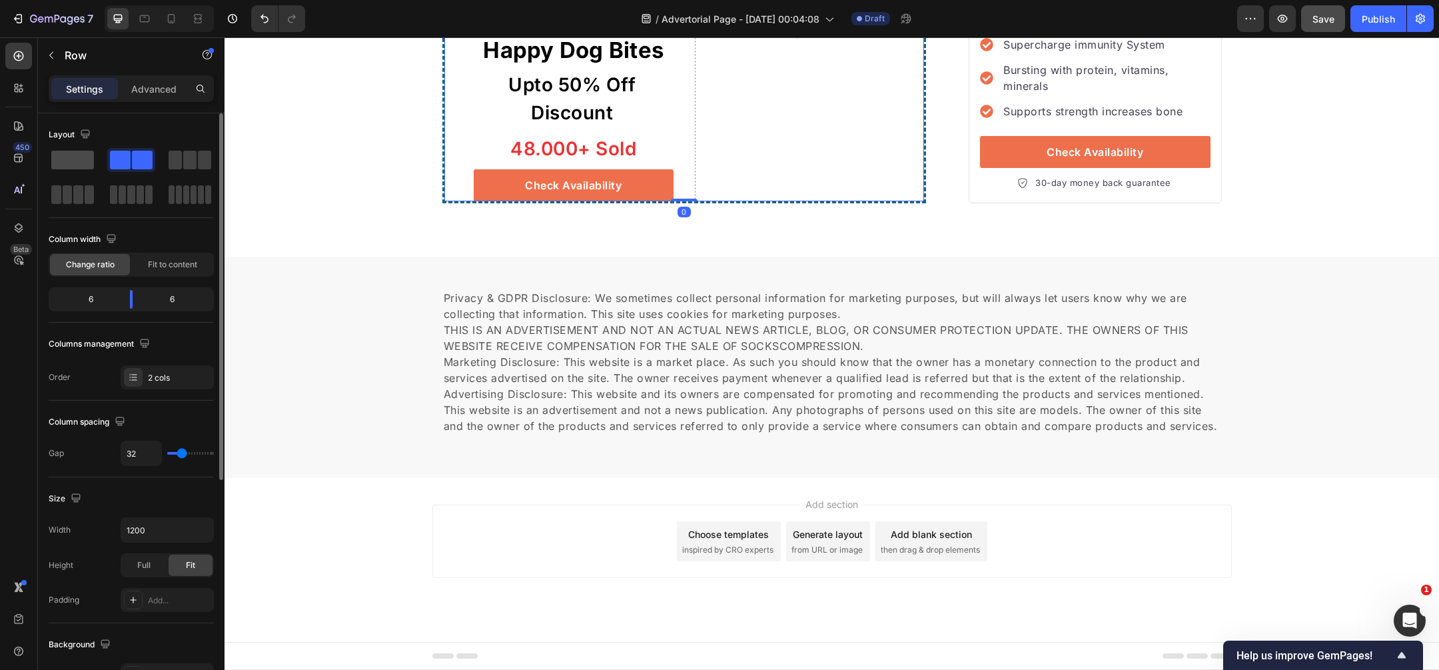
click at [80, 152] on span at bounding box center [72, 160] width 43 height 19
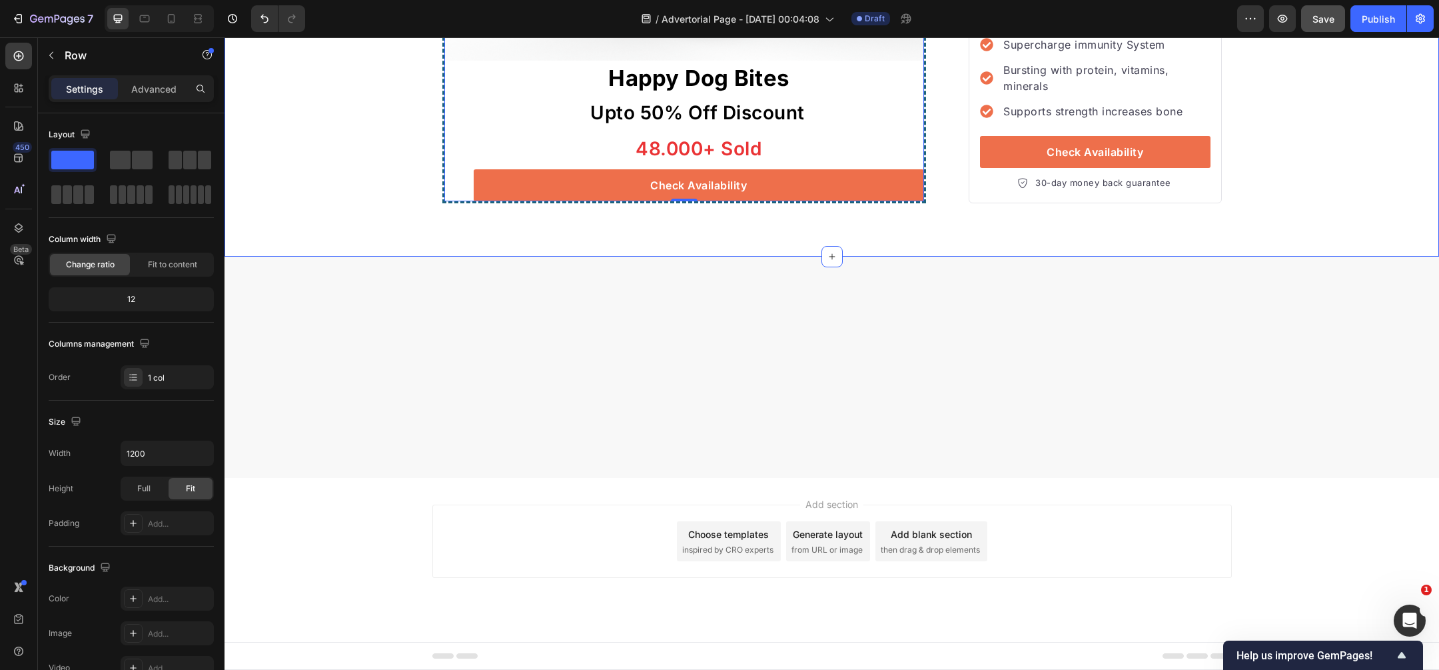
scroll to position [5511, 0]
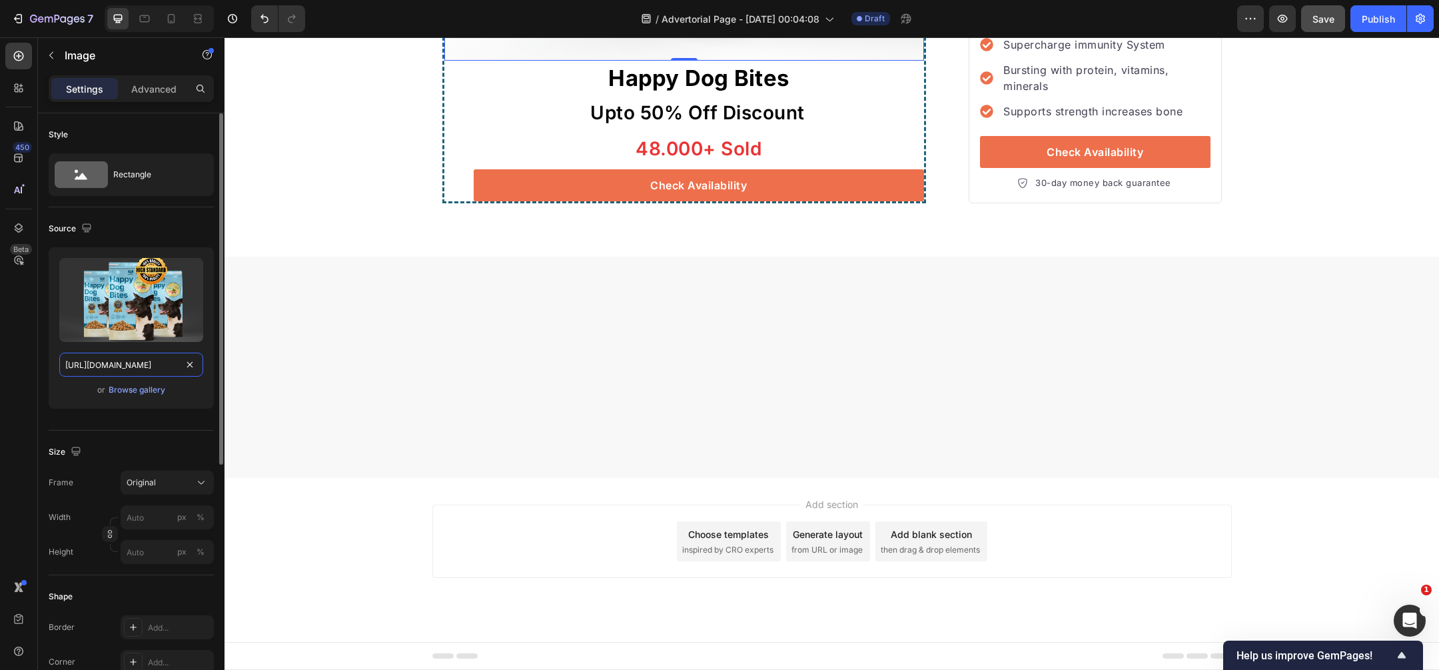
click at [142, 369] on input "[URL][DOMAIN_NAME]" at bounding box center [131, 365] width 144 height 24
paste input "[DOMAIN_NAME][URL]"
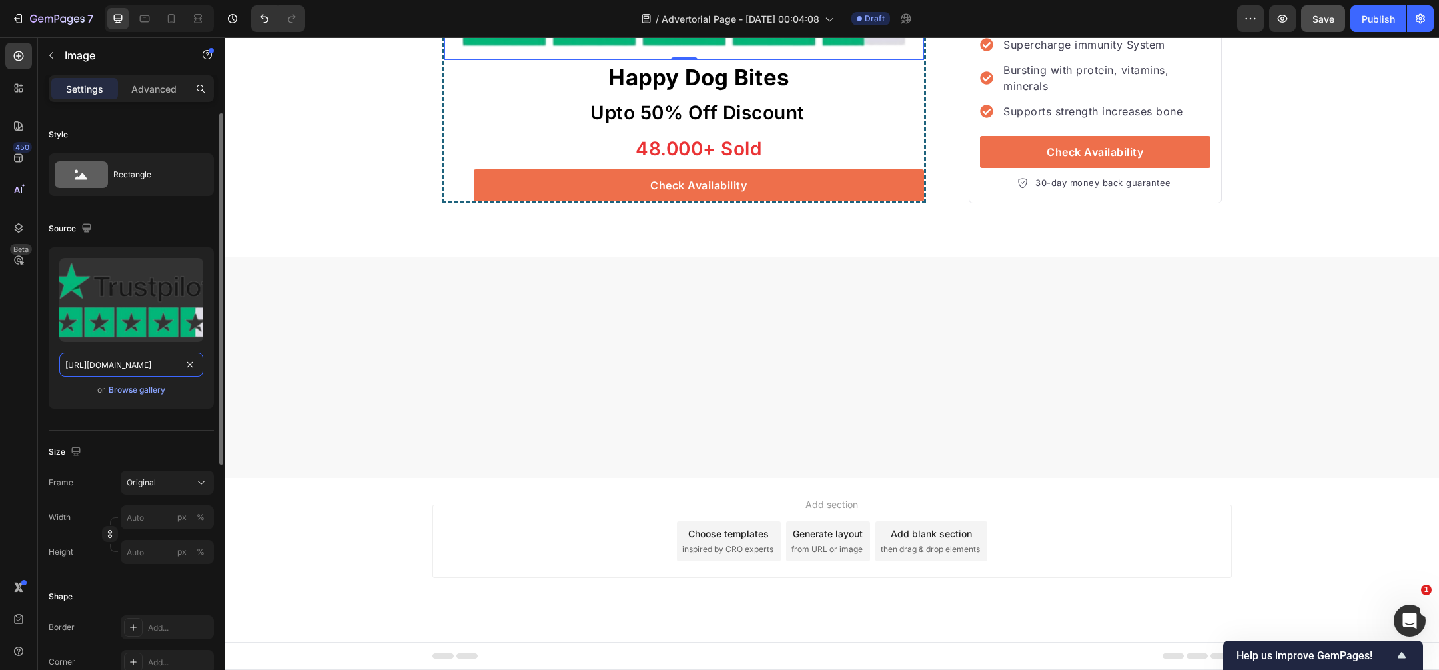
scroll to position [0, 407]
type input "[URL][DOMAIN_NAME]"
click at [155, 528] on input "px %" at bounding box center [167, 517] width 93 height 24
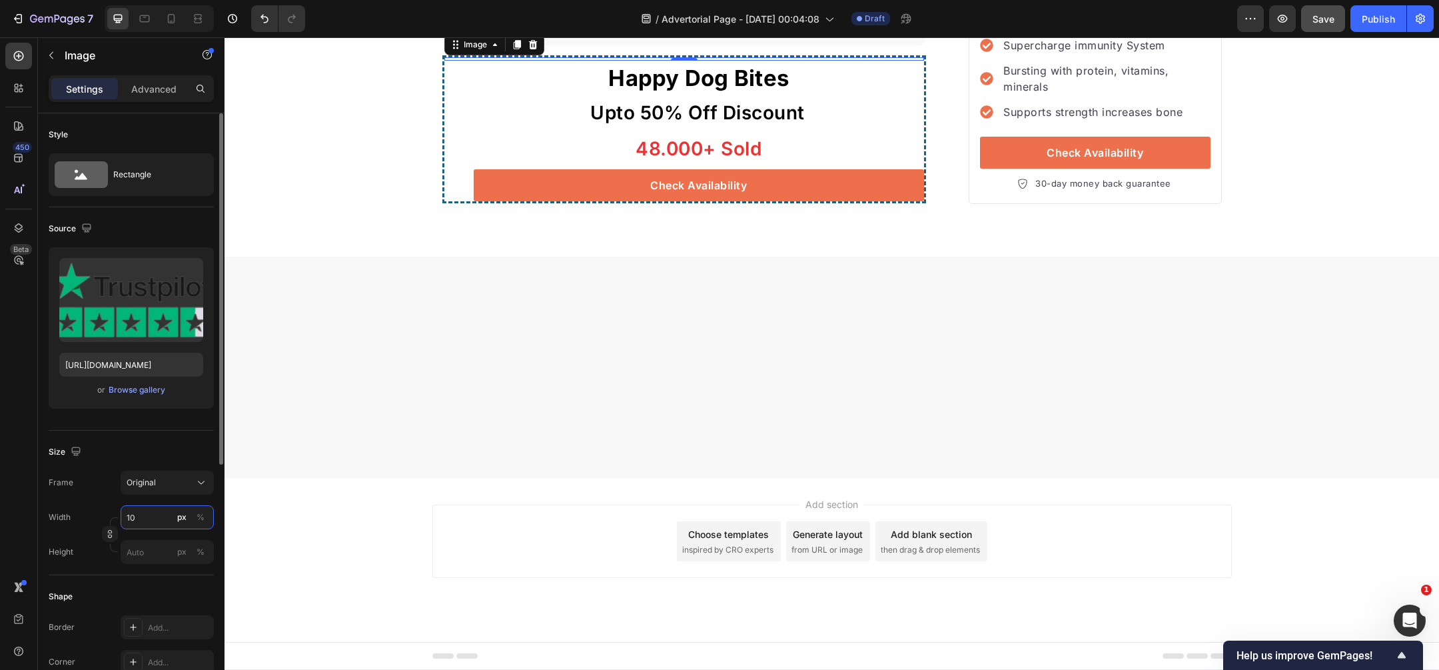
type input "1"
type input "200"
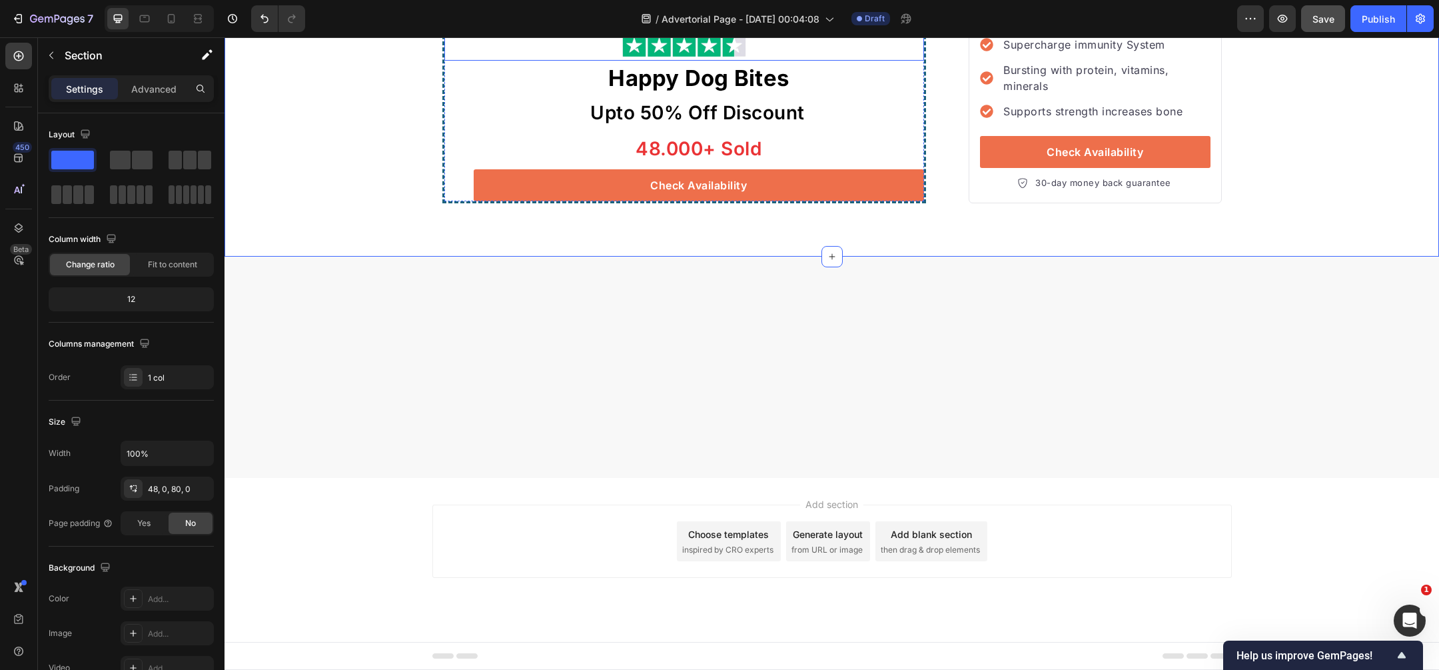
click at [681, 61] on img at bounding box center [684, 28] width 133 height 66
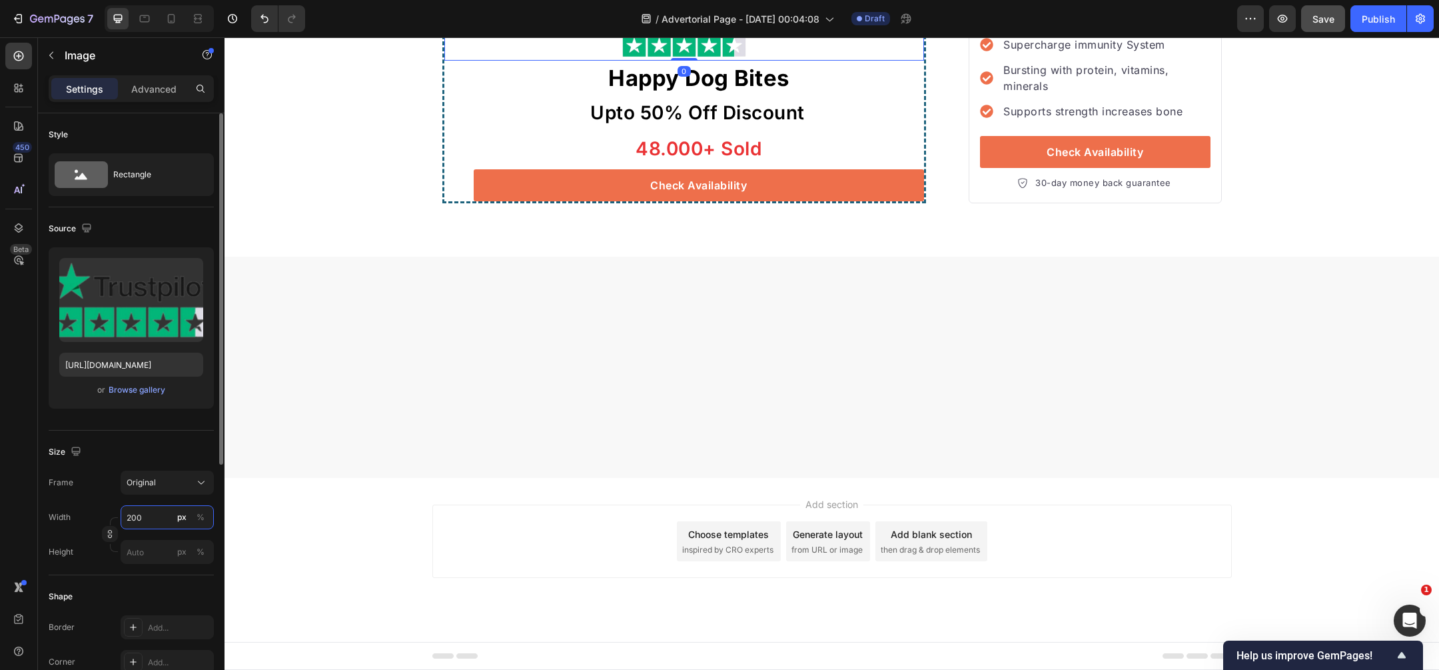
click at [145, 519] on input "200" at bounding box center [167, 517] width 93 height 24
type input "150"
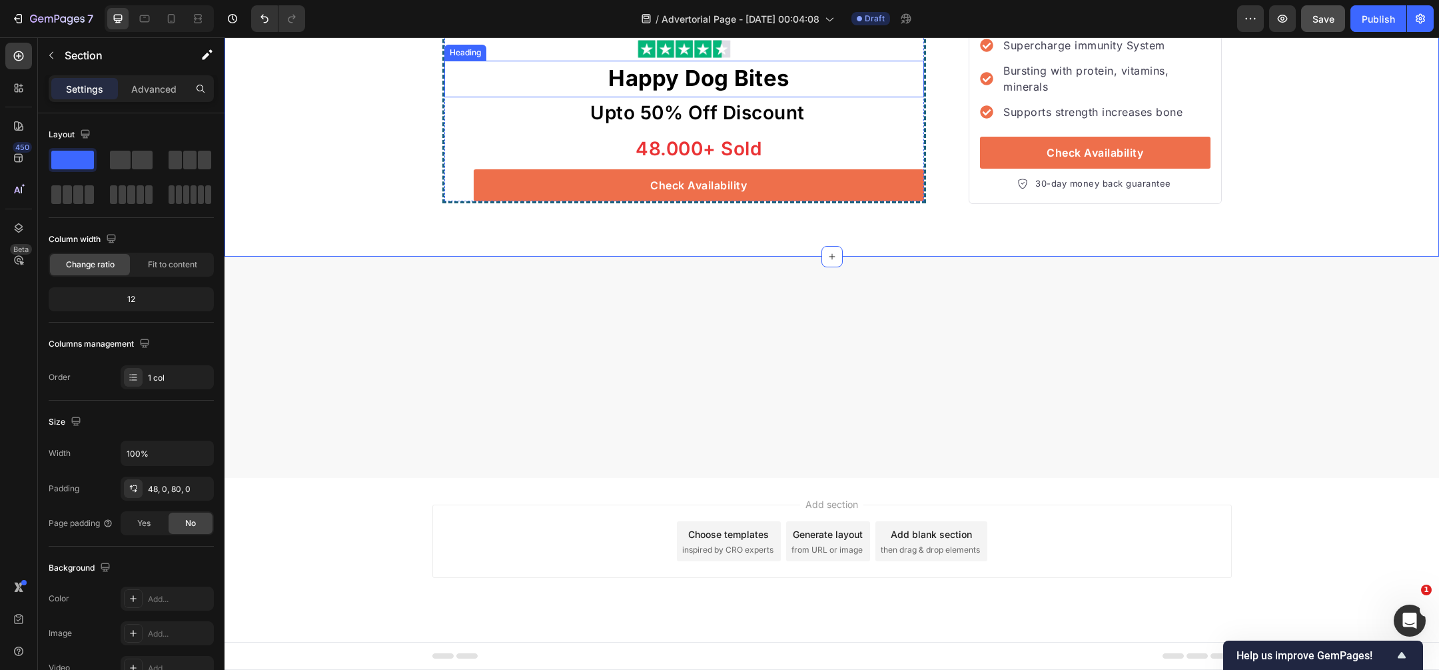
click at [654, 95] on p "Happy Dog Bites" at bounding box center [699, 78] width 448 height 33
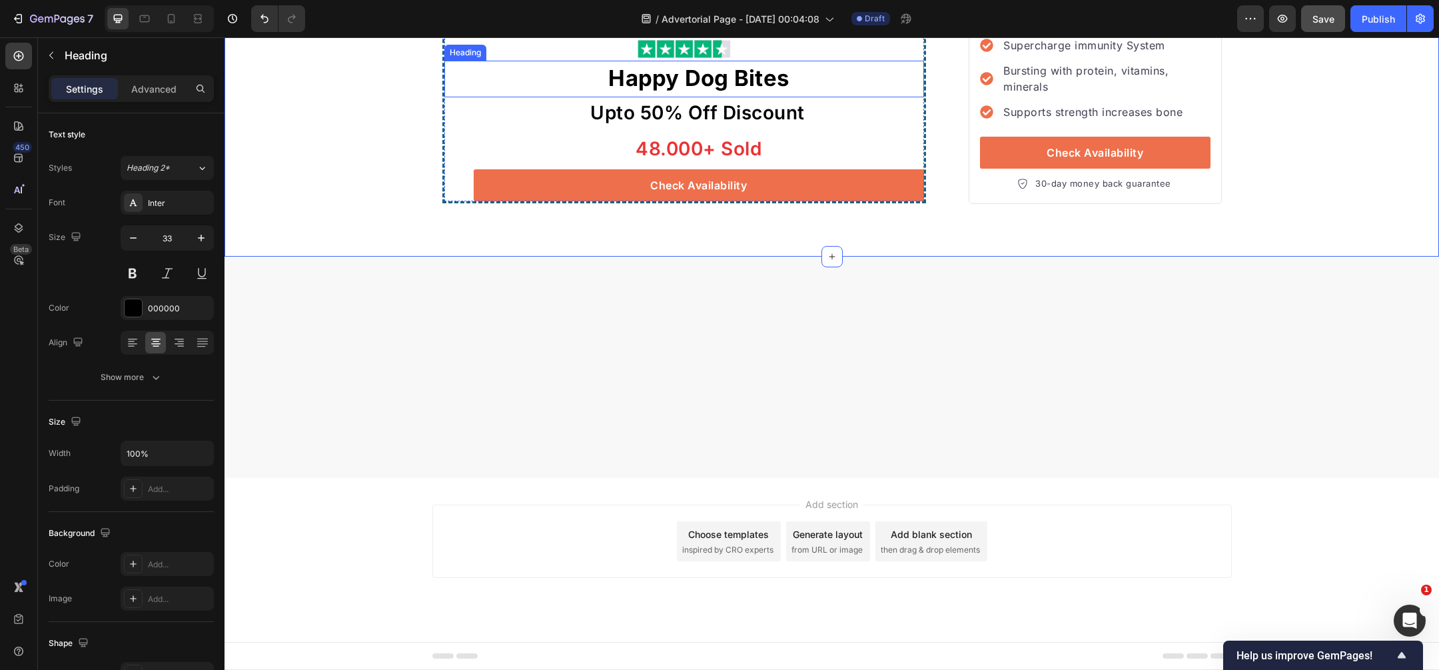
click at [654, 95] on p "Happy Dog Bites" at bounding box center [699, 78] width 448 height 33
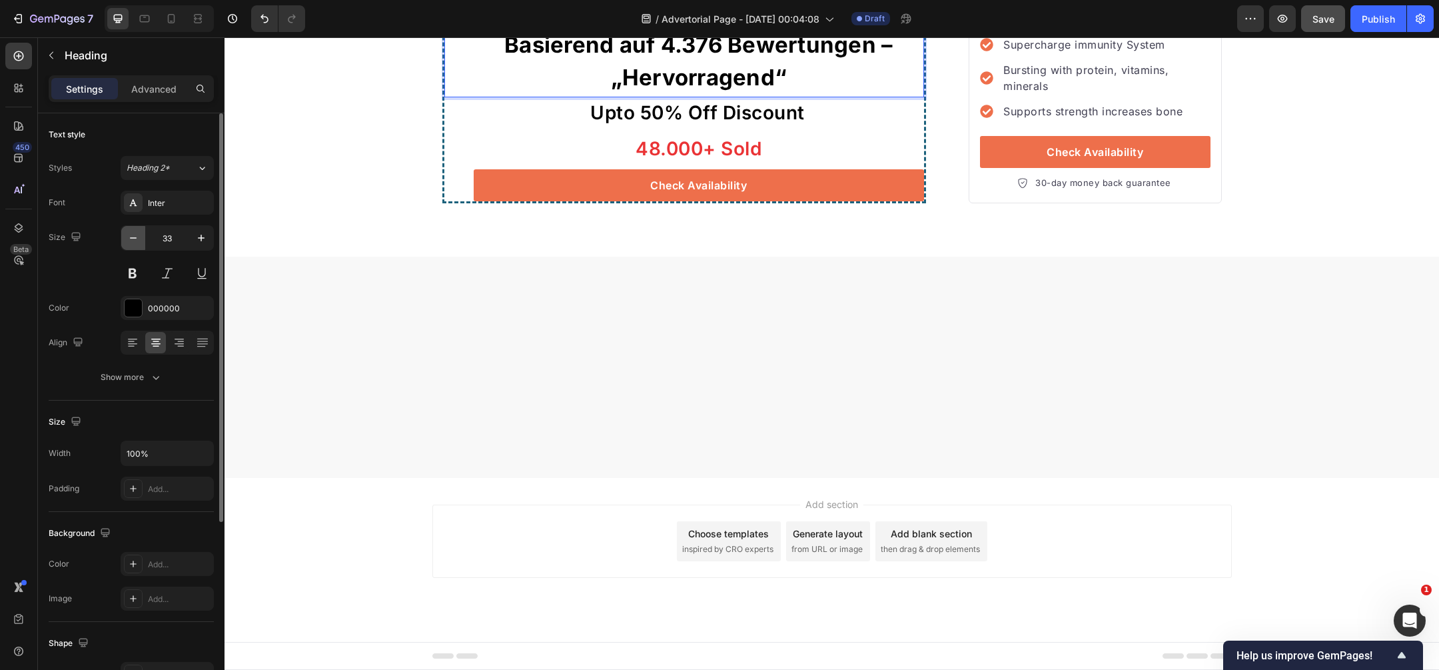
click at [134, 245] on button "button" at bounding box center [133, 238] width 24 height 24
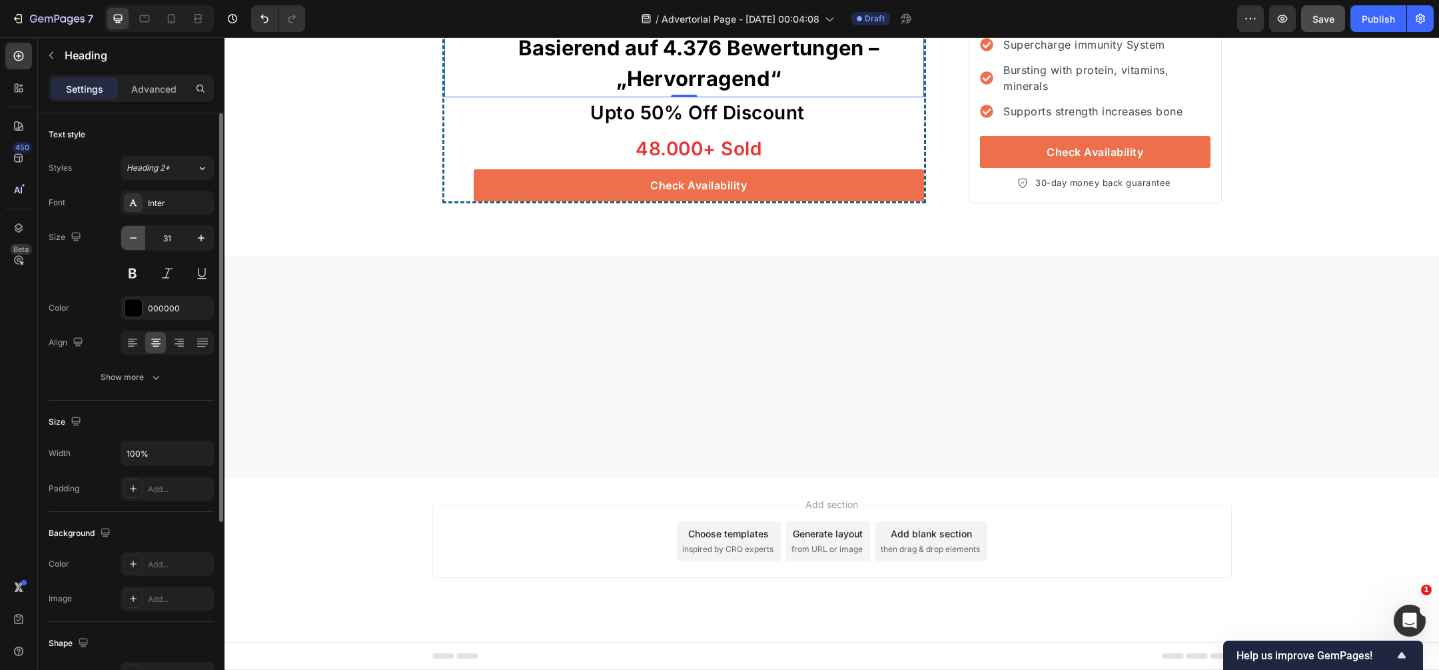
click at [134, 245] on button "button" at bounding box center [133, 238] width 24 height 24
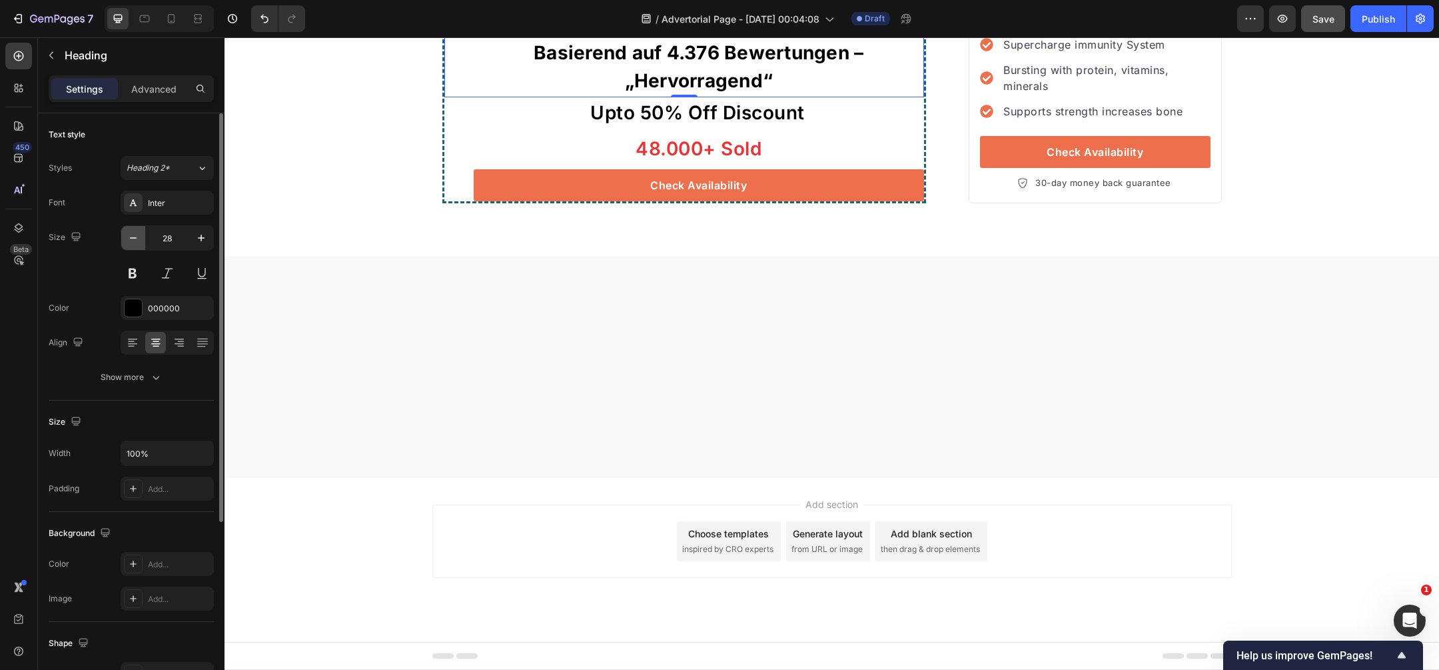
click at [134, 245] on button "button" at bounding box center [133, 238] width 24 height 24
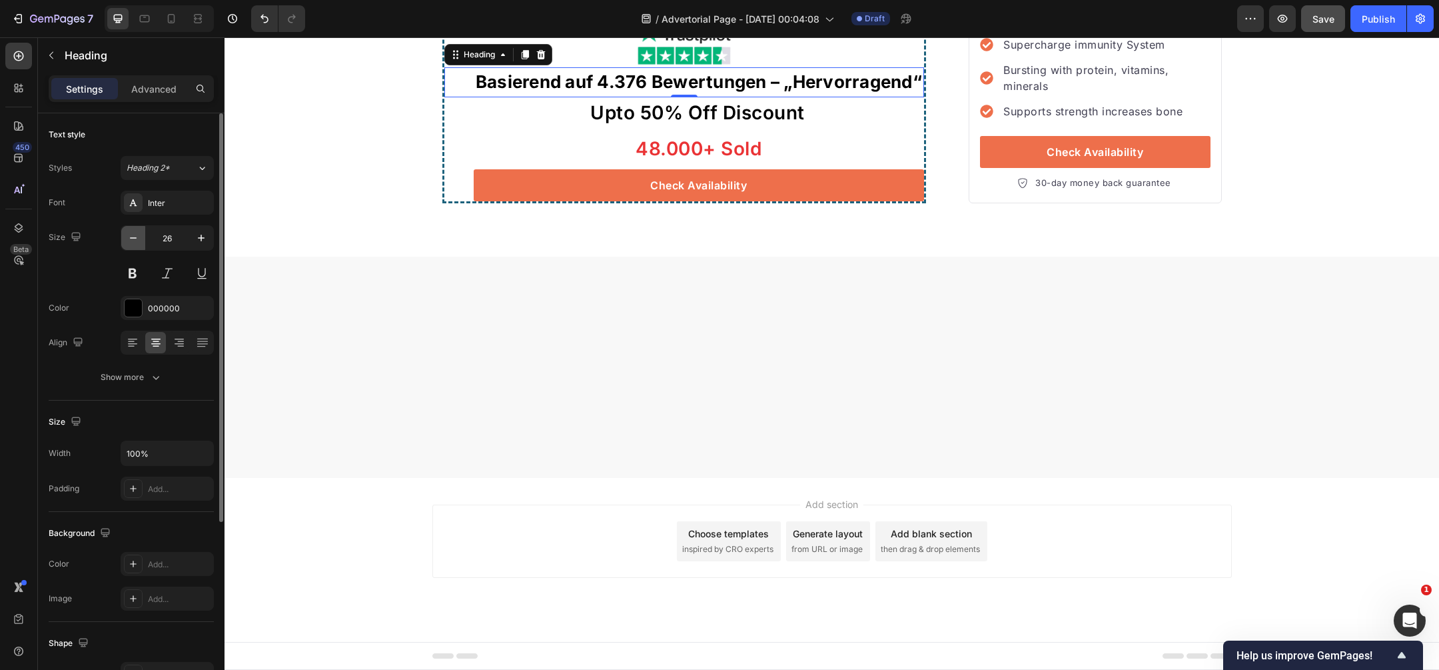
click at [134, 245] on button "button" at bounding box center [133, 238] width 24 height 24
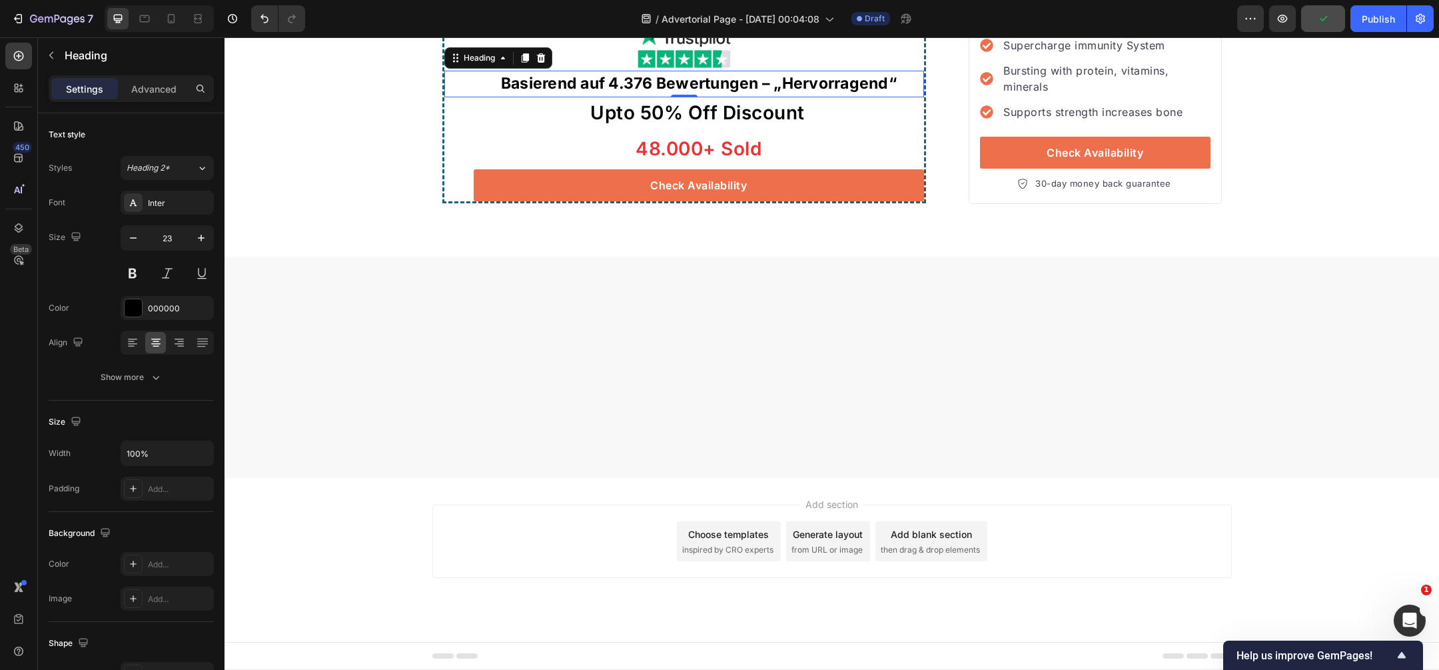
click at [778, 95] on p "Basierend auf 4.376 Bewertungen – „Hervorragend“" at bounding box center [699, 83] width 448 height 23
click at [777, 95] on p "Basierend auf 4.376 Bewertungen|Hervorragend“" at bounding box center [699, 83] width 448 height 23
click at [888, 95] on p "Basierend auf 4.376 Bewertungen| Hervorragend“" at bounding box center [699, 83] width 448 height 23
click at [769, 95] on p "Basierend auf 4.376 Bewertungen| Hervorragend" at bounding box center [699, 83] width 448 height 23
click at [782, 95] on p "Basierend auf 4.376 Bewertungen | Hervorragend" at bounding box center [699, 83] width 448 height 23
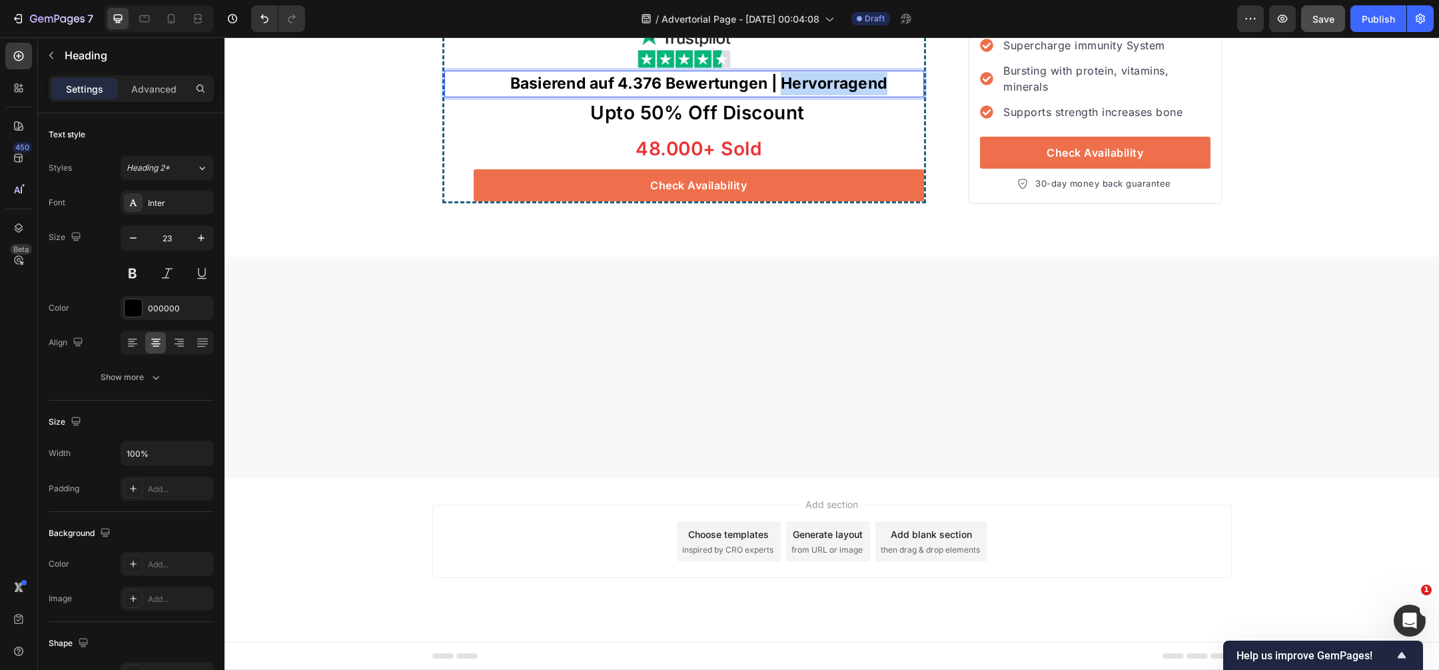
click at [782, 95] on p "Basierend auf 4.376 Bewertungen | Hervorragend" at bounding box center [699, 83] width 448 height 23
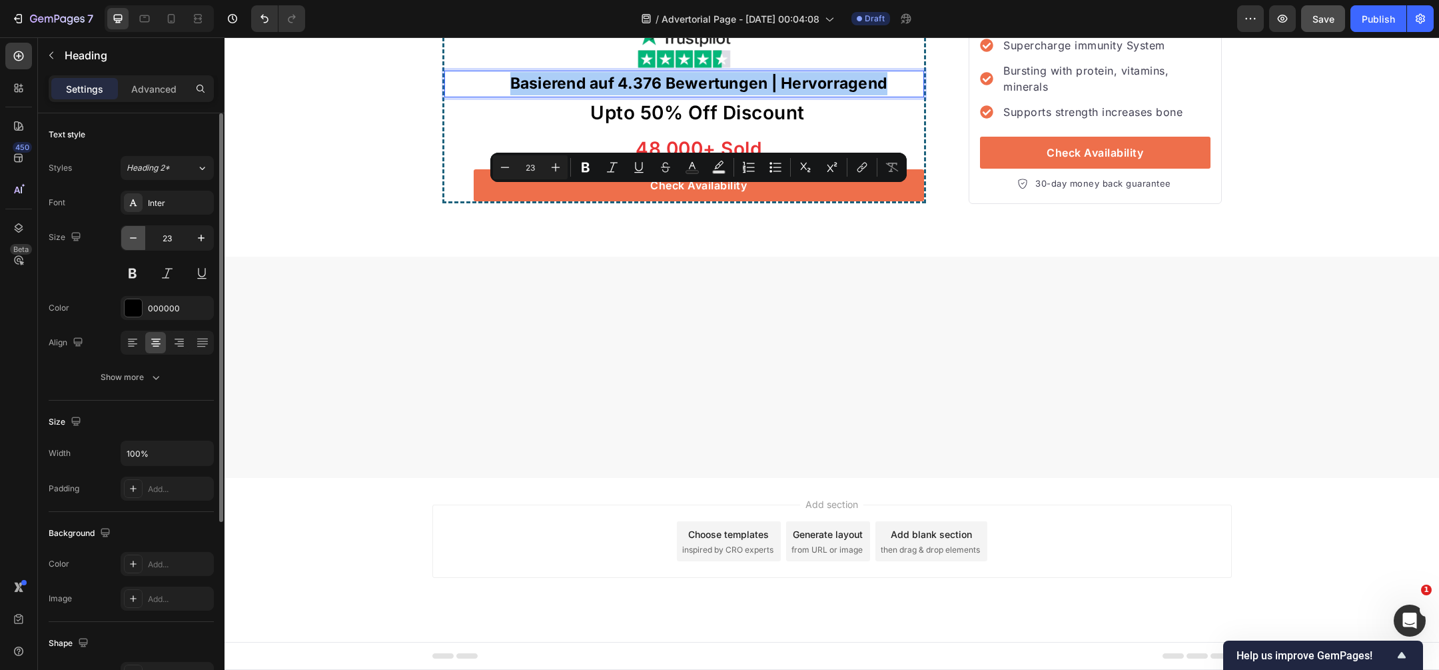
click at [136, 235] on icon "button" at bounding box center [133, 237] width 13 height 13
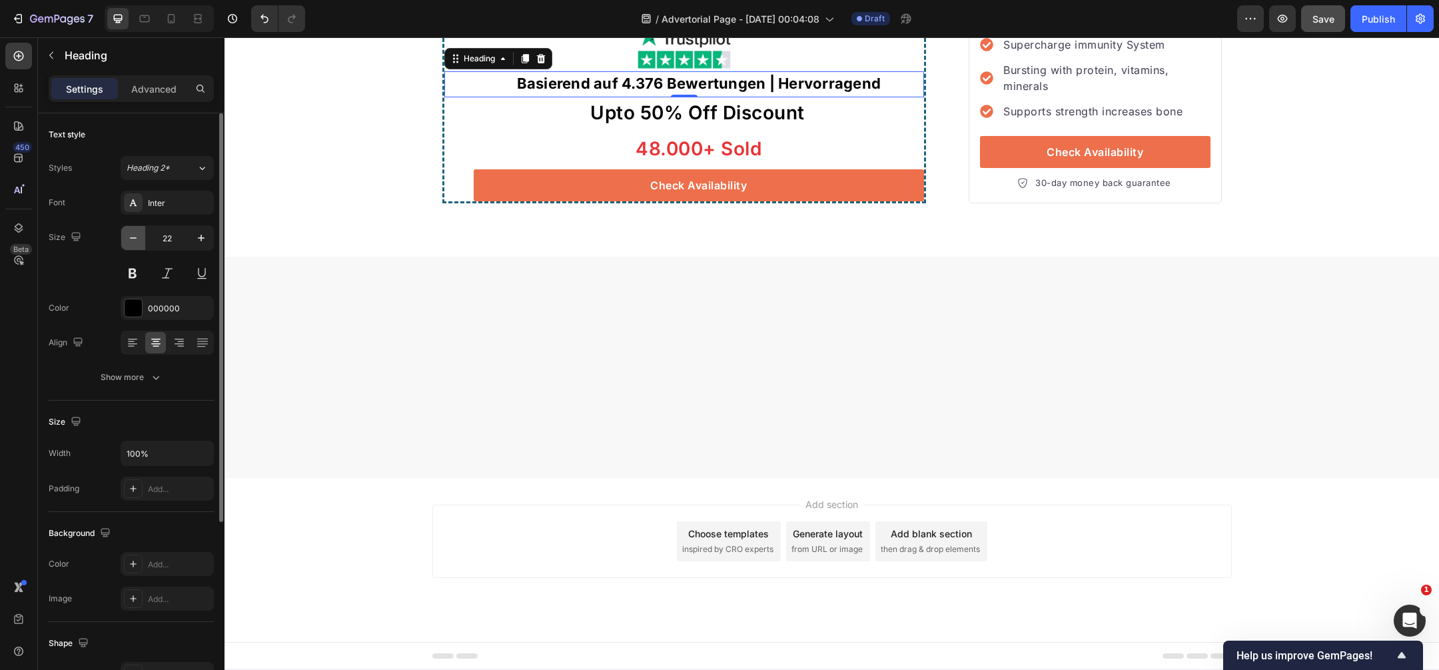
click at [136, 235] on icon "button" at bounding box center [133, 237] width 13 height 13
type input "20"
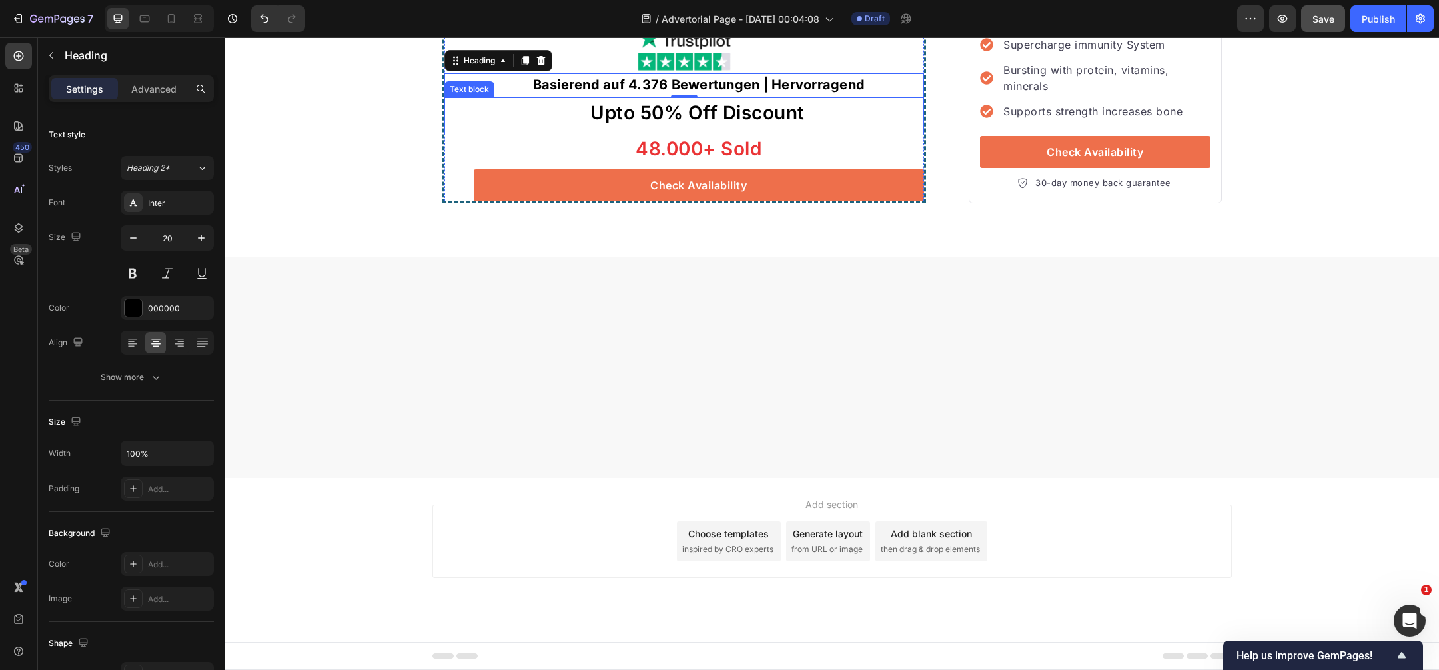
click at [744, 127] on p "Upto 50% Off Discount" at bounding box center [697, 113] width 451 height 28
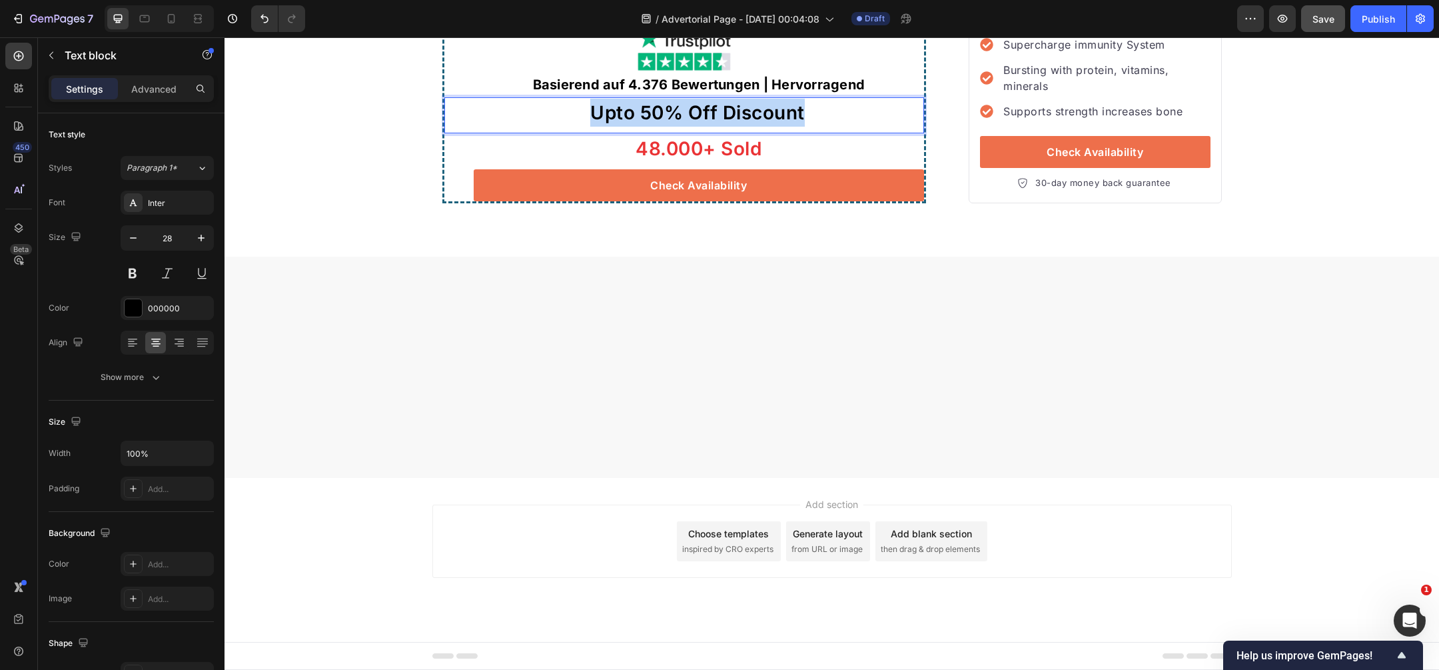
click at [744, 127] on p "Upto 50% Off Discount" at bounding box center [697, 113] width 451 height 28
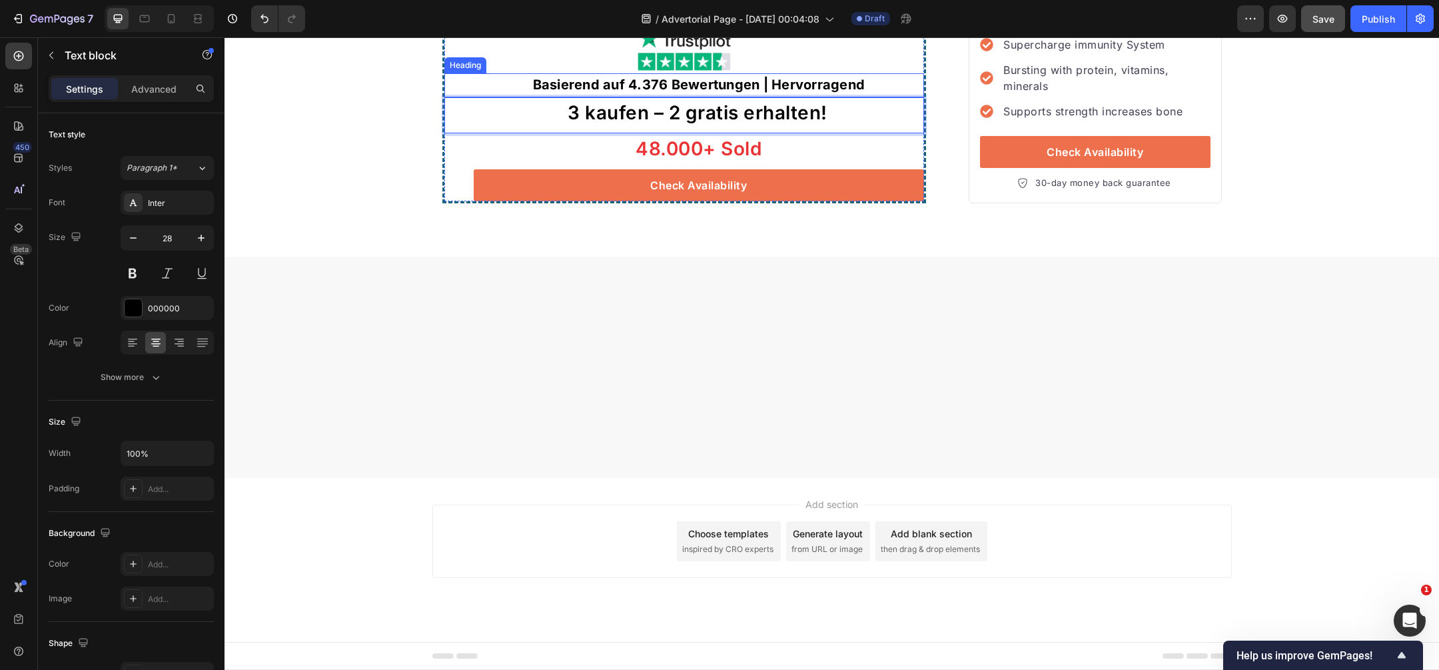
click at [660, 95] on p "Basierend auf 4.376 Bewertungen | Hervorragend" at bounding box center [699, 85] width 448 height 20
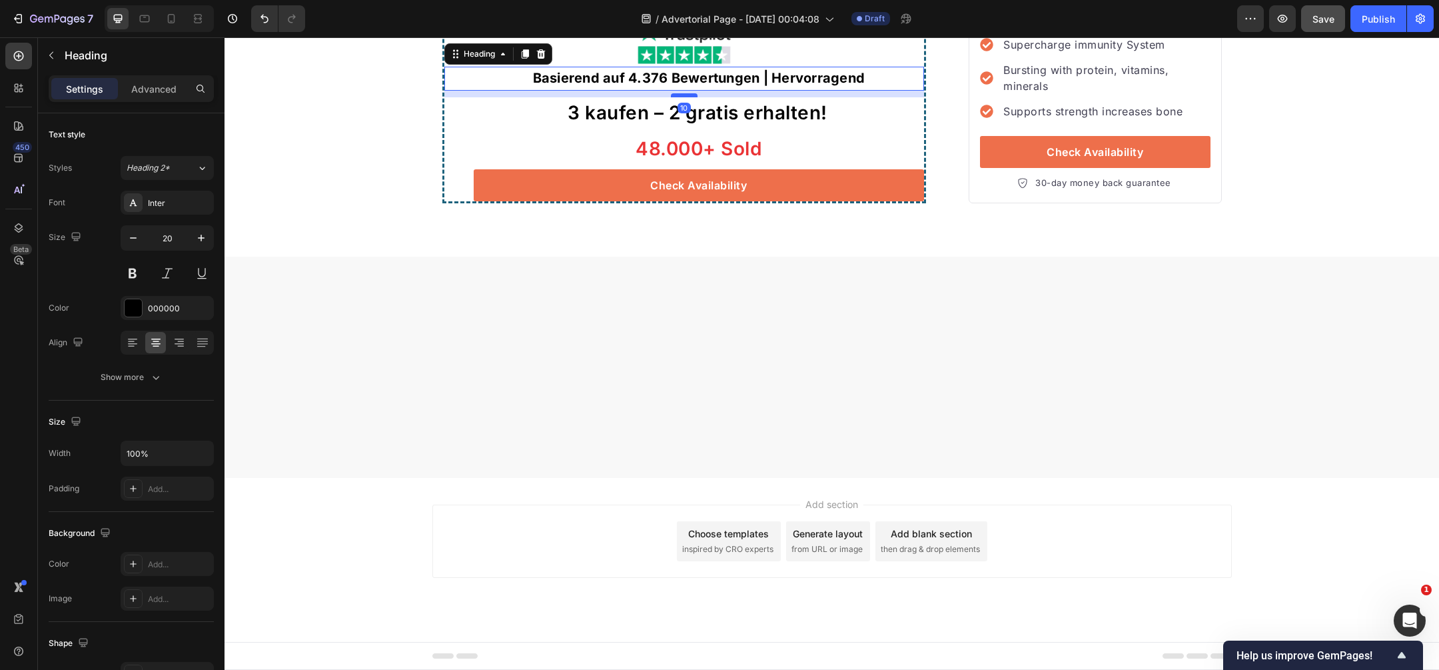
click at [687, 97] on div at bounding box center [684, 95] width 27 height 4
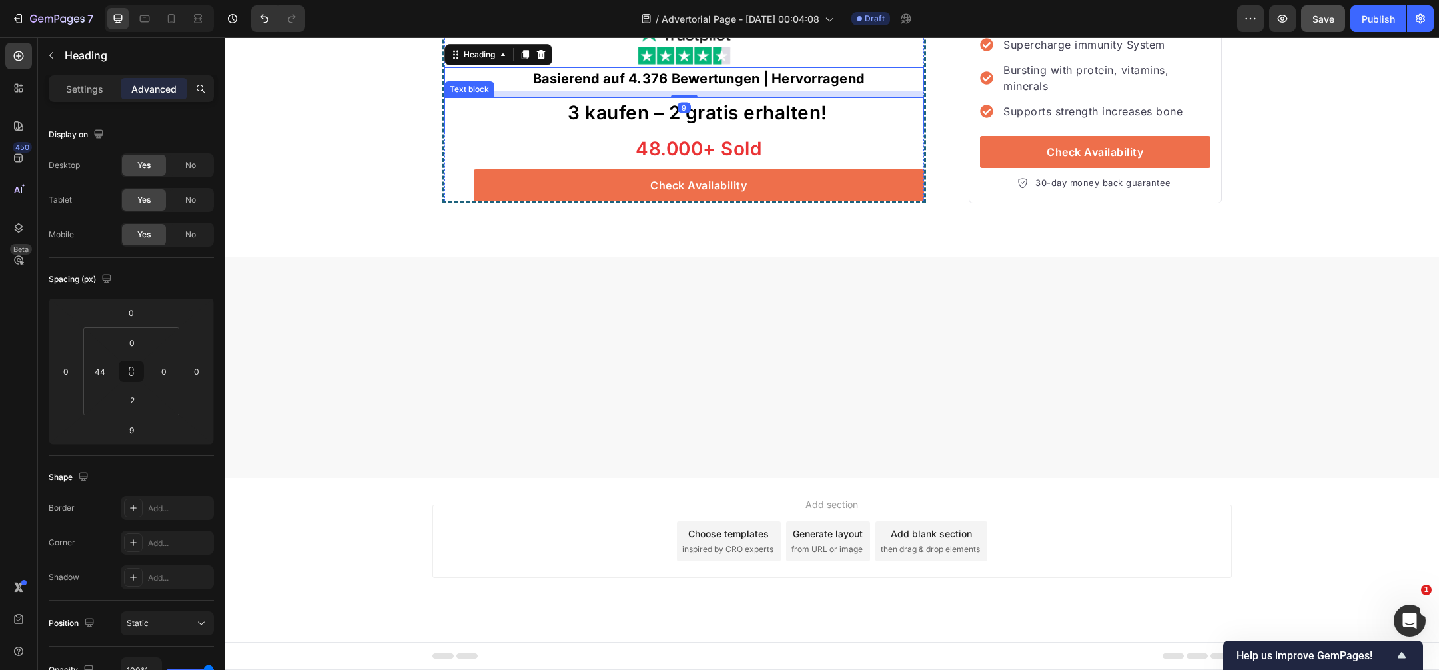
click at [730, 128] on div "3 kaufen – 2 gratis erhalten!" at bounding box center [698, 112] width 454 height 31
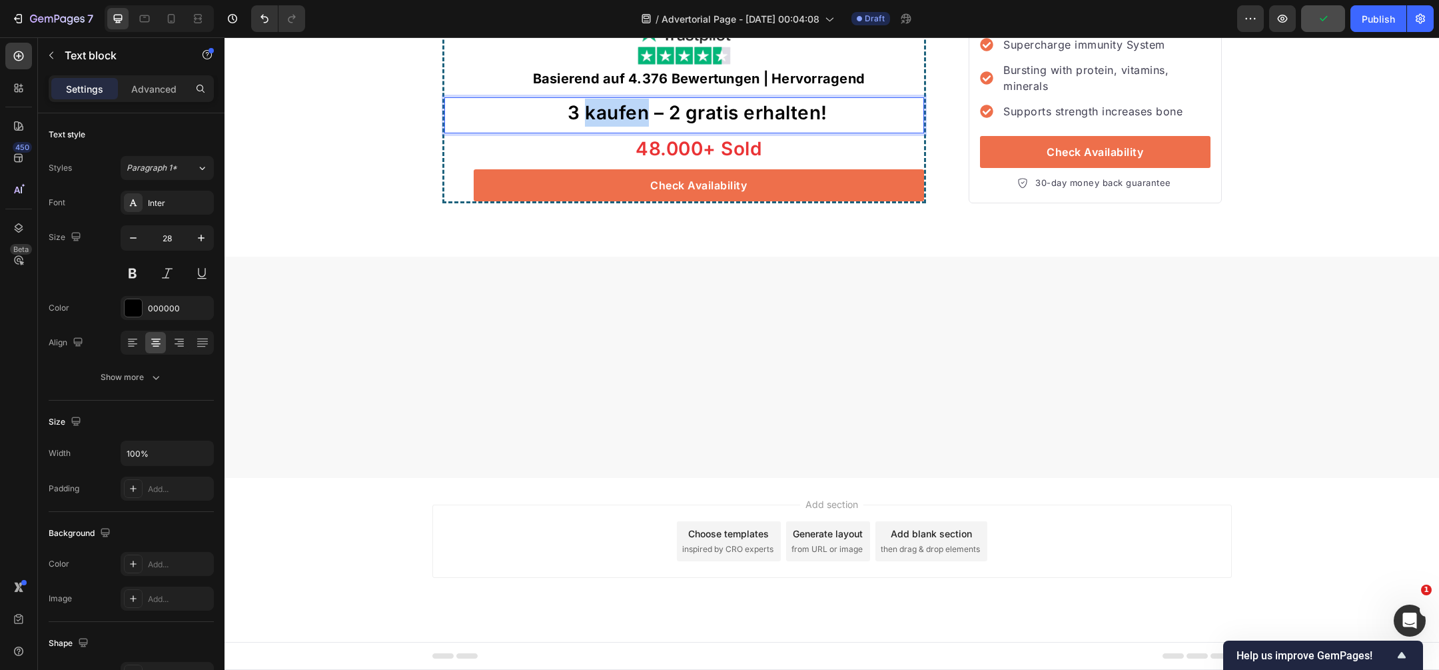
click at [620, 127] on p "3 kaufen – 2 gratis erhalten!" at bounding box center [697, 113] width 451 height 28
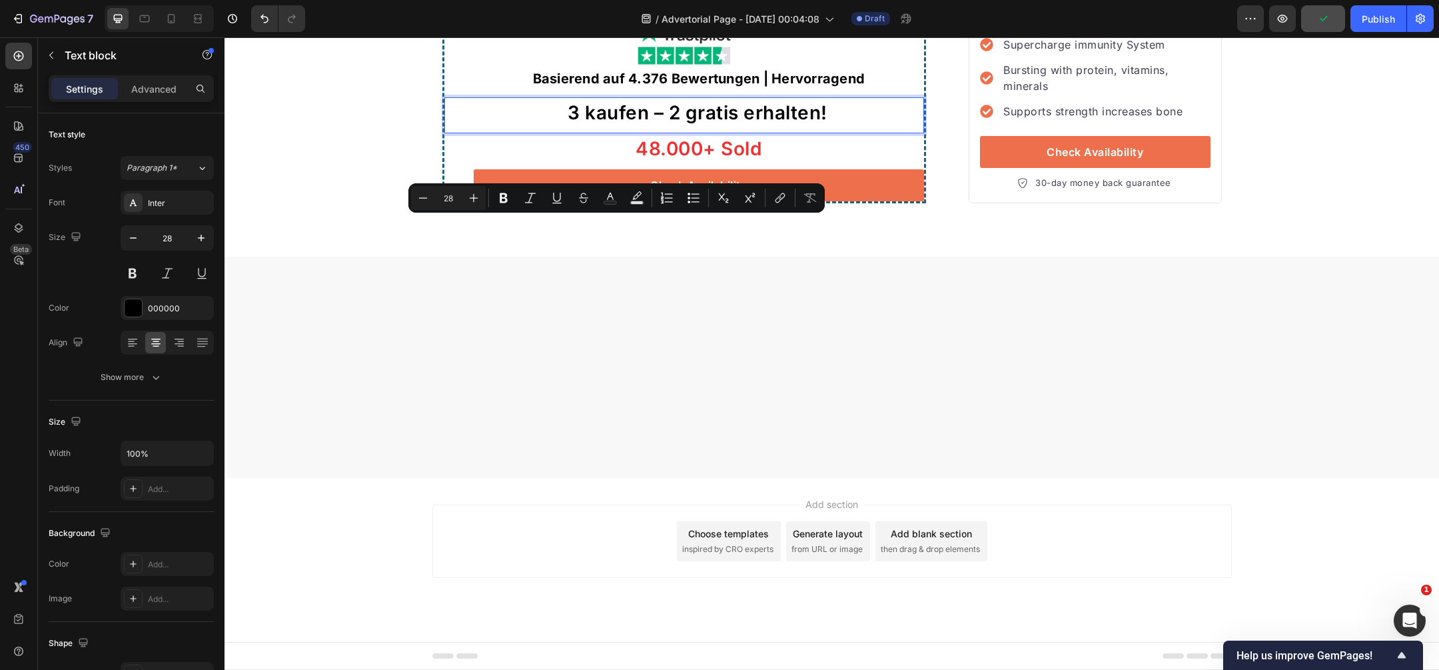
click at [676, 127] on p "3 kaufen – 2 gratis erhalten!" at bounding box center [697, 113] width 451 height 28
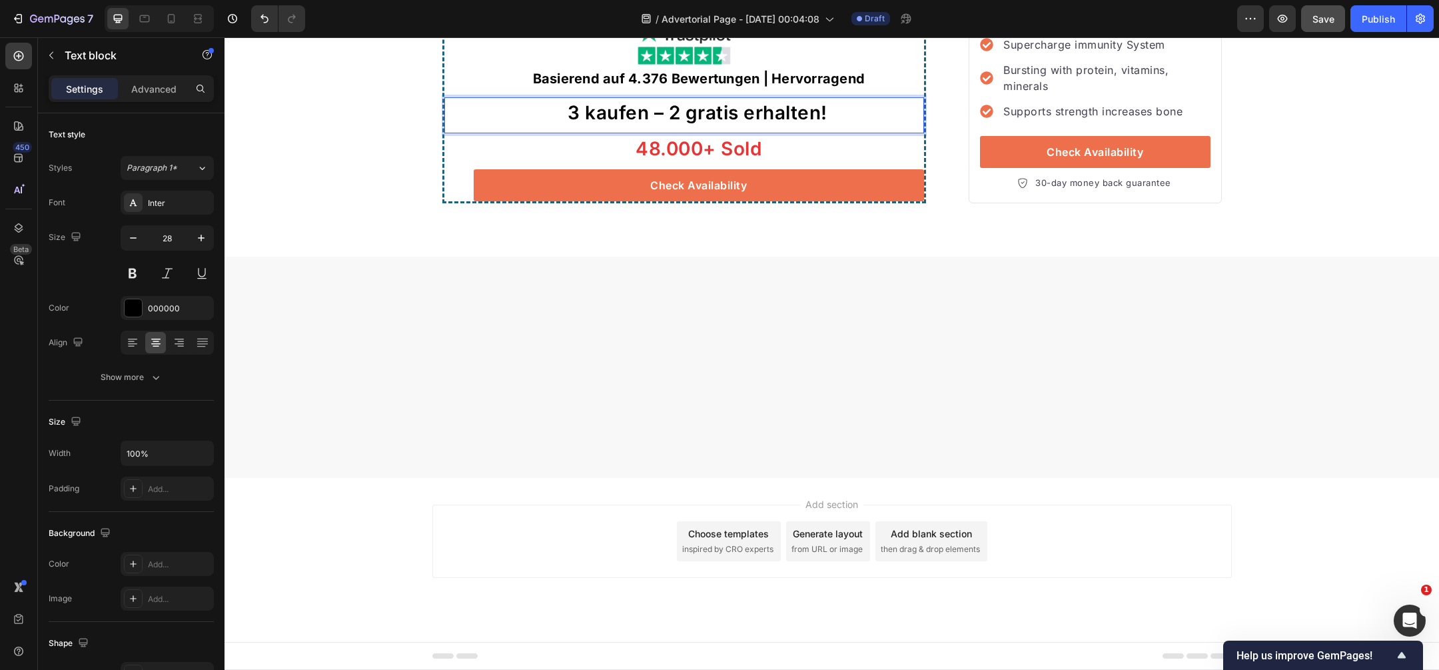
drag, startPoint x: 666, startPoint y: 236, endPoint x: 823, endPoint y: 236, distance: 157.3
click at [826, 127] on p "3 kaufen – 2 gratis erhalten!" at bounding box center [697, 113] width 451 height 28
drag, startPoint x: 837, startPoint y: 233, endPoint x: 669, endPoint y: 234, distance: 167.9
click at [669, 127] on p "3 kaufen – 2 gratis erhalten!" at bounding box center [697, 113] width 451 height 28
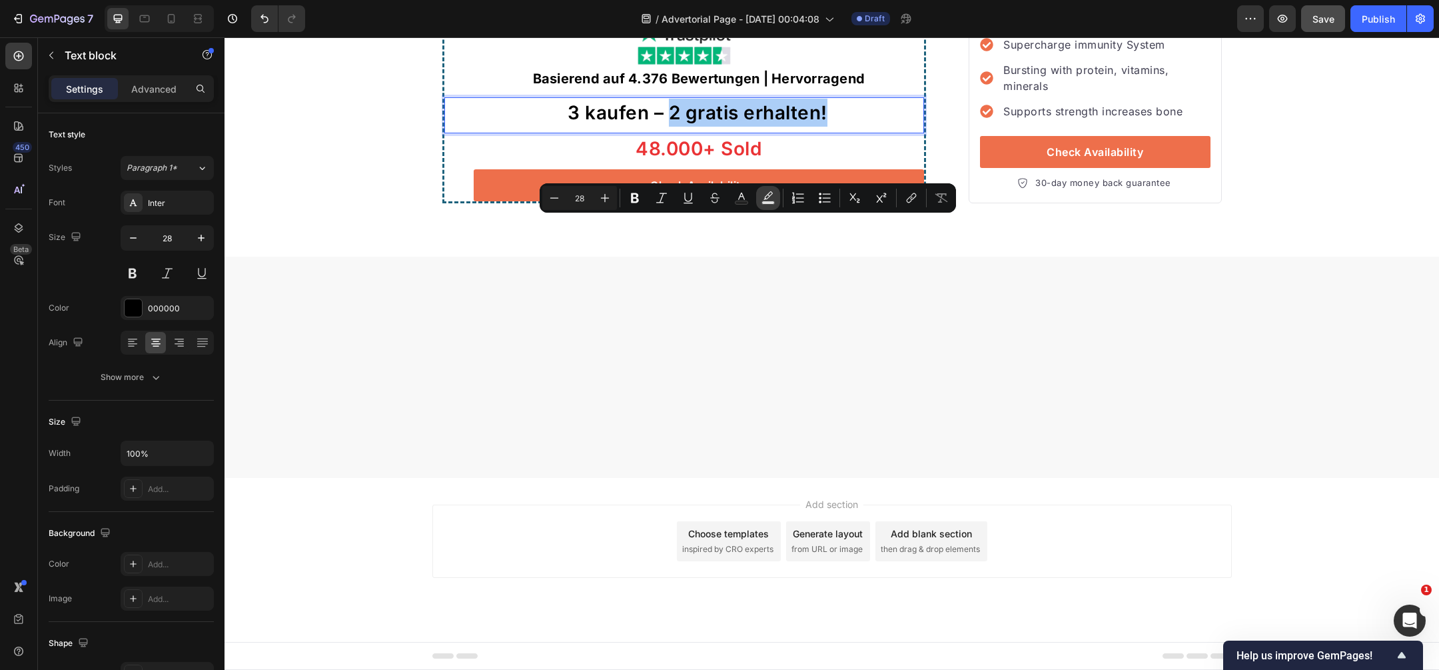
click at [766, 196] on icon "Editor contextual toolbar" at bounding box center [768, 197] width 13 height 13
type input "000000"
type input "77"
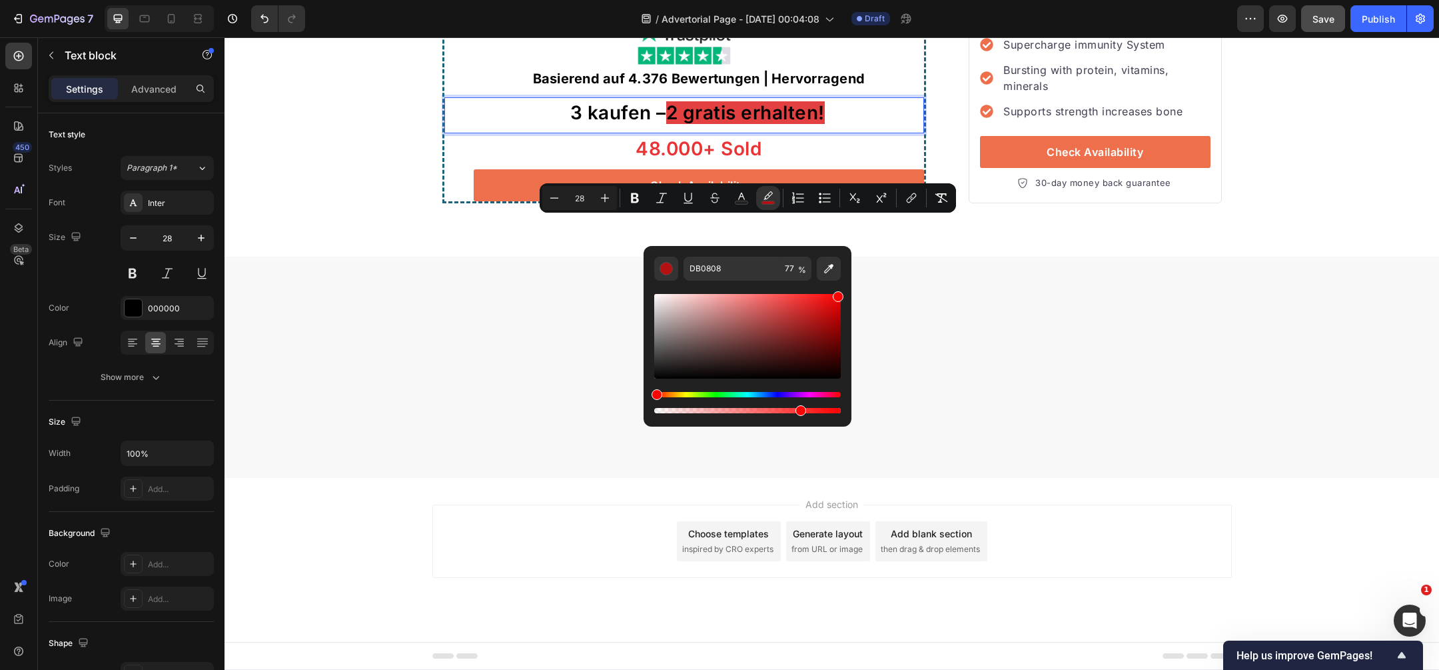
type input "FF0000"
drag, startPoint x: 819, startPoint y: 345, endPoint x: 842, endPoint y: 285, distance: 64.1
click at [842, 285] on div "FF0000 77 %" at bounding box center [748, 331] width 208 height 170
click at [327, 35] on div "7 / Advertorial Page - [DATE] 00:04:08 Draft Preview Save Publish" at bounding box center [719, 19] width 1439 height 38
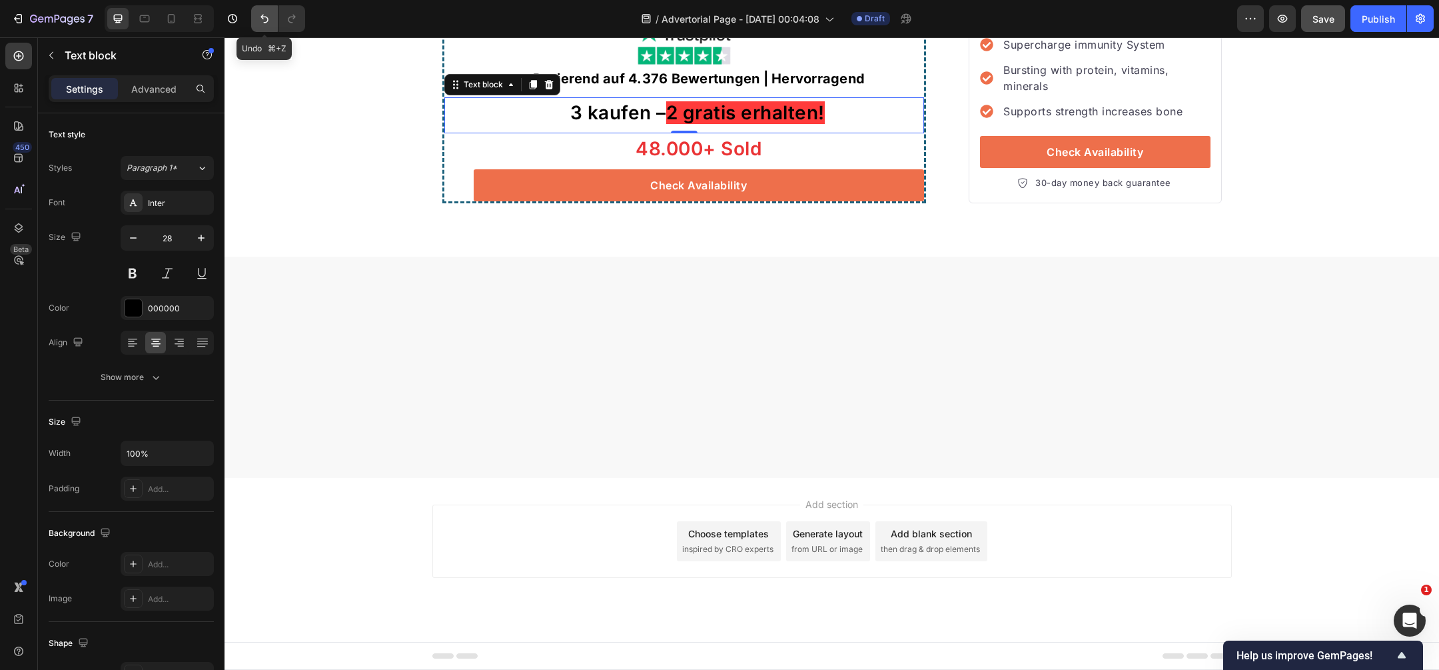
click at [262, 17] on icon "Undo/Redo" at bounding box center [265, 19] width 8 height 9
click at [296, 25] on button "Undo/Redo" at bounding box center [292, 18] width 27 height 27
click at [266, 20] on icon "Undo/Redo" at bounding box center [264, 18] width 13 height 13
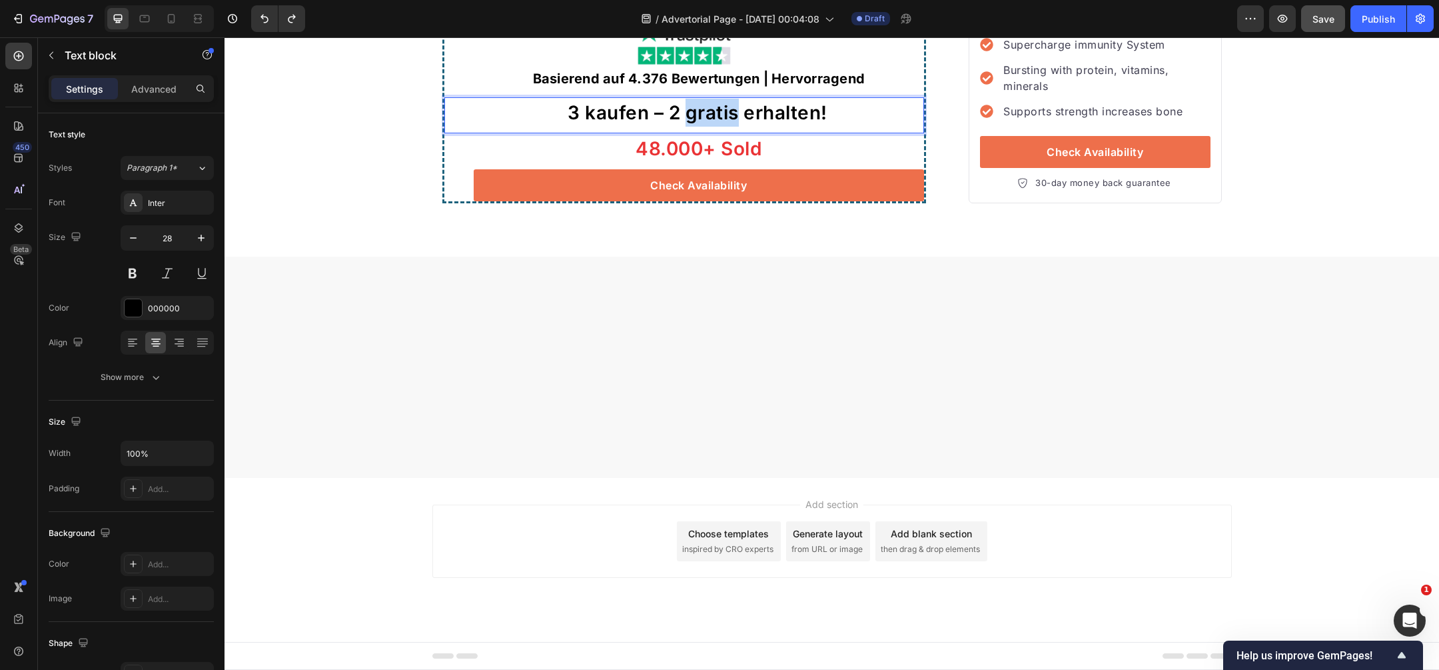
click at [711, 127] on p "3 kaufen – 2 gratis erhalten!" at bounding box center [697, 113] width 451 height 28
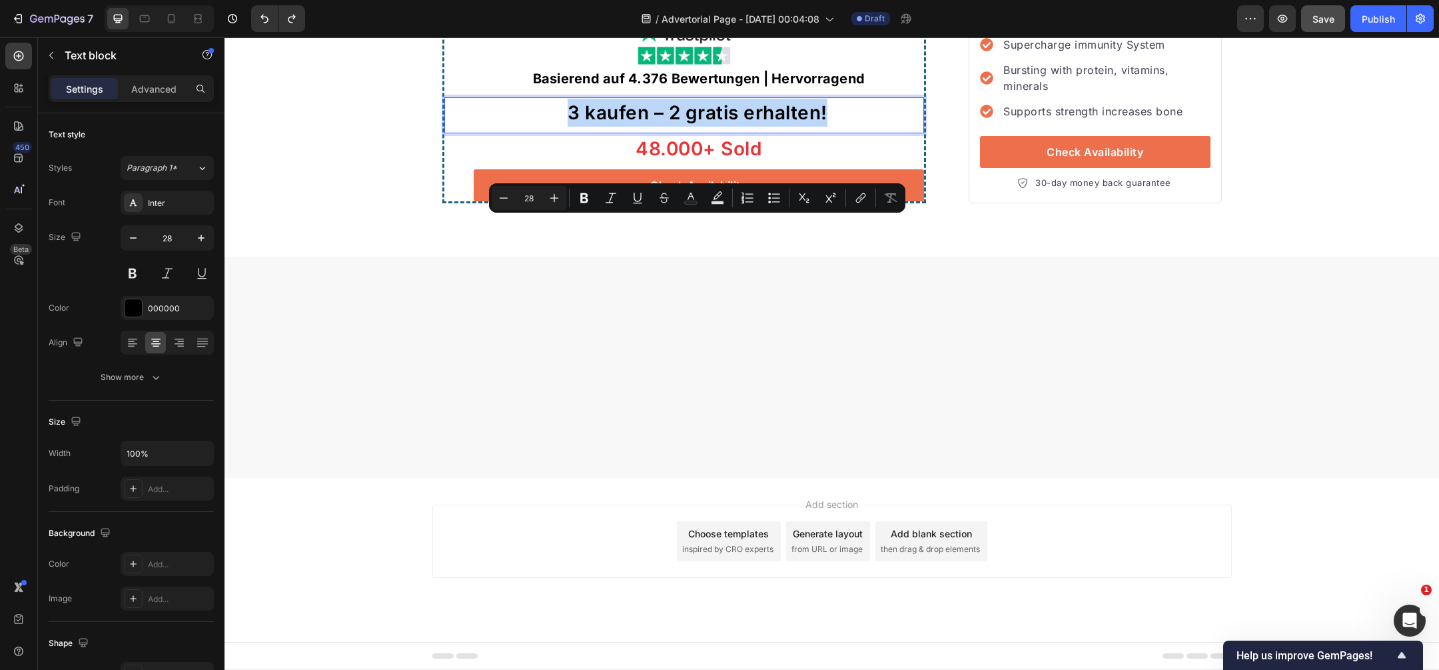
click at [710, 127] on p "3 kaufen – 2 gratis erhalten!" at bounding box center [697, 113] width 451 height 28
drag, startPoint x: 668, startPoint y: 233, endPoint x: 953, endPoint y: 245, distance: 284.8
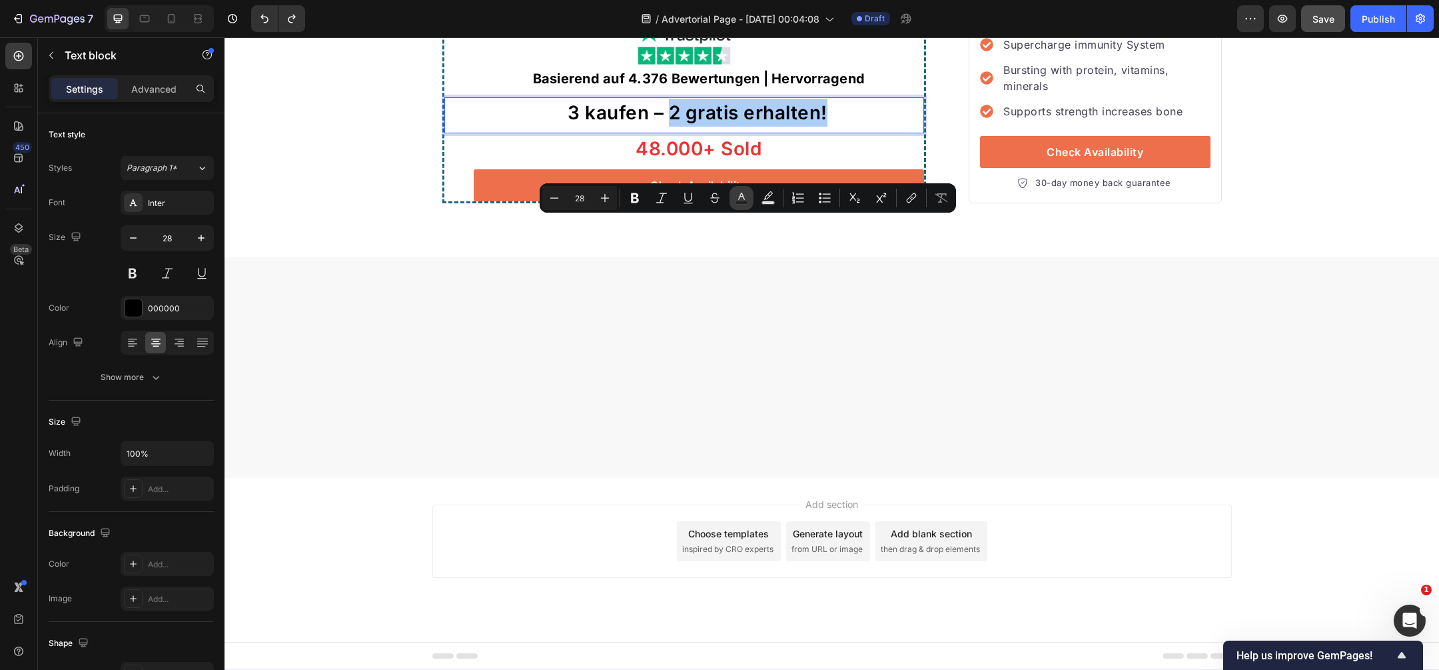
click at [744, 203] on rect "Editor contextual toolbar" at bounding box center [742, 202] width 13 height 3
type input "000000"
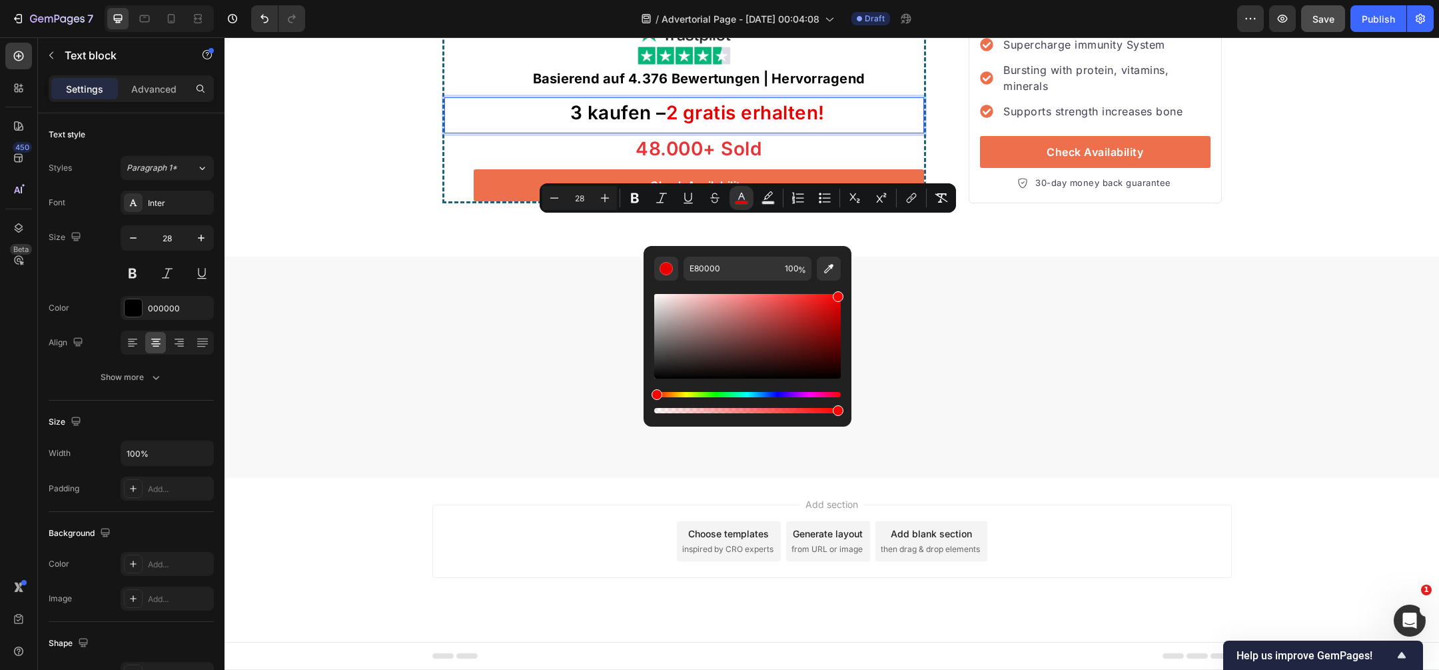
drag, startPoint x: 806, startPoint y: 318, endPoint x: 848, endPoint y: 265, distance: 67.4
click at [848, 265] on div "E80000 100 %" at bounding box center [748, 331] width 208 height 170
type input "FF0000"
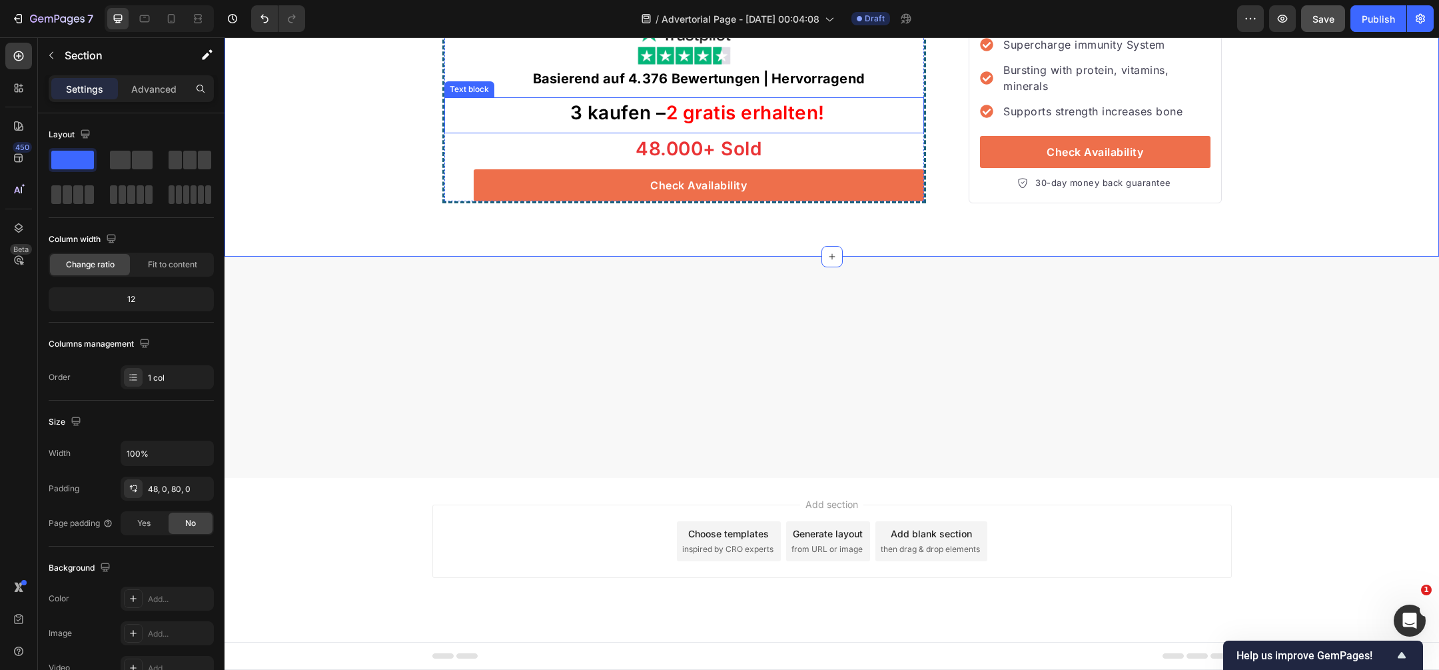
click at [704, 124] on span "2 gratis erhalten!" at bounding box center [745, 112] width 159 height 23
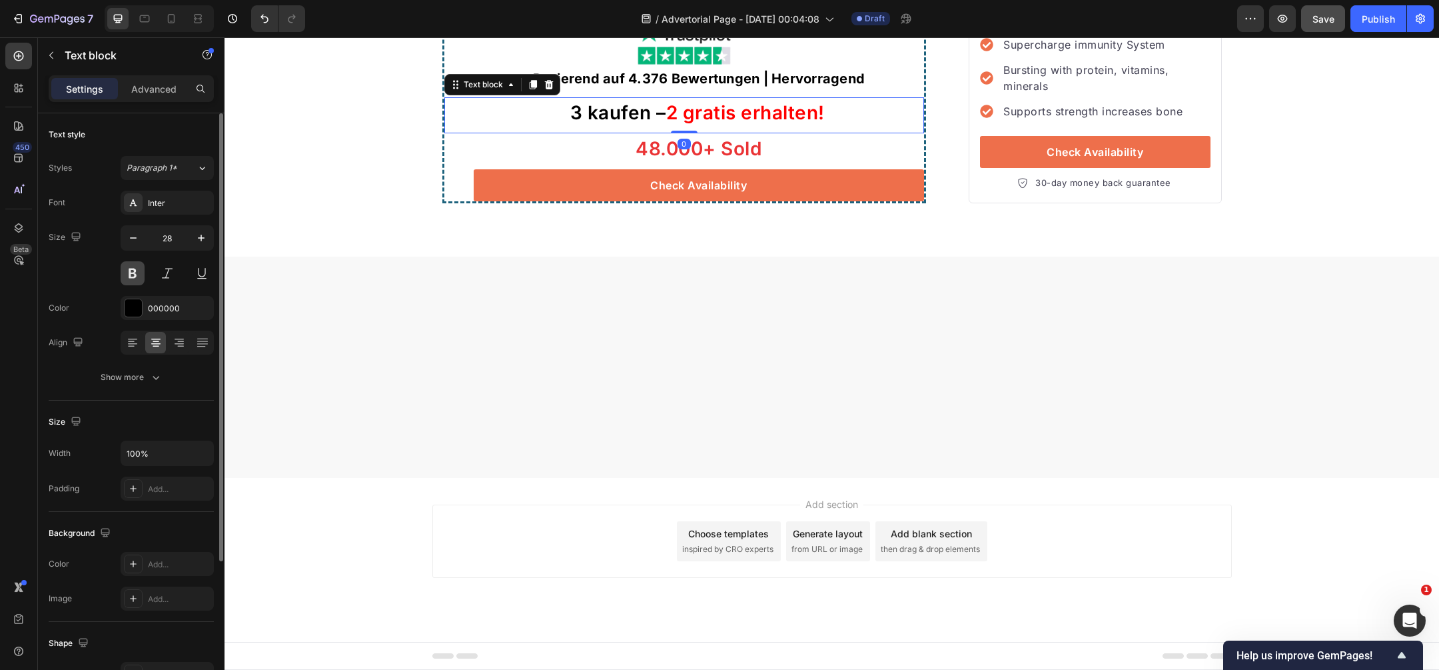
click at [139, 273] on button at bounding box center [133, 273] width 24 height 24
click at [724, 89] on p "Basierend auf 4.376 Bewertungen | Hervorragend" at bounding box center [699, 79] width 448 height 20
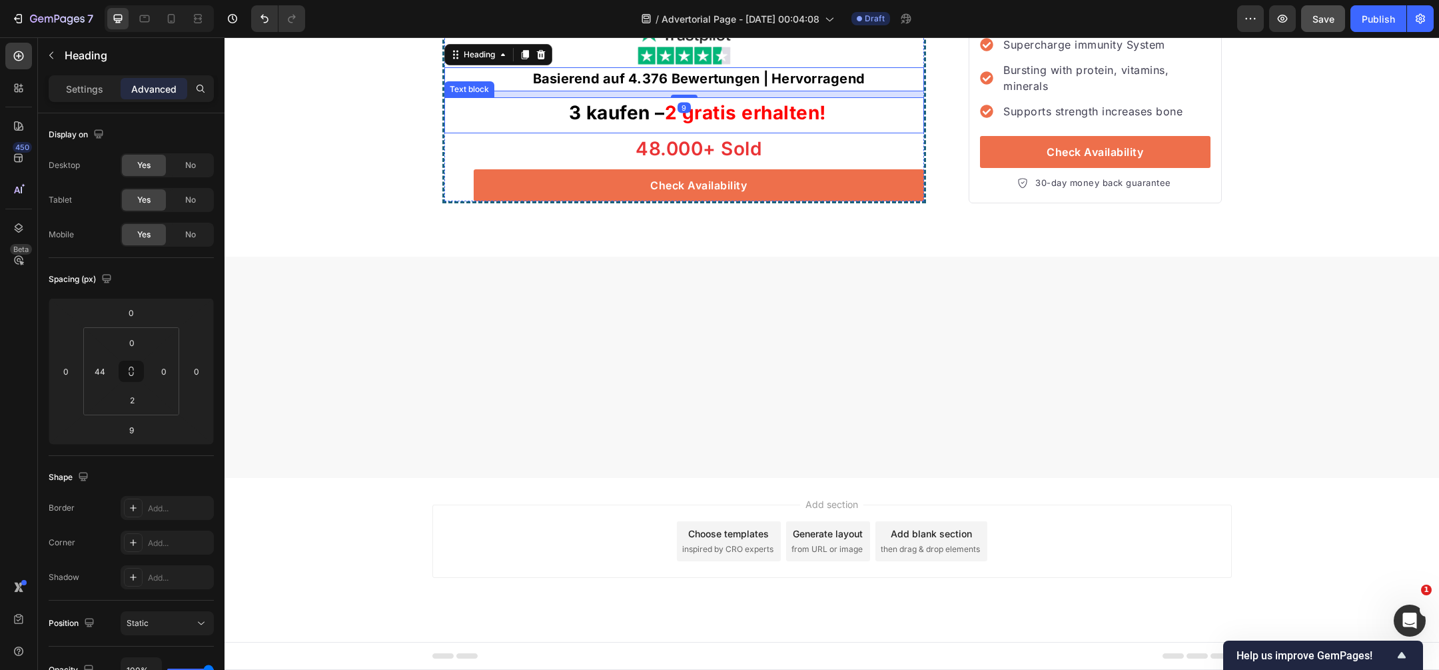
click at [762, 124] on span "2 gratis erhalten!" at bounding box center [745, 112] width 161 height 23
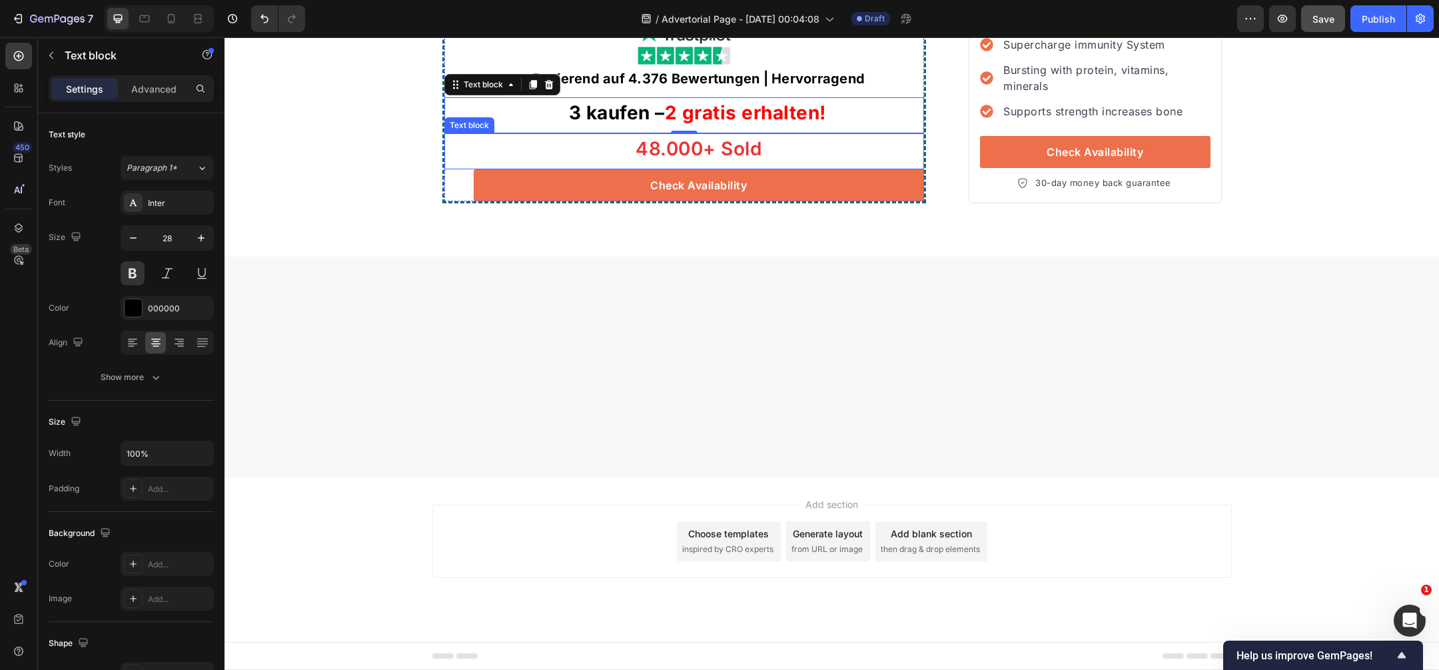
click at [724, 163] on p "48.000+ Sold" at bounding box center [699, 149] width 448 height 28
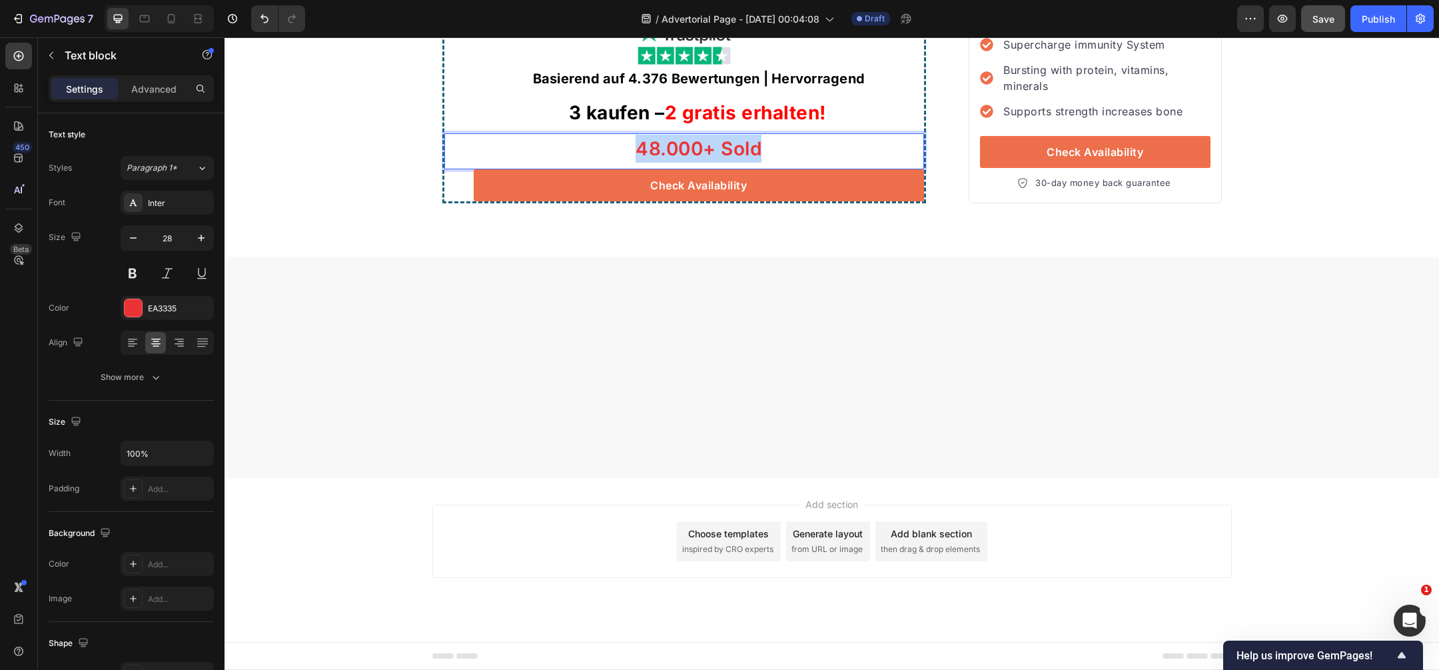
click at [724, 163] on p "48.000+ Sold" at bounding box center [699, 149] width 448 height 28
